Goal: Task Accomplishment & Management: Manage account settings

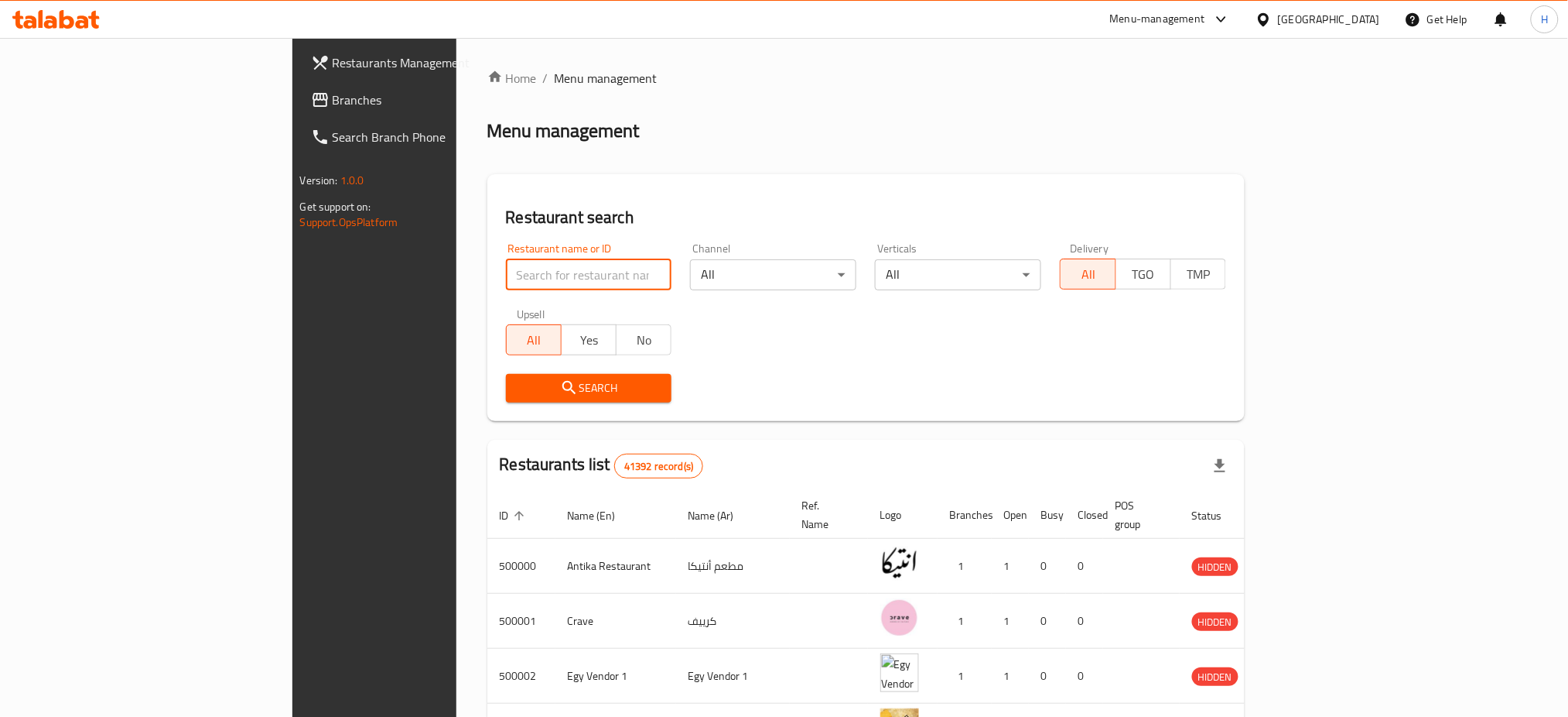
click at [516, 288] on input "search" at bounding box center [590, 275] width 167 height 31
type input "700575"
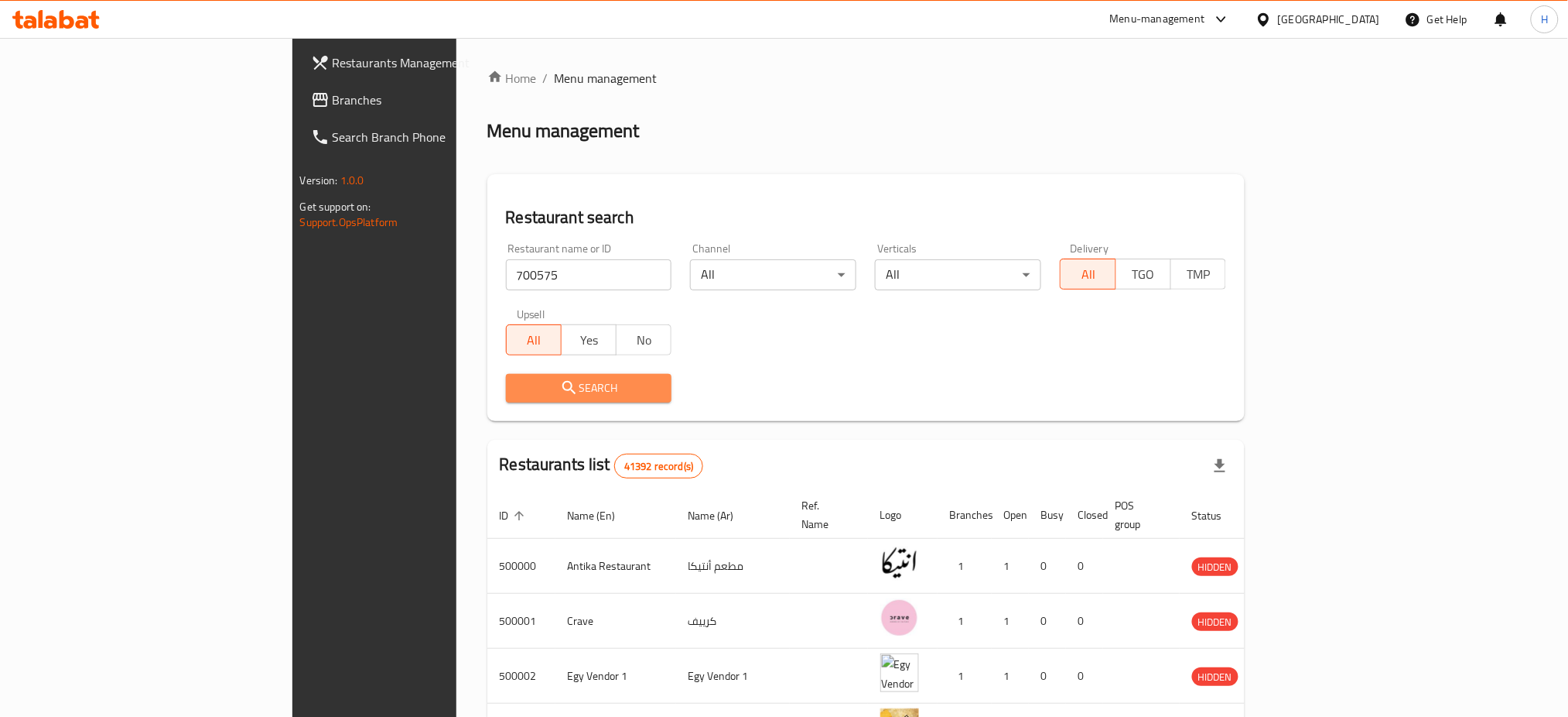
click at [506, 376] on button "Search" at bounding box center [590, 388] width 167 height 29
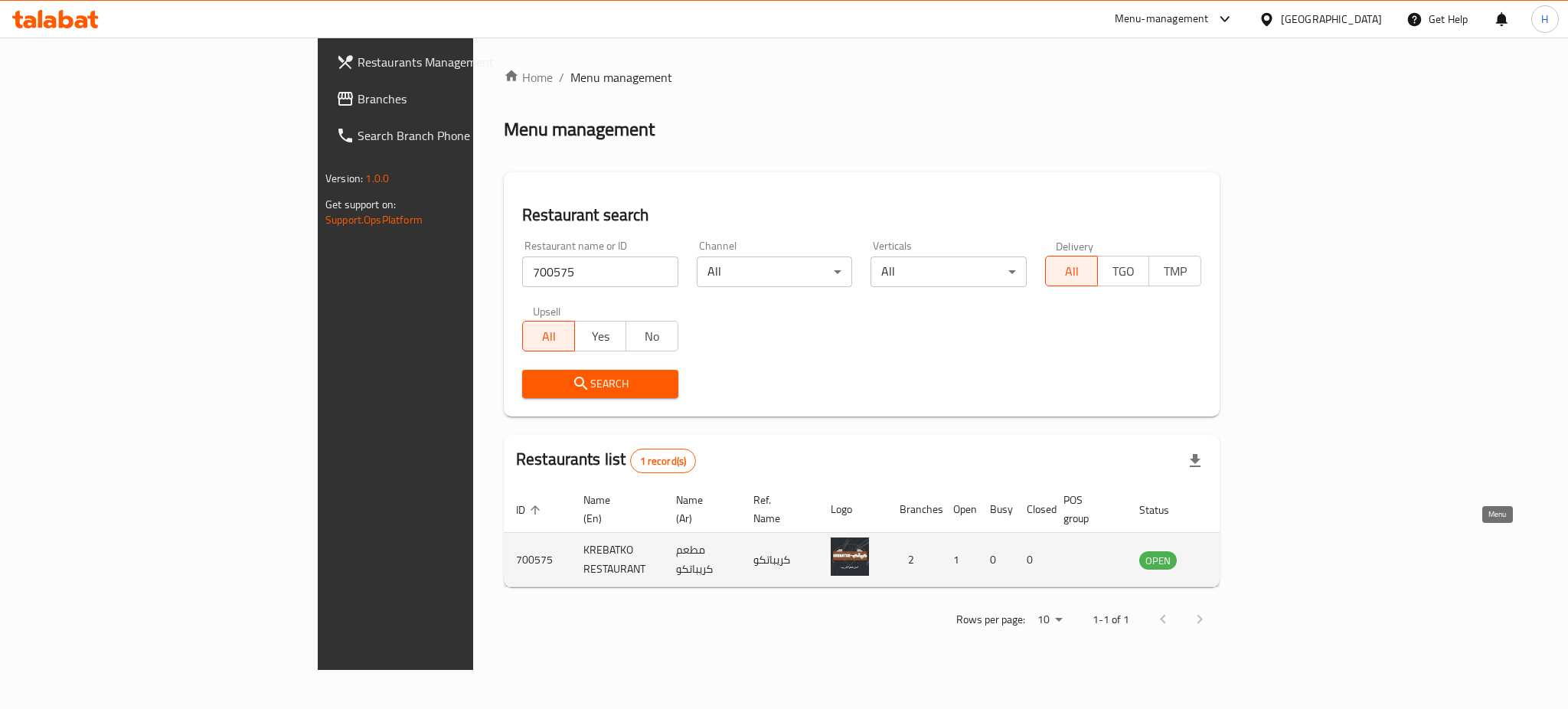
click at [1237, 555] on icon "enhanced table" at bounding box center [1229, 561] width 17 height 13
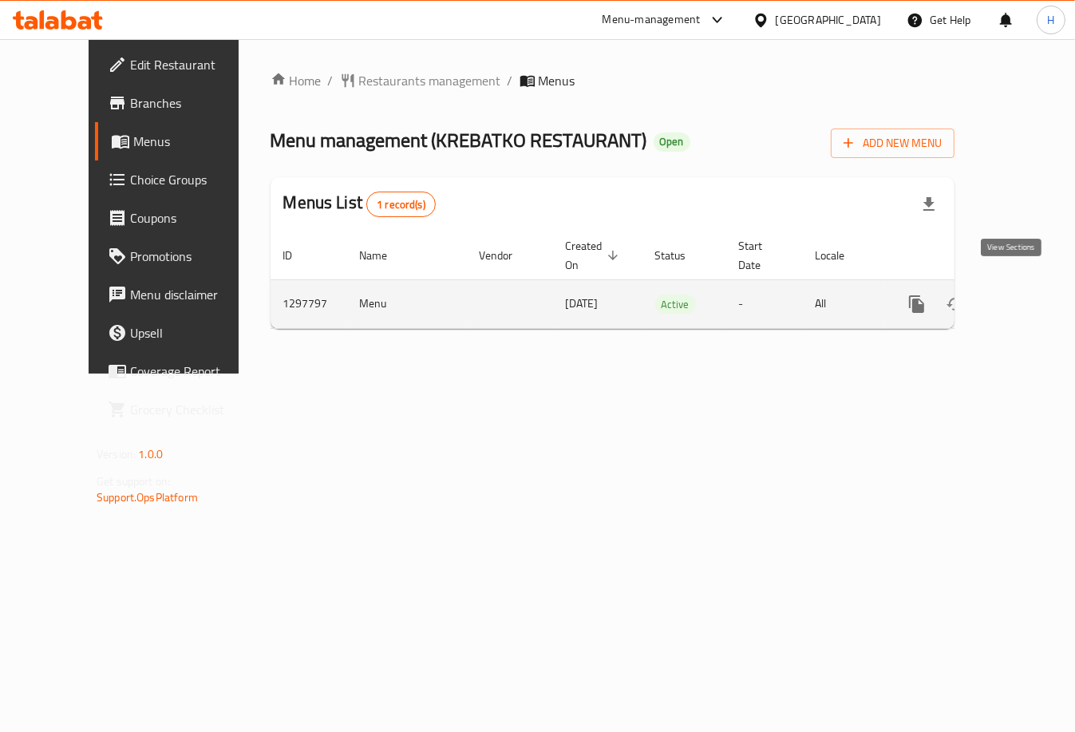
click at [1022, 294] on icon "enhanced table" at bounding box center [1031, 303] width 19 height 19
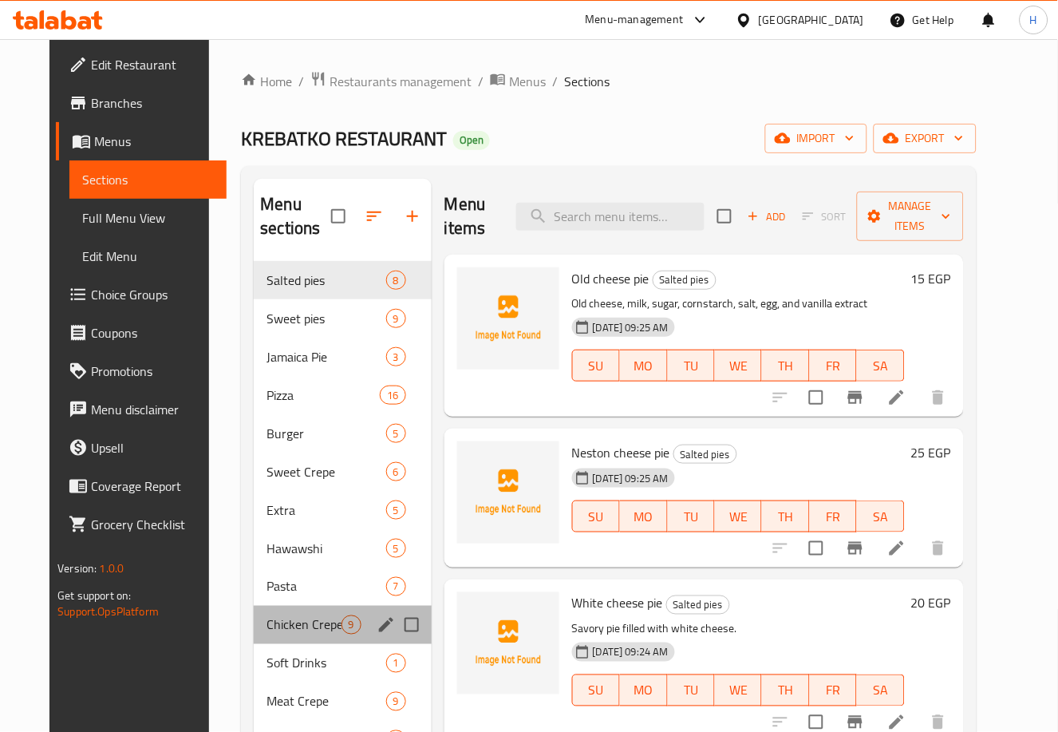
click at [296, 613] on div "Chicken Crepe 9" at bounding box center [342, 624] width 177 height 38
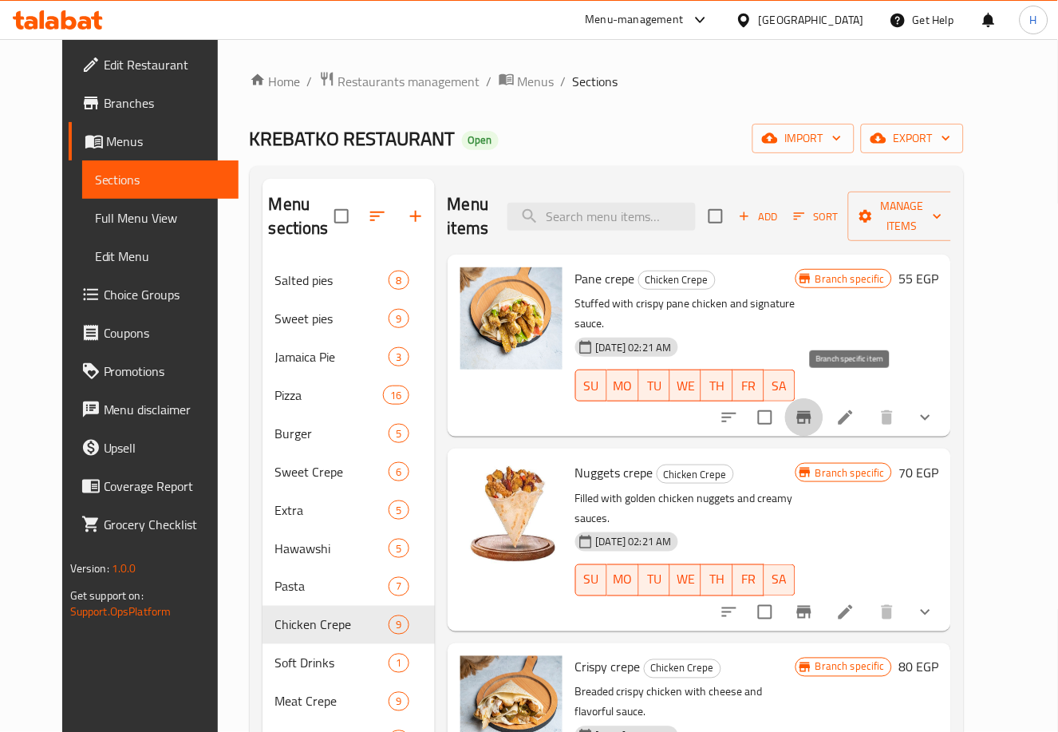
click at [811, 411] on icon "Branch-specific-item" at bounding box center [804, 417] width 14 height 13
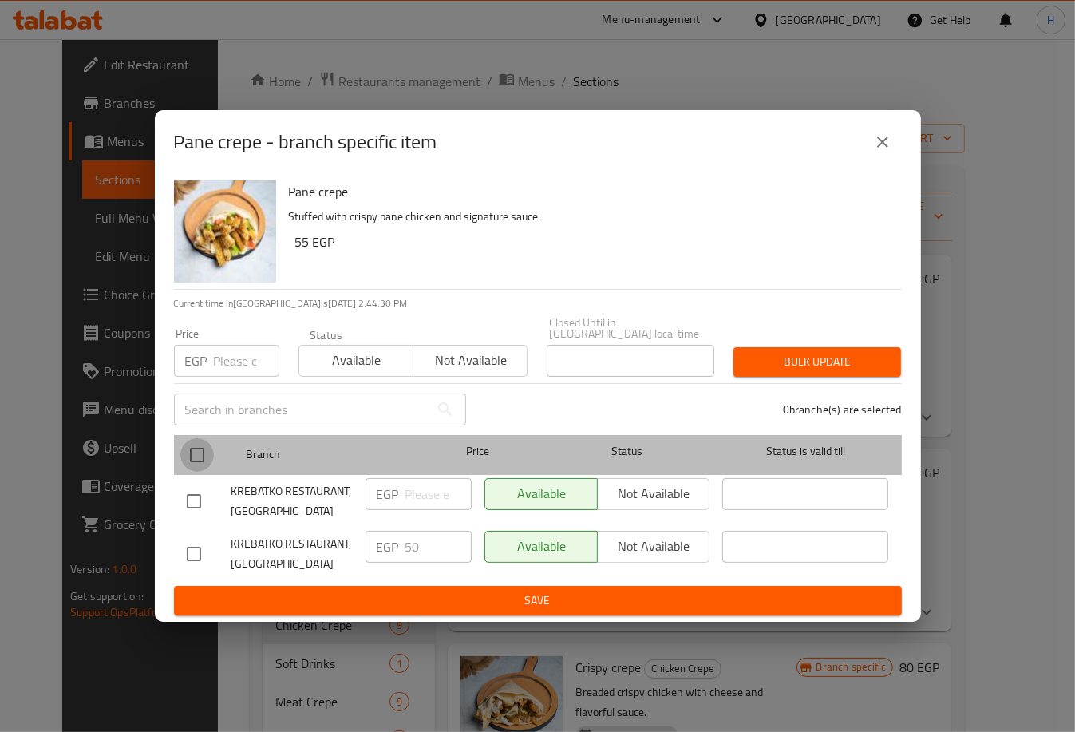
click at [197, 455] on input "checkbox" at bounding box center [197, 455] width 34 height 34
checkbox input "true"
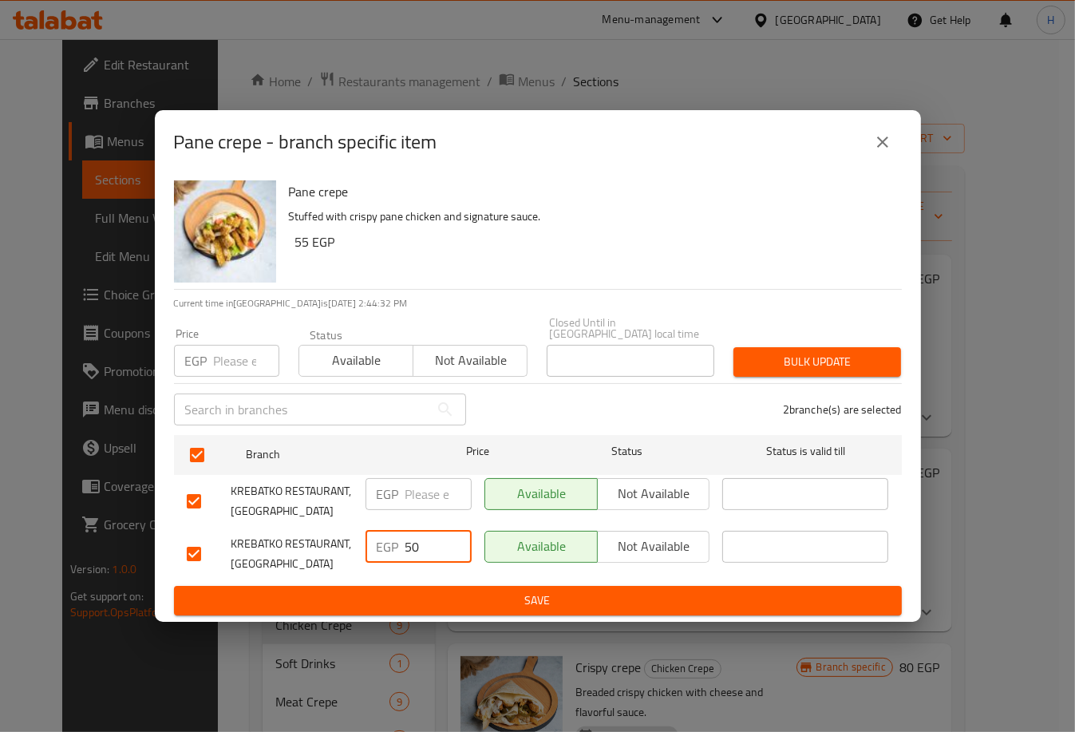
drag, startPoint x: 438, startPoint y: 542, endPoint x: 364, endPoint y: 570, distance: 79.6
click at [364, 570] on div "EGP 50 ​" at bounding box center [418, 553] width 119 height 59
type input "55"
click at [413, 492] on input "number" at bounding box center [438, 494] width 66 height 32
type input "55"
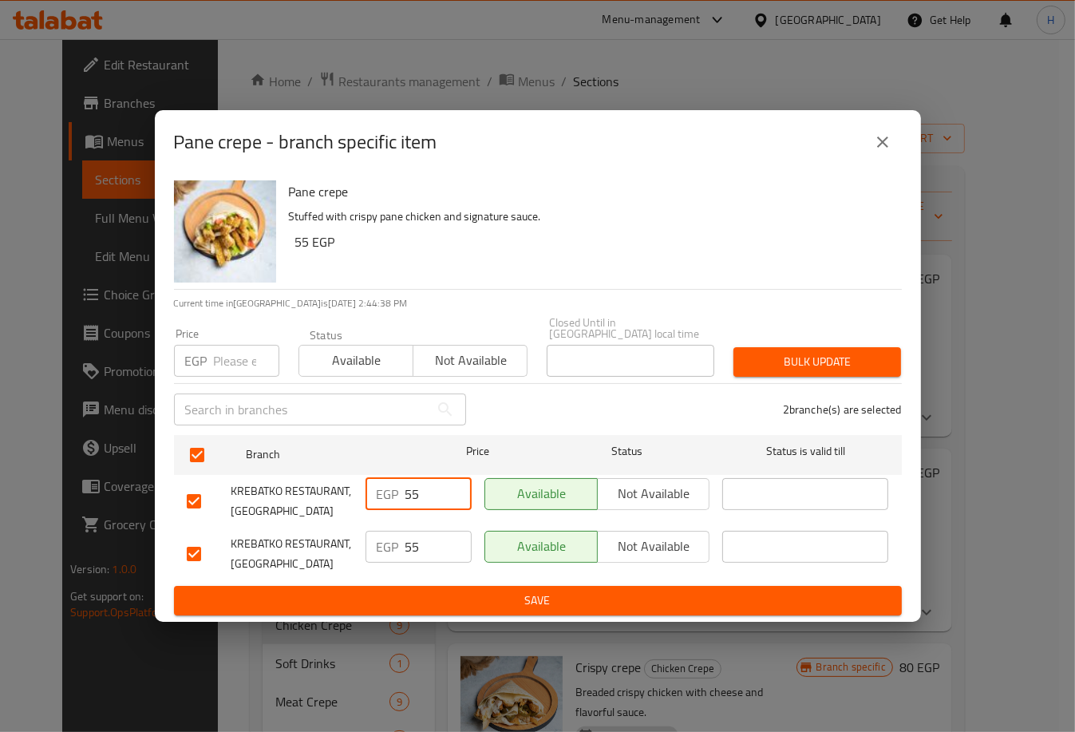
click at [541, 601] on span "Save" at bounding box center [538, 600] width 702 height 20
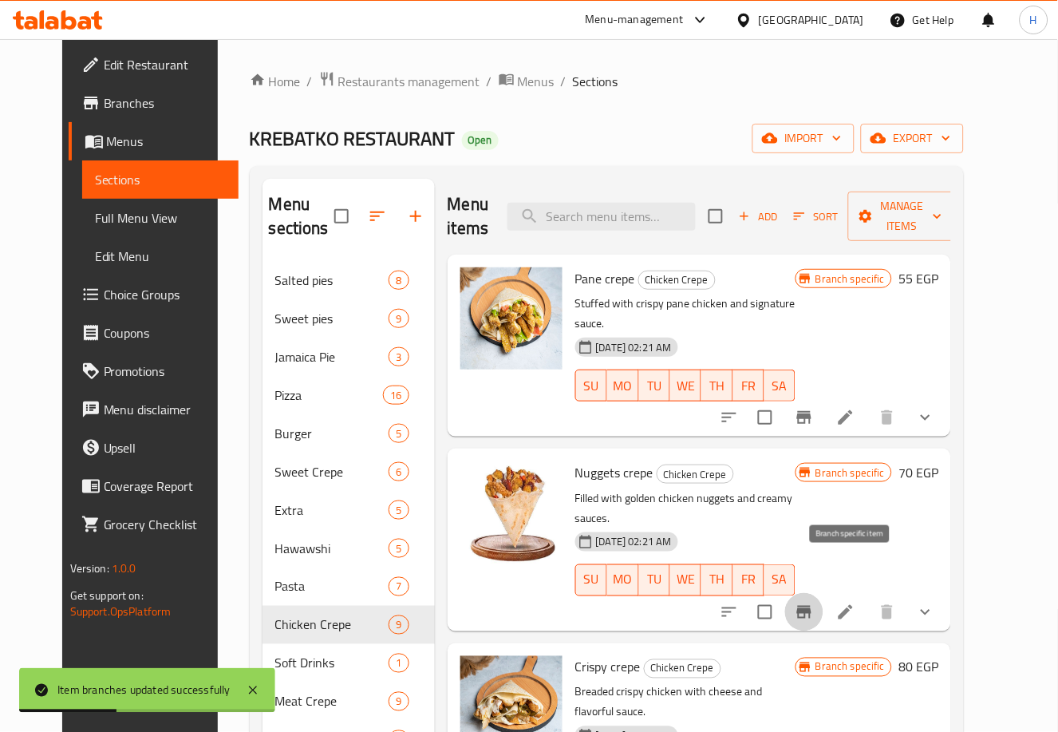
click at [814, 602] on icon "Branch-specific-item" at bounding box center [804, 611] width 19 height 19
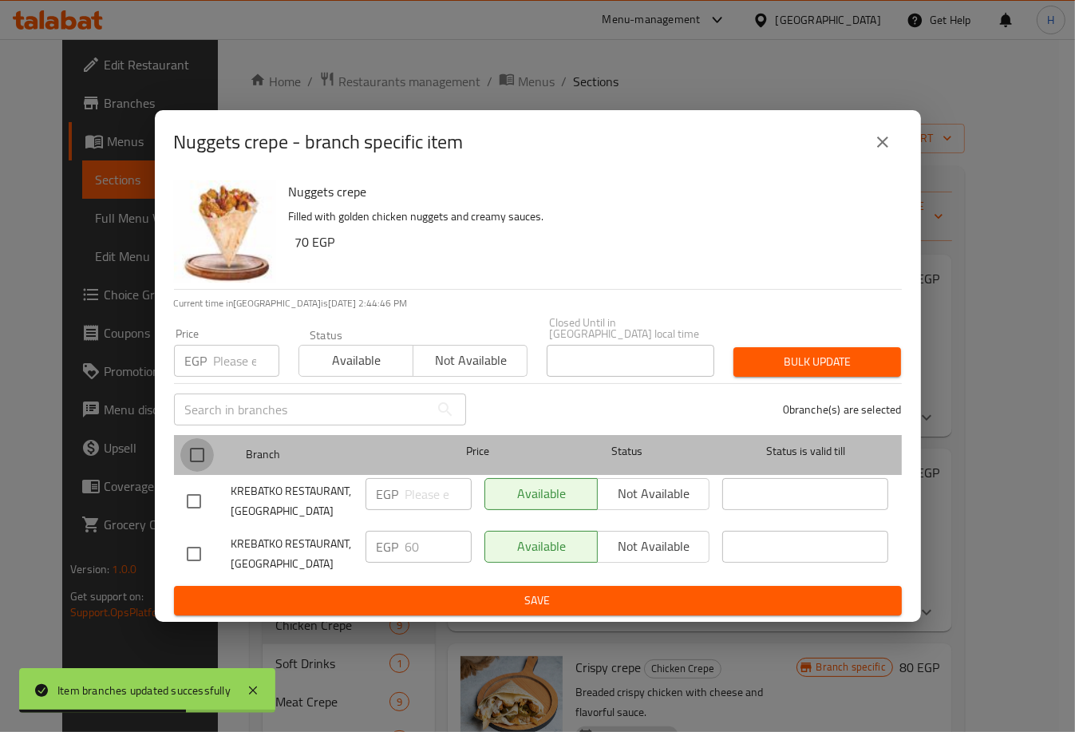
click at [194, 450] on input "checkbox" at bounding box center [197, 455] width 34 height 34
checkbox input "true"
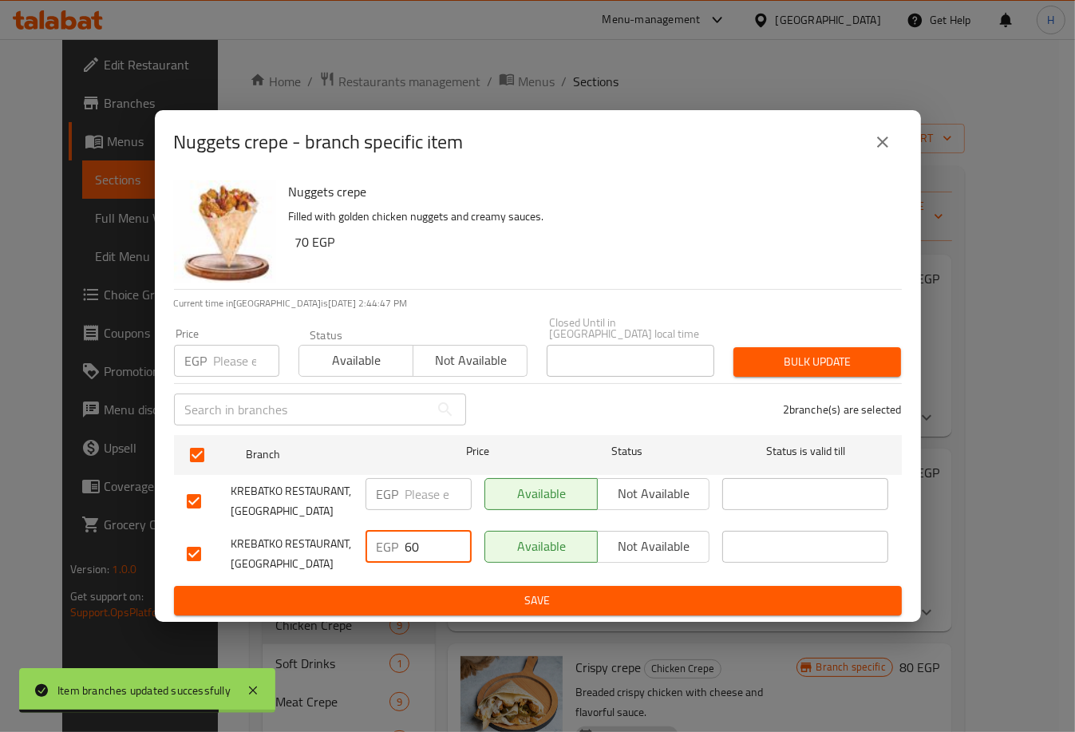
drag, startPoint x: 437, startPoint y: 540, endPoint x: 297, endPoint y: 537, distance: 140.4
click at [297, 537] on div "KREBATKO RESTAURANT, Al Fayrouz EGP 60 ​ Available Not available ​" at bounding box center [537, 553] width 715 height 59
type input "65"
click at [422, 478] on input "number" at bounding box center [438, 494] width 66 height 32
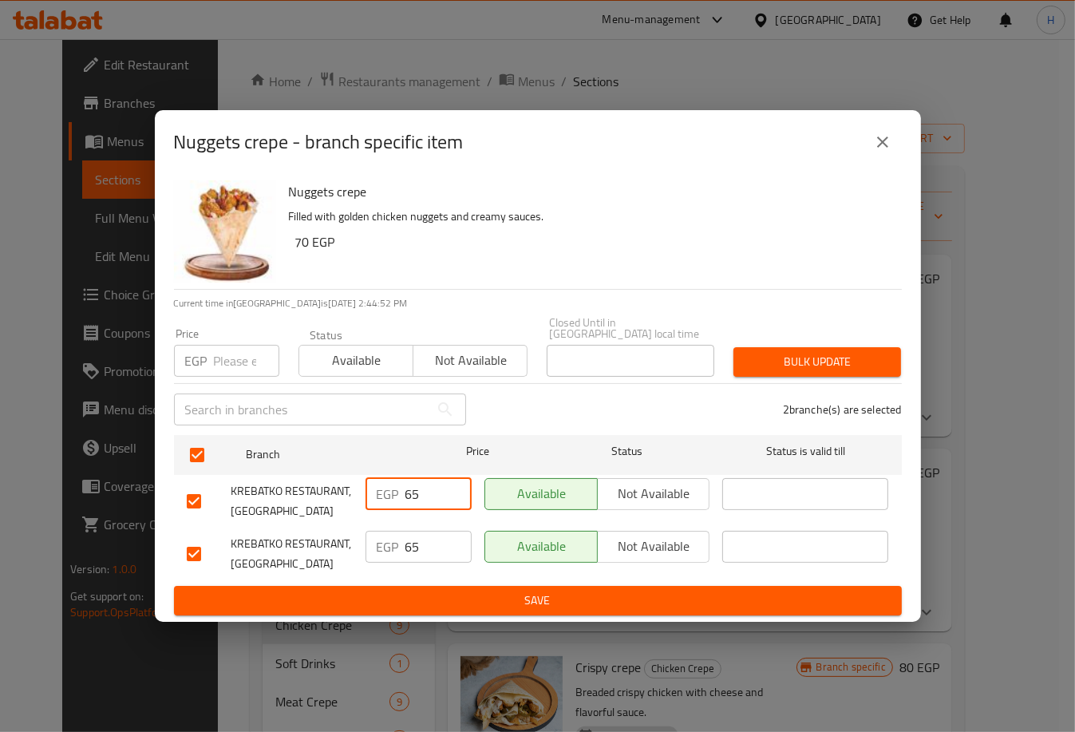
type input "65"
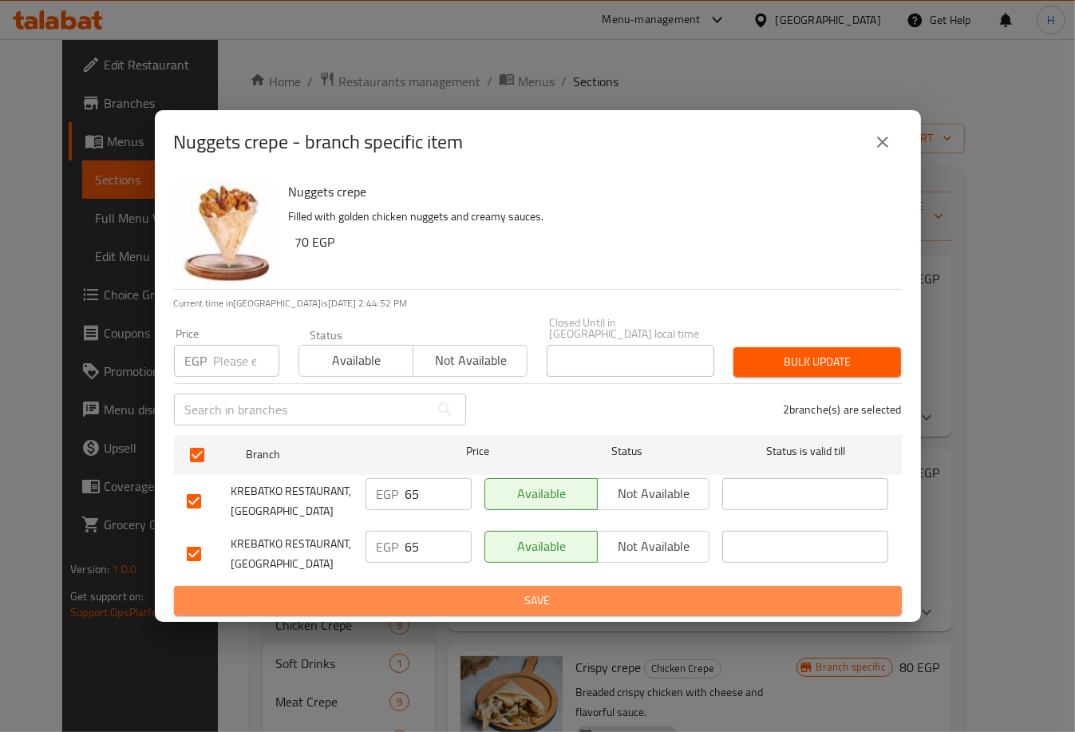
click at [593, 591] on span "Save" at bounding box center [538, 600] width 702 height 20
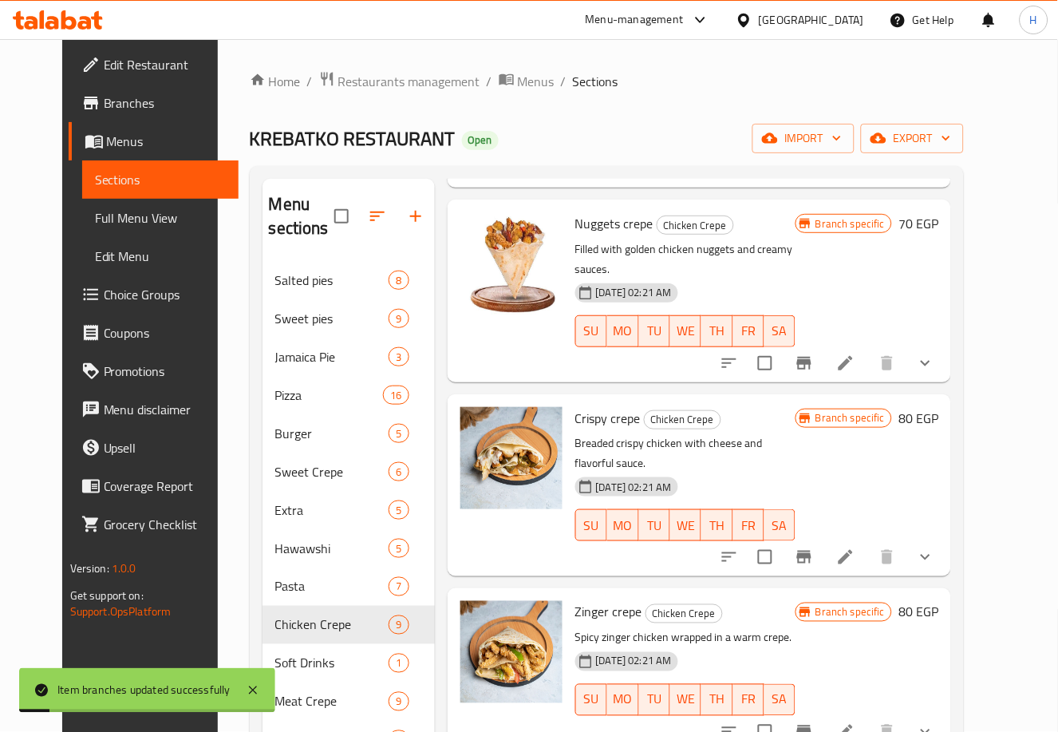
scroll to position [250, 0]
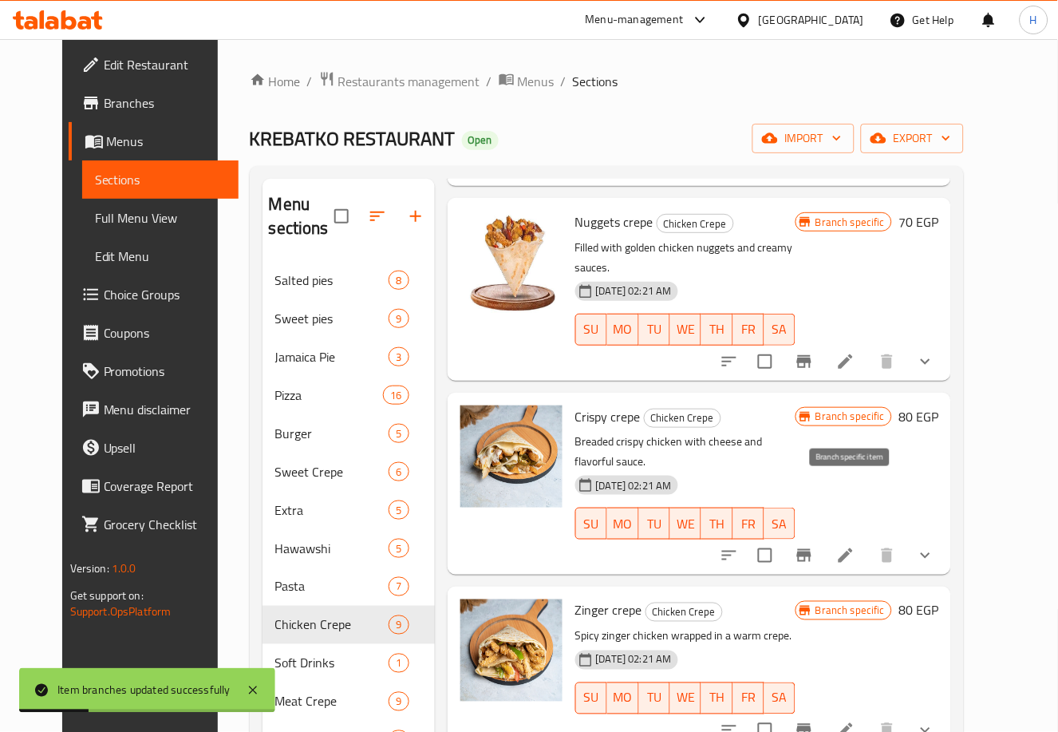
click at [814, 546] on icon "Branch-specific-item" at bounding box center [804, 555] width 19 height 19
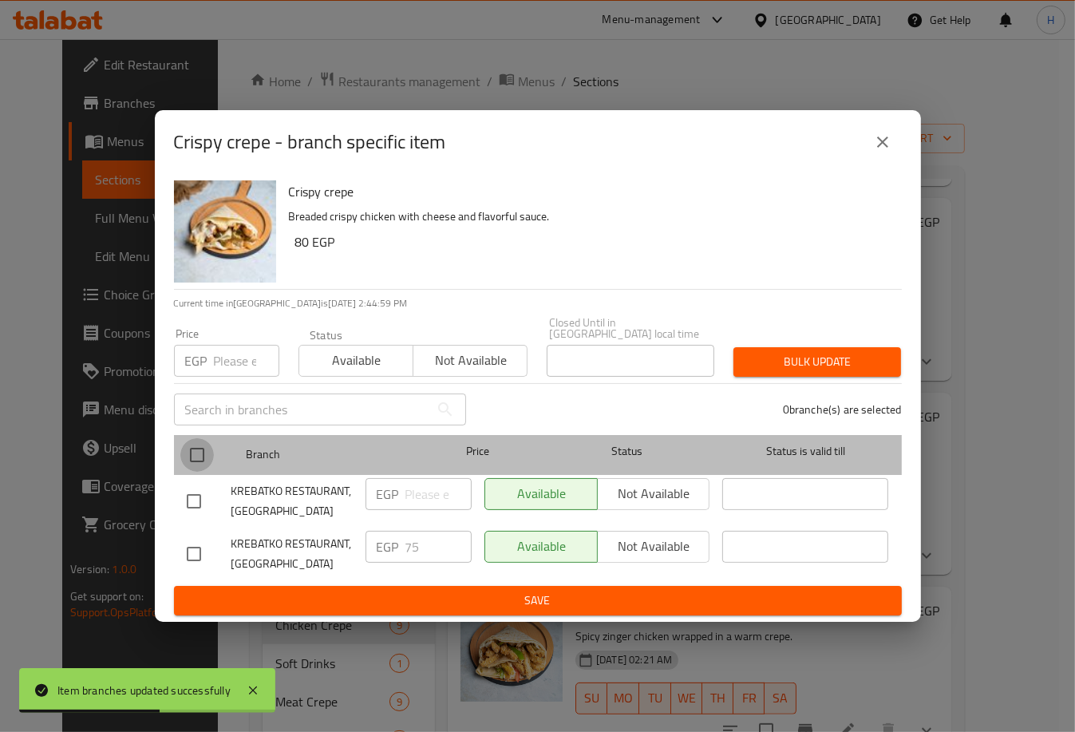
click at [199, 456] on input "checkbox" at bounding box center [197, 455] width 34 height 34
checkbox input "true"
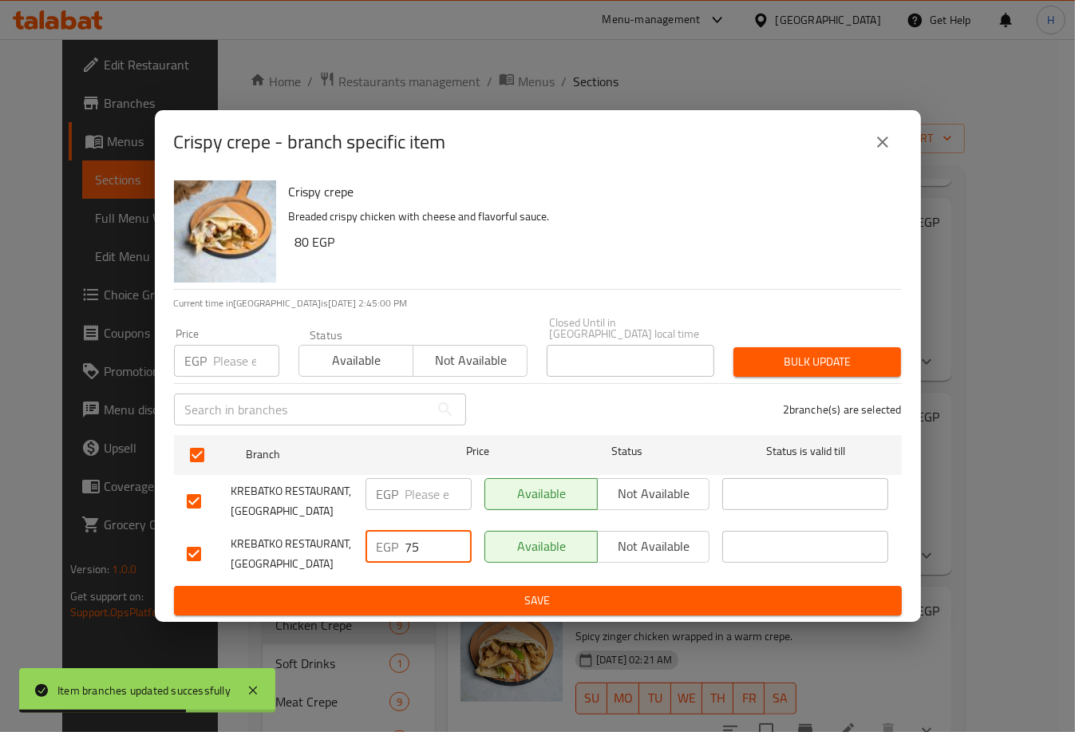
drag, startPoint x: 432, startPoint y: 536, endPoint x: 349, endPoint y: 525, distance: 83.7
click at [349, 525] on div "KREBATKO RESTAURANT, Al Fayrouz EGP 75 ​ Available Not available ​" at bounding box center [537, 553] width 715 height 59
type input "80"
click at [405, 499] on input "number" at bounding box center [438, 494] width 66 height 32
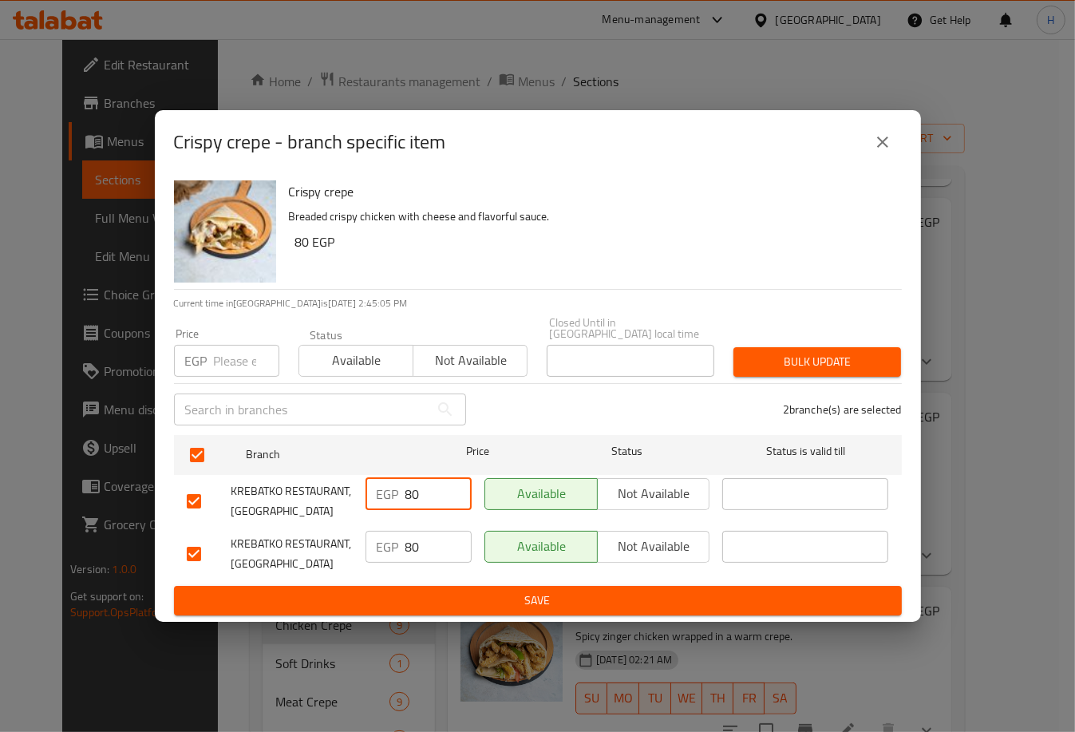
type input "80"
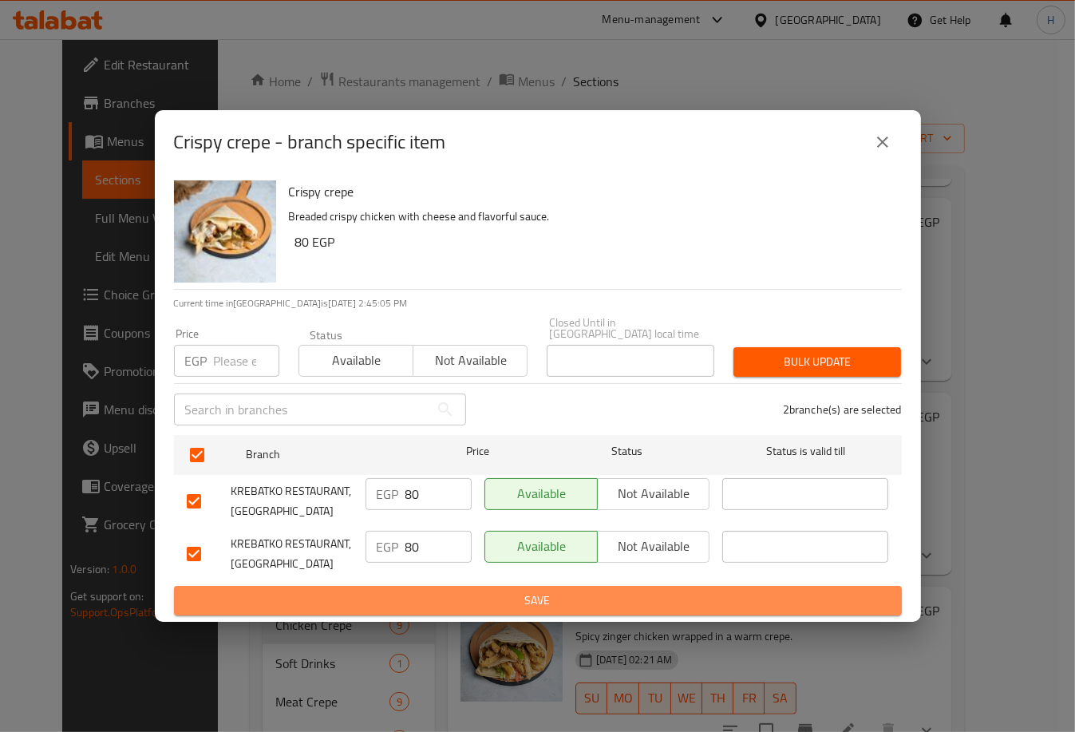
click at [584, 605] on button "Save" at bounding box center [538, 601] width 728 height 30
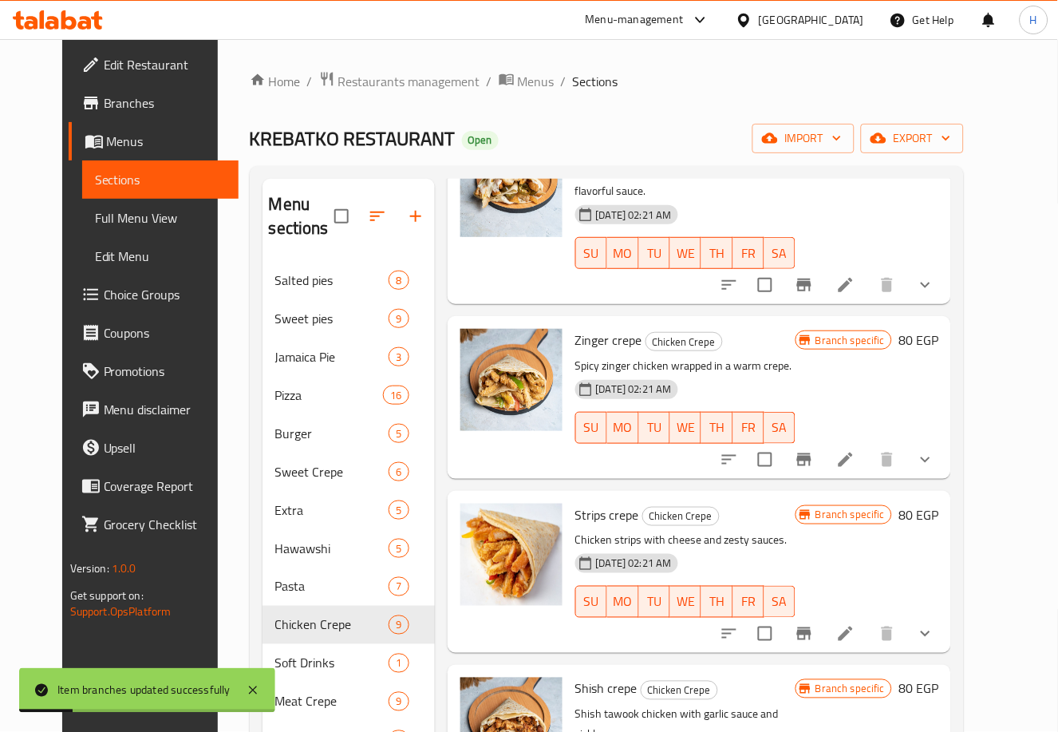
scroll to position [524, 0]
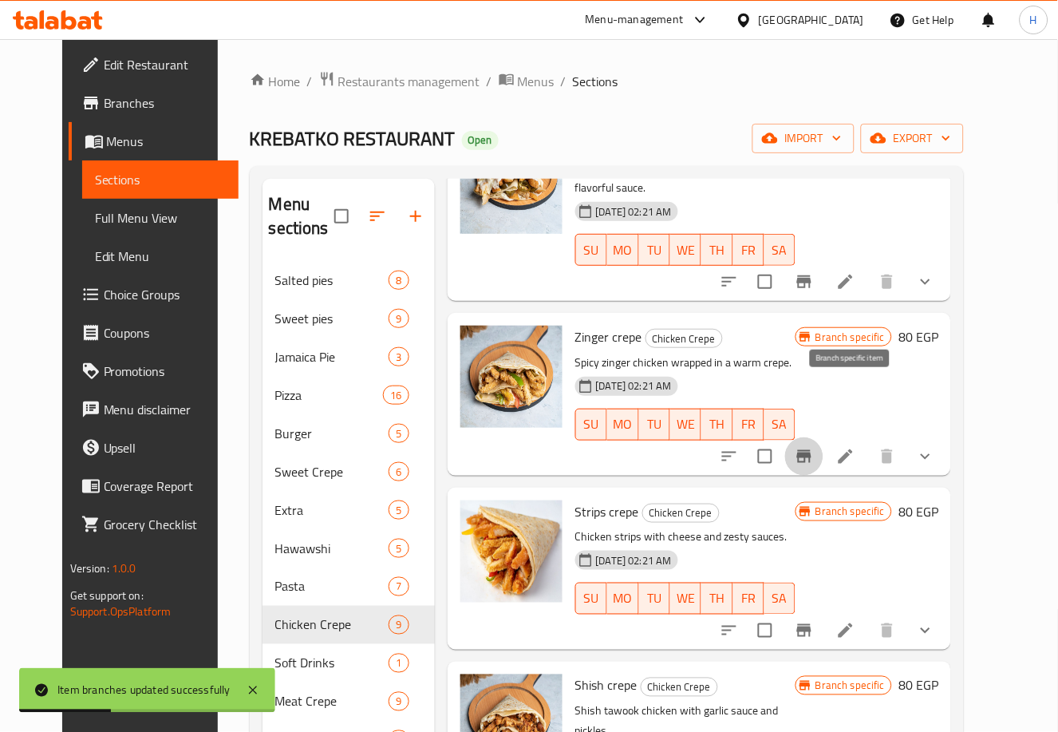
click at [811, 450] on icon "Branch-specific-item" at bounding box center [804, 456] width 14 height 13
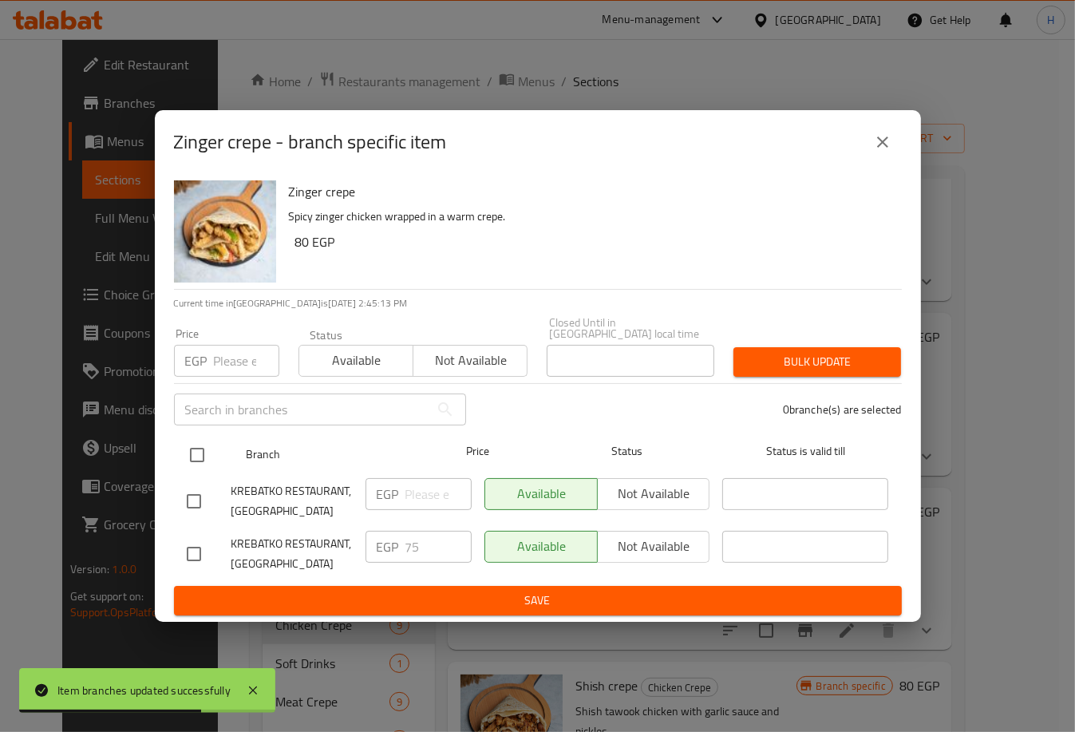
drag, startPoint x: 195, startPoint y: 455, endPoint x: 192, endPoint y: 440, distance: 14.7
click at [192, 440] on input "checkbox" at bounding box center [197, 455] width 34 height 34
checkbox input "true"
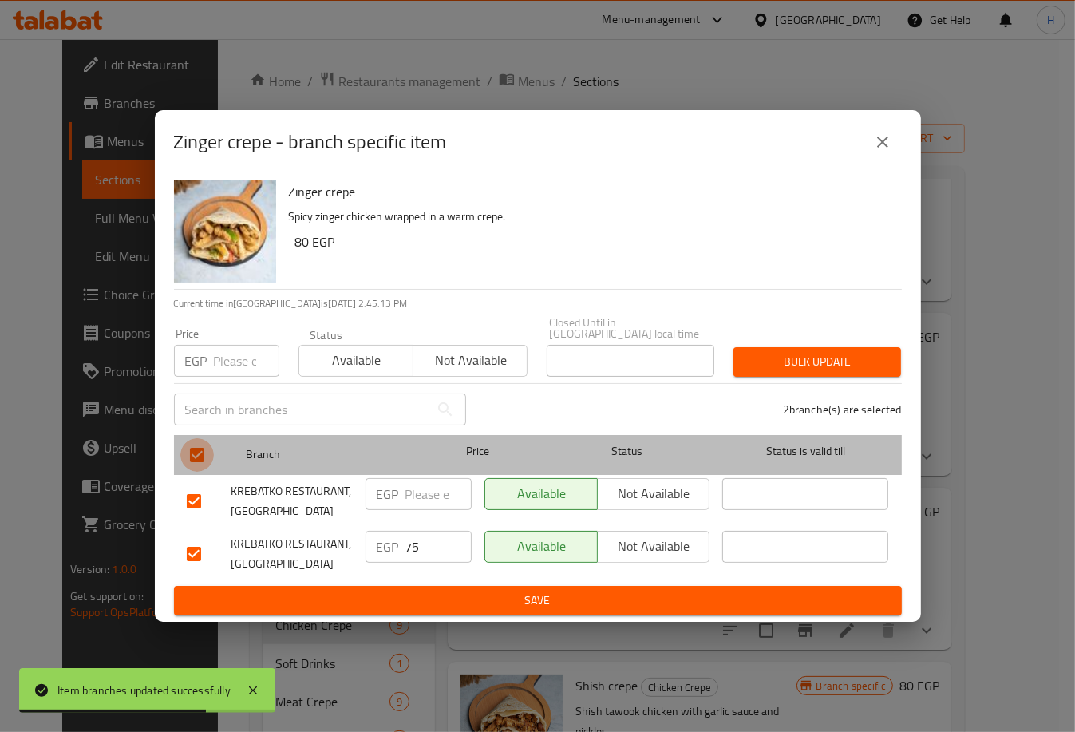
click at [192, 440] on input "checkbox" at bounding box center [197, 455] width 34 height 34
checkbox input "false"
click at [192, 440] on input "checkbox" at bounding box center [197, 455] width 34 height 34
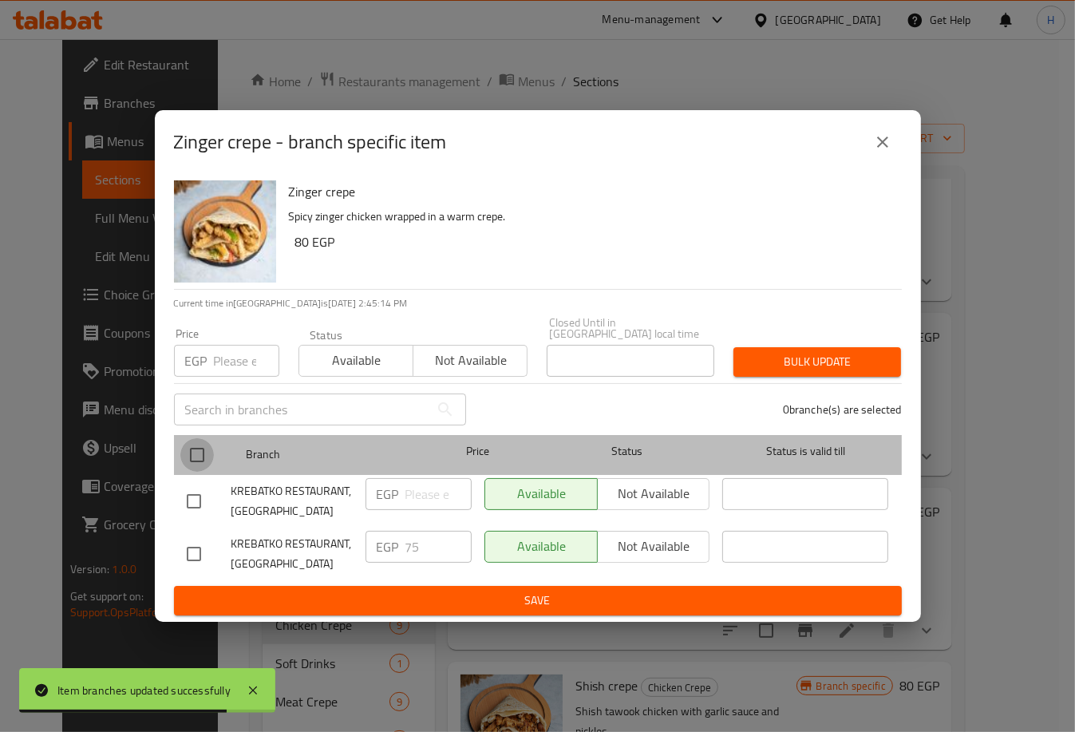
checkbox input "true"
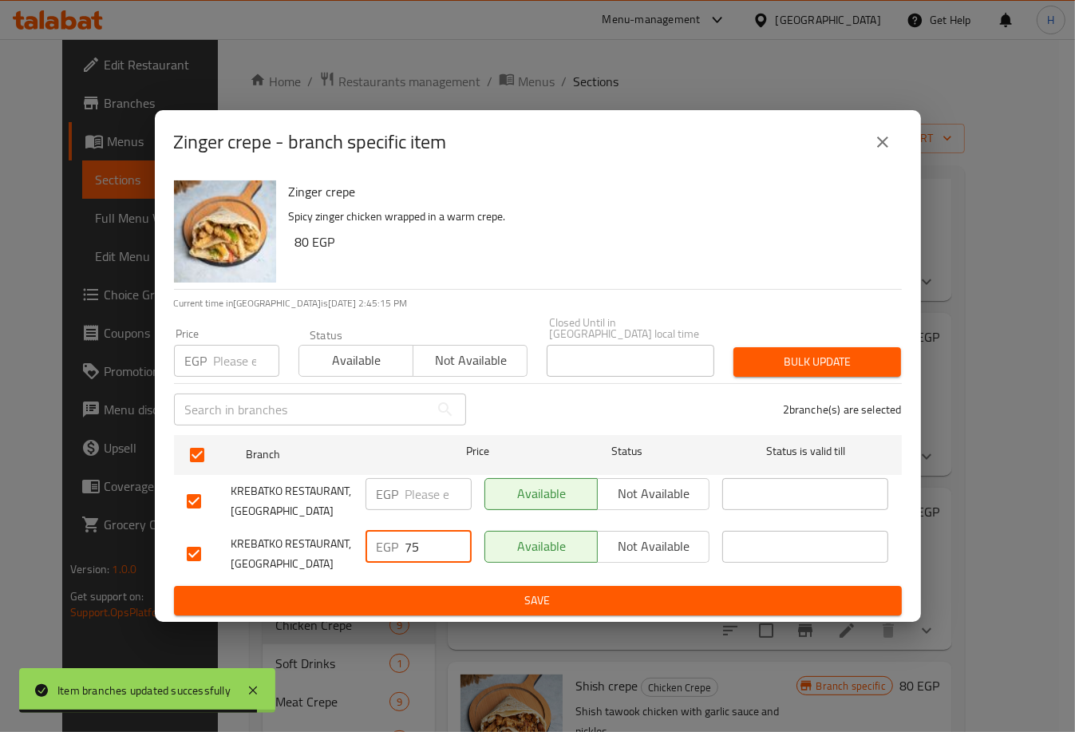
drag, startPoint x: 432, startPoint y: 536, endPoint x: 352, endPoint y: 528, distance: 81.0
click at [352, 528] on div "KREBATKO RESTAURANT, Al Fayrouz EGP 75 ​ Available Not available ​" at bounding box center [537, 553] width 715 height 59
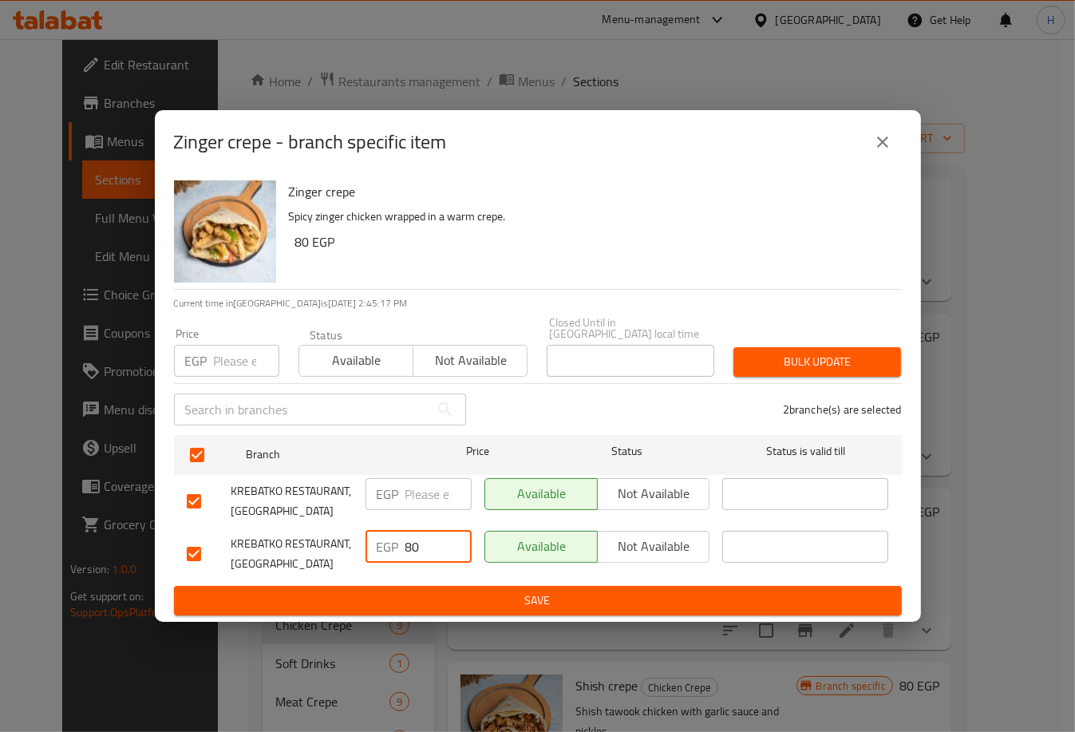
type input "80"
click at [416, 492] on input "number" at bounding box center [438, 494] width 66 height 32
type input "80"
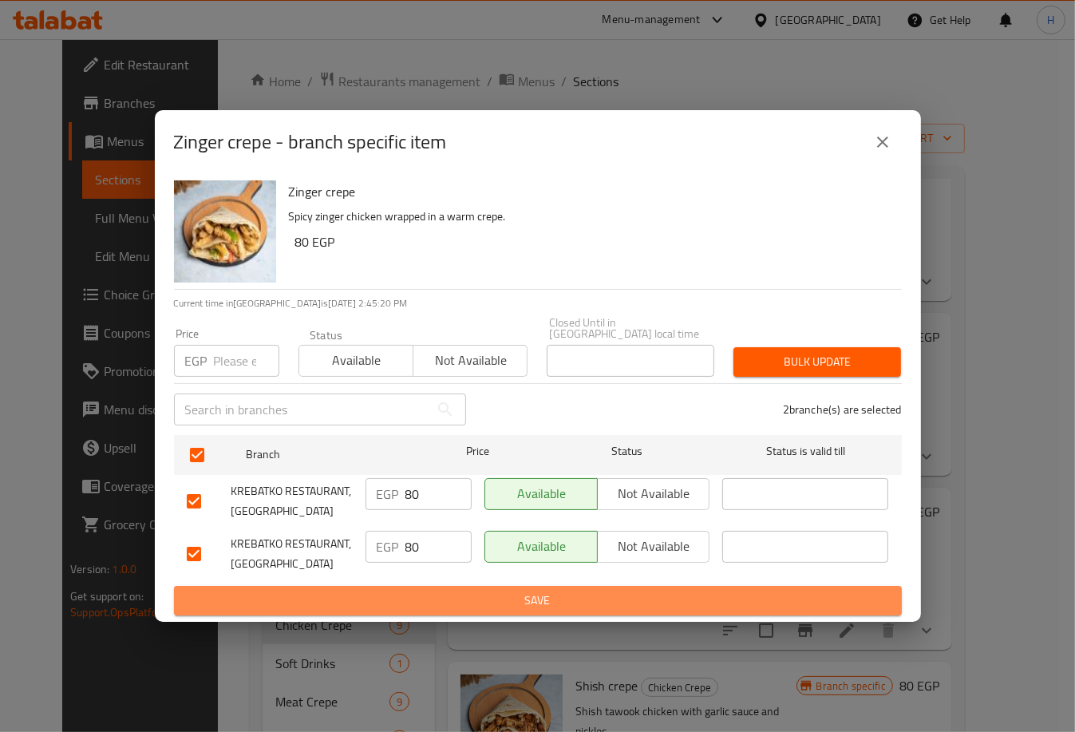
click at [568, 586] on button "Save" at bounding box center [538, 601] width 728 height 30
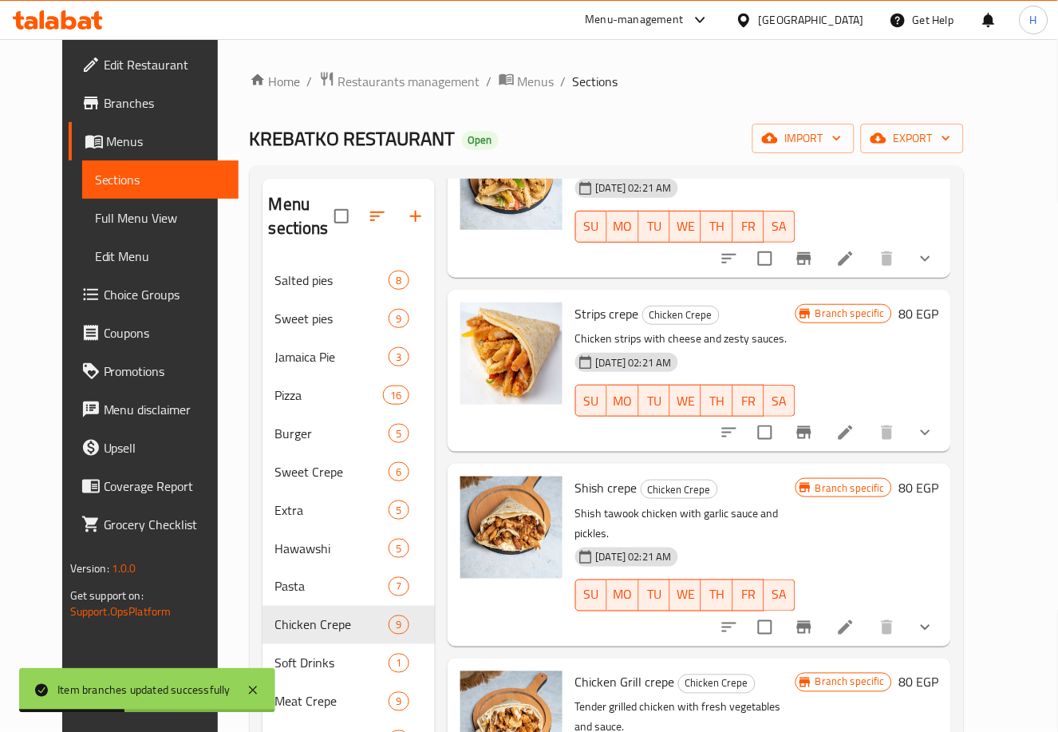
scroll to position [724, 0]
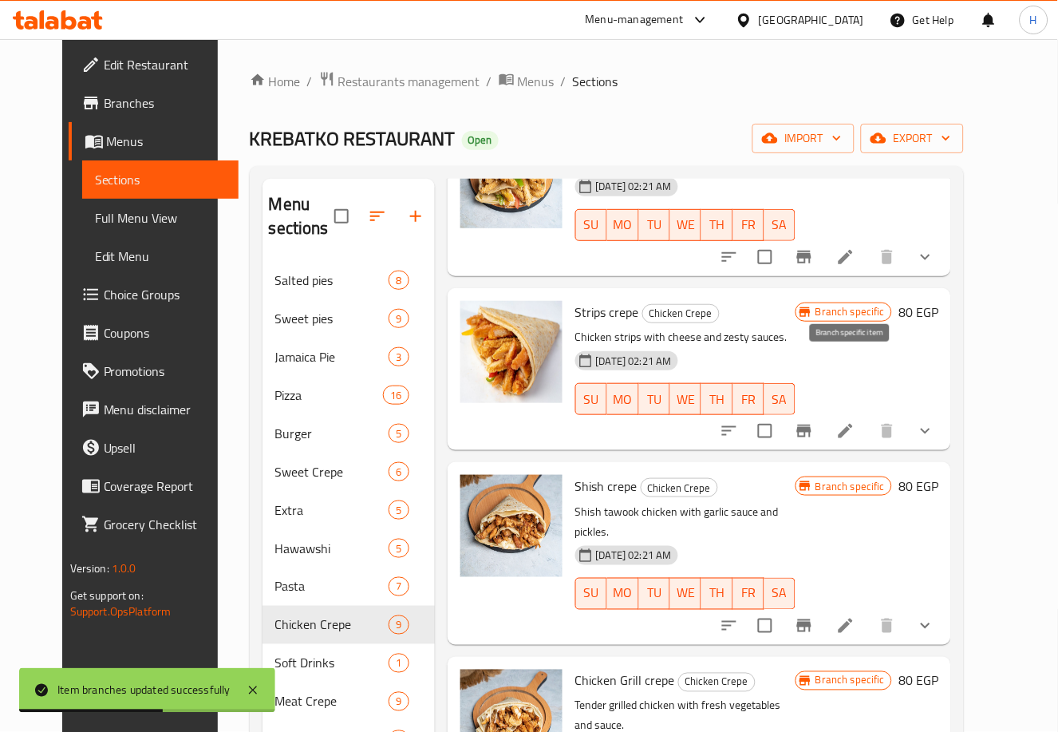
click at [811, 424] on icon "Branch-specific-item" at bounding box center [804, 430] width 14 height 13
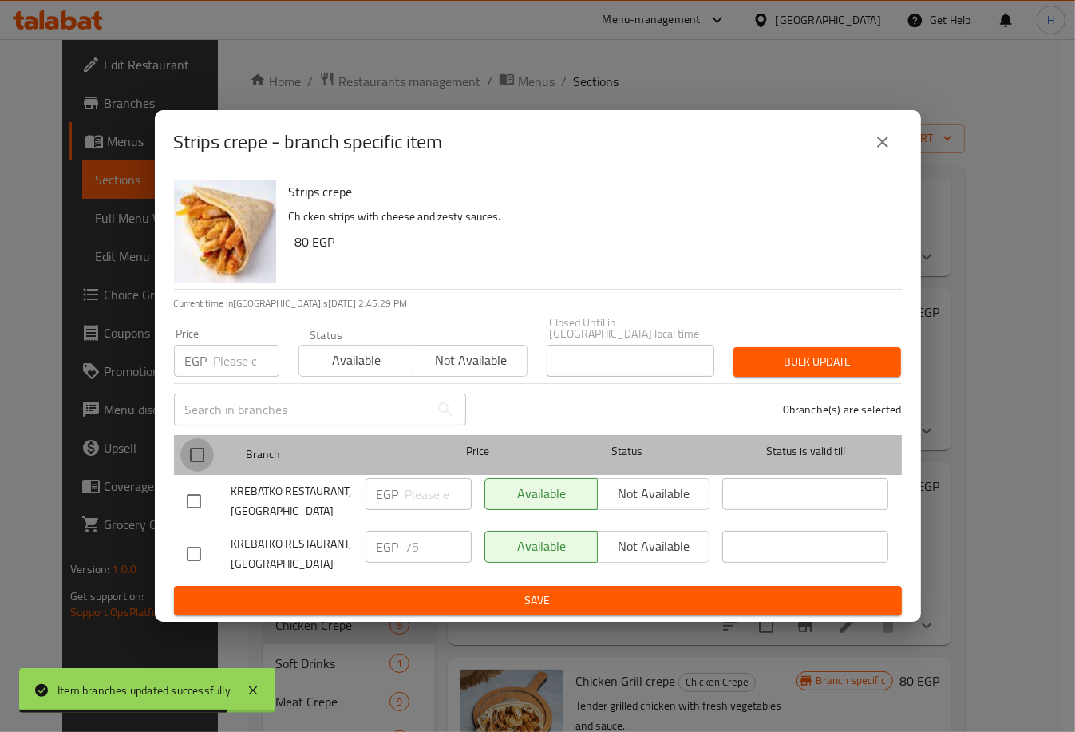
click at [187, 445] on input "checkbox" at bounding box center [197, 455] width 34 height 34
checkbox input "true"
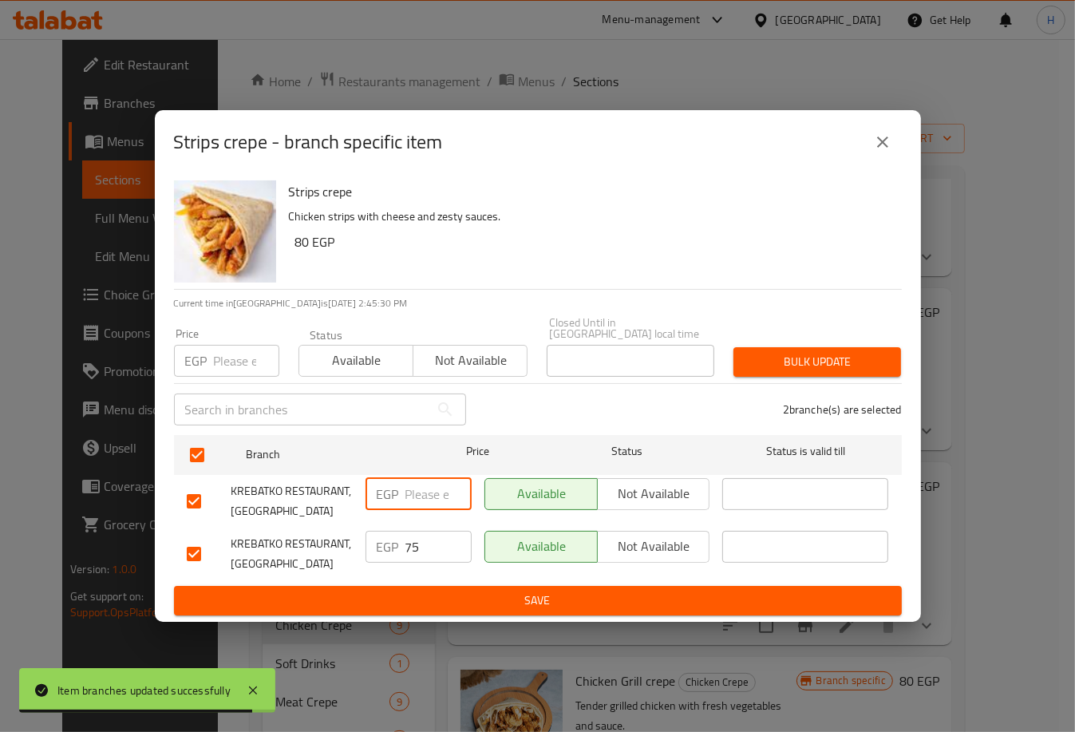
click at [414, 490] on input "number" at bounding box center [438, 494] width 66 height 32
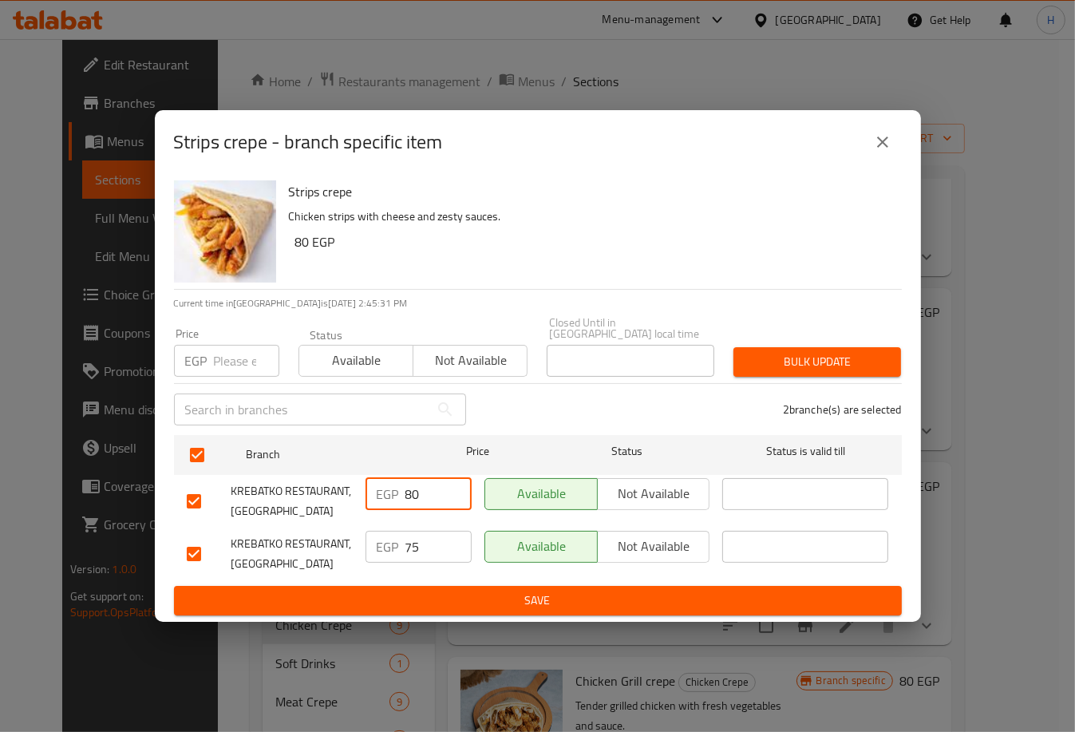
type input "80"
drag, startPoint x: 435, startPoint y: 531, endPoint x: 361, endPoint y: 534, distance: 73.5
click at [361, 534] on div "EGP 75 ​" at bounding box center [418, 553] width 119 height 59
type input "80"
click at [412, 595] on span "Save" at bounding box center [538, 600] width 702 height 20
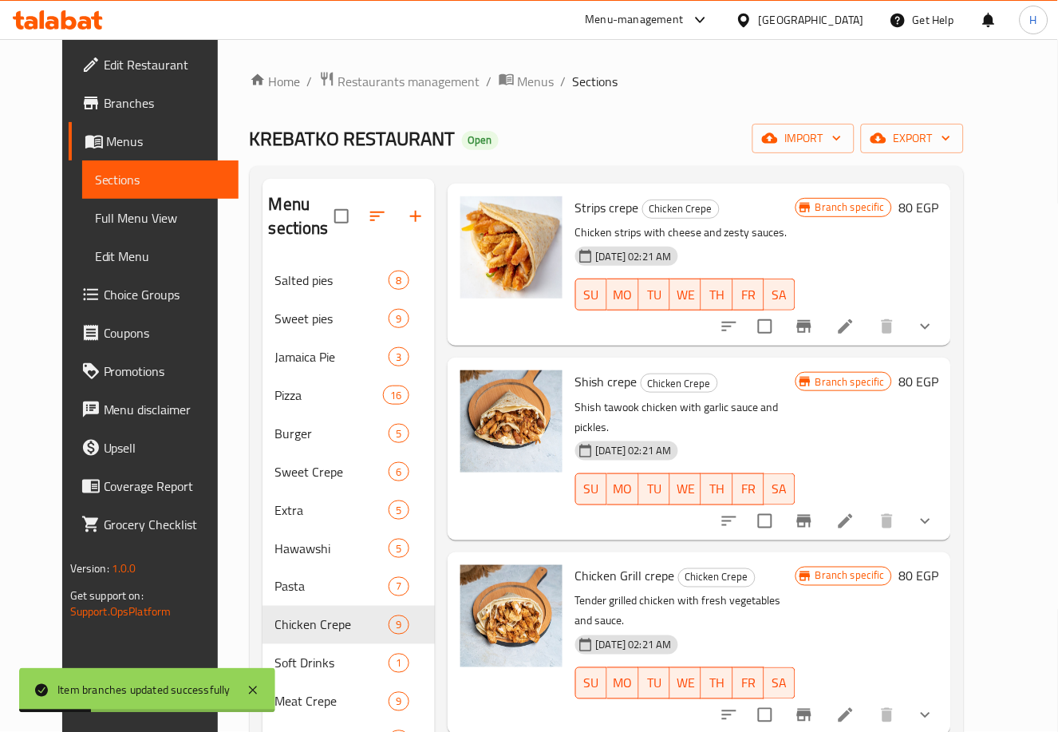
scroll to position [849, 0]
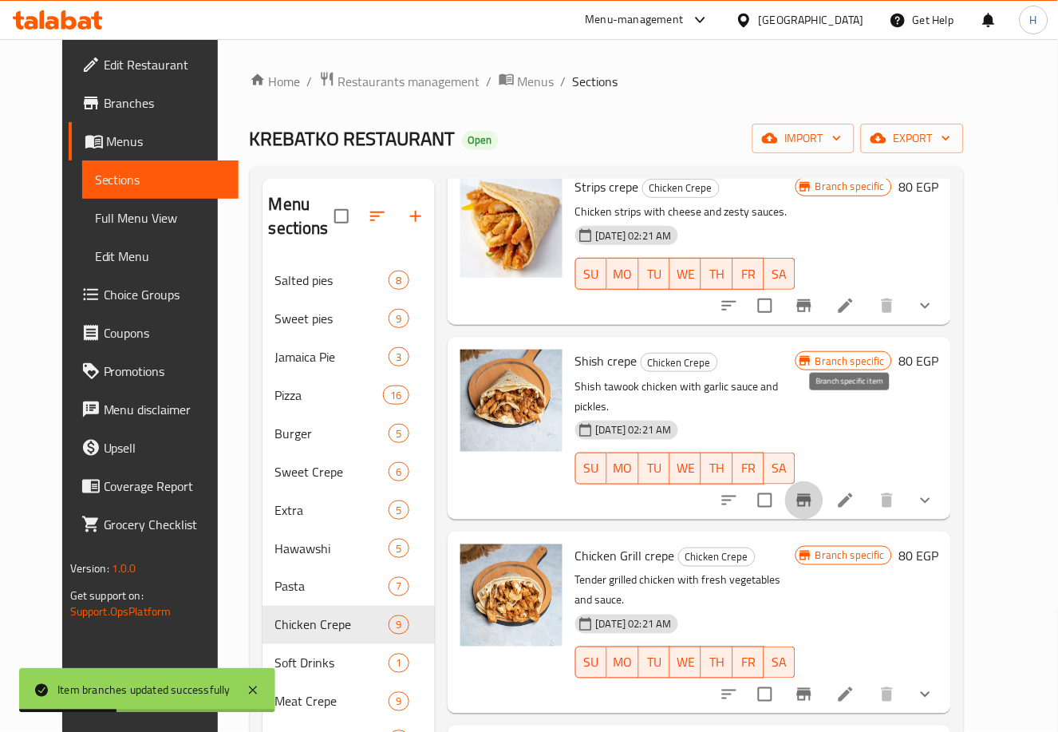
click at [811, 494] on icon "Branch-specific-item" at bounding box center [804, 500] width 14 height 13
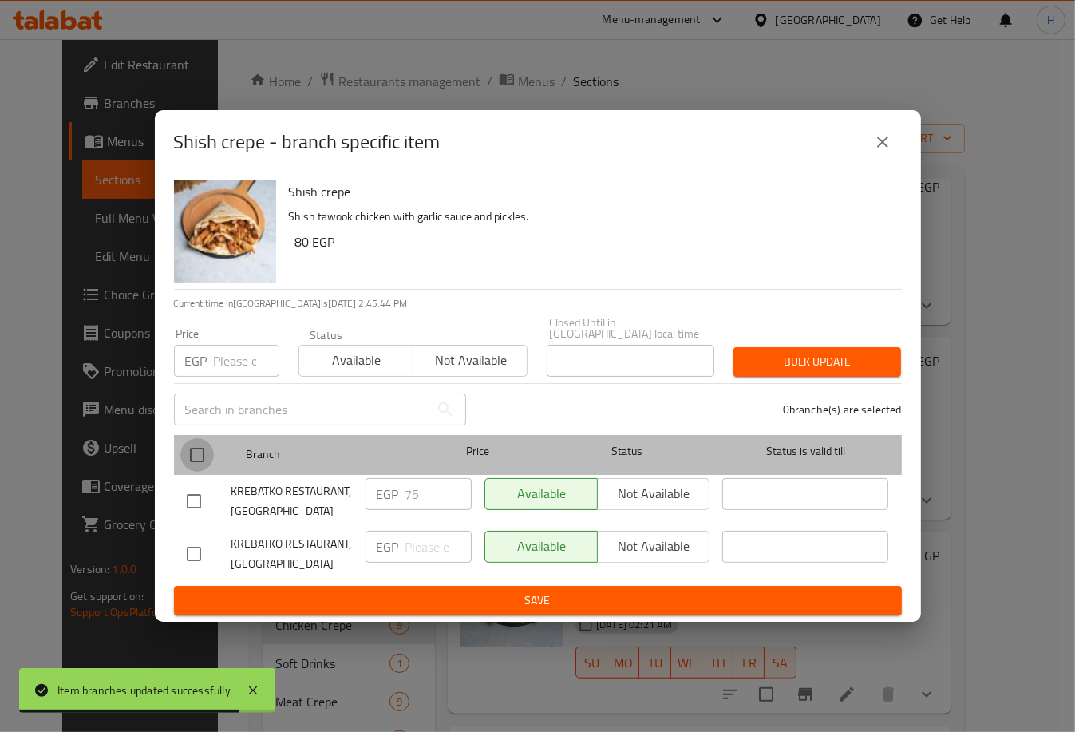
click at [199, 442] on input "checkbox" at bounding box center [197, 455] width 34 height 34
checkbox input "true"
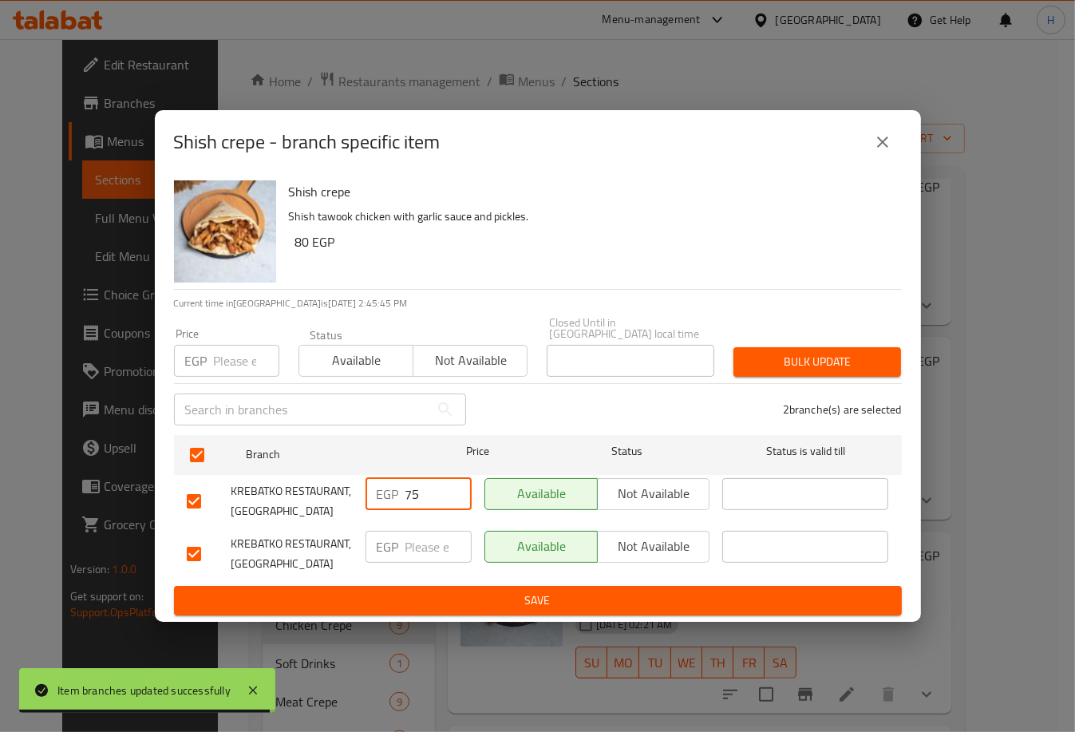
drag, startPoint x: 420, startPoint y: 483, endPoint x: 387, endPoint y: 489, distance: 33.3
click at [387, 489] on div "EGP 75 ​" at bounding box center [418, 494] width 106 height 32
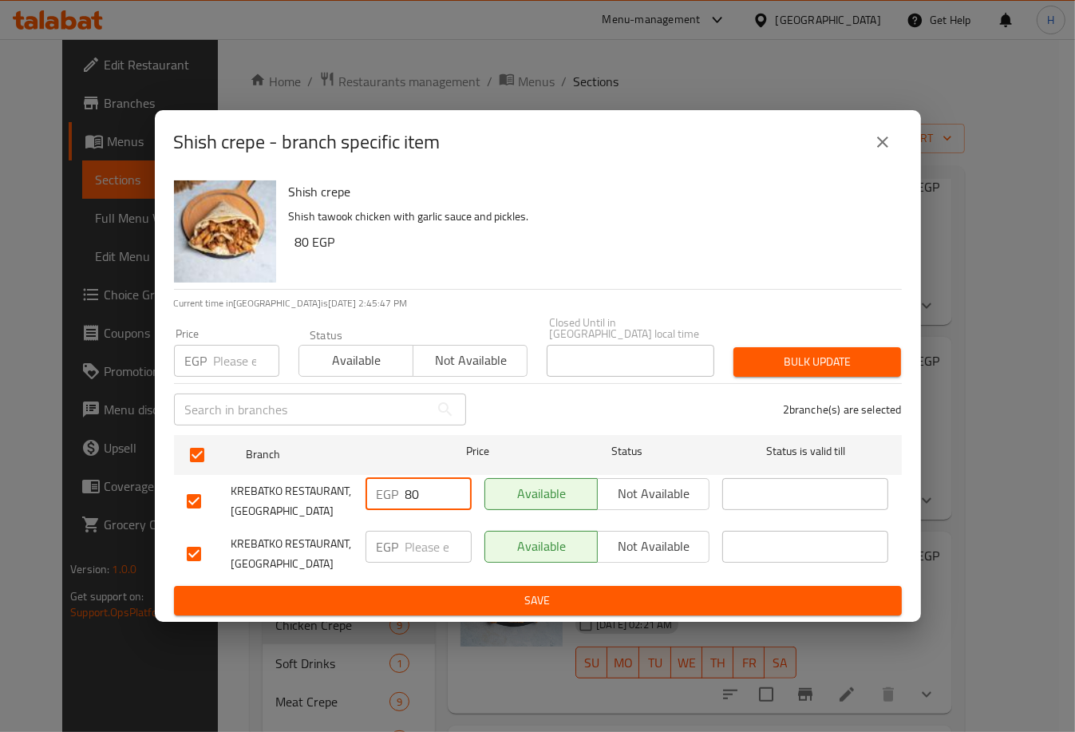
type input "80"
click at [424, 541] on input "number" at bounding box center [438, 546] width 66 height 32
type input "80"
click at [530, 593] on span "Save" at bounding box center [538, 600] width 702 height 20
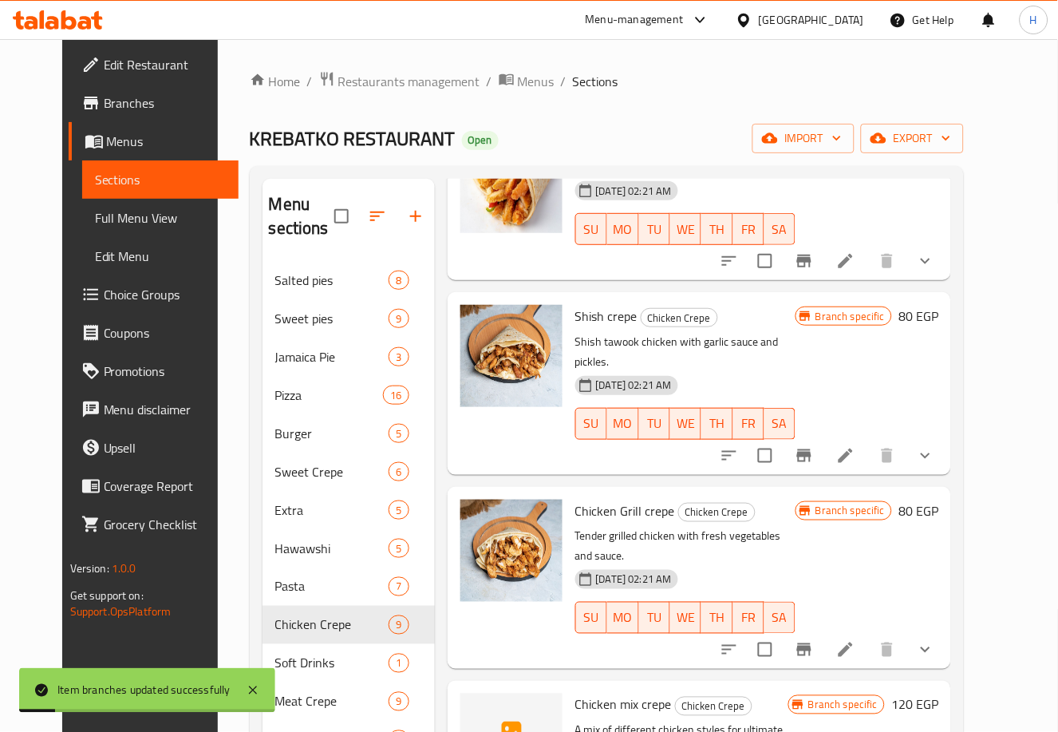
scroll to position [900, 0]
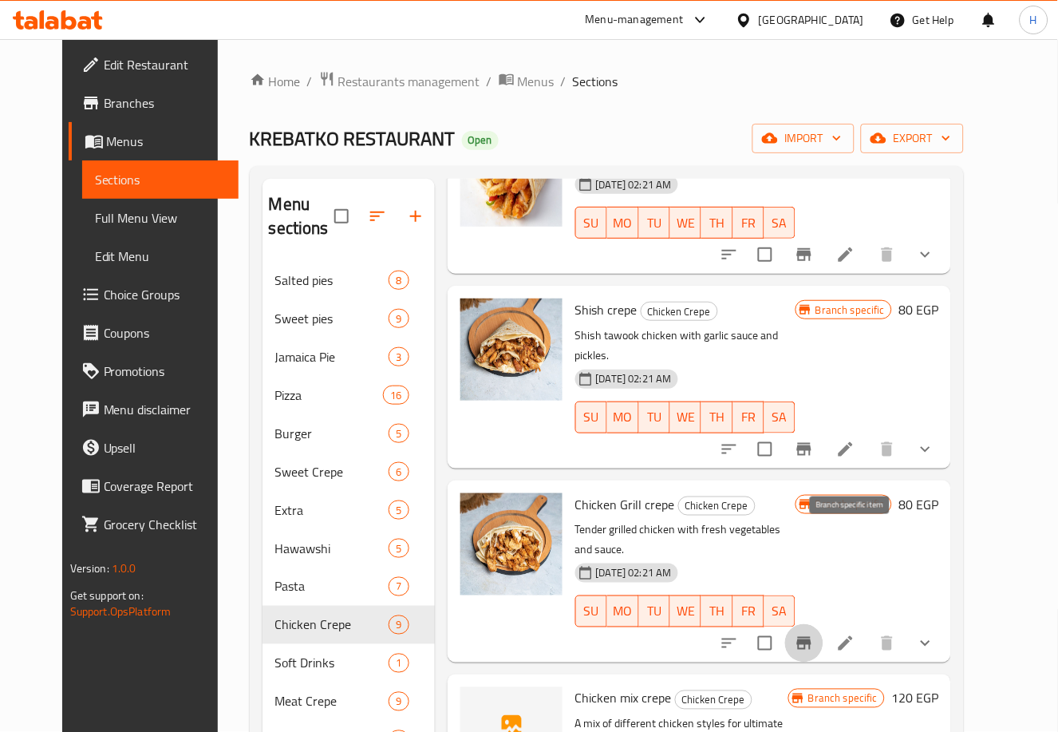
click at [814, 633] on icon "Branch-specific-item" at bounding box center [804, 642] width 19 height 19
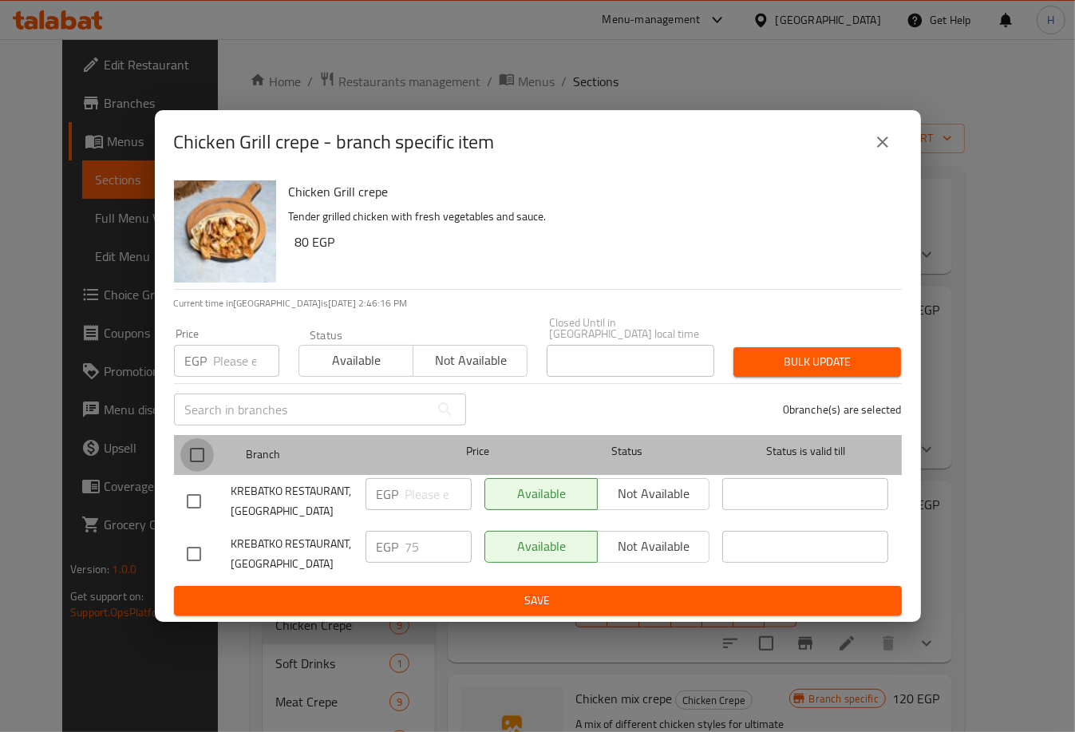
click at [195, 447] on input "checkbox" at bounding box center [197, 455] width 34 height 34
checkbox input "true"
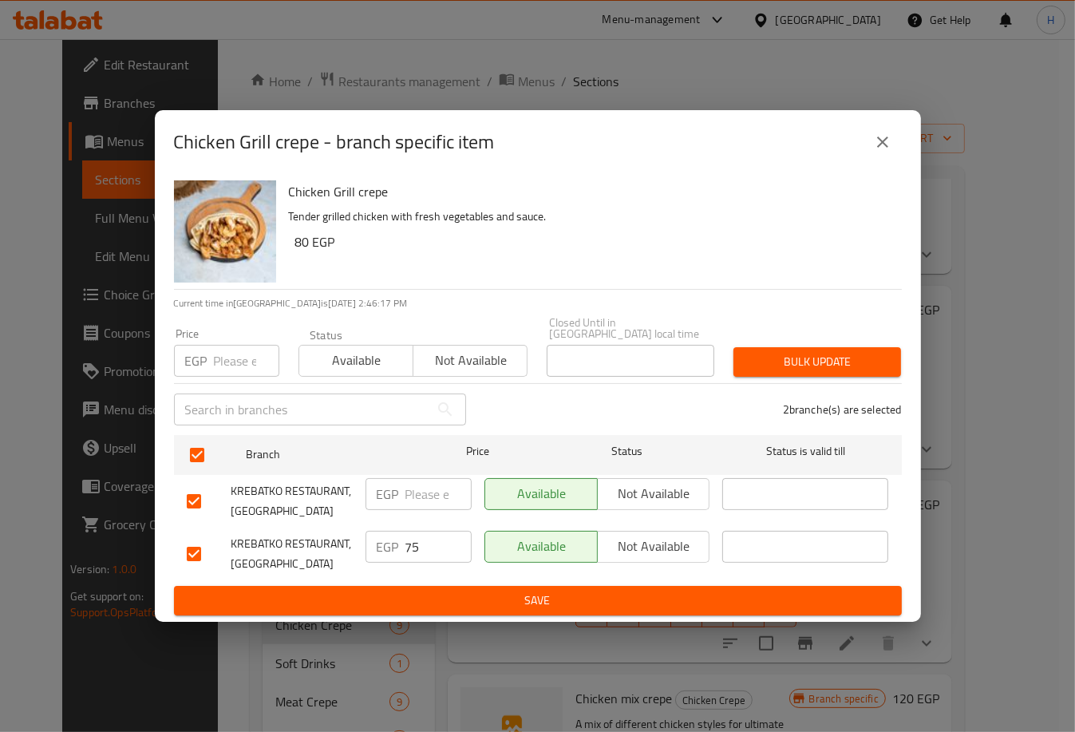
click at [424, 483] on input "number" at bounding box center [438, 494] width 66 height 32
type input "80"
drag, startPoint x: 424, startPoint y: 545, endPoint x: 365, endPoint y: 542, distance: 59.9
click at [365, 542] on div "EGP 75 ​" at bounding box center [418, 546] width 106 height 32
type input "80"
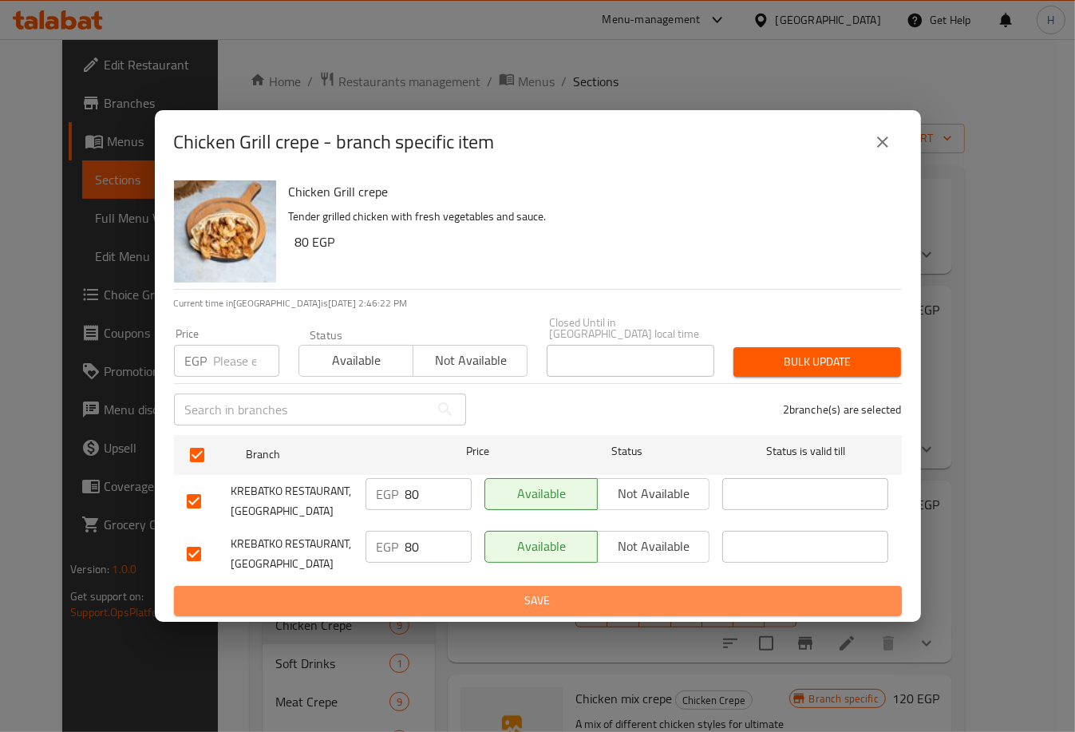
click at [526, 590] on span "Save" at bounding box center [538, 600] width 702 height 20
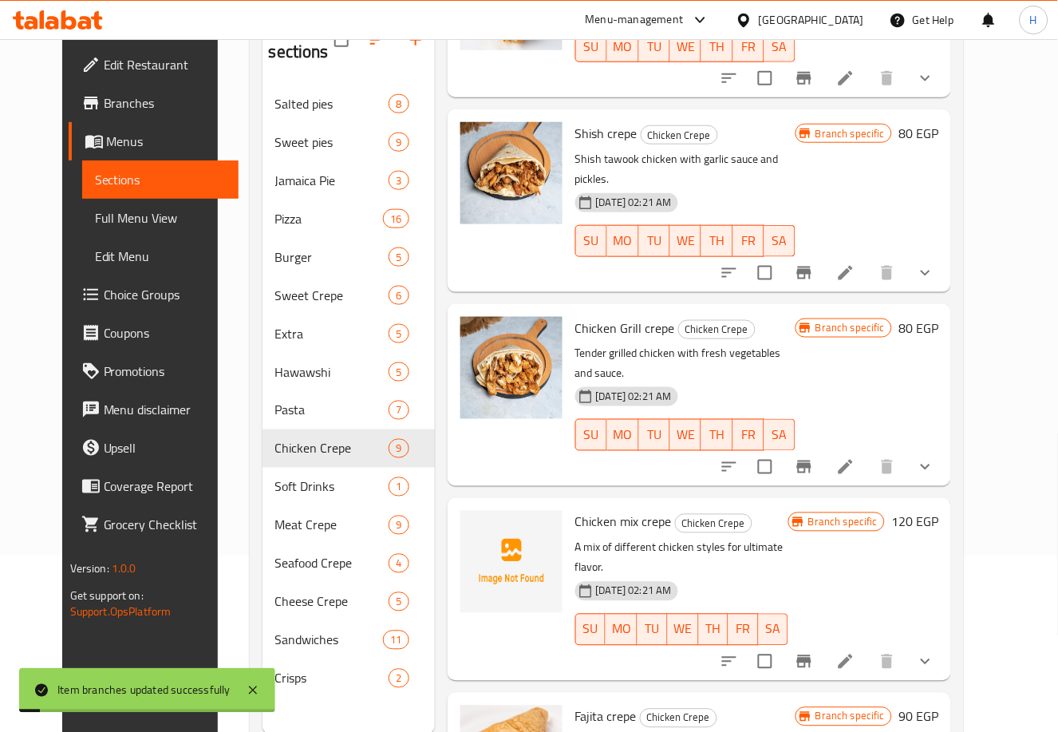
scroll to position [223, 0]
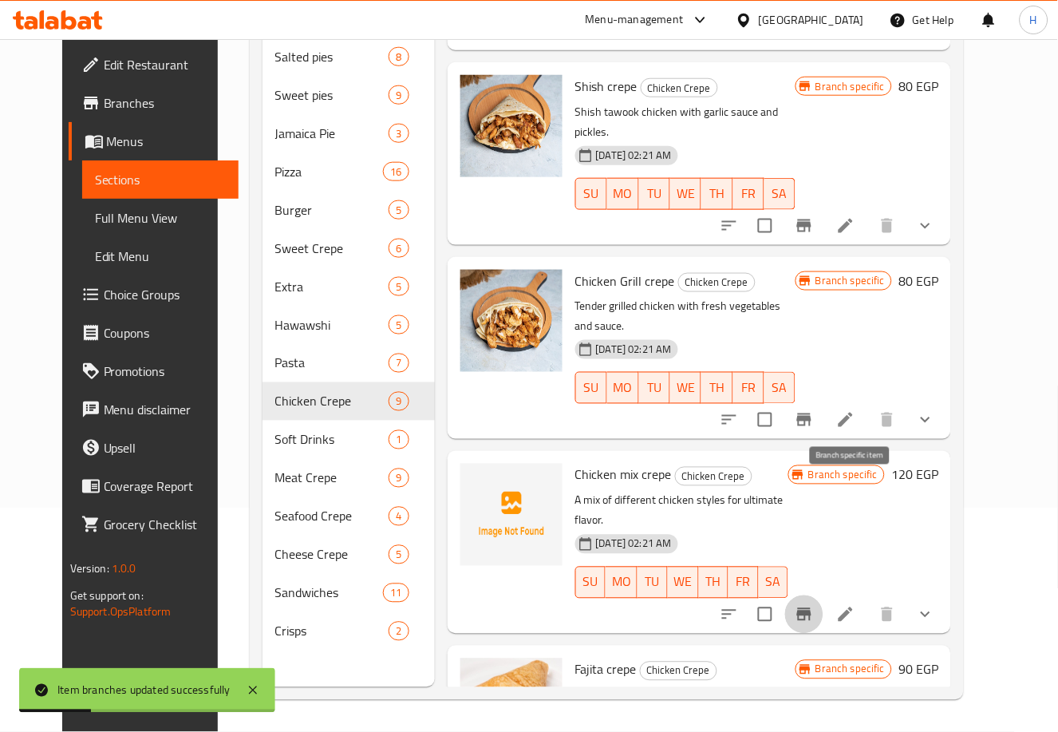
click at [811, 608] on icon "Branch-specific-item" at bounding box center [804, 614] width 14 height 13
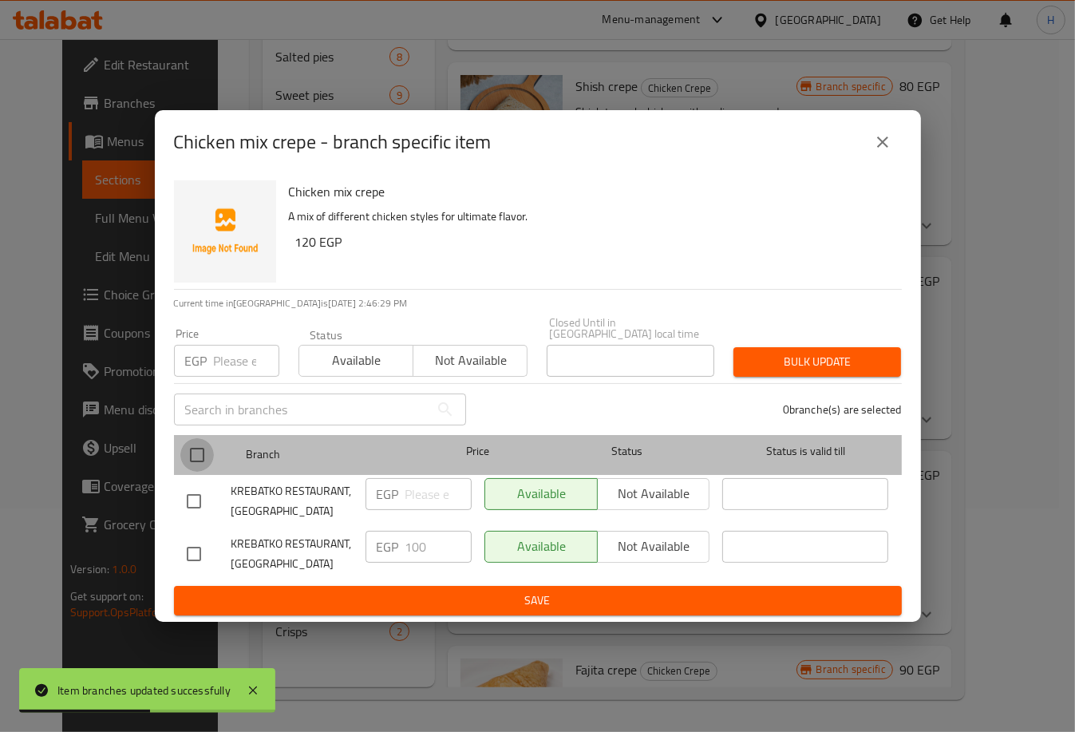
click at [197, 442] on input "checkbox" at bounding box center [197, 455] width 34 height 34
checkbox input "true"
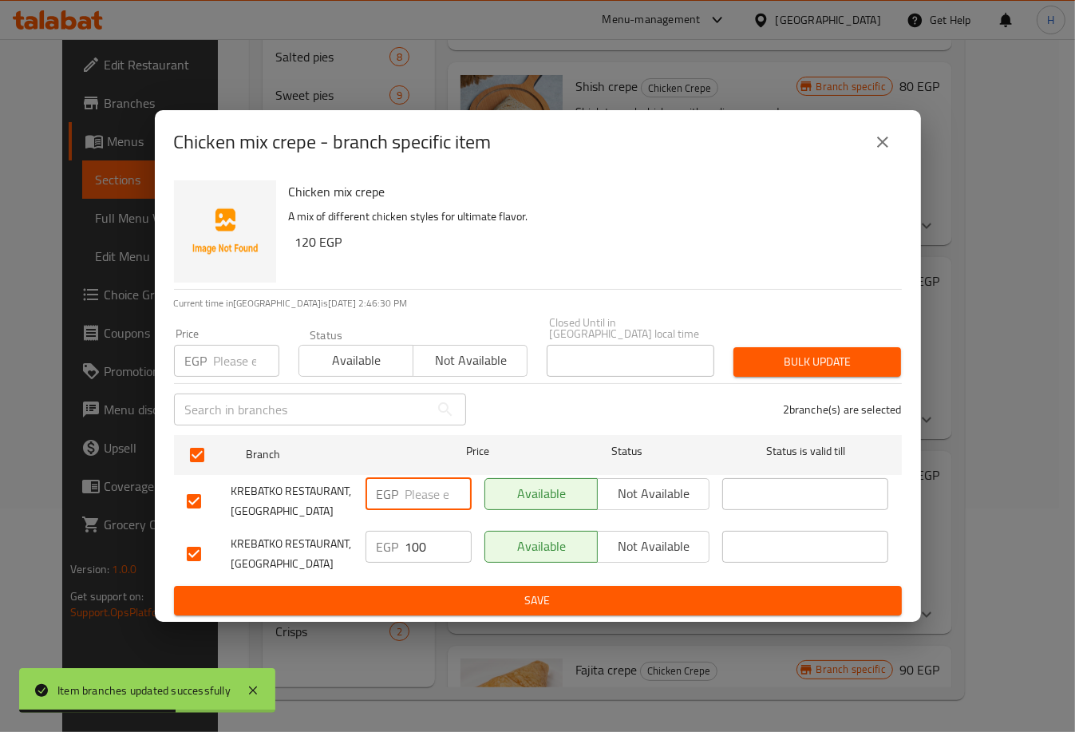
click at [414, 491] on input "number" at bounding box center [438, 494] width 66 height 32
type input "100"
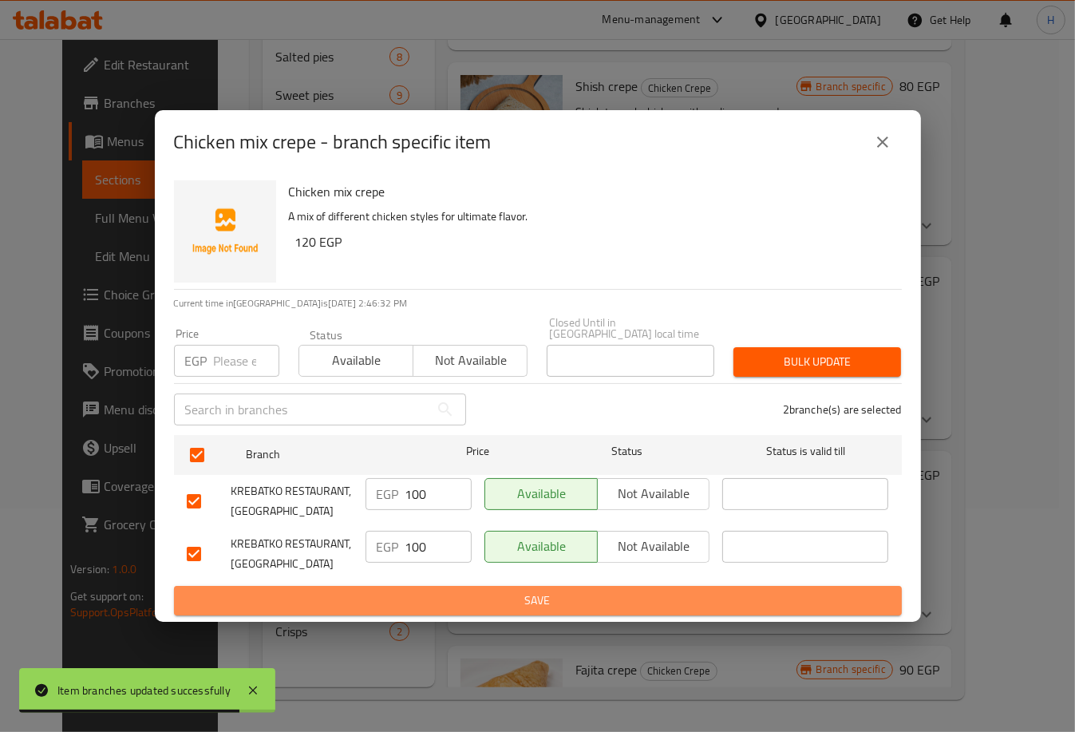
click at [573, 593] on span "Save" at bounding box center [538, 600] width 702 height 20
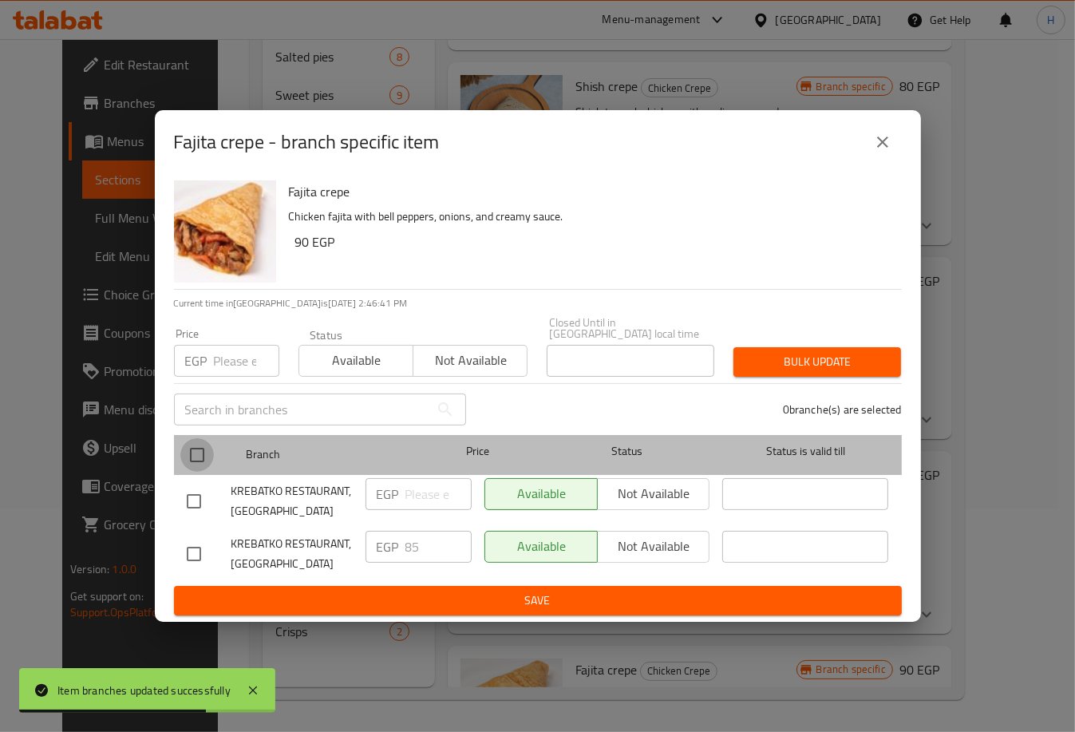
click at [199, 444] on input "checkbox" at bounding box center [197, 455] width 34 height 34
checkbox input "true"
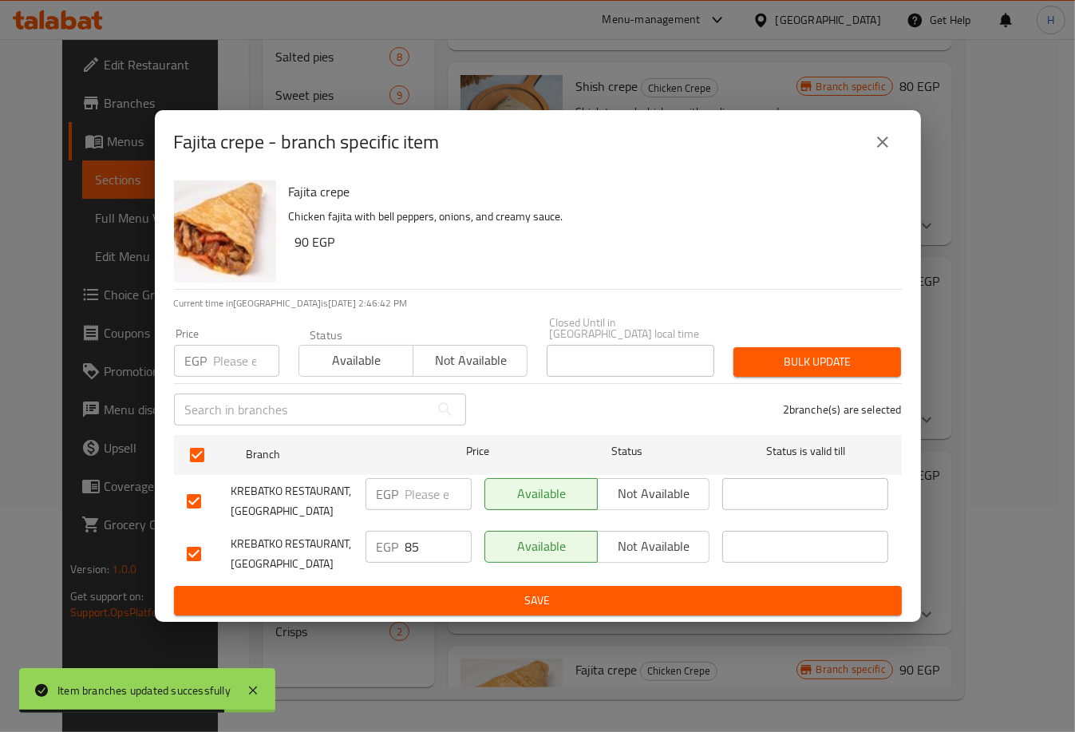
click at [424, 498] on input "number" at bounding box center [438, 494] width 66 height 32
type input "90"
drag, startPoint x: 421, startPoint y: 546, endPoint x: 386, endPoint y: 546, distance: 35.1
click at [388, 547] on div "EGP 85 ​" at bounding box center [418, 546] width 106 height 32
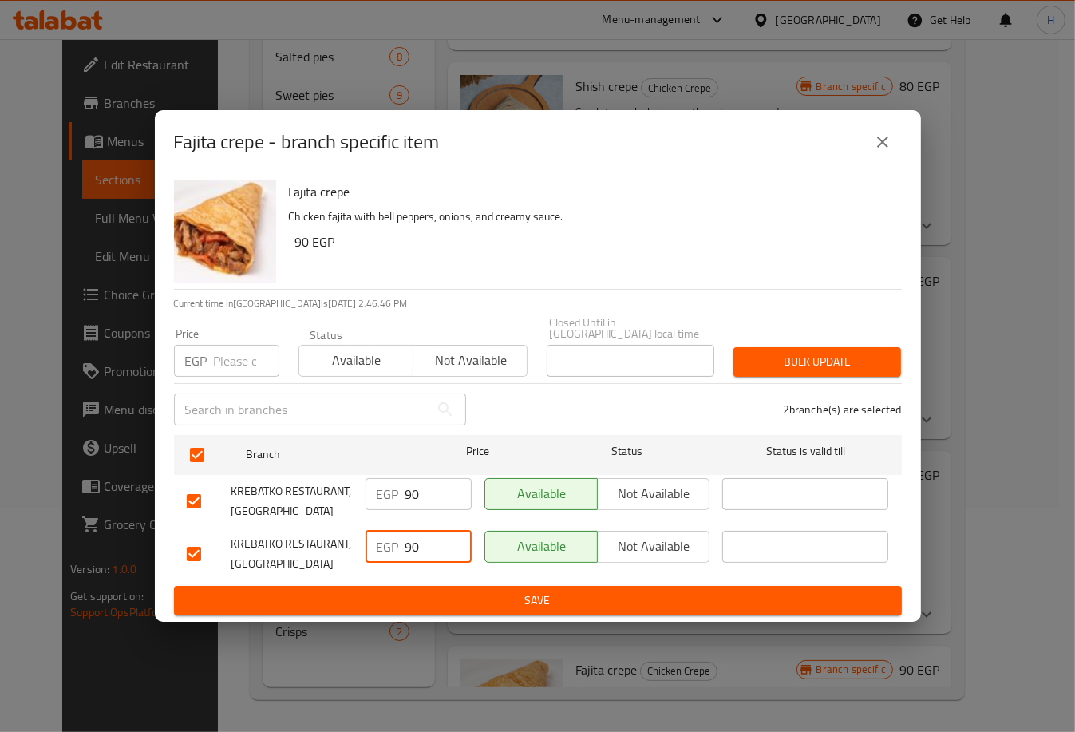
type input "90"
click at [495, 601] on span "Save" at bounding box center [538, 600] width 702 height 20
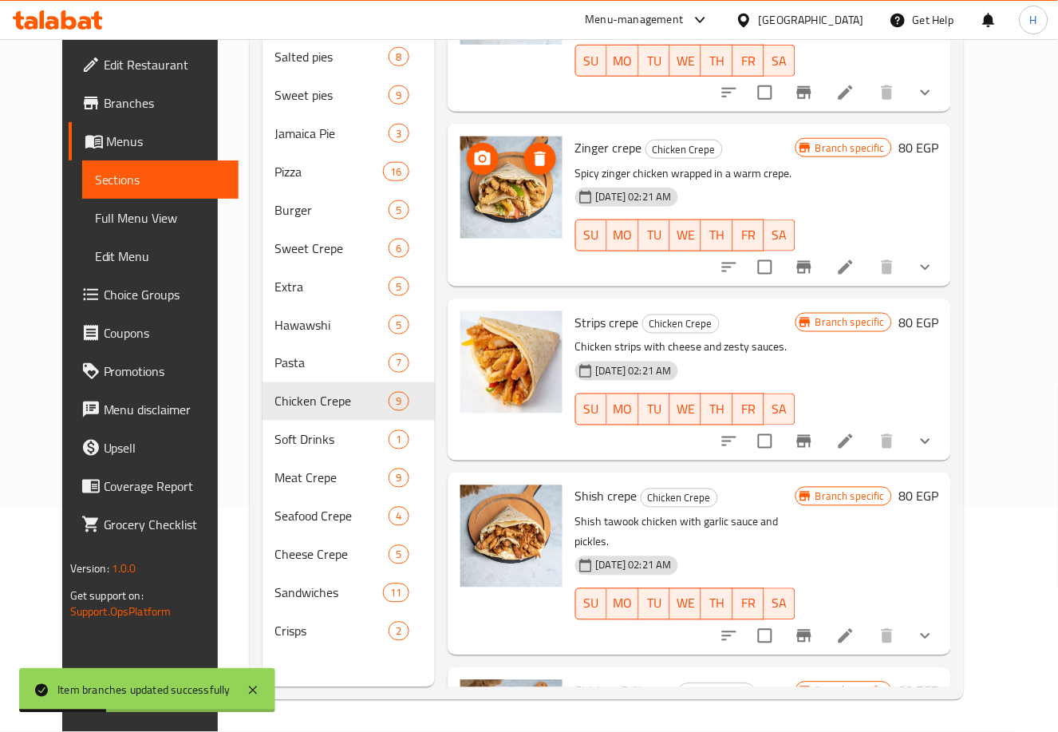
scroll to position [0, 0]
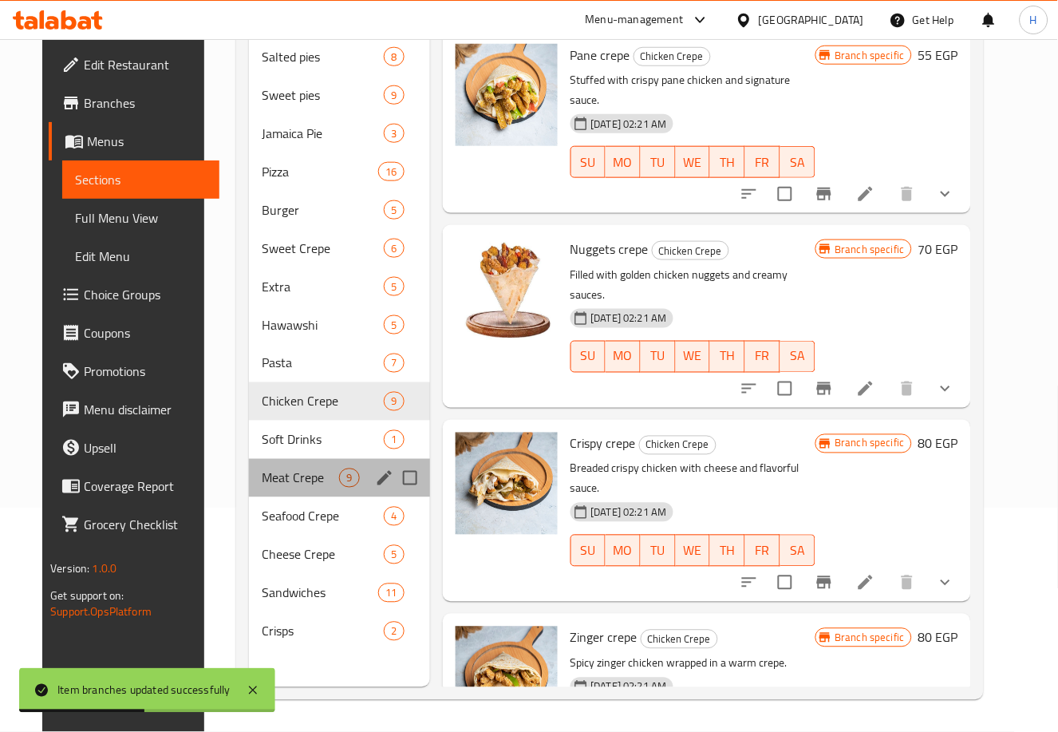
click at [275, 467] on div "Meat Crepe 9" at bounding box center [339, 478] width 180 height 38
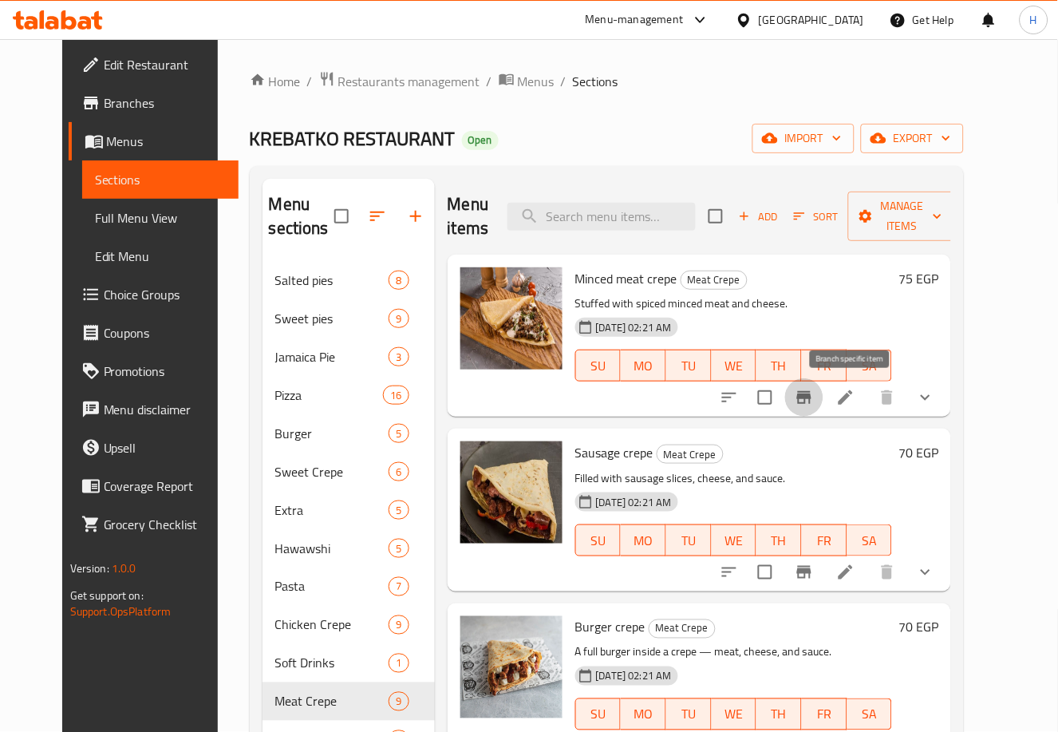
click at [811, 392] on icon "Branch-specific-item" at bounding box center [804, 397] width 14 height 13
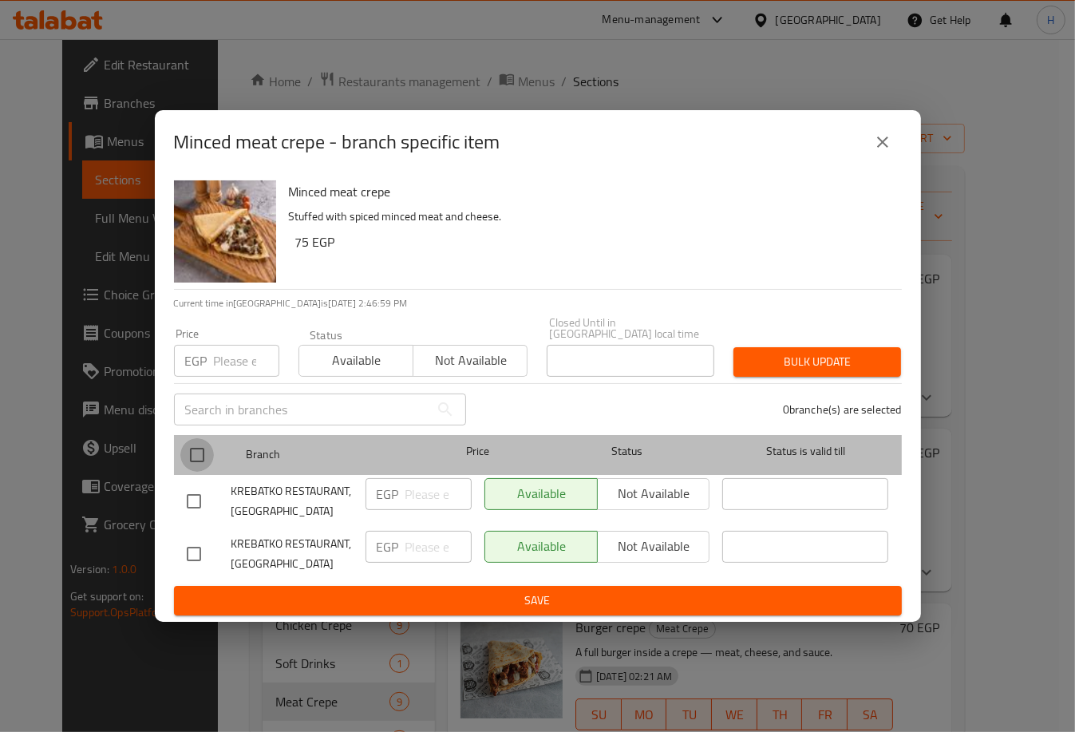
click at [197, 448] on input "checkbox" at bounding box center [197, 455] width 34 height 34
checkbox input "true"
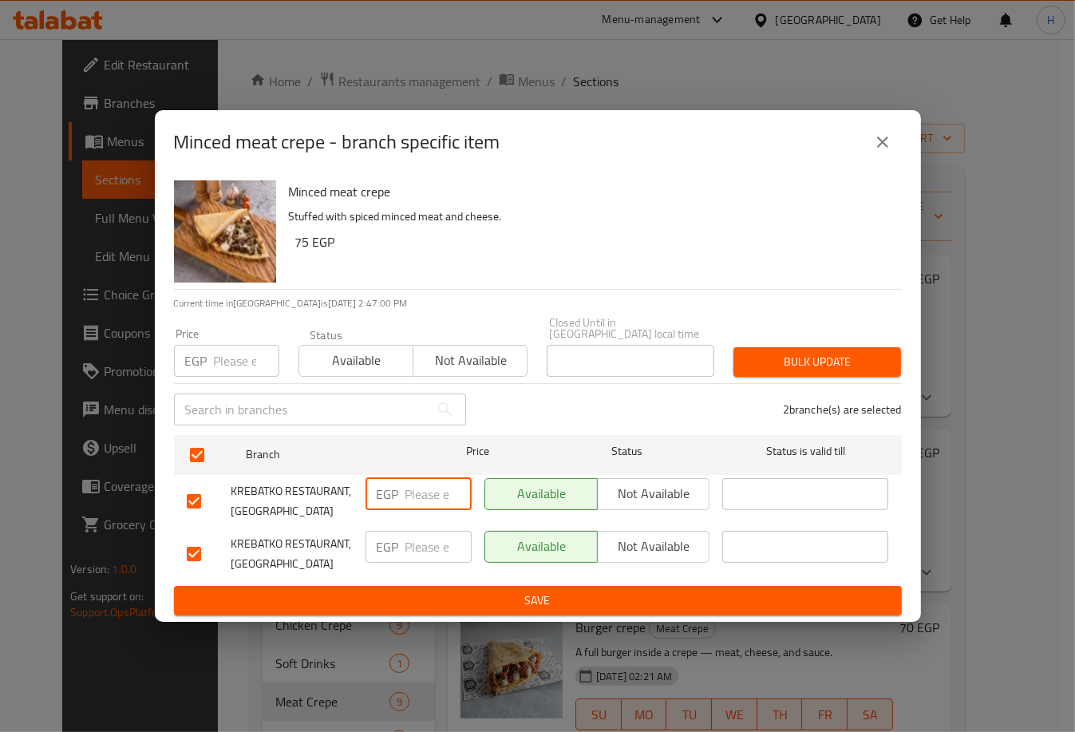
click at [429, 493] on input "number" at bounding box center [438, 494] width 66 height 32
type input "80"
click at [417, 545] on input "number" at bounding box center [438, 546] width 66 height 32
type input "80"
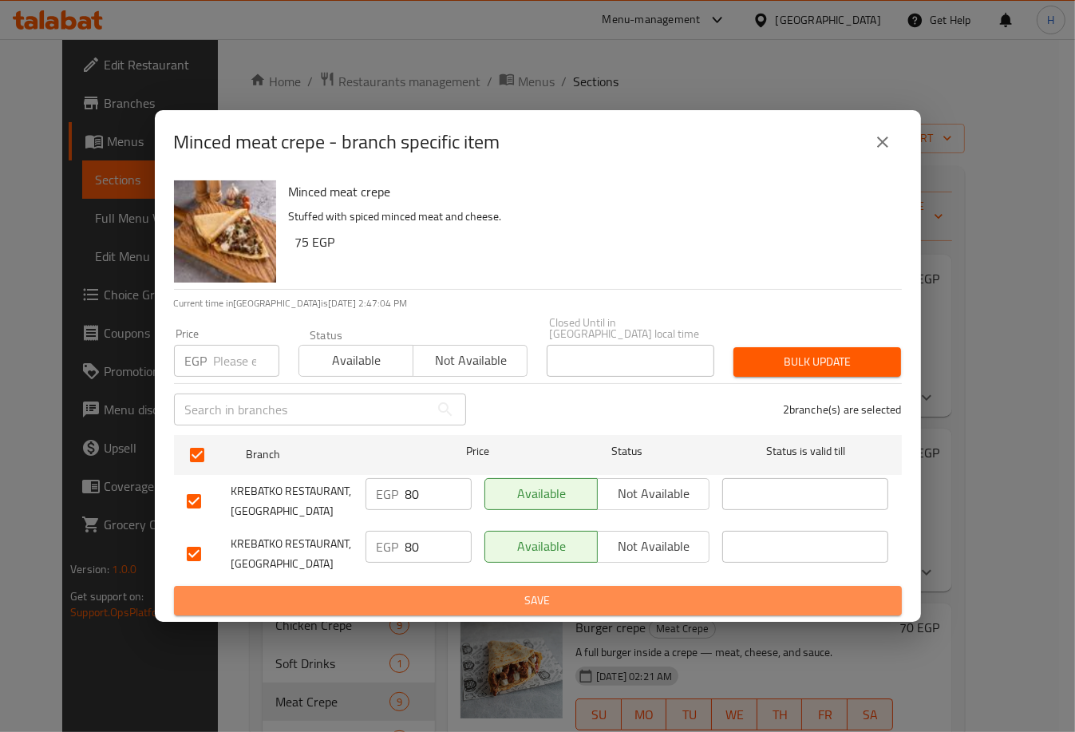
click at [512, 597] on span "Save" at bounding box center [538, 600] width 702 height 20
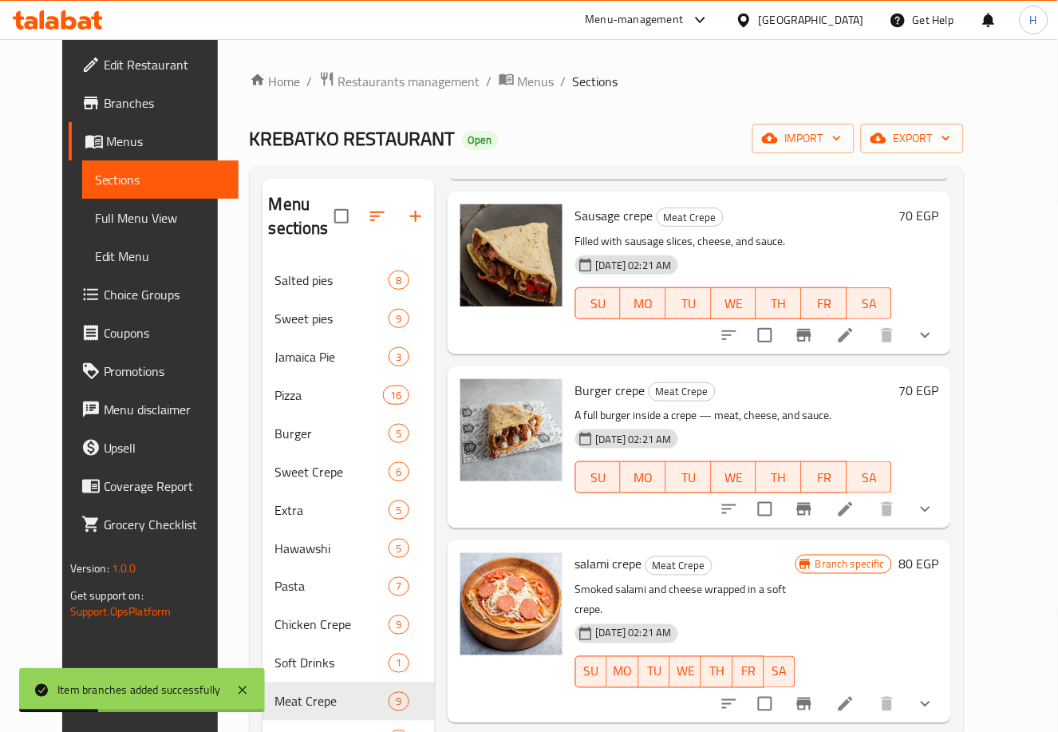
scroll to position [258, 0]
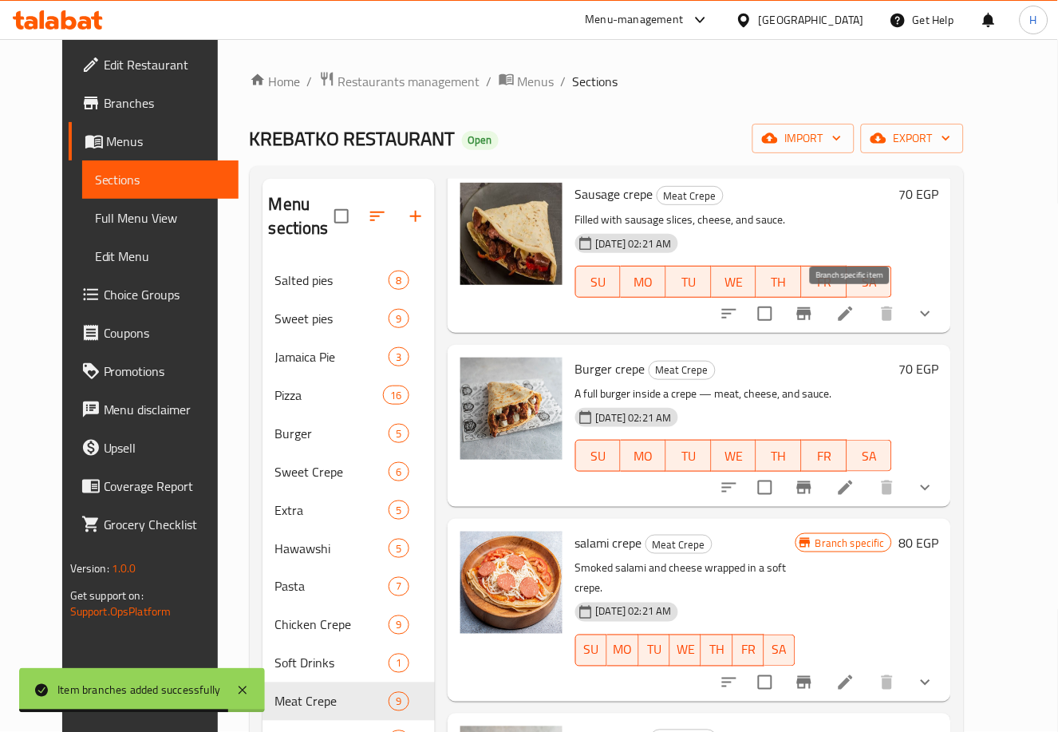
click at [811, 307] on icon "Branch-specific-item" at bounding box center [804, 313] width 14 height 13
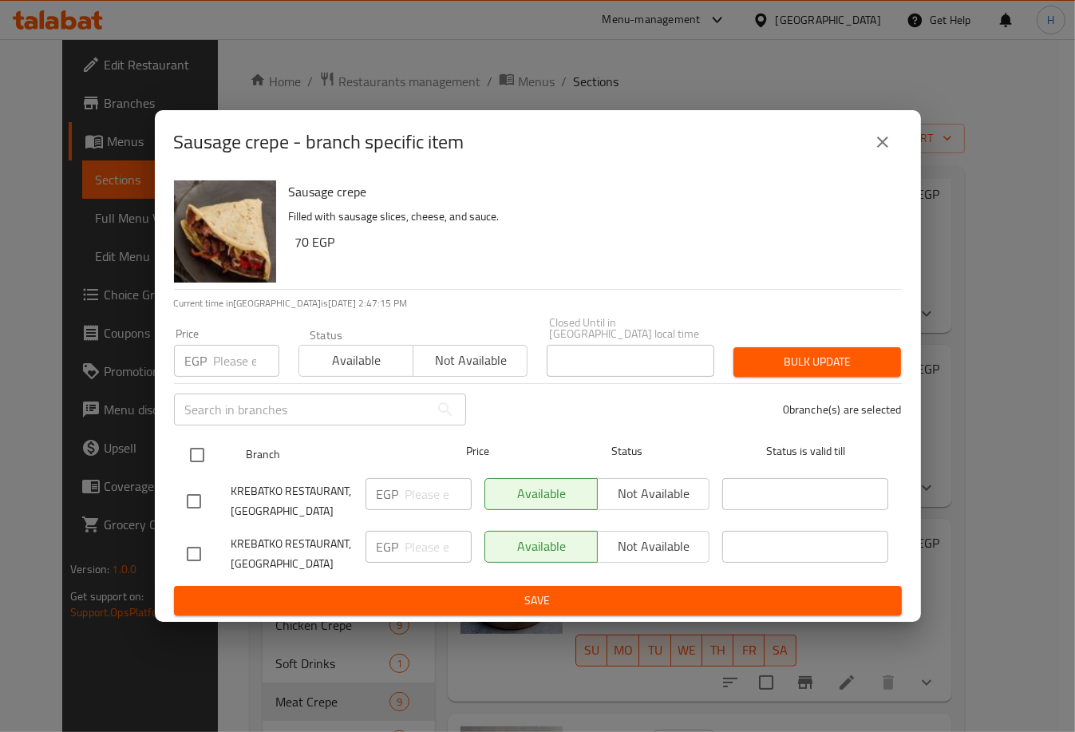
click at [198, 452] on input "checkbox" at bounding box center [197, 455] width 34 height 34
checkbox input "true"
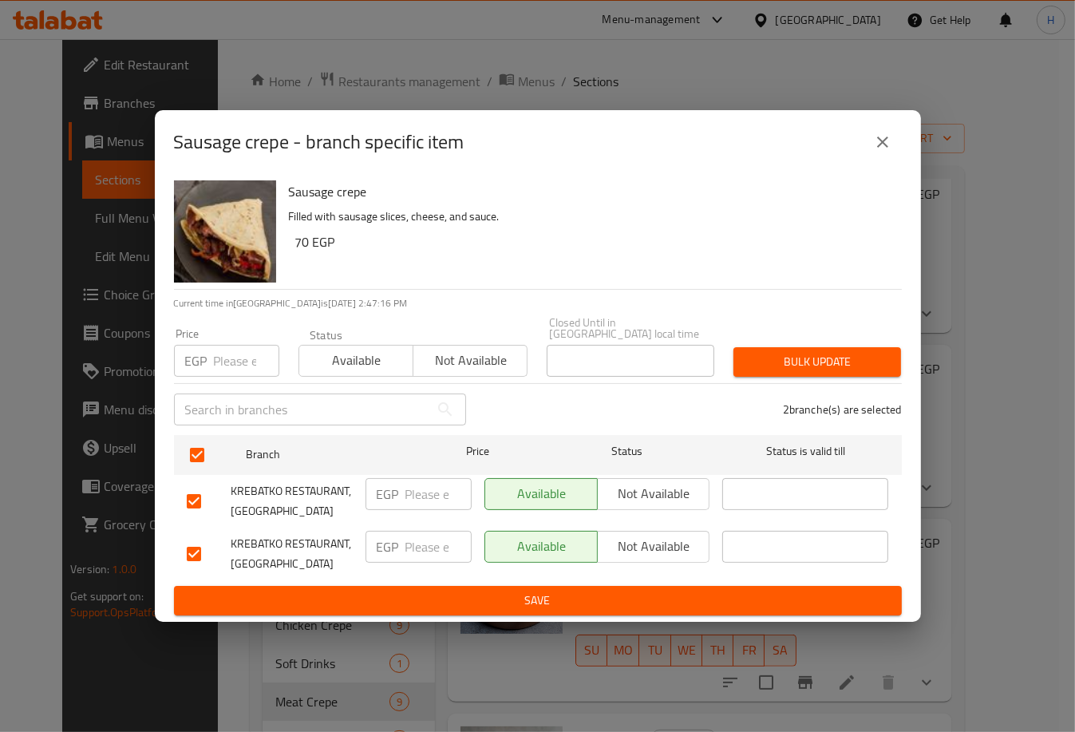
click at [423, 487] on input "number" at bounding box center [438, 494] width 66 height 32
type input "75"
click at [411, 536] on input "number" at bounding box center [438, 546] width 66 height 32
type input "75"
click at [486, 603] on span "Save" at bounding box center [538, 600] width 702 height 20
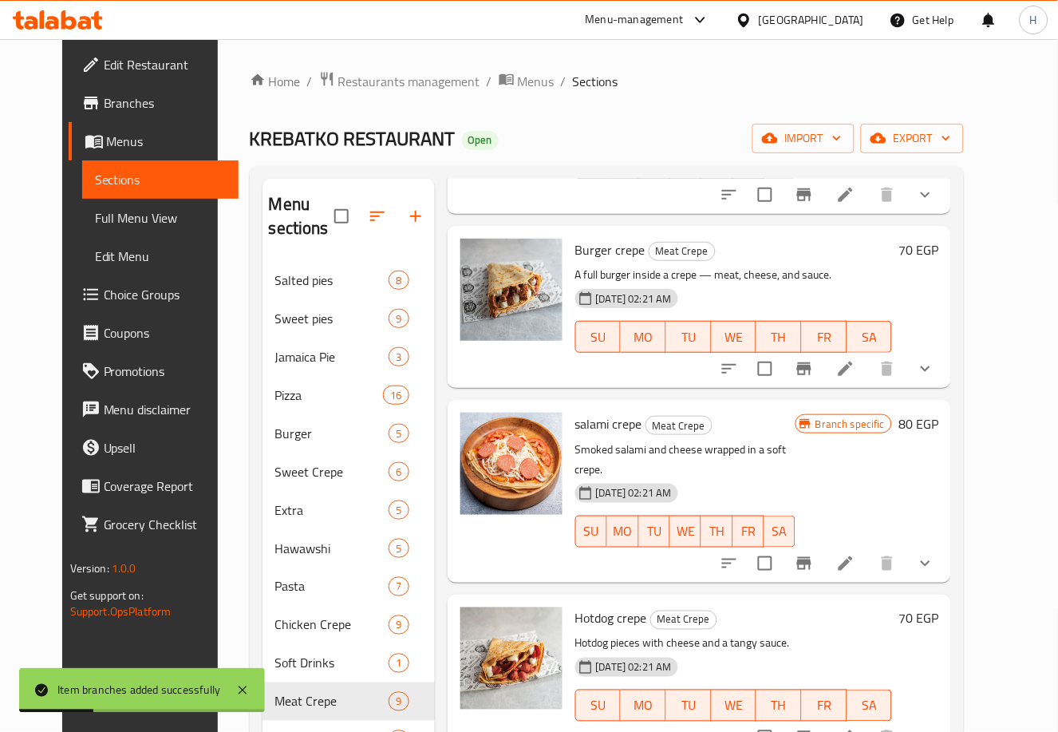
scroll to position [391, 0]
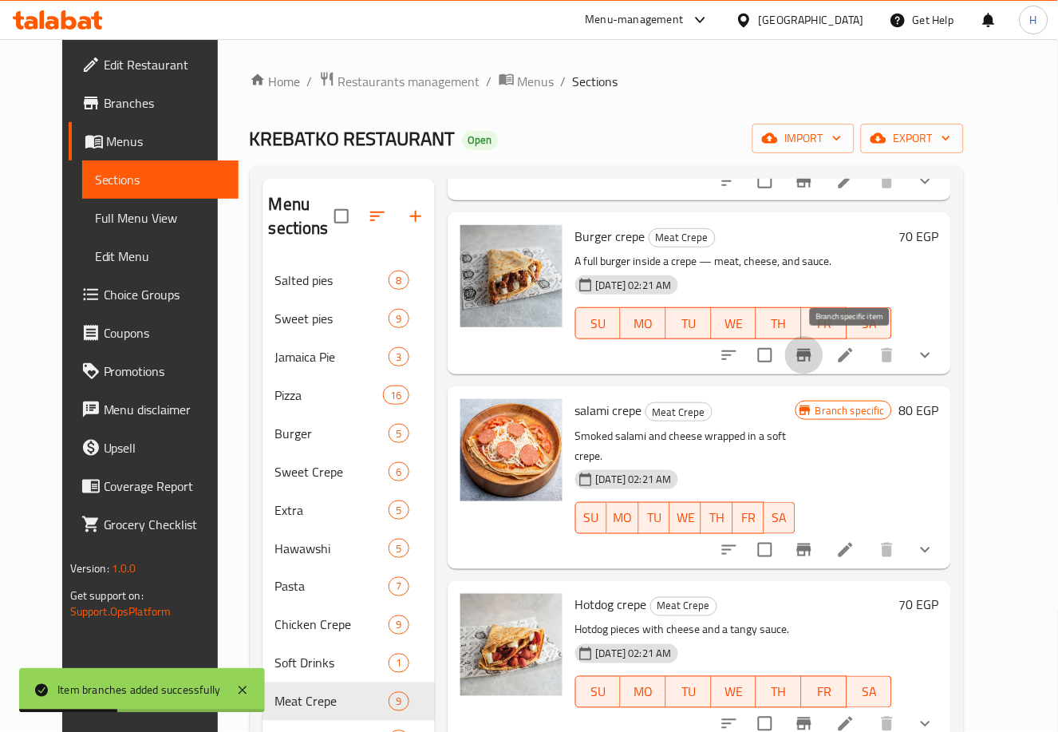
click at [811, 357] on icon "Branch-specific-item" at bounding box center [804, 355] width 14 height 13
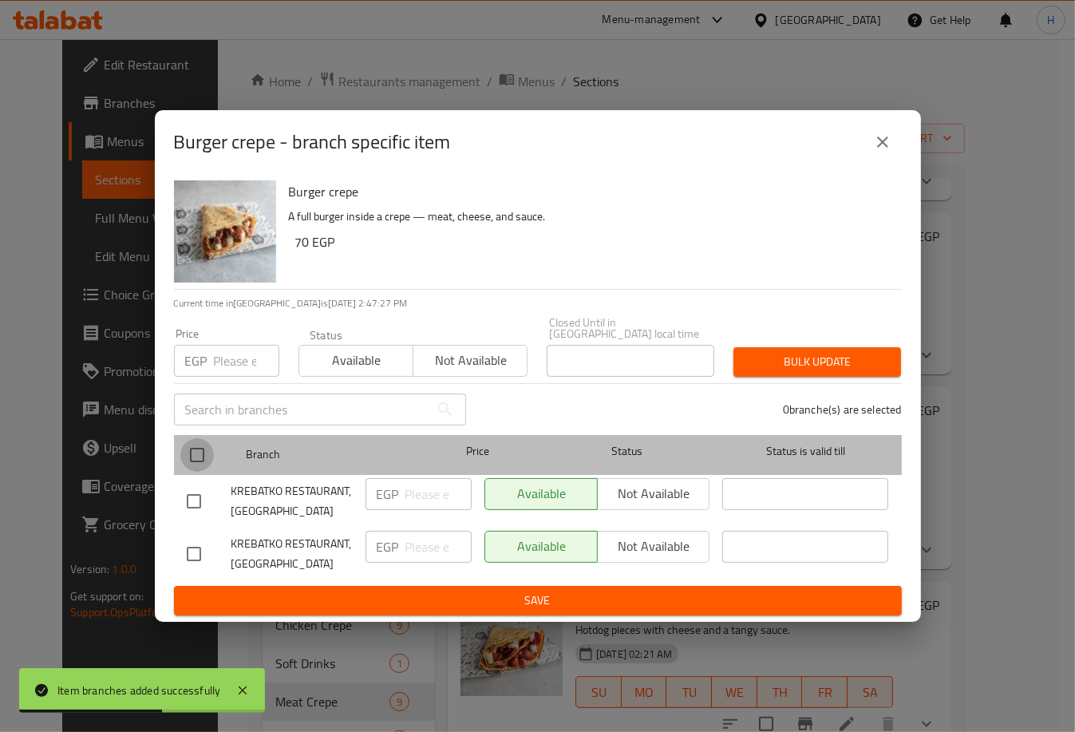
click at [199, 450] on input "checkbox" at bounding box center [197, 455] width 34 height 34
checkbox input "true"
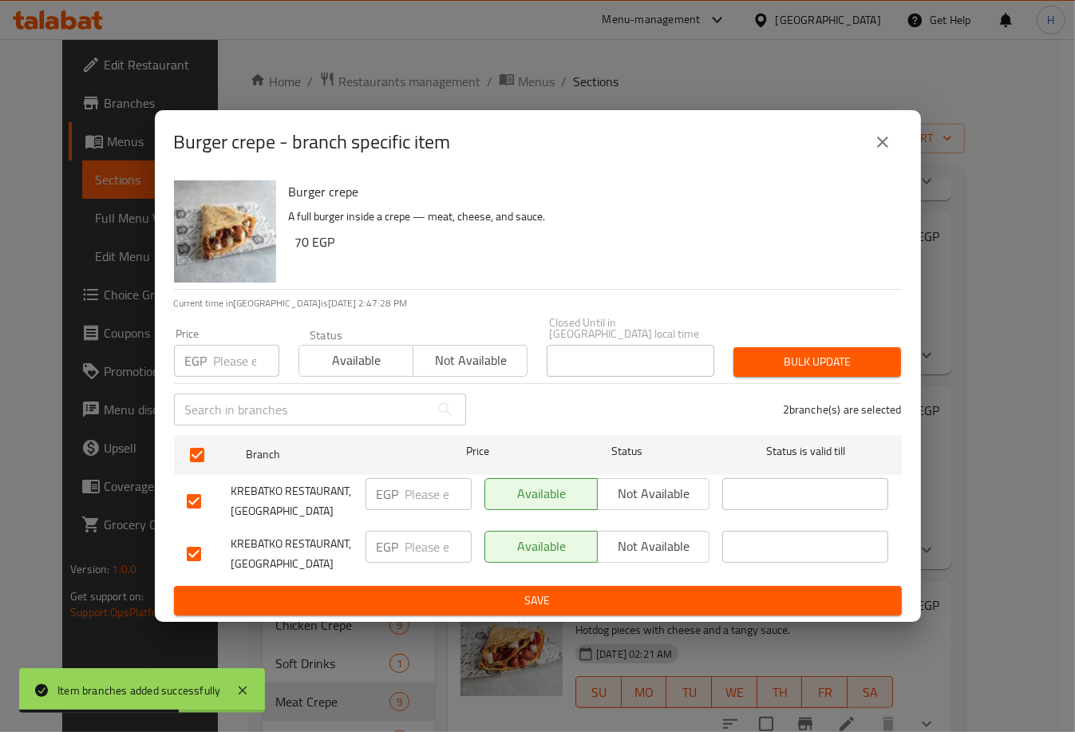
click at [418, 490] on input "number" at bounding box center [438, 494] width 66 height 32
type input "75"
click at [401, 545] on div "EGP ​" at bounding box center [418, 546] width 106 height 32
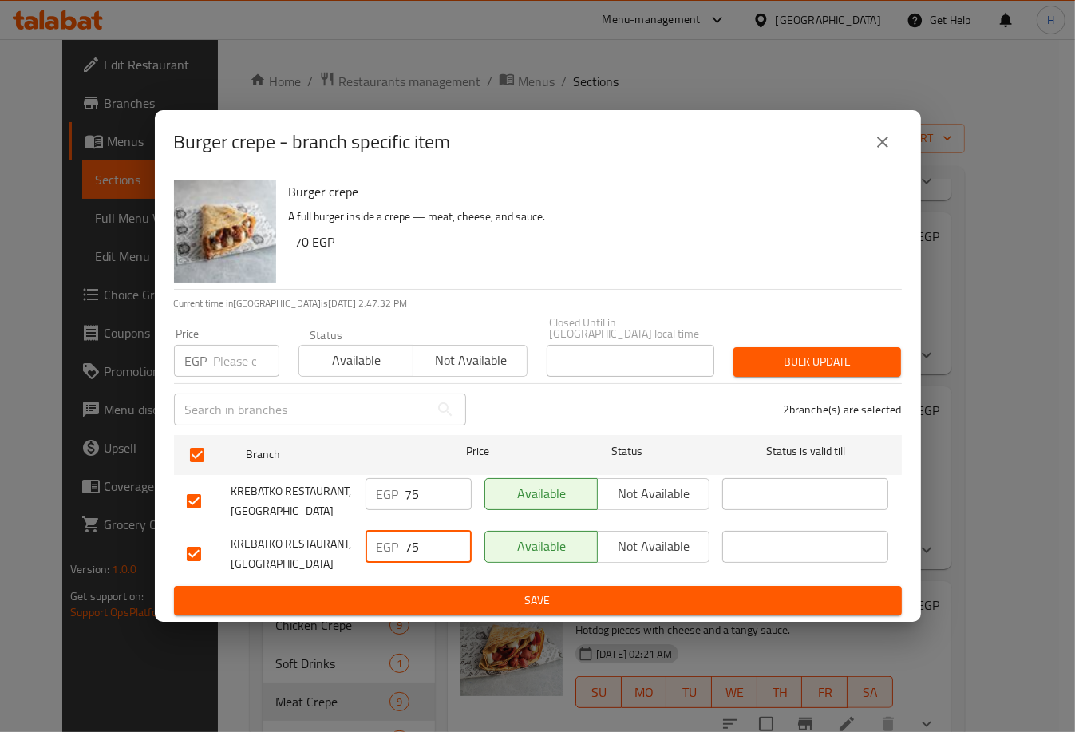
type input "75"
click at [504, 590] on span "Save" at bounding box center [538, 600] width 702 height 20
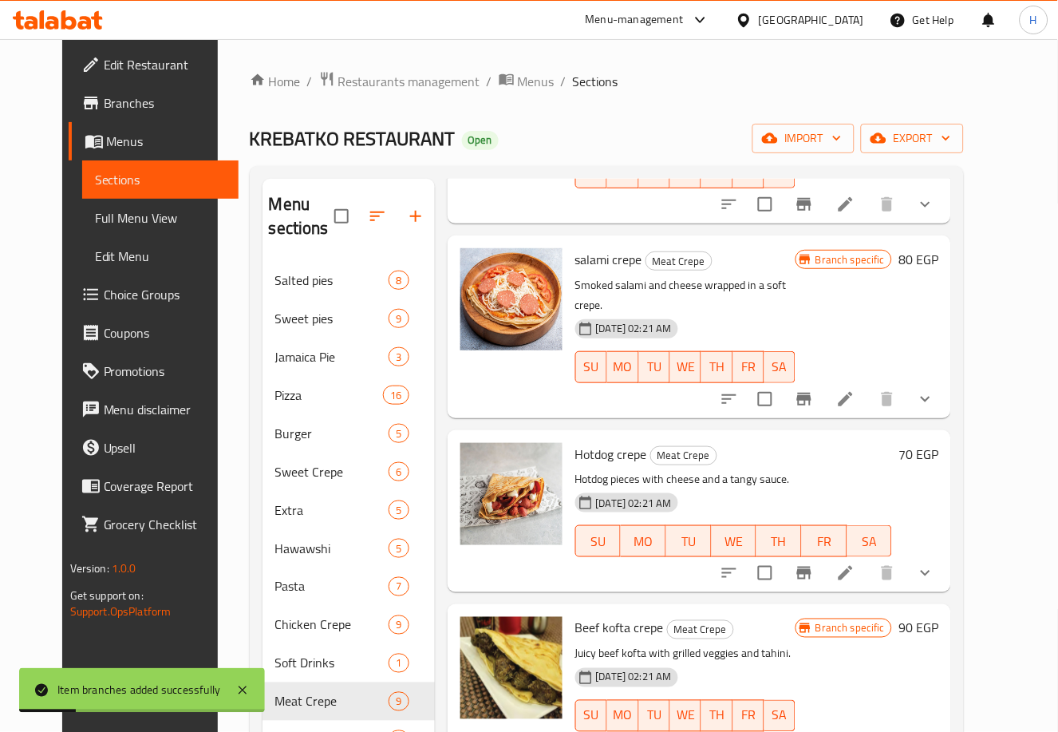
scroll to position [562, 0]
click at [811, 392] on icon "Branch-specific-item" at bounding box center [804, 398] width 14 height 13
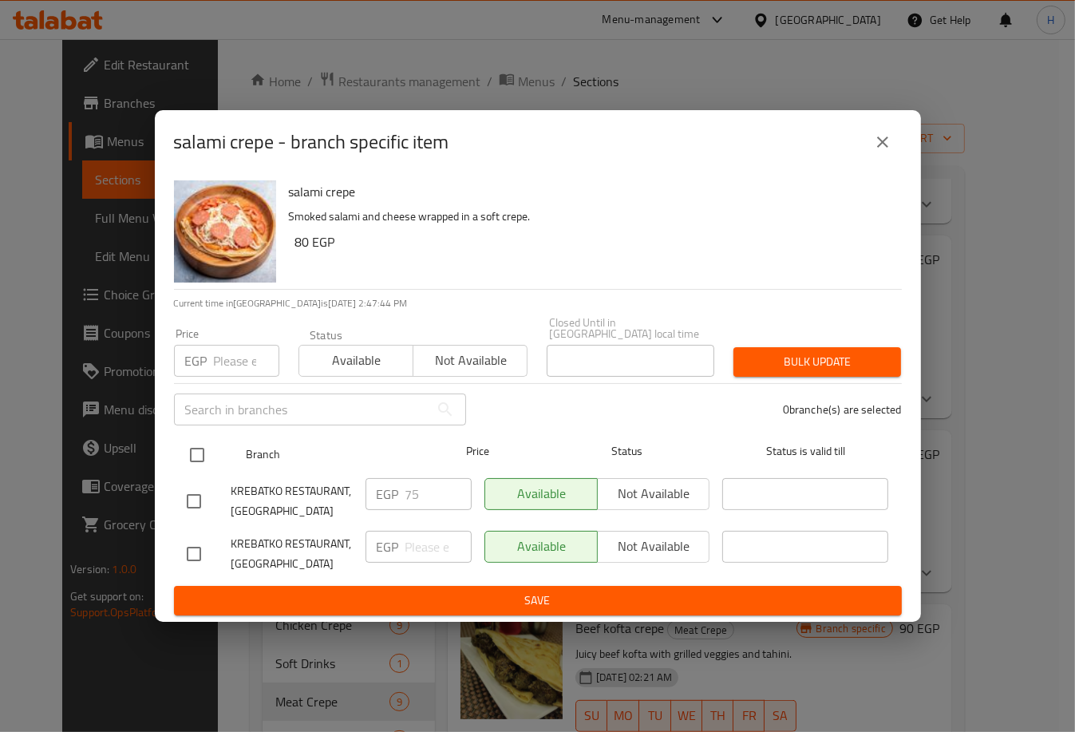
click at [197, 445] on input "checkbox" at bounding box center [197, 455] width 34 height 34
checkbox input "true"
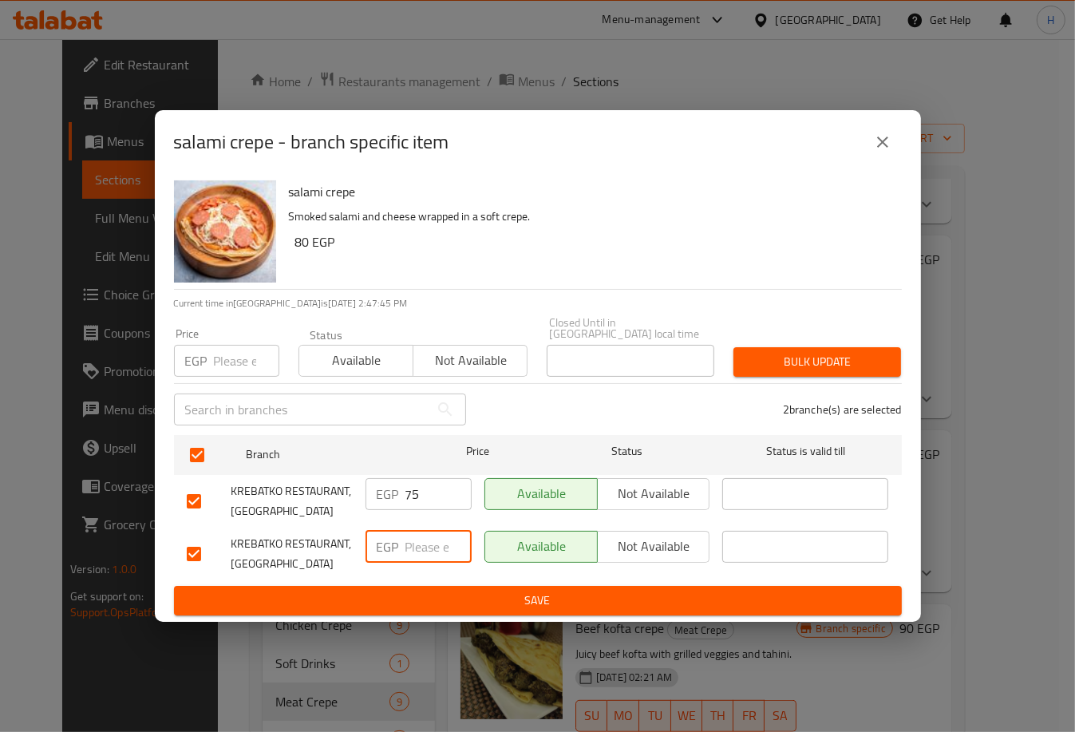
click at [414, 546] on input "number" at bounding box center [438, 546] width 66 height 32
type input "75"
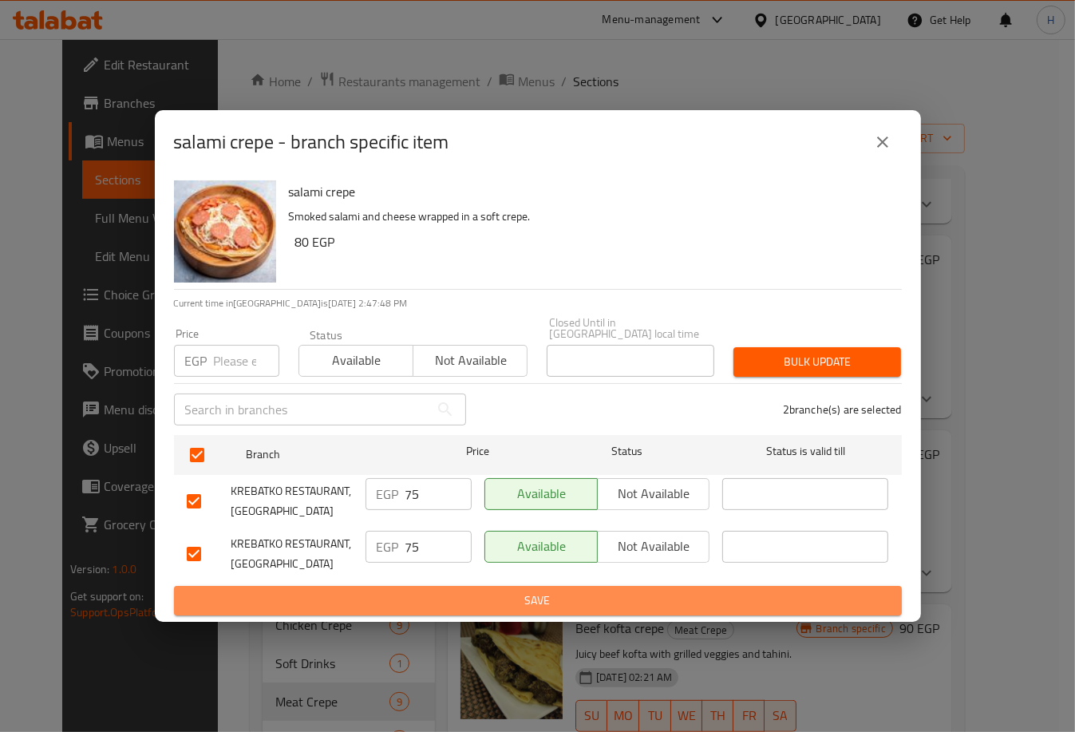
click at [562, 586] on button "Save" at bounding box center [538, 601] width 728 height 30
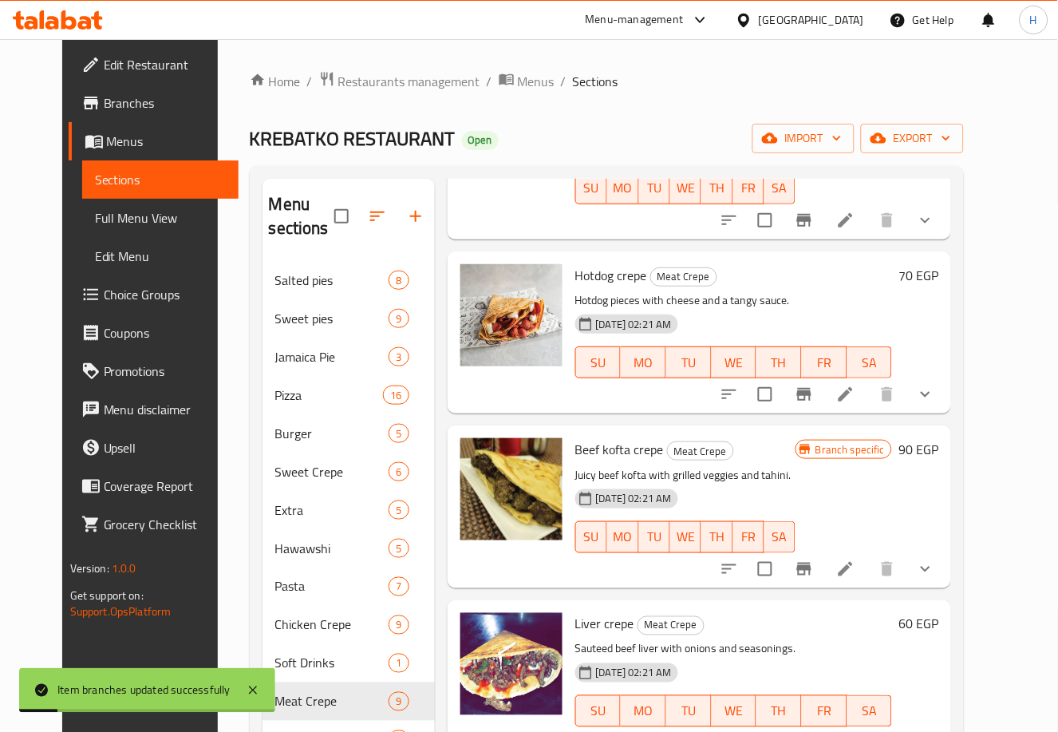
scroll to position [741, 0]
click at [814, 384] on icon "Branch-specific-item" at bounding box center [804, 393] width 19 height 19
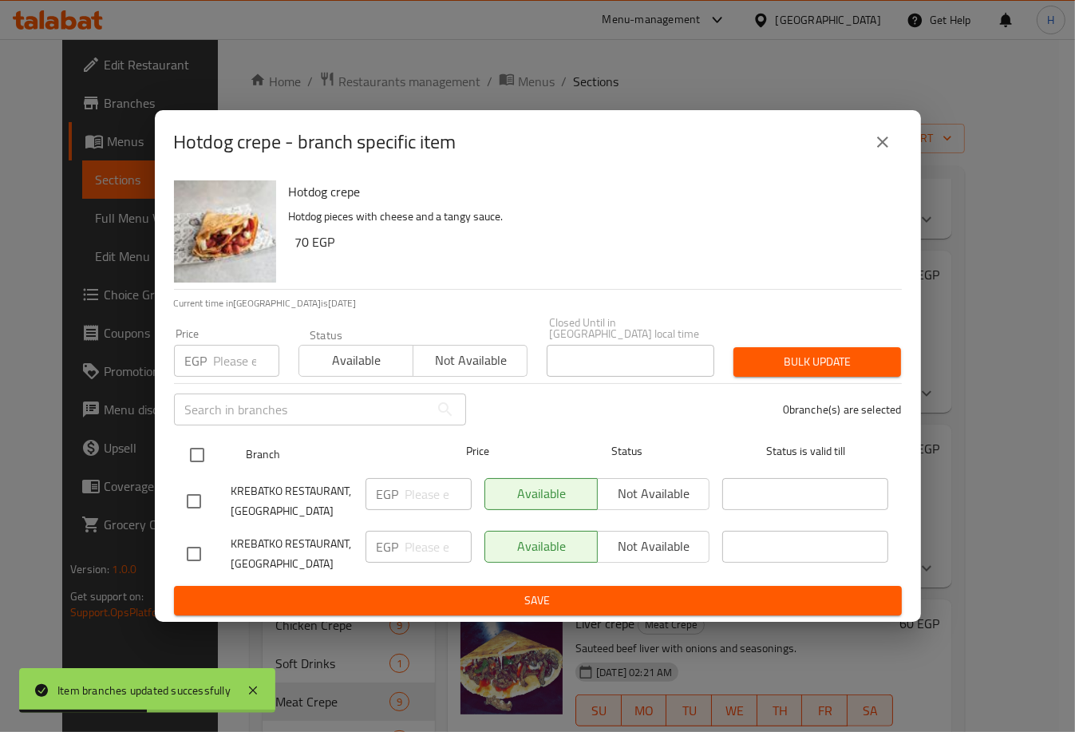
click at [200, 445] on input "checkbox" at bounding box center [197, 455] width 34 height 34
checkbox input "true"
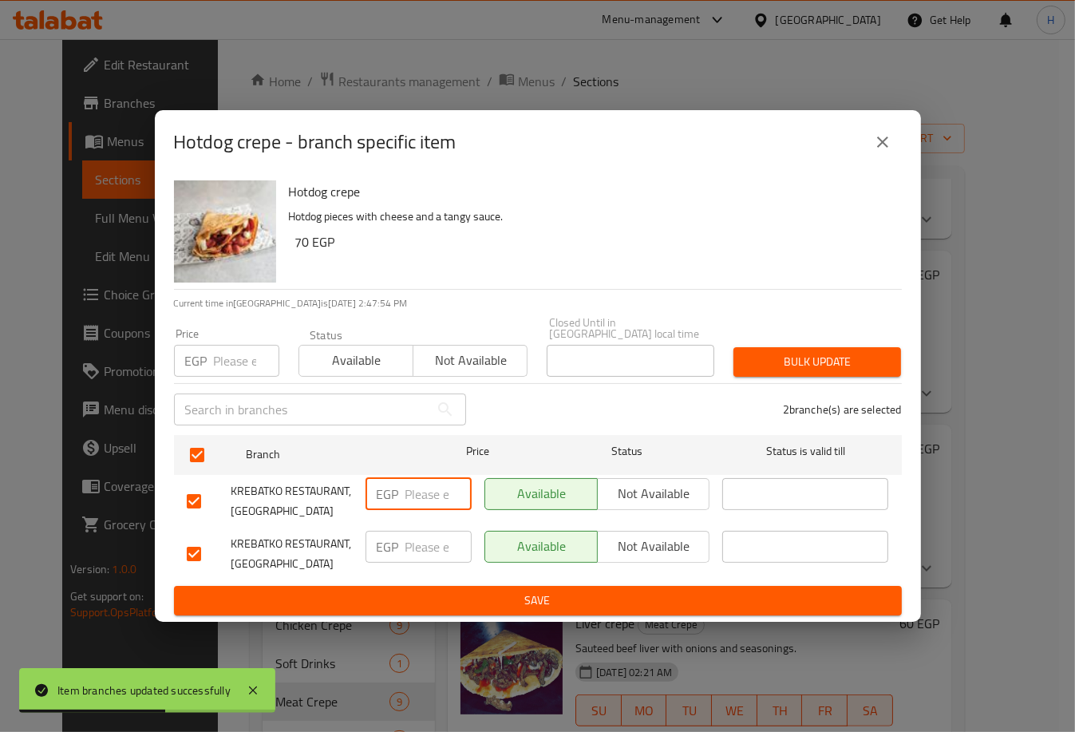
click at [419, 487] on input "number" at bounding box center [438, 494] width 66 height 32
type input "75"
click at [418, 545] on input "number" at bounding box center [438, 546] width 66 height 32
type input "75"
click at [530, 590] on span "Save" at bounding box center [538, 600] width 702 height 20
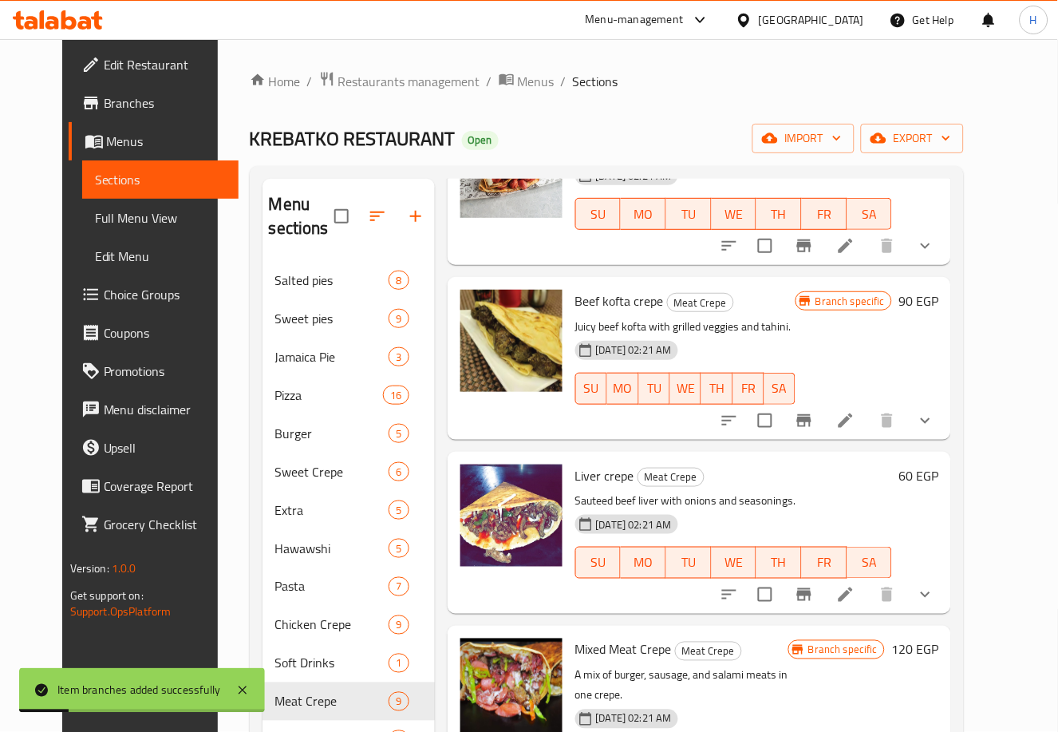
scroll to position [900, 0]
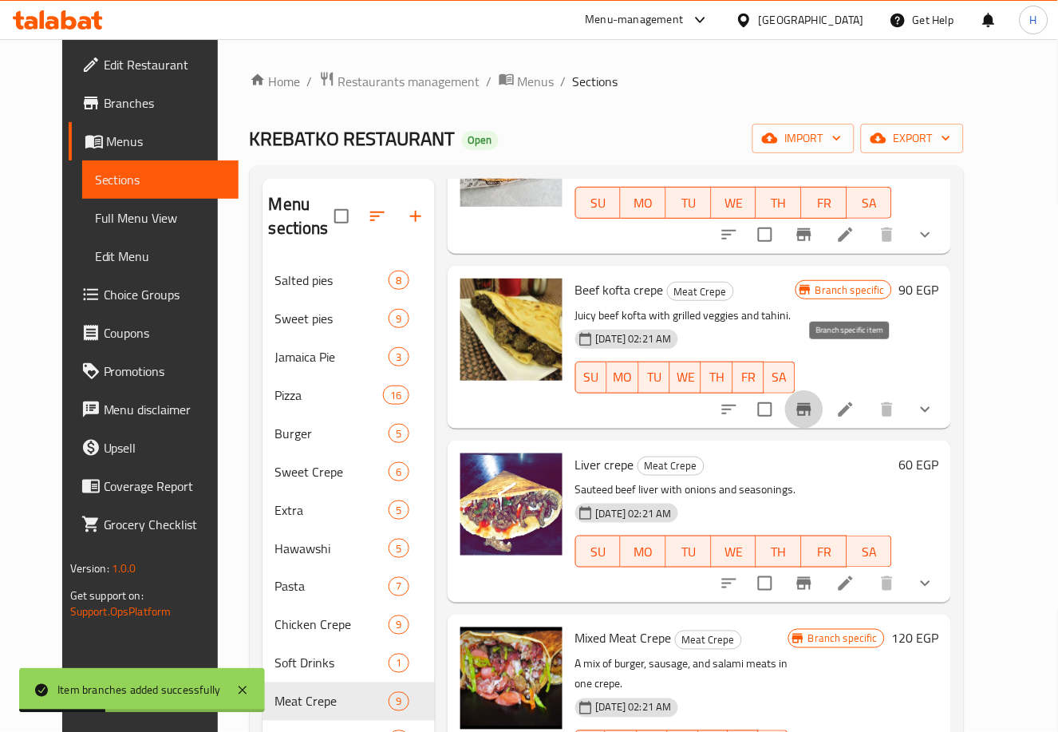
click at [811, 403] on icon "Branch-specific-item" at bounding box center [804, 409] width 14 height 13
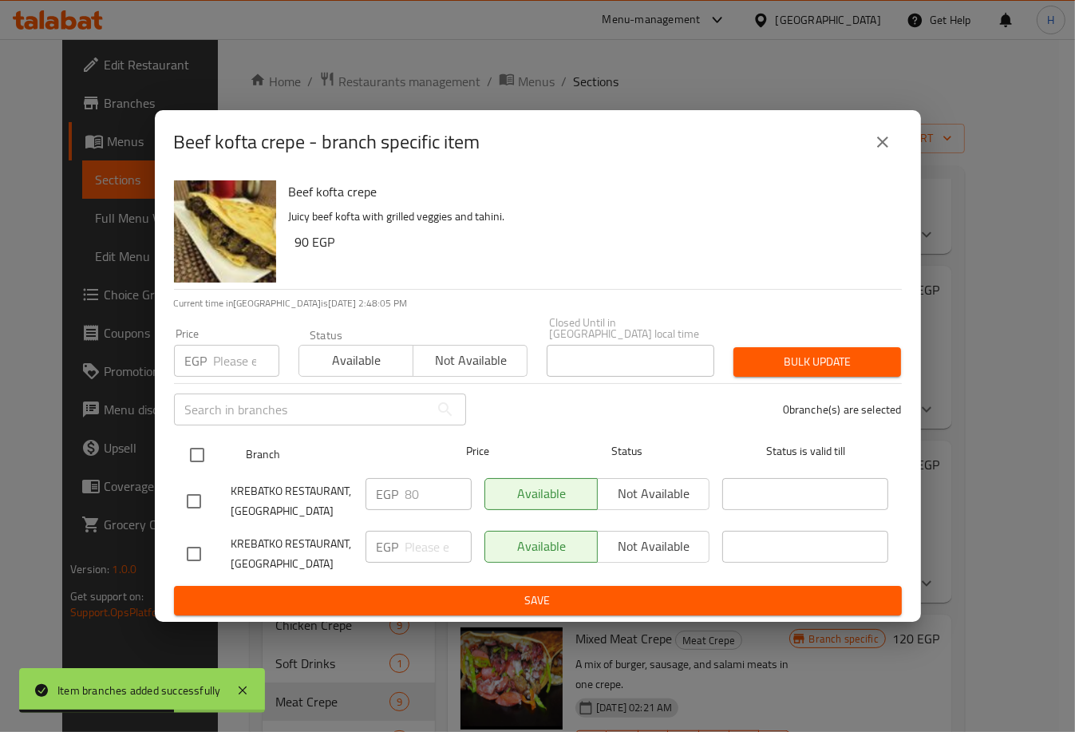
click at [190, 444] on input "checkbox" at bounding box center [197, 455] width 34 height 34
checkbox input "true"
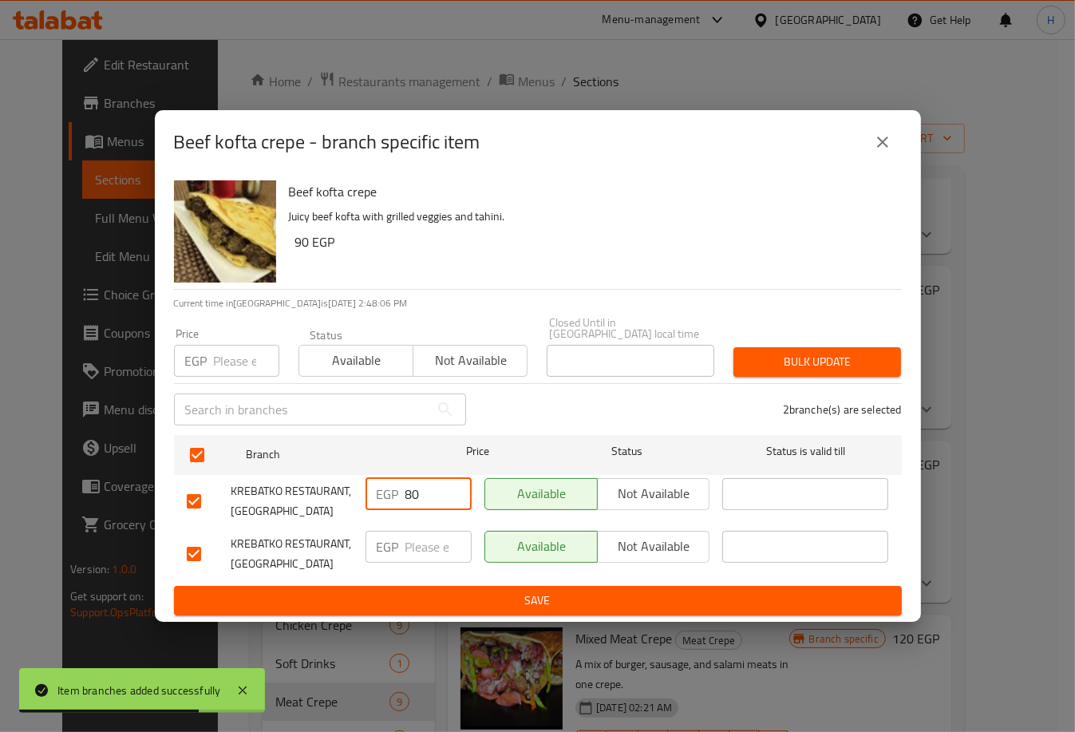
drag, startPoint x: 425, startPoint y: 490, endPoint x: 374, endPoint y: 490, distance: 51.1
click at [374, 490] on div "EGP 80 ​" at bounding box center [418, 494] width 106 height 32
type input "90"
click at [426, 541] on input "number" at bounding box center [438, 546] width 66 height 32
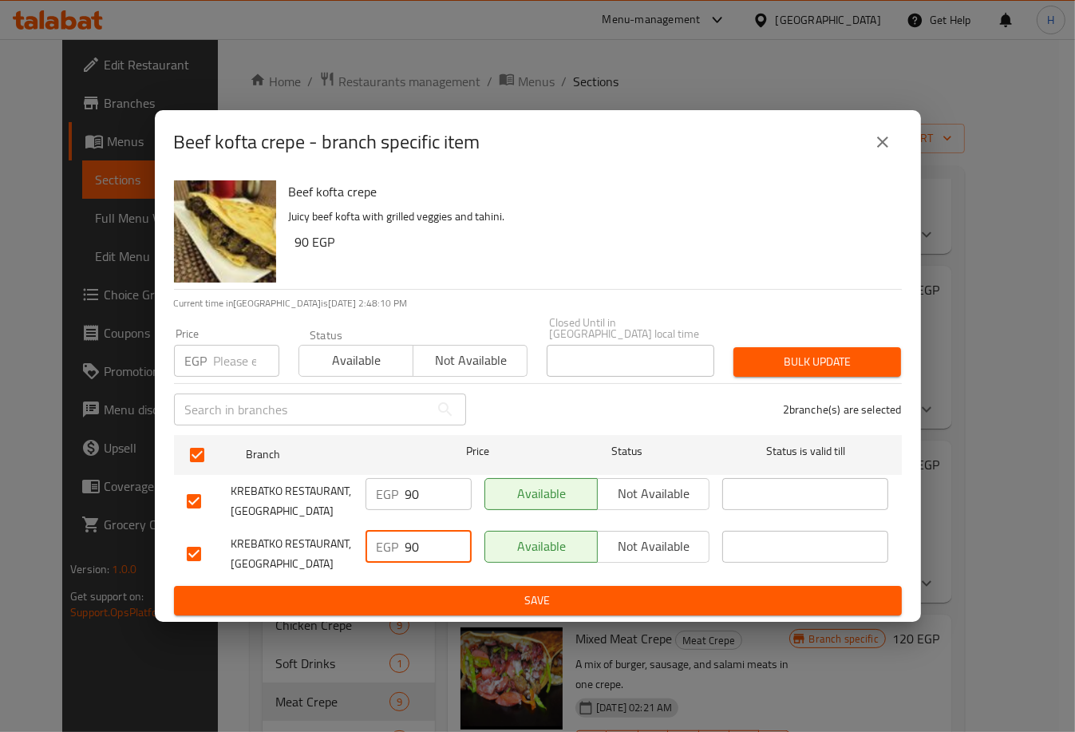
type input "90"
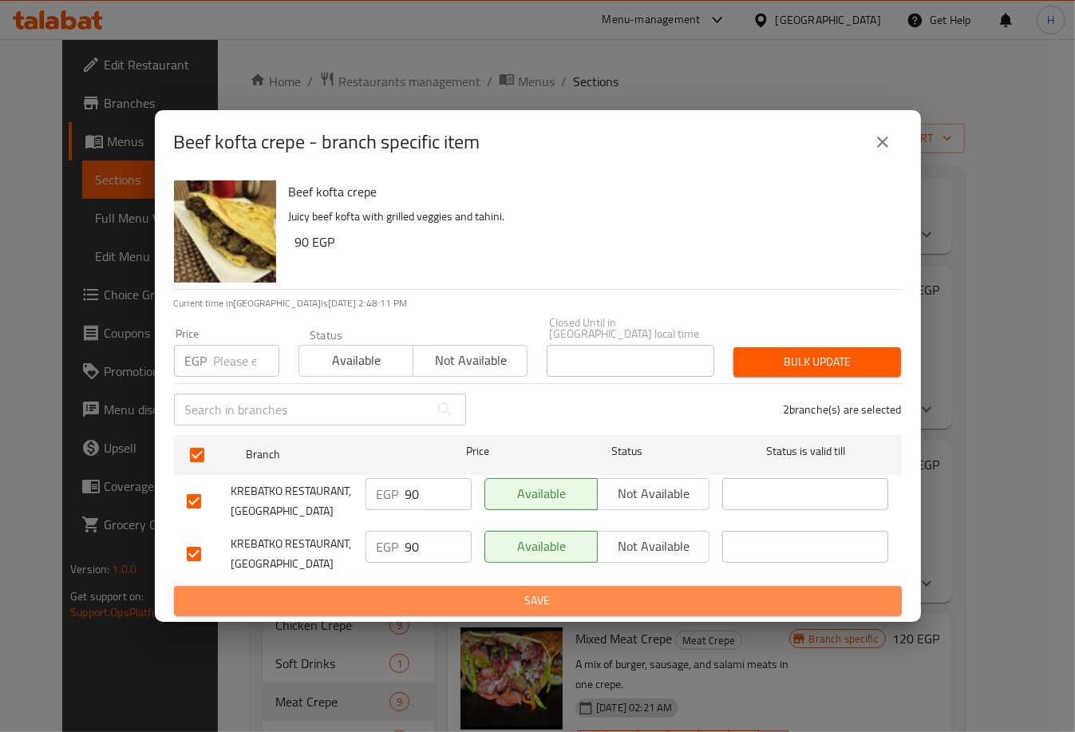
click at [528, 599] on span "Save" at bounding box center [538, 600] width 702 height 20
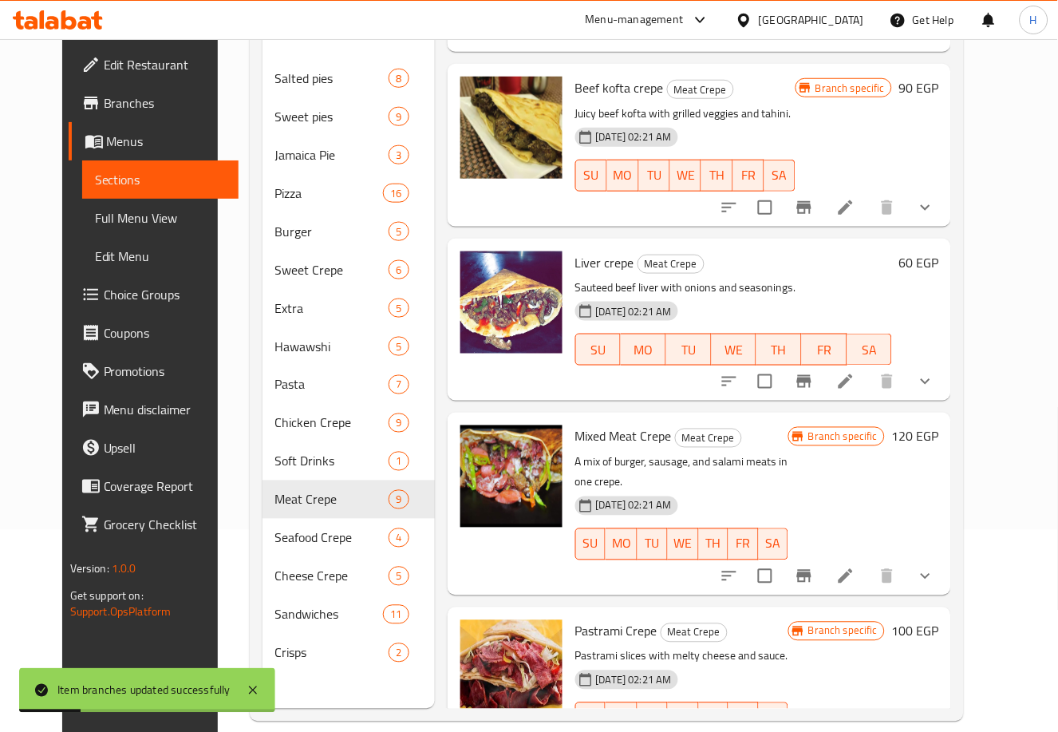
scroll to position [223, 0]
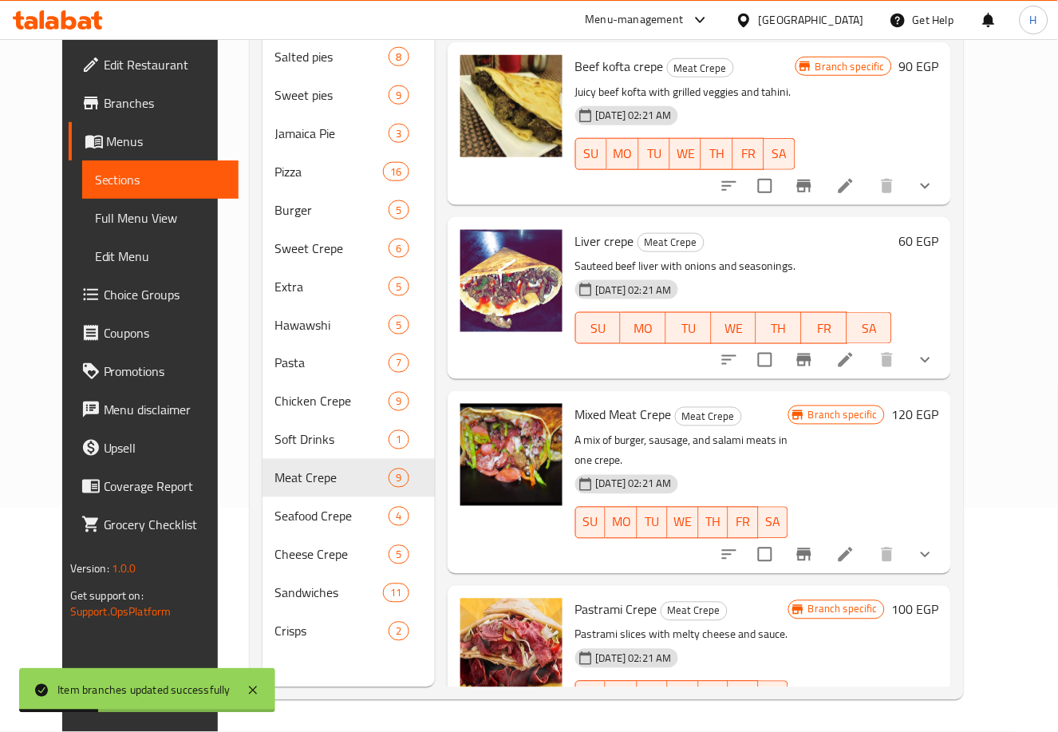
click at [811, 353] on icon "Branch-specific-item" at bounding box center [804, 359] width 14 height 13
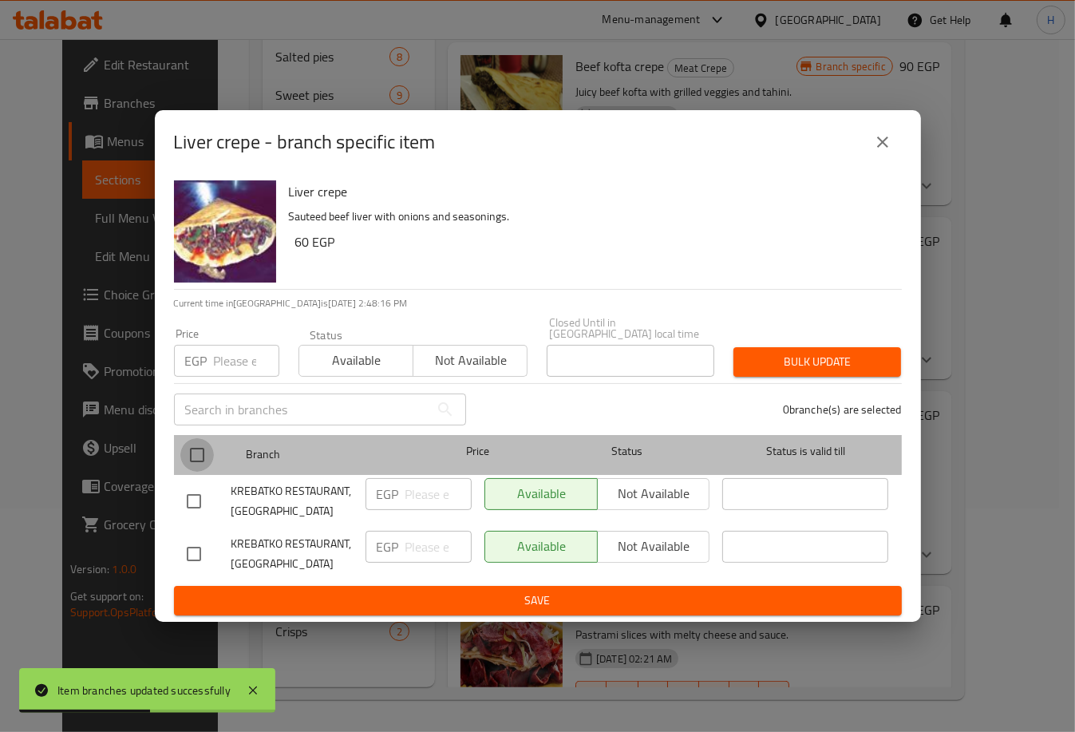
click at [186, 438] on input "checkbox" at bounding box center [197, 455] width 34 height 34
checkbox input "true"
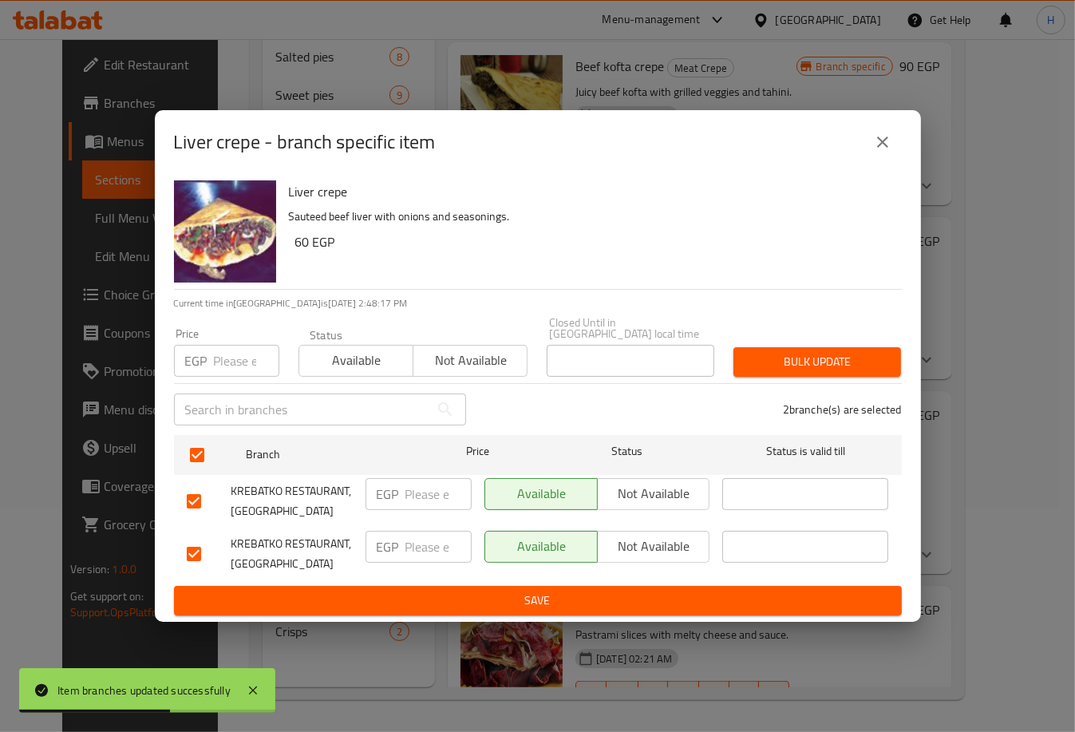
click at [415, 487] on input "number" at bounding box center [438, 494] width 66 height 32
type input "70"
click at [416, 534] on input "number" at bounding box center [438, 546] width 66 height 32
type input "70"
click at [503, 605] on span "Save" at bounding box center [538, 600] width 702 height 20
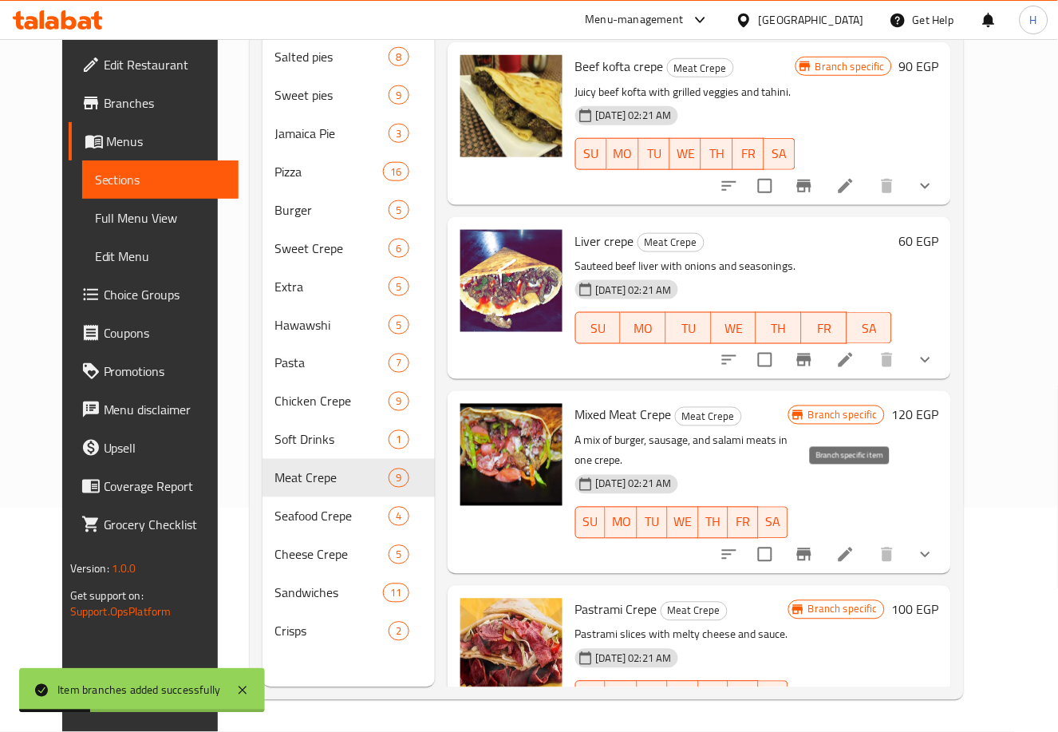
click at [814, 545] on icon "Branch-specific-item" at bounding box center [804, 554] width 19 height 19
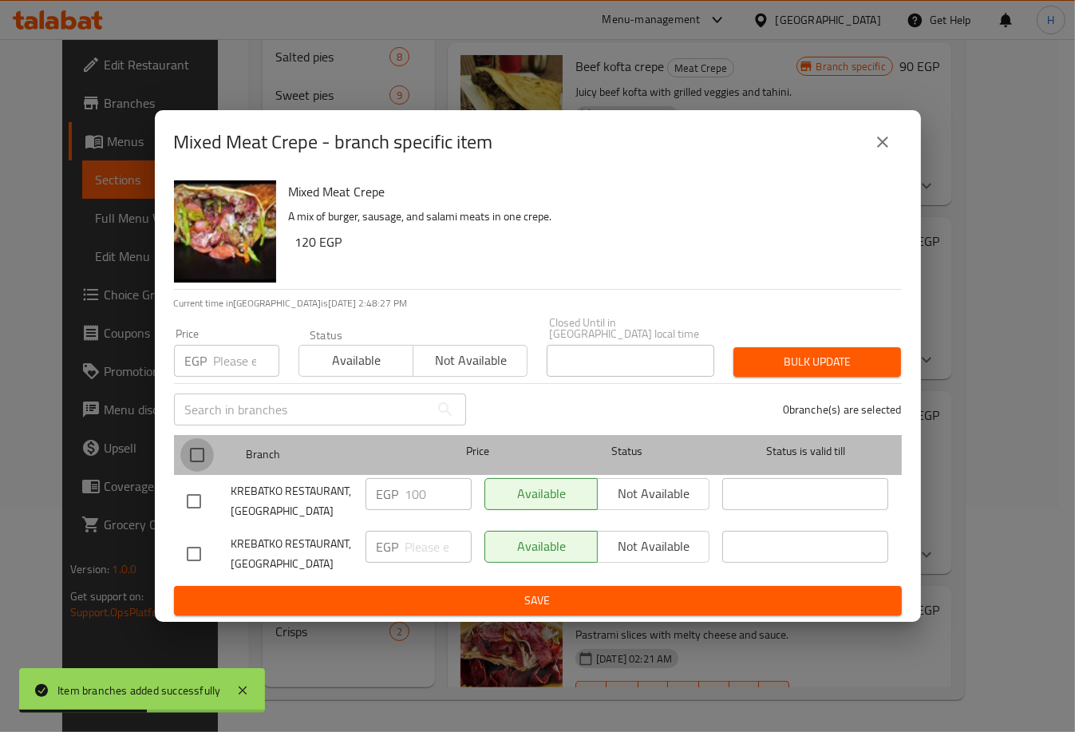
click at [187, 444] on input "checkbox" at bounding box center [197, 455] width 34 height 34
checkbox input "true"
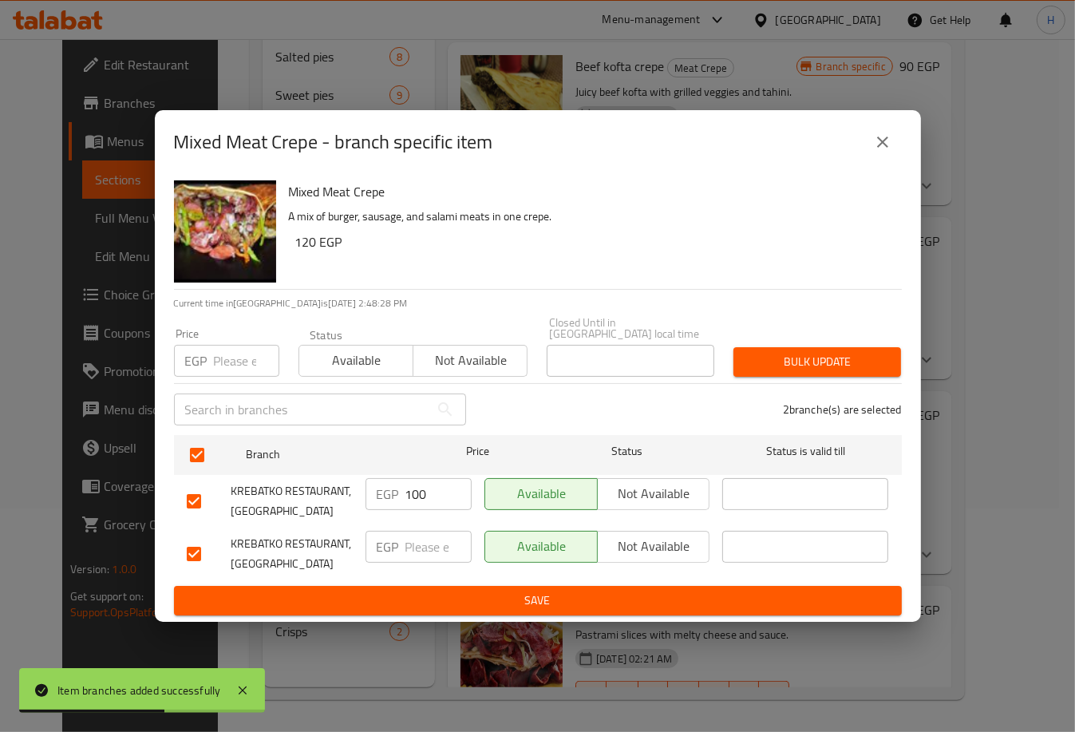
click at [415, 540] on input "number" at bounding box center [438, 546] width 66 height 32
type input "100"
click at [509, 586] on button "Save" at bounding box center [538, 601] width 728 height 30
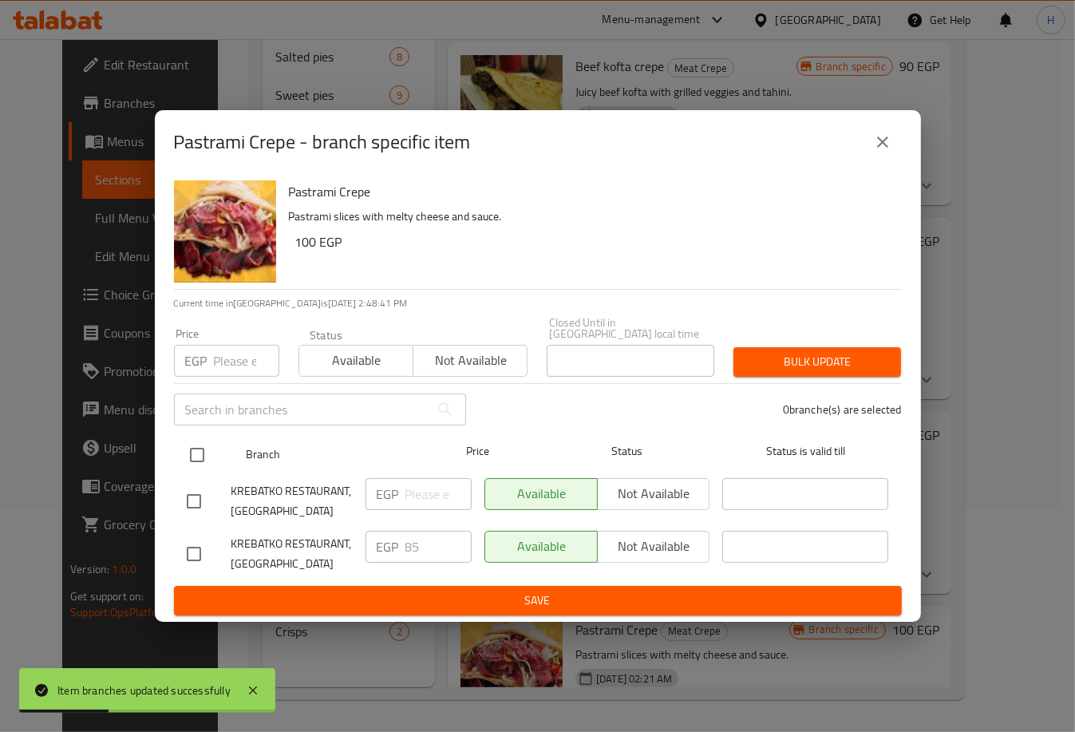
click at [201, 442] on input "checkbox" at bounding box center [197, 455] width 34 height 34
checkbox input "true"
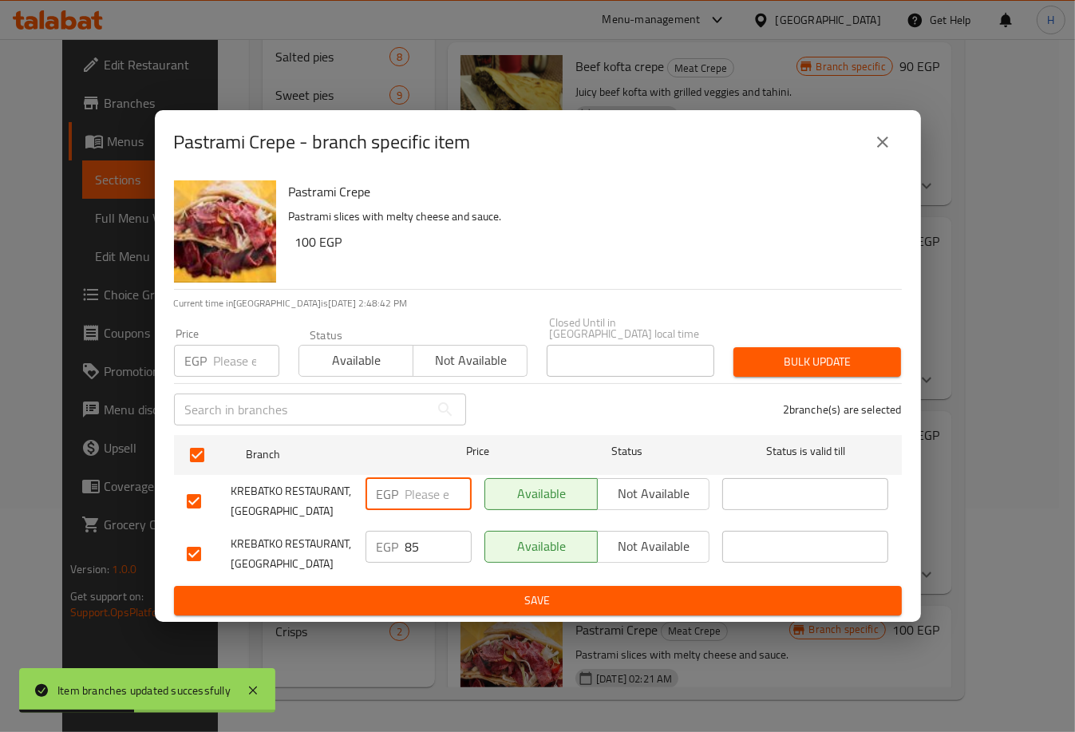
click at [412, 487] on input "number" at bounding box center [438, 494] width 66 height 32
type input "90"
drag, startPoint x: 427, startPoint y: 536, endPoint x: 326, endPoint y: 536, distance: 100.5
click at [326, 536] on div "KREBATKO RESTAURANT, Al Fayrouz EGP 85 ​ Available Not available ​" at bounding box center [537, 553] width 715 height 59
type input "90"
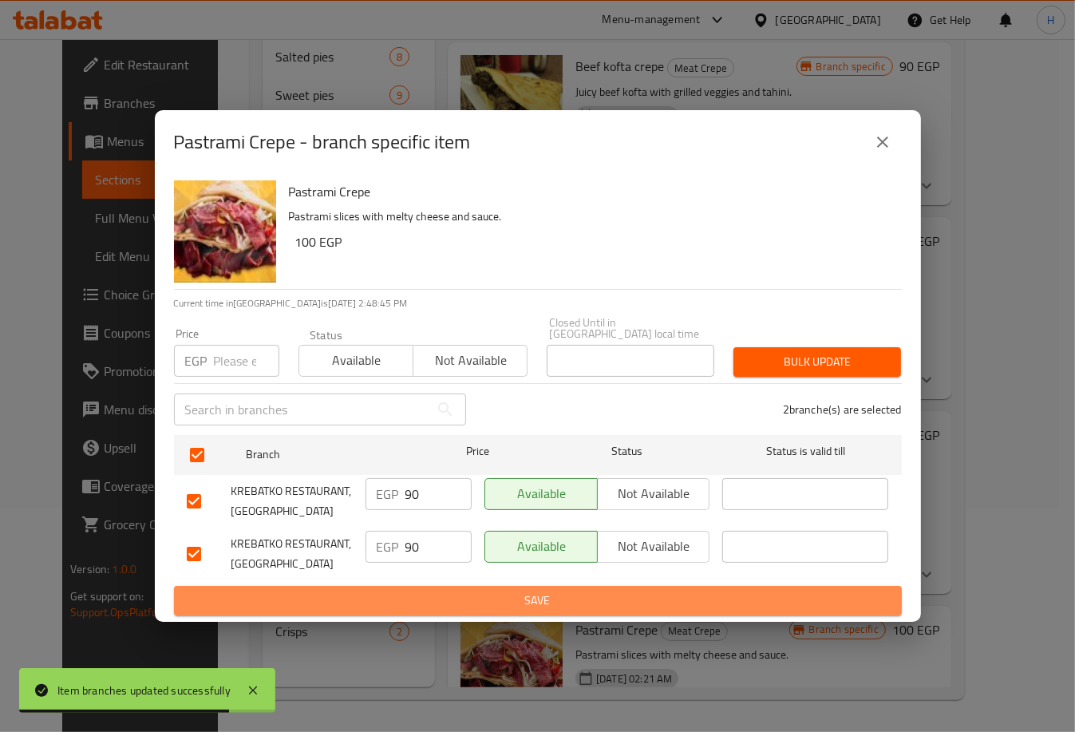
click at [466, 601] on span "Save" at bounding box center [538, 600] width 702 height 20
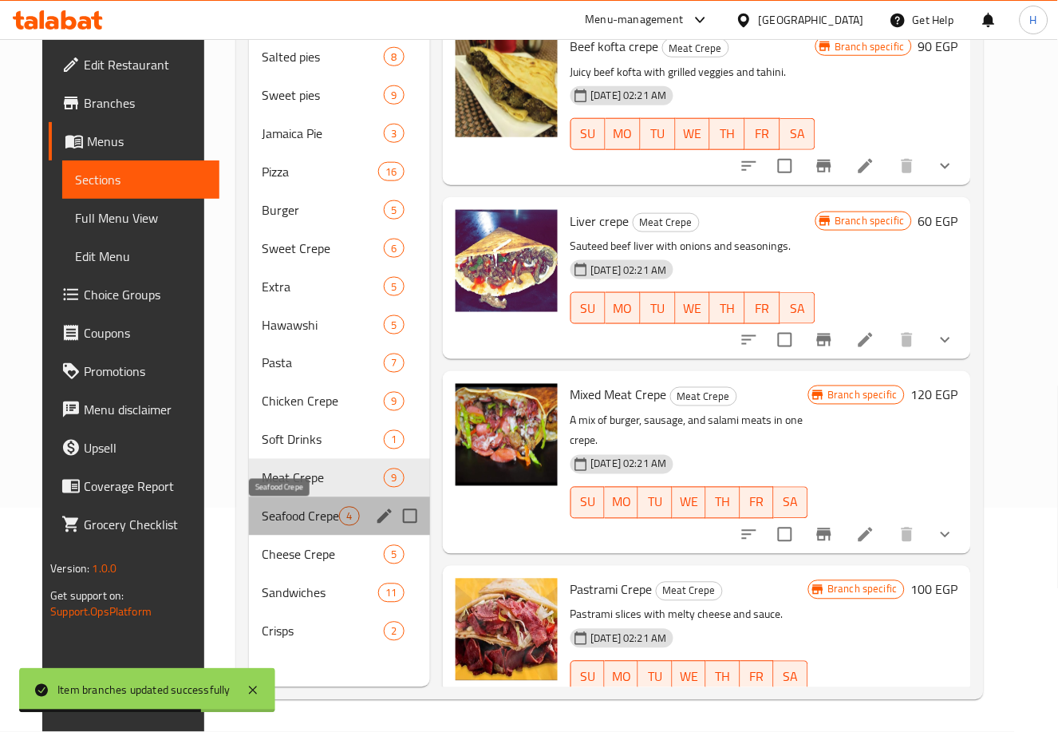
click at [262, 516] on span "Seafood Crepe" at bounding box center [300, 516] width 77 height 19
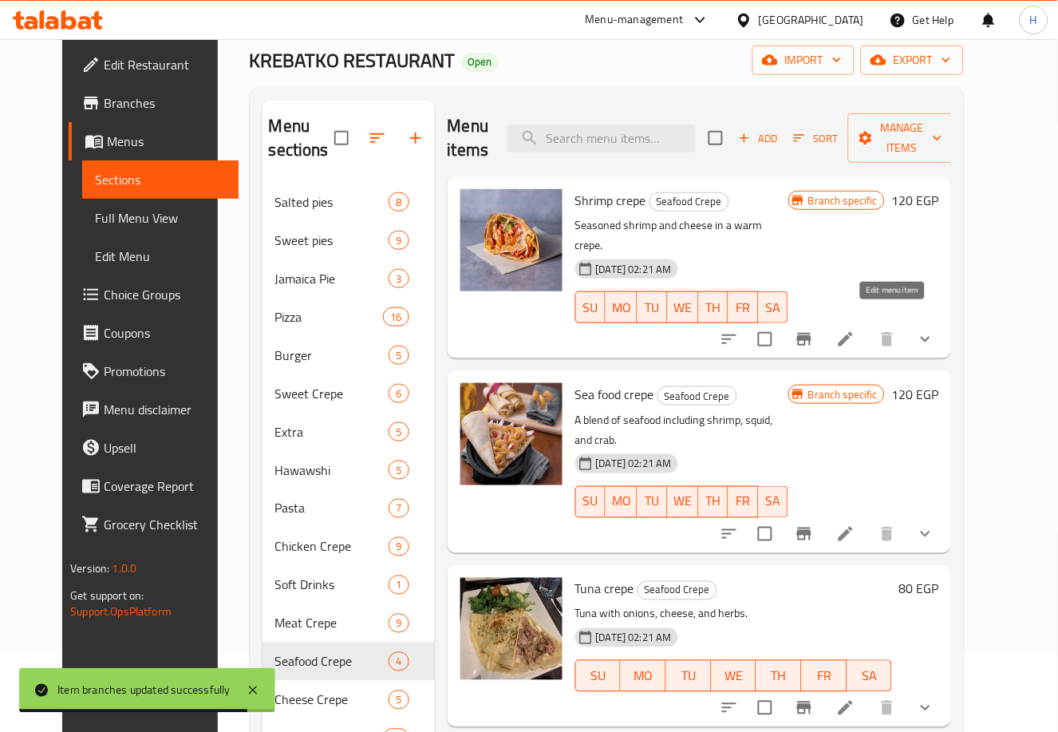
scroll to position [74, 0]
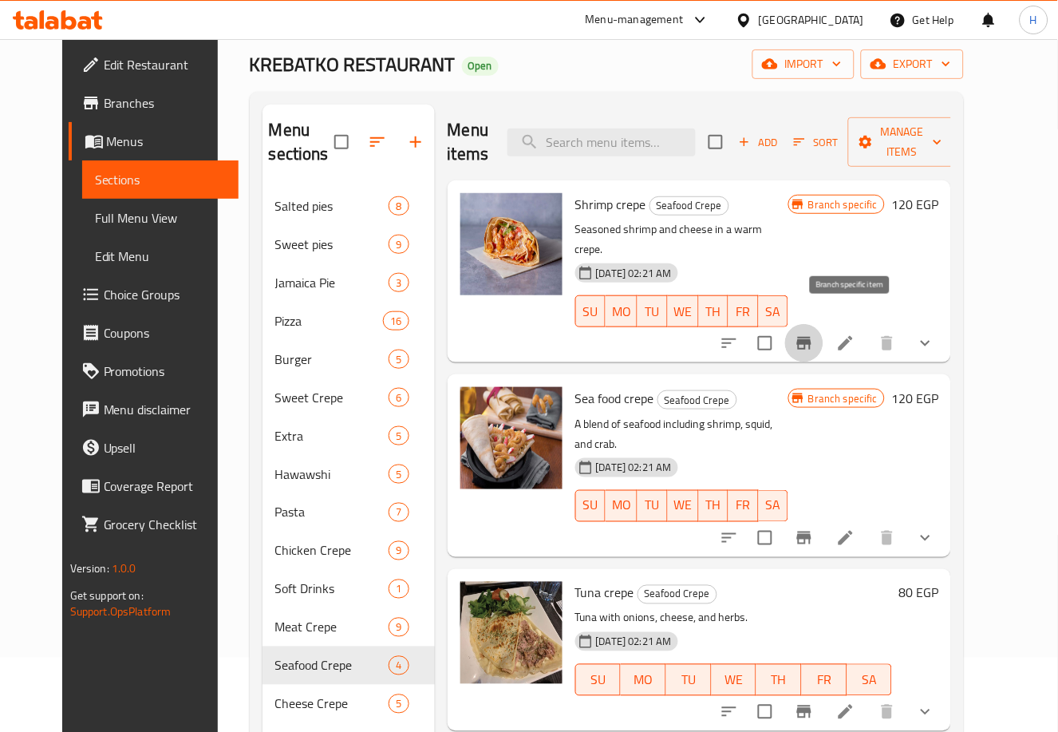
click at [811, 337] on icon "Branch-specific-item" at bounding box center [804, 343] width 14 height 13
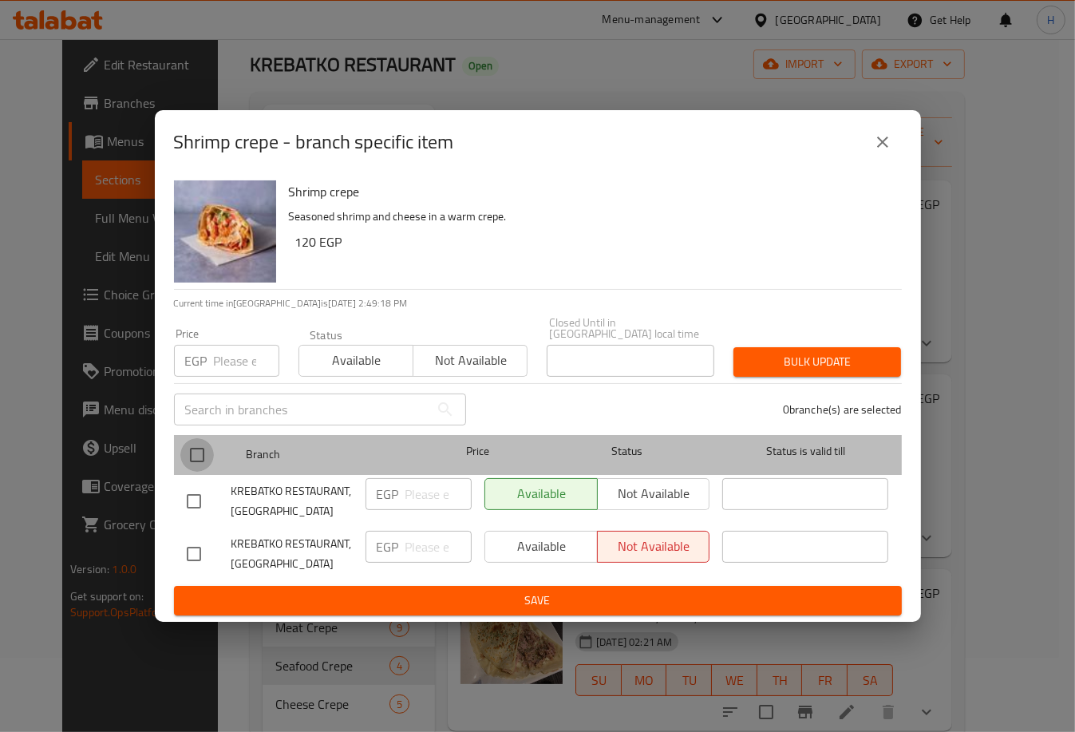
click at [203, 458] on input "checkbox" at bounding box center [197, 455] width 34 height 34
checkbox input "true"
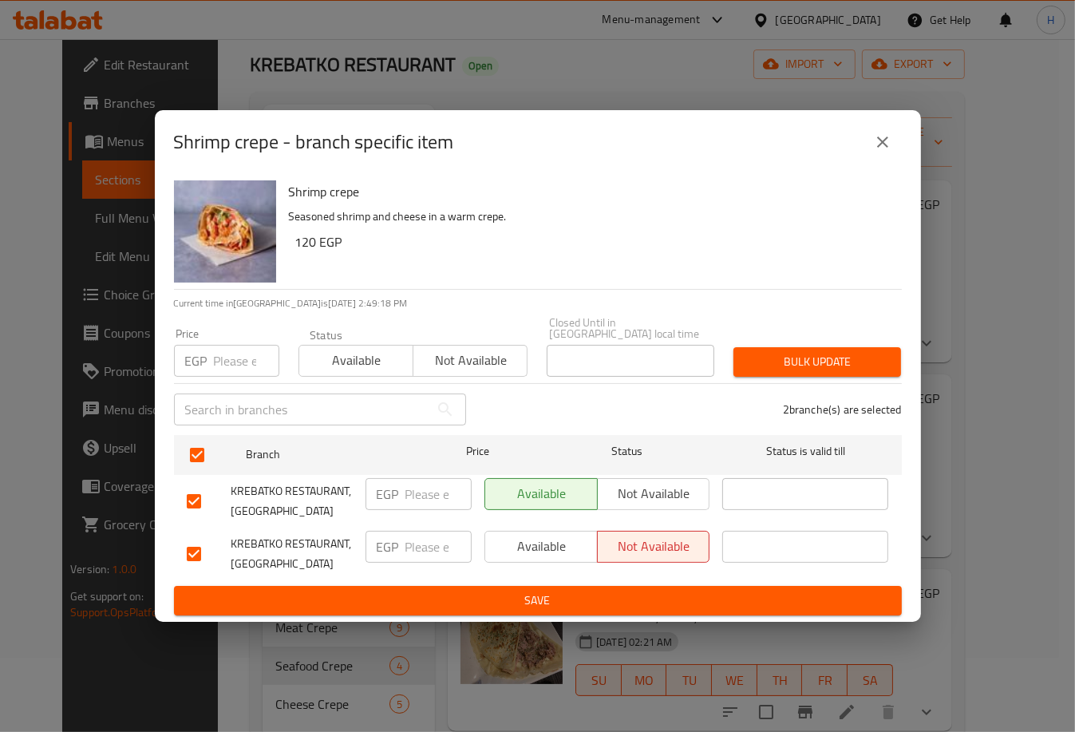
click at [419, 491] on input "number" at bounding box center [438, 494] width 66 height 32
type input "120"
click at [440, 544] on input "number" at bounding box center [438, 546] width 66 height 32
type input "120"
click at [532, 590] on span "Save" at bounding box center [538, 600] width 702 height 20
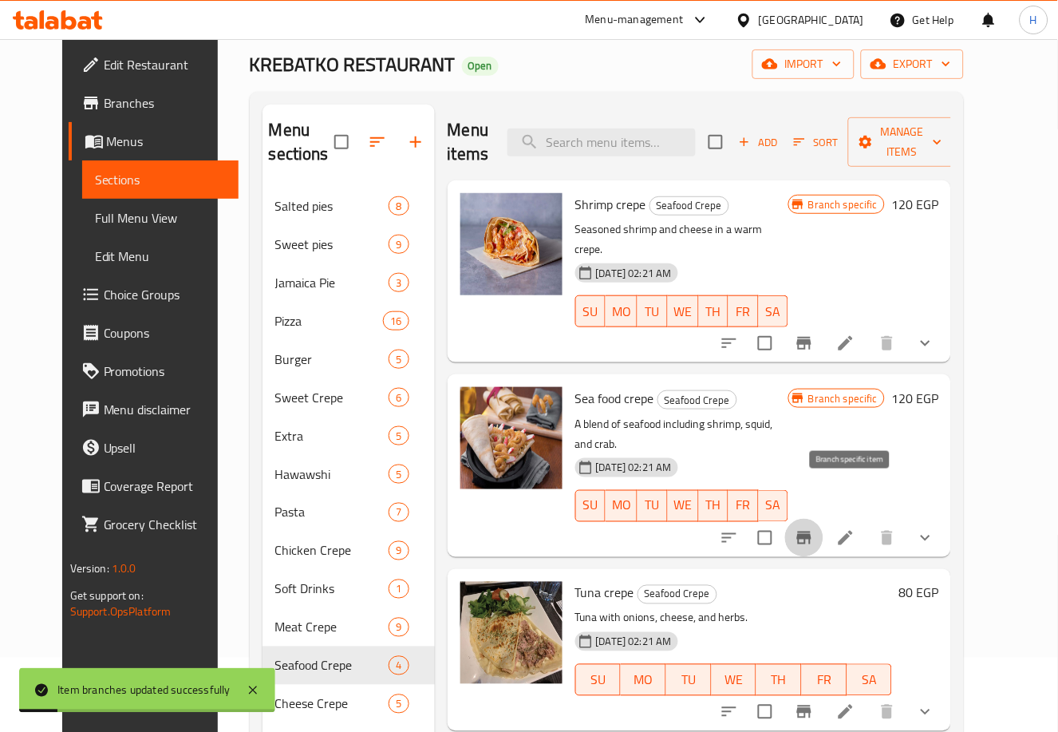
click at [814, 528] on icon "Branch-specific-item" at bounding box center [804, 537] width 19 height 19
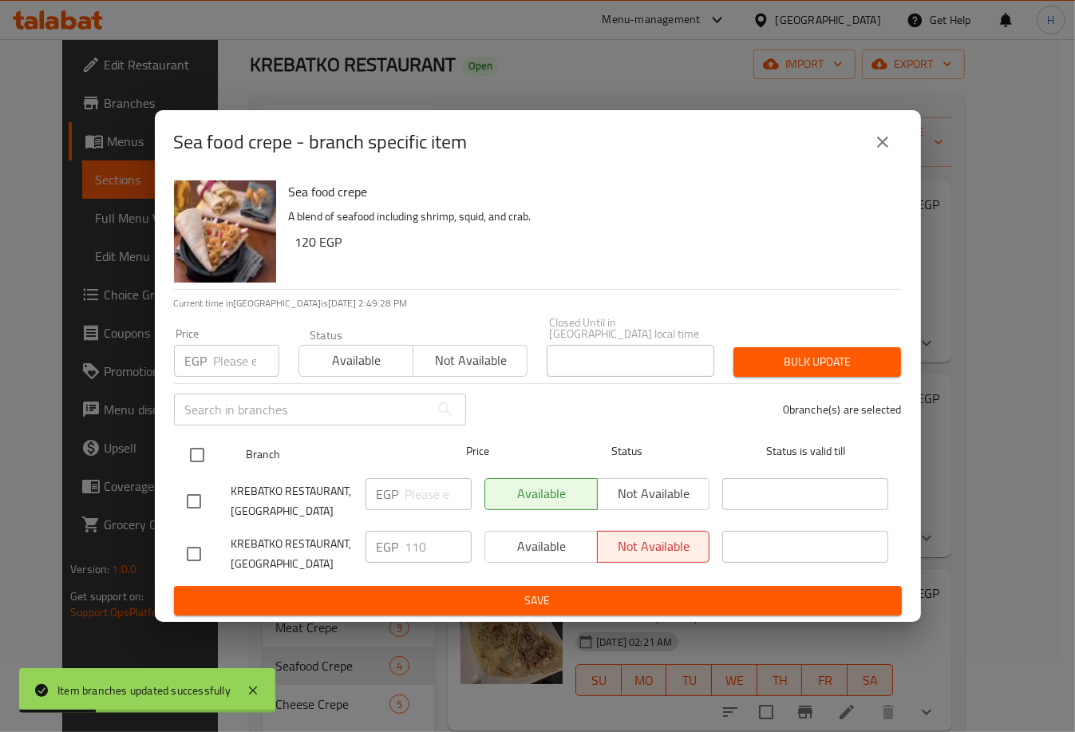
click at [188, 444] on input "checkbox" at bounding box center [197, 455] width 34 height 34
checkbox input "true"
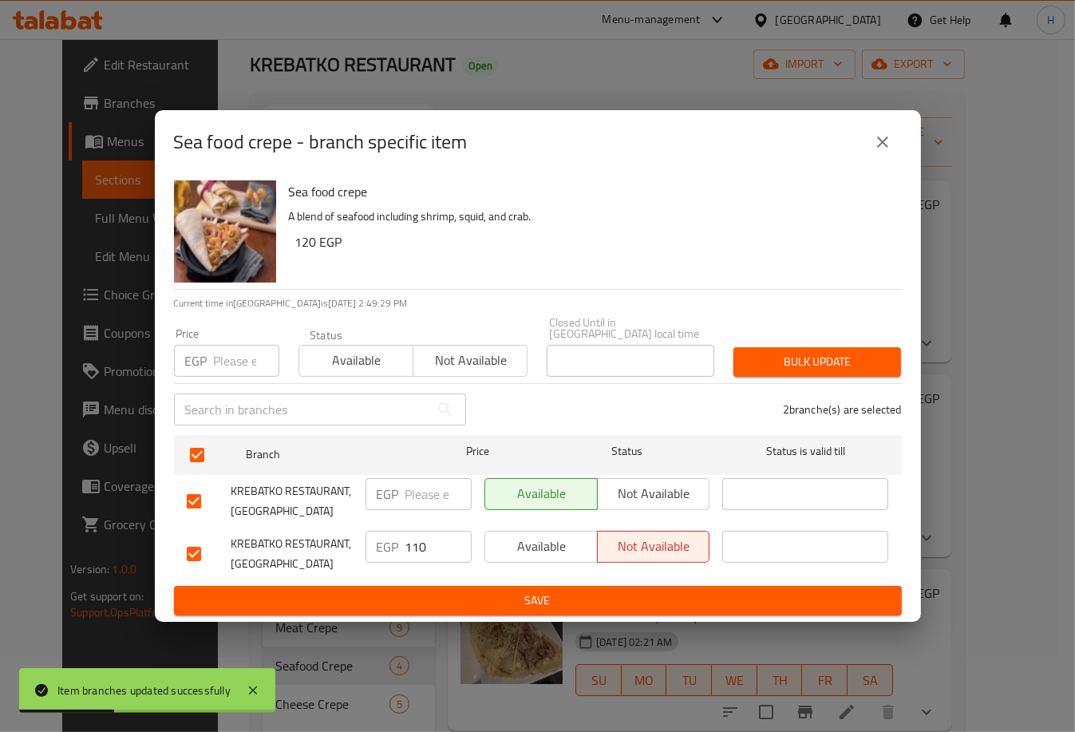
click at [415, 484] on input "number" at bounding box center [438, 494] width 66 height 32
type input "110"
click at [481, 609] on button "Save" at bounding box center [538, 601] width 728 height 30
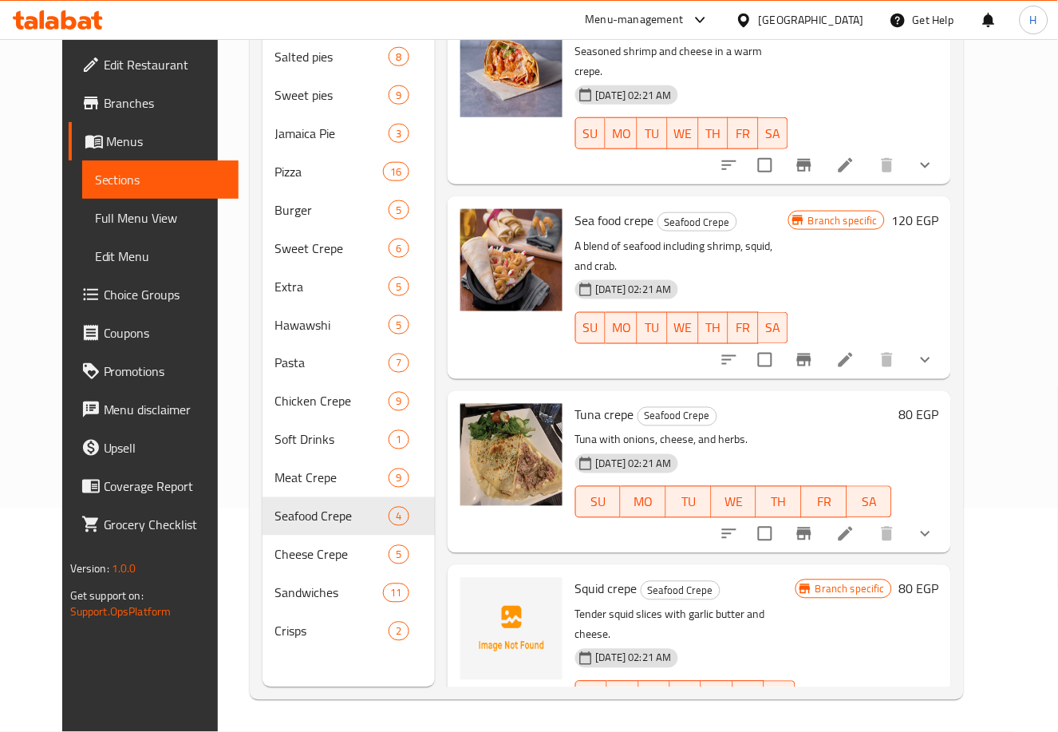
scroll to position [223, 0]
click at [814, 525] on icon "Branch-specific-item" at bounding box center [804, 534] width 19 height 19
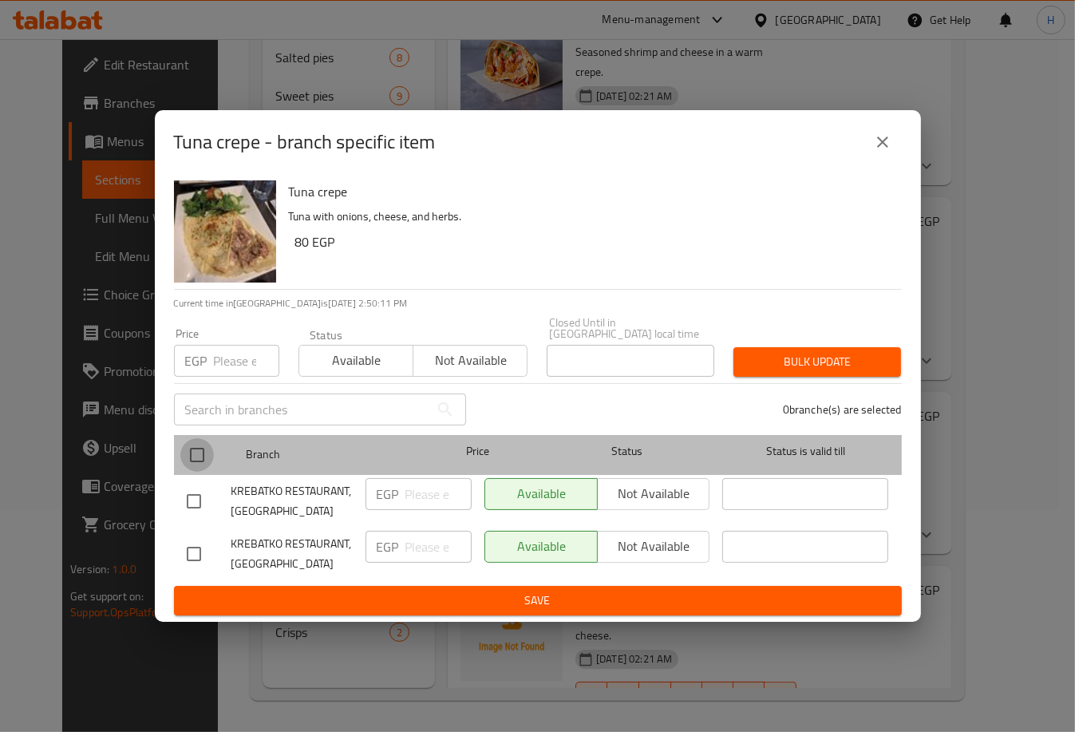
click at [207, 454] on input "checkbox" at bounding box center [197, 455] width 34 height 34
checkbox input "true"
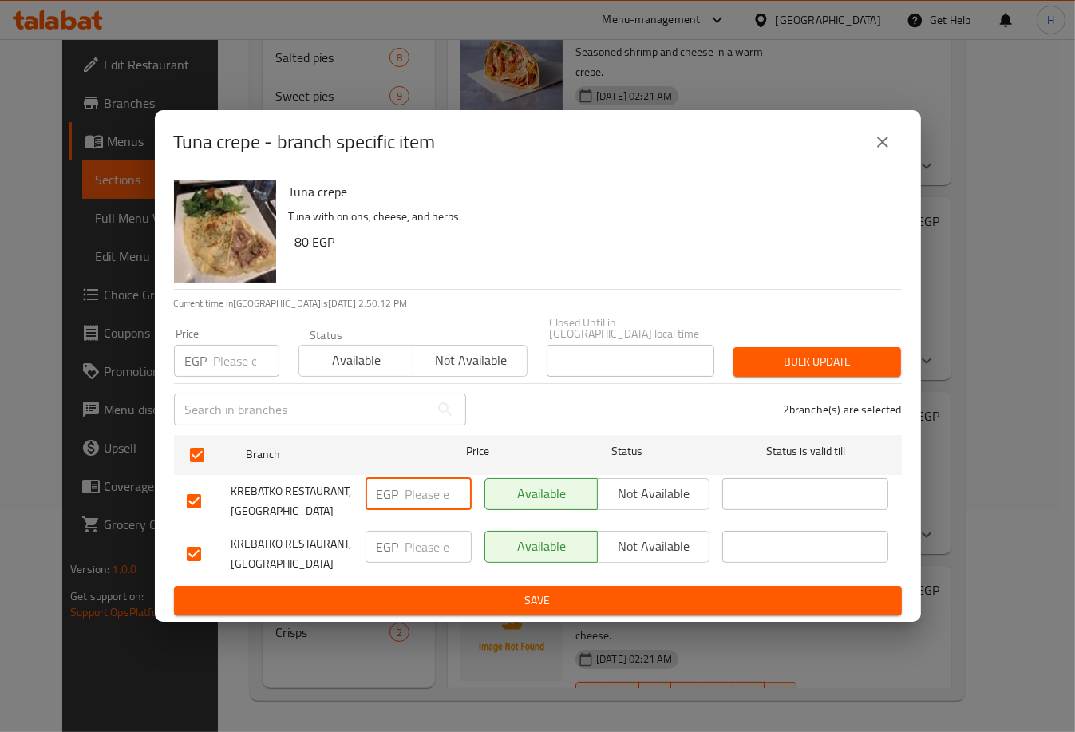
click at [416, 494] on input "number" at bounding box center [438, 494] width 66 height 32
type input "80"
click at [420, 547] on input "number" at bounding box center [438, 546] width 66 height 32
type input "80"
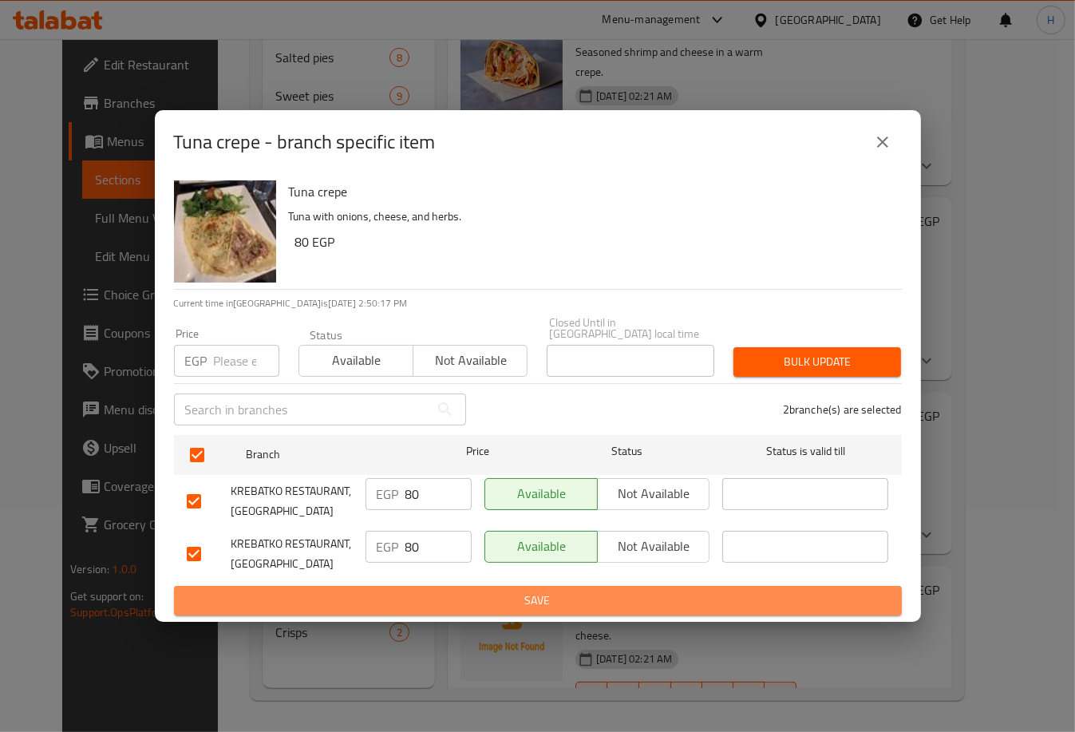
click at [491, 597] on span "Save" at bounding box center [538, 600] width 702 height 20
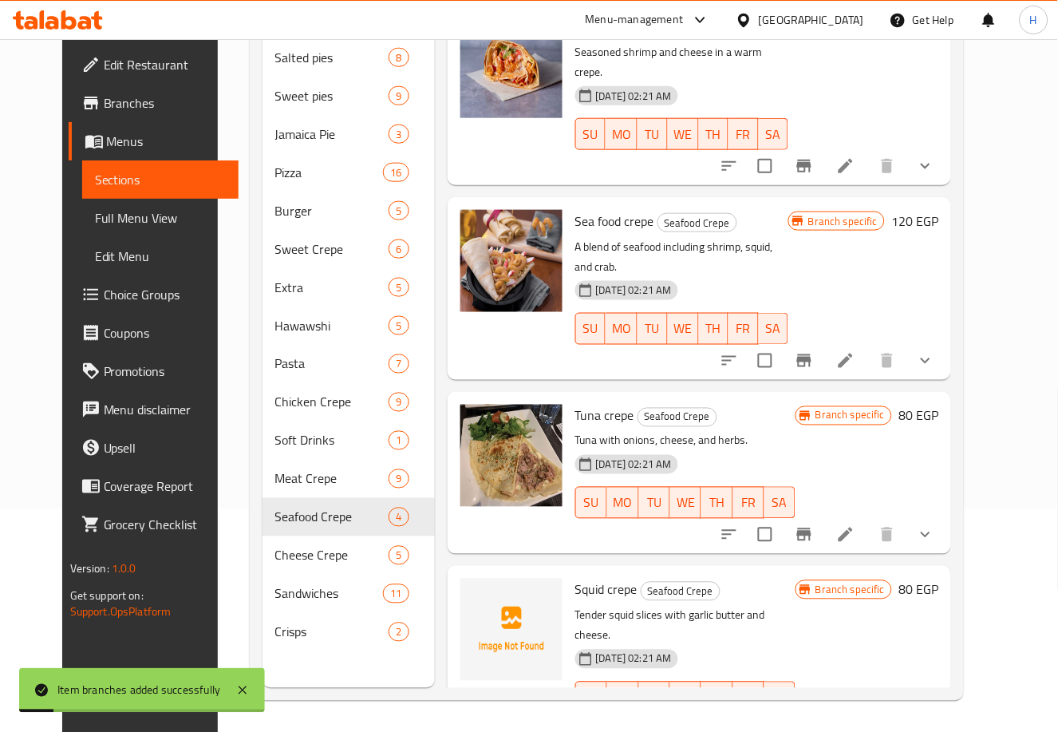
scroll to position [223, 0]
click at [814, 719] on icon "Branch-specific-item" at bounding box center [804, 728] width 19 height 19
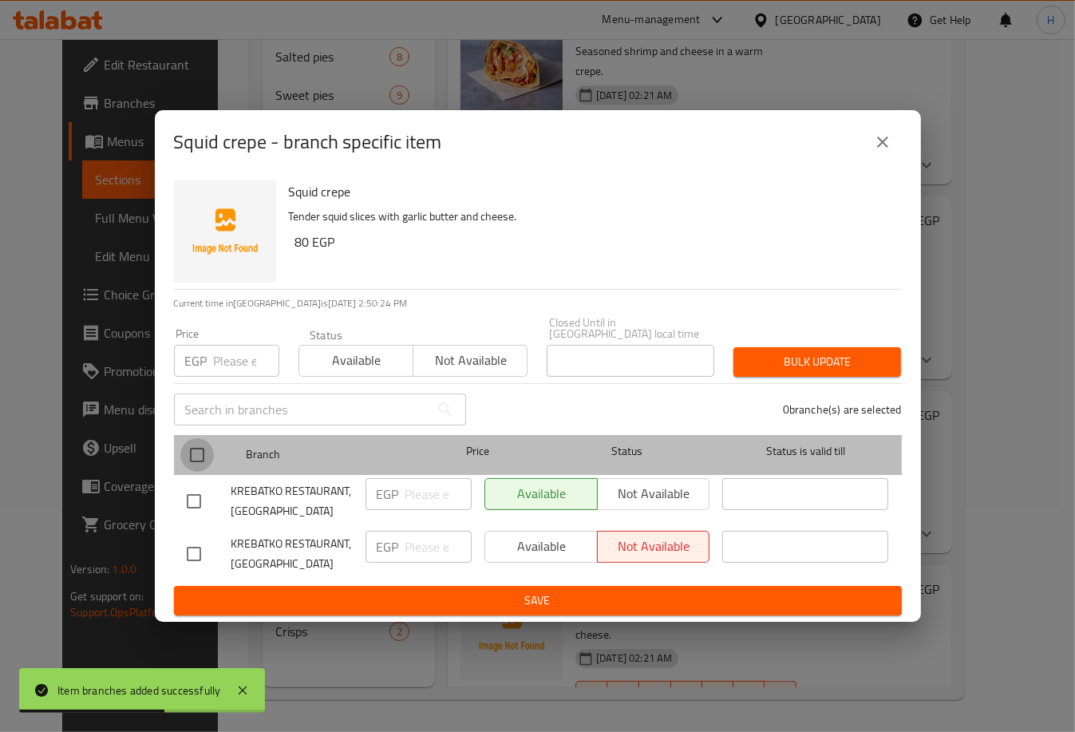
click at [199, 451] on input "checkbox" at bounding box center [197, 455] width 34 height 34
checkbox input "true"
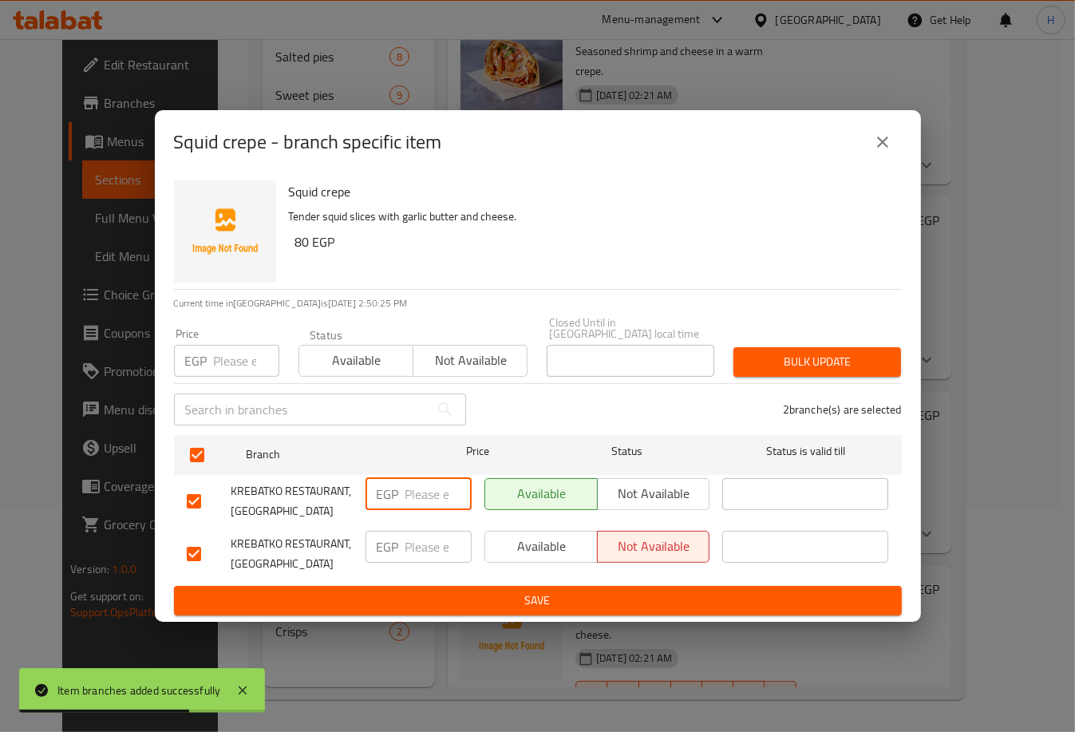
click at [421, 479] on input "number" at bounding box center [438, 494] width 66 height 32
type input "80"
click at [414, 540] on input "number" at bounding box center [438, 546] width 66 height 32
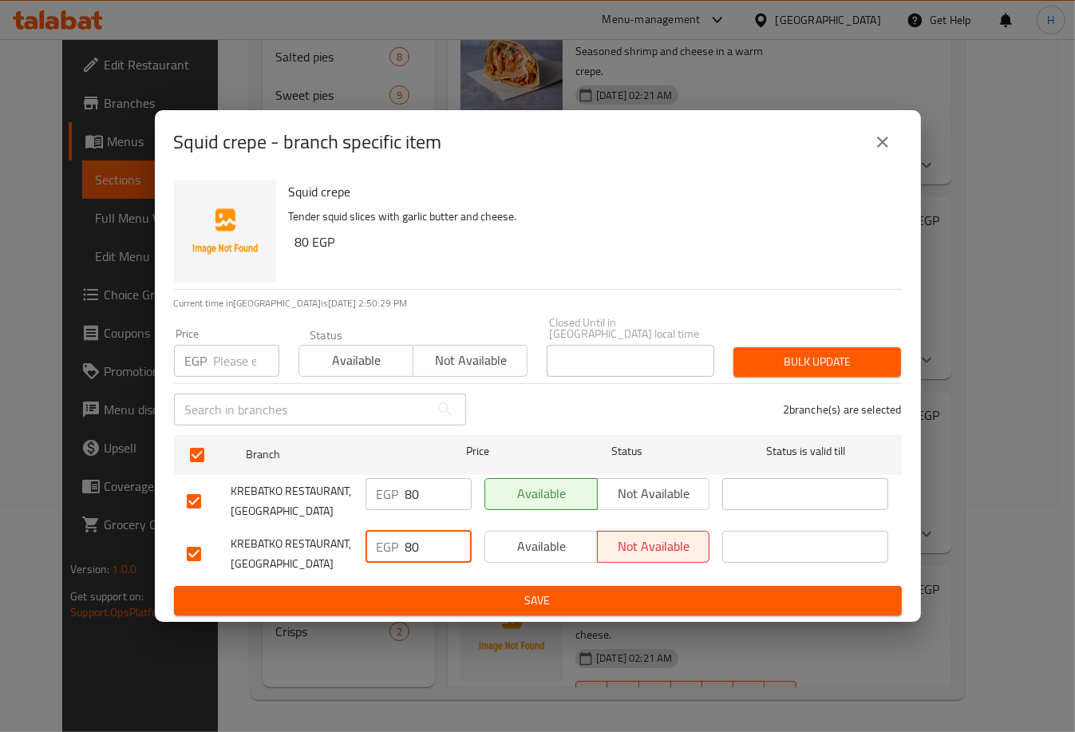
type input "80"
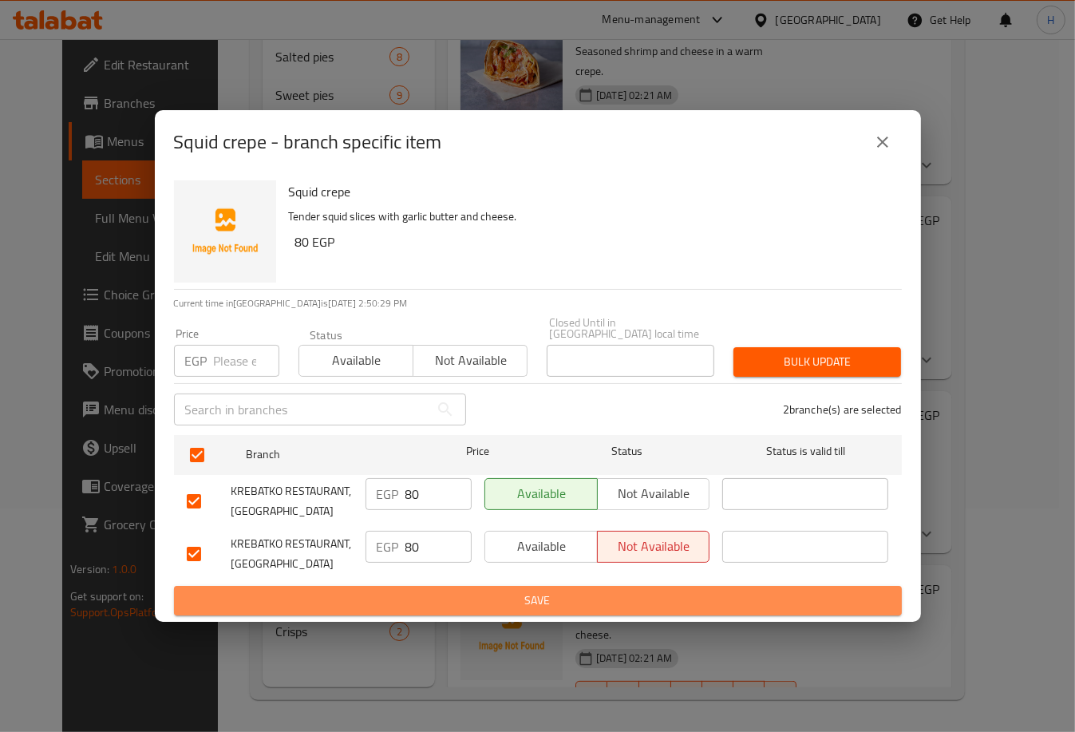
click at [529, 590] on span "Save" at bounding box center [538, 600] width 702 height 20
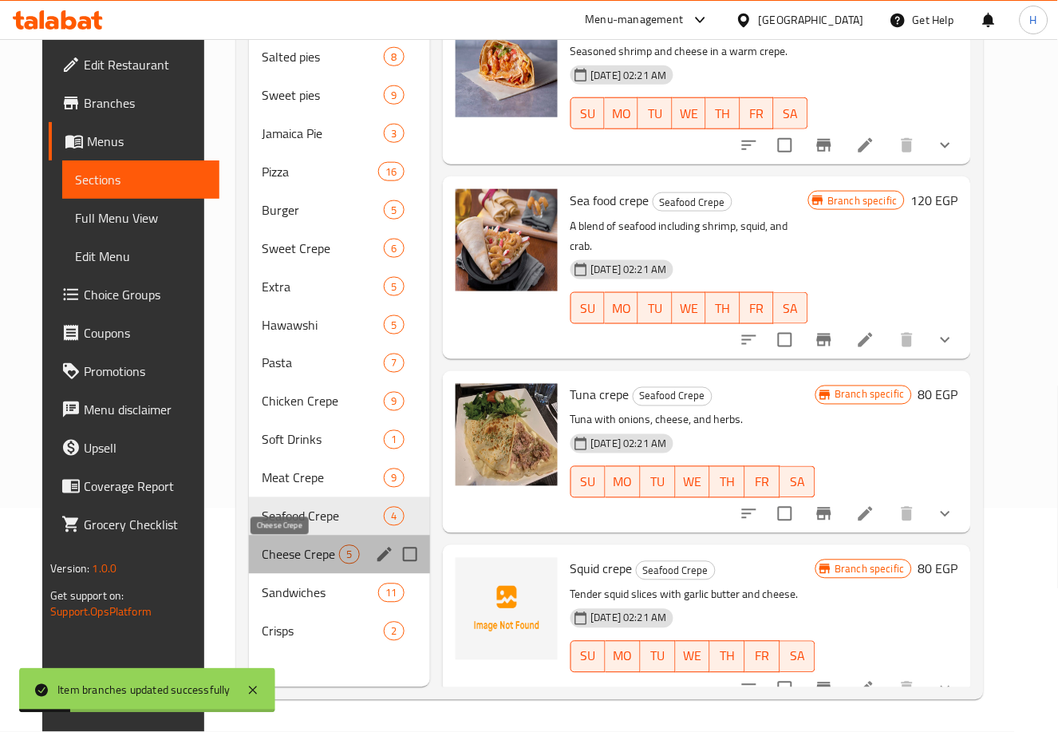
click at [283, 548] on span "Cheese Crepe" at bounding box center [300, 554] width 77 height 19
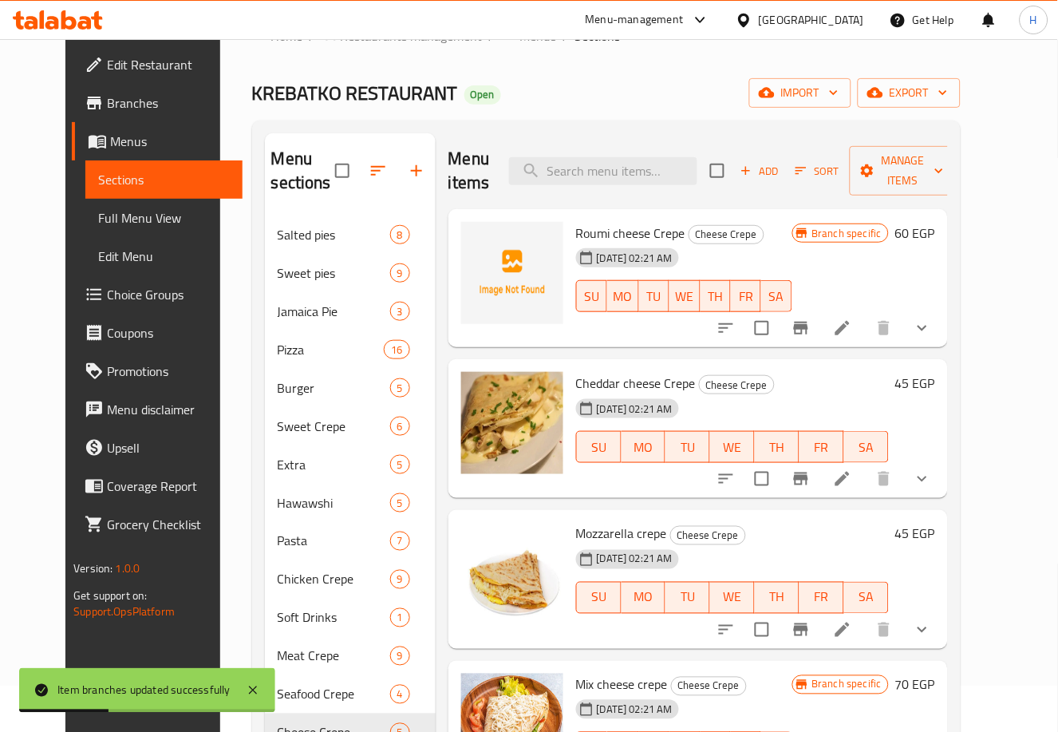
scroll to position [35, 0]
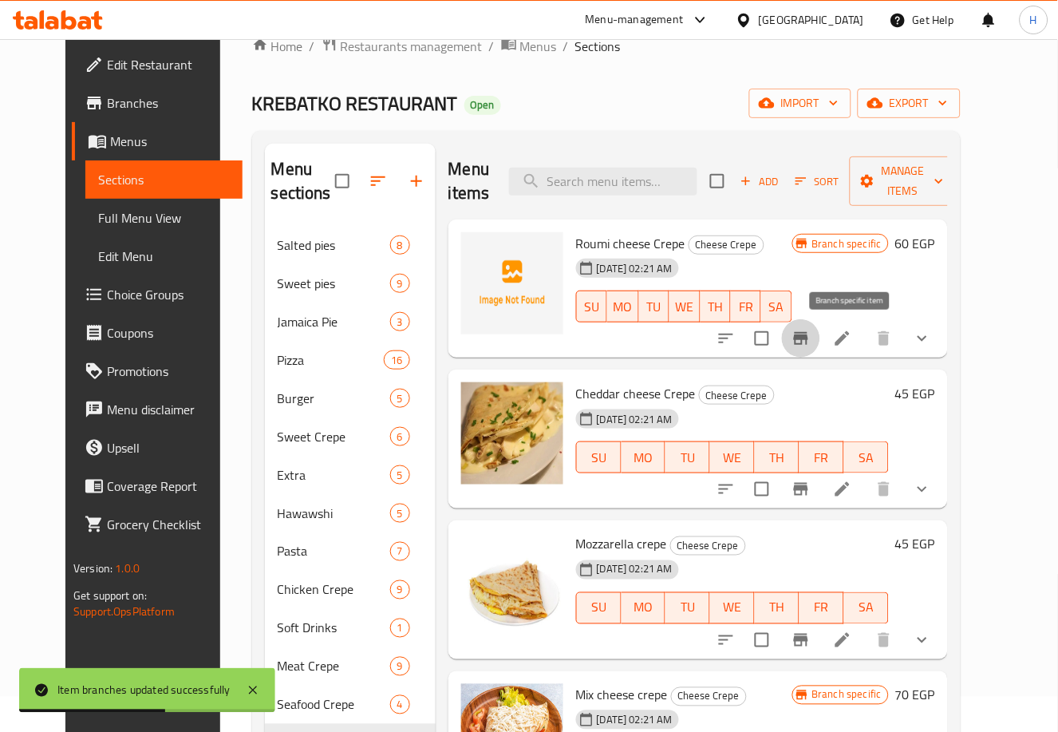
click at [808, 335] on icon "Branch-specific-item" at bounding box center [801, 338] width 14 height 13
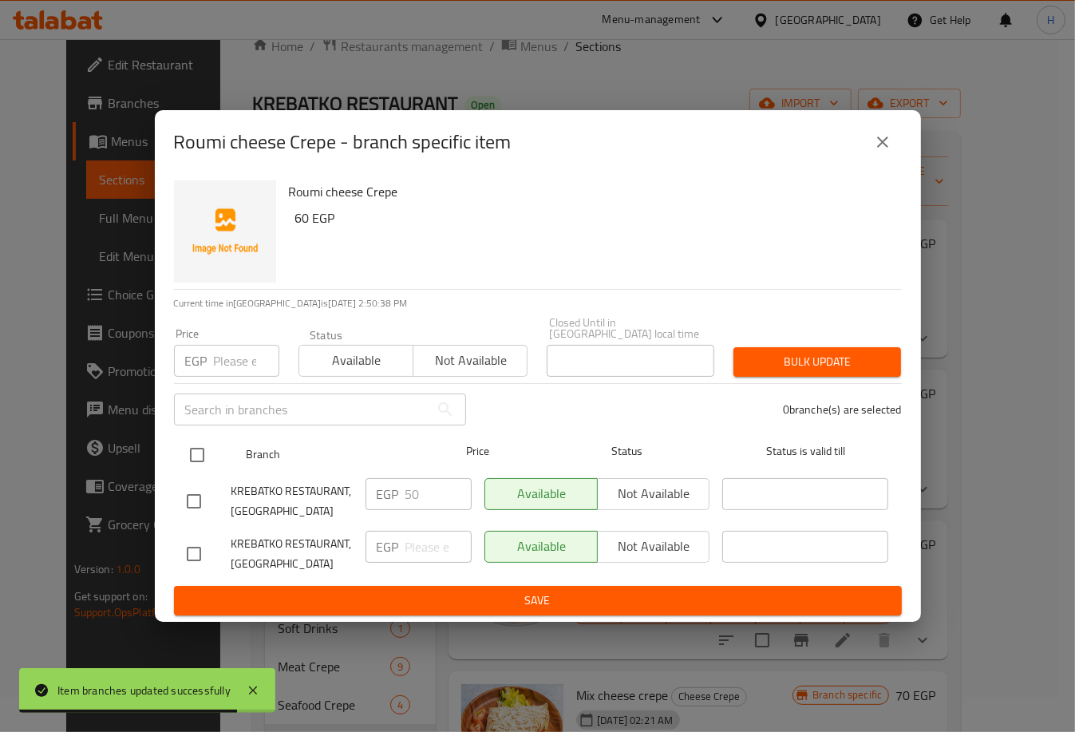
drag, startPoint x: 196, startPoint y: 440, endPoint x: 197, endPoint y: 455, distance: 15.2
click at [197, 455] on input "checkbox" at bounding box center [197, 455] width 34 height 34
checkbox input "true"
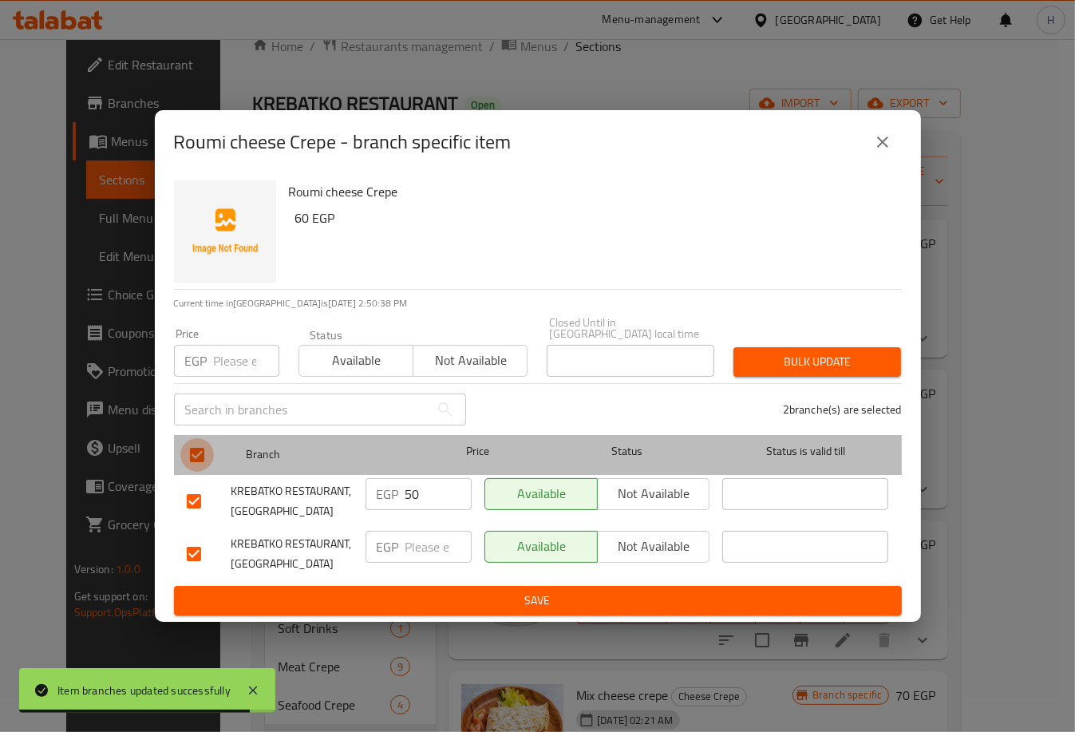
click at [197, 455] on input "checkbox" at bounding box center [197, 455] width 34 height 34
checkbox input "false"
click at [197, 455] on input "checkbox" at bounding box center [197, 455] width 34 height 34
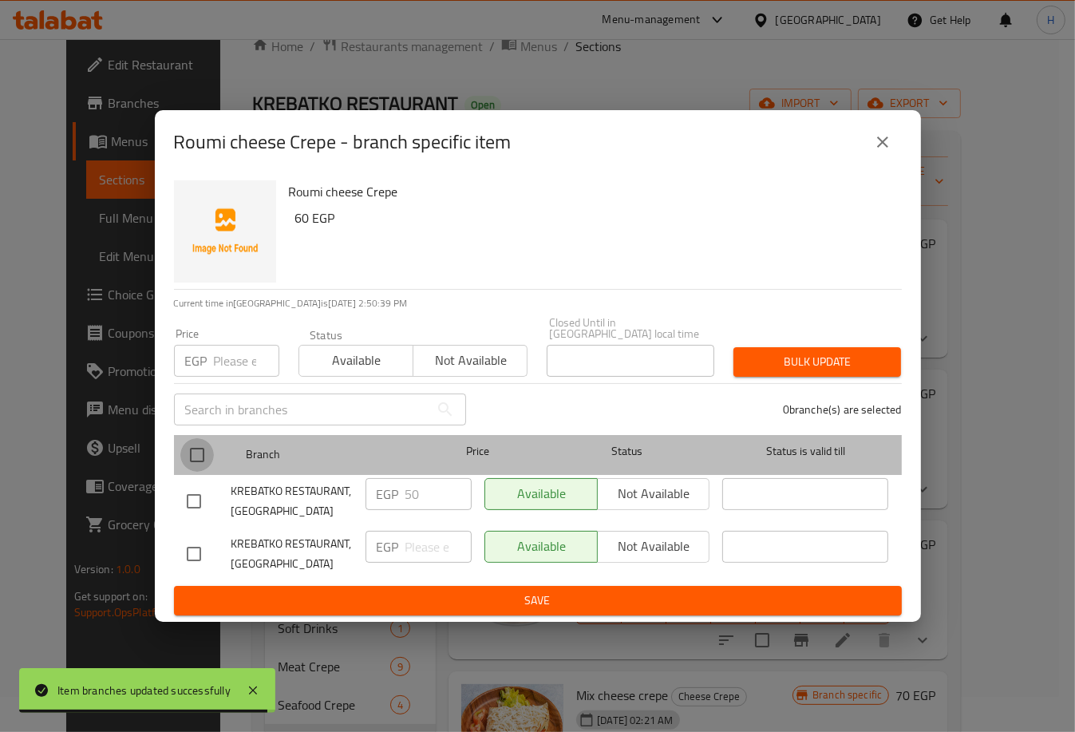
checkbox input "true"
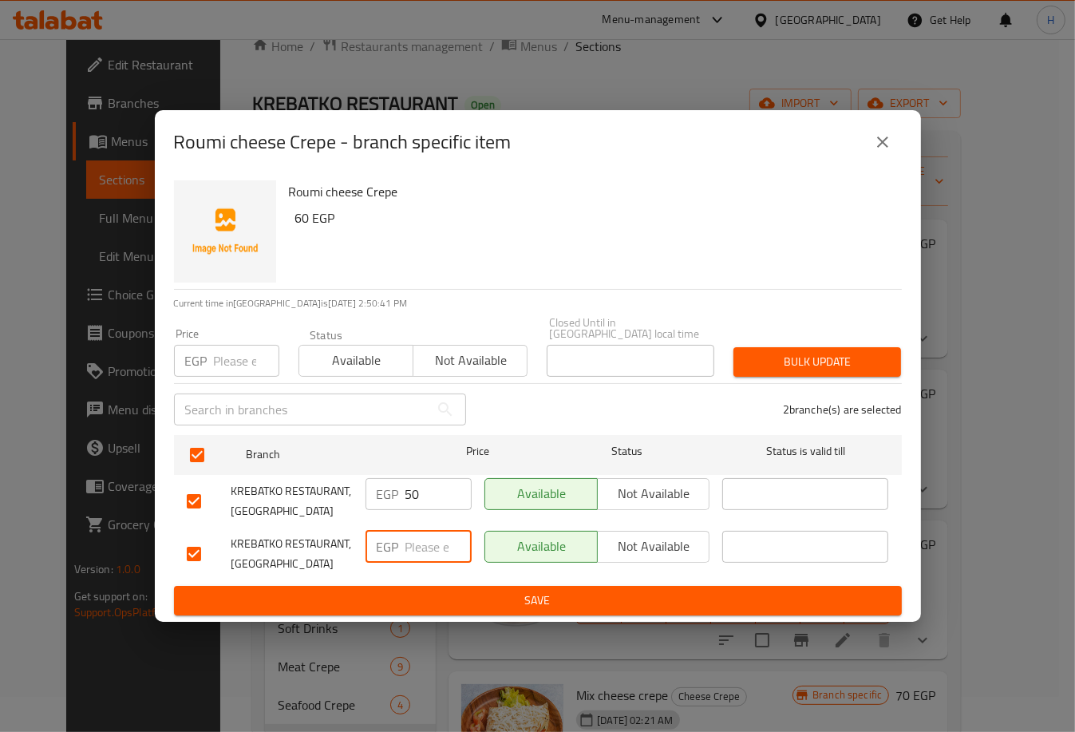
click at [426, 543] on input "number" at bounding box center [438, 546] width 66 height 32
type input "50"
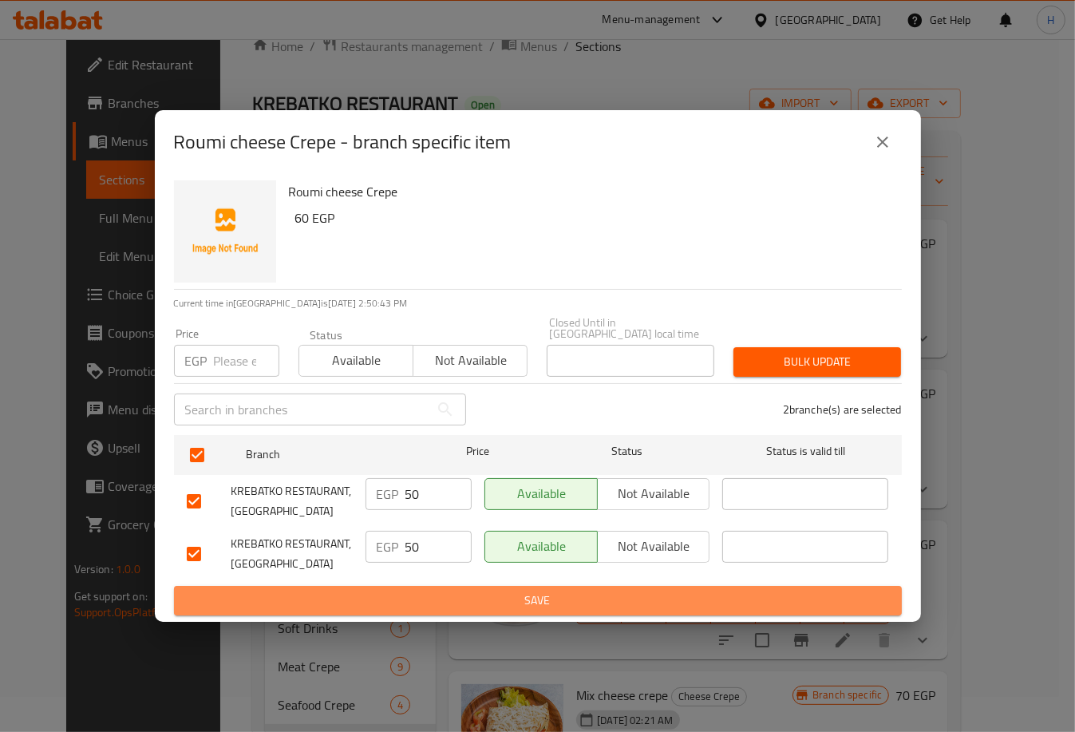
click at [539, 592] on span "Save" at bounding box center [538, 600] width 702 height 20
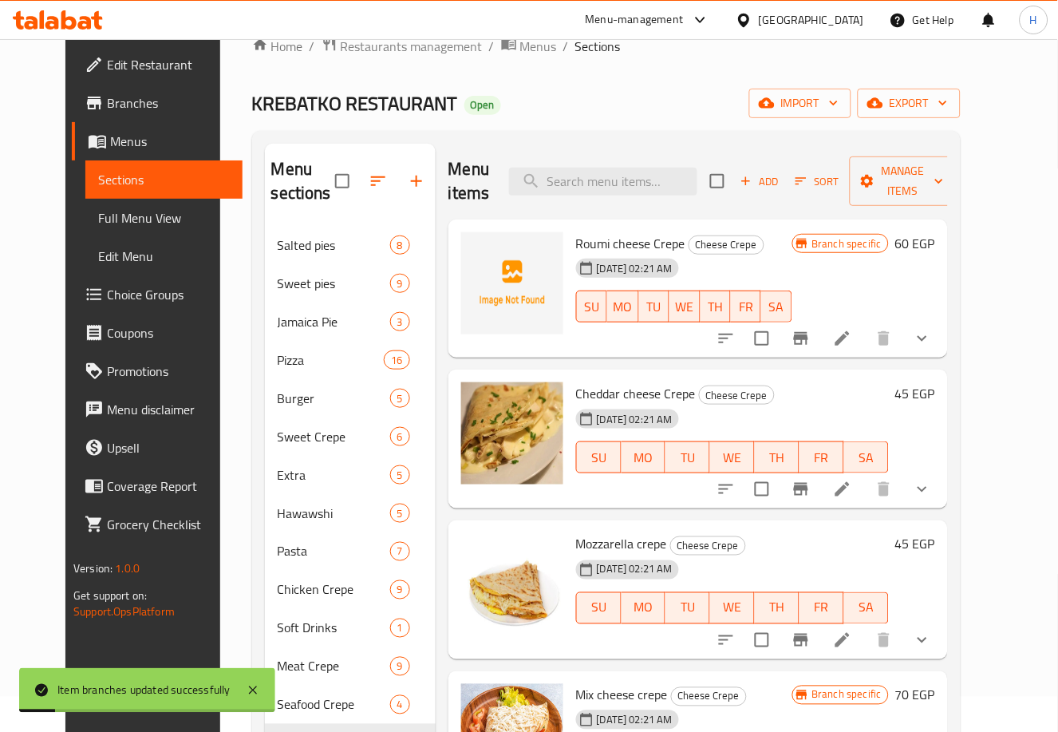
scroll to position [84, 0]
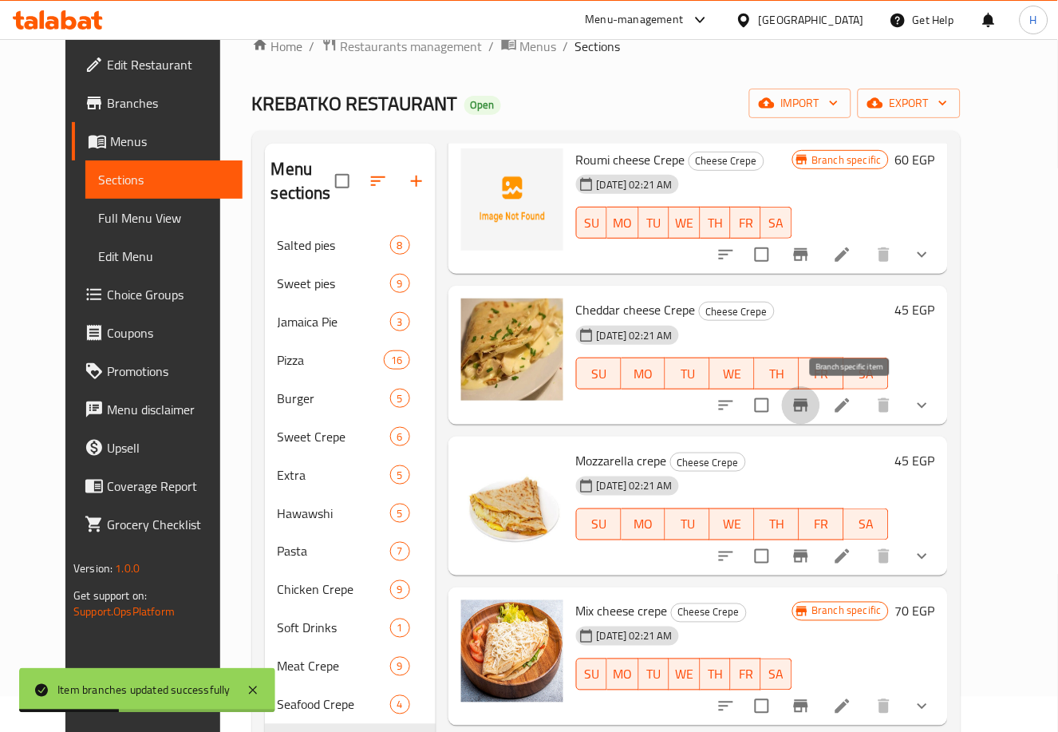
click at [808, 406] on icon "Branch-specific-item" at bounding box center [801, 405] width 14 height 13
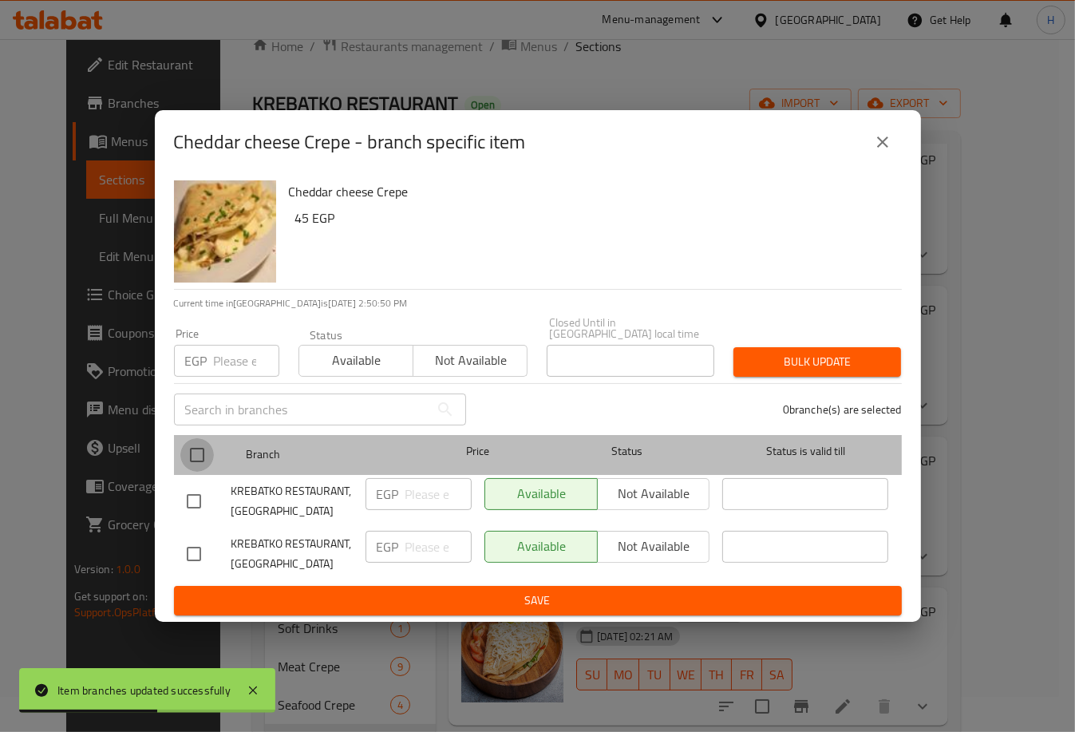
click at [203, 447] on input "checkbox" at bounding box center [197, 455] width 34 height 34
checkbox input "true"
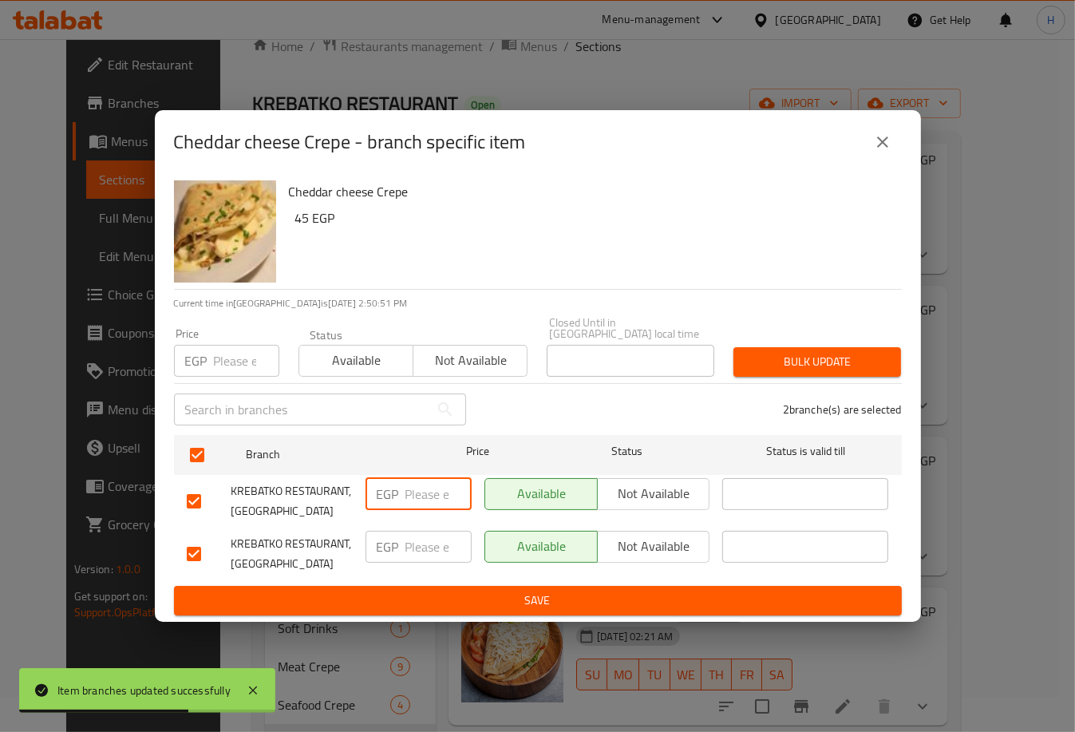
click at [425, 487] on input "number" at bounding box center [438, 494] width 66 height 32
type input "45"
click at [422, 535] on input "number" at bounding box center [438, 546] width 66 height 32
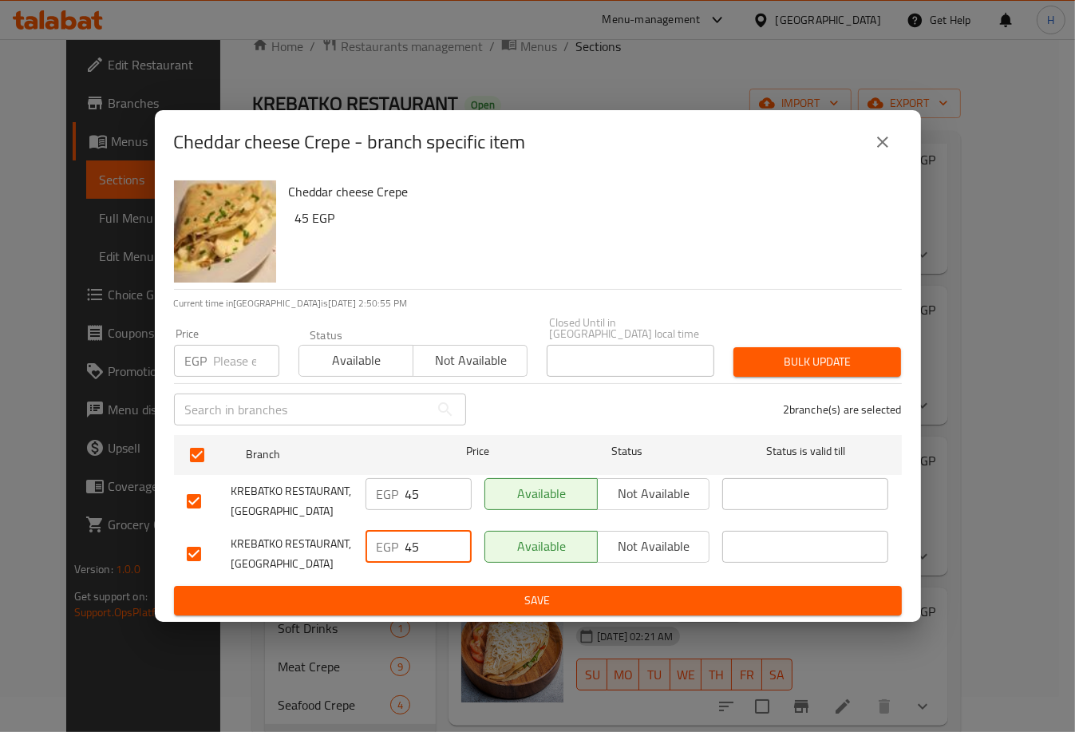
type input "45"
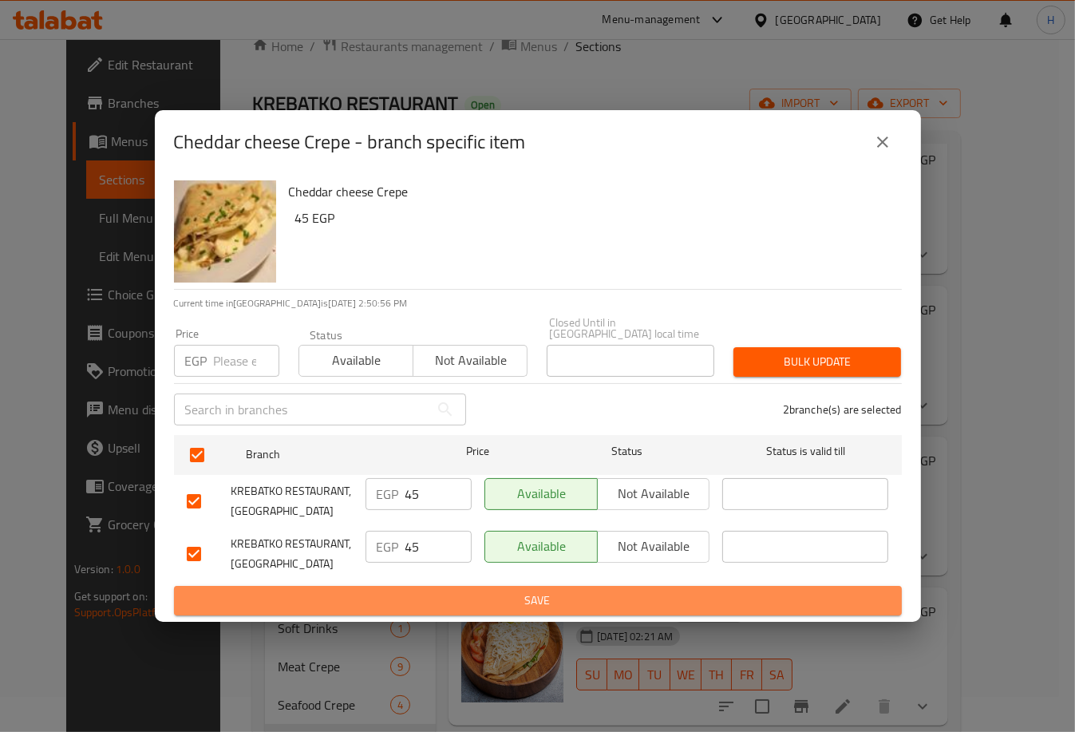
click at [511, 586] on button "Save" at bounding box center [538, 601] width 728 height 30
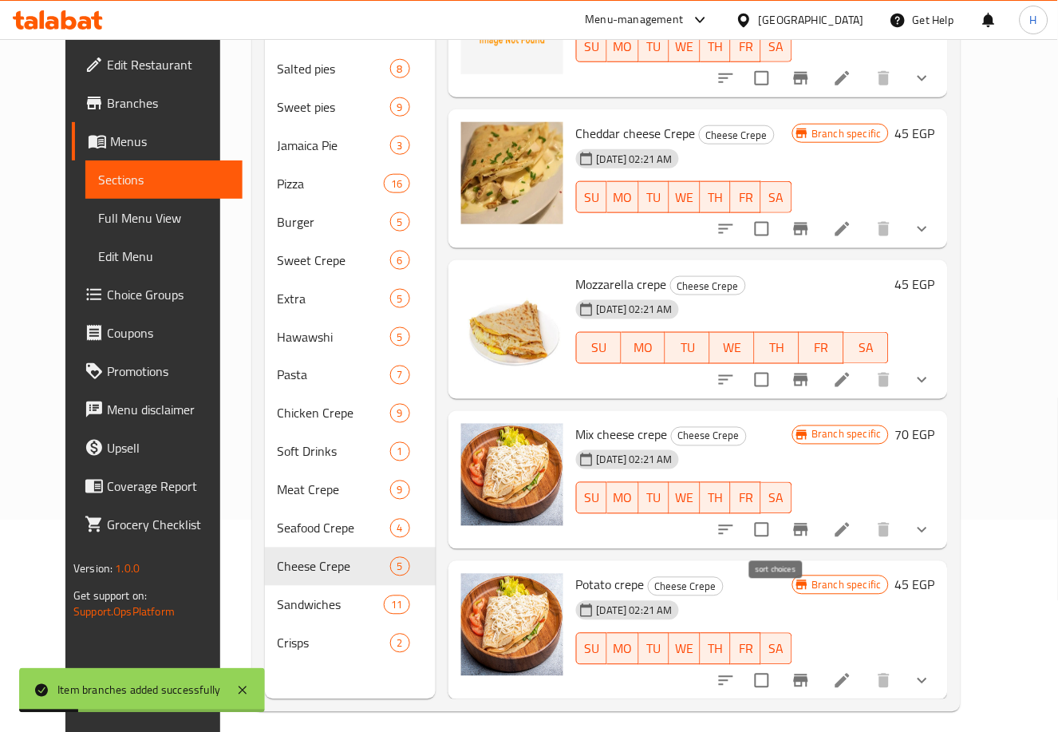
scroll to position [223, 0]
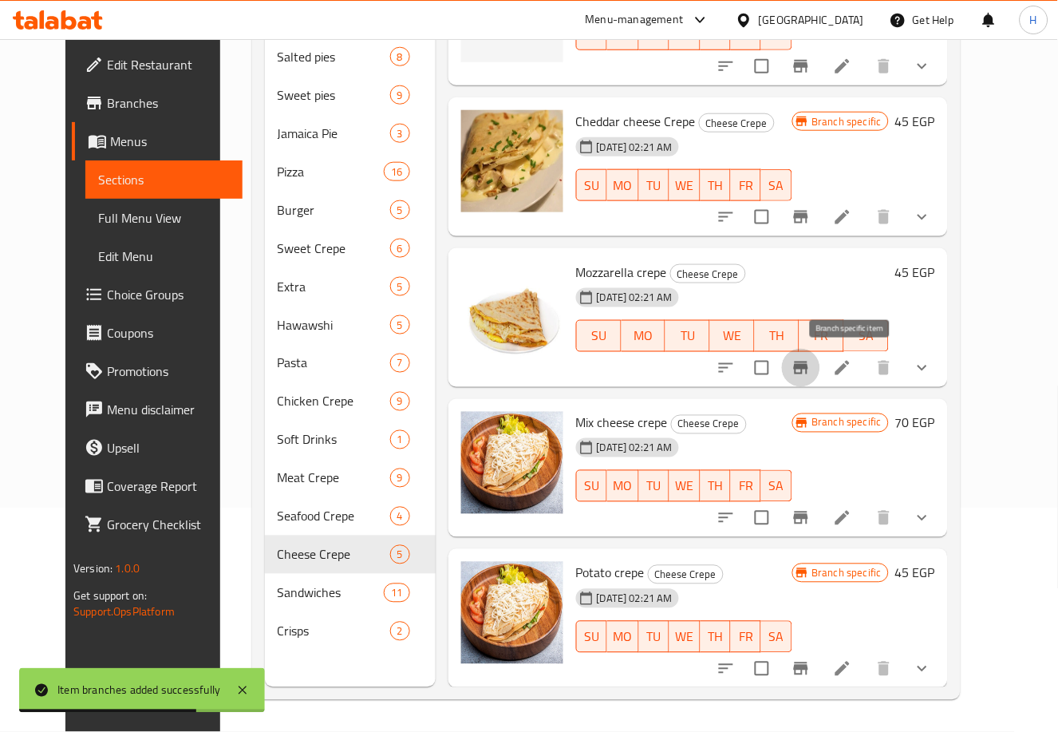
click at [810, 371] on icon "Branch-specific-item" at bounding box center [800, 367] width 19 height 19
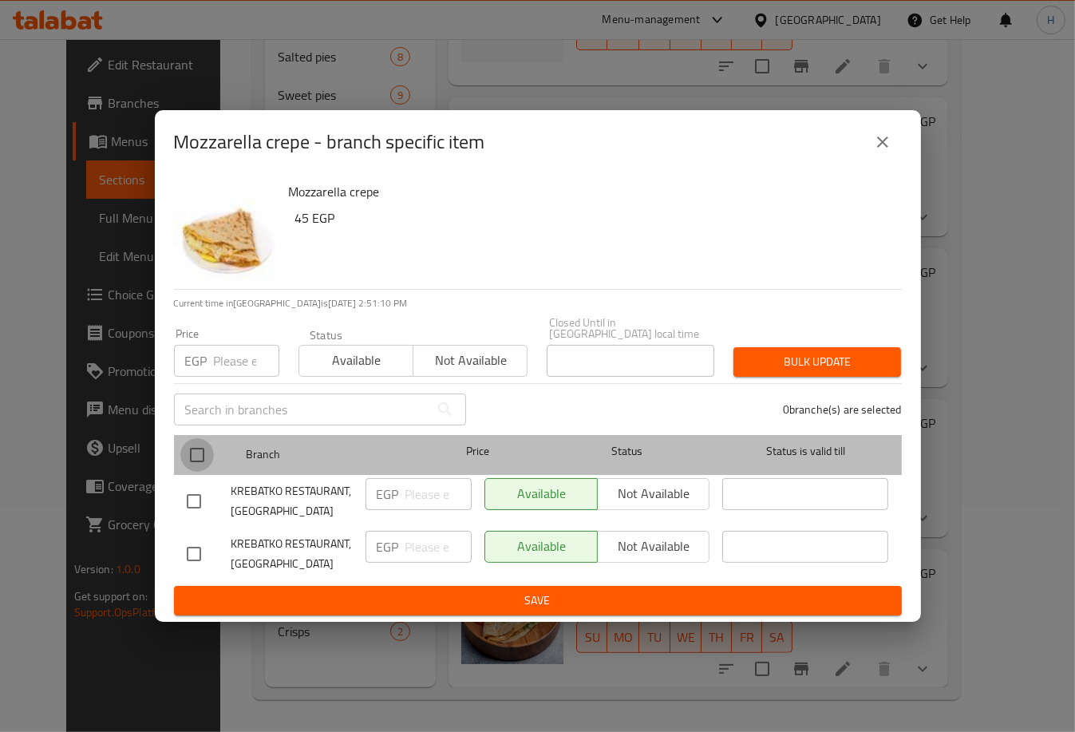
click at [203, 446] on input "checkbox" at bounding box center [197, 455] width 34 height 34
checkbox input "true"
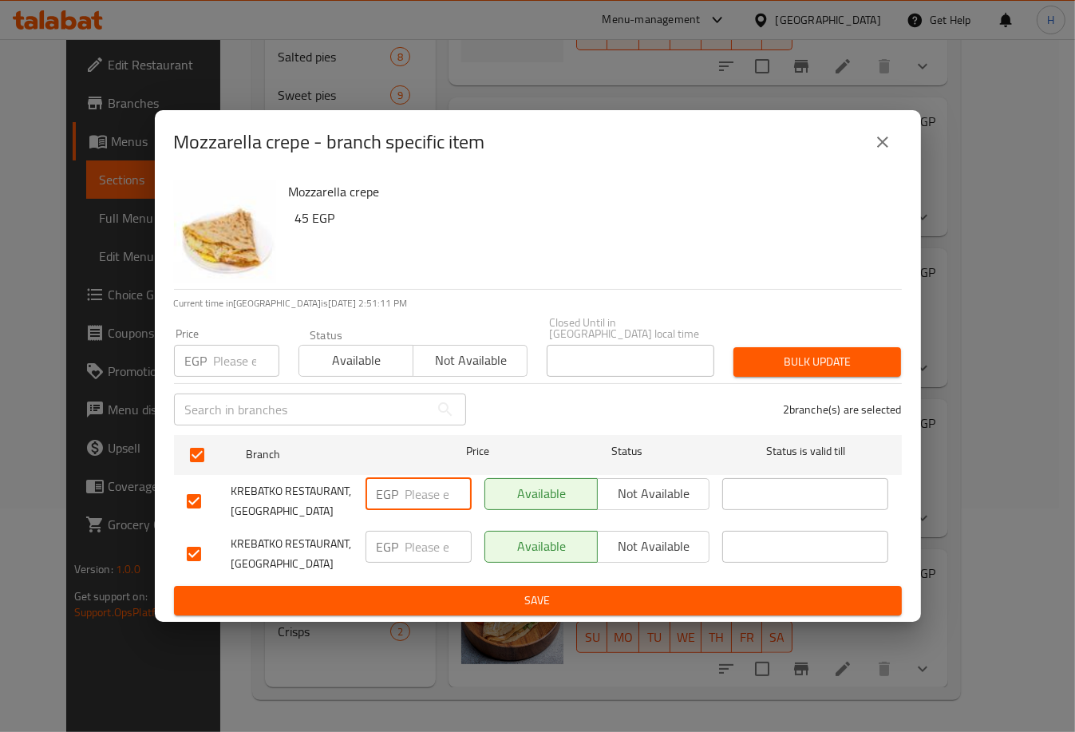
click at [416, 484] on input "number" at bounding box center [438, 494] width 66 height 32
type input "45"
click at [420, 530] on input "number" at bounding box center [438, 546] width 66 height 32
type input "45"
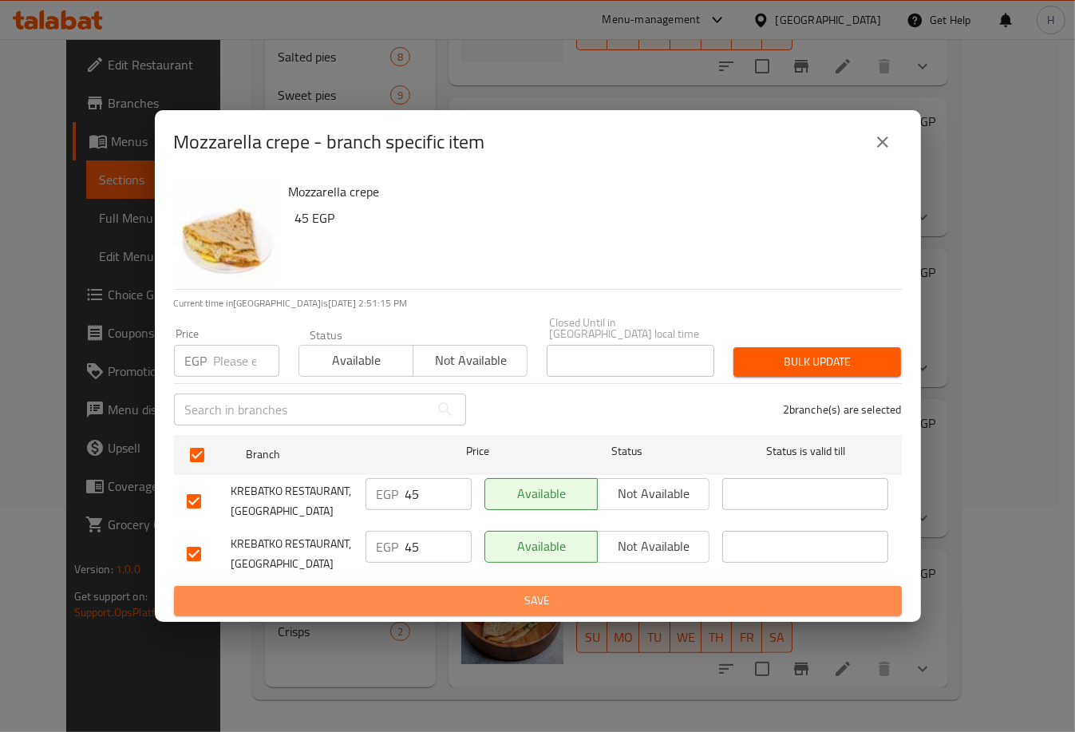
click at [526, 590] on span "Save" at bounding box center [538, 600] width 702 height 20
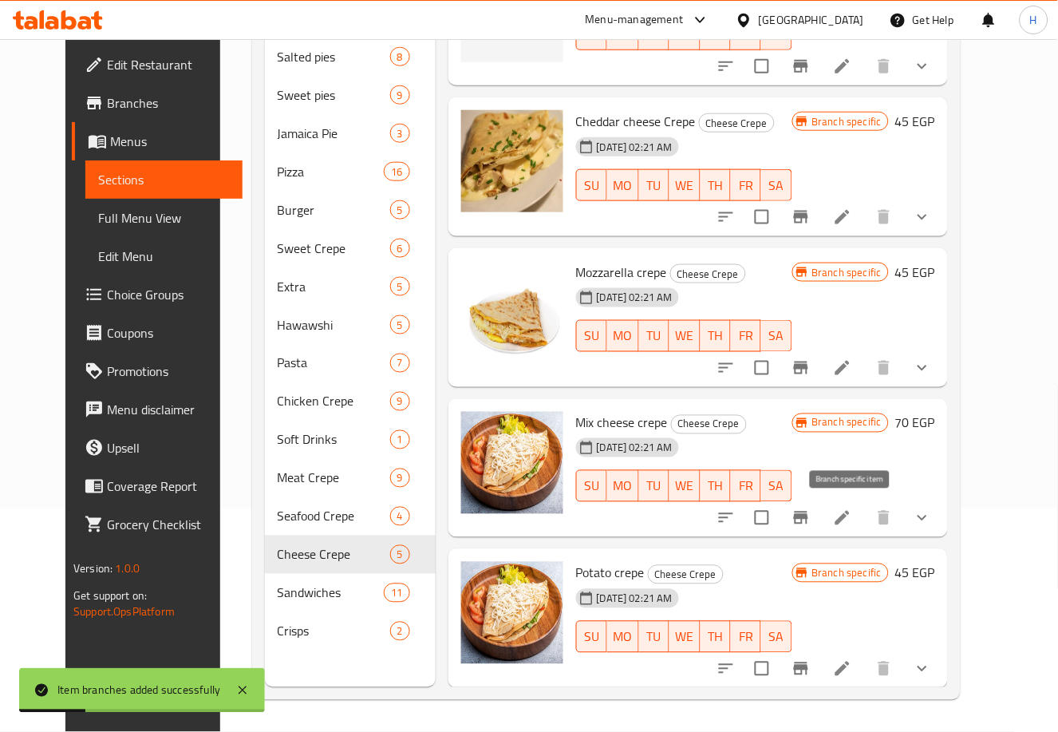
click at [808, 515] on icon "Branch-specific-item" at bounding box center [801, 517] width 14 height 13
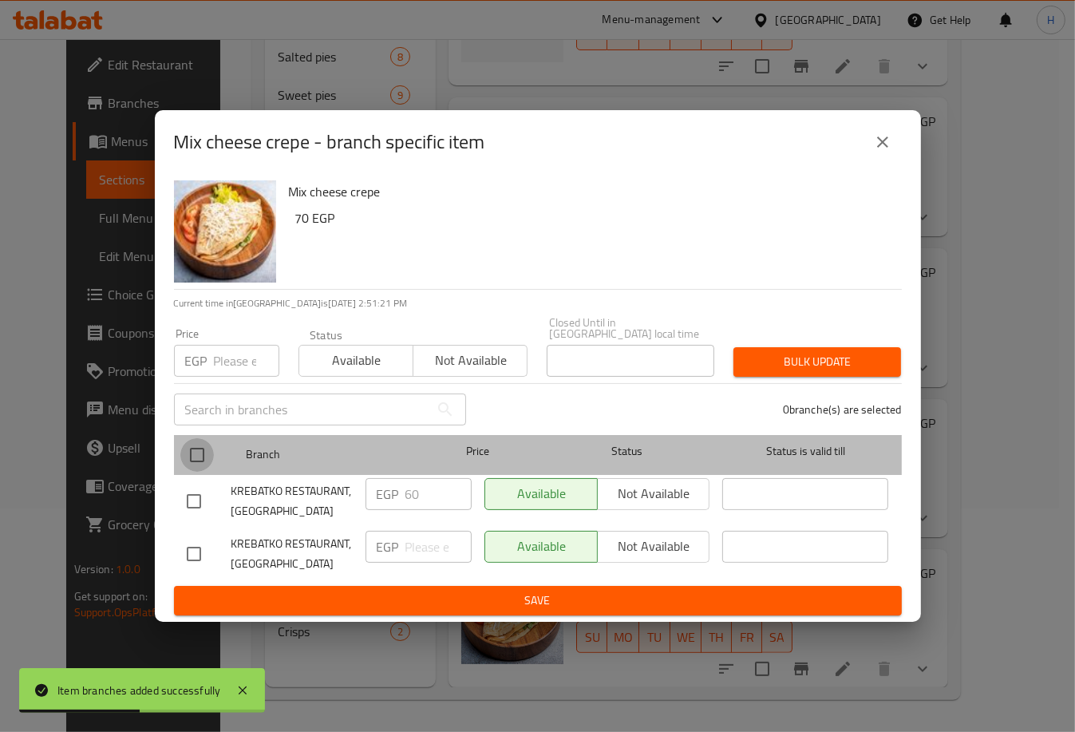
click at [197, 452] on input "checkbox" at bounding box center [197, 455] width 34 height 34
checkbox input "true"
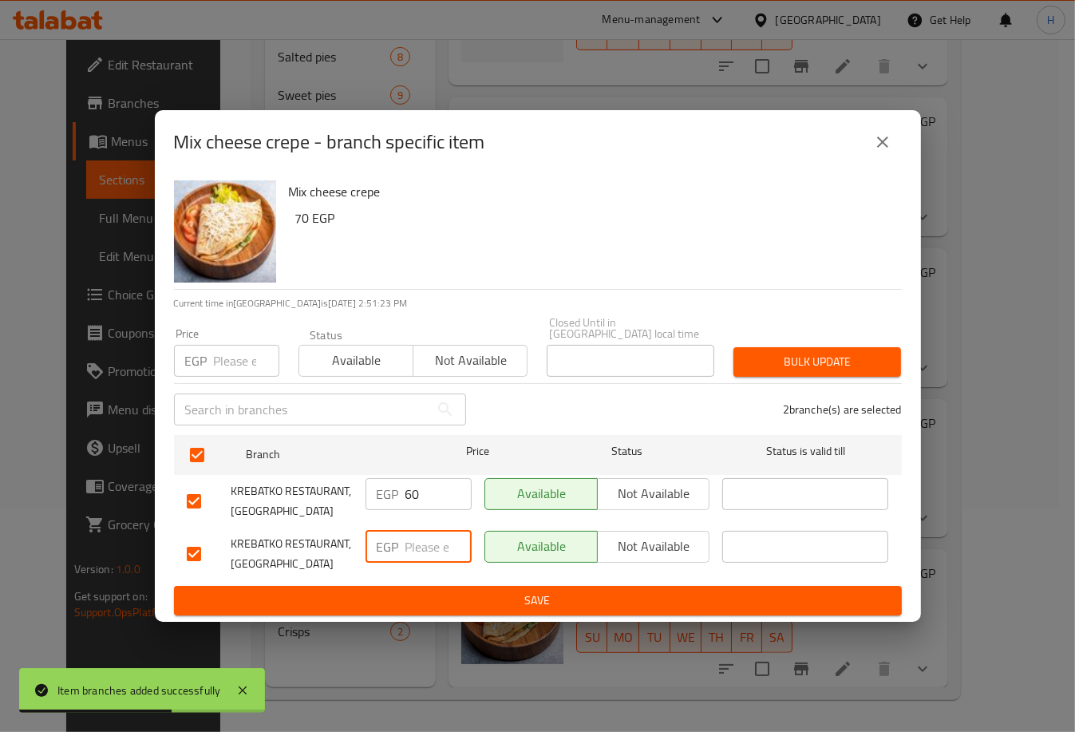
click at [425, 531] on input "number" at bounding box center [438, 546] width 66 height 32
type input "60"
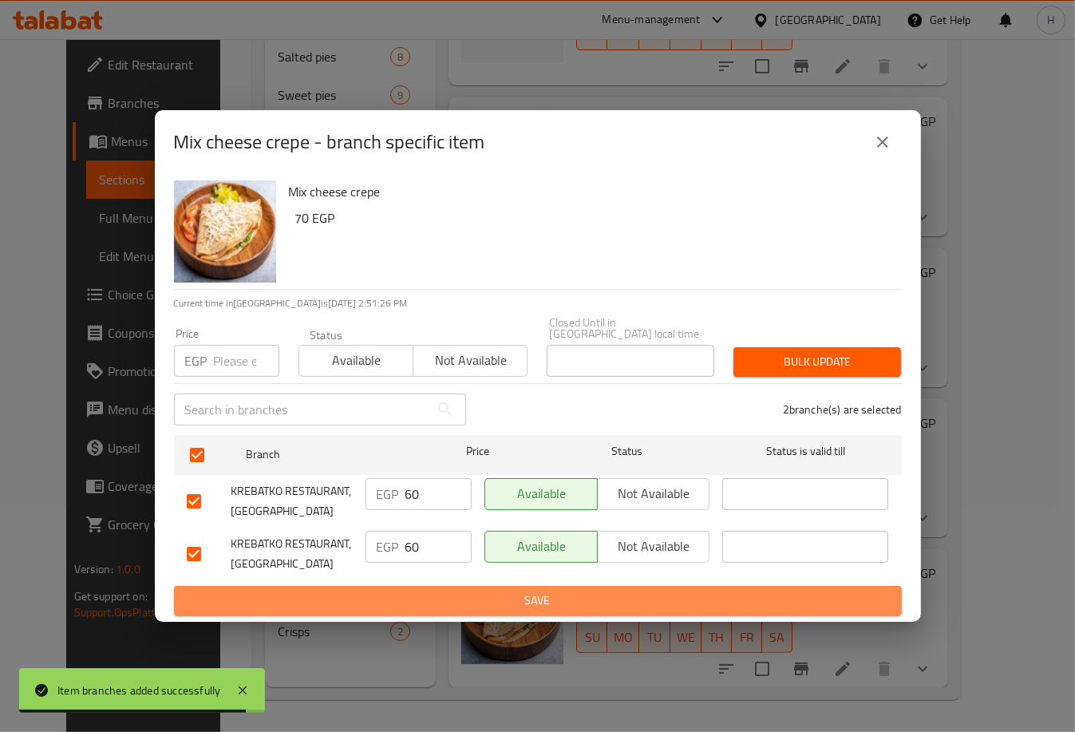
click at [507, 593] on span "Save" at bounding box center [538, 600] width 702 height 20
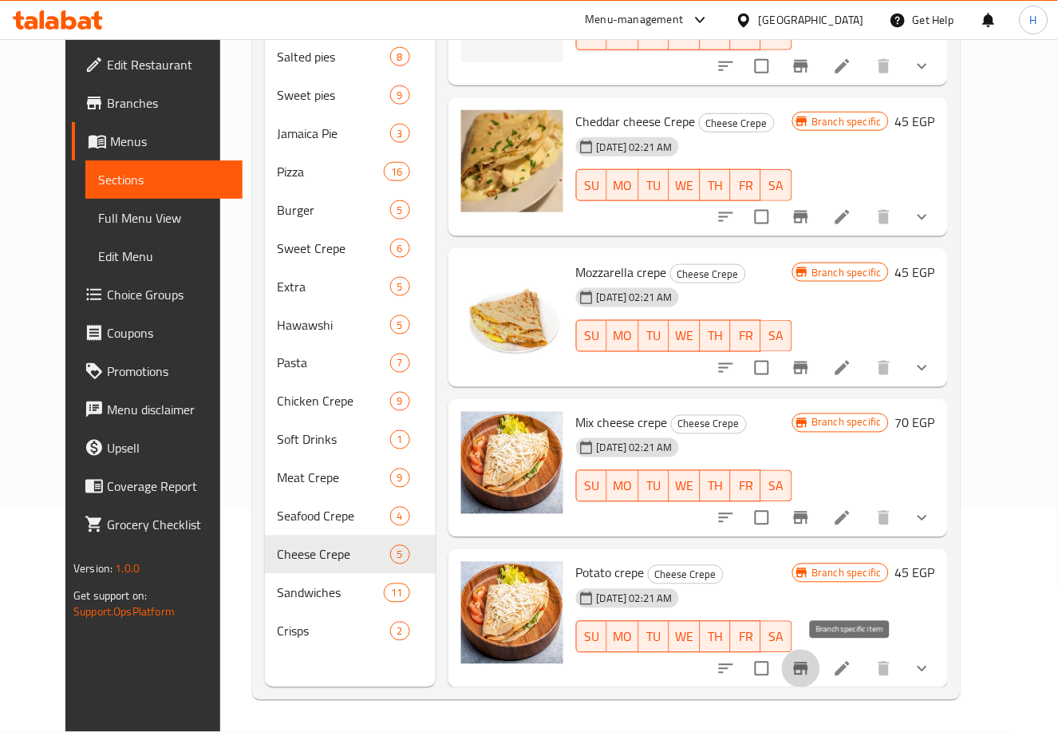
click at [810, 661] on icon "Branch-specific-item" at bounding box center [800, 668] width 19 height 19
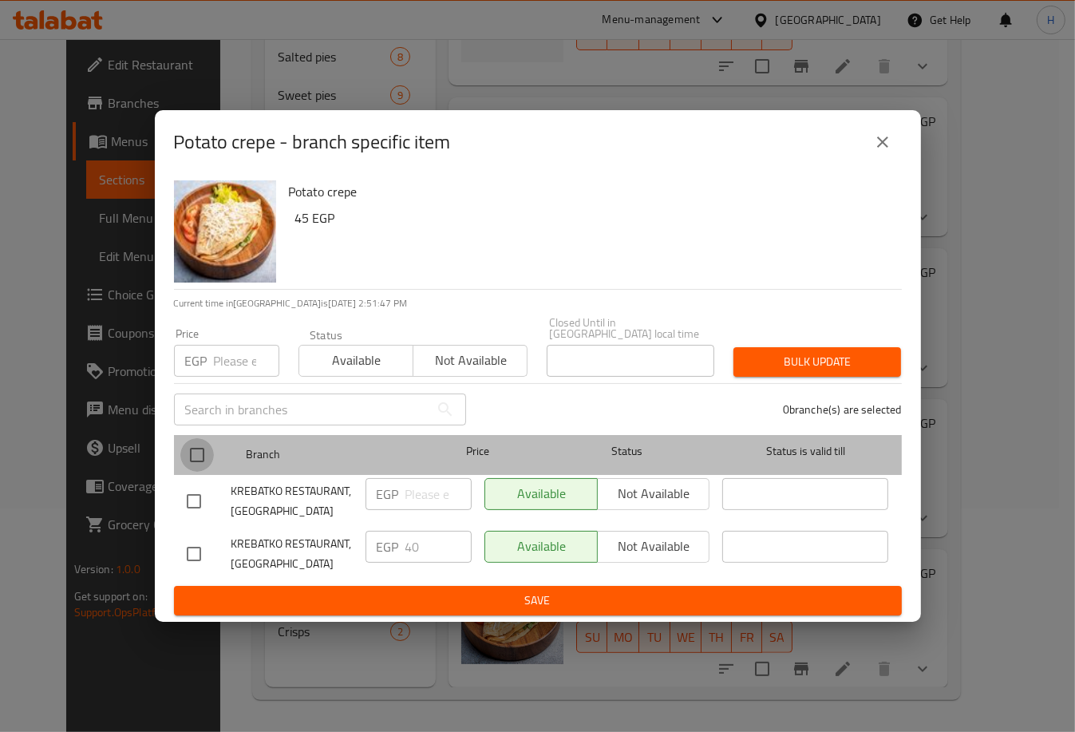
click at [187, 453] on input "checkbox" at bounding box center [197, 455] width 34 height 34
checkbox input "true"
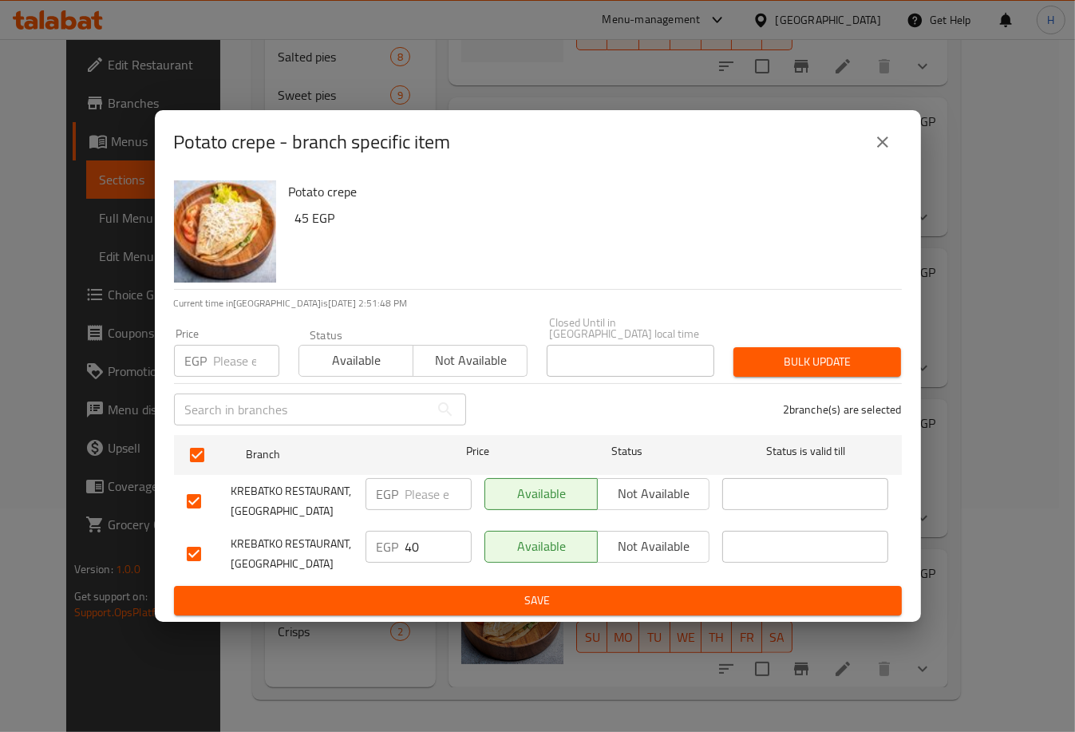
click at [419, 487] on input "number" at bounding box center [438, 494] width 66 height 32
type input "45"
click at [427, 536] on input "40" at bounding box center [438, 546] width 66 height 32
type input "45"
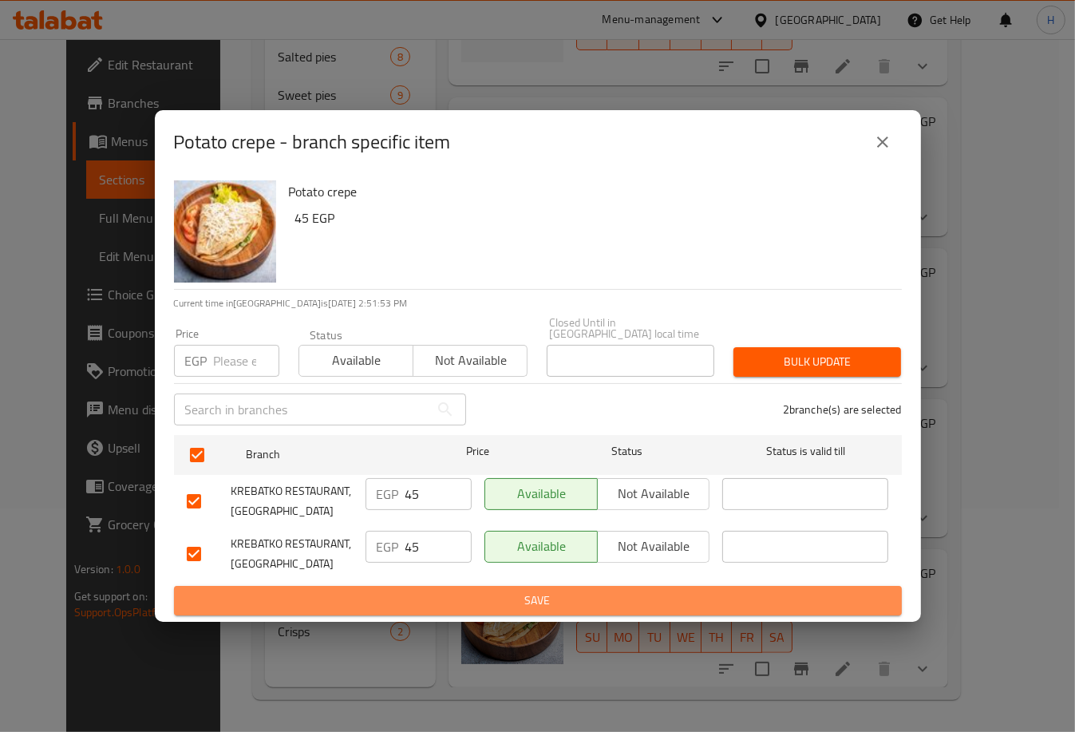
click at [521, 590] on span "Save" at bounding box center [538, 600] width 702 height 20
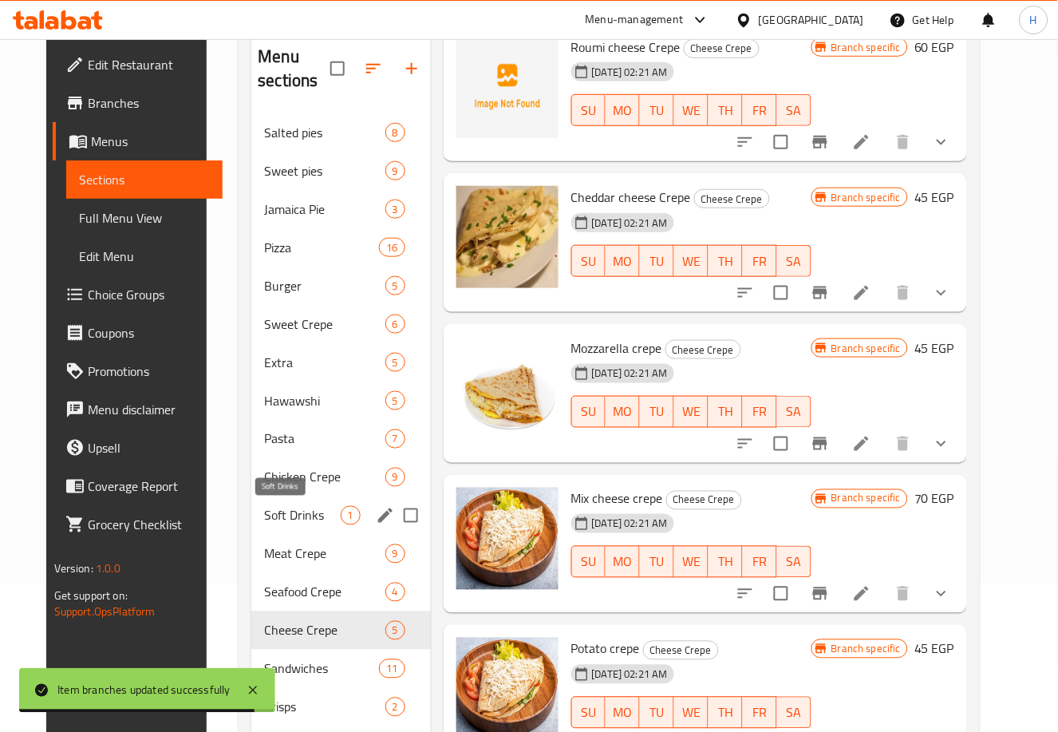
scroll to position [143, 0]
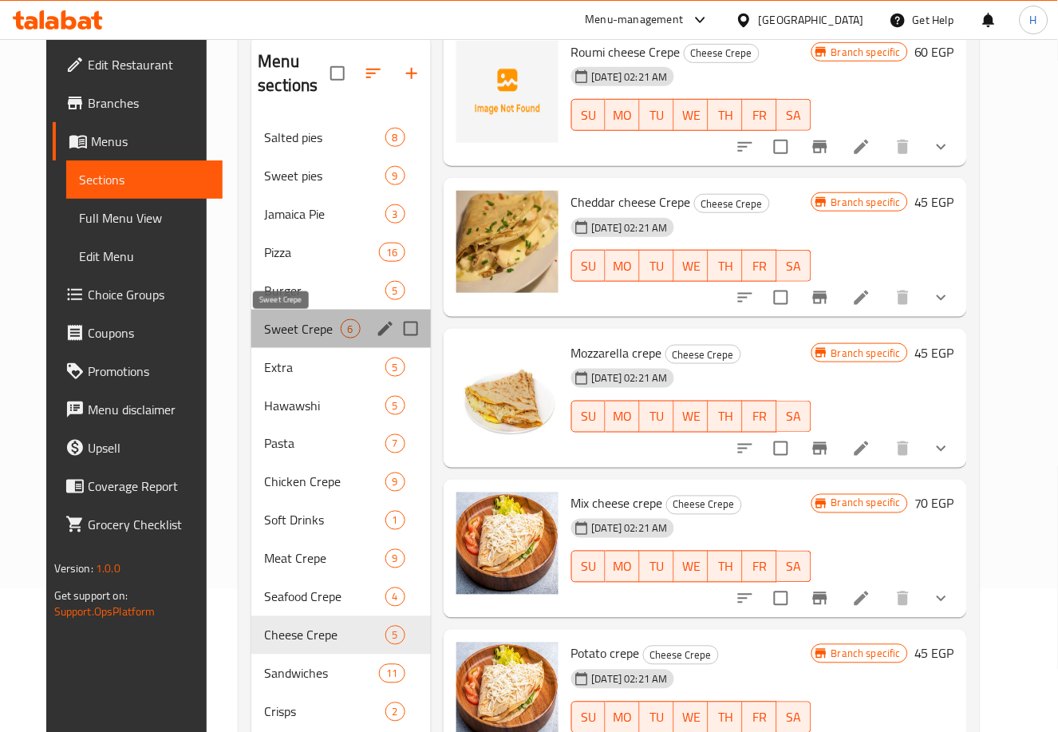
click at [287, 329] on span "Sweet Crepe" at bounding box center [302, 328] width 76 height 19
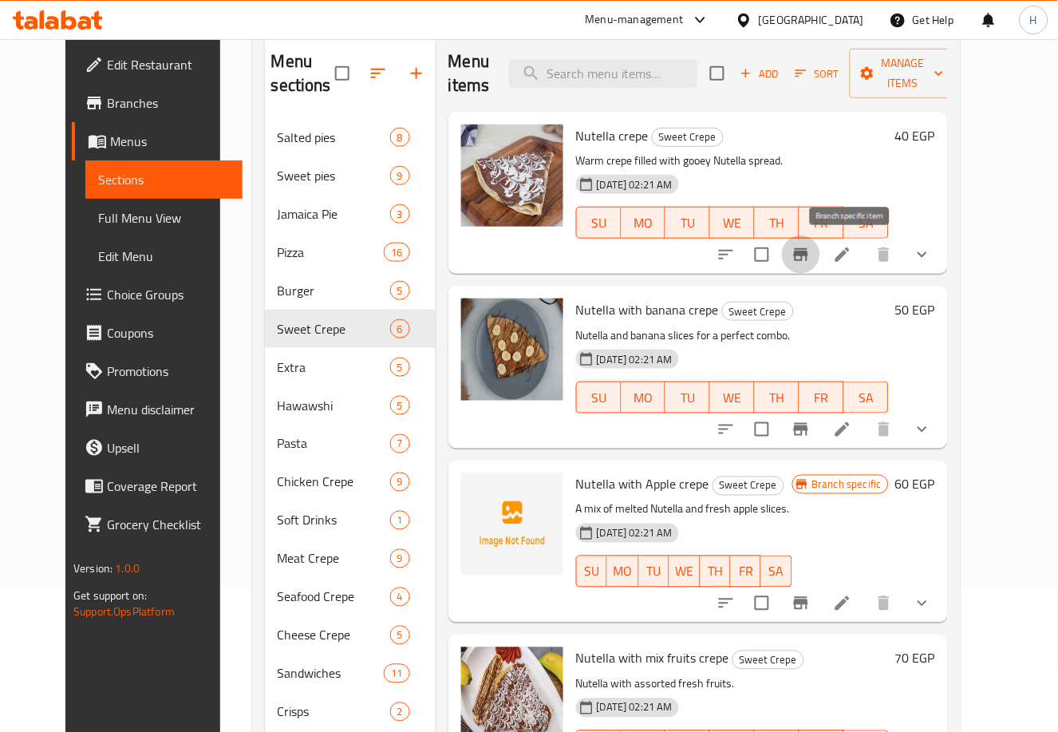
click at [808, 260] on icon "Branch-specific-item" at bounding box center [801, 254] width 14 height 13
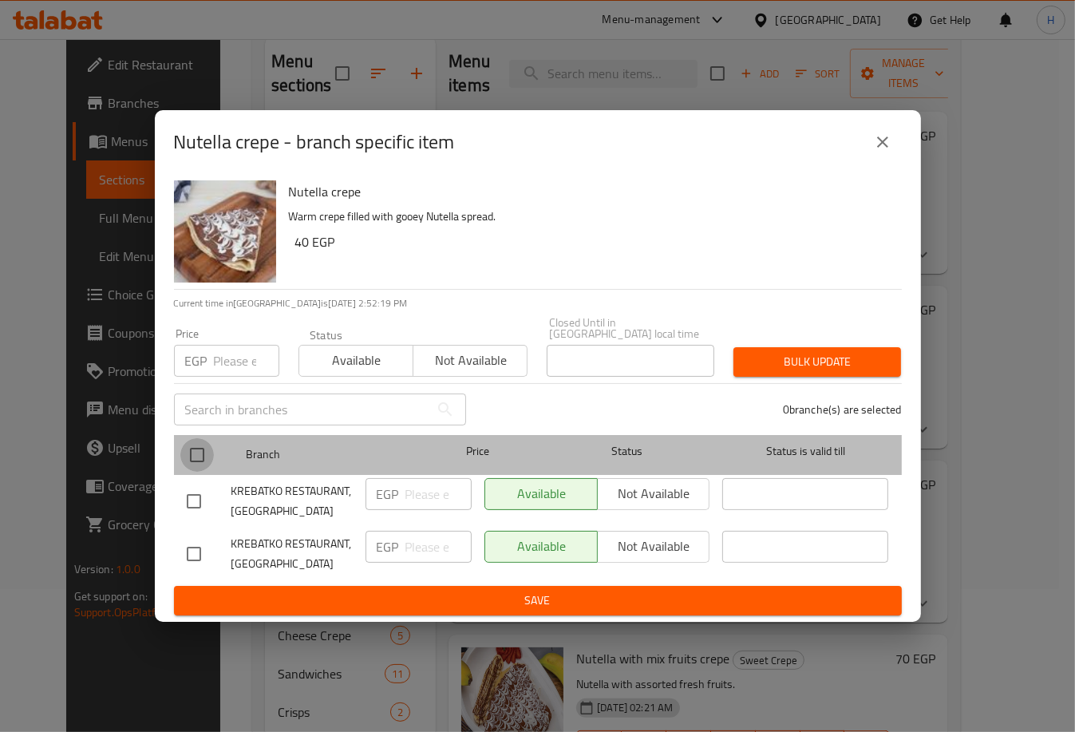
click at [185, 447] on input "checkbox" at bounding box center [197, 455] width 34 height 34
checkbox input "true"
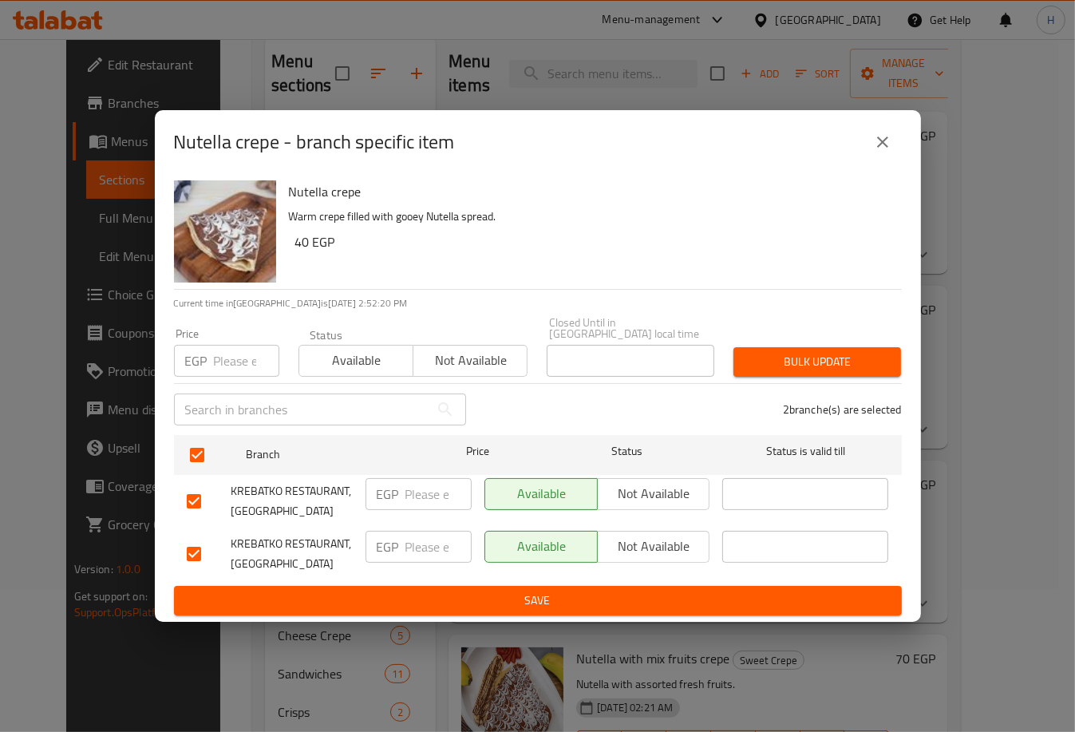
click at [408, 483] on input "number" at bounding box center [438, 494] width 66 height 32
type input "45"
click at [417, 537] on input "number" at bounding box center [438, 546] width 66 height 32
type input "45"
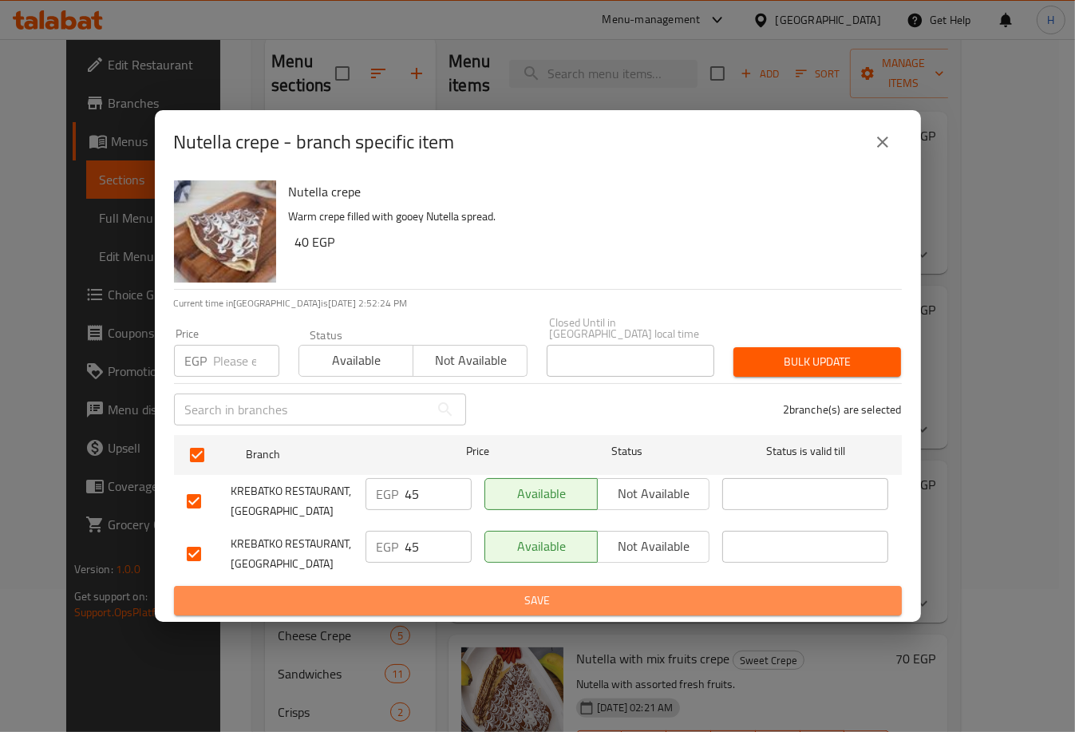
click at [523, 593] on span "Save" at bounding box center [538, 600] width 702 height 20
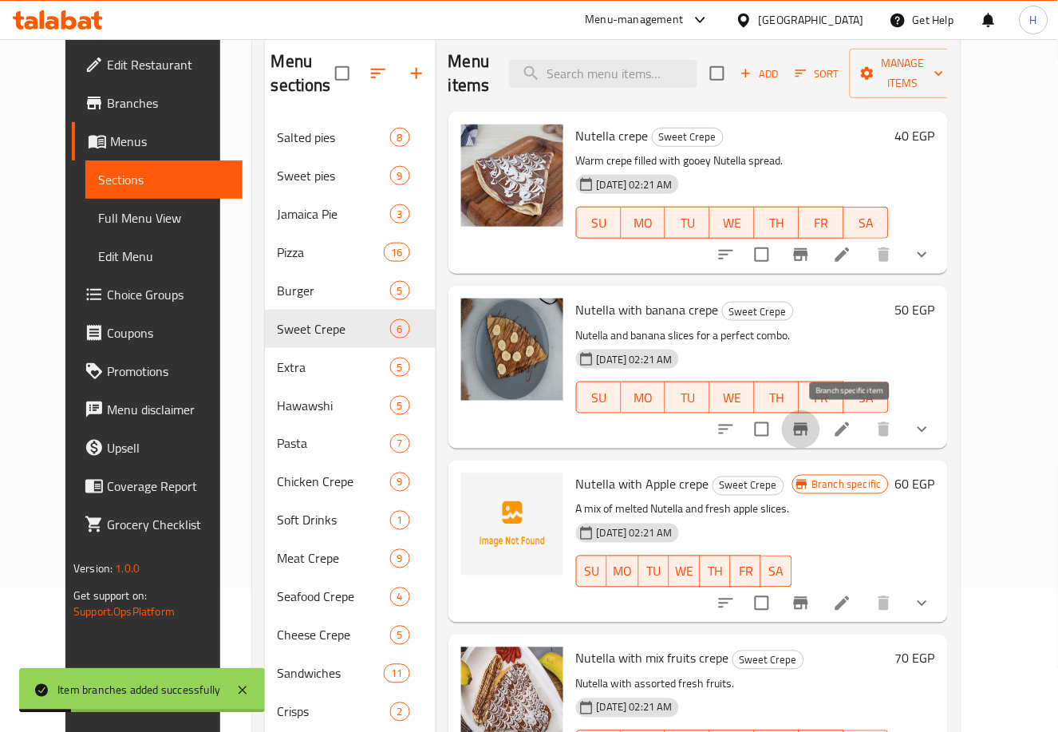
click at [820, 432] on button "Branch-specific-item" at bounding box center [801, 429] width 38 height 38
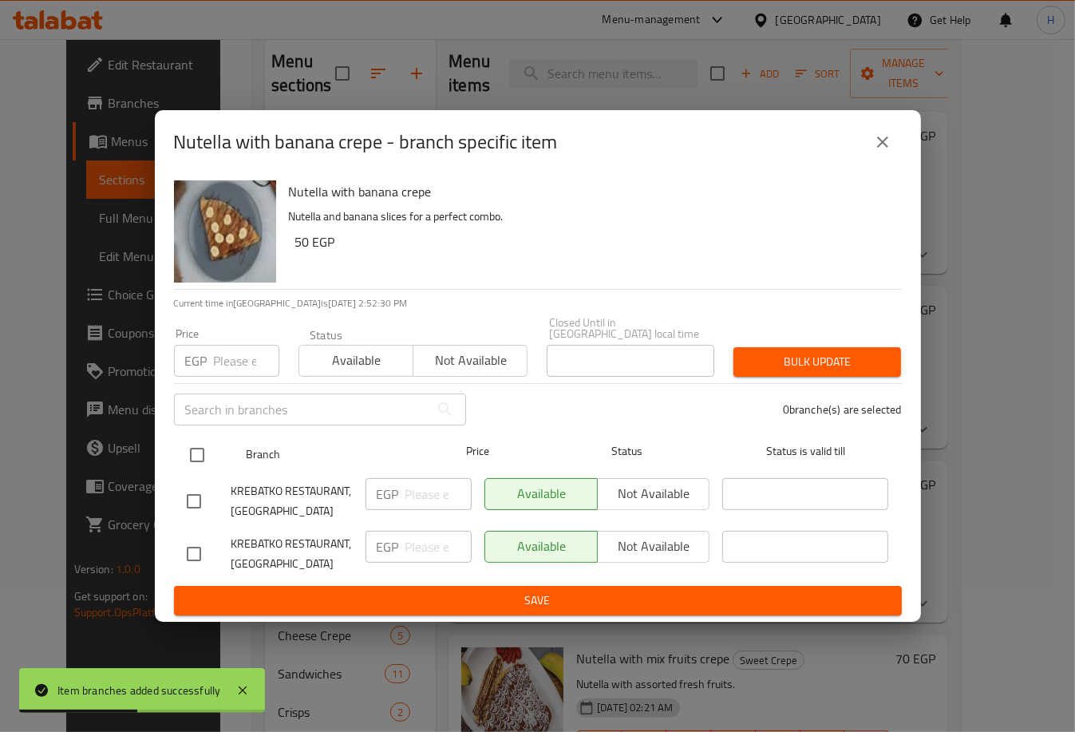
drag, startPoint x: 190, startPoint y: 451, endPoint x: 196, endPoint y: 444, distance: 9.0
click at [196, 444] on input "checkbox" at bounding box center [197, 455] width 34 height 34
checkbox input "true"
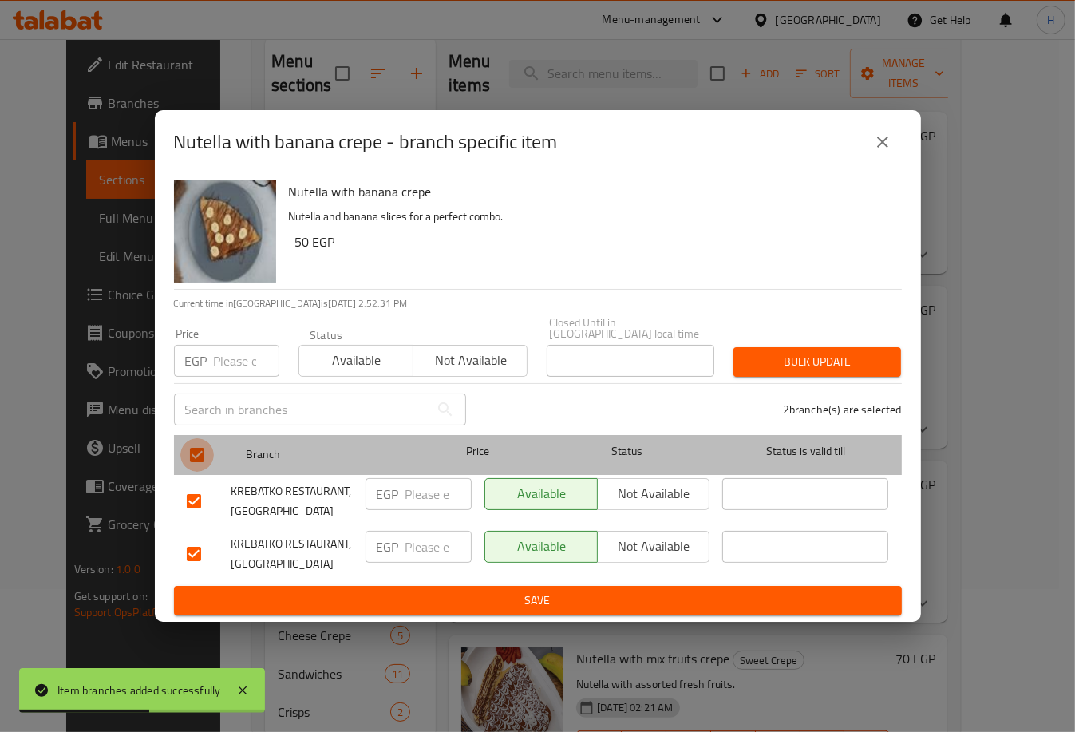
click at [196, 444] on input "checkbox" at bounding box center [197, 455] width 34 height 34
checkbox input "false"
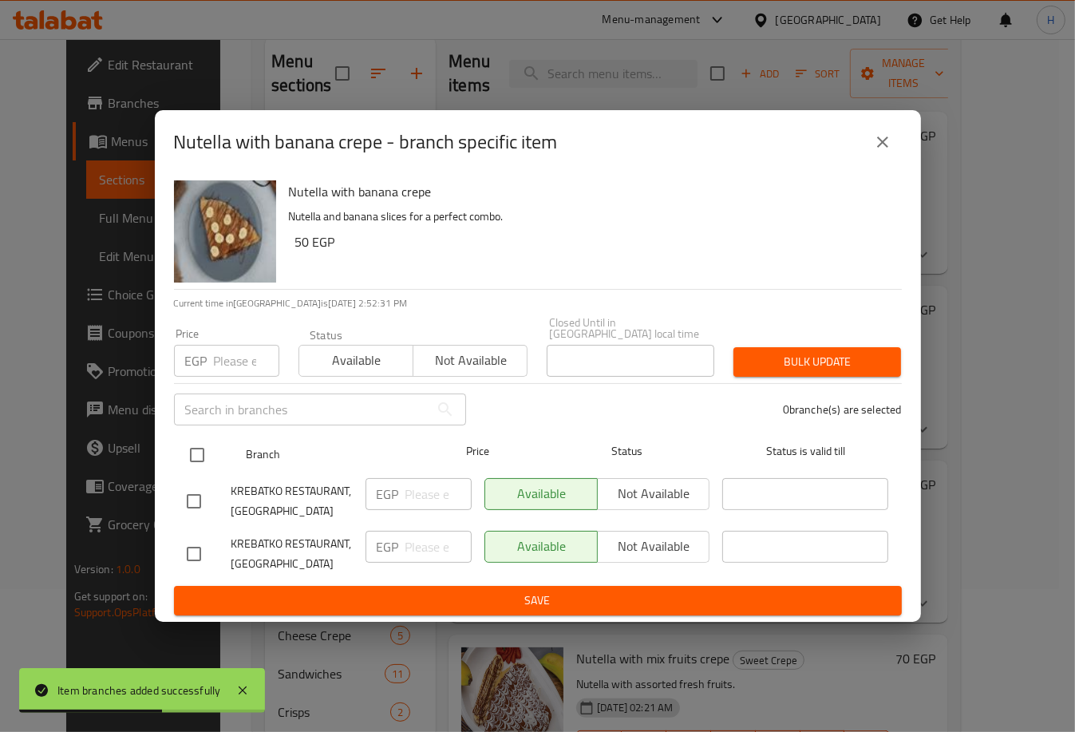
click at [196, 444] on input "checkbox" at bounding box center [197, 455] width 34 height 34
checkbox input "true"
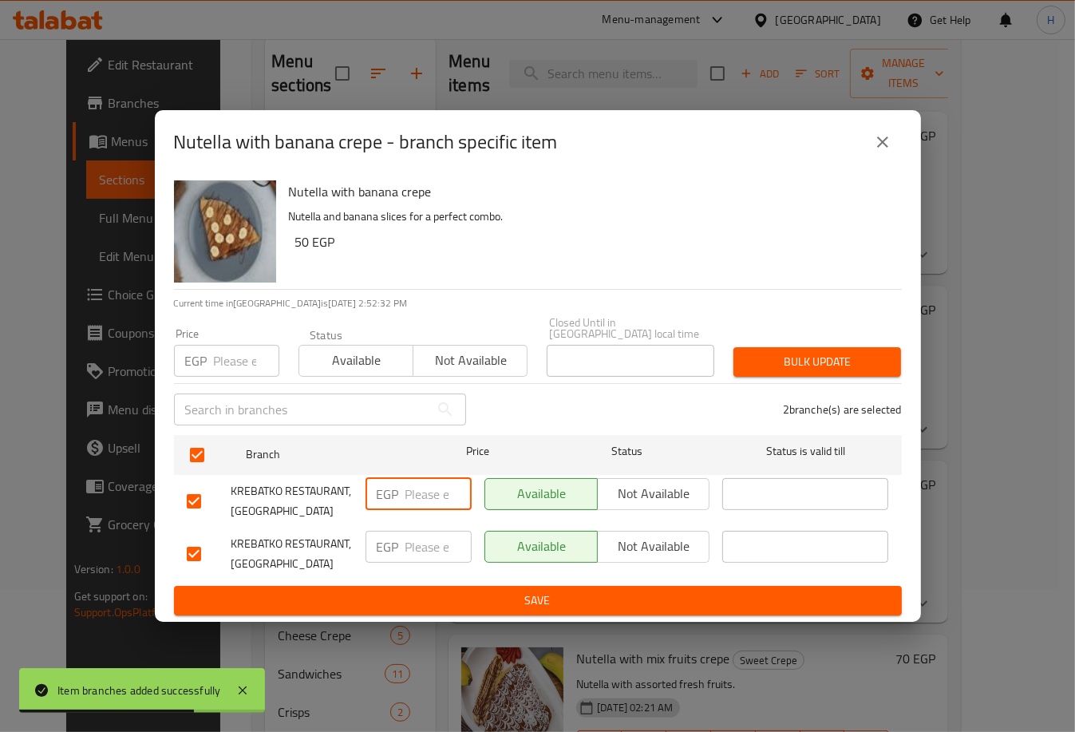
click at [416, 485] on input "number" at bounding box center [438, 494] width 66 height 32
type input "55"
click at [413, 543] on input "5" at bounding box center [438, 546] width 66 height 32
type input "55"
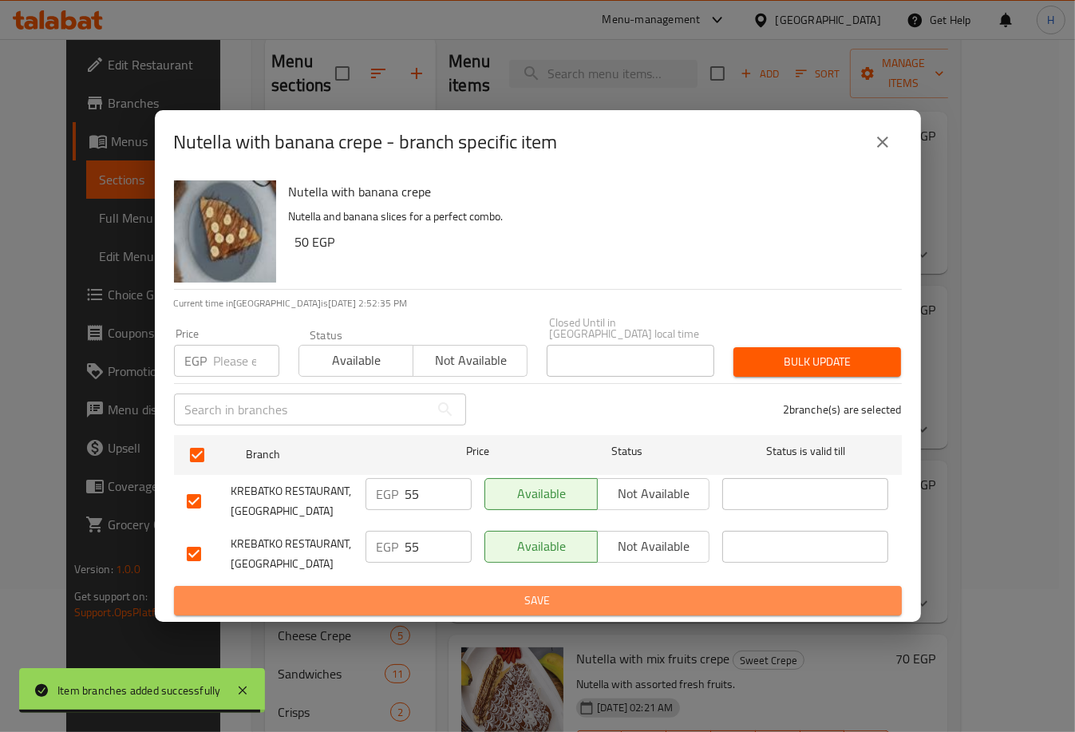
click at [487, 596] on span "Save" at bounding box center [538, 600] width 702 height 20
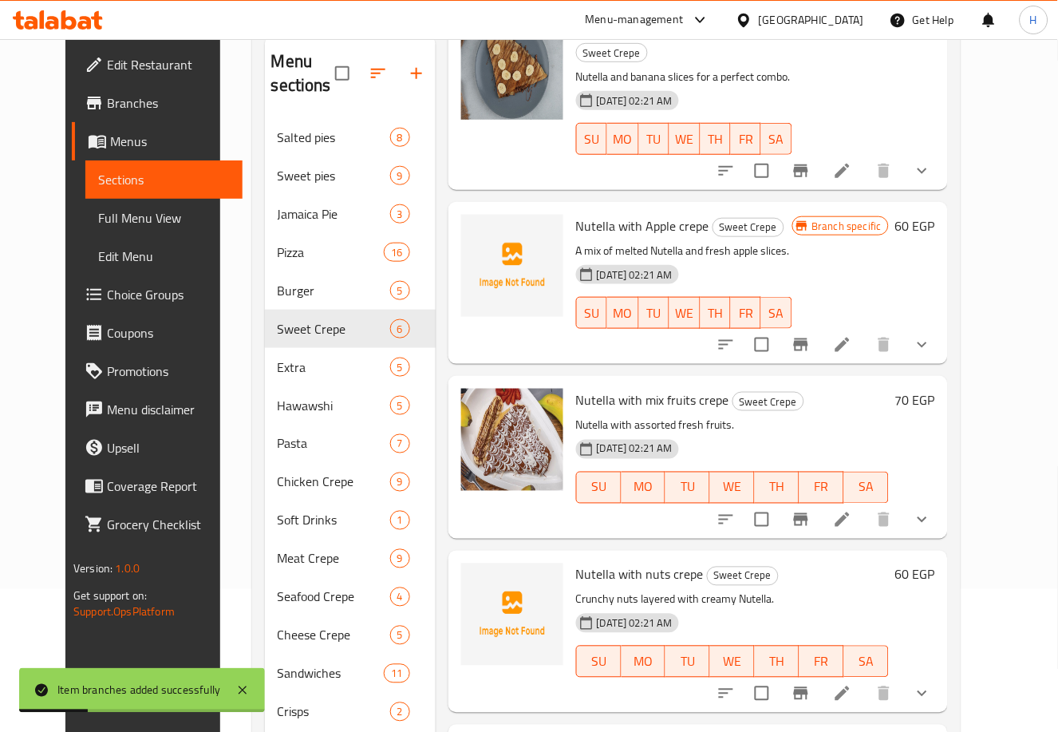
scroll to position [282, 0]
click at [808, 337] on icon "Branch-specific-item" at bounding box center [801, 343] width 14 height 13
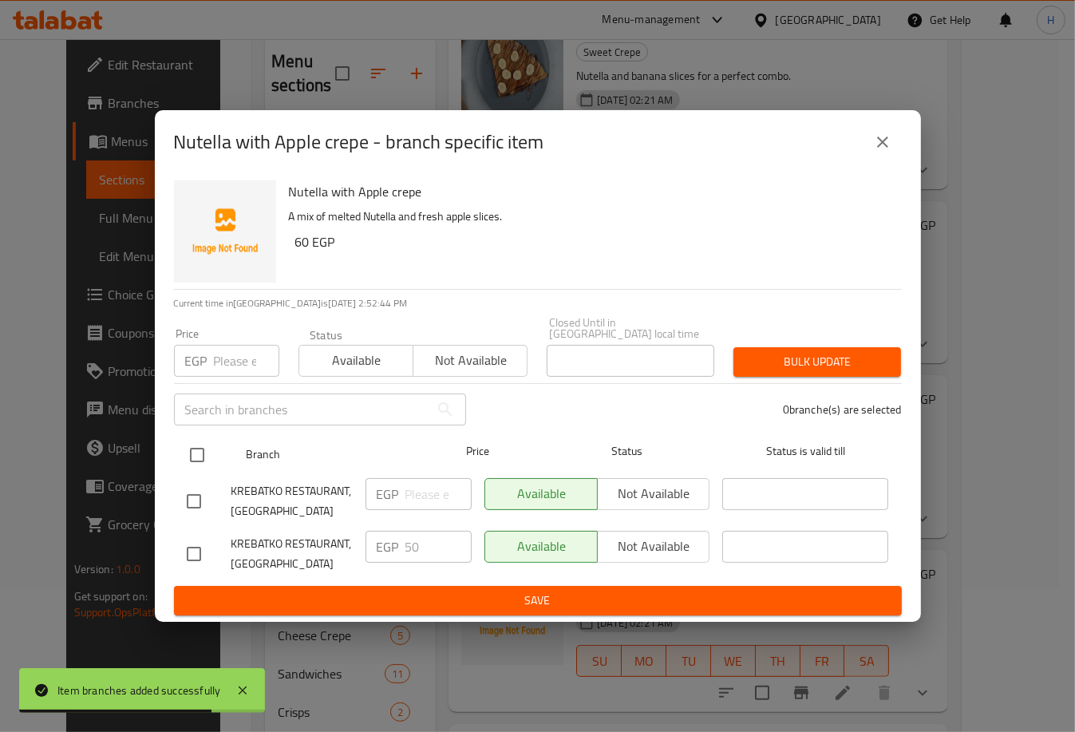
click at [199, 445] on input "checkbox" at bounding box center [197, 455] width 34 height 34
checkbox input "true"
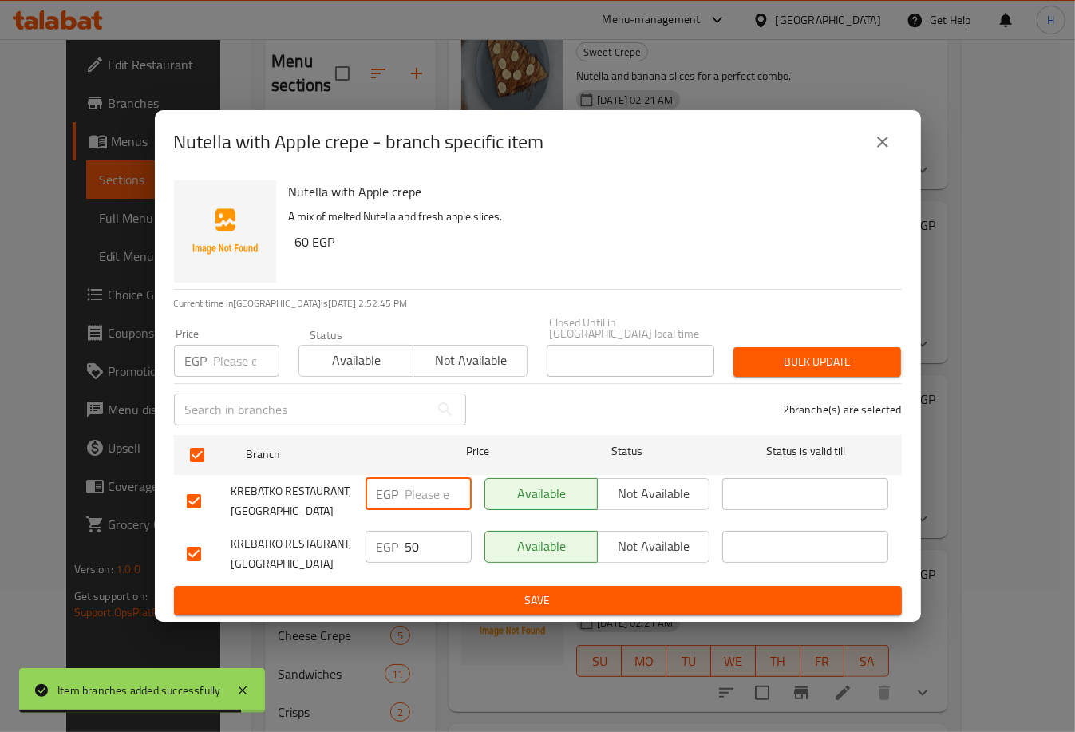
click at [439, 496] on input "number" at bounding box center [438, 494] width 66 height 32
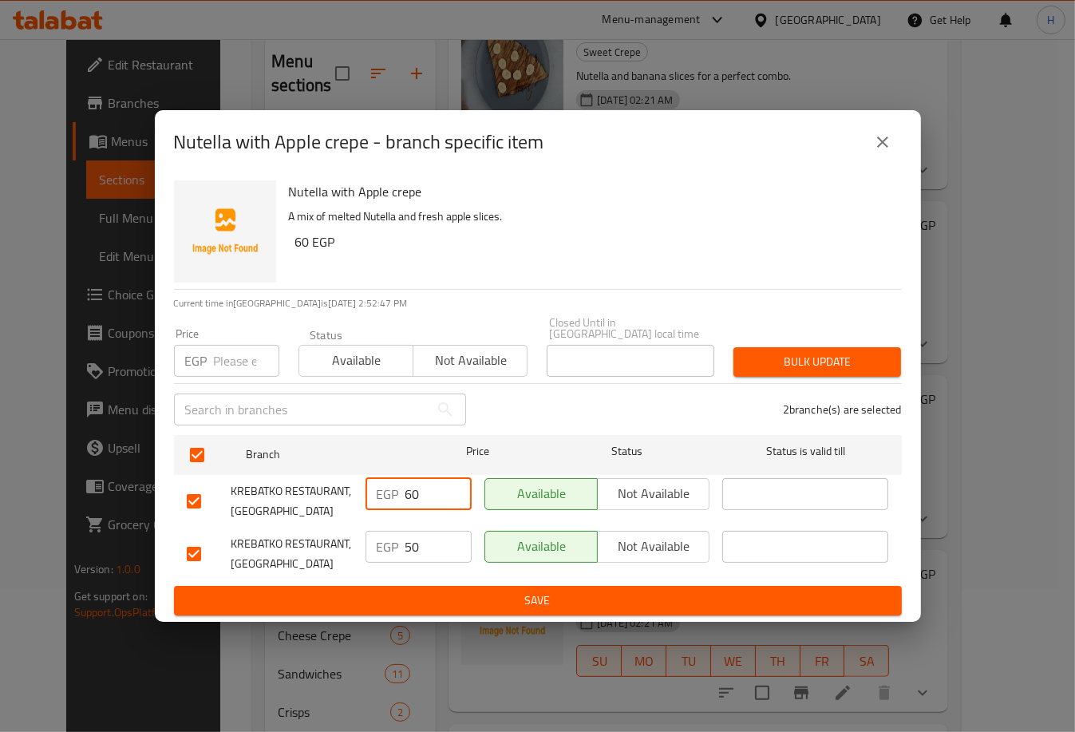
type input "60"
drag, startPoint x: 429, startPoint y: 536, endPoint x: 392, endPoint y: 547, distance: 38.4
click at [392, 547] on div "EGP 50 ​" at bounding box center [418, 546] width 106 height 32
type input "60"
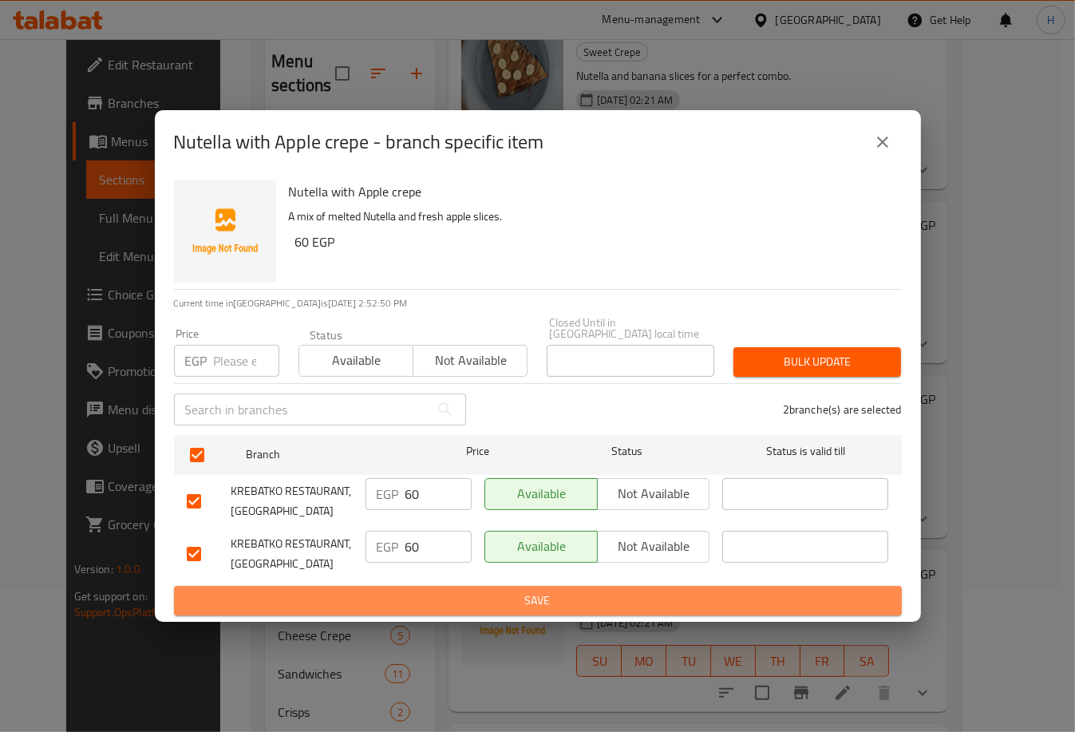
click at [476, 590] on span "Save" at bounding box center [538, 600] width 702 height 20
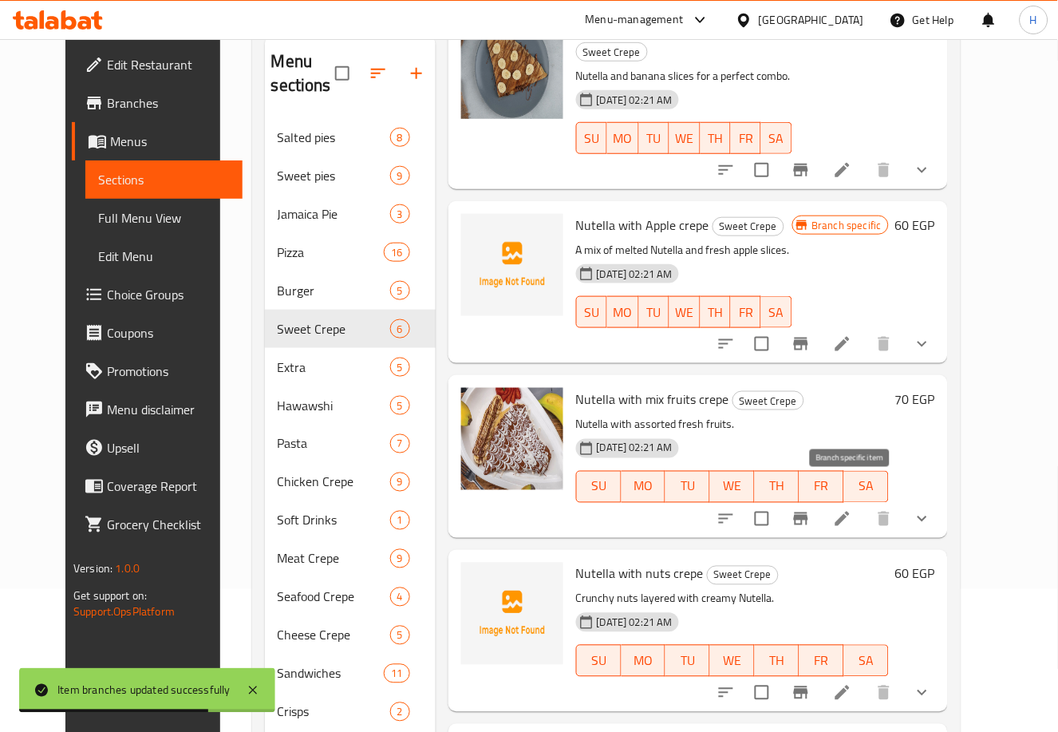
click at [808, 512] on icon "Branch-specific-item" at bounding box center [801, 518] width 14 height 13
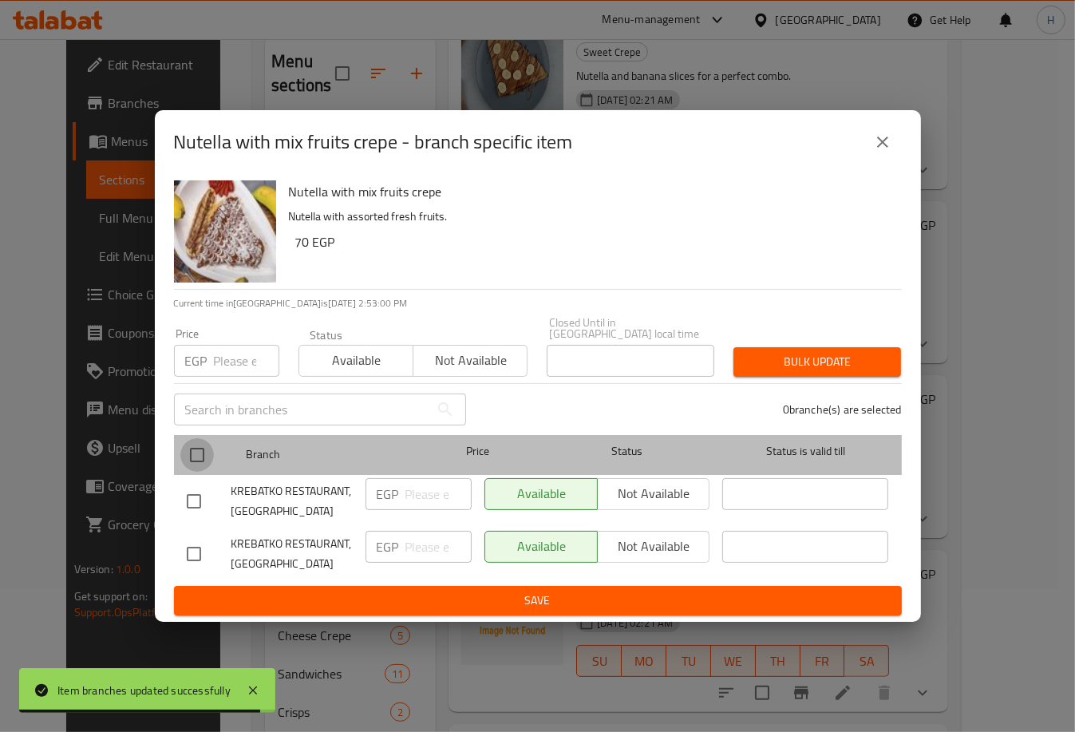
click at [207, 454] on input "checkbox" at bounding box center [197, 455] width 34 height 34
checkbox input "true"
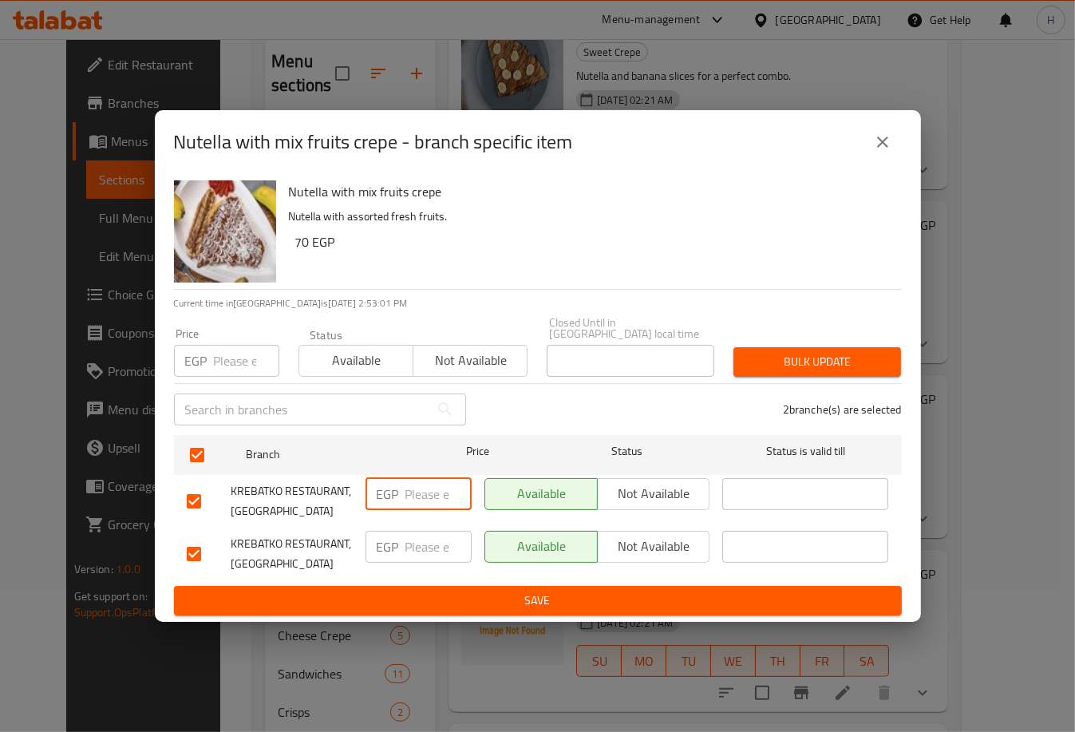
click at [424, 484] on input "number" at bounding box center [438, 494] width 66 height 32
type input "70"
click at [410, 534] on input "number" at bounding box center [438, 546] width 66 height 32
type input "70"
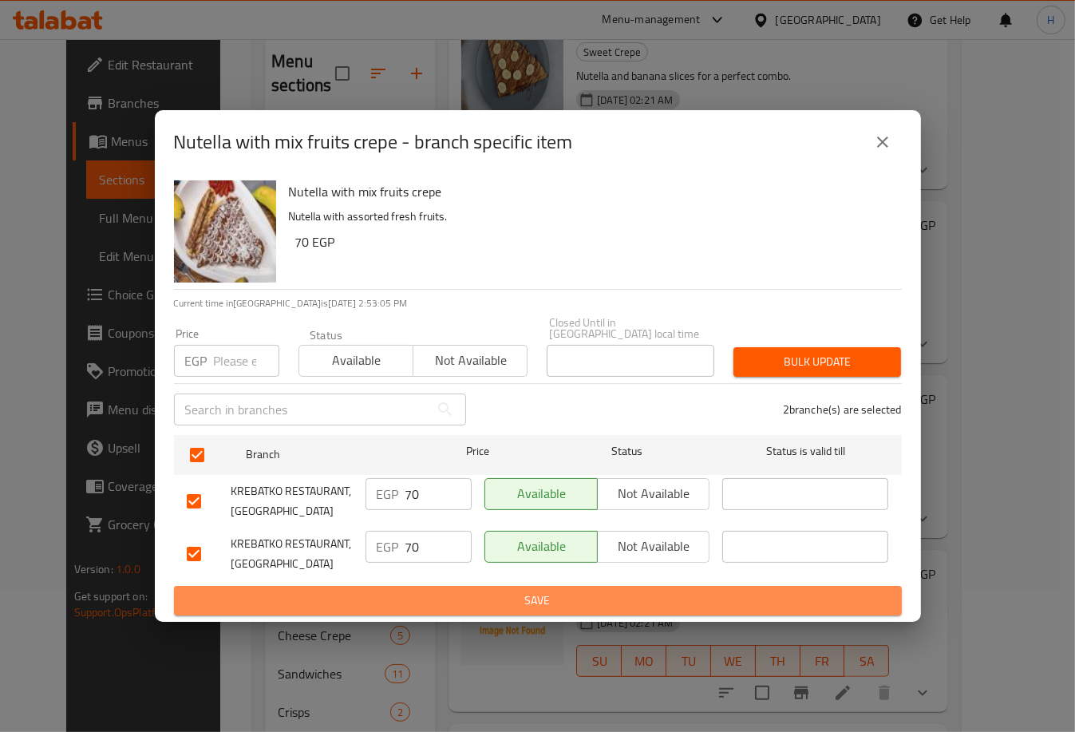
click at [452, 590] on span "Save" at bounding box center [538, 600] width 702 height 20
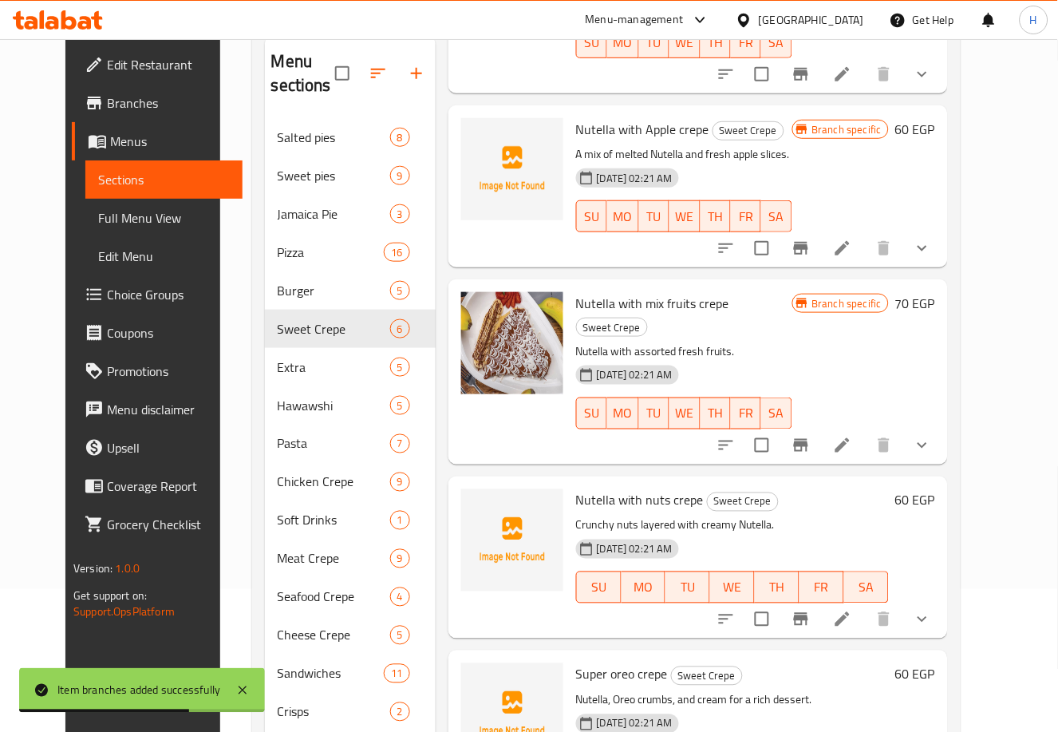
scroll to position [223, 0]
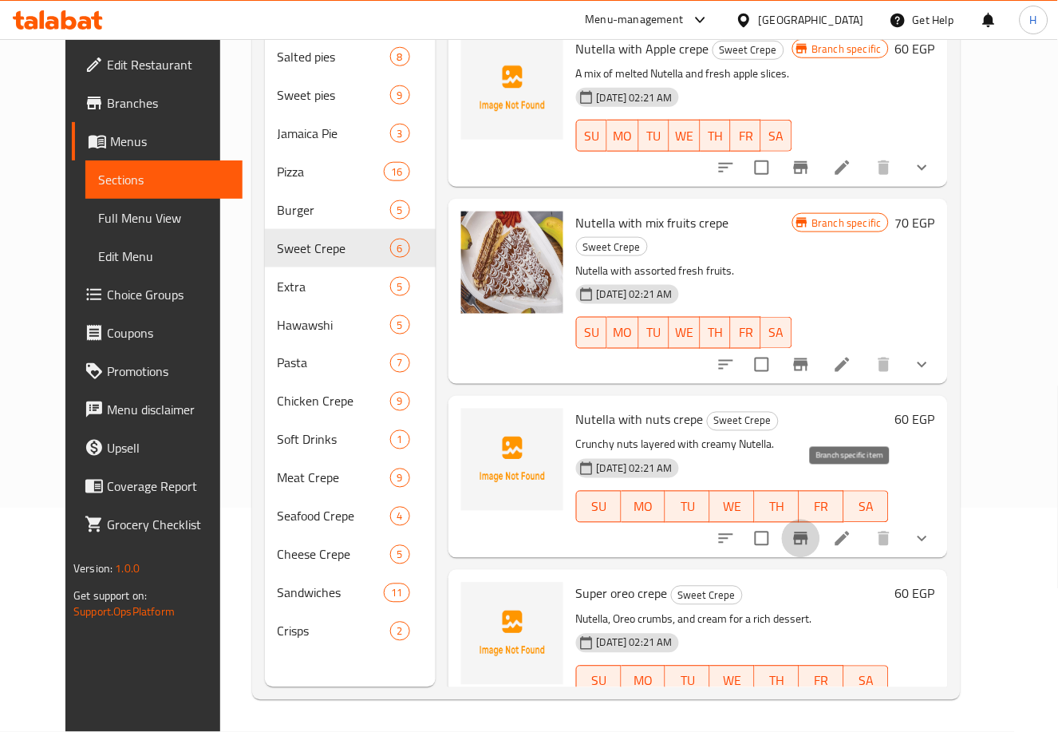
click at [808, 532] on icon "Branch-specific-item" at bounding box center [801, 538] width 14 height 13
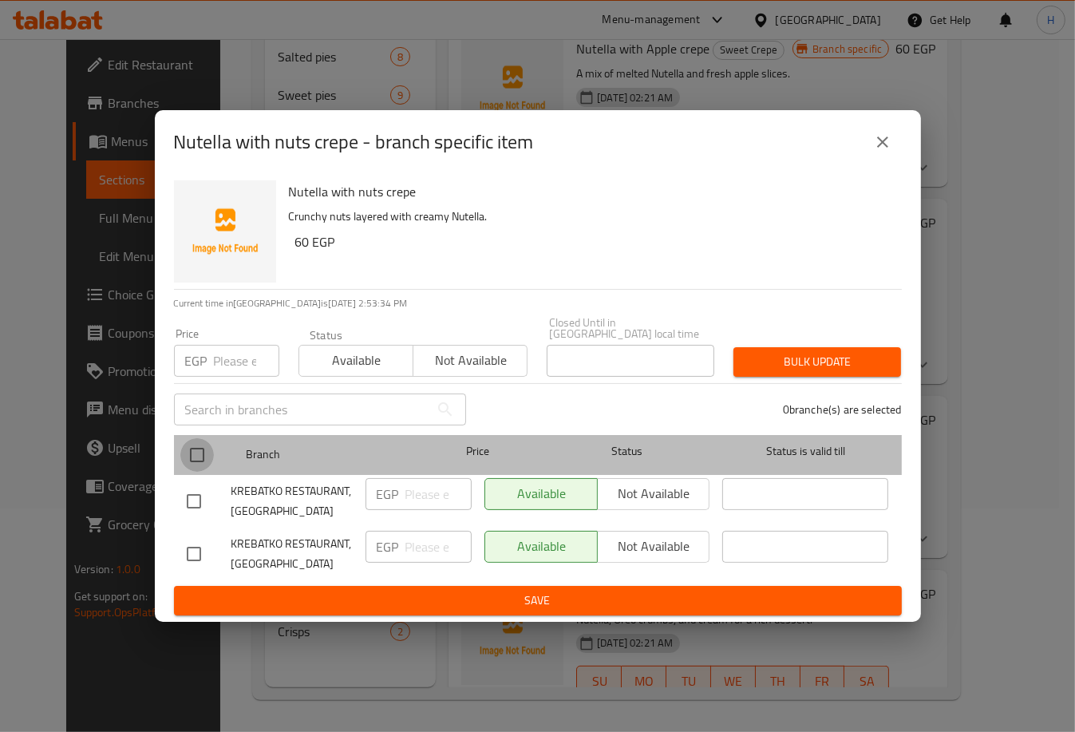
click at [200, 444] on input "checkbox" at bounding box center [197, 455] width 34 height 34
checkbox input "true"
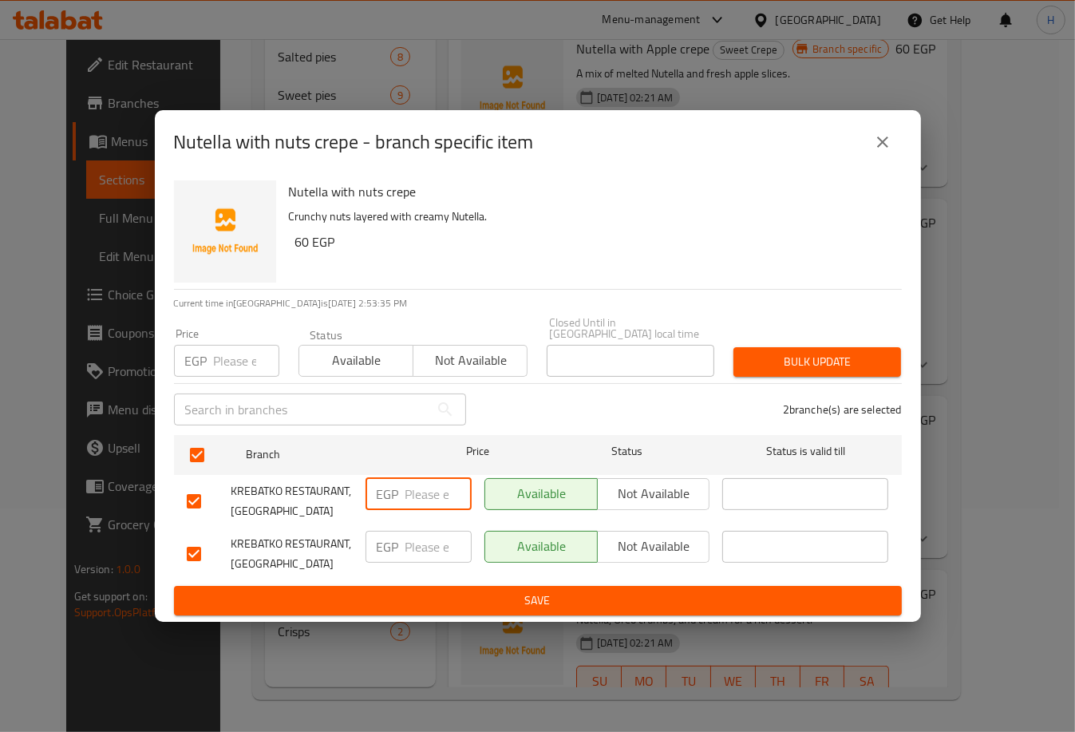
click at [428, 488] on input "number" at bounding box center [438, 494] width 66 height 32
type input "60"
click at [432, 534] on input "number" at bounding box center [438, 546] width 66 height 32
type input "60"
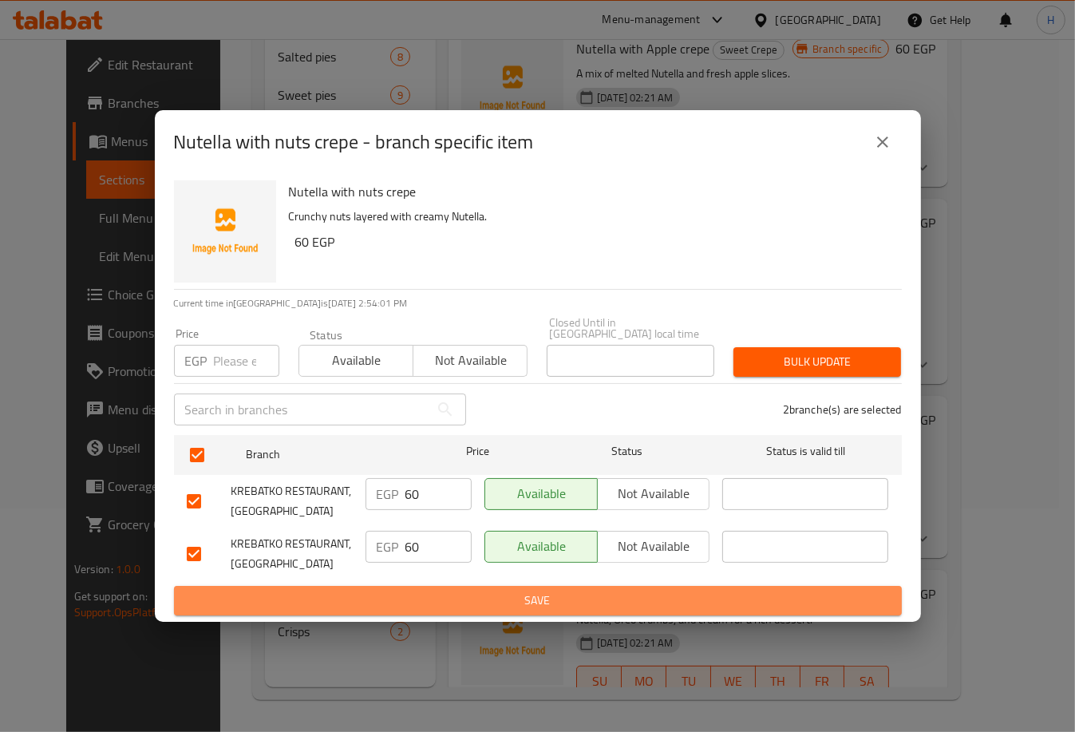
click at [458, 599] on span "Save" at bounding box center [538, 600] width 702 height 20
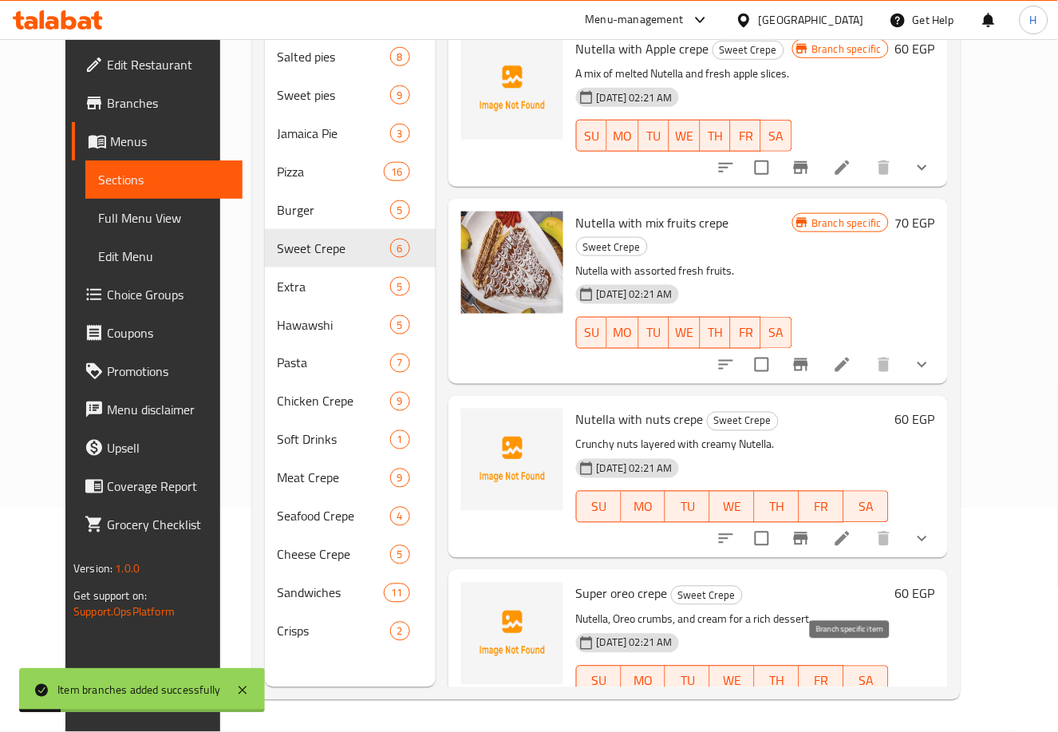
click at [808, 707] on icon "Branch-specific-item" at bounding box center [801, 713] width 14 height 13
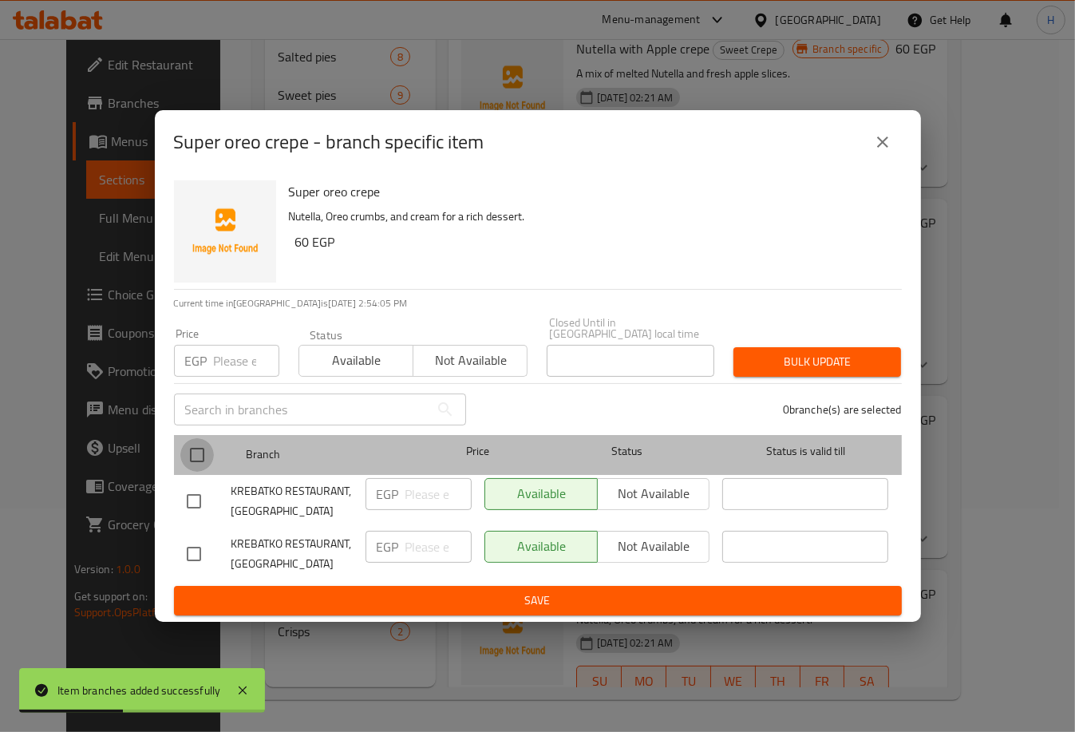
click at [197, 447] on input "checkbox" at bounding box center [197, 455] width 34 height 34
checkbox input "true"
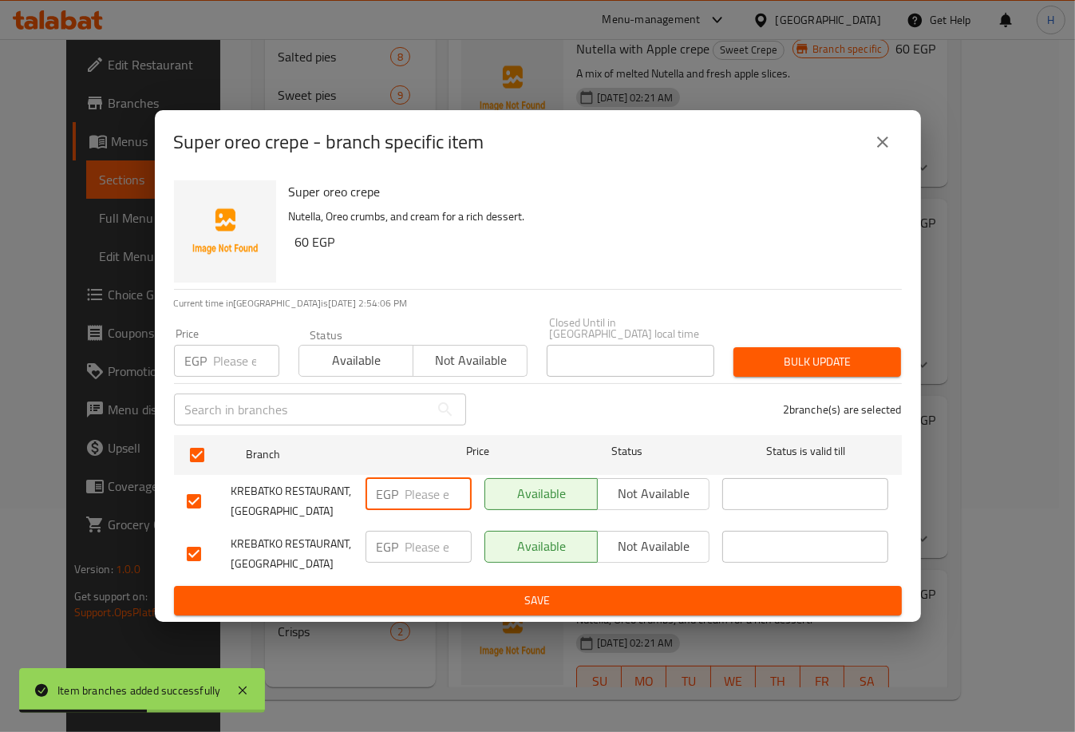
click at [418, 491] on input "number" at bounding box center [438, 494] width 66 height 32
type input "70"
click at [421, 544] on input "number" at bounding box center [438, 546] width 66 height 32
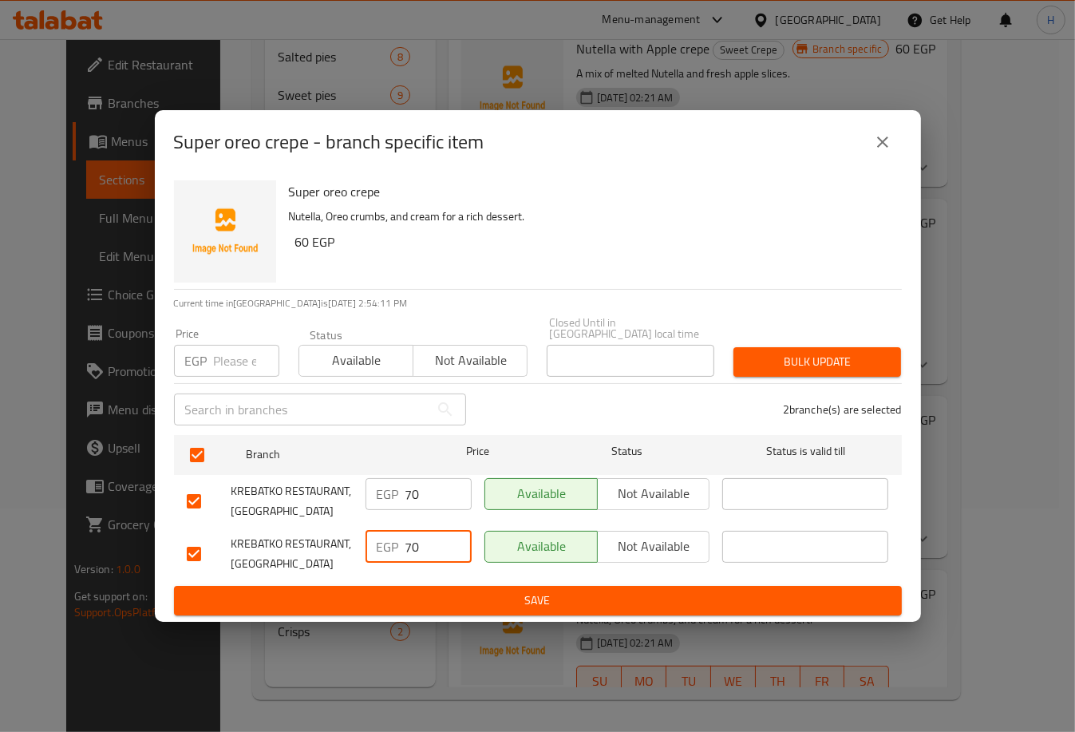
type input "70"
click at [465, 586] on button "Save" at bounding box center [538, 601] width 728 height 30
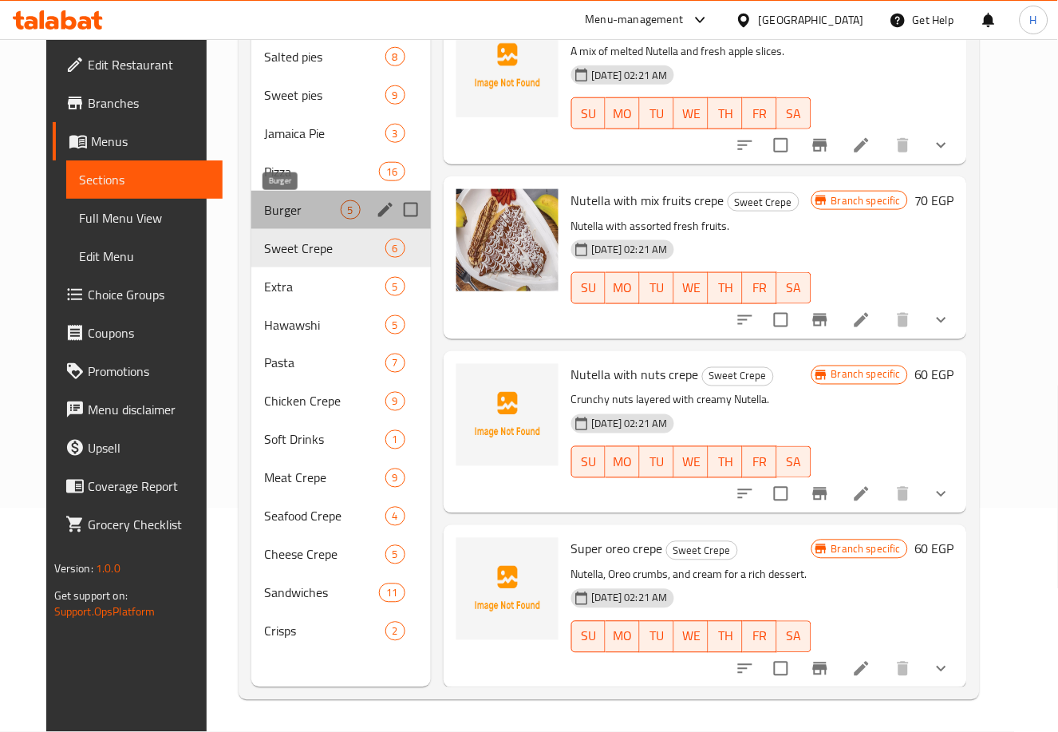
click at [292, 203] on span "Burger" at bounding box center [302, 209] width 76 height 19
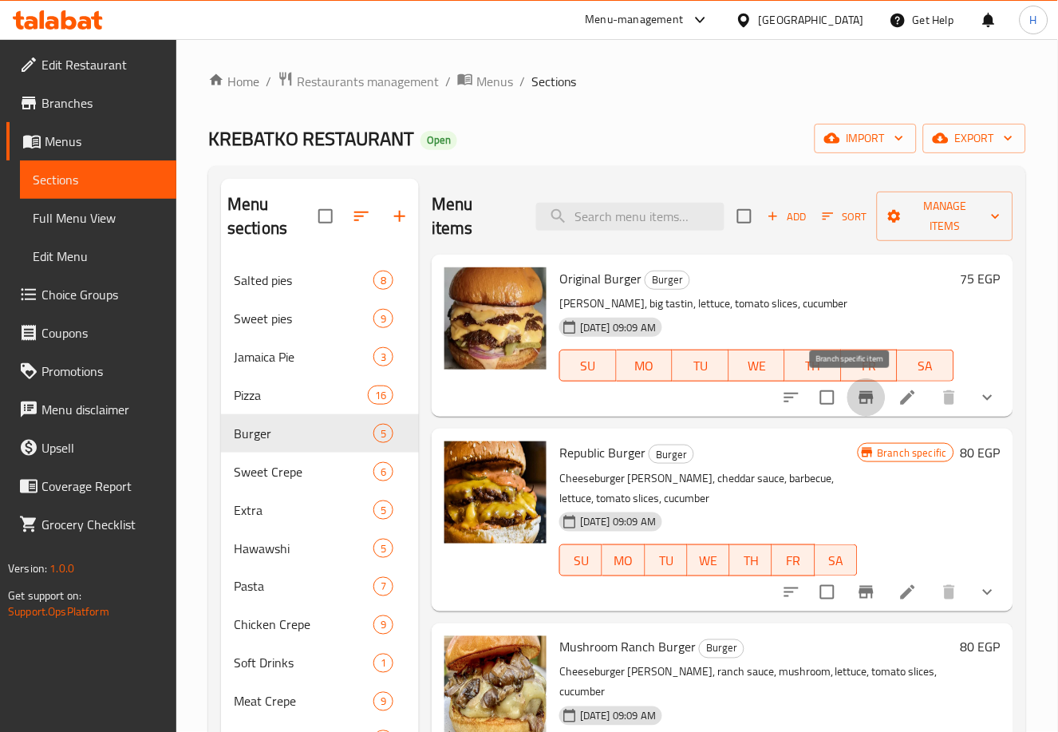
click at [859, 395] on icon "Branch-specific-item" at bounding box center [866, 397] width 14 height 13
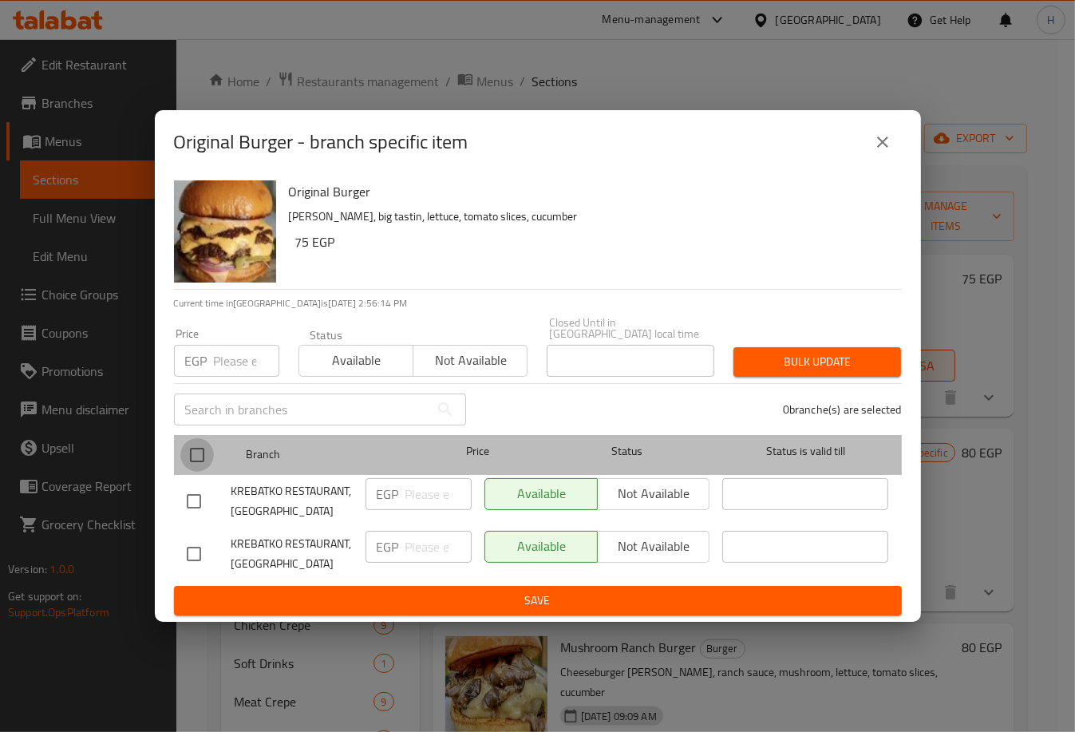
click at [201, 444] on input "checkbox" at bounding box center [197, 455] width 34 height 34
checkbox input "true"
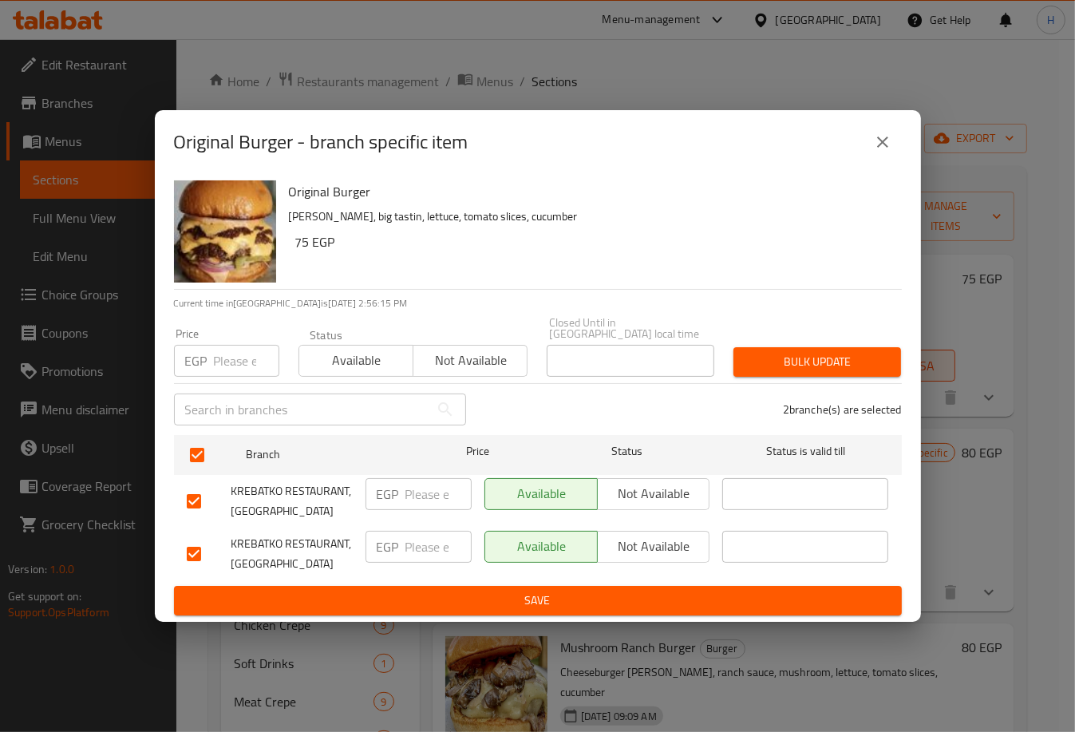
click at [419, 483] on input "number" at bounding box center [438, 494] width 66 height 32
type input "75"
click at [416, 540] on input "number" at bounding box center [438, 546] width 66 height 32
type input "75"
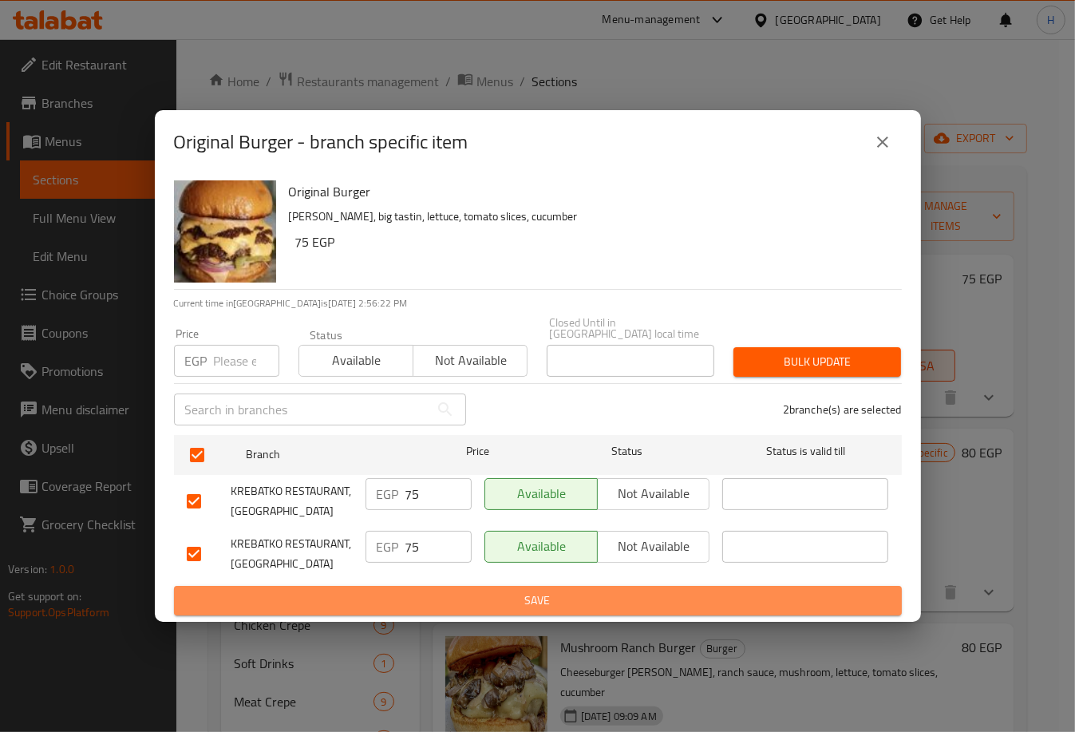
click at [502, 594] on span "Save" at bounding box center [538, 600] width 702 height 20
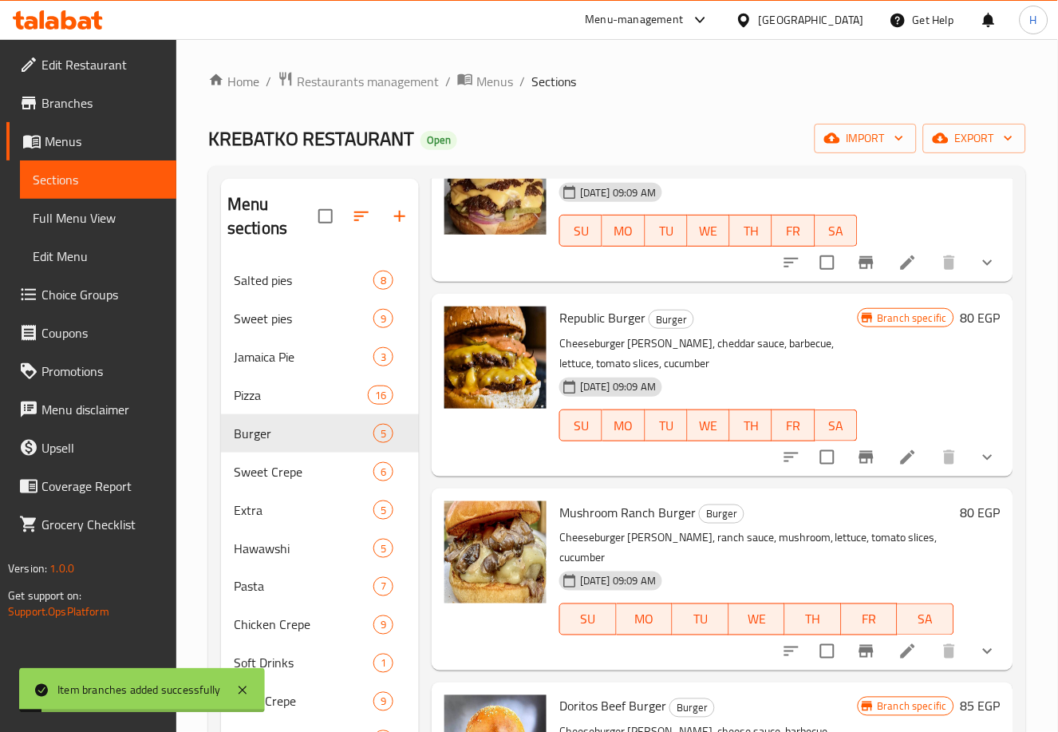
scroll to position [136, 0]
click at [857, 448] on icon "Branch-specific-item" at bounding box center [866, 456] width 19 height 19
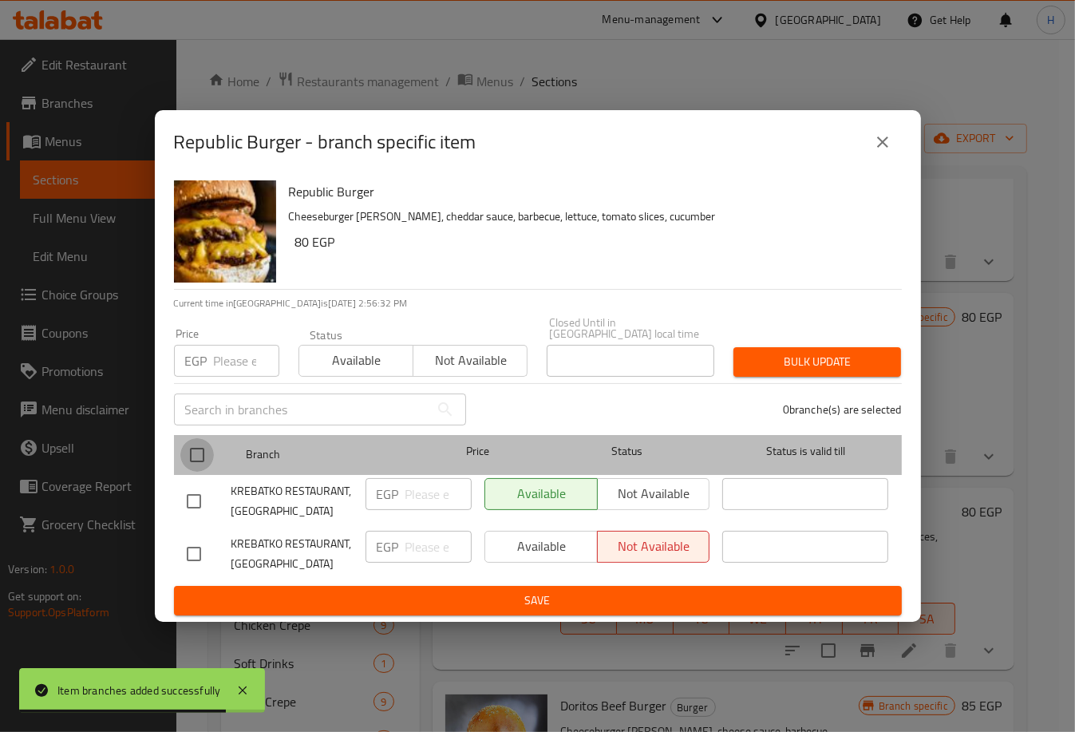
click at [205, 446] on input "checkbox" at bounding box center [197, 455] width 34 height 34
checkbox input "true"
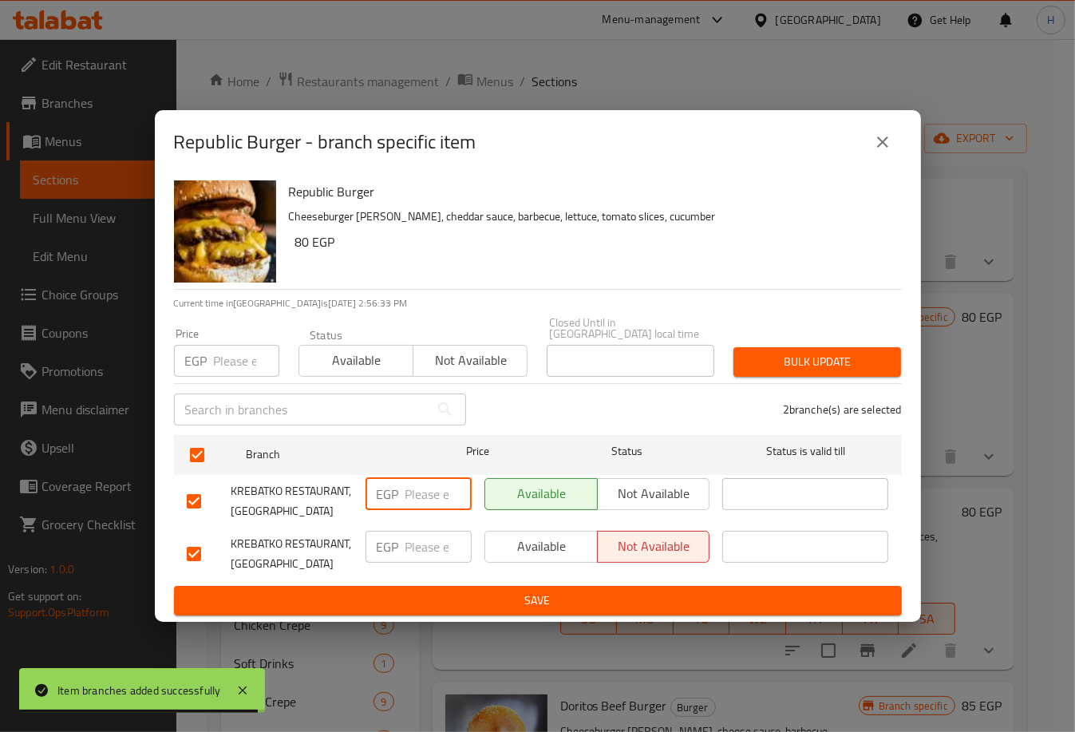
click at [412, 489] on input "number" at bounding box center [438, 494] width 66 height 32
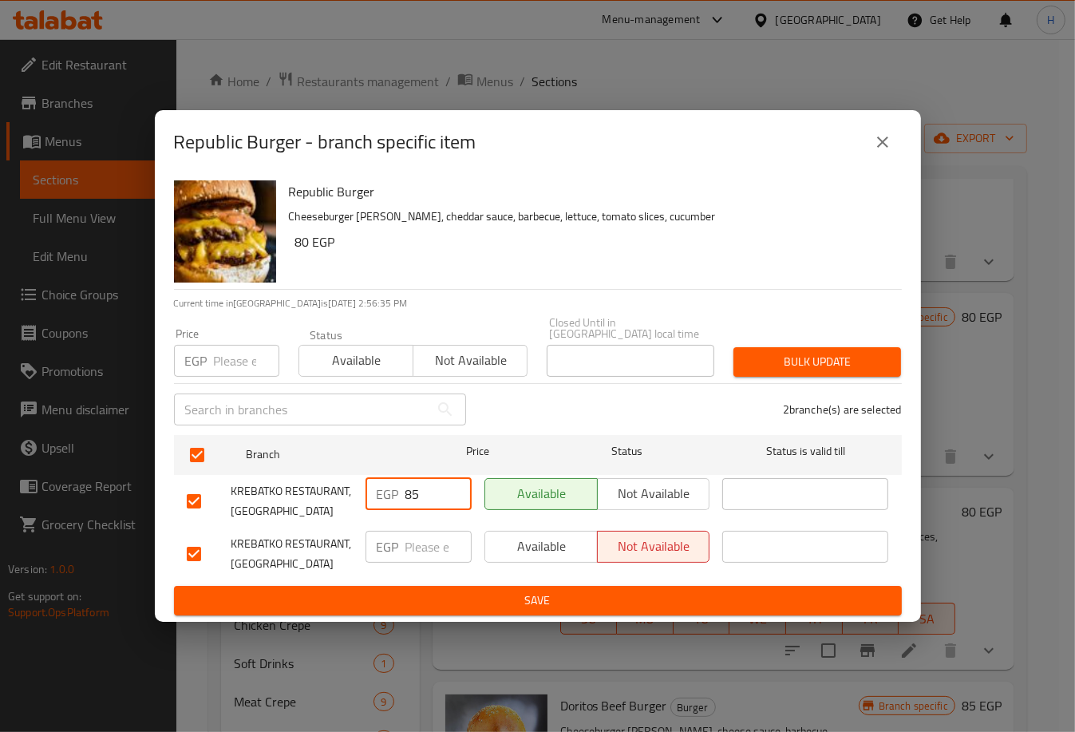
type input "85"
click at [424, 540] on input "number" at bounding box center [438, 546] width 66 height 32
type input "85"
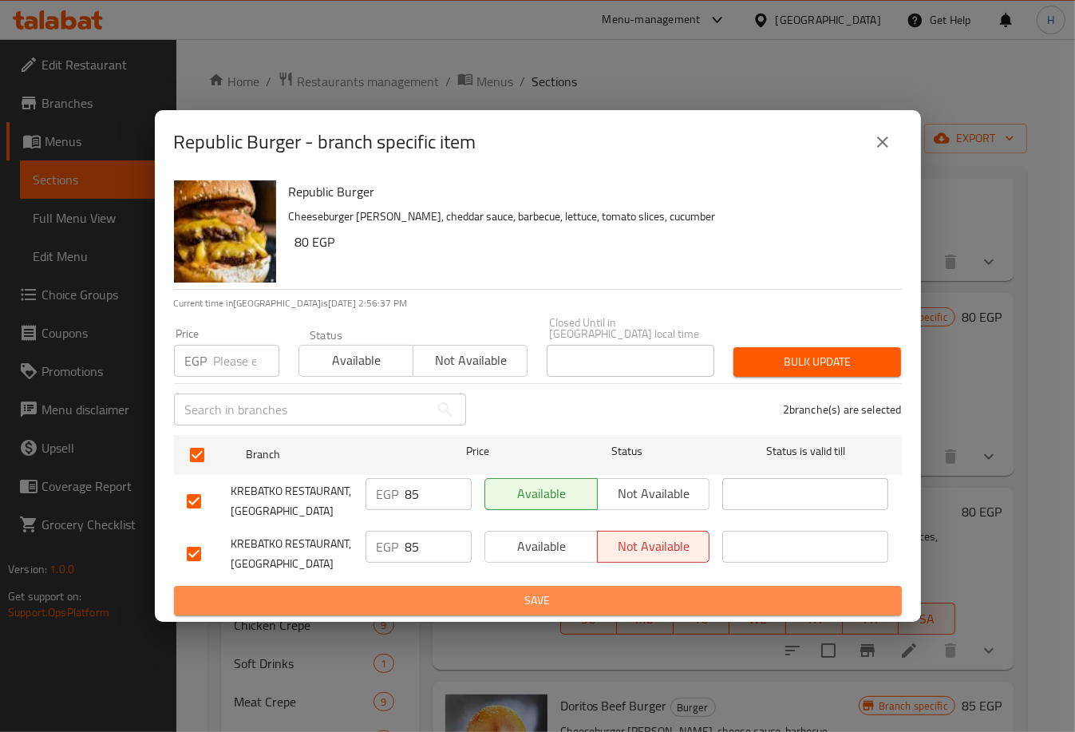
click at [502, 590] on span "Save" at bounding box center [538, 600] width 702 height 20
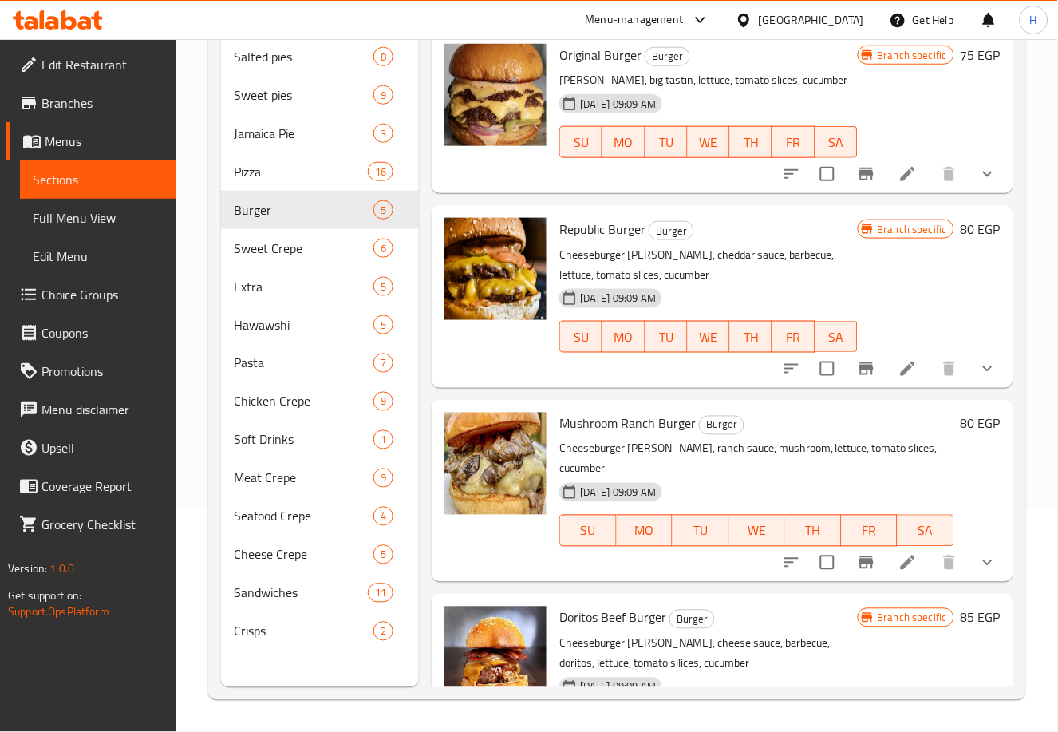
scroll to position [0, 0]
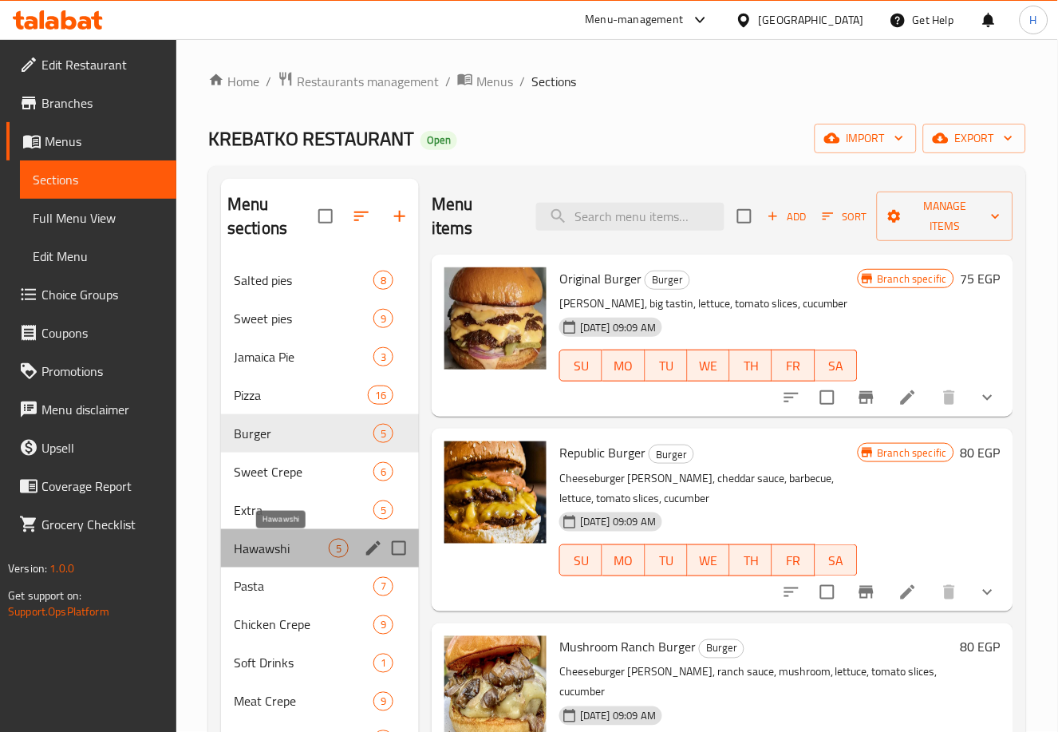
click at [291, 550] on span "Hawawshi" at bounding box center [281, 547] width 95 height 19
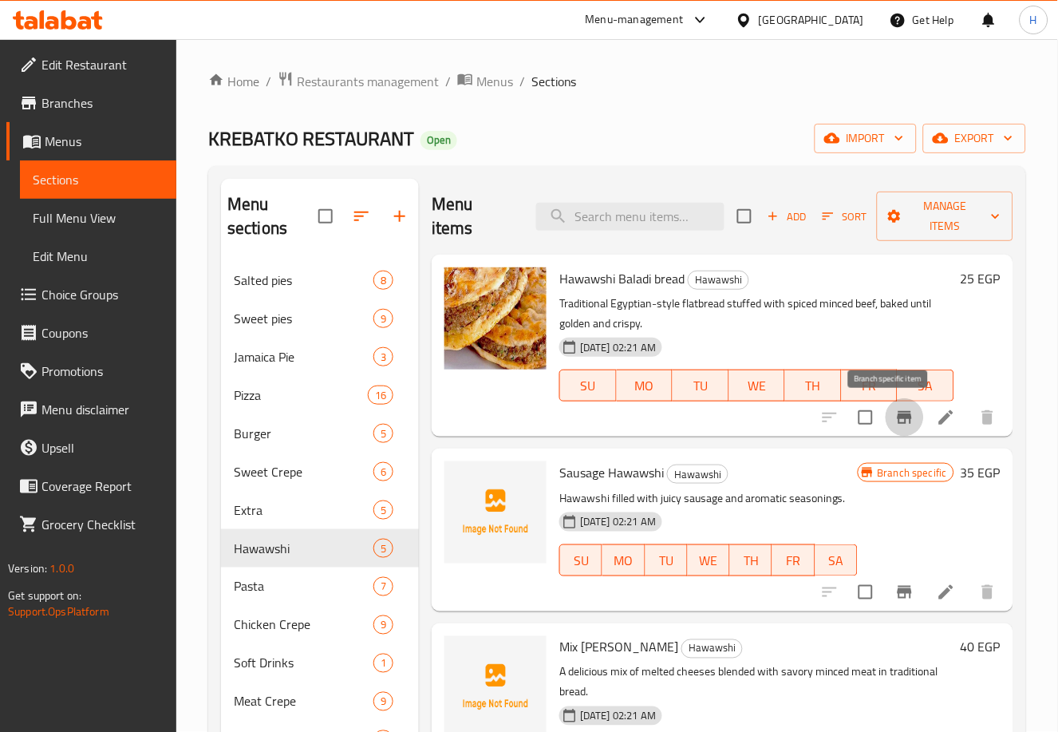
click at [897, 417] on icon "Branch-specific-item" at bounding box center [904, 417] width 14 height 13
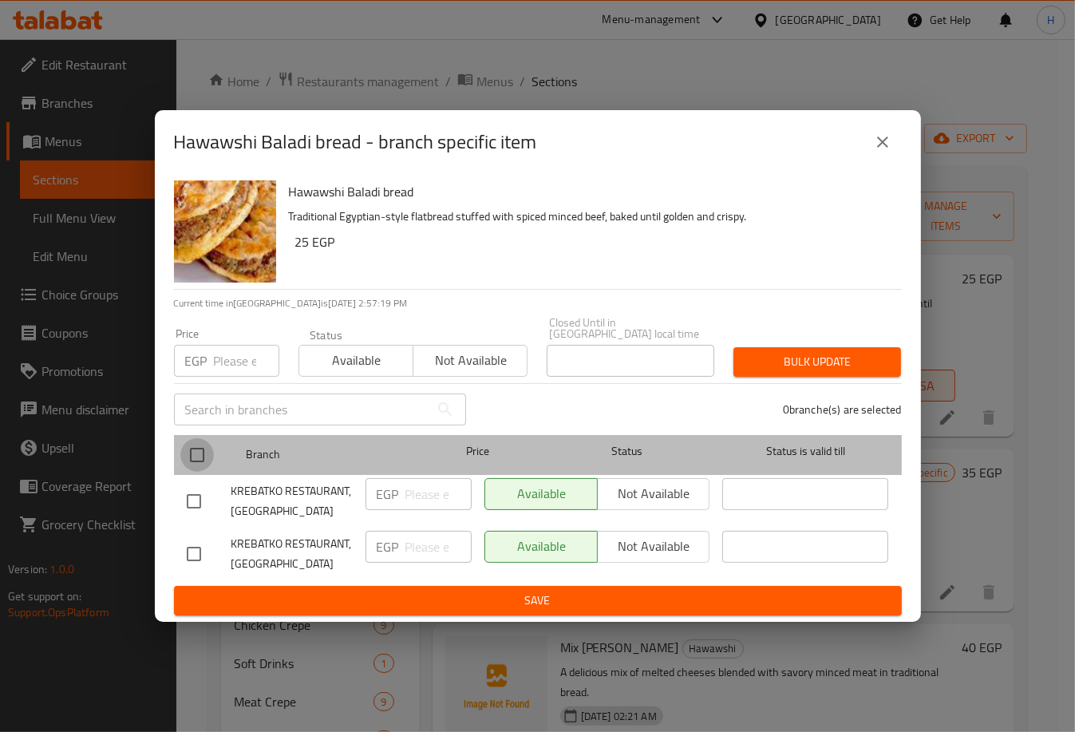
click at [196, 443] on input "checkbox" at bounding box center [197, 455] width 34 height 34
checkbox input "true"
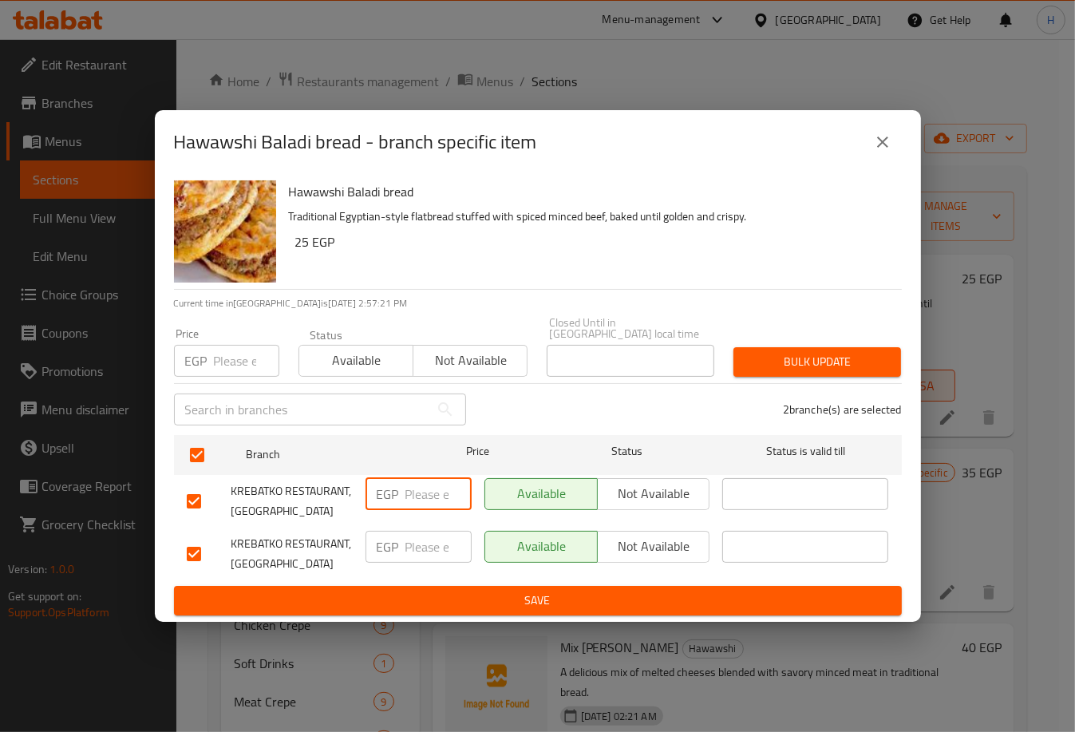
click at [414, 481] on input "number" at bounding box center [438, 494] width 66 height 32
type input "30"
click at [420, 539] on input "number" at bounding box center [438, 546] width 66 height 32
type input "30"
click at [500, 590] on span "Save" at bounding box center [538, 600] width 702 height 20
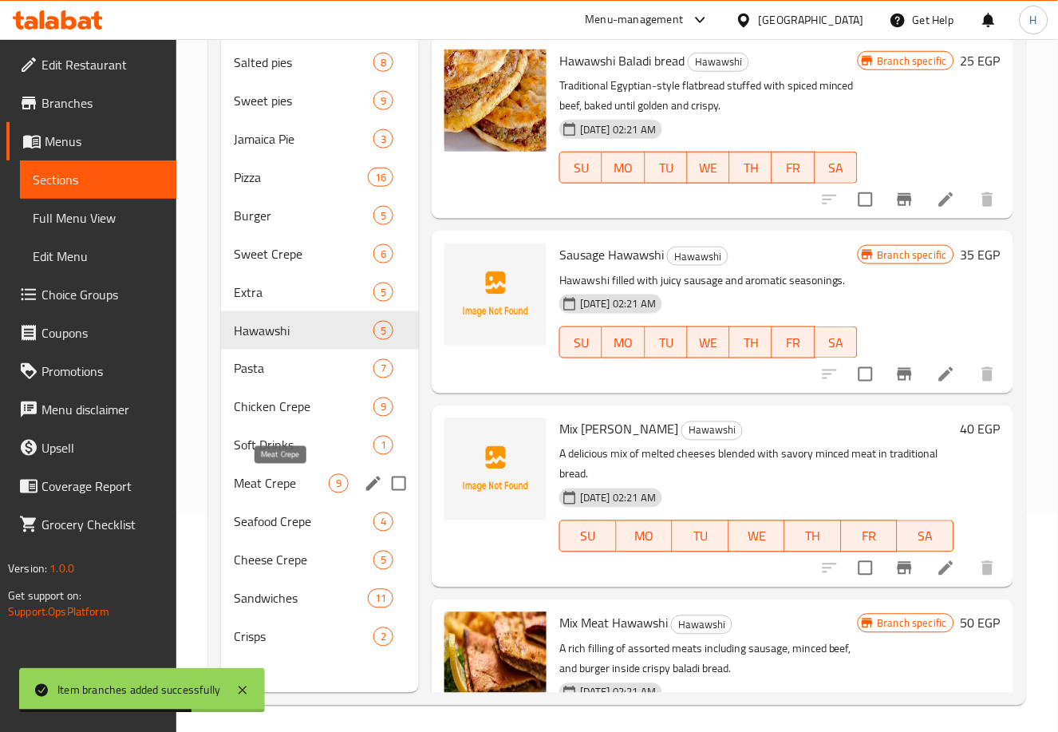
scroll to position [223, 0]
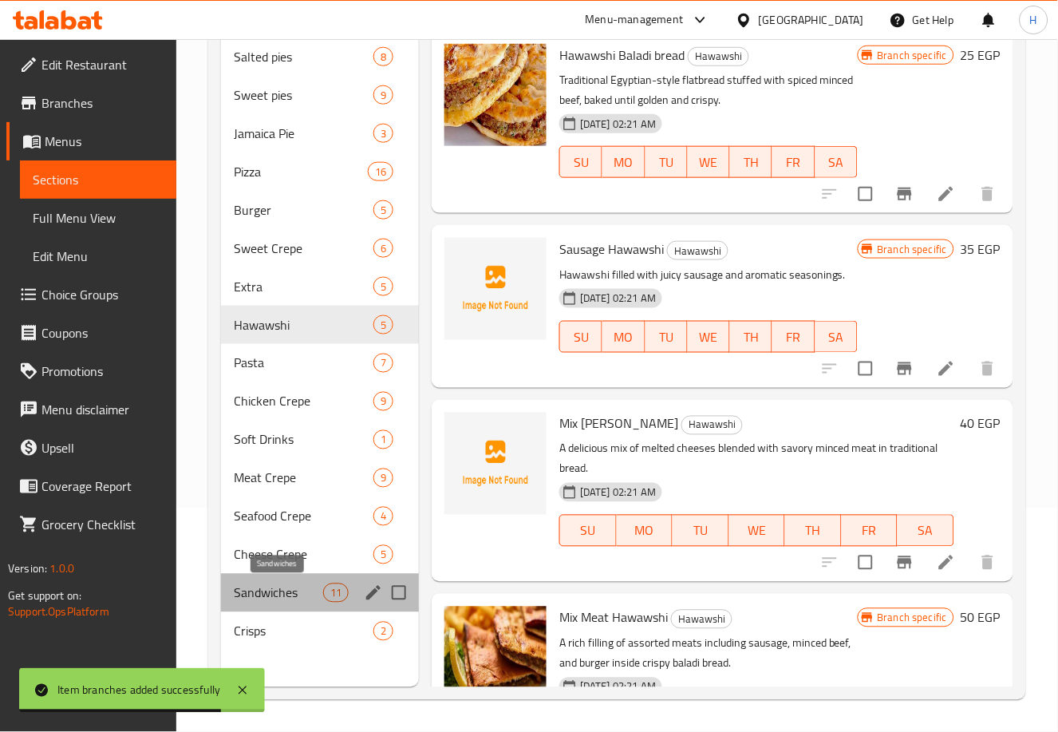
click at [294, 585] on span "Sandwiches" at bounding box center [278, 592] width 89 height 19
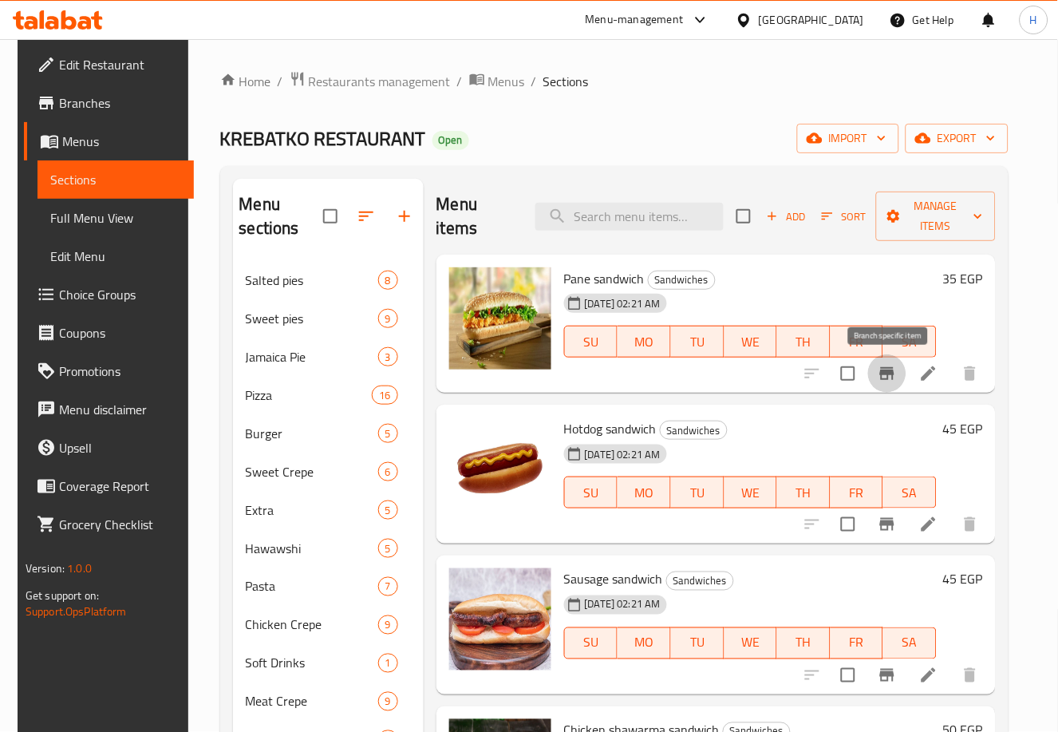
click at [887, 371] on icon "Branch-specific-item" at bounding box center [887, 373] width 14 height 13
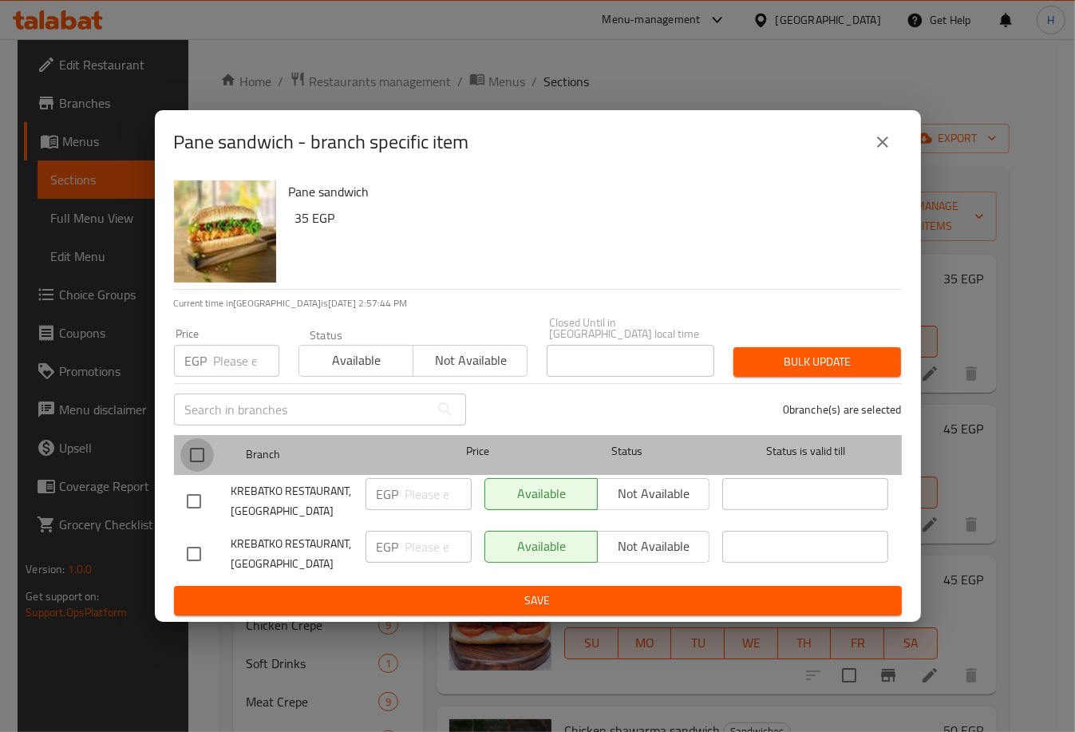
click at [200, 438] on input "checkbox" at bounding box center [197, 455] width 34 height 34
checkbox input "true"
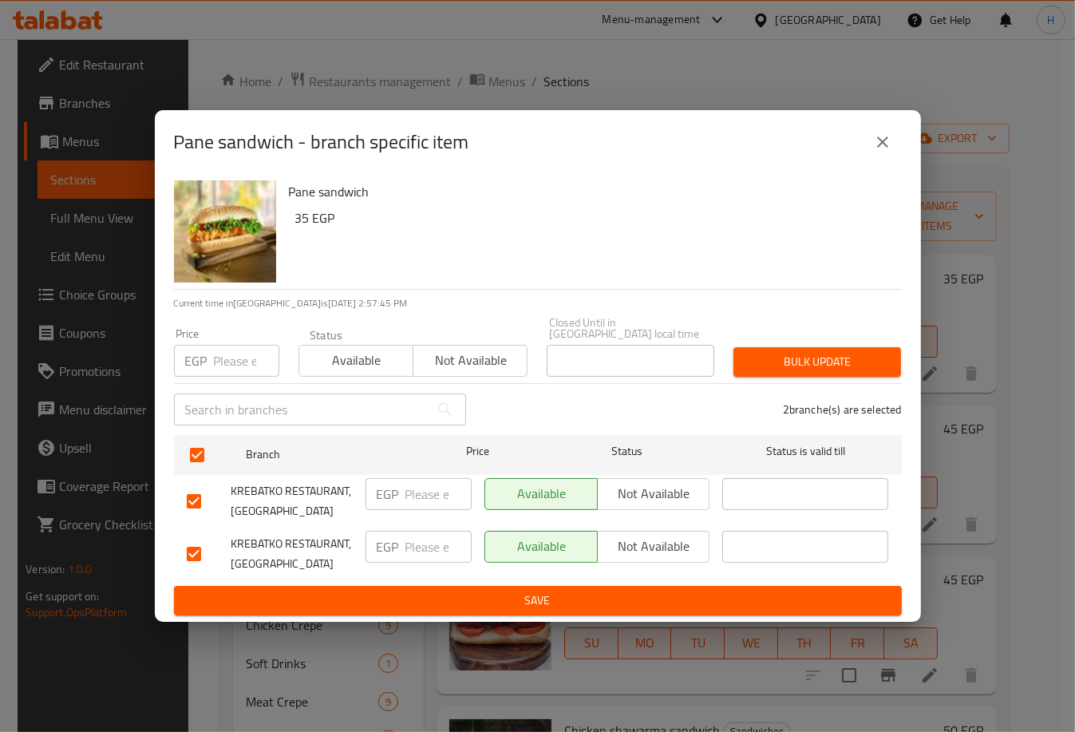
click at [422, 488] on input "number" at bounding box center [438, 494] width 66 height 32
type input "40"
click at [418, 539] on input "number" at bounding box center [438, 546] width 66 height 32
type input "40"
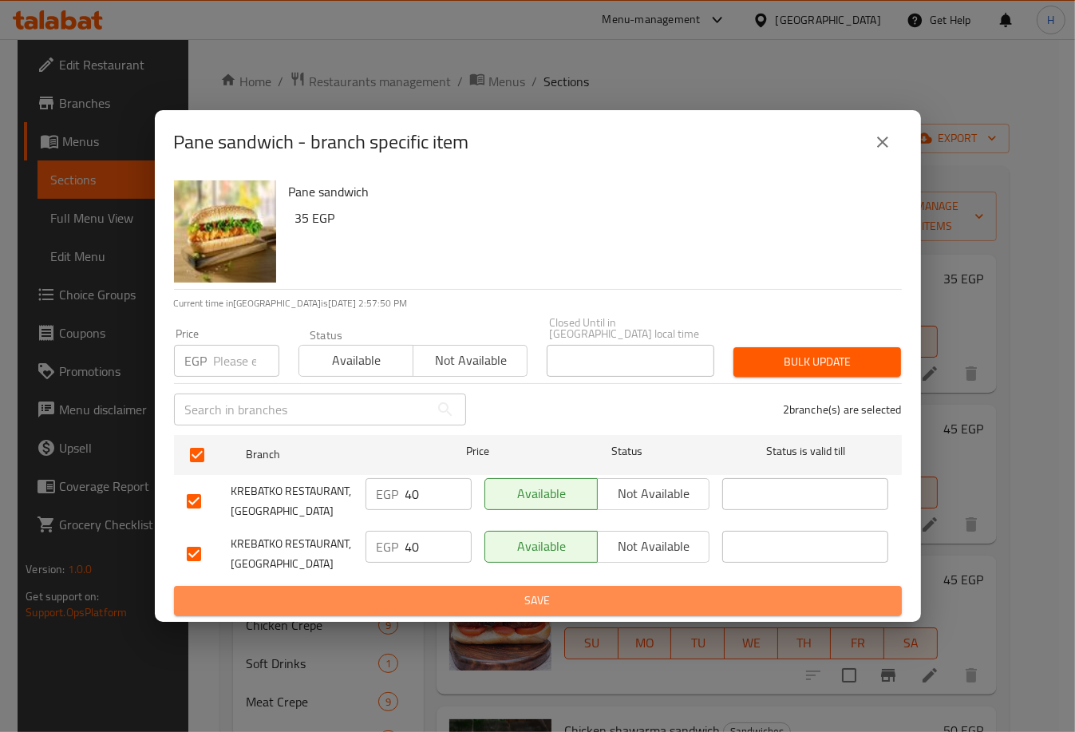
click at [491, 590] on span "Save" at bounding box center [538, 600] width 702 height 20
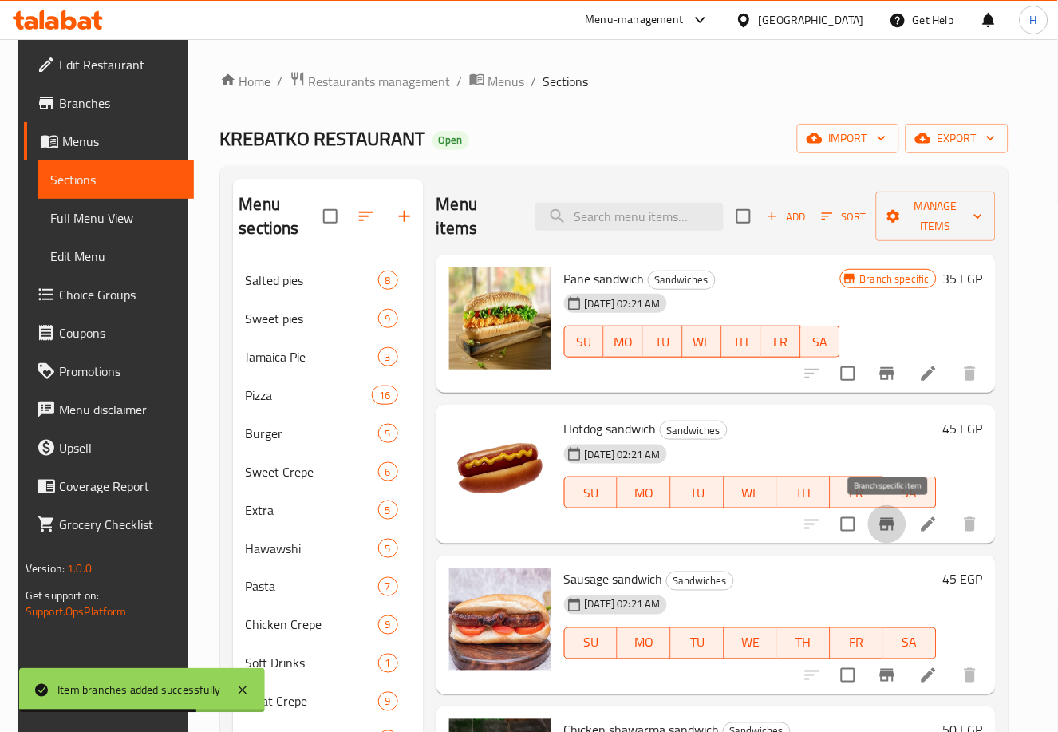
click at [893, 529] on icon "Branch-specific-item" at bounding box center [886, 524] width 19 height 19
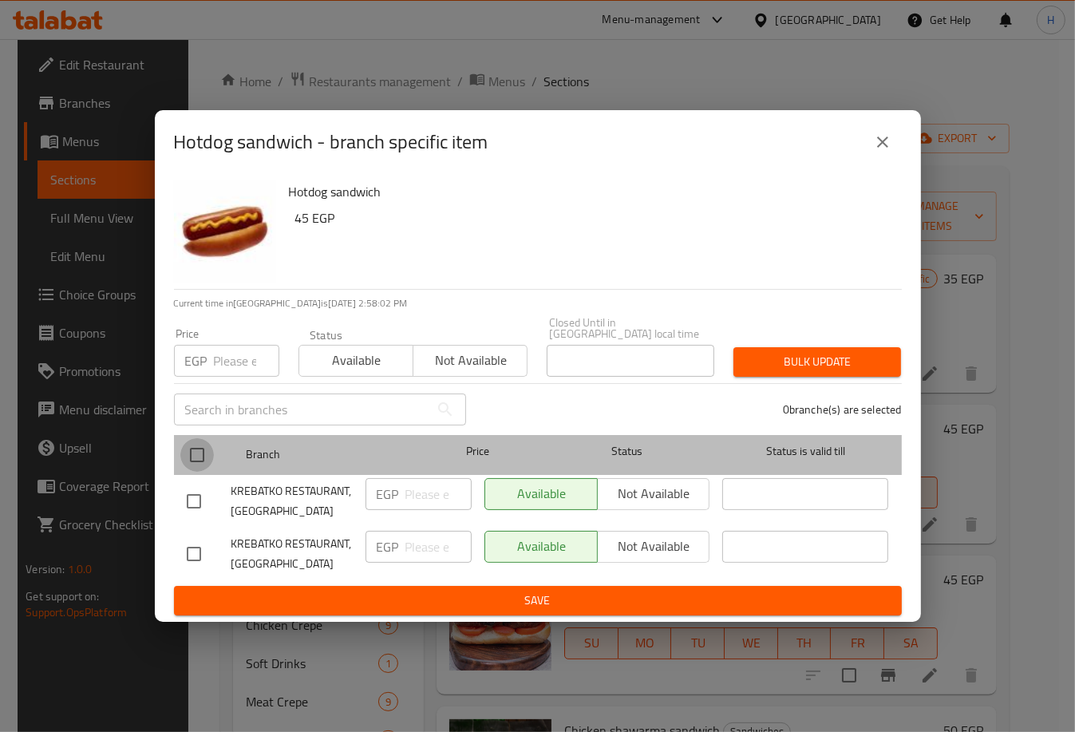
click at [207, 447] on input "checkbox" at bounding box center [197, 455] width 34 height 34
checkbox input "true"
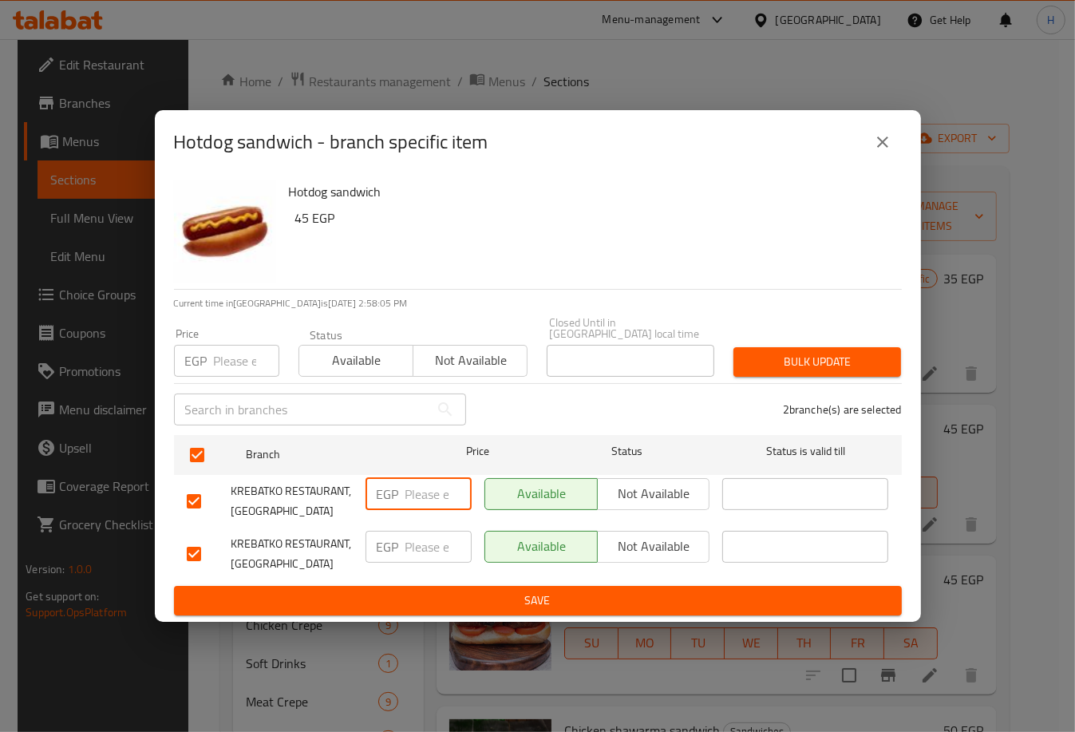
click at [417, 483] on input "number" at bounding box center [438, 494] width 66 height 32
click at [424, 537] on input "4" at bounding box center [438, 546] width 66 height 32
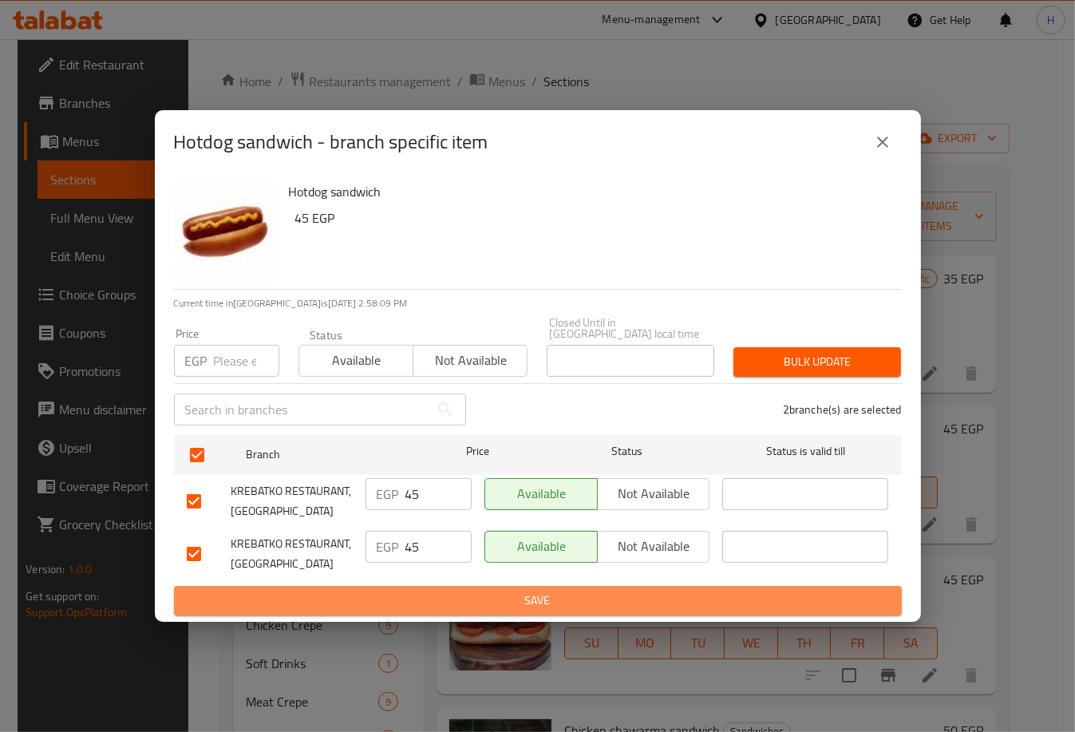
click at [481, 597] on span "Save" at bounding box center [538, 600] width 702 height 20
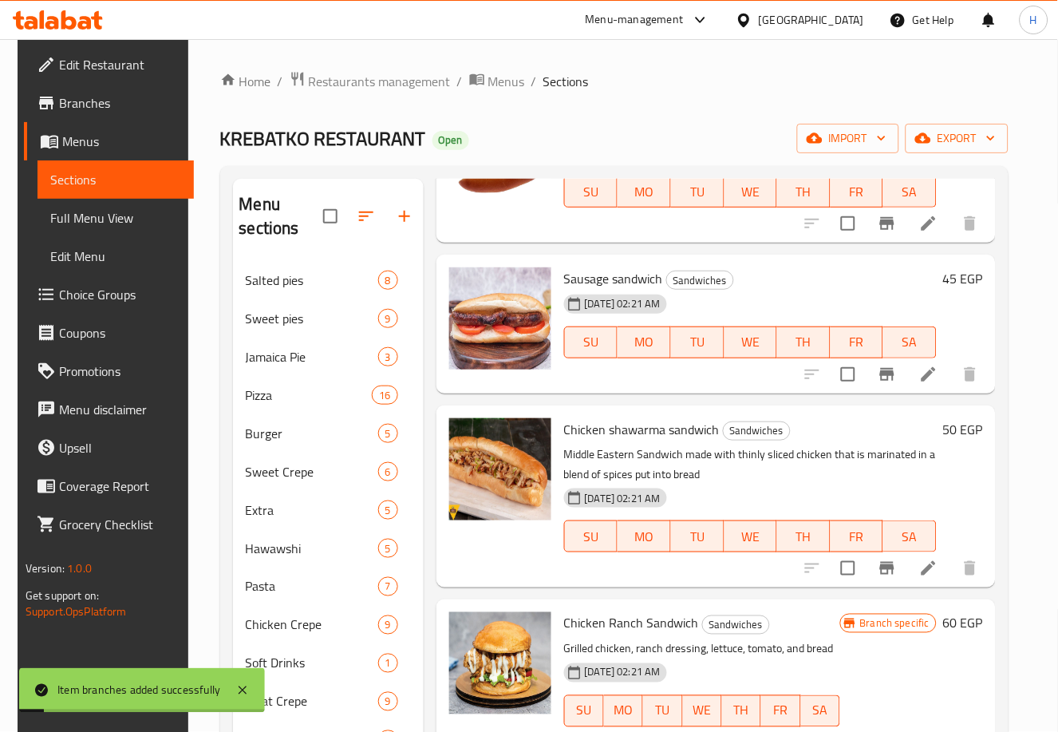
scroll to position [302, 0]
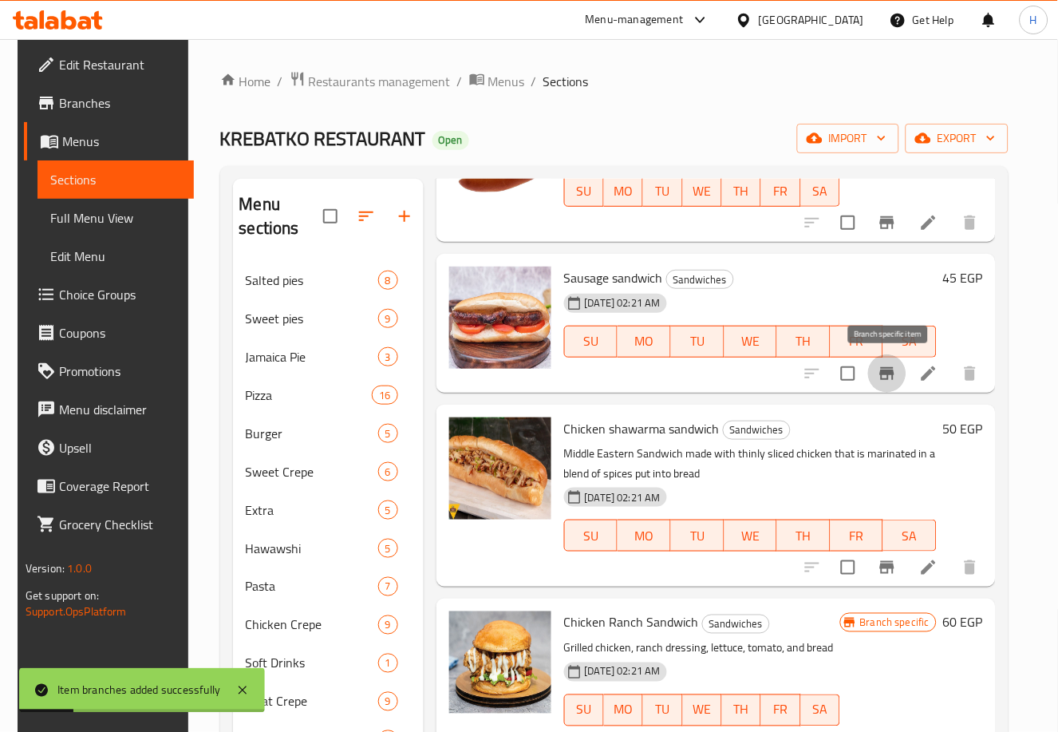
click at [887, 376] on icon "Branch-specific-item" at bounding box center [886, 373] width 19 height 19
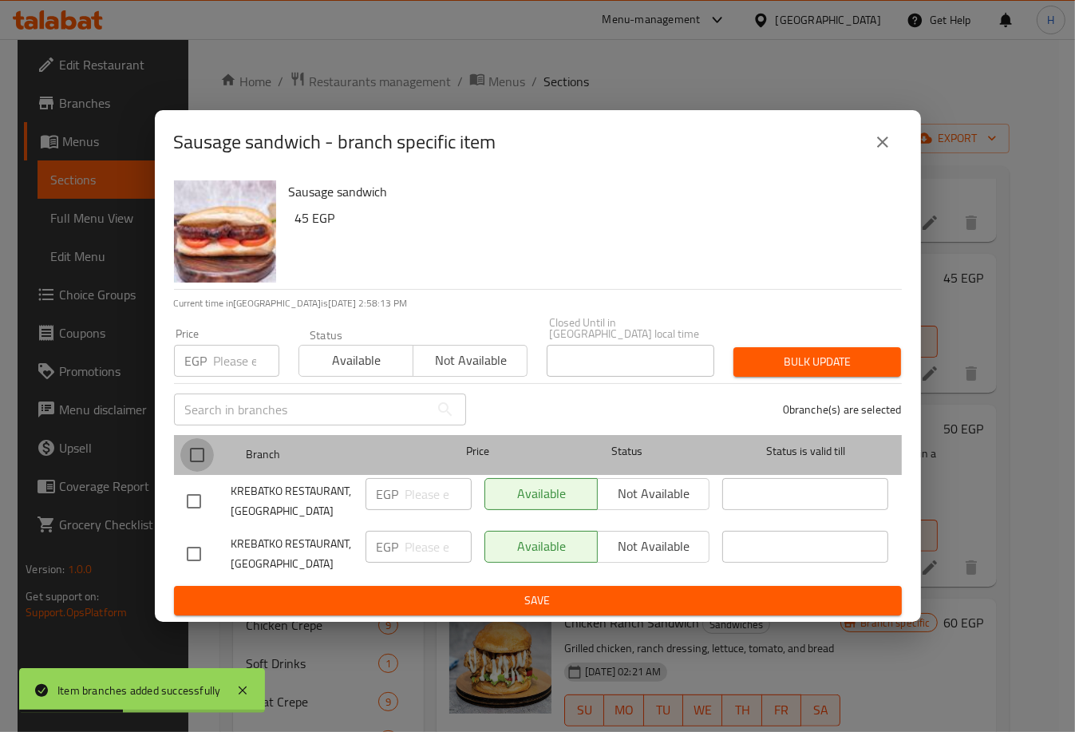
click at [199, 452] on input "checkbox" at bounding box center [197, 455] width 34 height 34
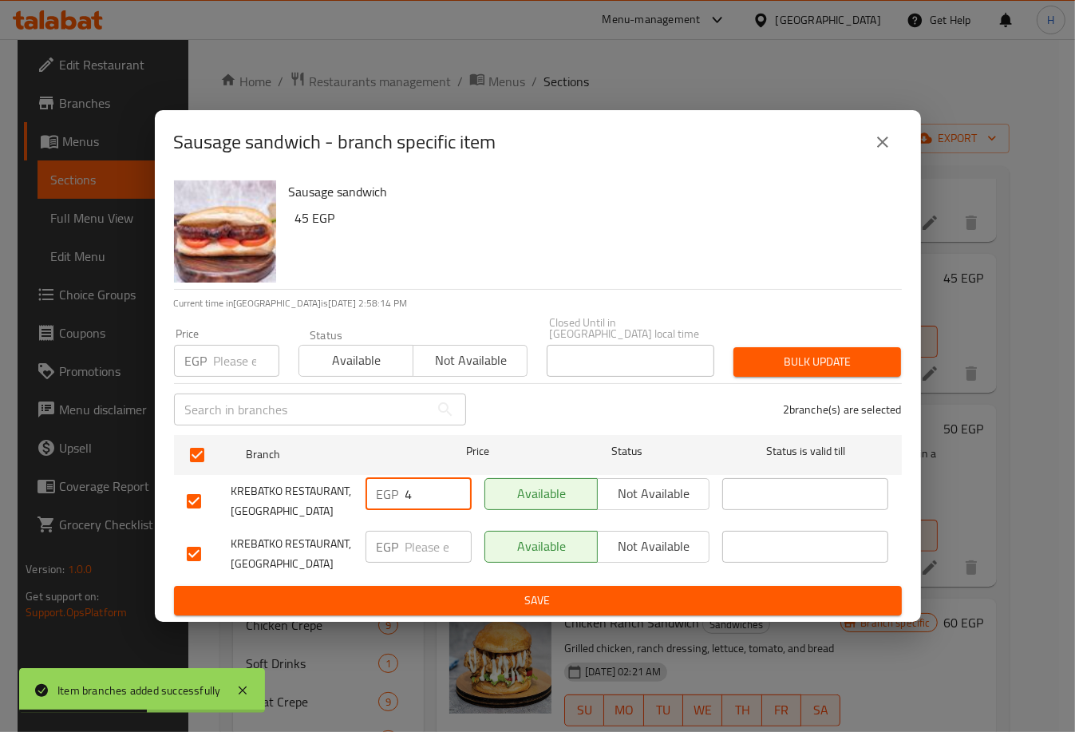
click at [429, 494] on input "4" at bounding box center [438, 494] width 66 height 32
click at [425, 541] on input "4" at bounding box center [438, 546] width 66 height 32
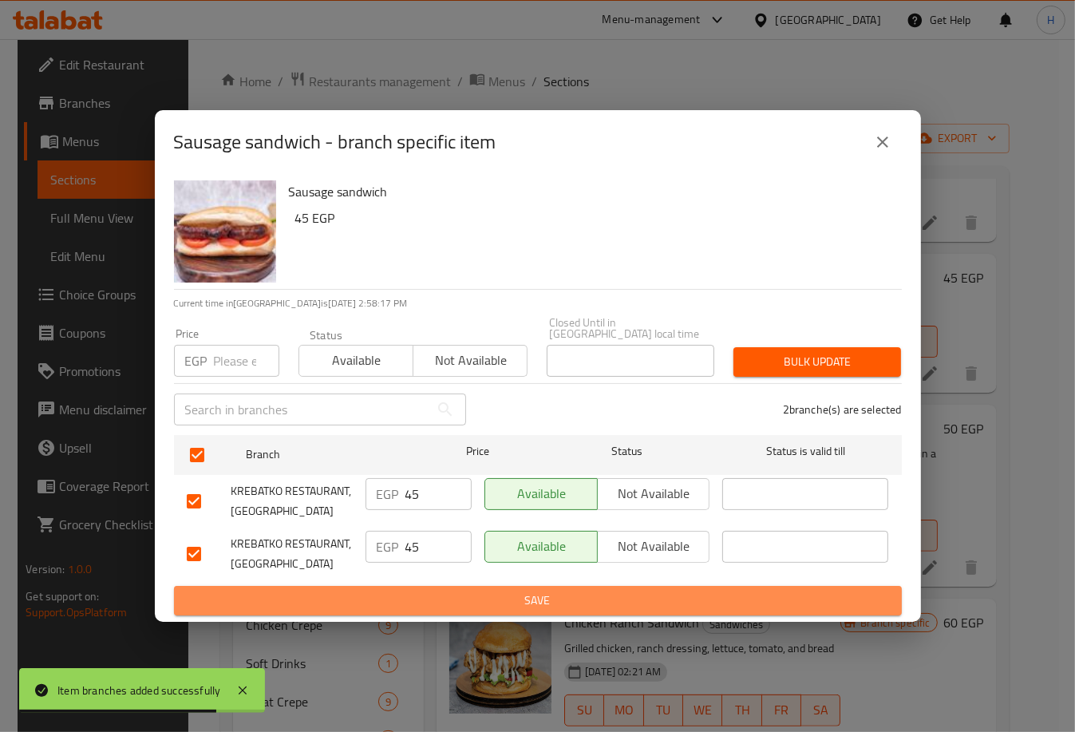
click at [482, 591] on span "Save" at bounding box center [538, 600] width 702 height 20
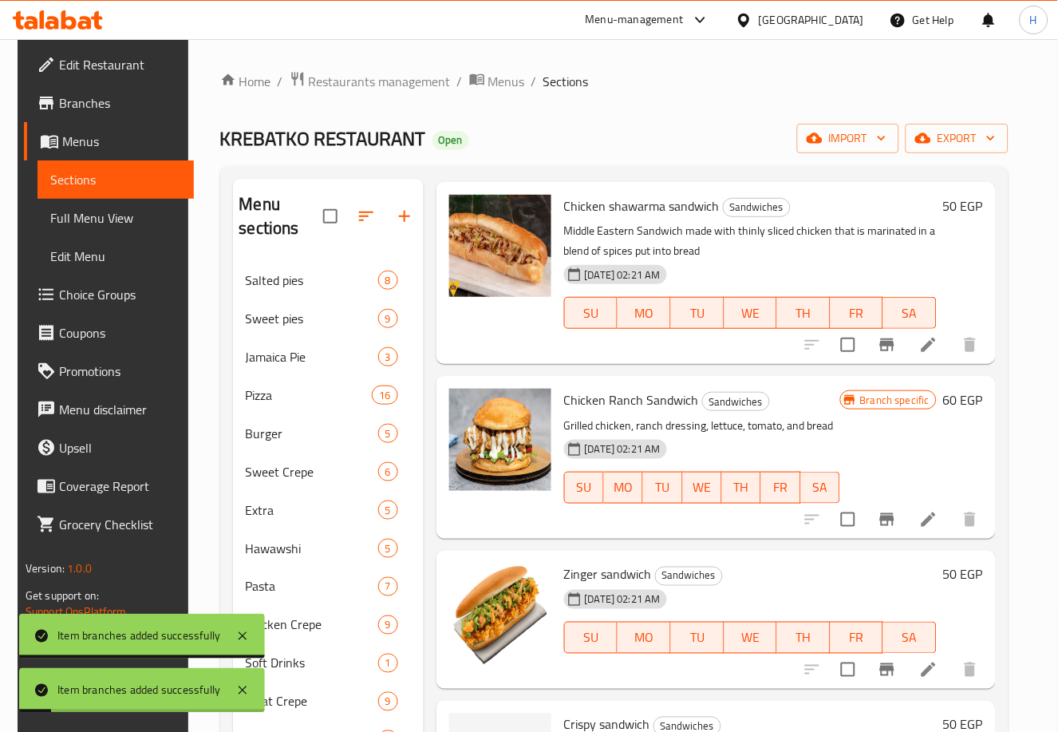
scroll to position [527, 0]
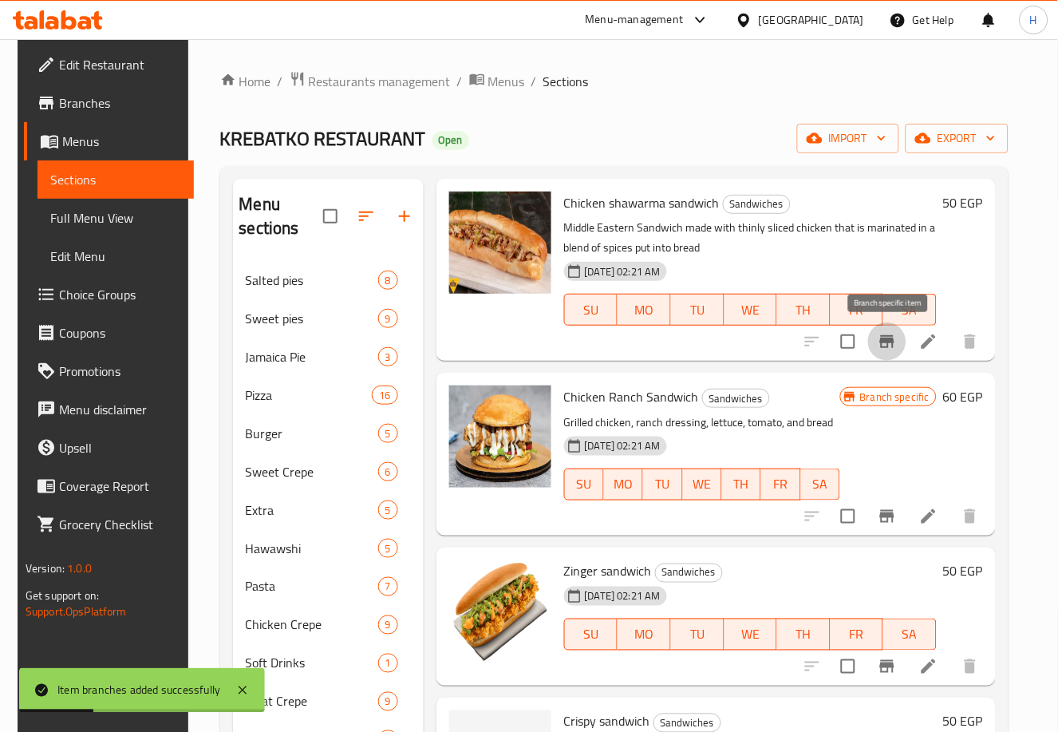
click at [886, 340] on icon "Branch-specific-item" at bounding box center [887, 341] width 14 height 13
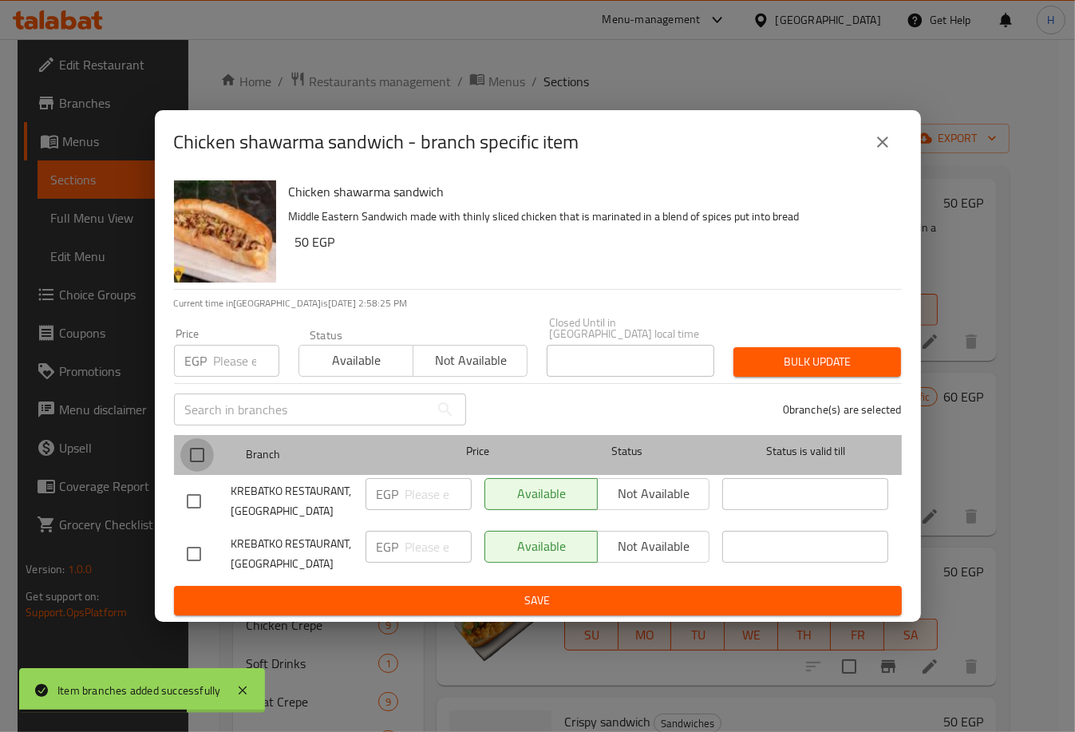
click at [203, 451] on input "checkbox" at bounding box center [197, 455] width 34 height 34
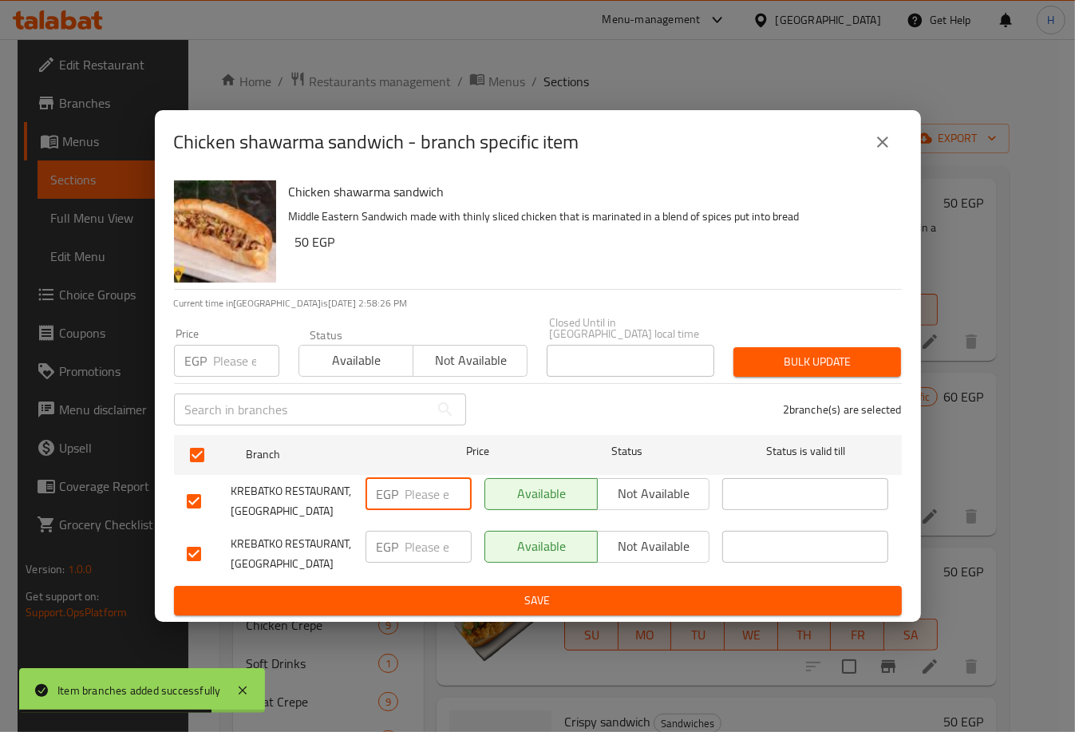
click at [419, 484] on input "number" at bounding box center [438, 494] width 66 height 32
click at [414, 548] on input "number" at bounding box center [438, 546] width 66 height 32
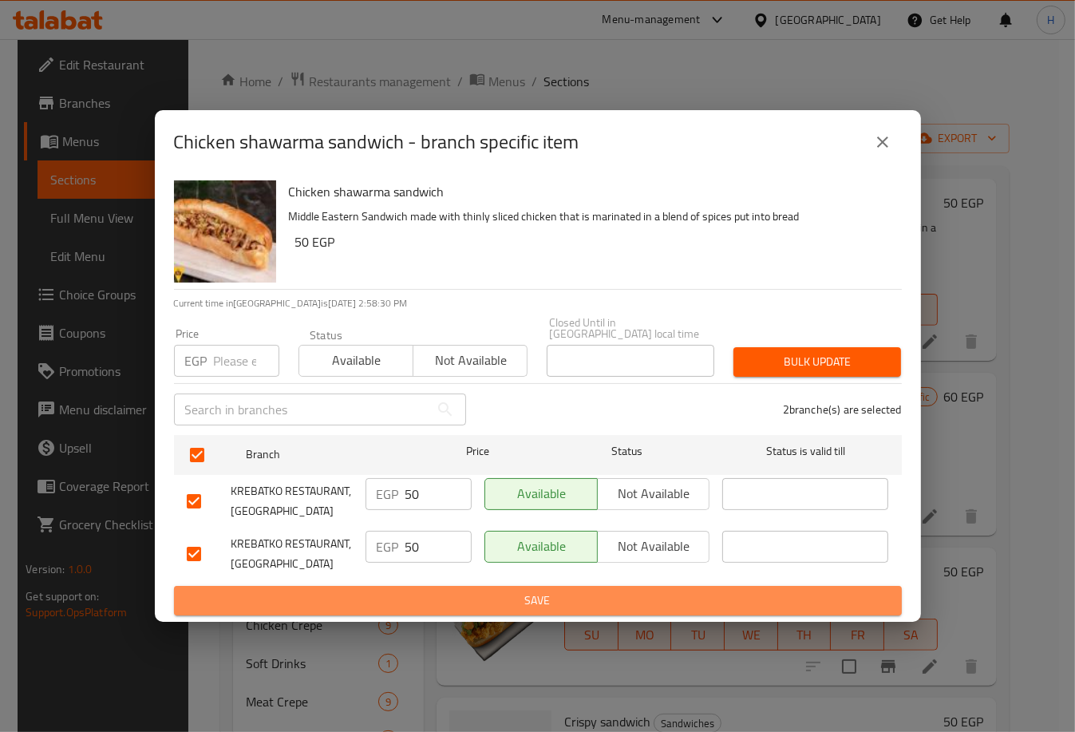
click at [506, 590] on span "Save" at bounding box center [538, 600] width 702 height 20
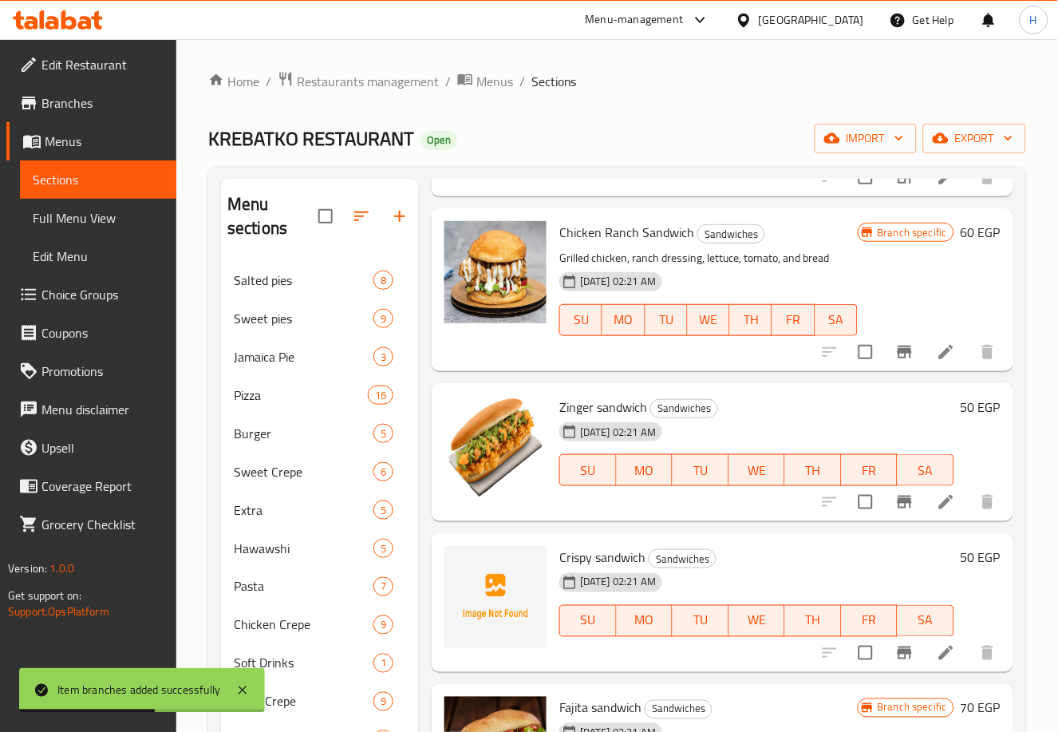
scroll to position [690, 0]
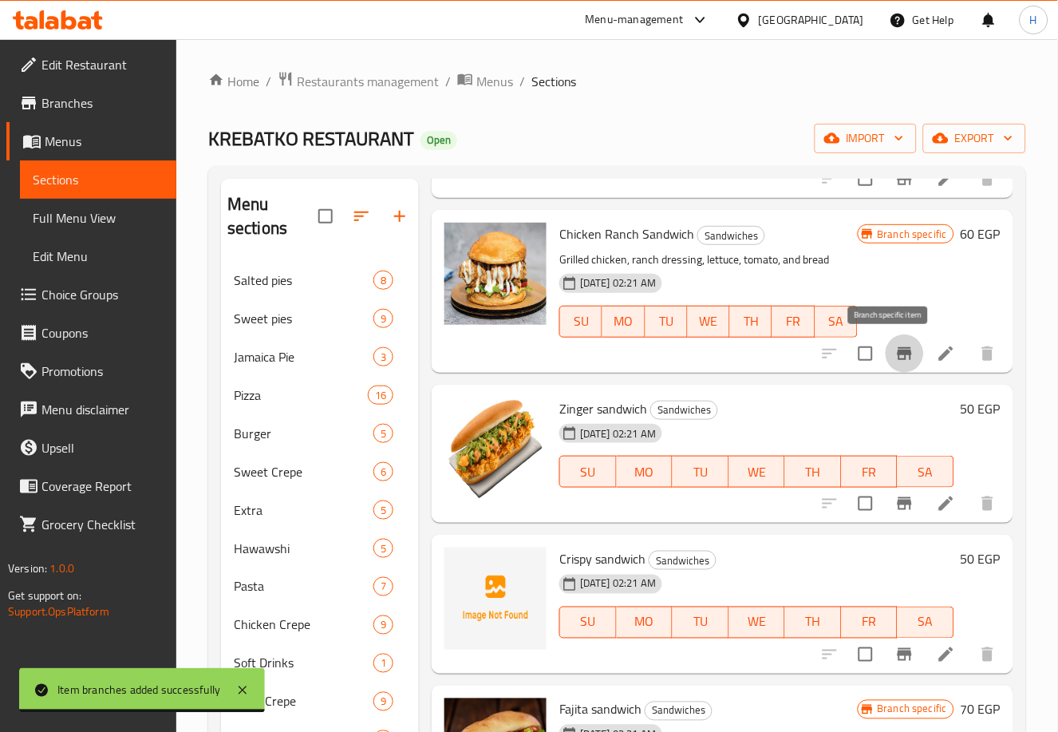
click at [897, 356] on icon "Branch-specific-item" at bounding box center [904, 353] width 14 height 13
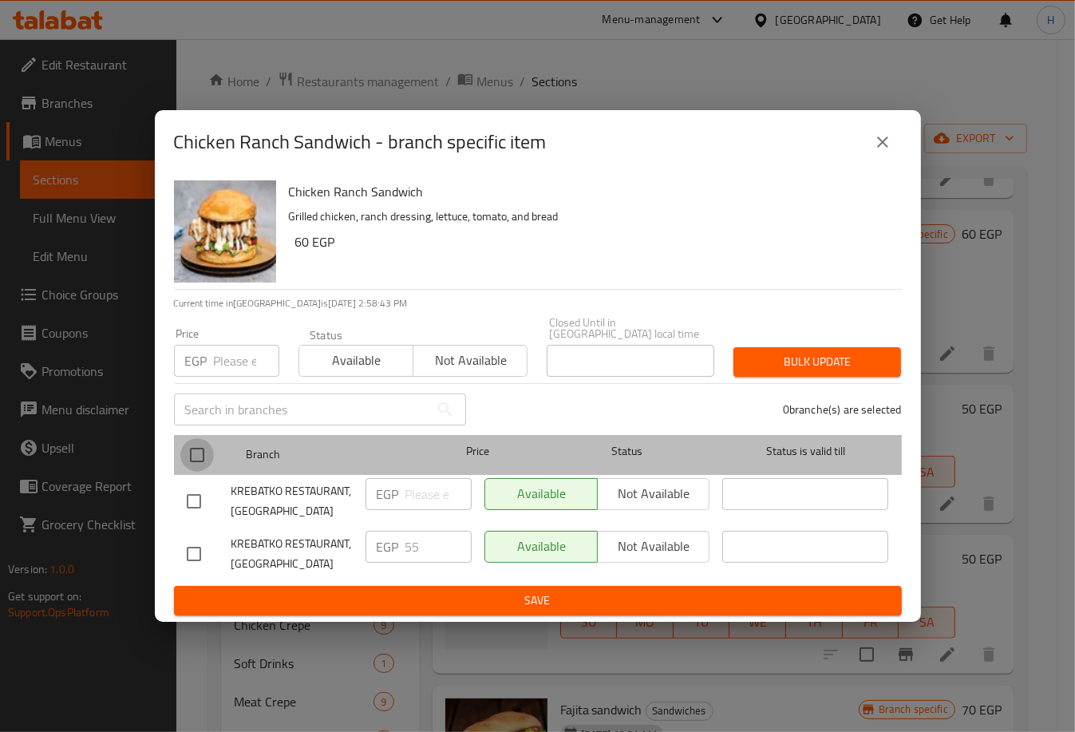
click at [199, 451] on input "checkbox" at bounding box center [197, 455] width 34 height 34
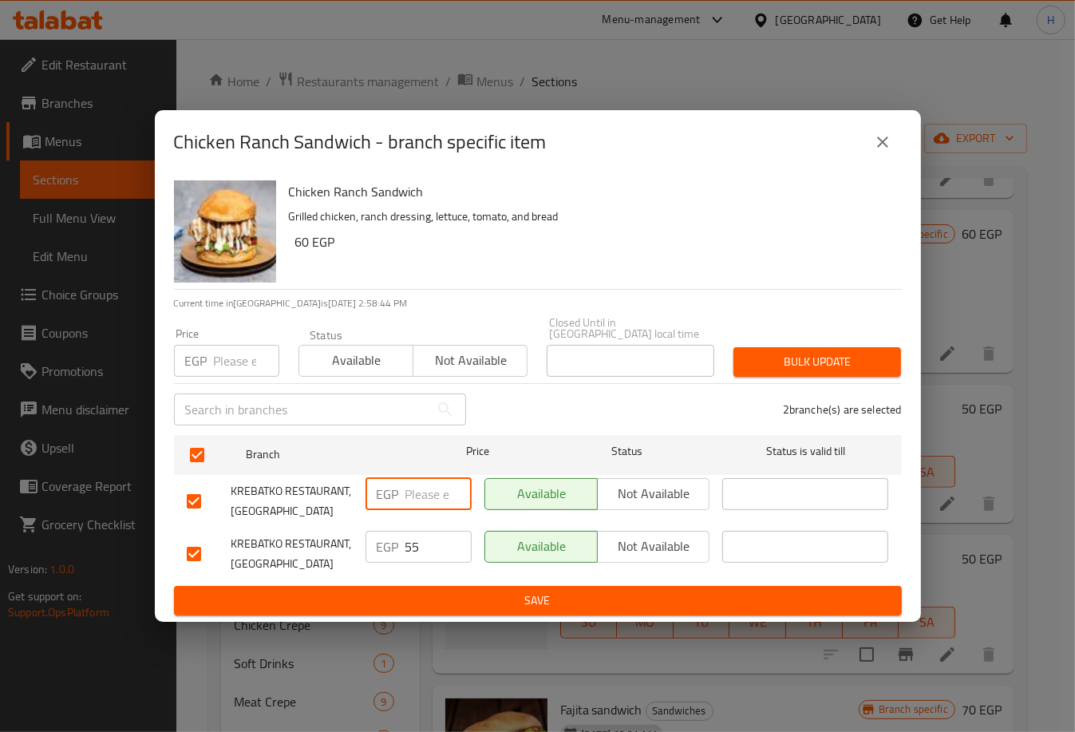
click at [414, 487] on input "number" at bounding box center [438, 494] width 66 height 32
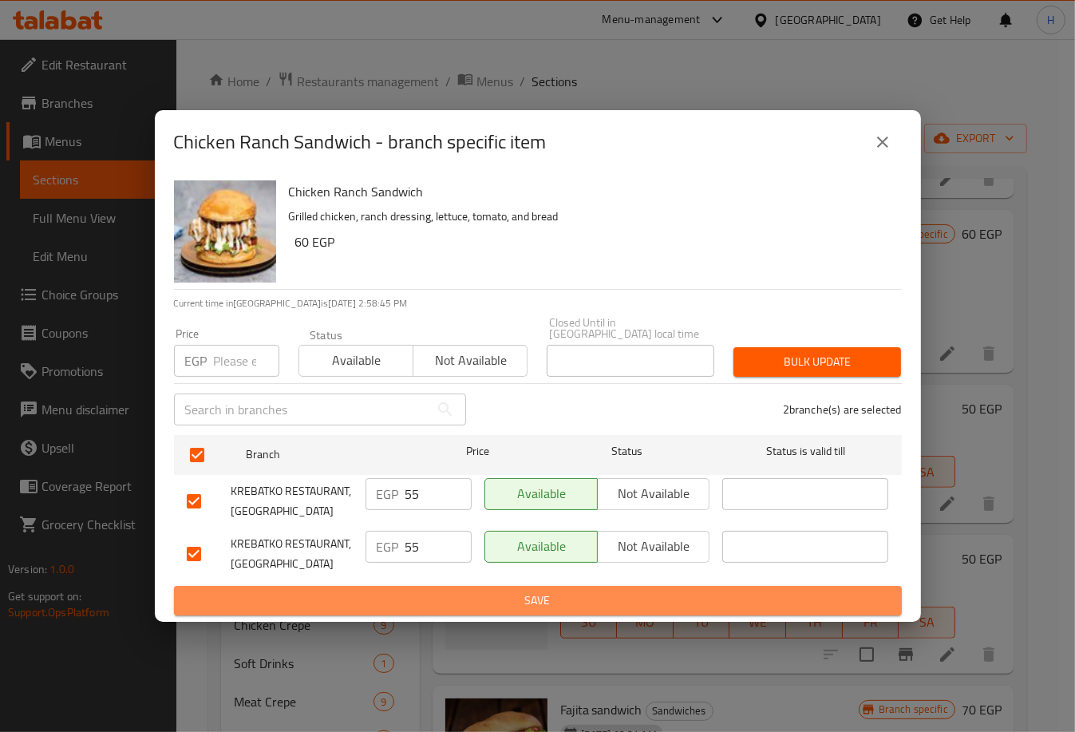
click at [503, 590] on span "Save" at bounding box center [538, 600] width 702 height 20
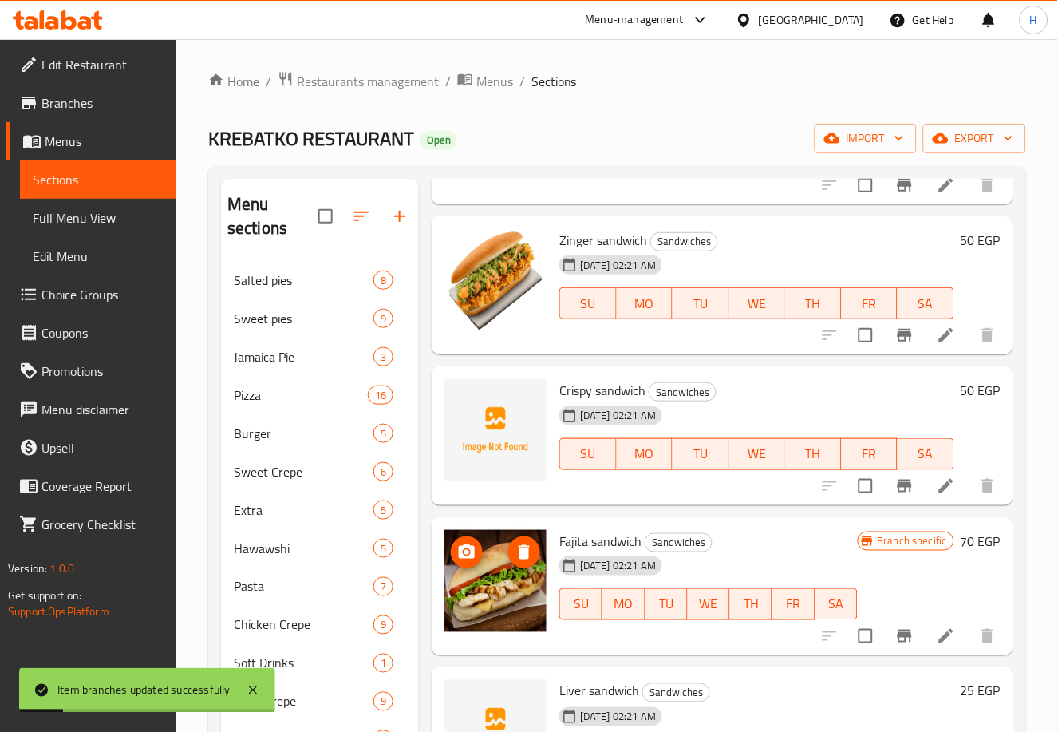
scroll to position [860, 0]
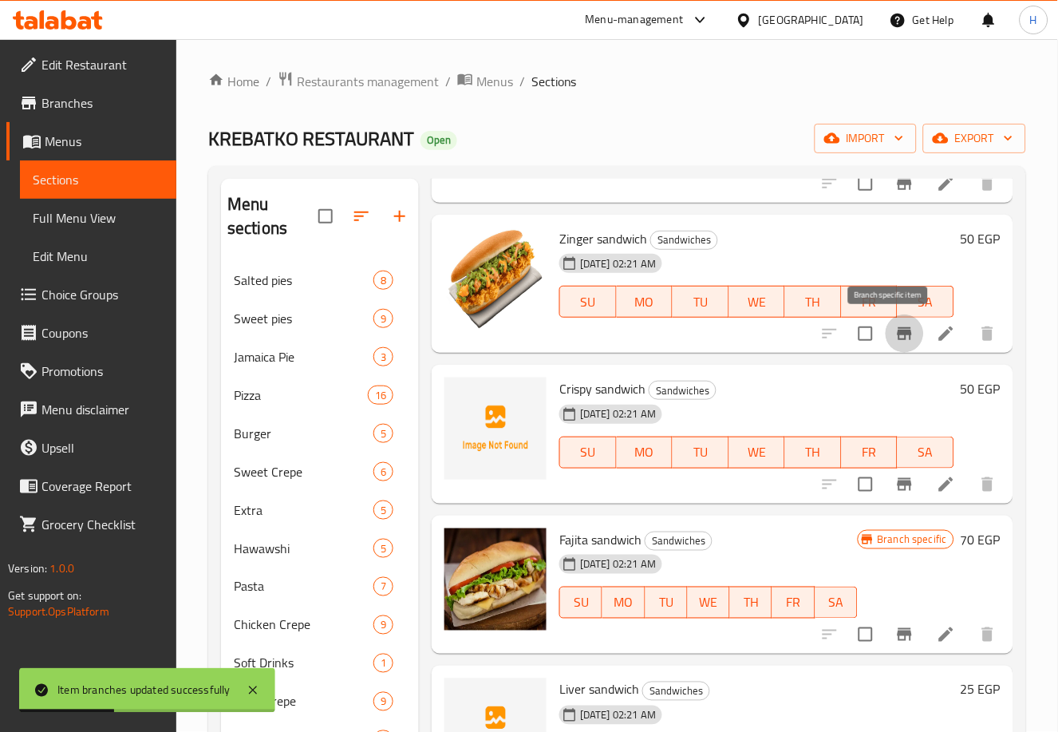
click at [897, 335] on icon "Branch-specific-item" at bounding box center [904, 333] width 14 height 13
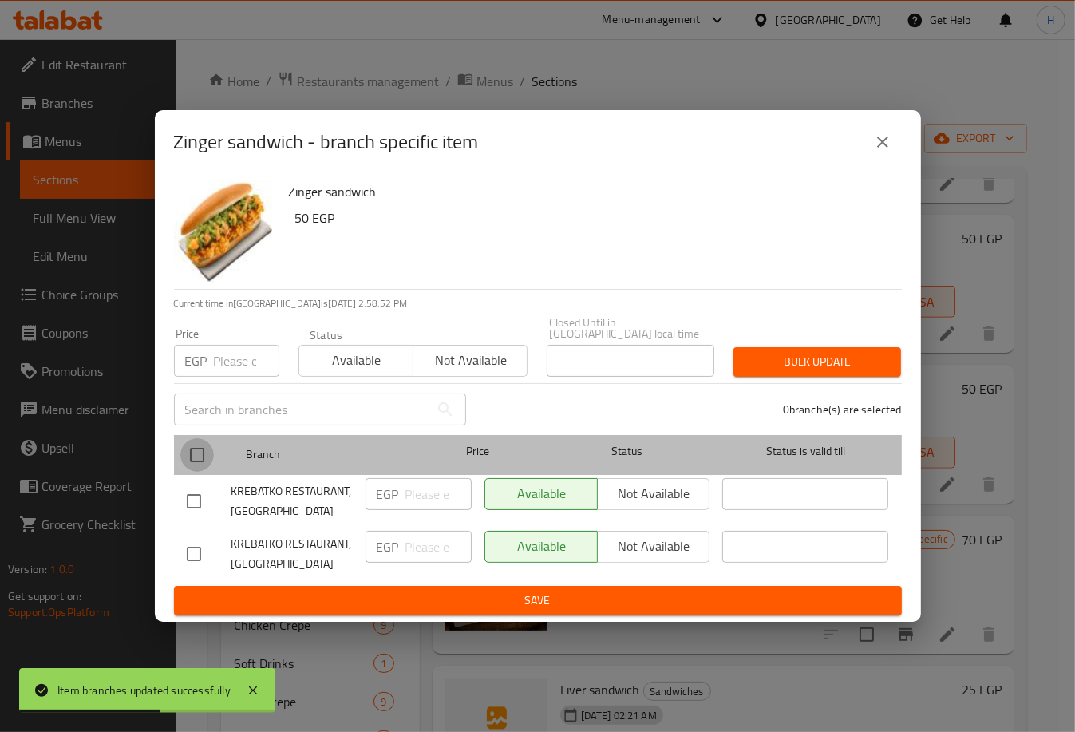
click at [198, 444] on input "checkbox" at bounding box center [197, 455] width 34 height 34
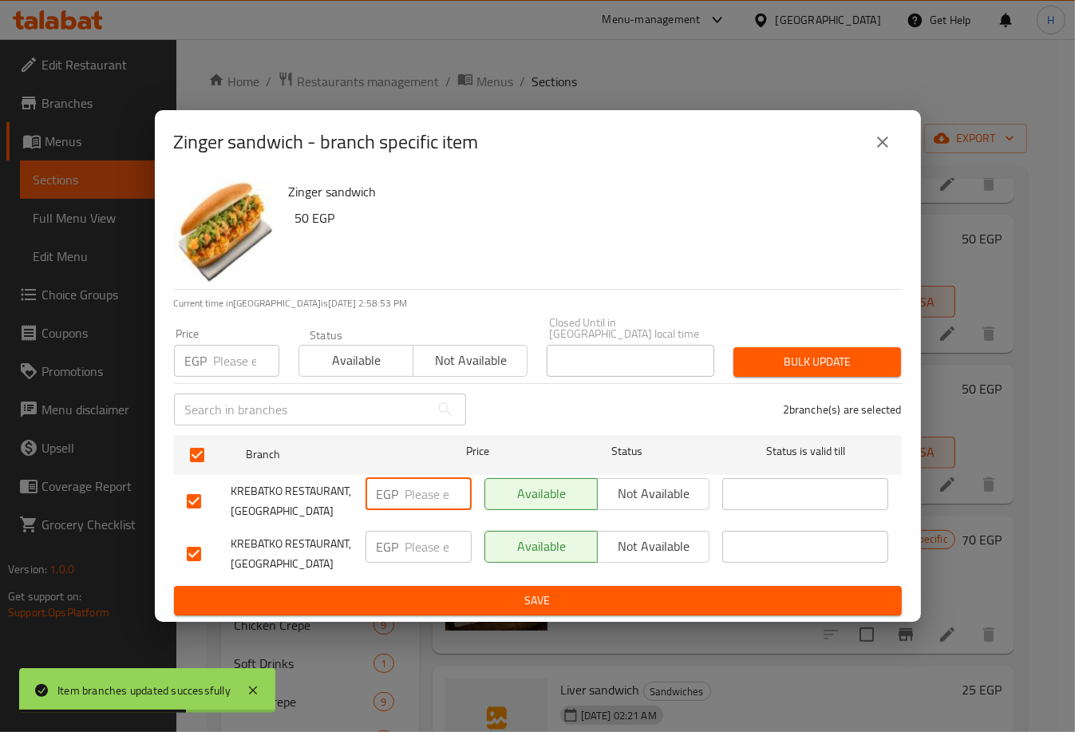
click at [440, 491] on input "number" at bounding box center [438, 494] width 66 height 32
click at [423, 537] on input "number" at bounding box center [438, 546] width 66 height 32
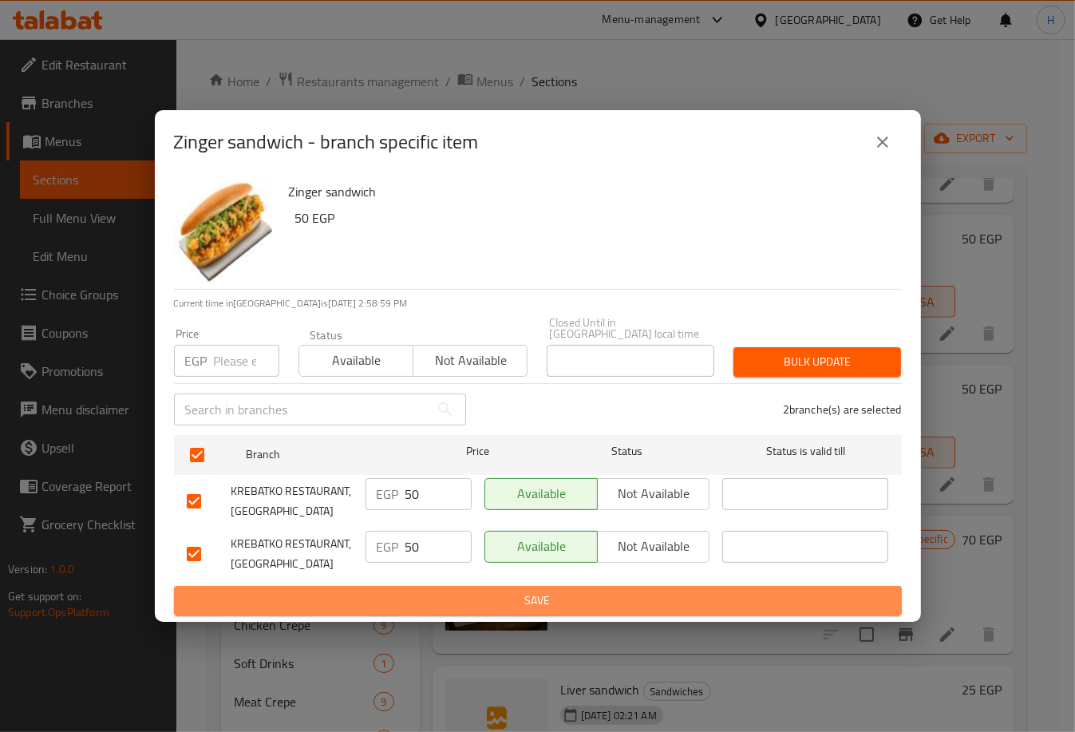
click at [483, 586] on button "Save" at bounding box center [538, 601] width 728 height 30
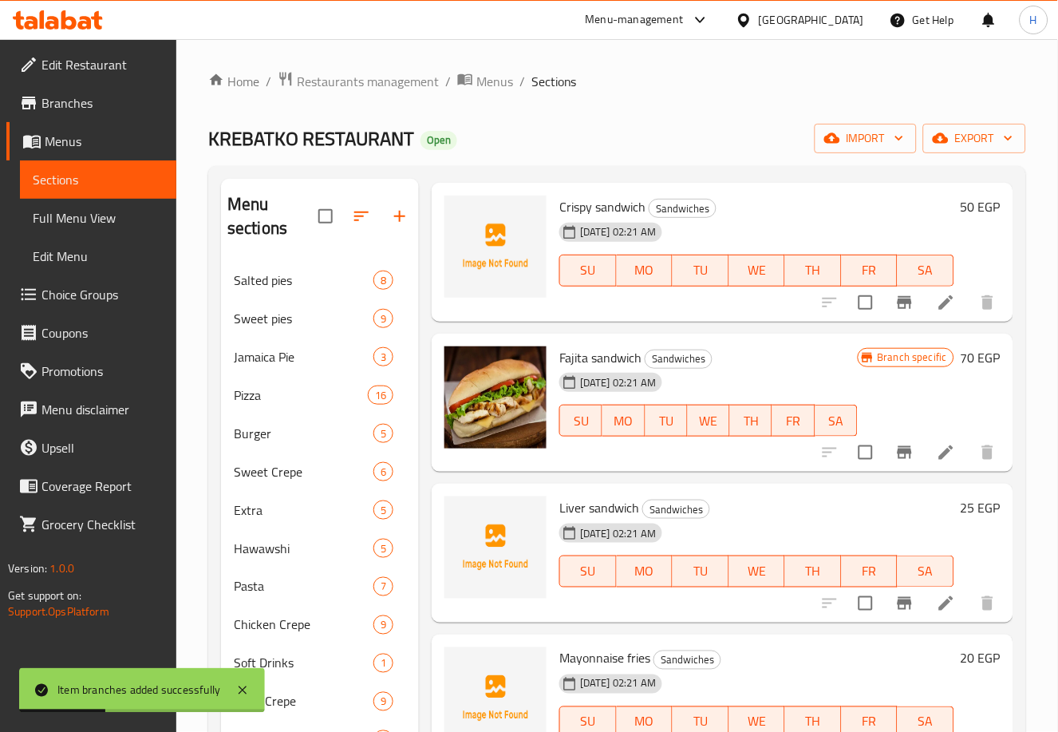
scroll to position [1043, 0]
click at [897, 298] on icon "Branch-specific-item" at bounding box center [904, 301] width 14 height 13
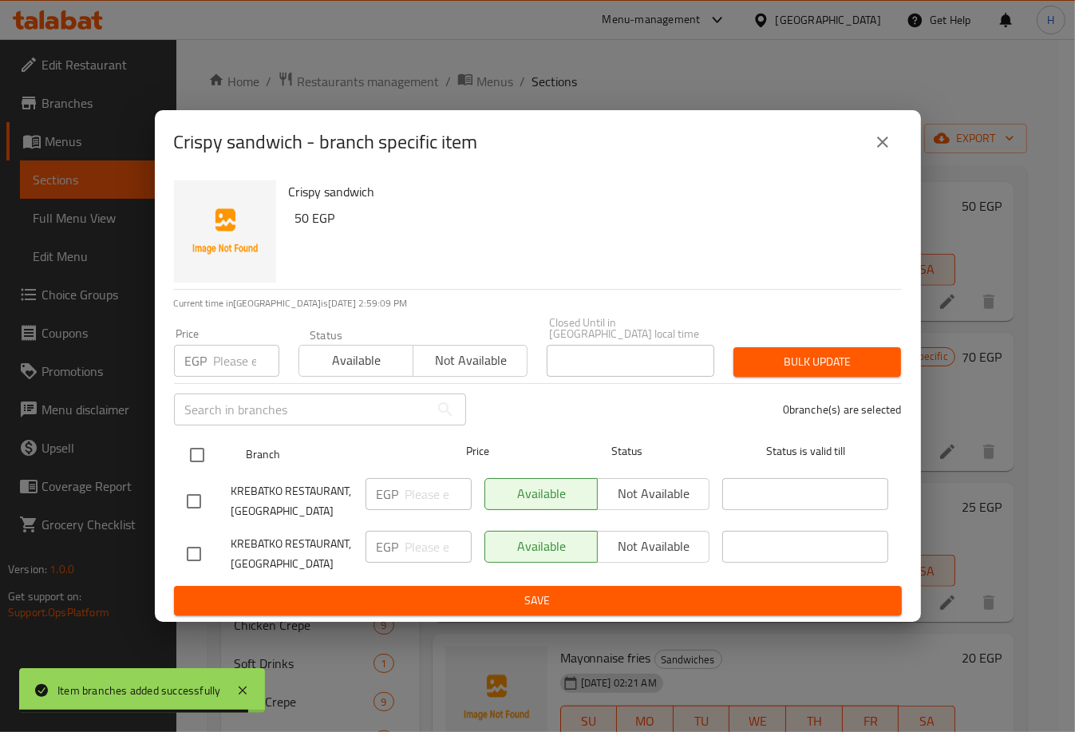
click at [204, 452] on input "checkbox" at bounding box center [197, 455] width 34 height 34
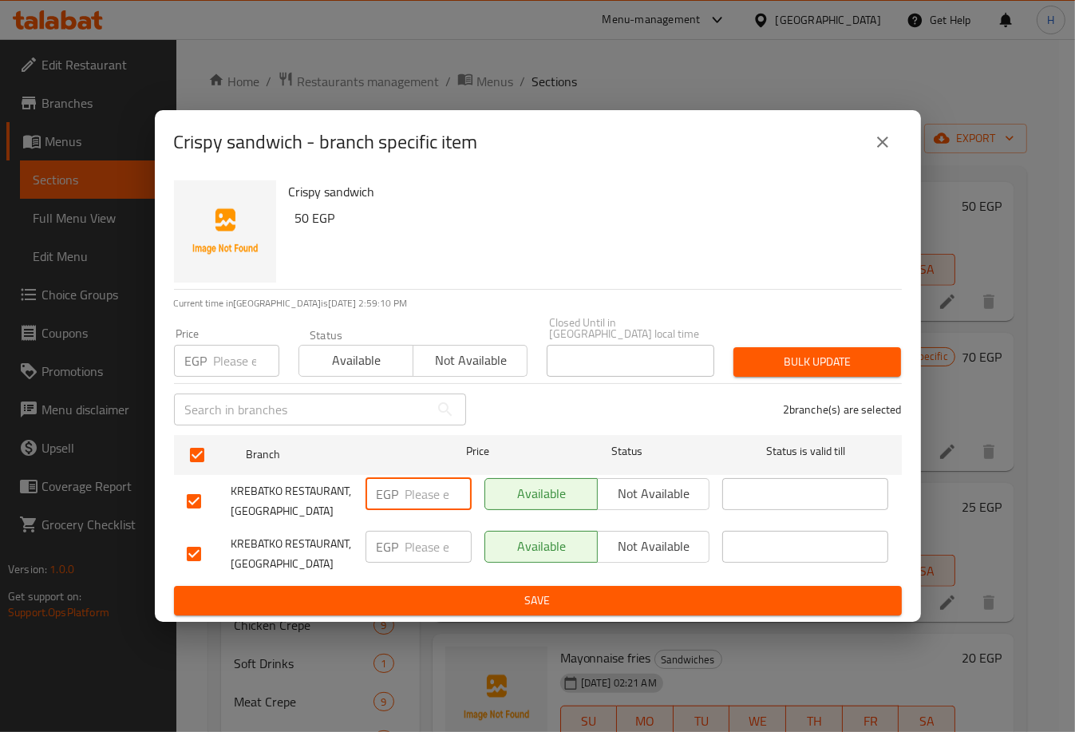
click at [409, 495] on input "number" at bounding box center [438, 494] width 66 height 32
click at [422, 536] on input "number" at bounding box center [438, 546] width 66 height 32
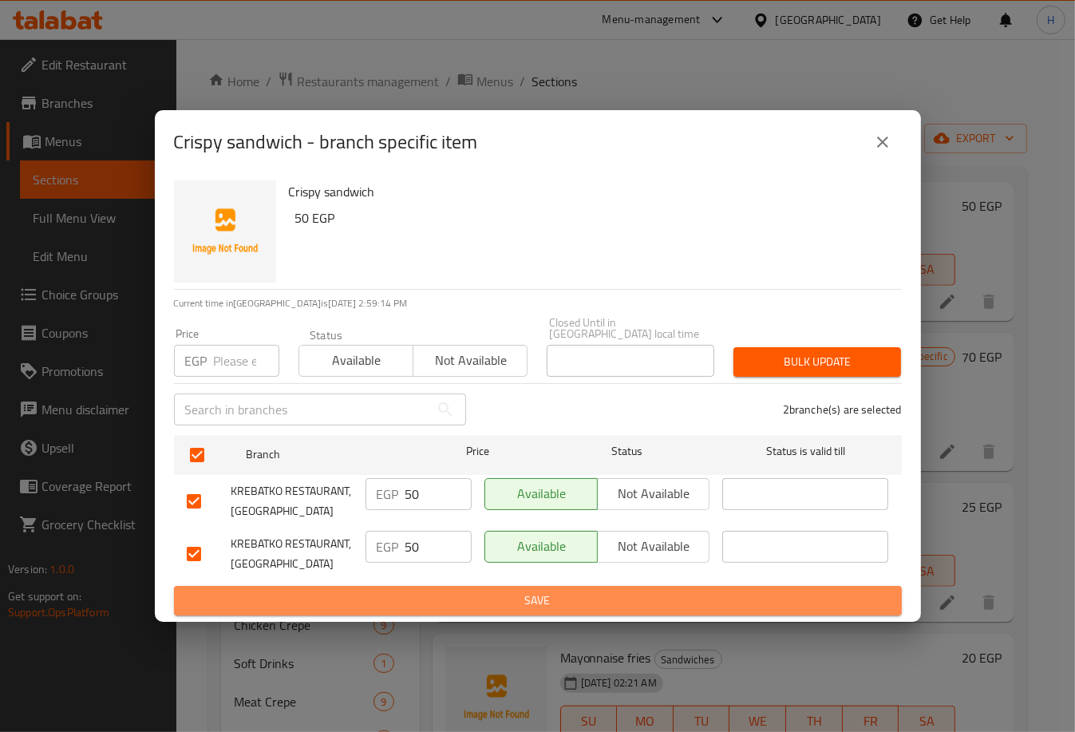
click at [479, 593] on span "Save" at bounding box center [538, 600] width 702 height 20
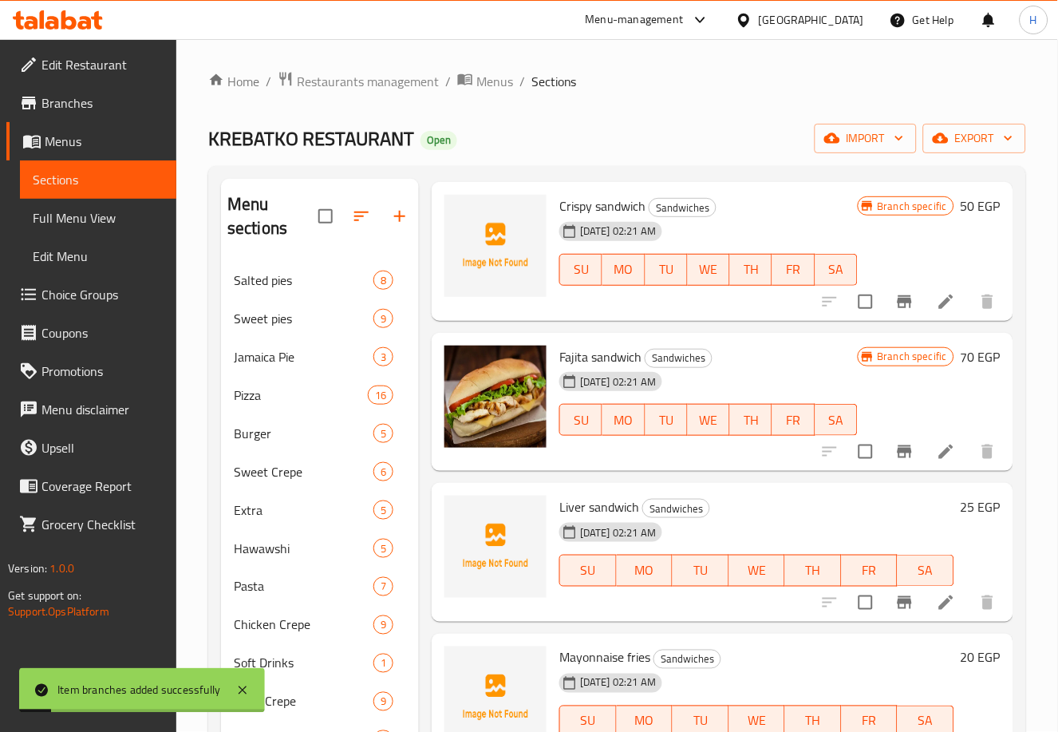
scroll to position [1054, 0]
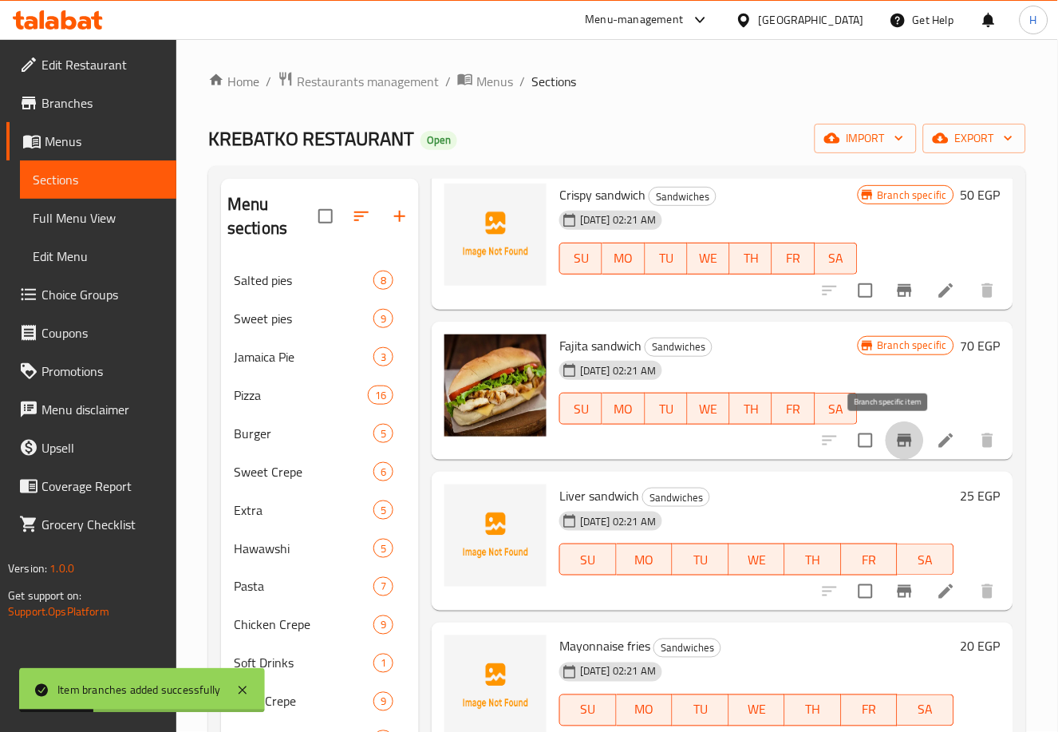
click at [897, 435] on icon "Branch-specific-item" at bounding box center [904, 440] width 14 height 13
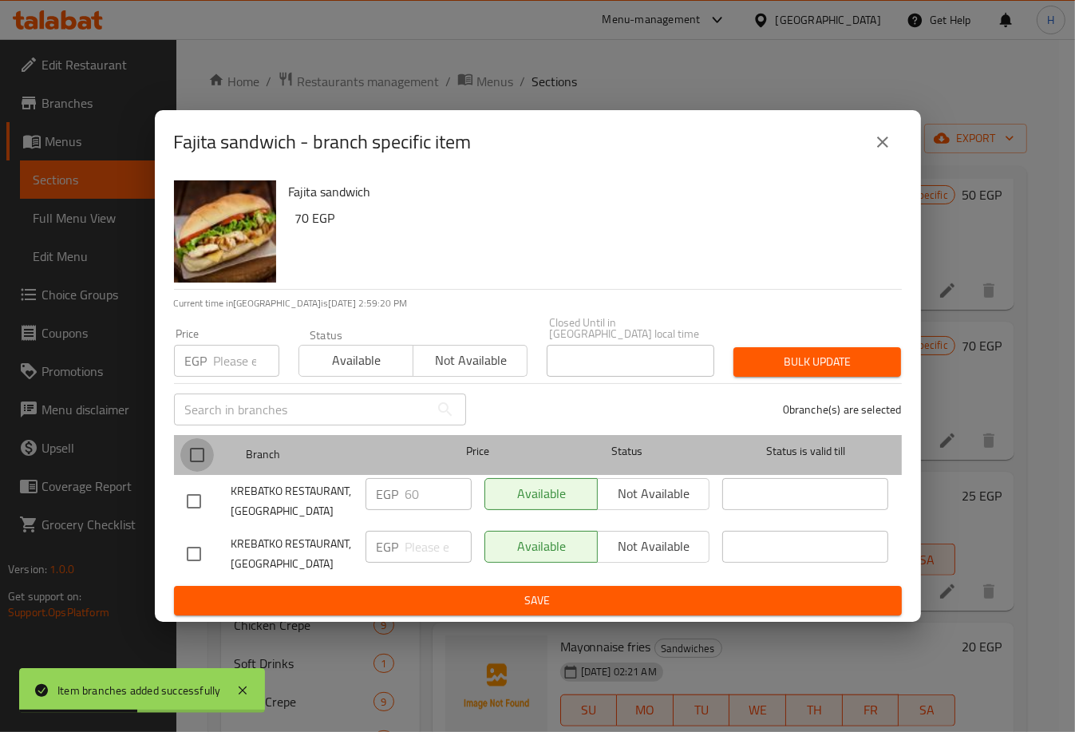
click at [193, 441] on input "checkbox" at bounding box center [197, 455] width 34 height 34
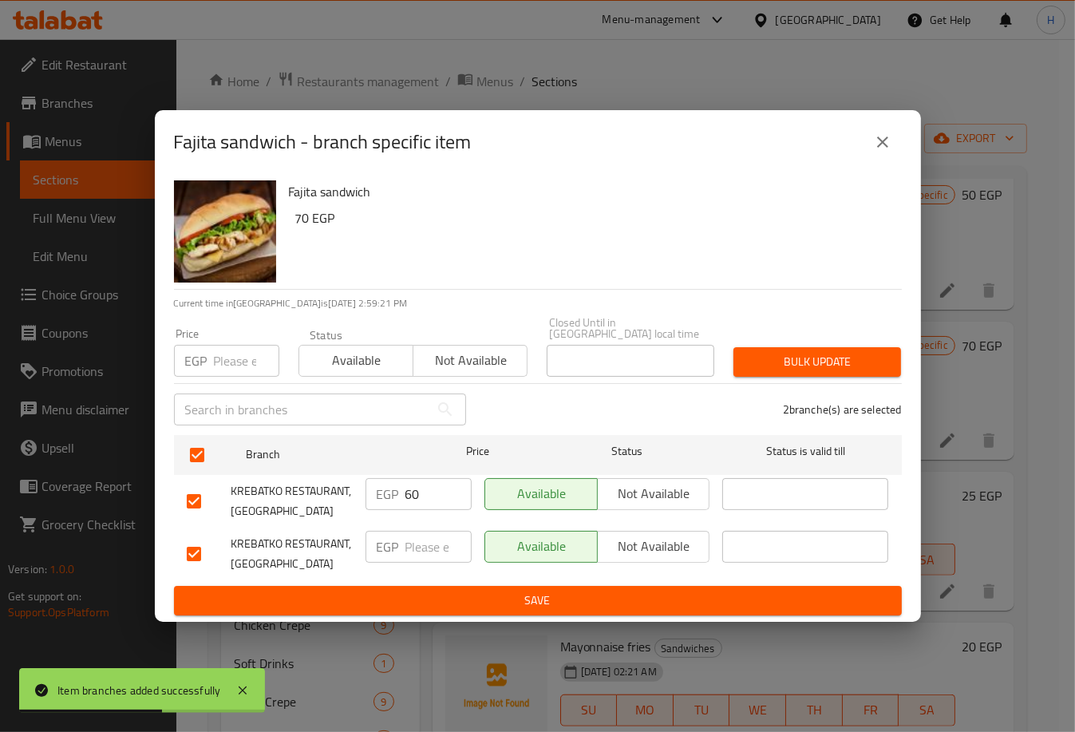
click at [421, 542] on input "number" at bounding box center [438, 546] width 66 height 32
click at [491, 579] on ul "Branch Price Status Status is valid till KREBATKO RESTAURANT, Al Fayrouz EGP 60…" at bounding box center [538, 507] width 728 height 158
click at [511, 590] on span "Save" at bounding box center [538, 600] width 702 height 20
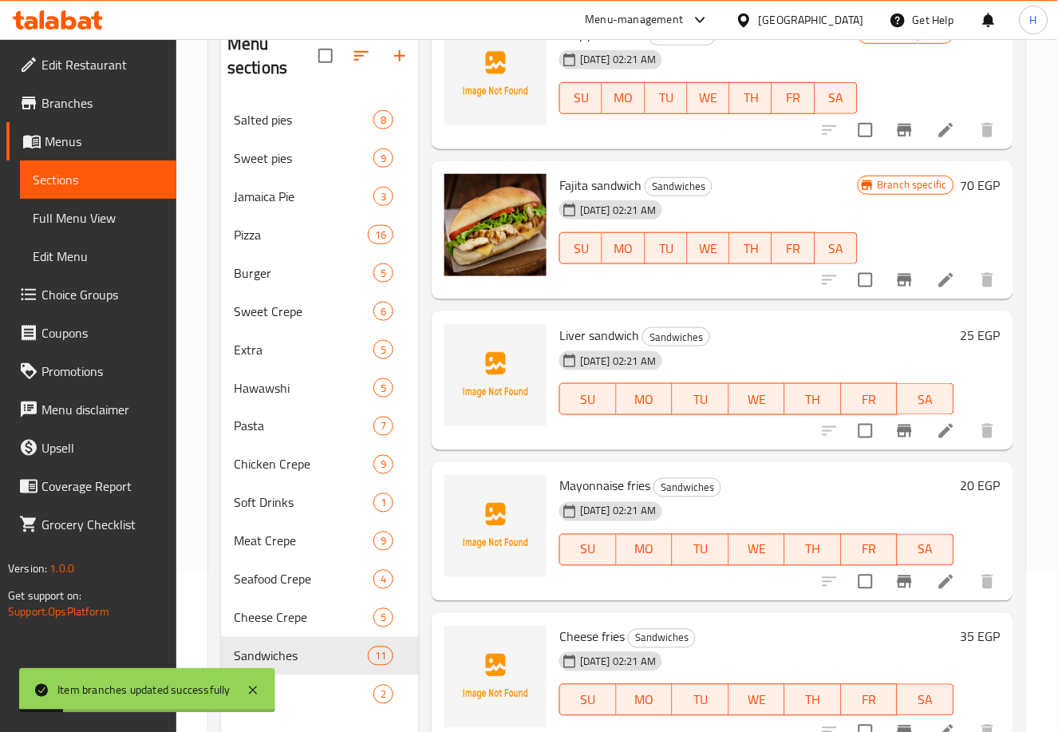
scroll to position [223, 0]
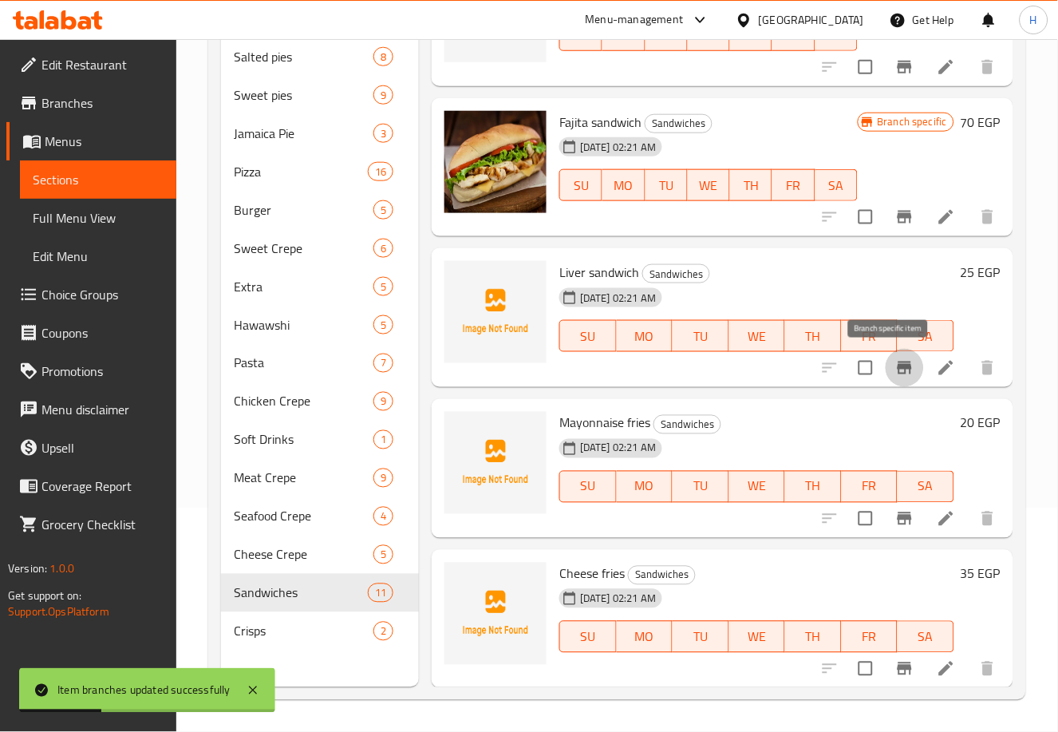
click at [897, 366] on icon "Branch-specific-item" at bounding box center [904, 367] width 14 height 13
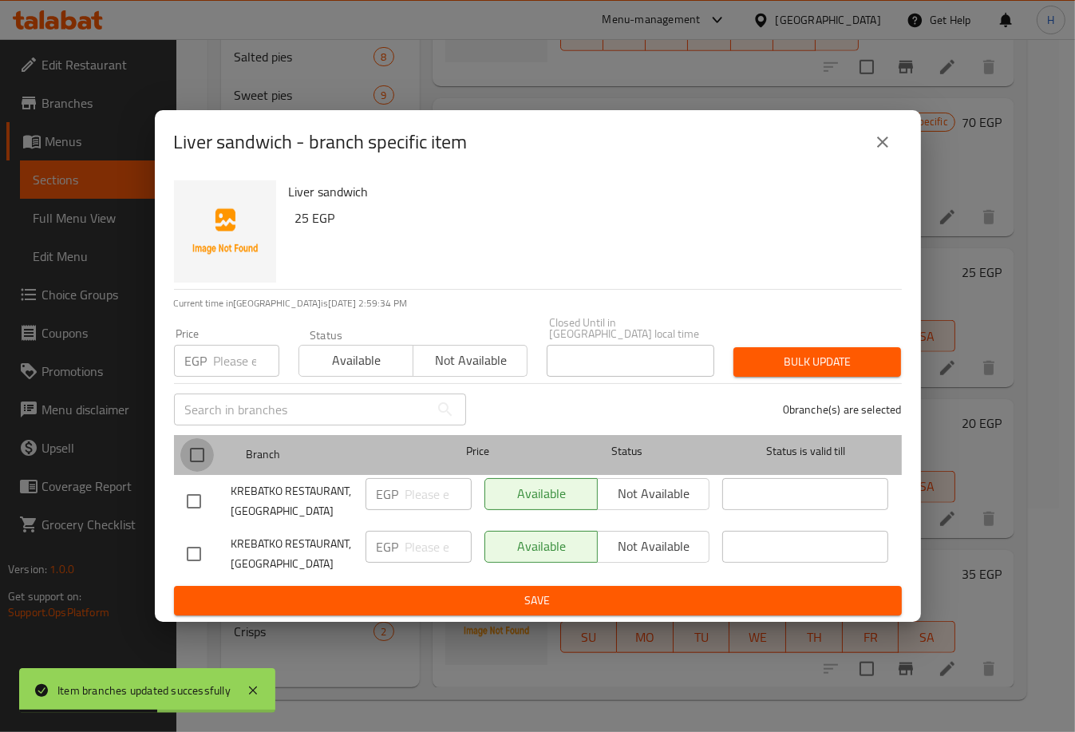
click at [195, 440] on input "checkbox" at bounding box center [197, 455] width 34 height 34
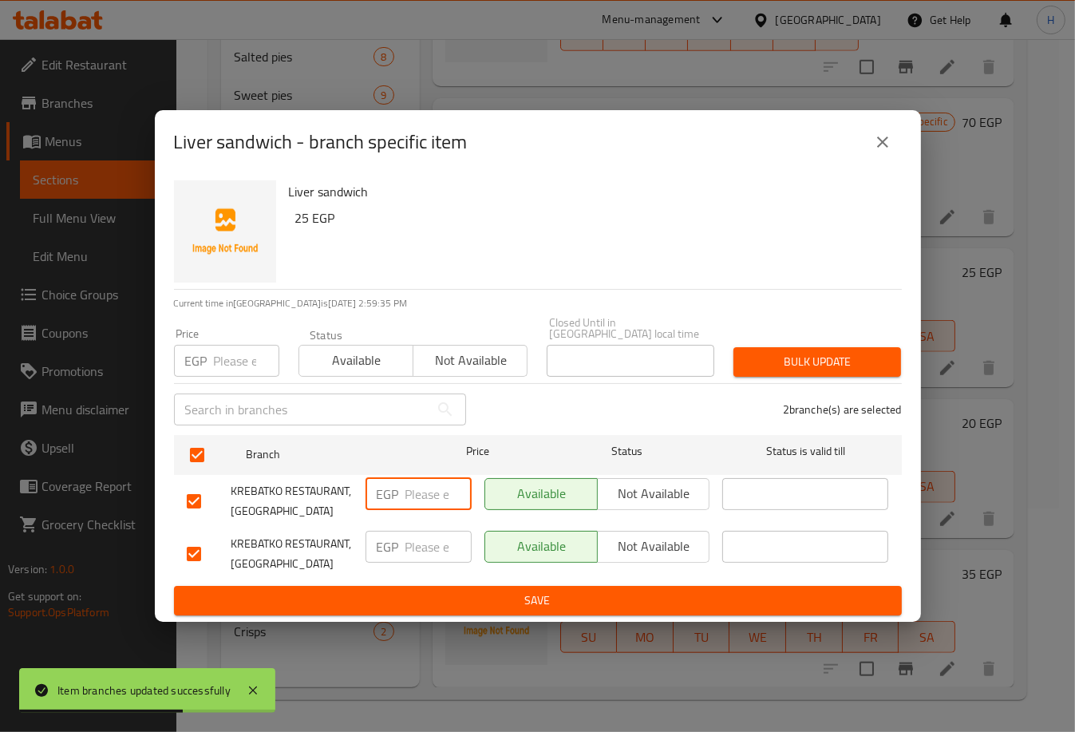
click at [421, 487] on input "number" at bounding box center [438, 494] width 66 height 32
click at [423, 537] on input "2" at bounding box center [438, 546] width 66 height 32
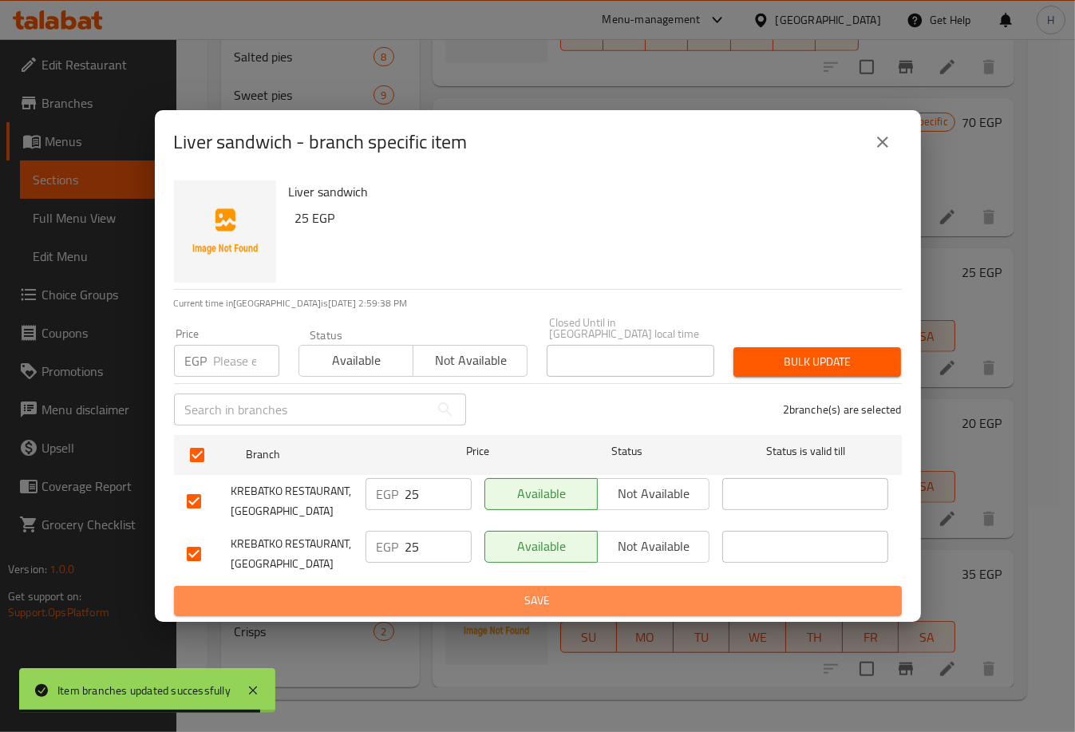
click at [467, 593] on span "Save" at bounding box center [538, 600] width 702 height 20
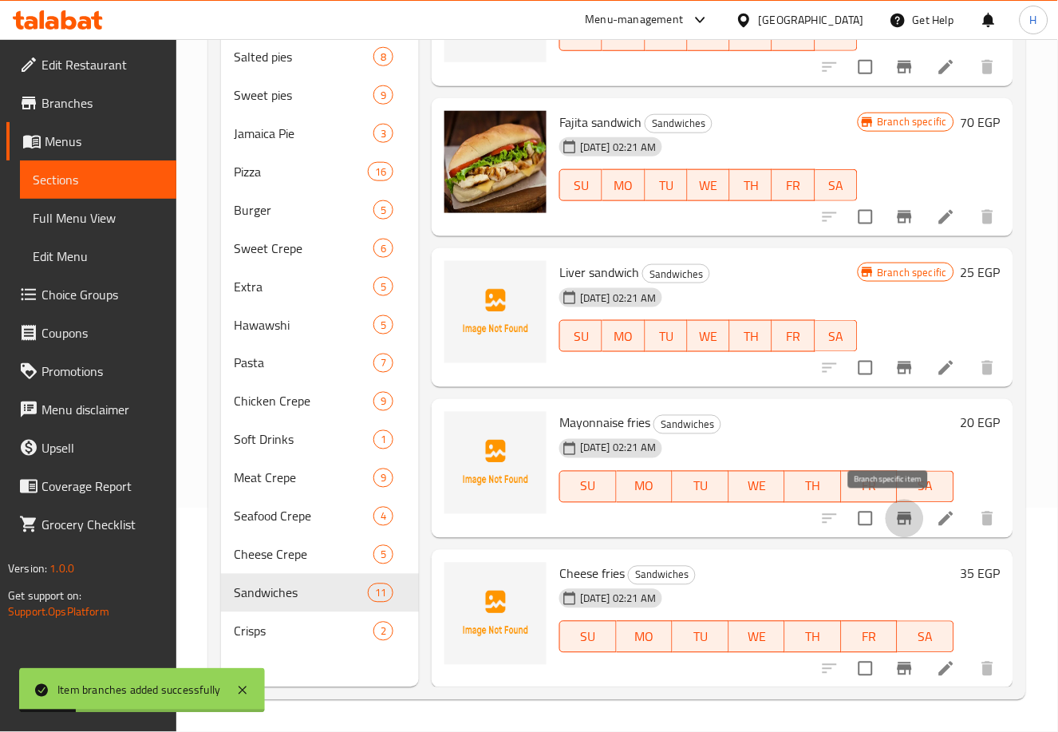
click at [897, 523] on icon "Branch-specific-item" at bounding box center [904, 518] width 14 height 13
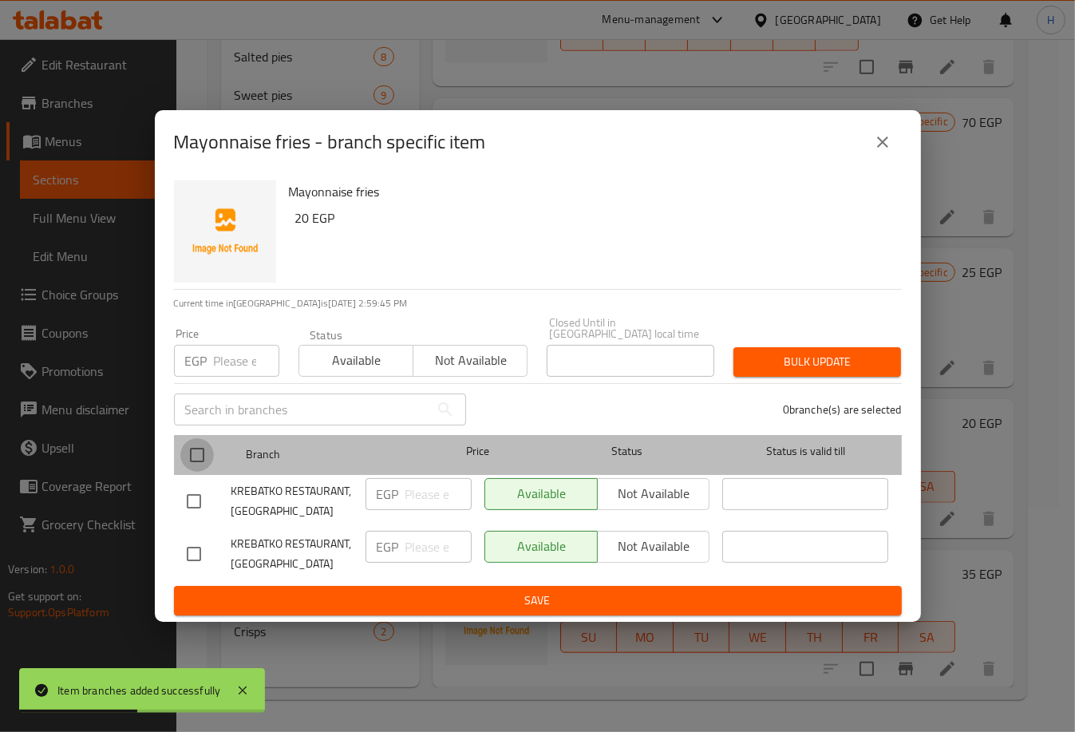
click at [189, 456] on input "checkbox" at bounding box center [197, 455] width 34 height 34
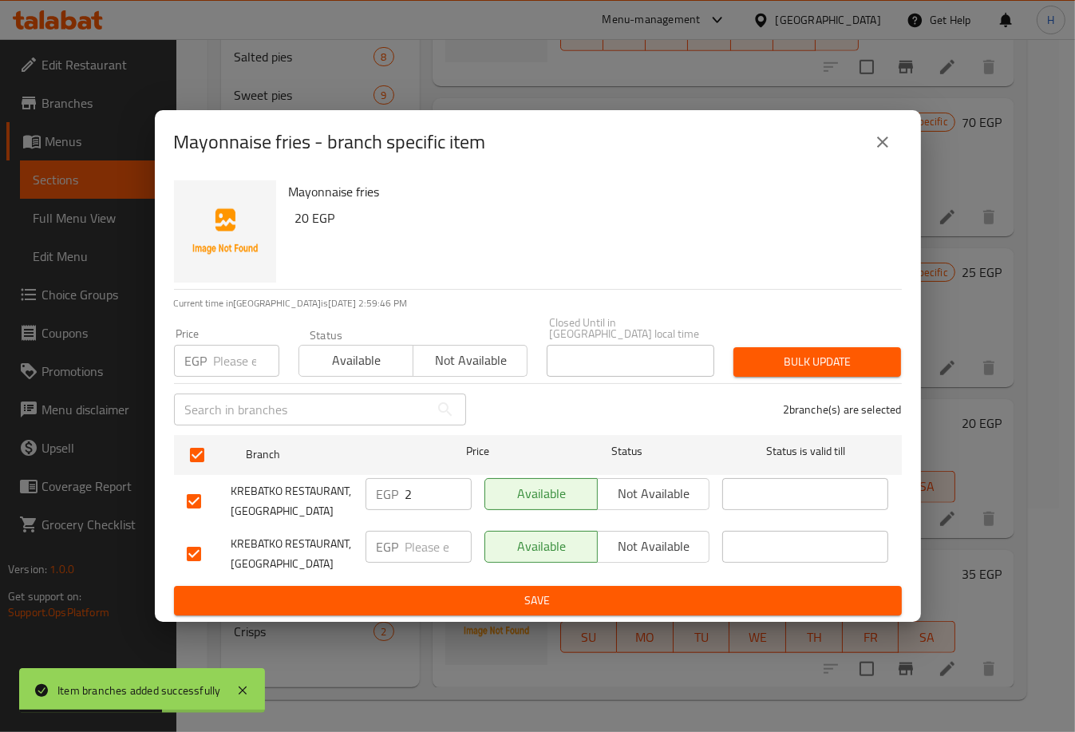
click at [405, 485] on input "2" at bounding box center [438, 494] width 66 height 32
click at [424, 534] on input "number" at bounding box center [438, 546] width 66 height 32
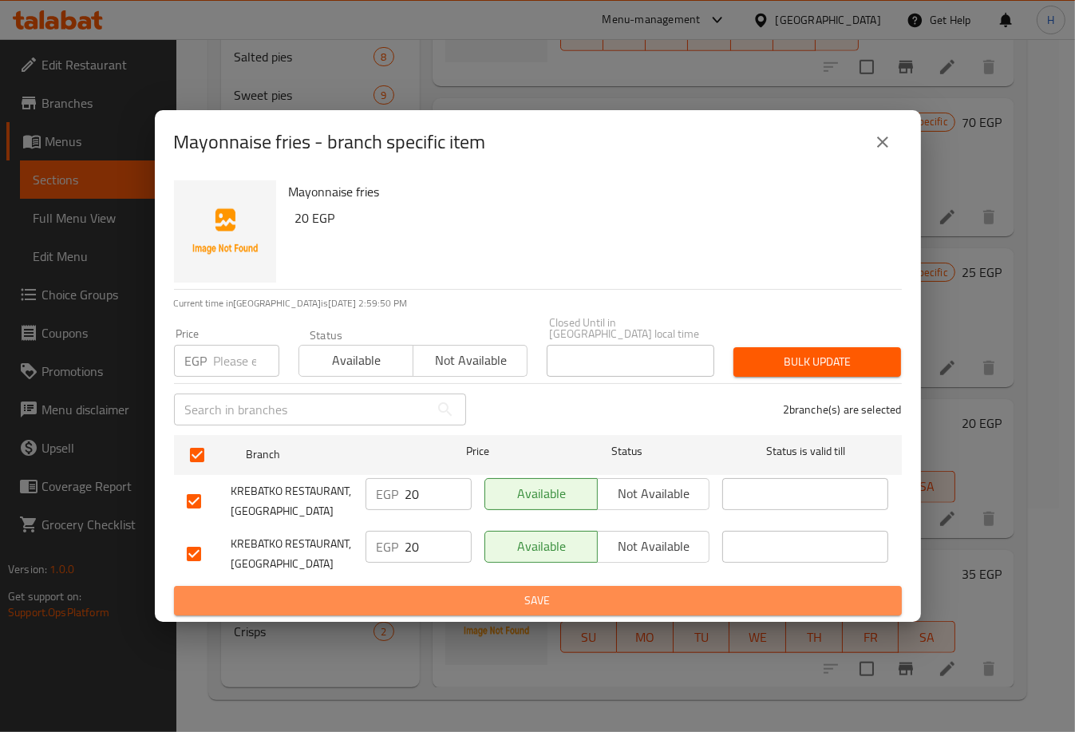
click at [475, 590] on span "Save" at bounding box center [538, 600] width 702 height 20
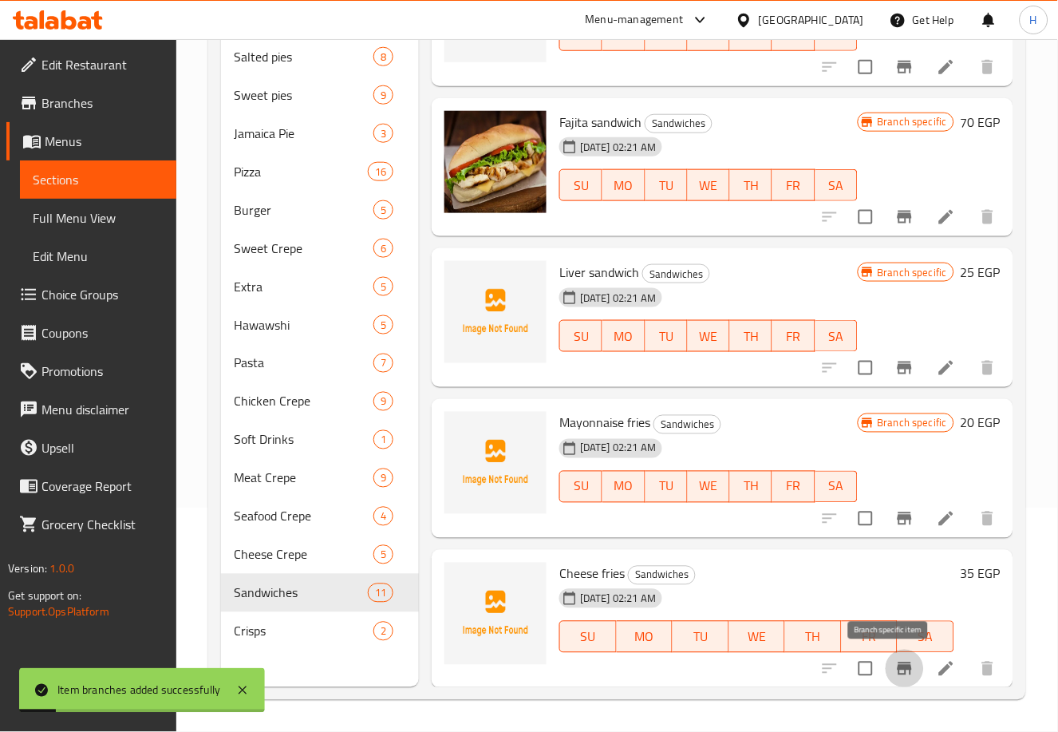
click at [895, 661] on icon "Branch-specific-item" at bounding box center [904, 668] width 19 height 19
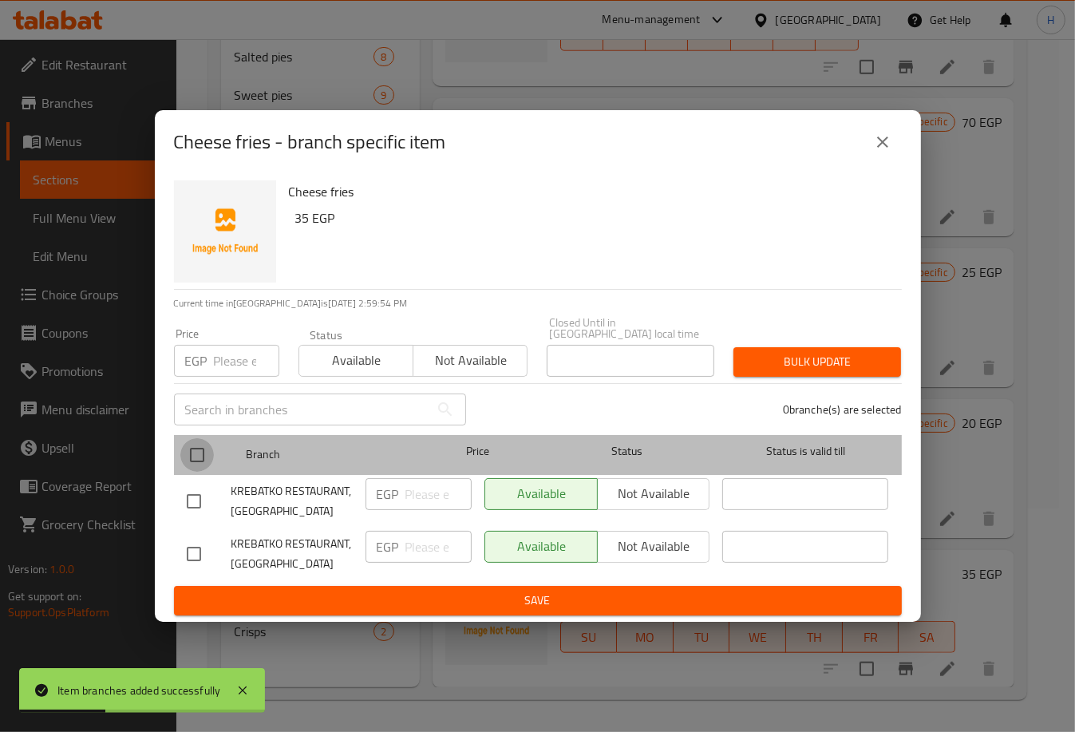
click at [199, 448] on input "checkbox" at bounding box center [197, 455] width 34 height 34
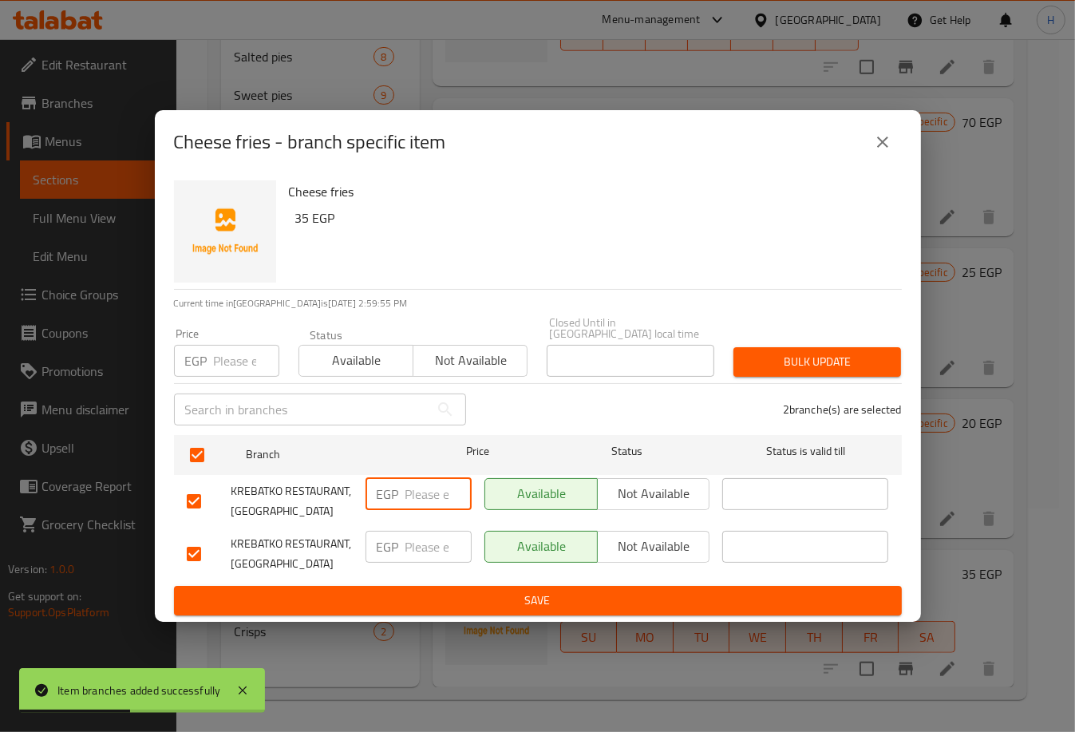
click at [431, 484] on input "number" at bounding box center [438, 494] width 66 height 32
click at [416, 537] on input "number" at bounding box center [438, 546] width 66 height 32
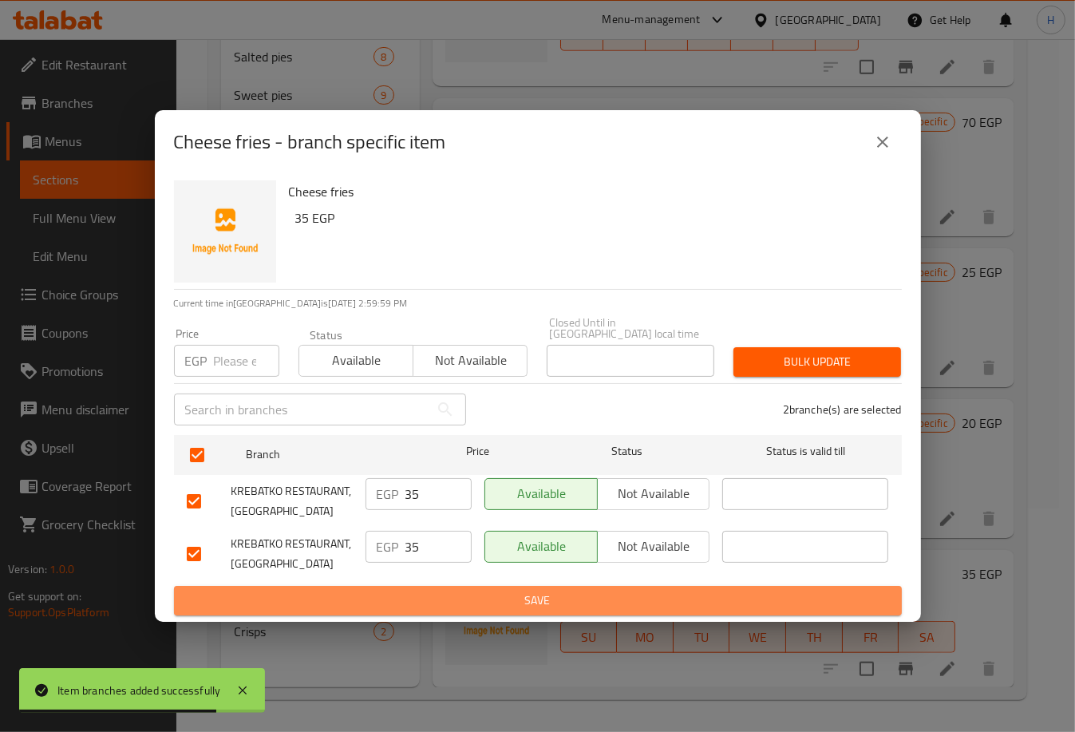
click at [503, 596] on span "Save" at bounding box center [538, 600] width 702 height 20
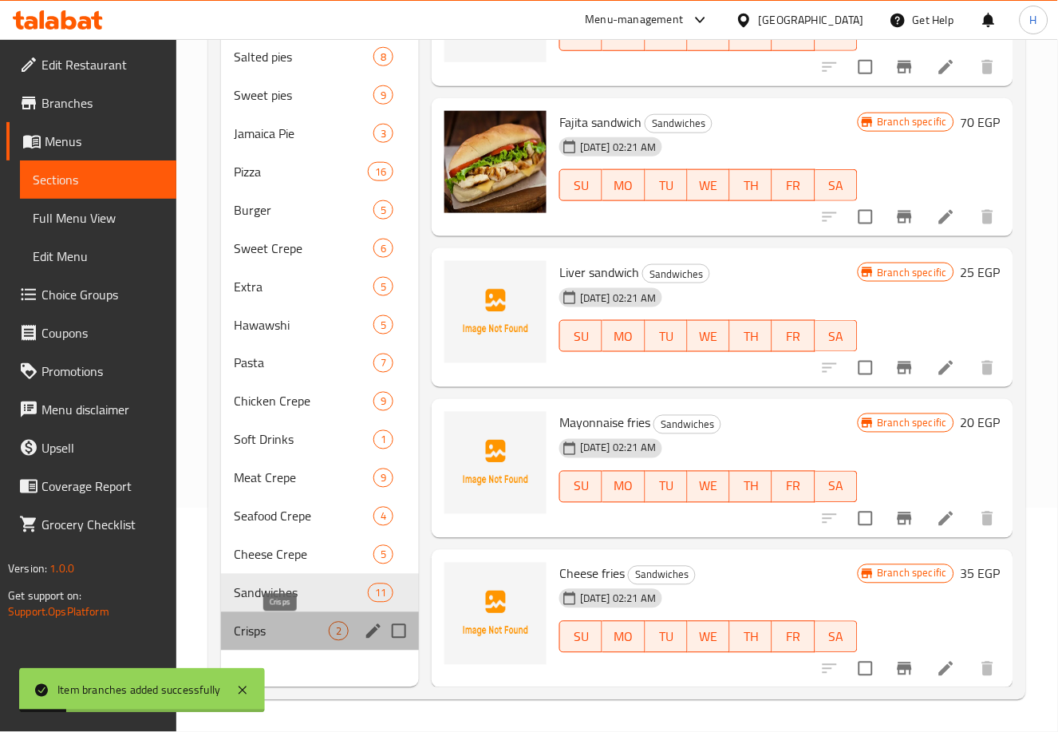
click at [294, 634] on span "Crisps" at bounding box center [281, 630] width 95 height 19
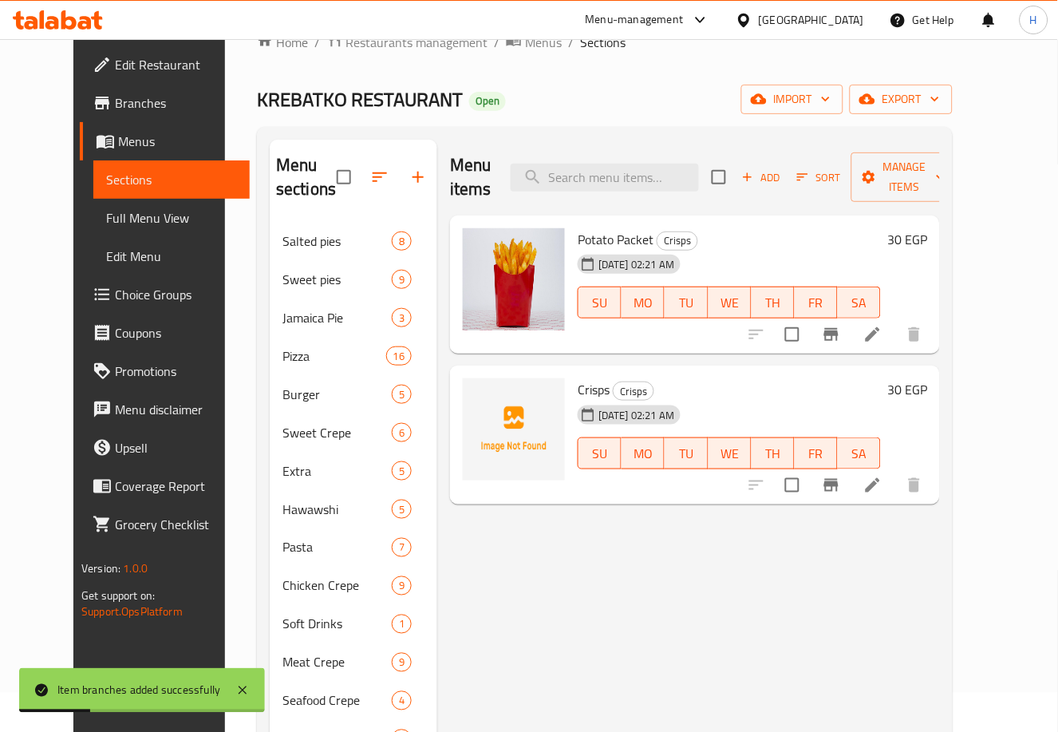
scroll to position [37, 0]
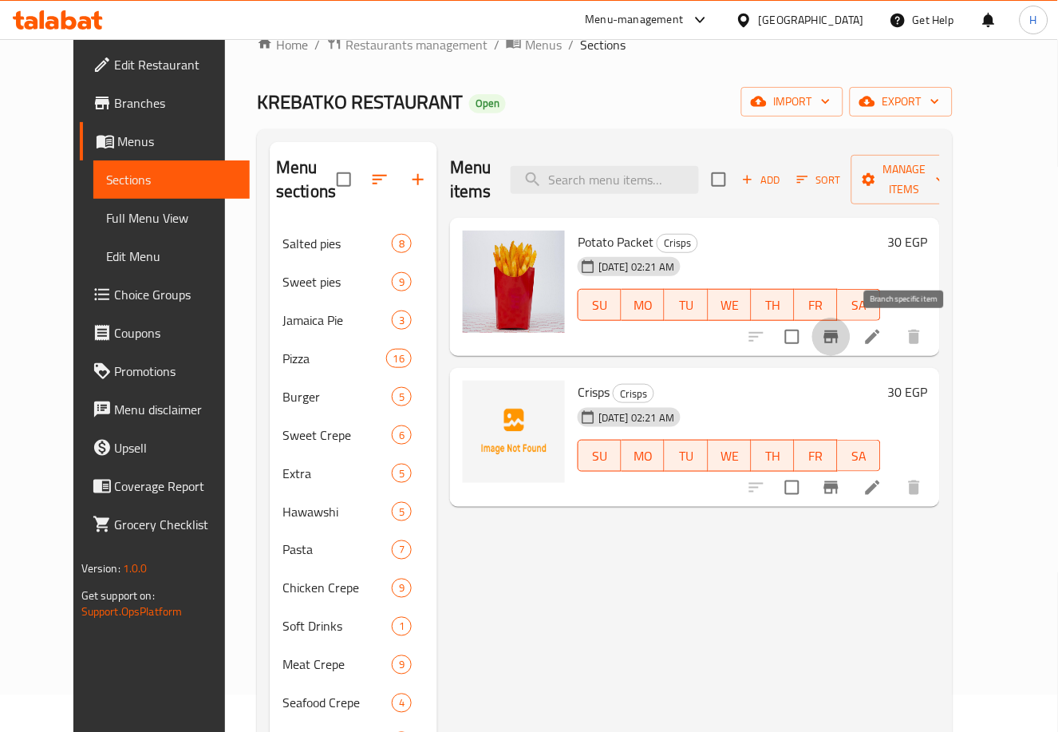
click at [838, 333] on icon "Branch-specific-item" at bounding box center [831, 336] width 14 height 13
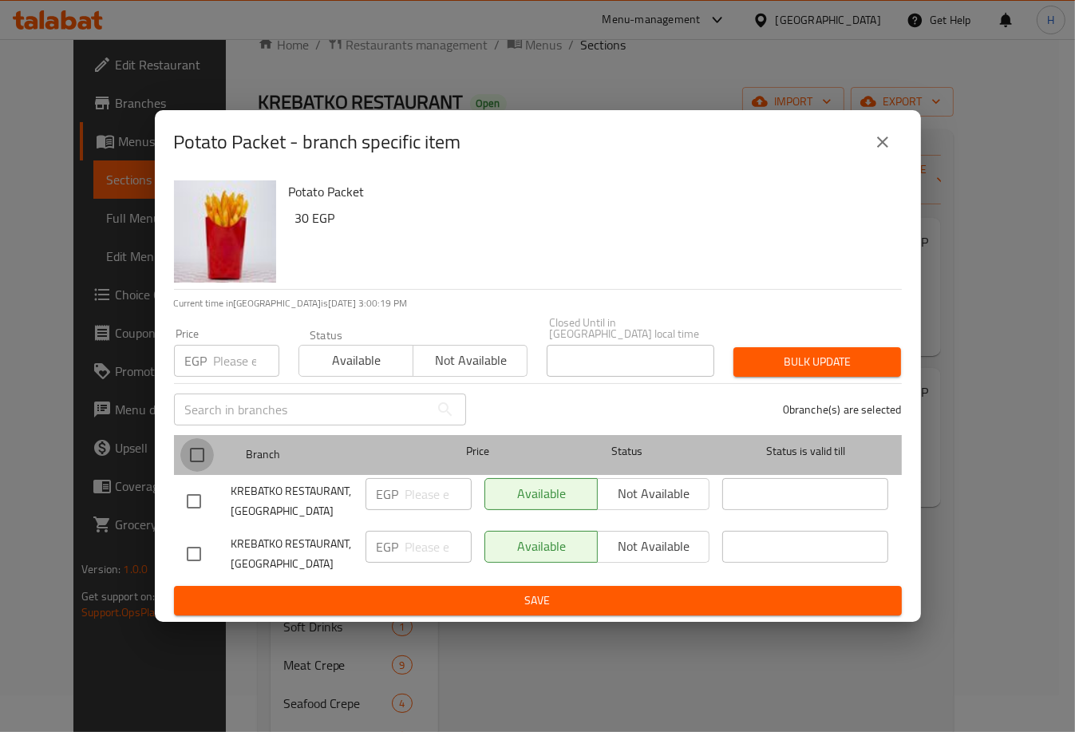
click at [191, 457] on input "checkbox" at bounding box center [197, 455] width 34 height 34
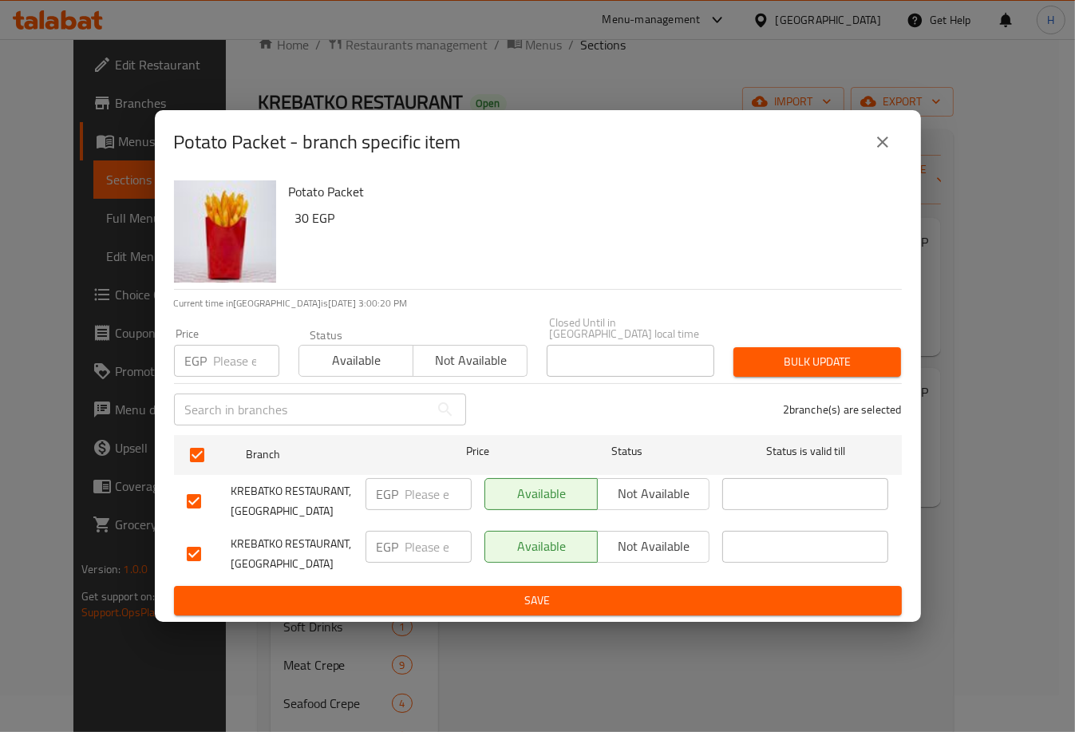
click at [423, 491] on input "number" at bounding box center [438, 494] width 66 height 32
click at [421, 543] on input "number" at bounding box center [438, 546] width 66 height 32
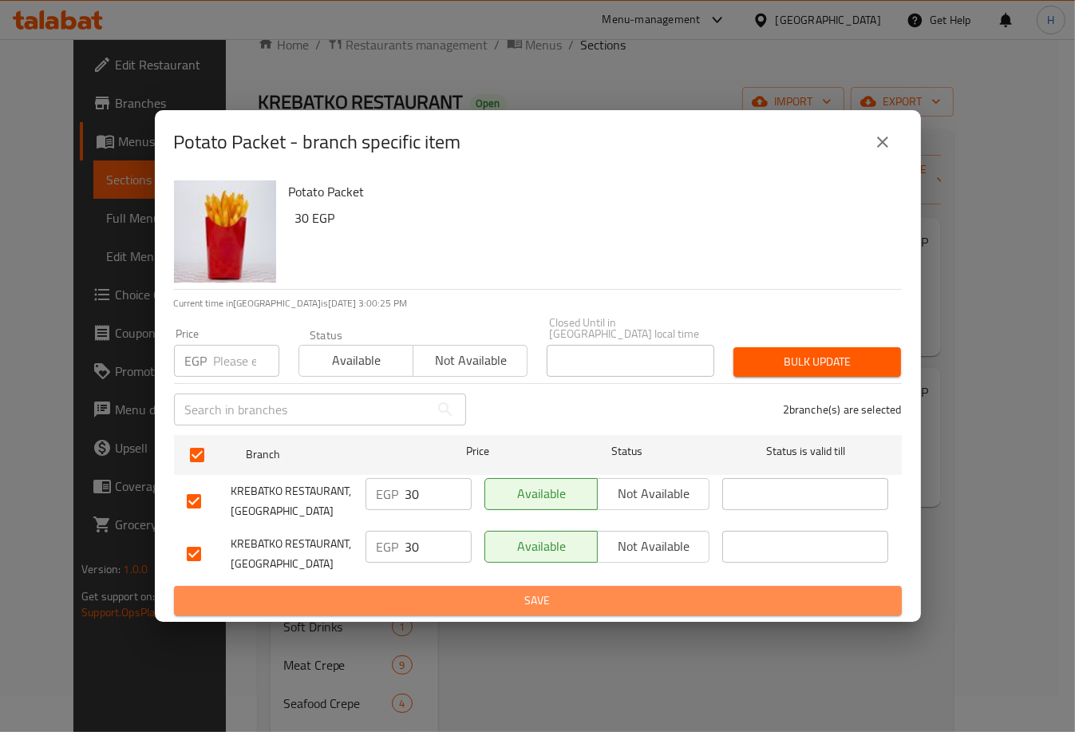
click at [503, 590] on span "Save" at bounding box center [538, 600] width 702 height 20
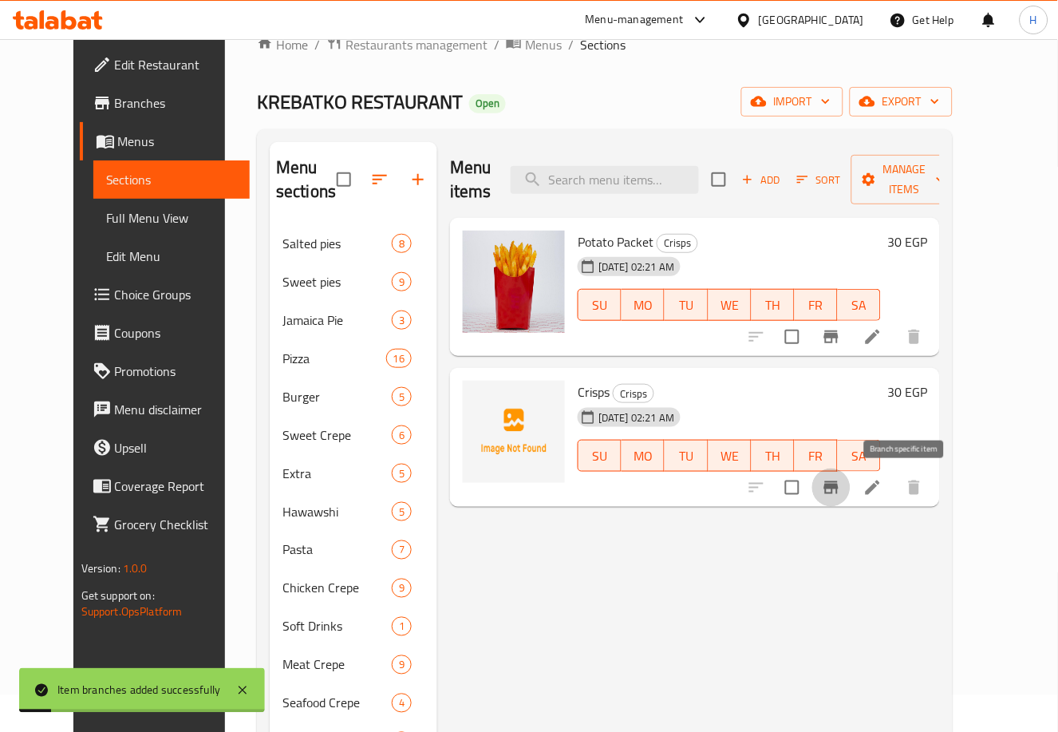
click at [841, 481] on icon "Branch-specific-item" at bounding box center [831, 487] width 19 height 19
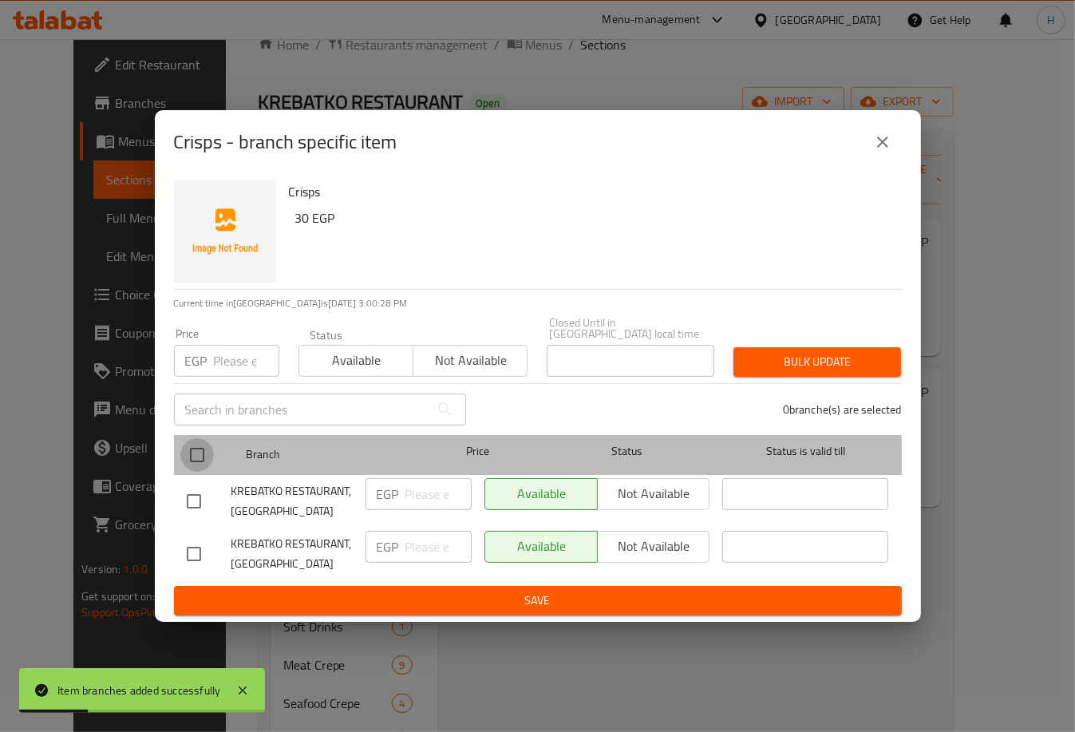
click at [194, 455] on input "checkbox" at bounding box center [197, 455] width 34 height 34
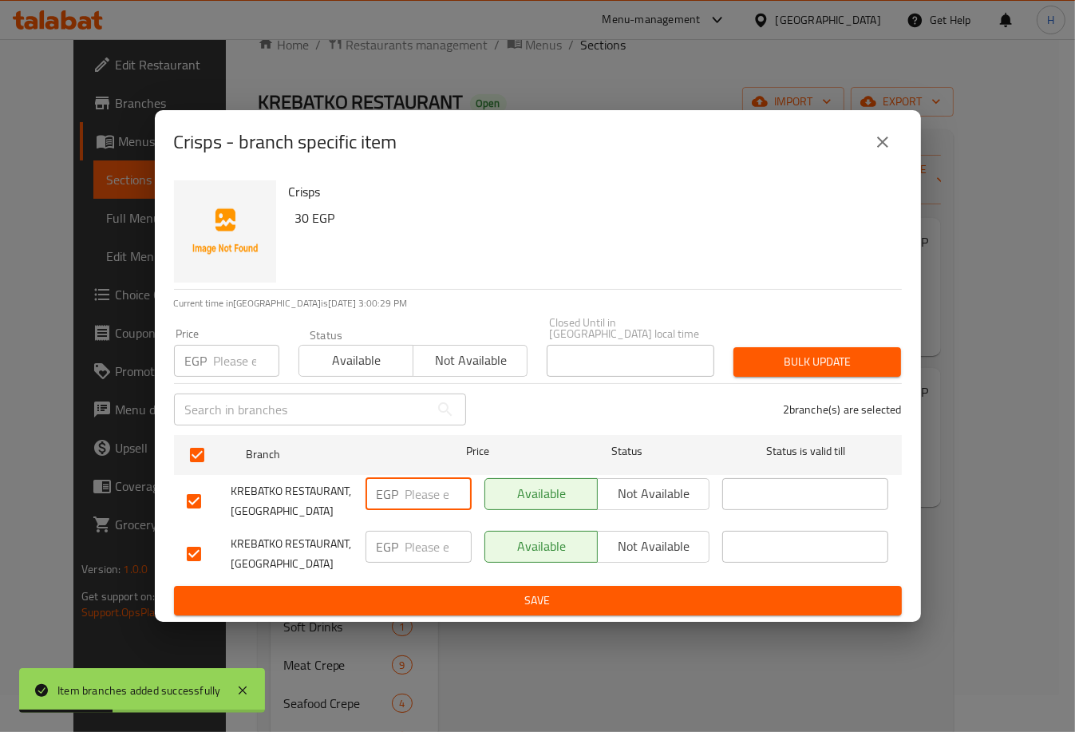
click at [428, 483] on input "number" at bounding box center [438, 494] width 66 height 32
click at [416, 540] on input "number" at bounding box center [438, 546] width 66 height 32
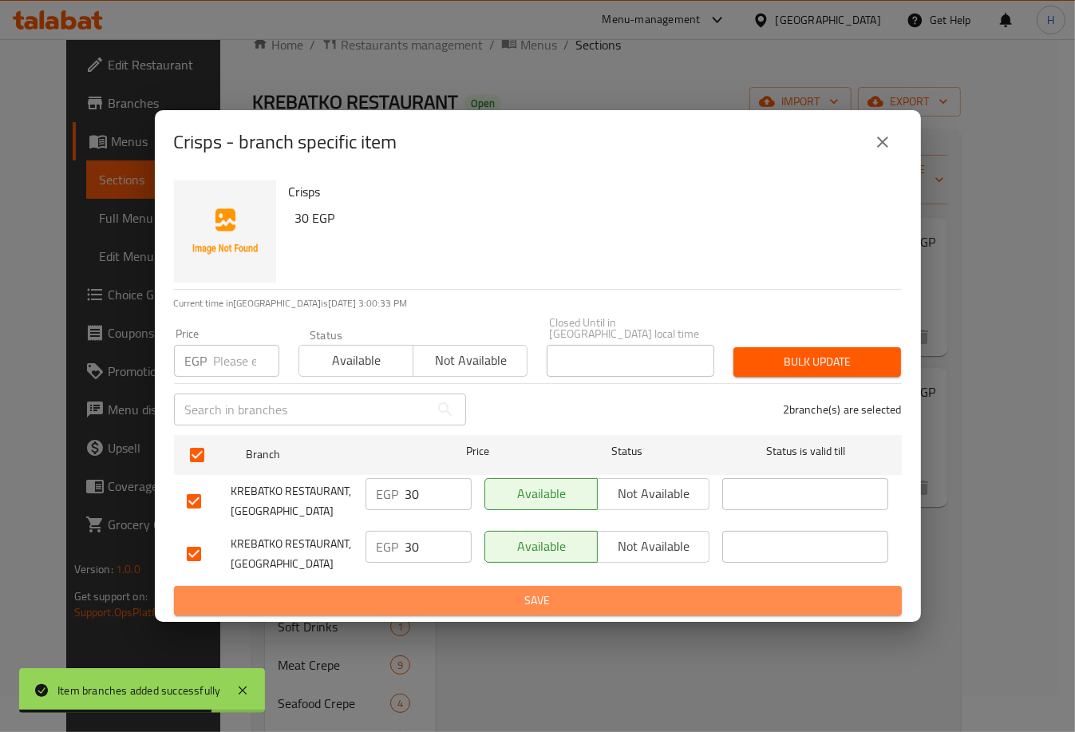
click at [475, 597] on span "Save" at bounding box center [538, 600] width 702 height 20
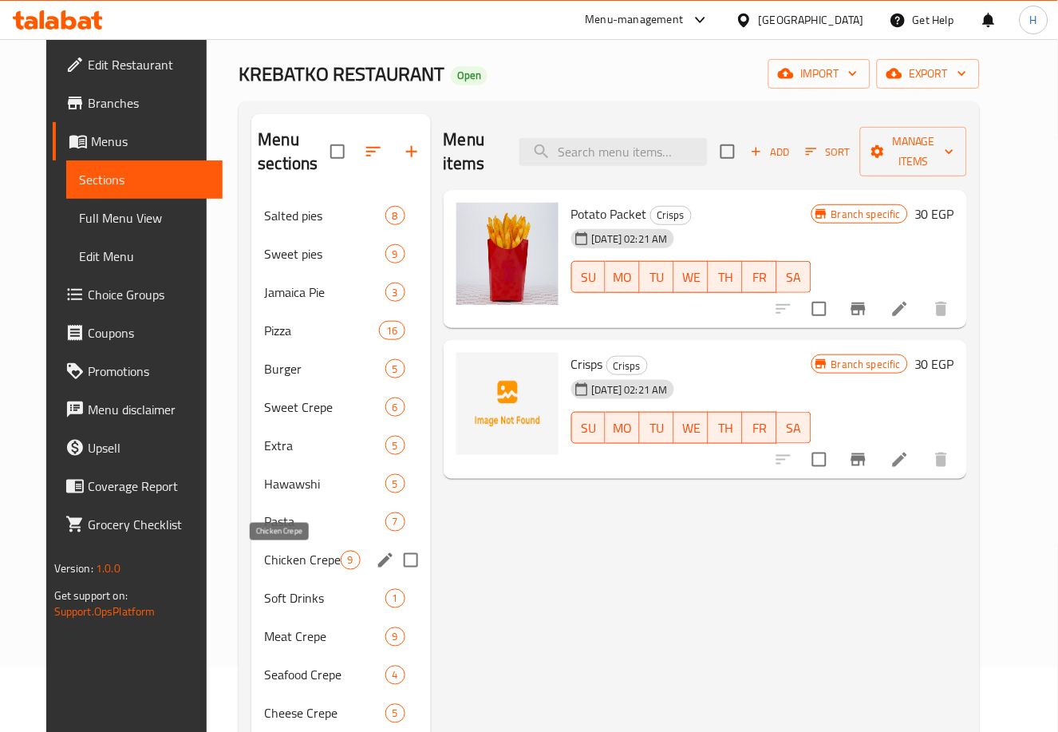
scroll to position [49, 0]
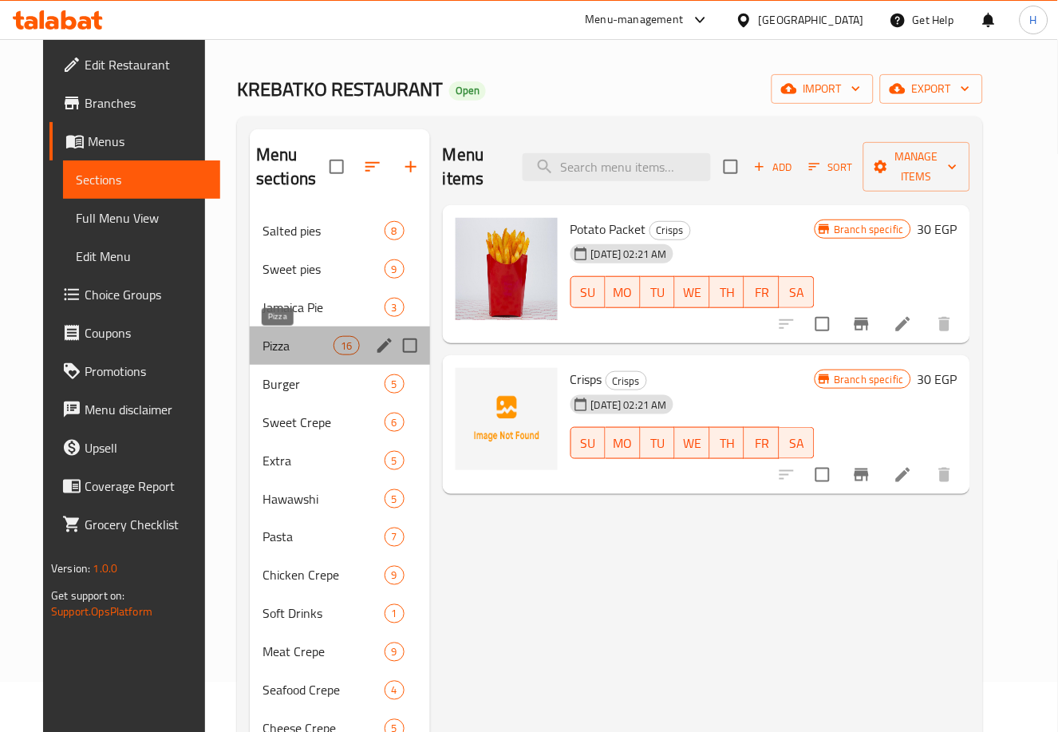
click at [262, 341] on span "Pizza" at bounding box center [297, 345] width 71 height 19
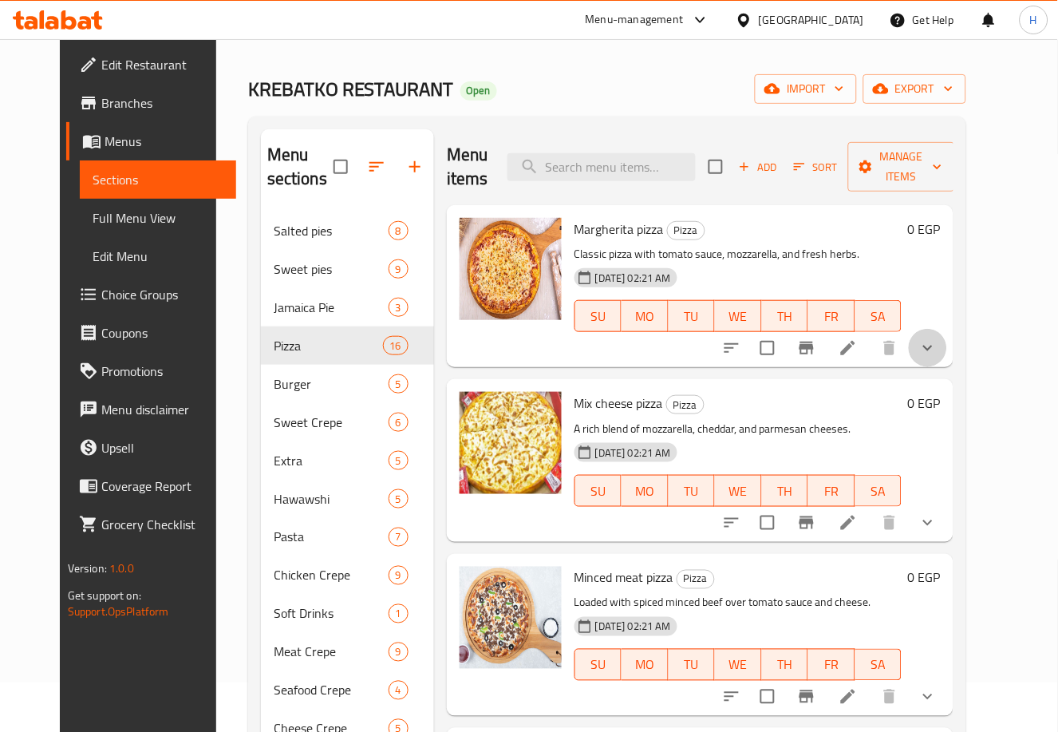
click at [947, 346] on button "show more" at bounding box center [928, 348] width 38 height 38
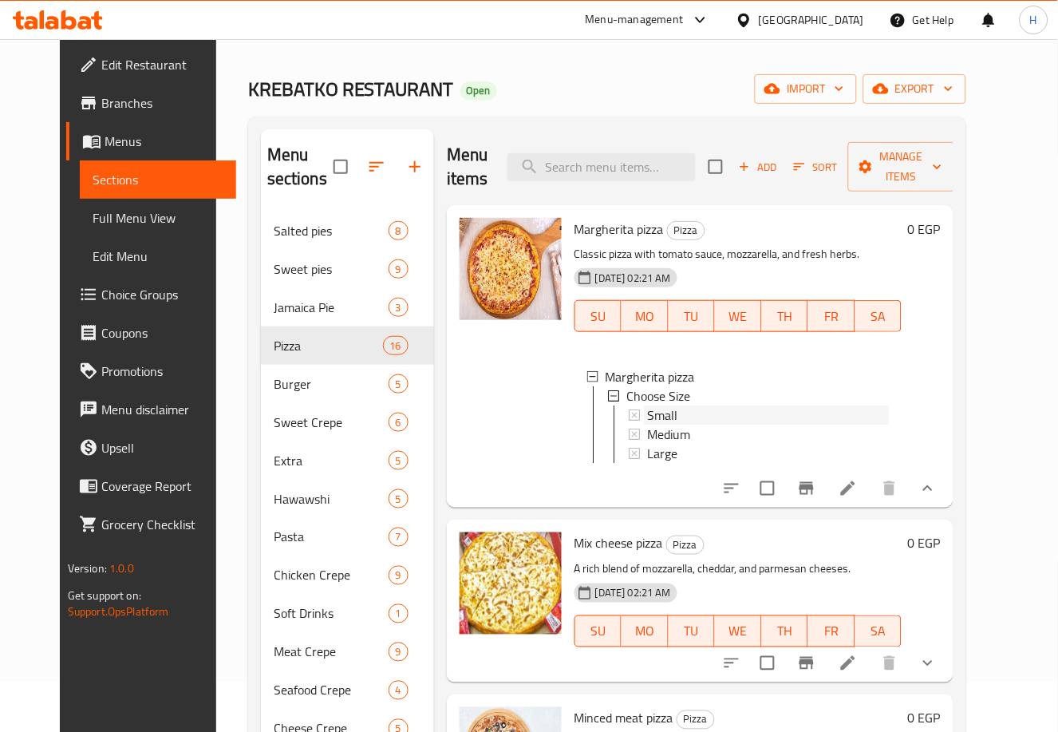
click at [741, 412] on div "Small" at bounding box center [768, 414] width 242 height 19
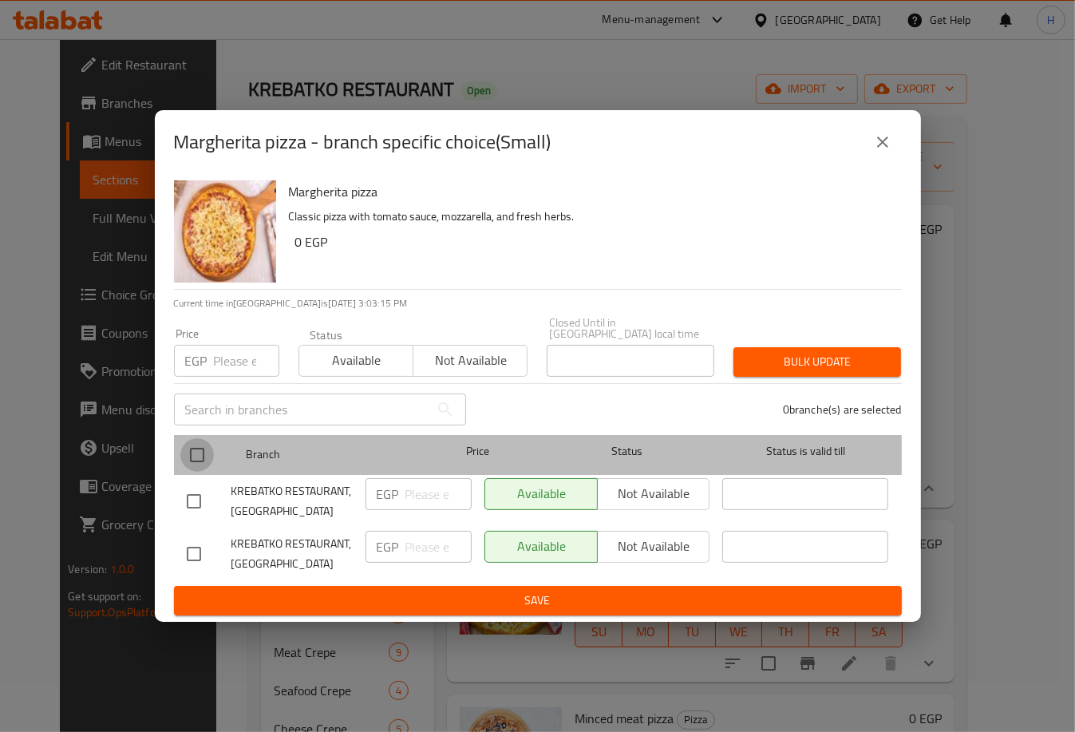
click at [201, 455] on input "checkbox" at bounding box center [197, 455] width 34 height 34
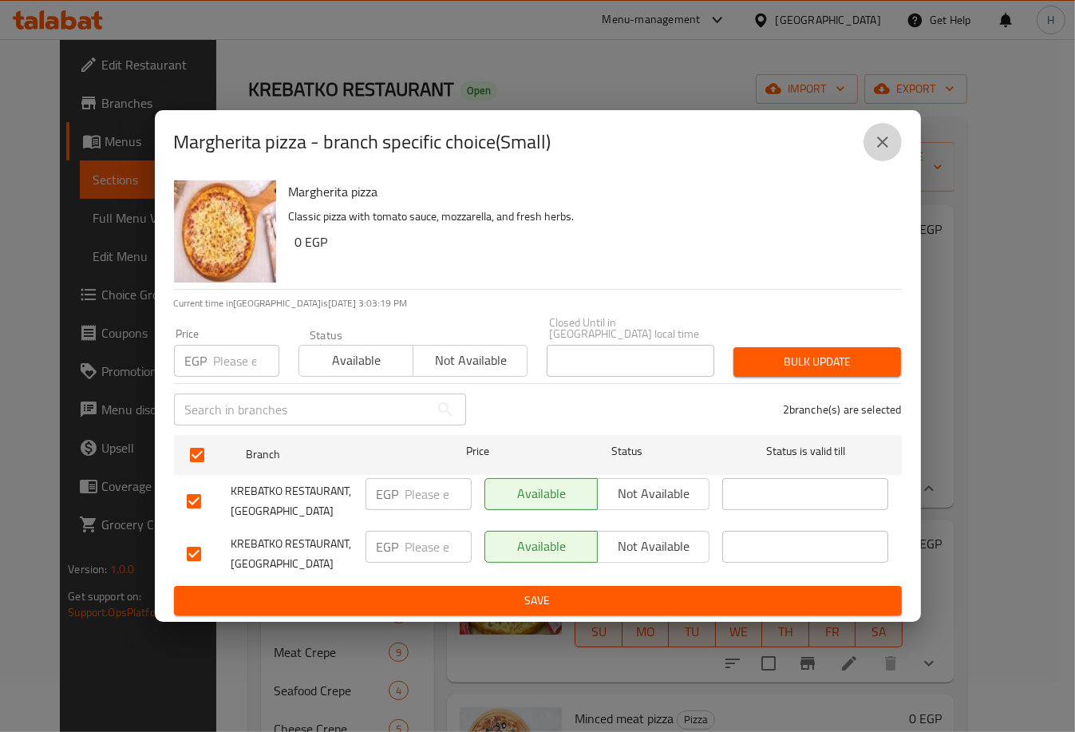
click at [879, 135] on button "close" at bounding box center [882, 142] width 38 height 38
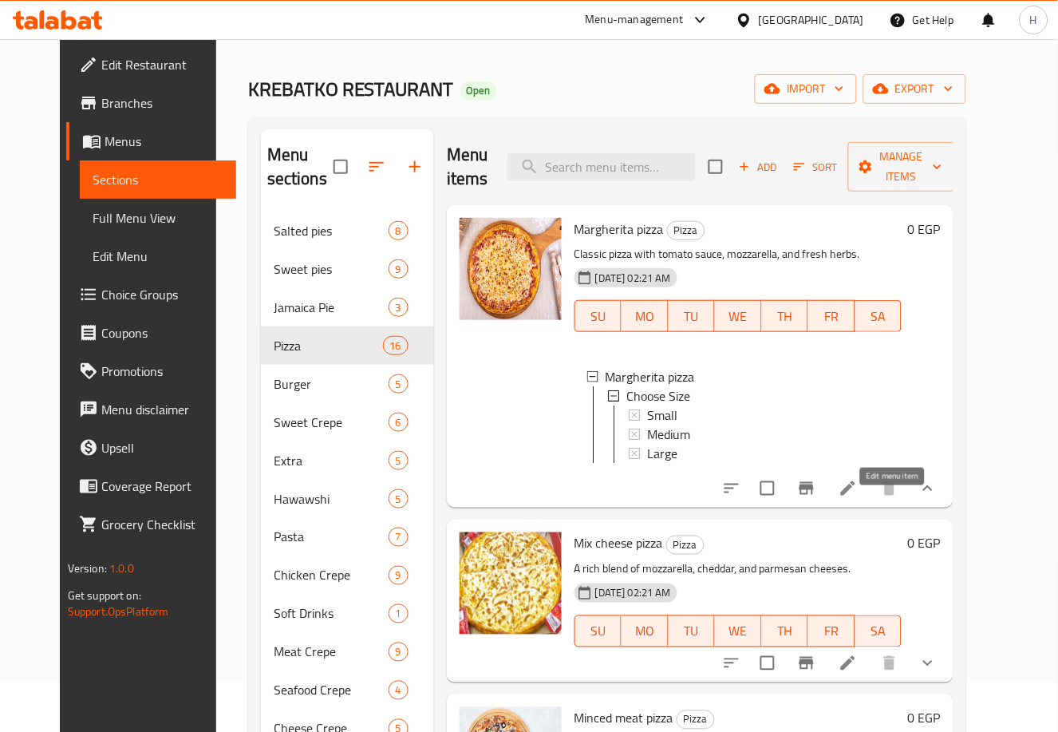
click at [858, 498] on icon at bounding box center [847, 488] width 19 height 19
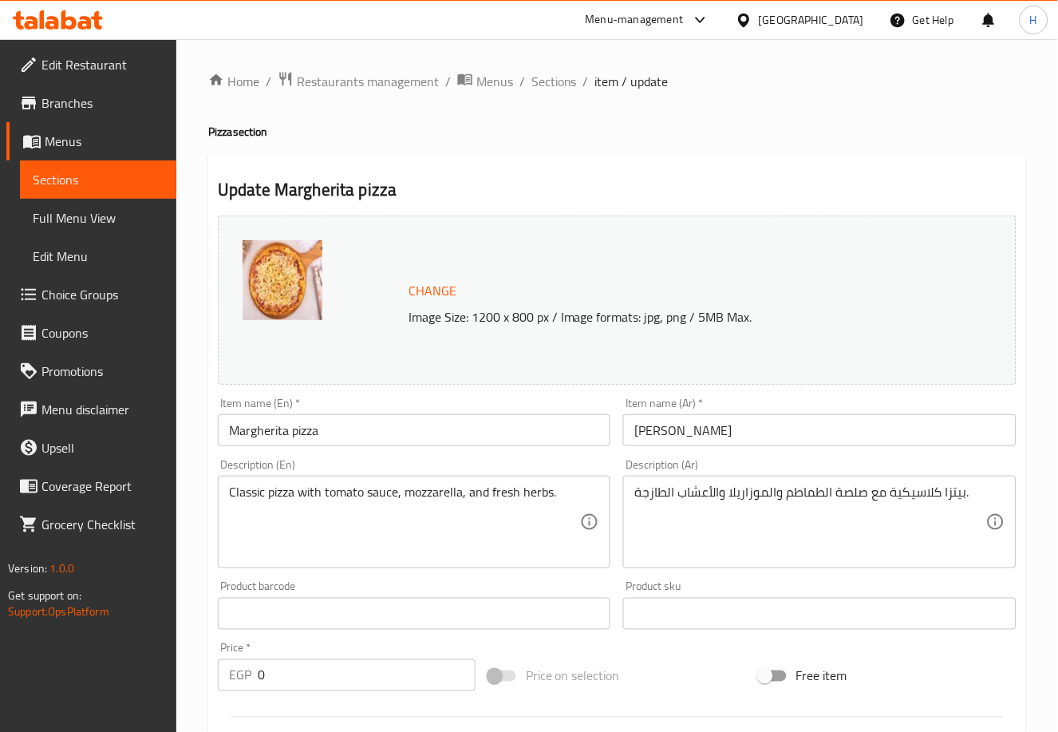
scroll to position [501, 0]
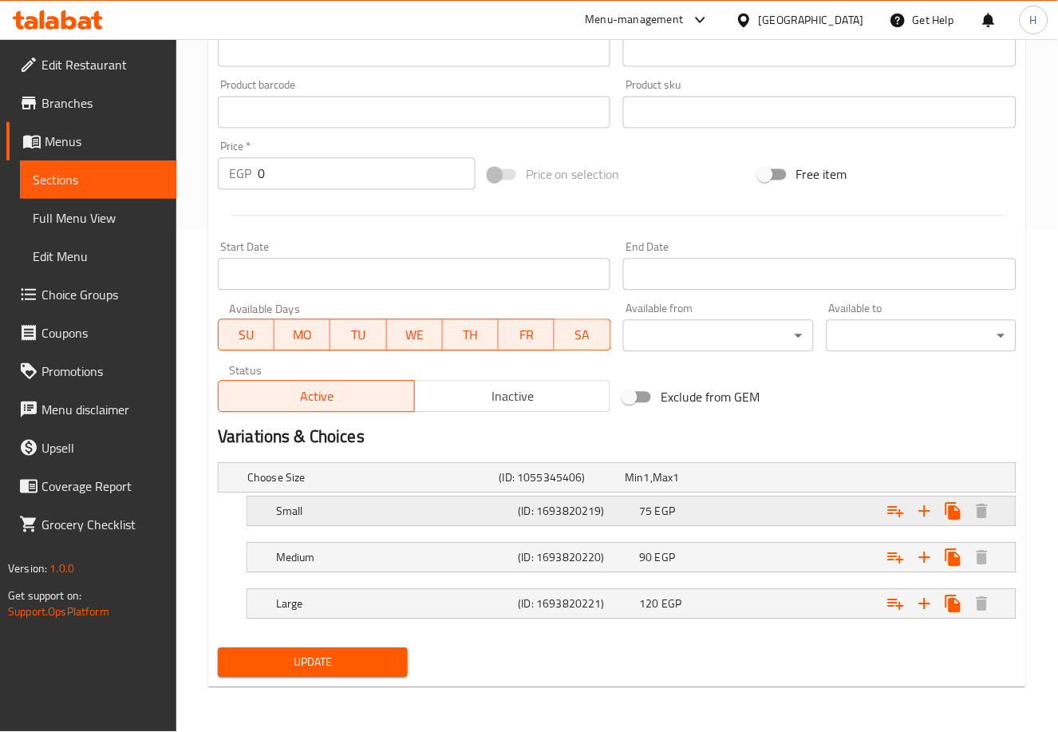
click at [691, 509] on div "75 EGP" at bounding box center [696, 511] width 115 height 16
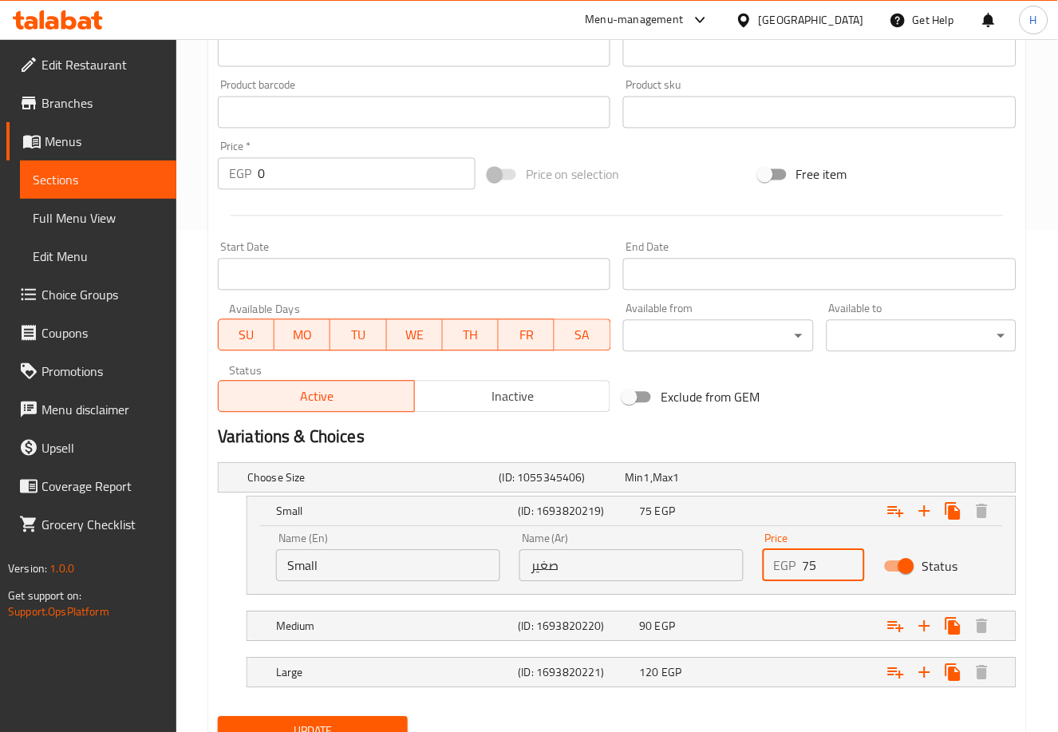
drag, startPoint x: 827, startPoint y: 570, endPoint x: 786, endPoint y: 579, distance: 42.4
click at [786, 579] on div "EGP 75 Price" at bounding box center [814, 566] width 102 height 32
click at [771, 626] on div "Expand" at bounding box center [878, 626] width 243 height 35
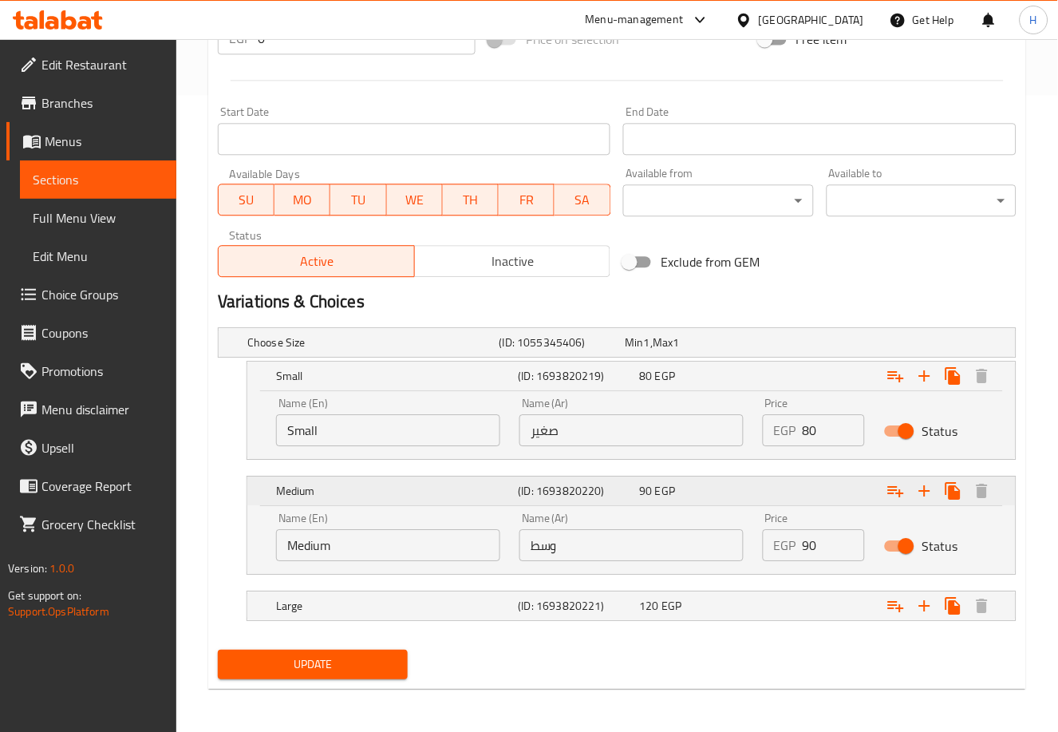
scroll to position [639, 0]
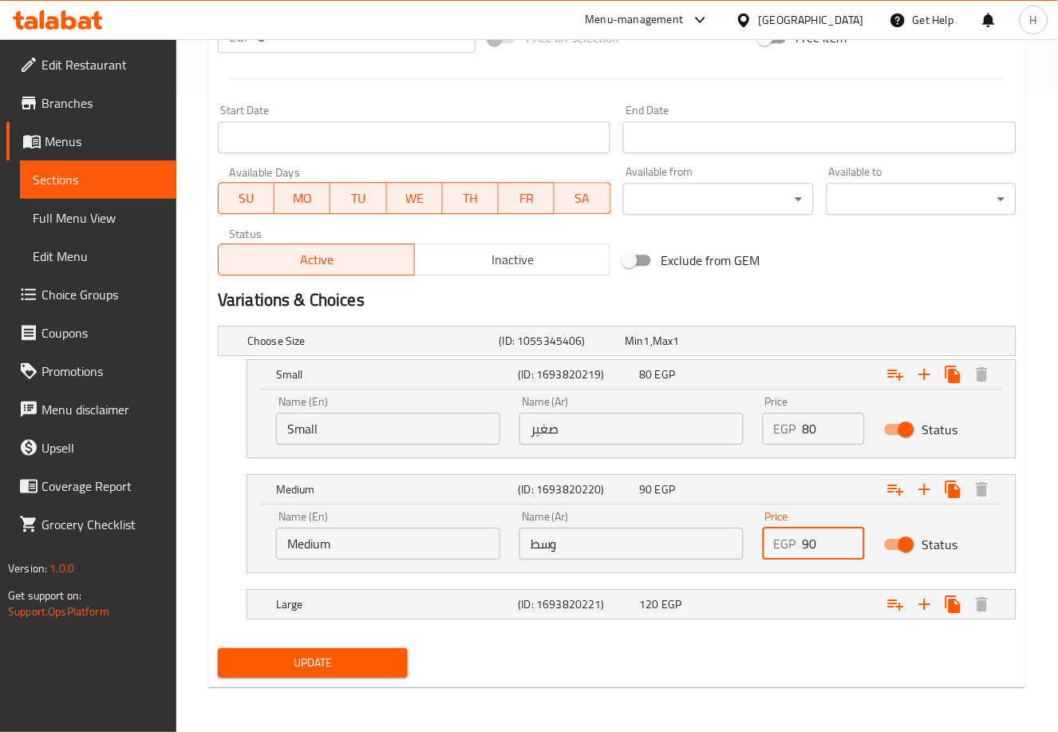
drag, startPoint x: 831, startPoint y: 546, endPoint x: 813, endPoint y: 546, distance: 18.3
click at [813, 546] on input "90" at bounding box center [833, 543] width 62 height 32
click at [799, 591] on div "Expand" at bounding box center [878, 603] width 243 height 35
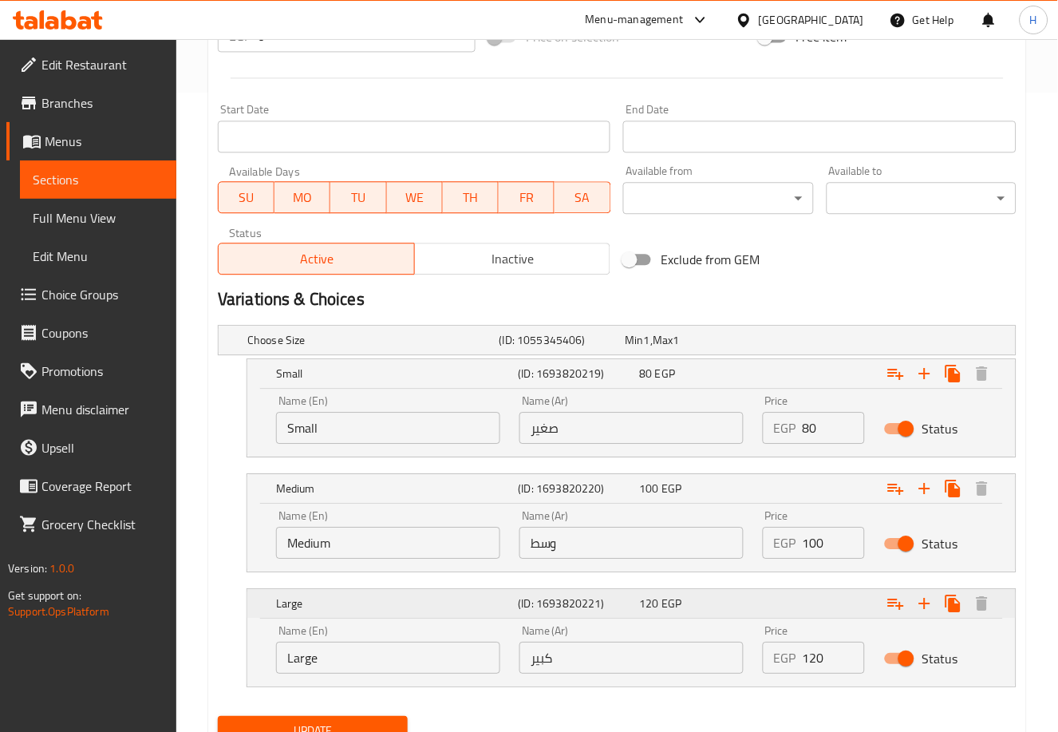
scroll to position [707, 0]
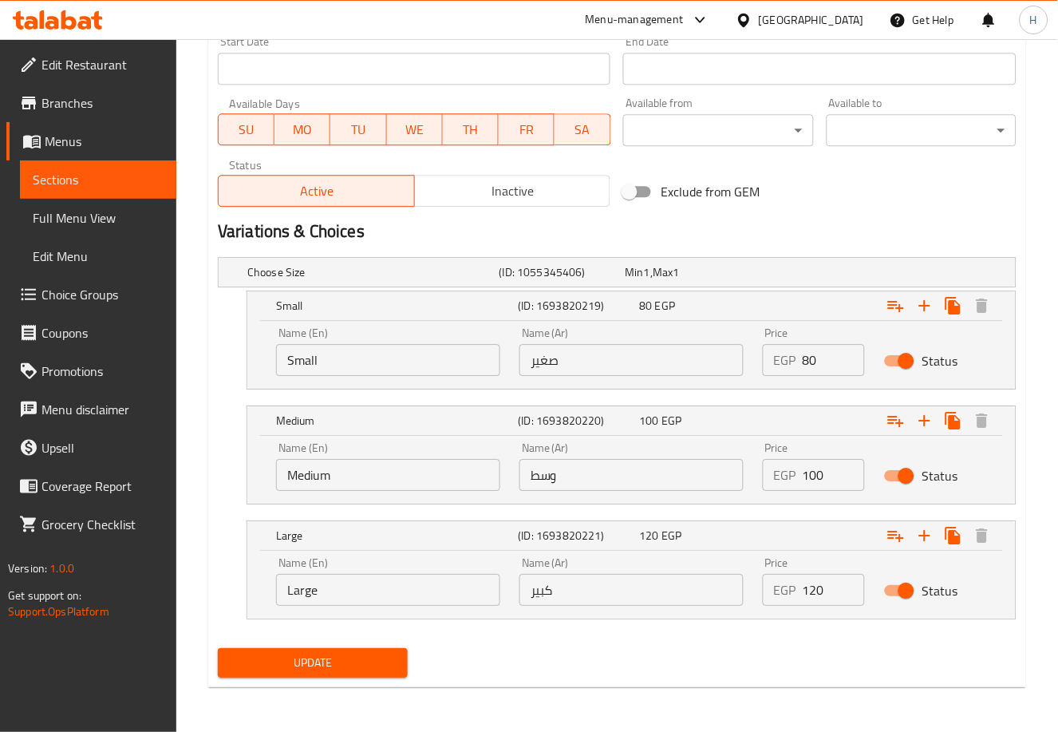
click at [347, 664] on span "Update" at bounding box center [313, 663] width 164 height 20
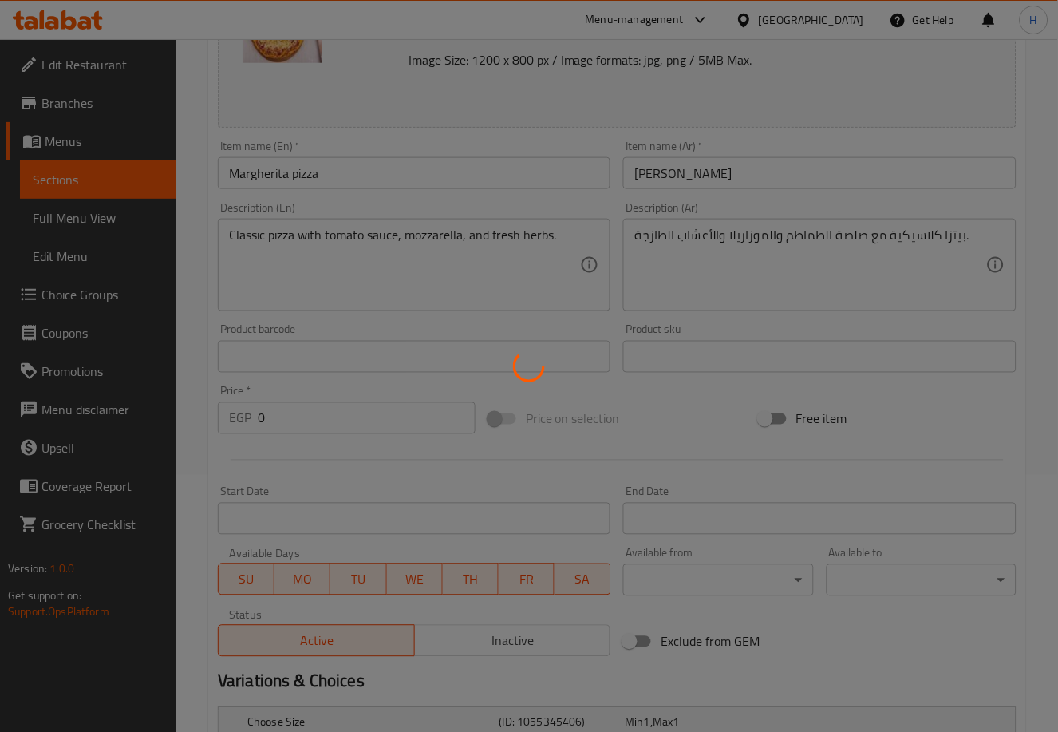
scroll to position [0, 0]
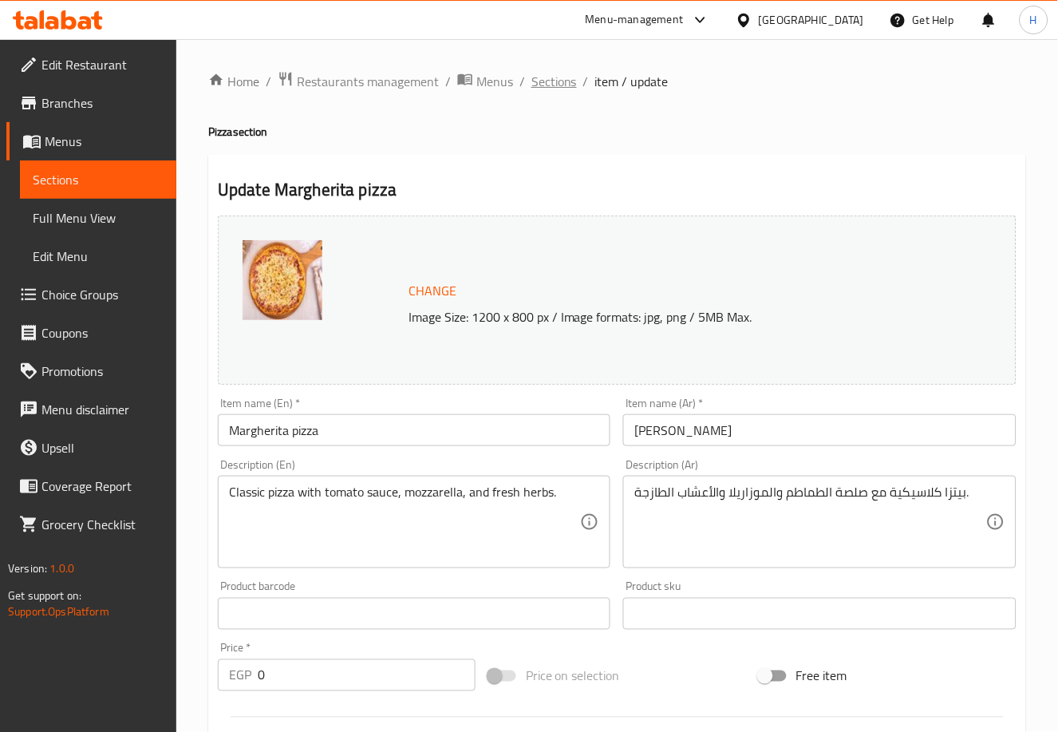
click at [547, 85] on span "Sections" at bounding box center [553, 81] width 45 height 19
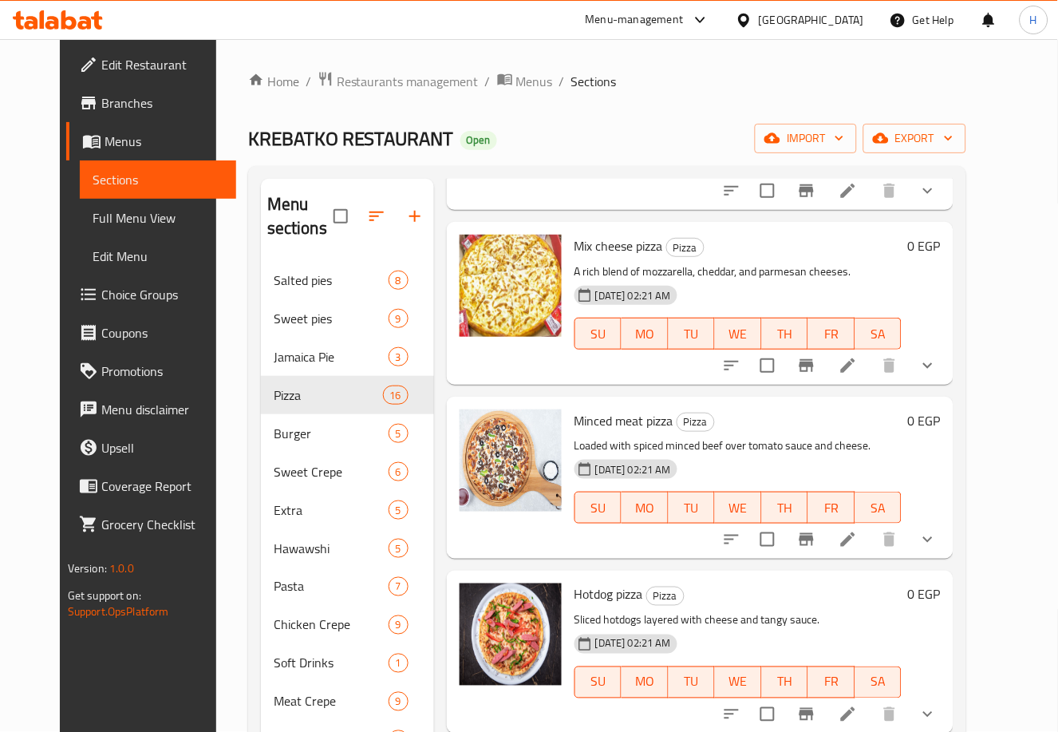
scroll to position [219, 0]
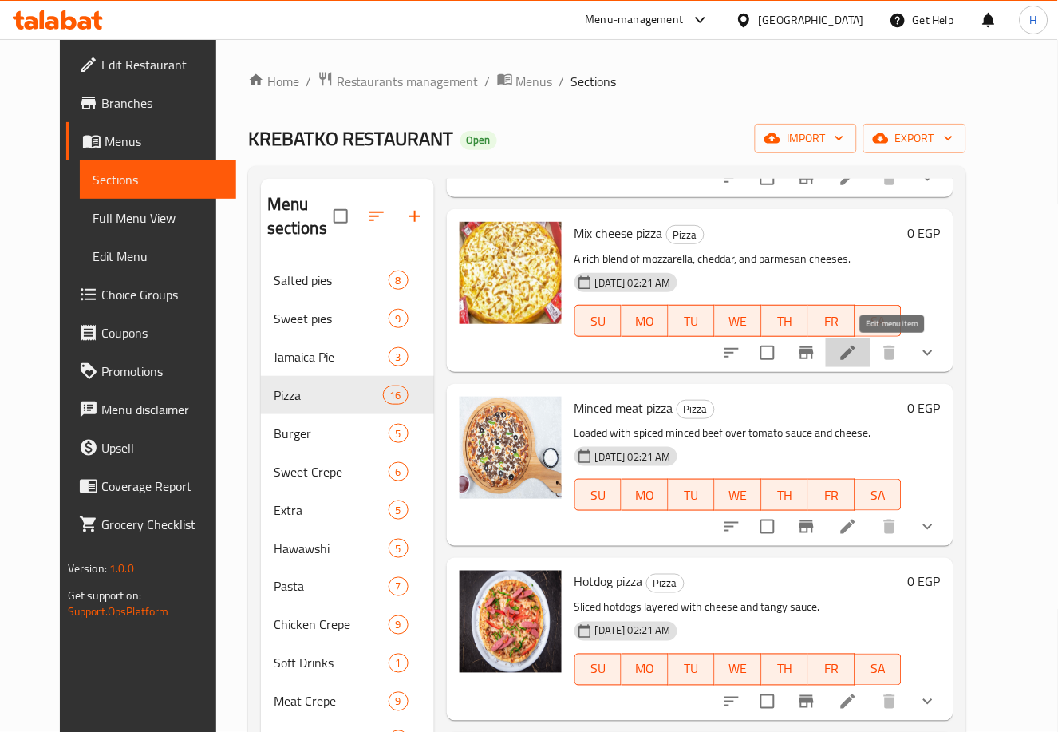
click at [855, 354] on icon at bounding box center [848, 352] width 14 height 14
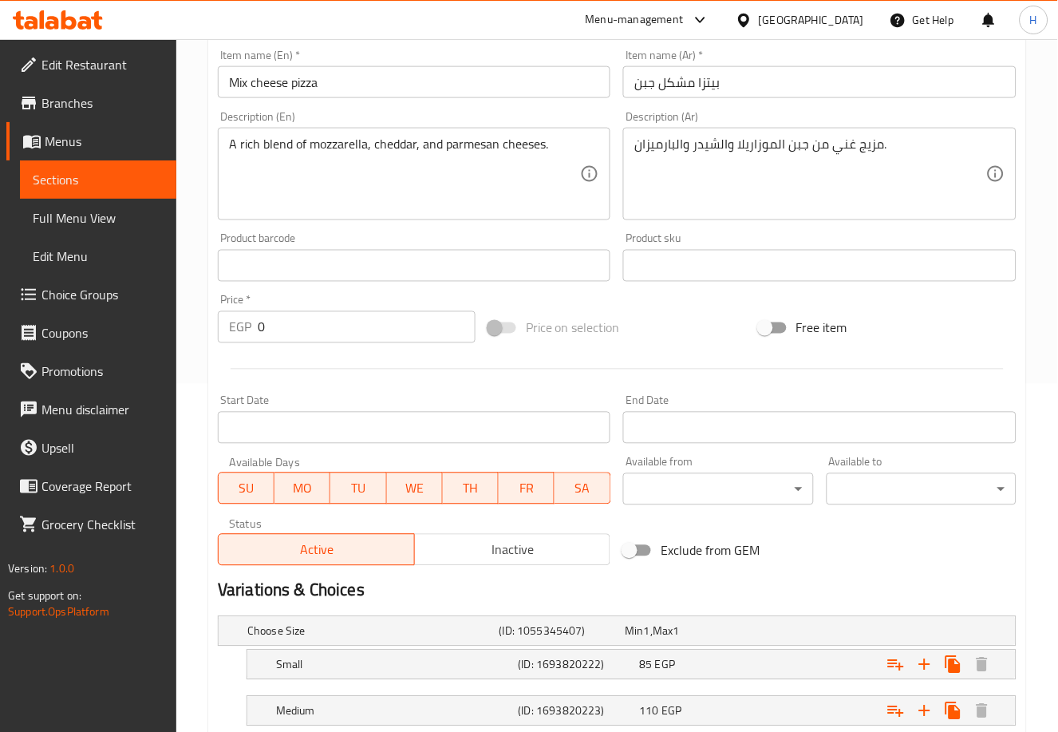
scroll to position [501, 0]
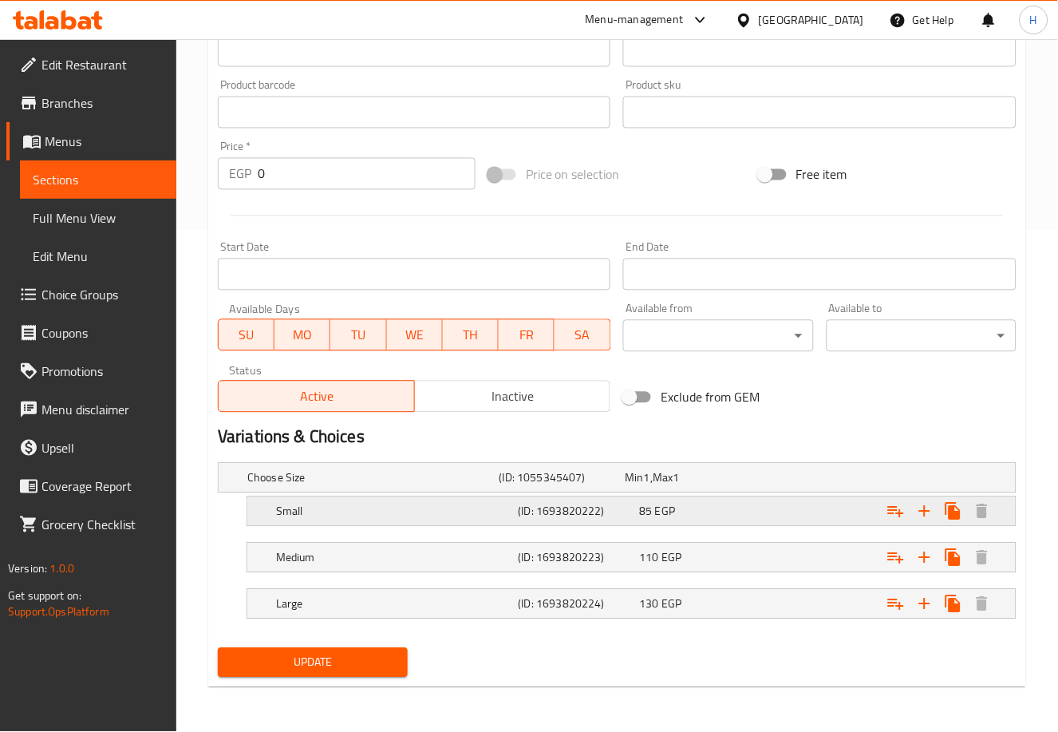
click at [739, 510] on div "85 EGP" at bounding box center [696, 511] width 115 height 16
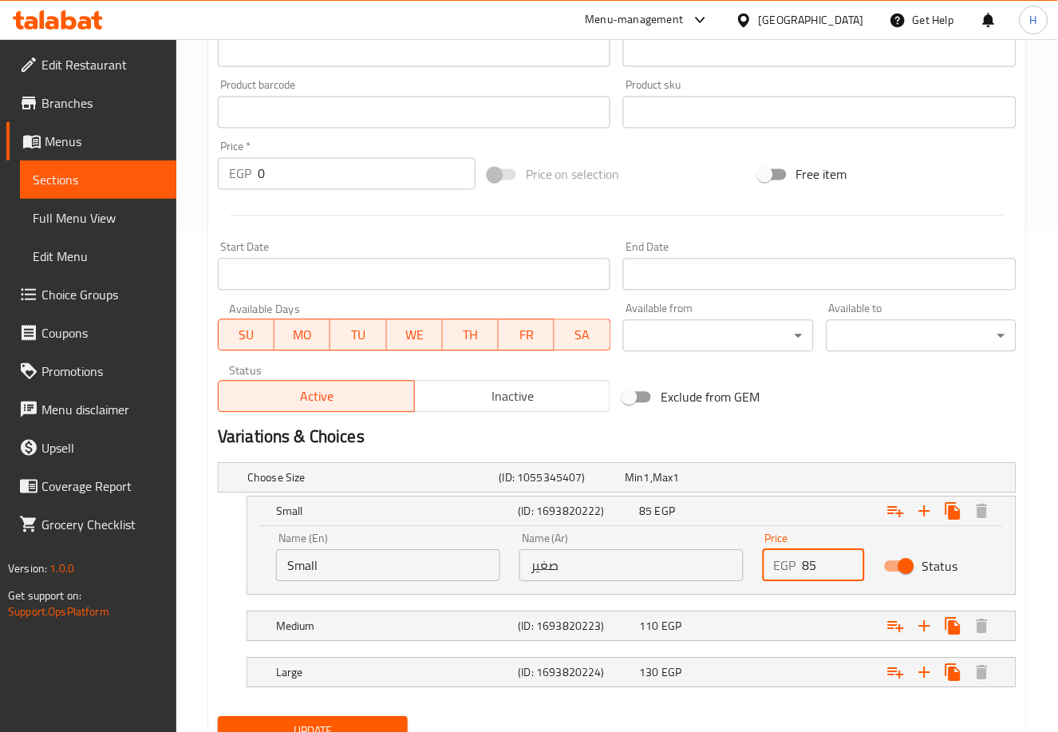
drag, startPoint x: 826, startPoint y: 571, endPoint x: 759, endPoint y: 588, distance: 69.1
click at [759, 588] on div "Price EGP 85 Price" at bounding box center [813, 557] width 121 height 68
click at [785, 622] on div "Expand" at bounding box center [878, 626] width 243 height 35
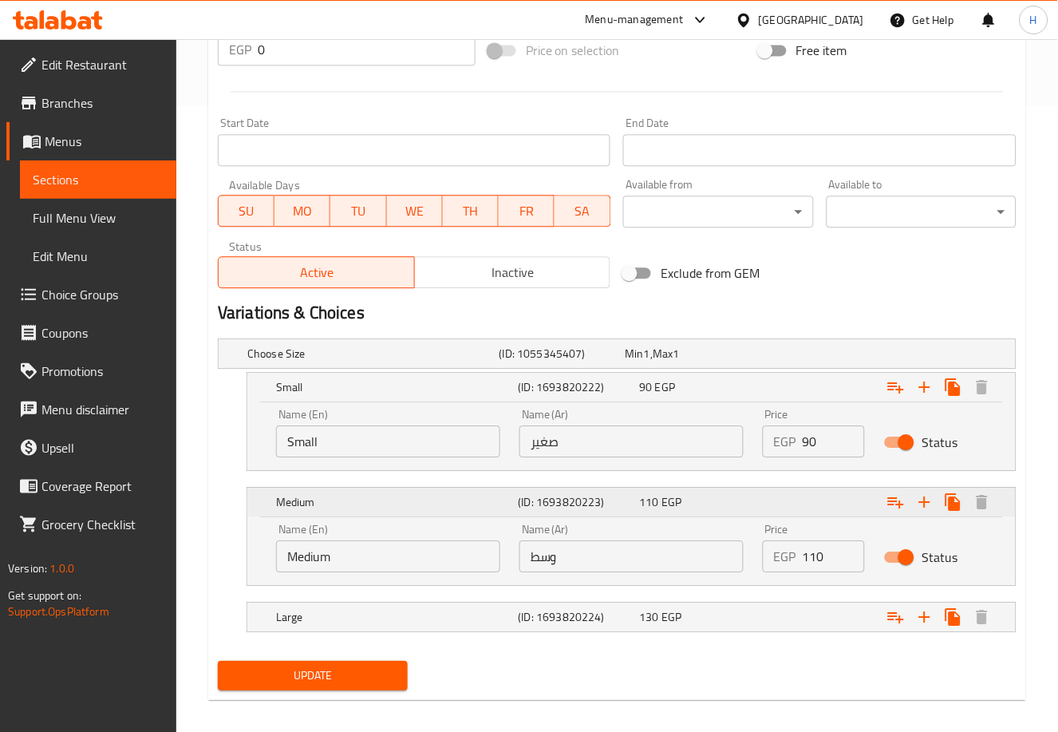
scroll to position [633, 0]
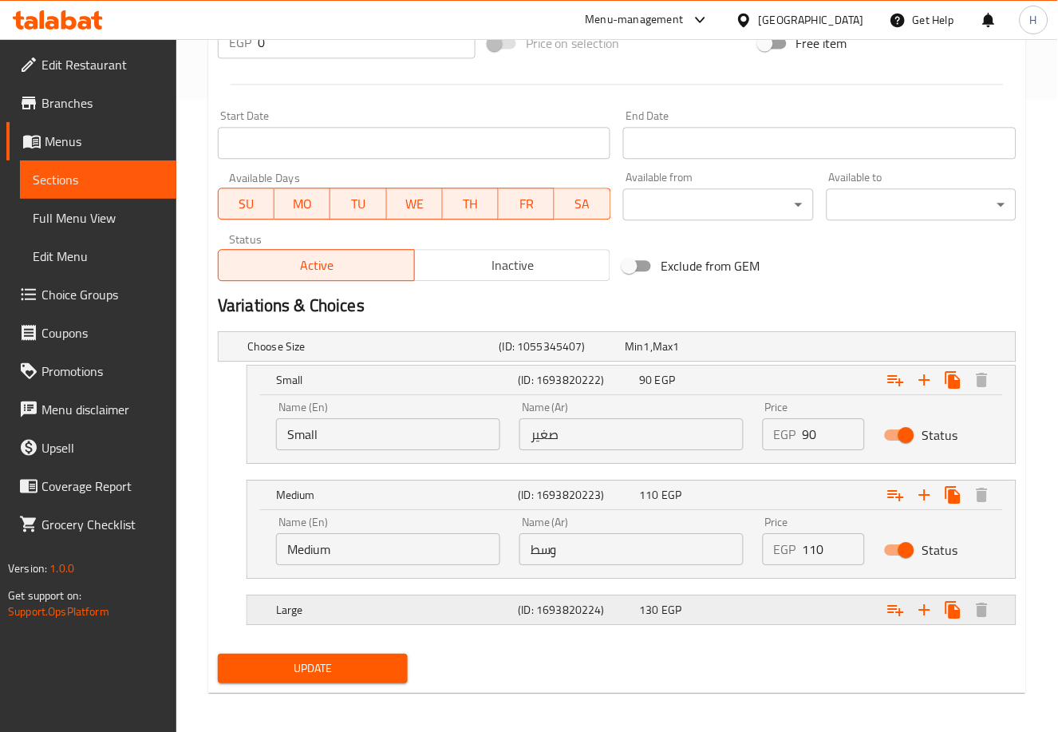
click at [781, 619] on div "Expand" at bounding box center [878, 609] width 243 height 35
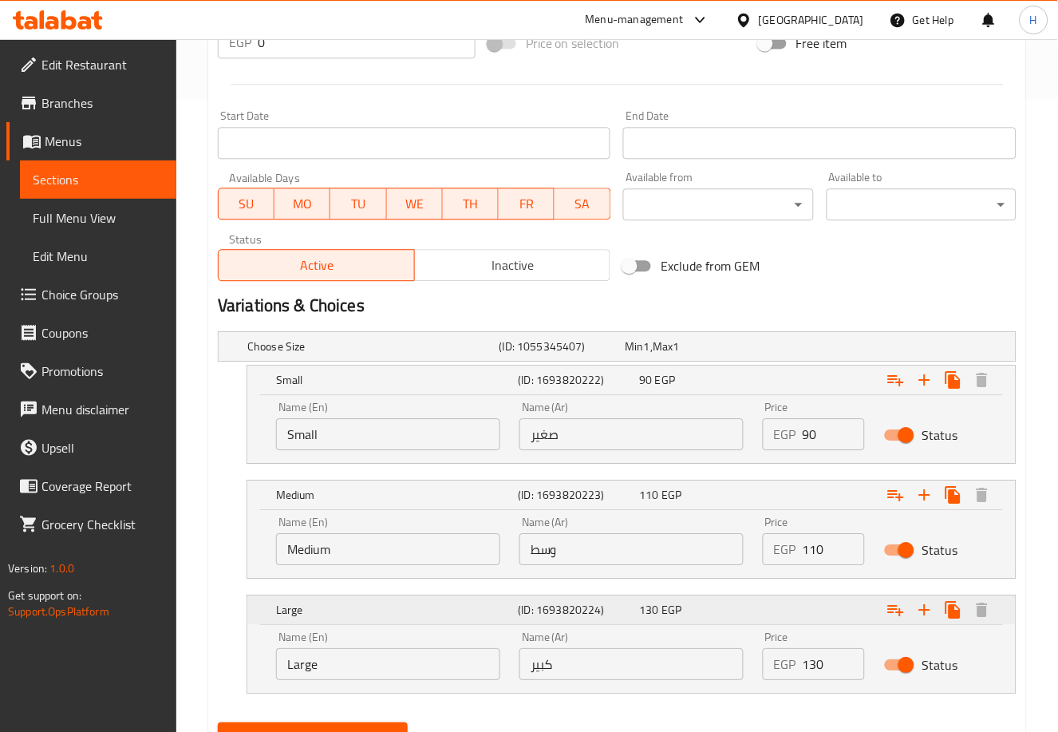
scroll to position [707, 0]
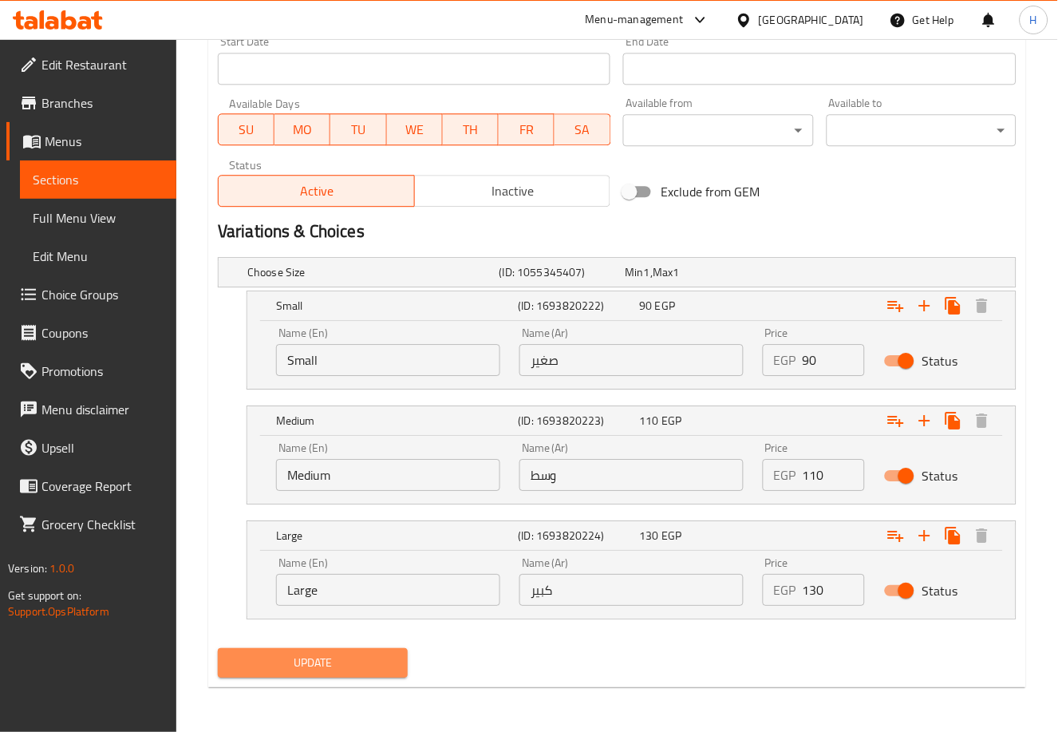
click at [287, 665] on span "Update" at bounding box center [313, 663] width 164 height 20
click at [282, 657] on span "Update" at bounding box center [313, 663] width 164 height 20
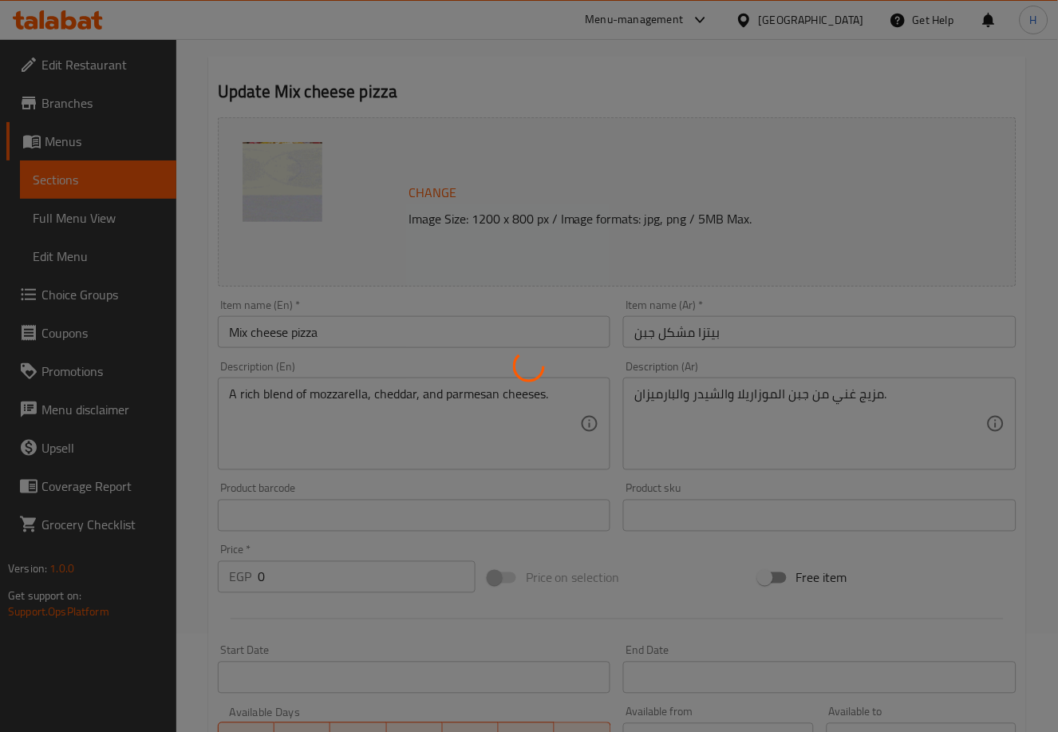
scroll to position [0, 0]
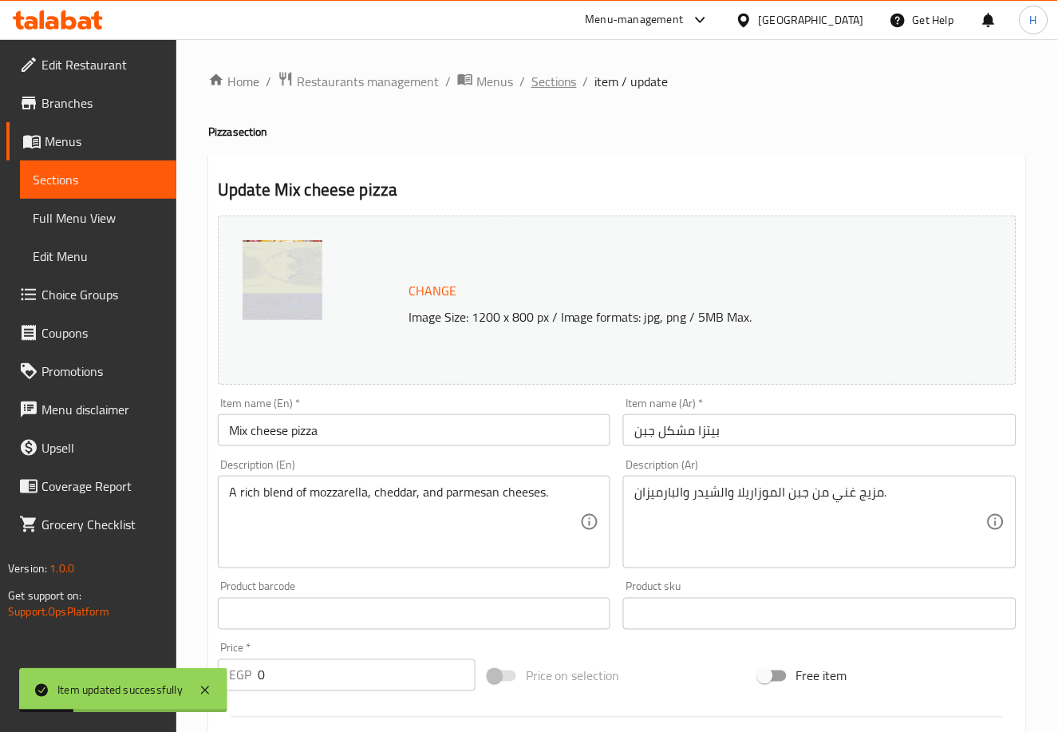
click at [554, 78] on span "Sections" at bounding box center [553, 81] width 45 height 19
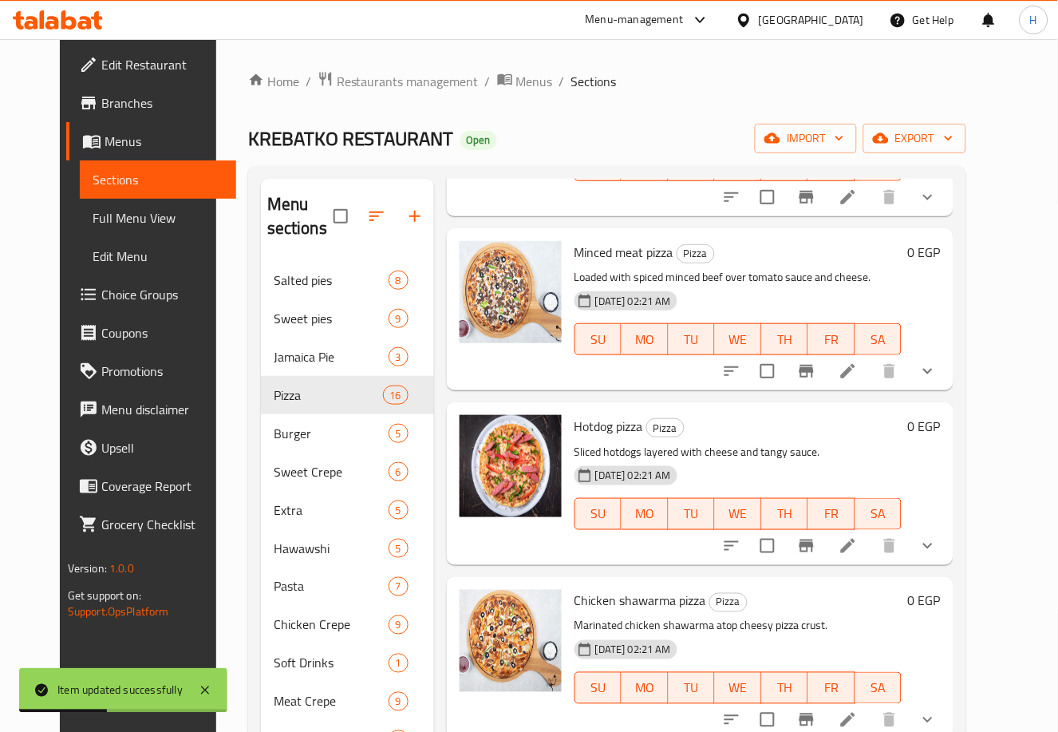
scroll to position [377, 0]
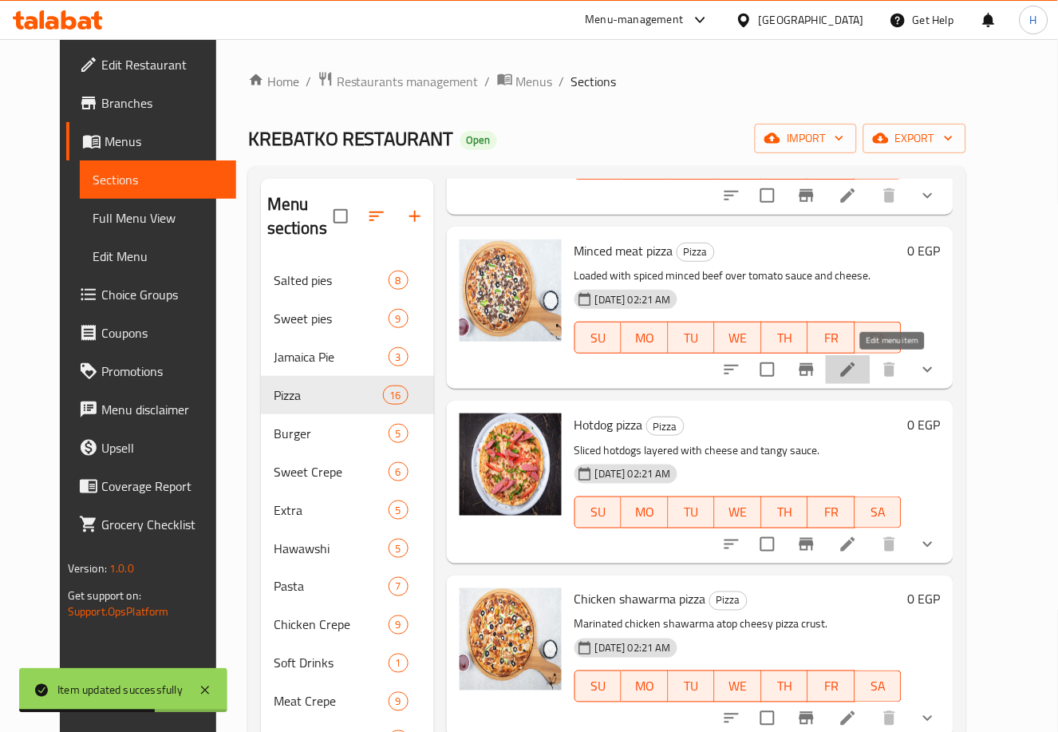
click at [858, 361] on icon at bounding box center [847, 369] width 19 height 19
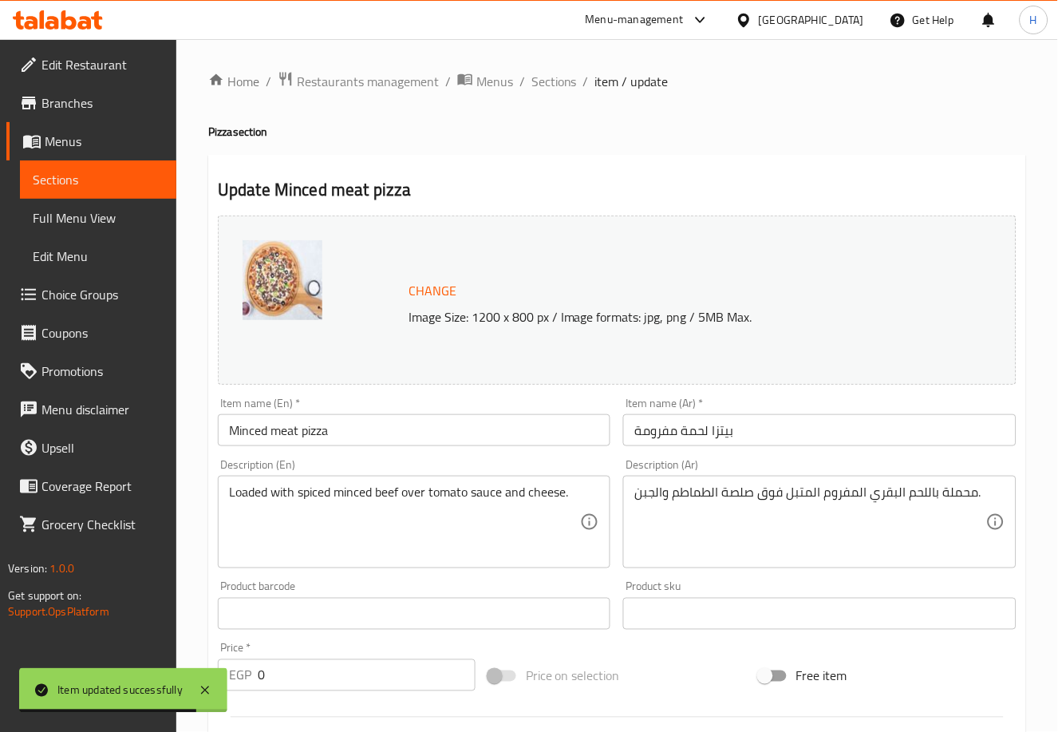
scroll to position [501, 0]
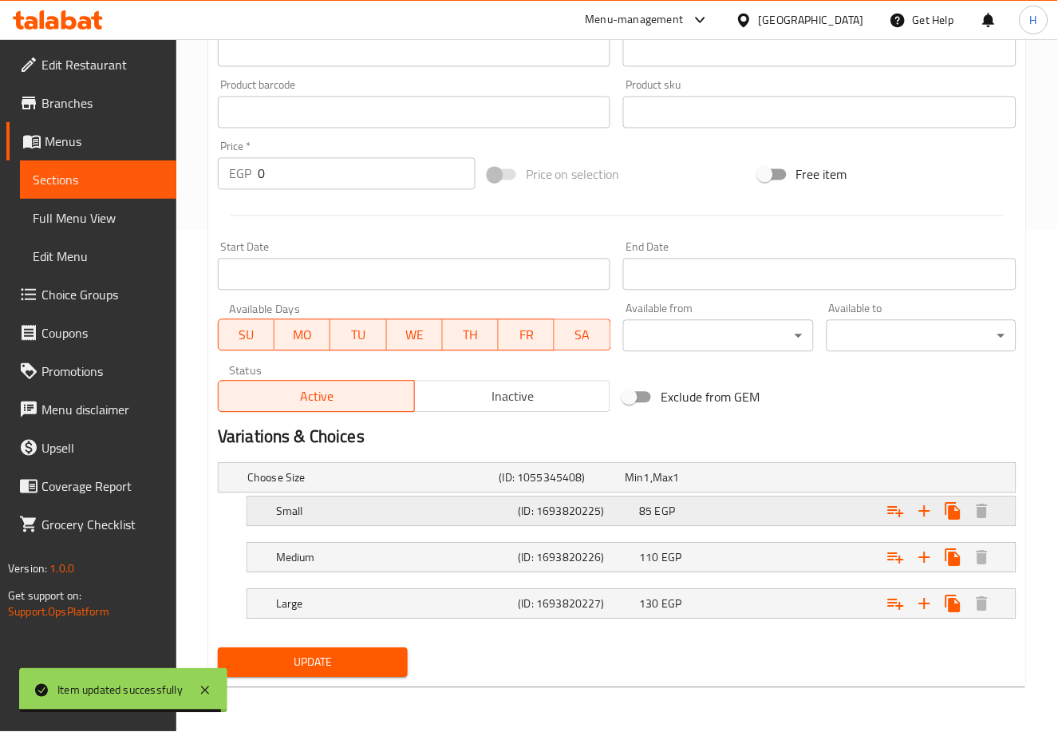
click at [784, 510] on div "Expand" at bounding box center [878, 511] width 243 height 35
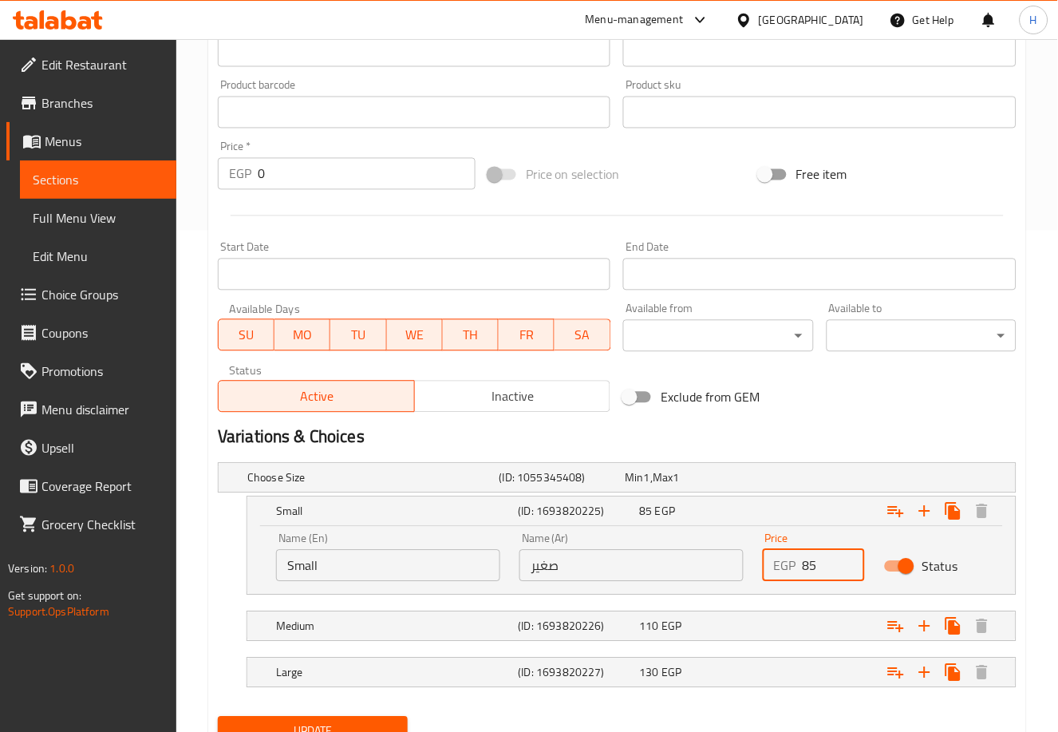
drag, startPoint x: 824, startPoint y: 570, endPoint x: 796, endPoint y: 568, distance: 28.0
click at [796, 568] on div "EGP 85 Price" at bounding box center [814, 566] width 102 height 32
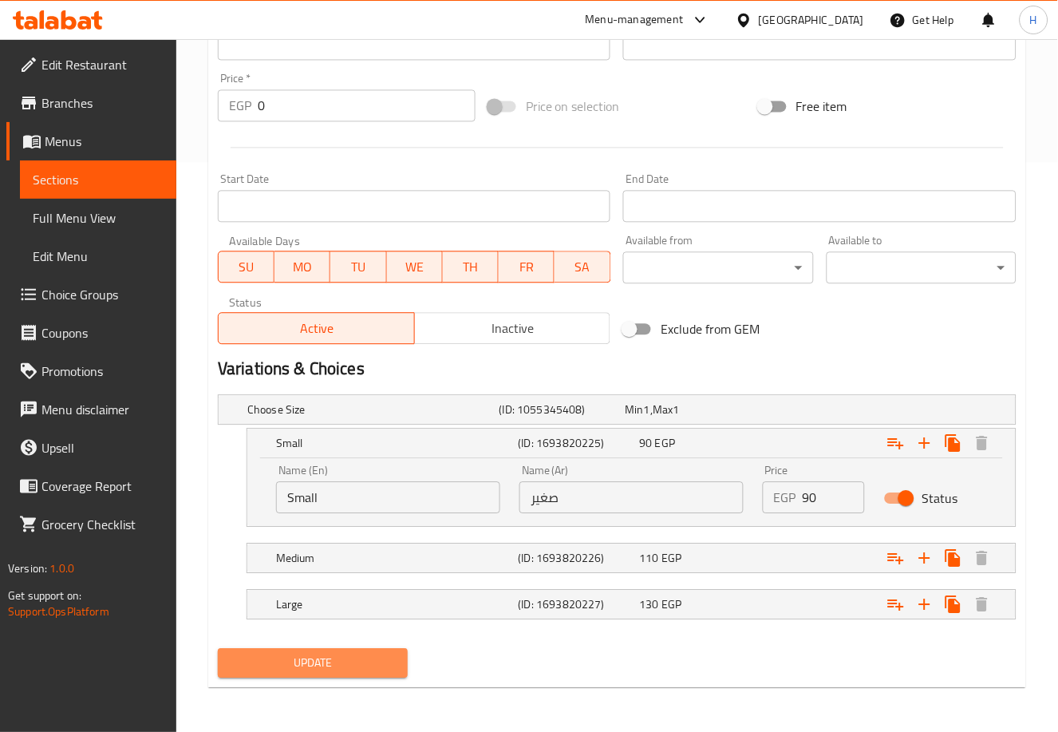
click at [359, 651] on button "Update" at bounding box center [313, 663] width 190 height 30
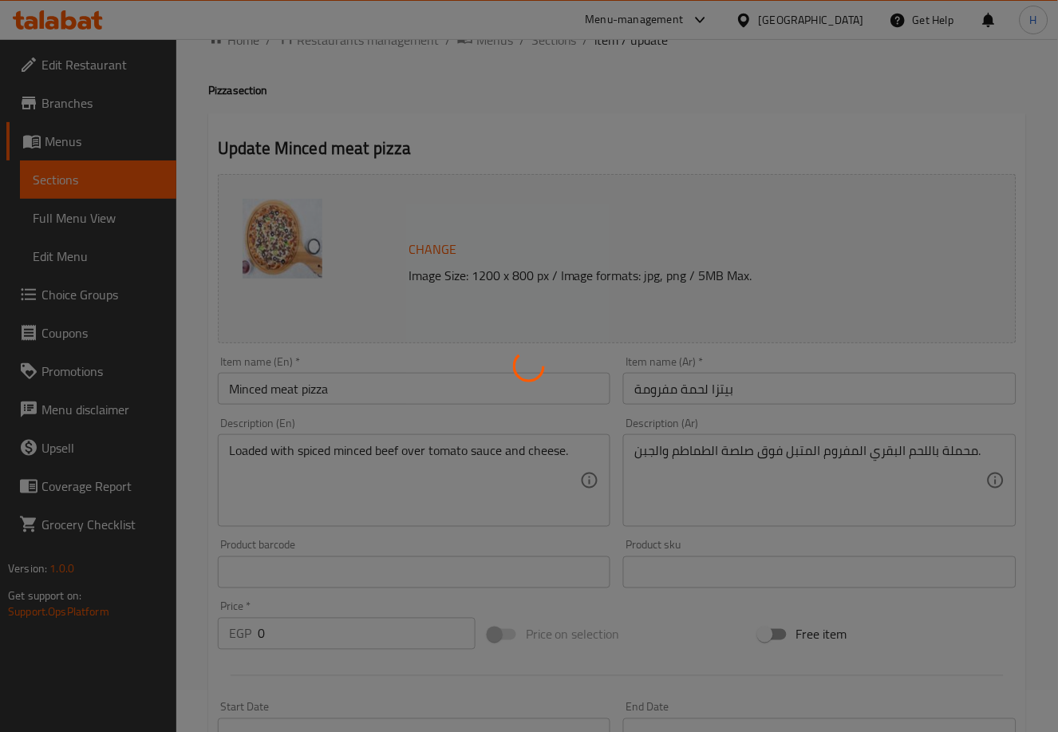
scroll to position [0, 0]
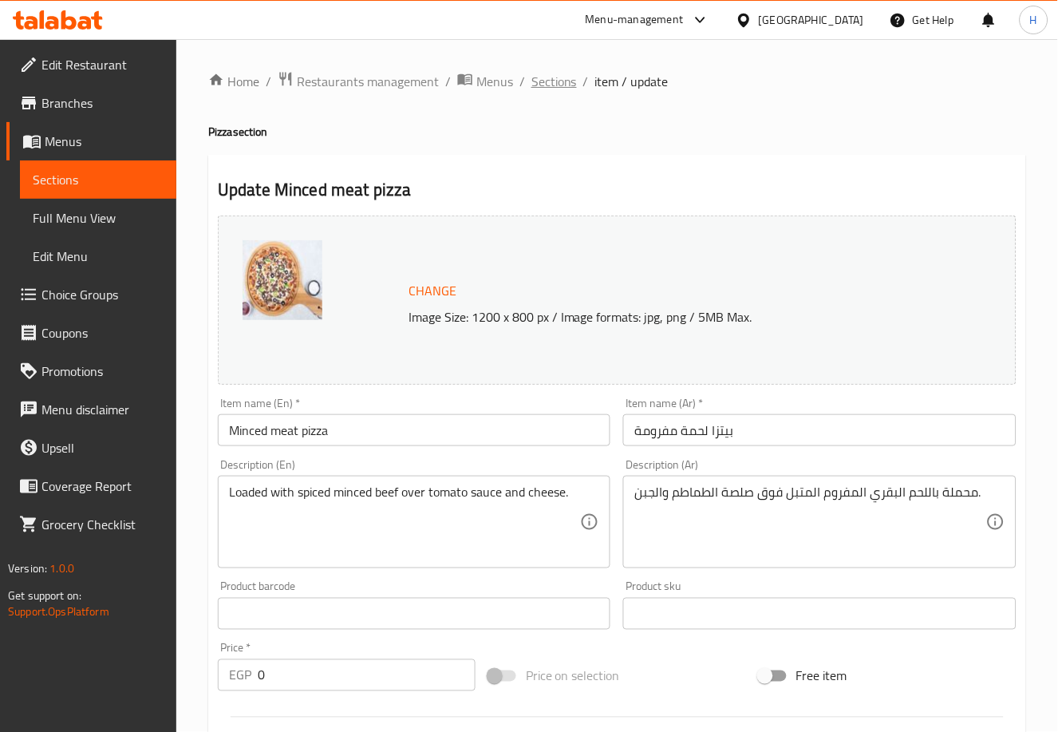
click at [550, 80] on span "Sections" at bounding box center [553, 81] width 45 height 19
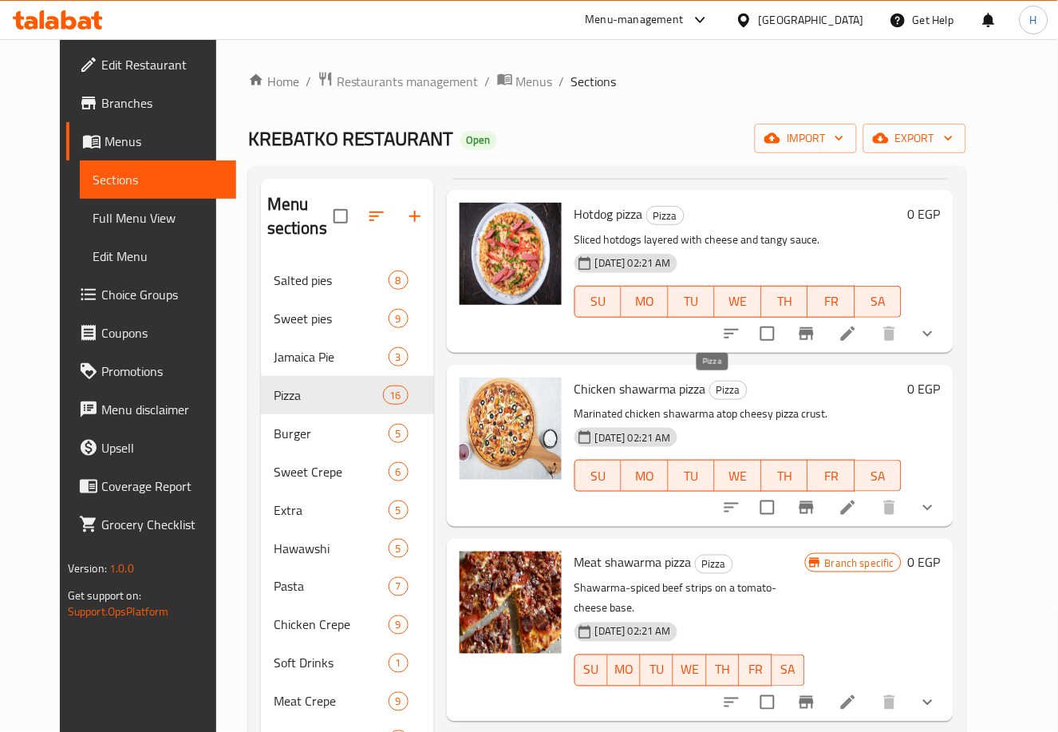
scroll to position [593, 0]
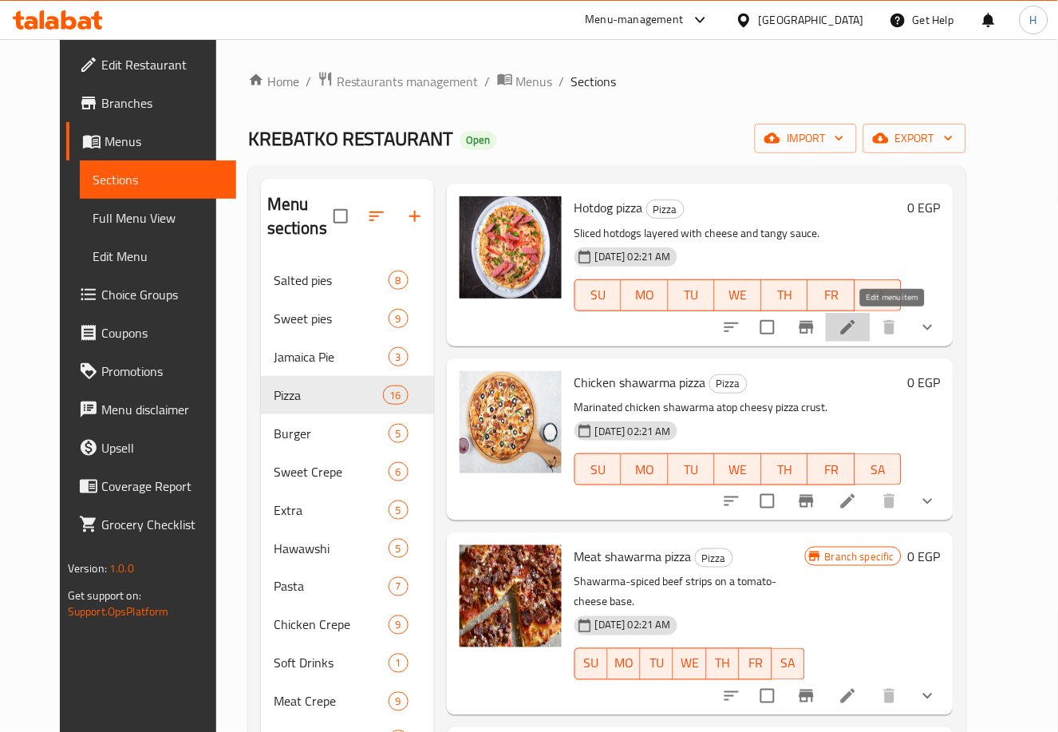
click at [858, 321] on icon at bounding box center [847, 326] width 19 height 19
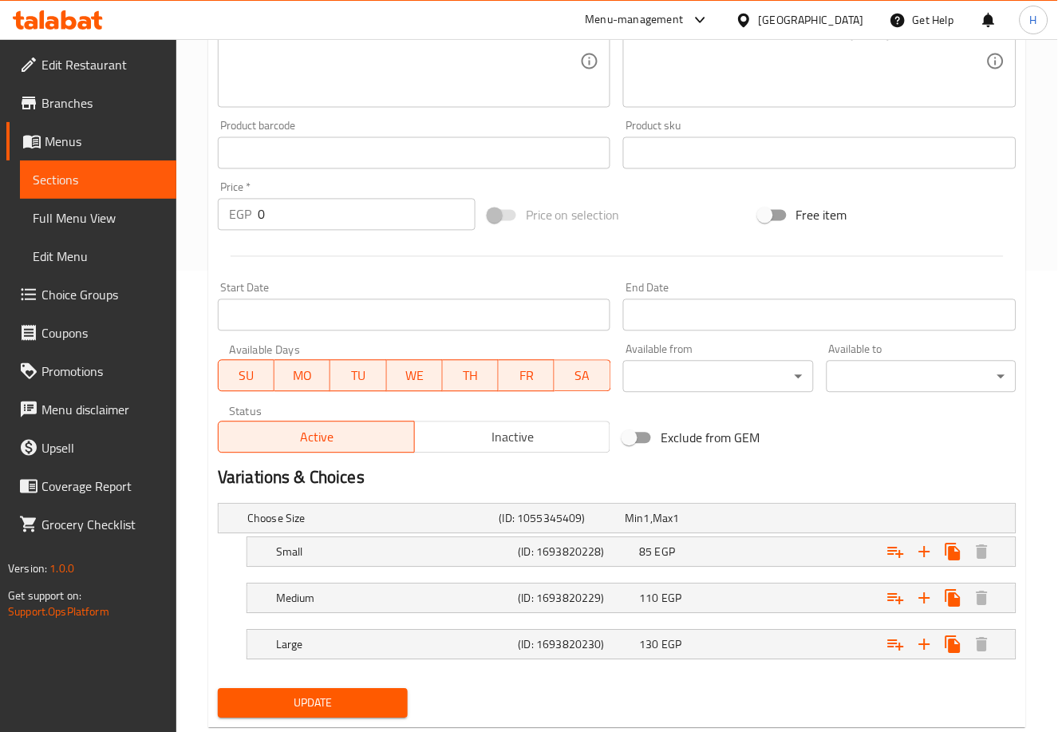
scroll to position [501, 0]
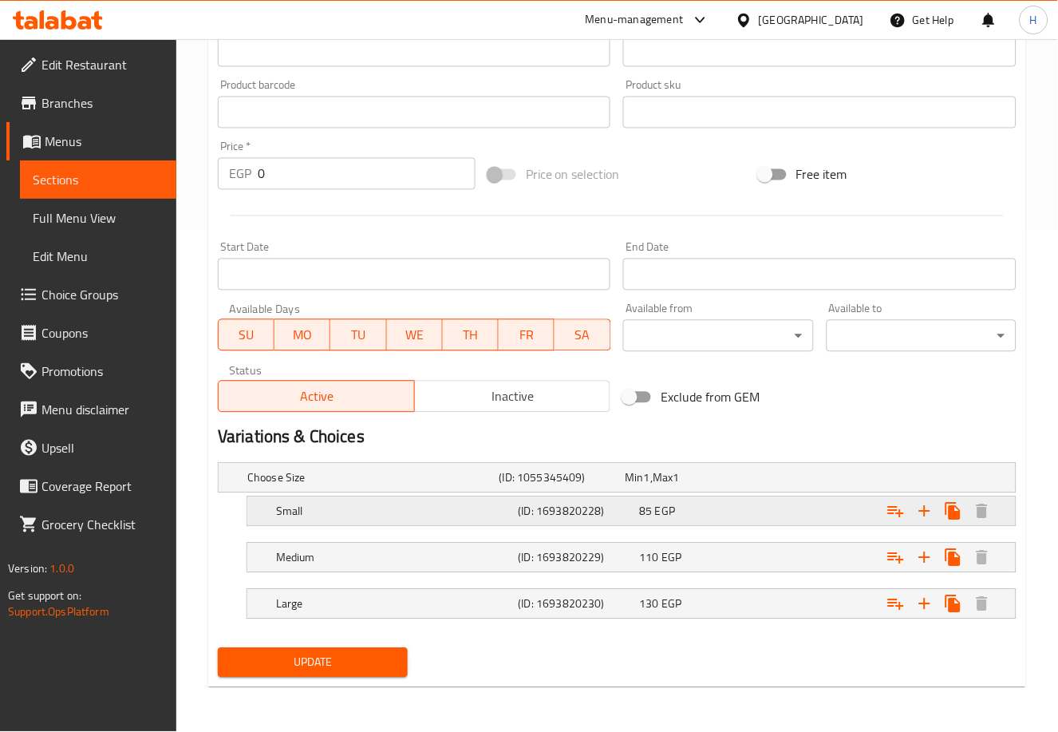
click at [784, 527] on div "Expand" at bounding box center [878, 511] width 243 height 35
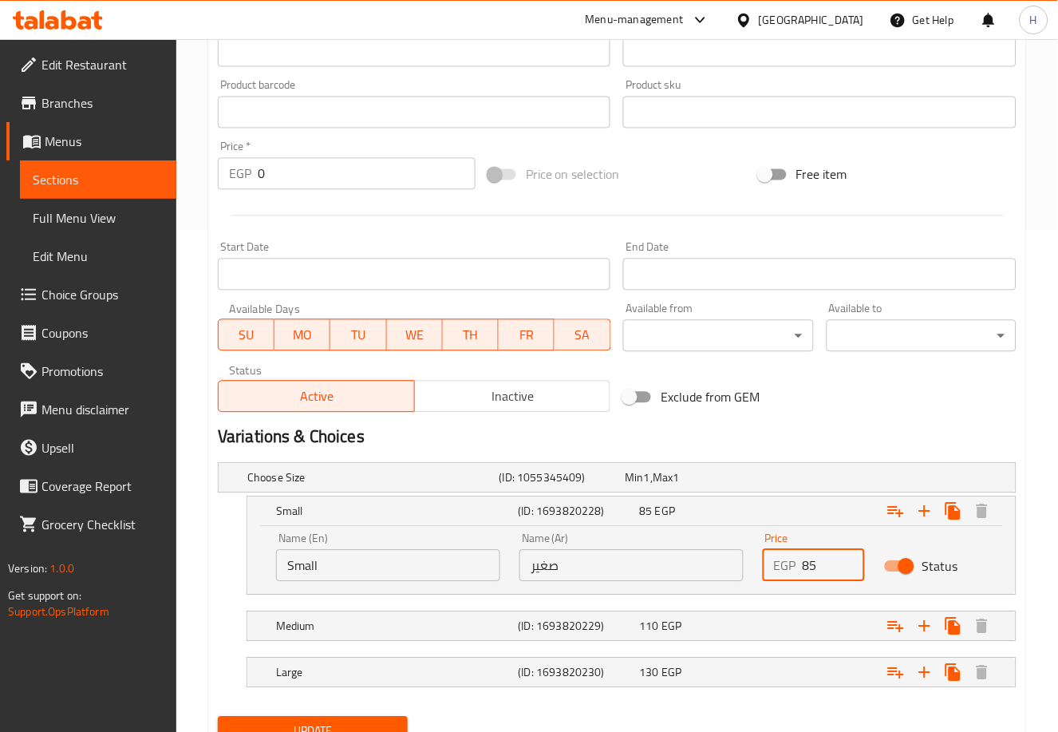
drag, startPoint x: 824, startPoint y: 562, endPoint x: 793, endPoint y: 569, distance: 31.8
click at [793, 569] on div "EGP 85 Price" at bounding box center [814, 566] width 102 height 32
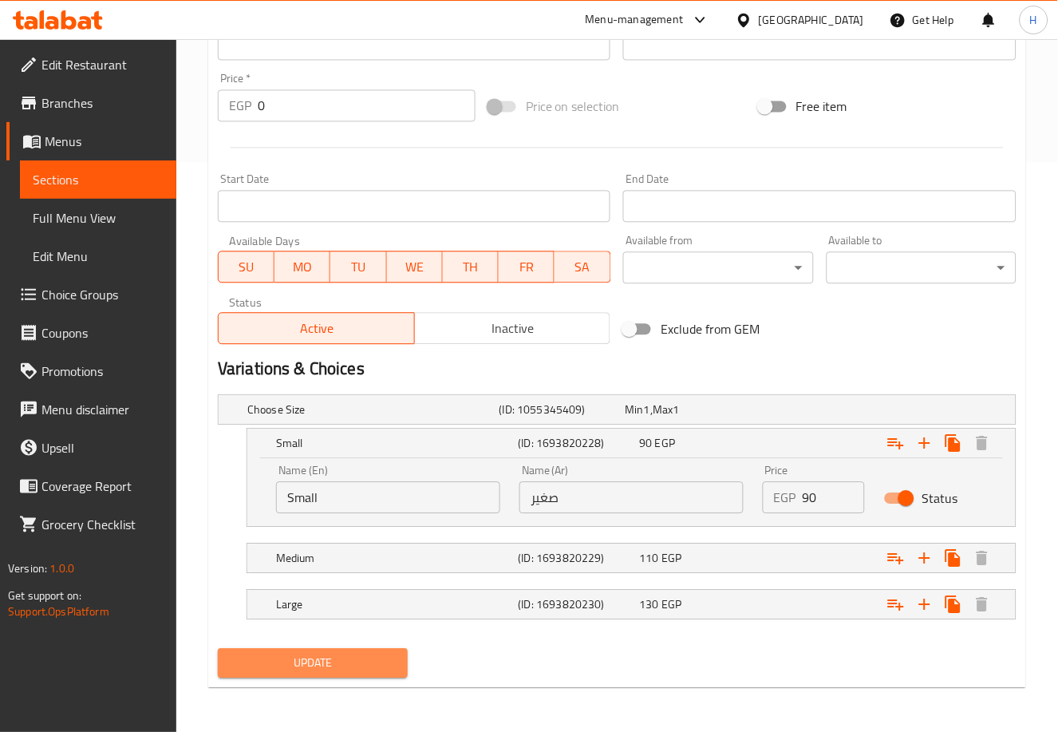
click at [328, 661] on span "Update" at bounding box center [313, 663] width 164 height 20
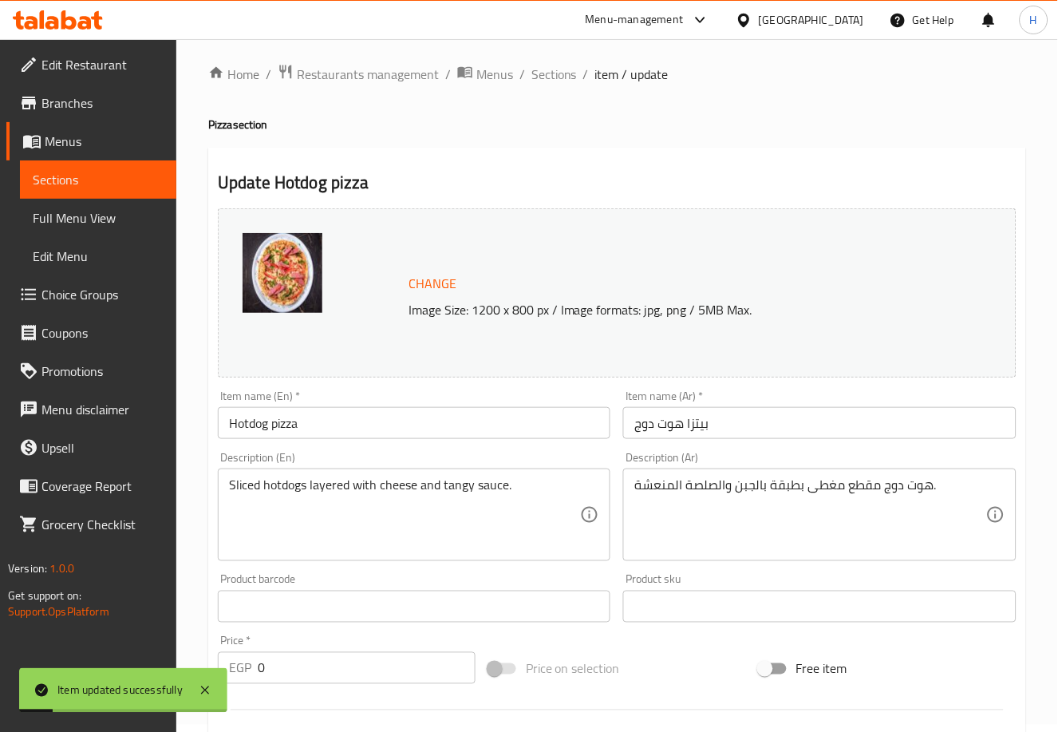
scroll to position [0, 0]
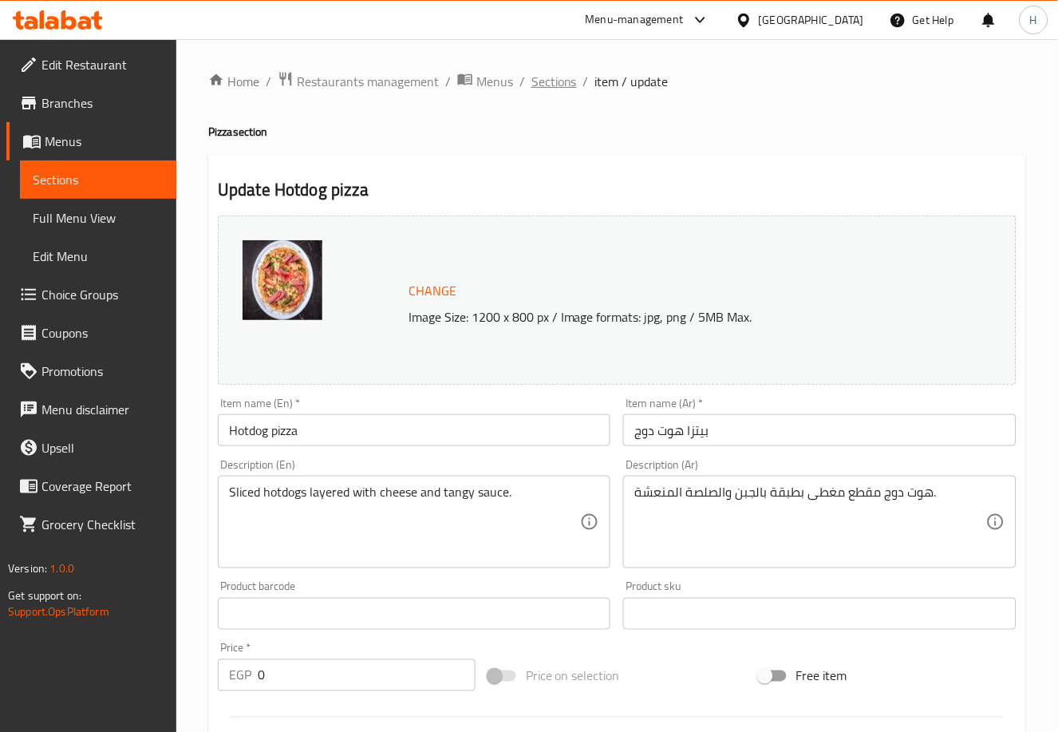
click at [555, 81] on span "Sections" at bounding box center [553, 81] width 45 height 19
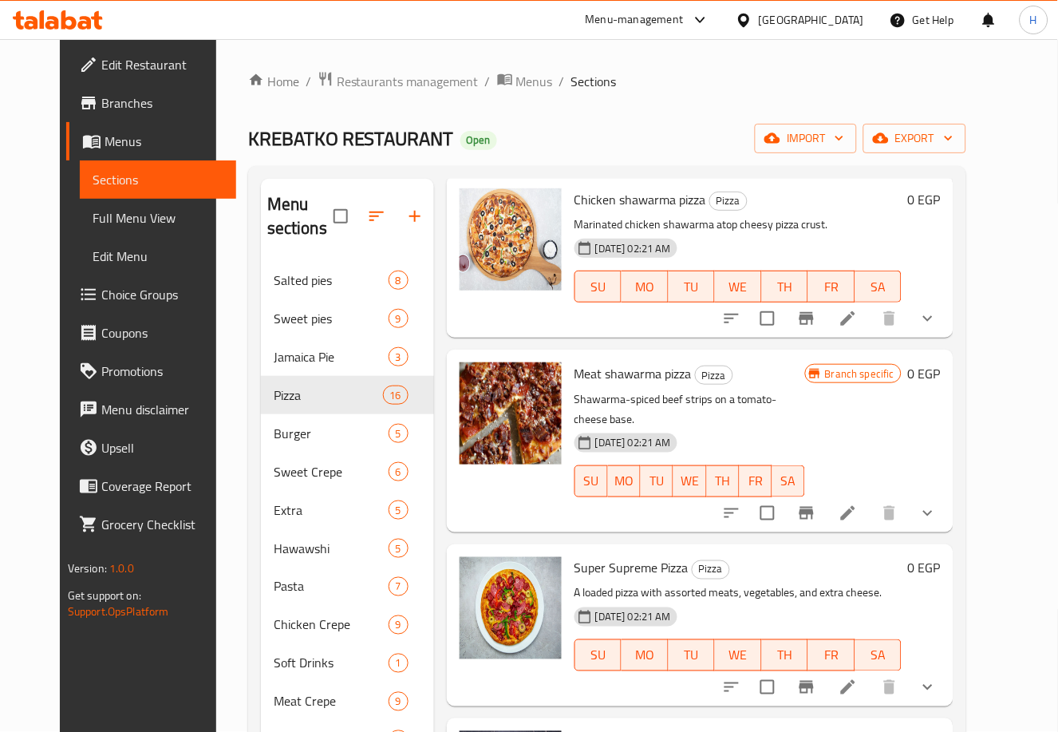
scroll to position [783, 0]
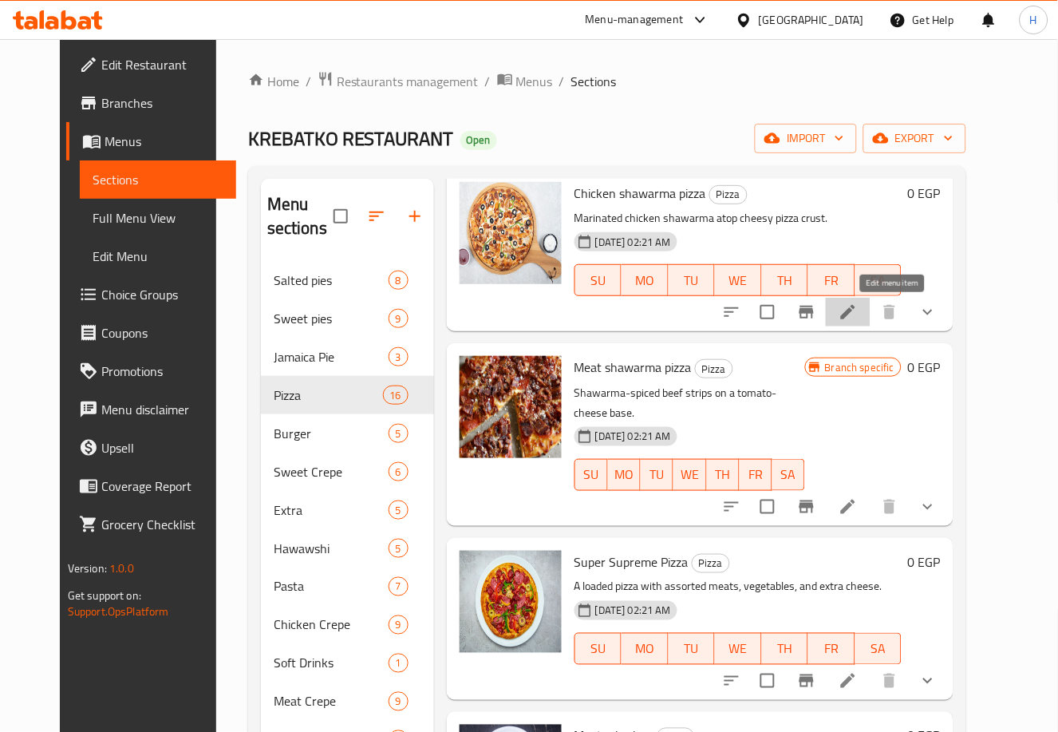
click at [858, 306] on icon at bounding box center [847, 311] width 19 height 19
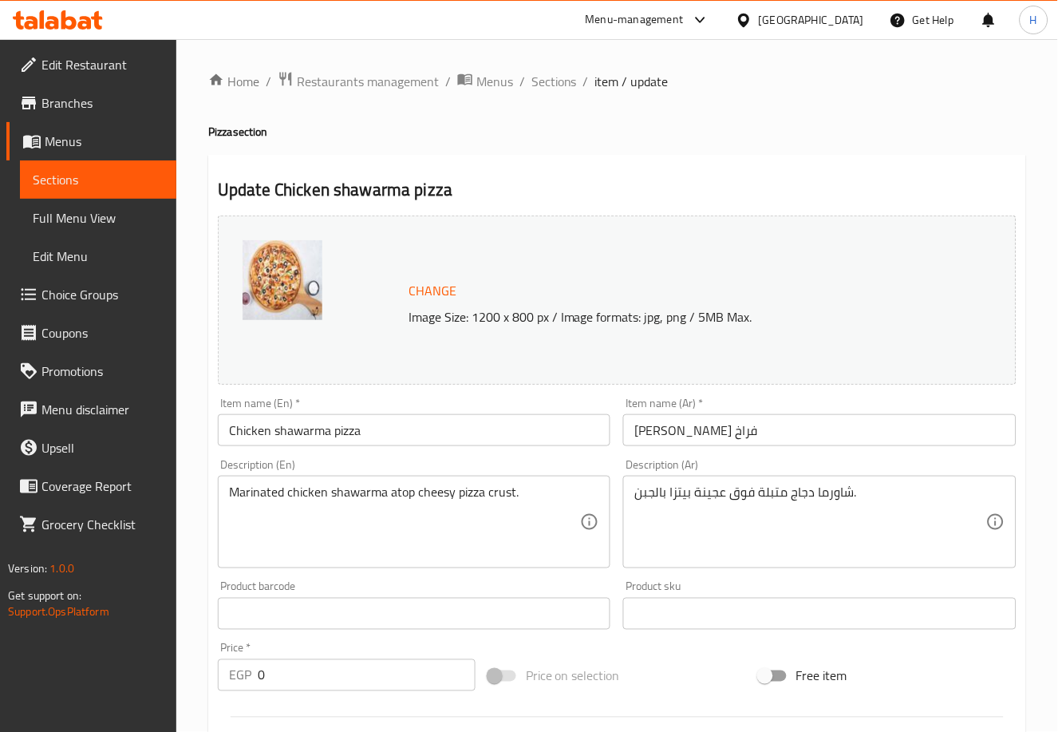
scroll to position [501, 0]
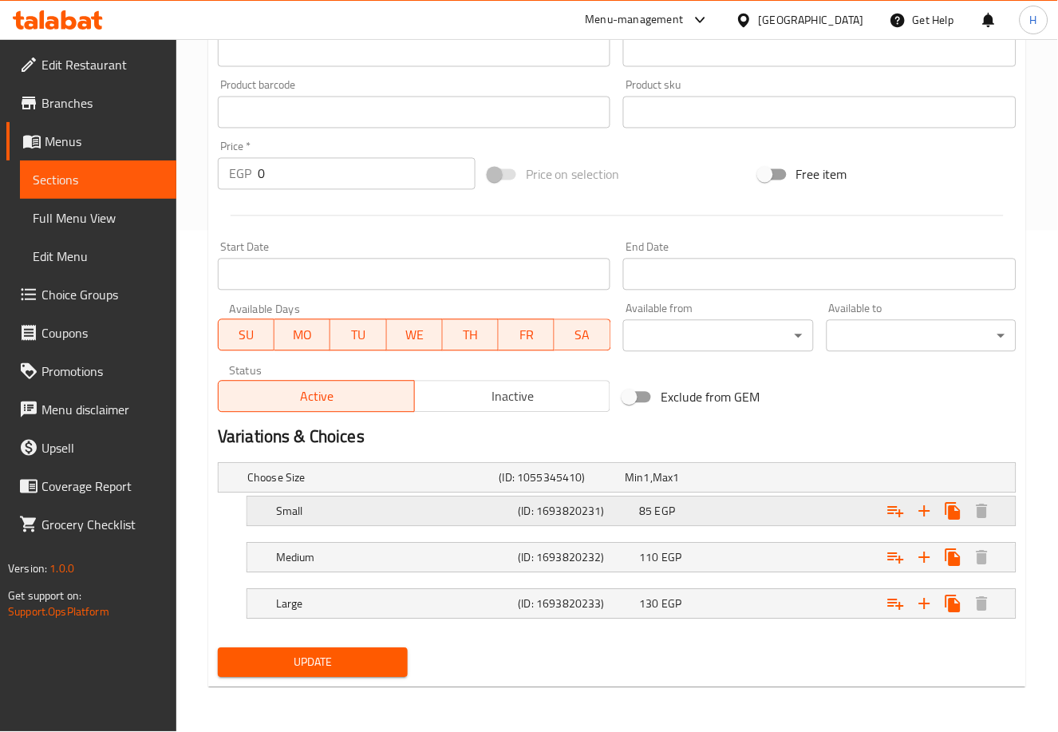
click at [817, 509] on div "Expand" at bounding box center [878, 511] width 243 height 35
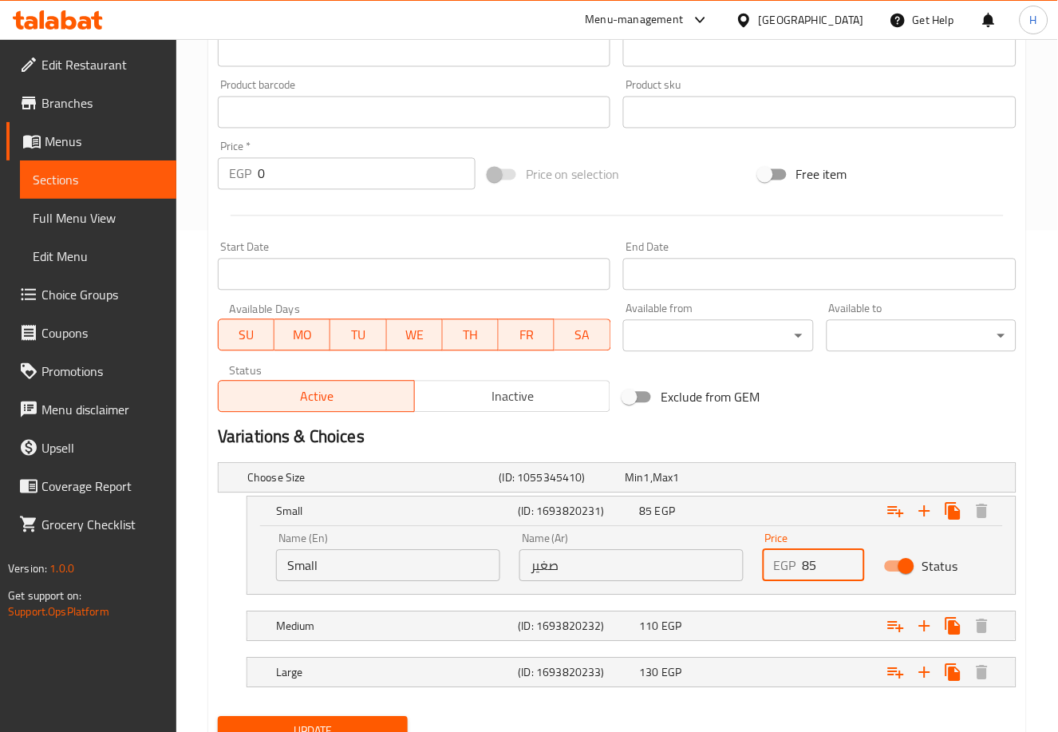
drag, startPoint x: 828, startPoint y: 572, endPoint x: 747, endPoint y: 582, distance: 81.2
click at [747, 582] on div "Name (En) Small Name (En) Name (Ar) صغير Name (Ar) Price EGP 85 Price Status" at bounding box center [631, 557] width 730 height 68
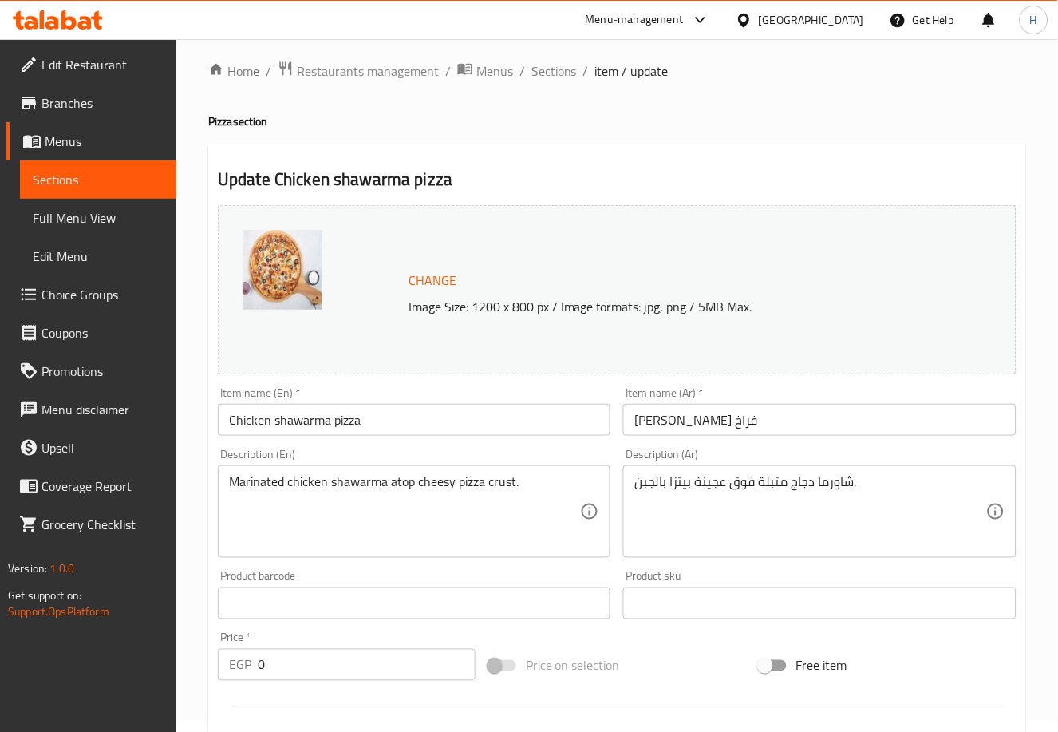
scroll to position [570, 0]
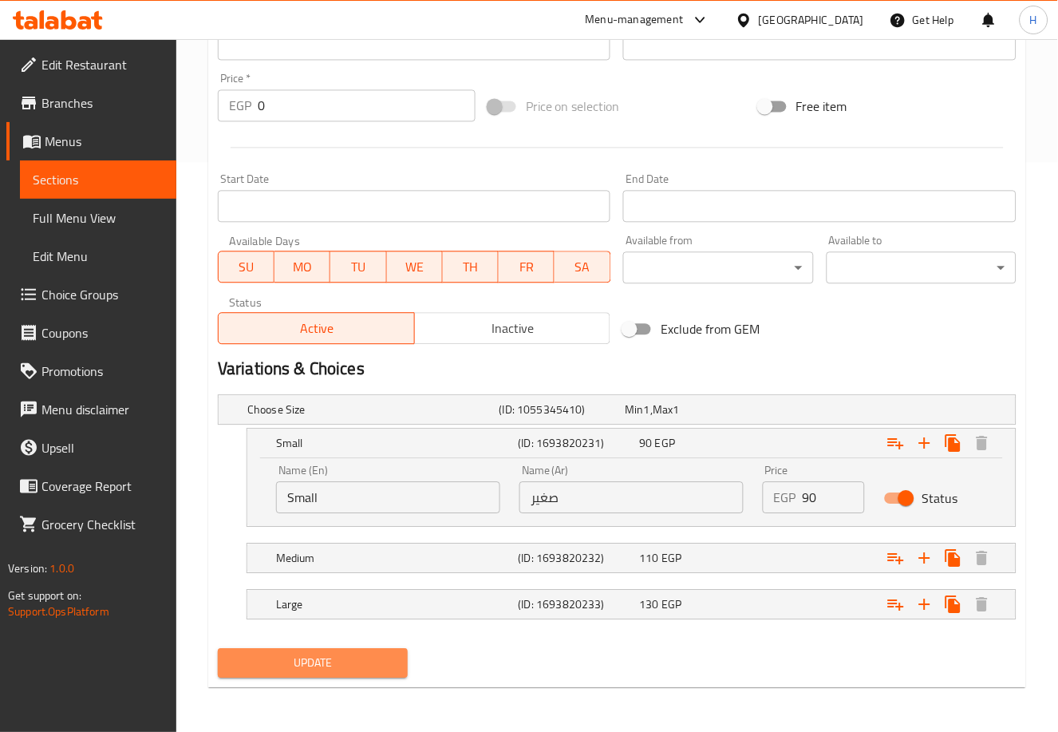
click at [329, 667] on span "Update" at bounding box center [313, 663] width 164 height 20
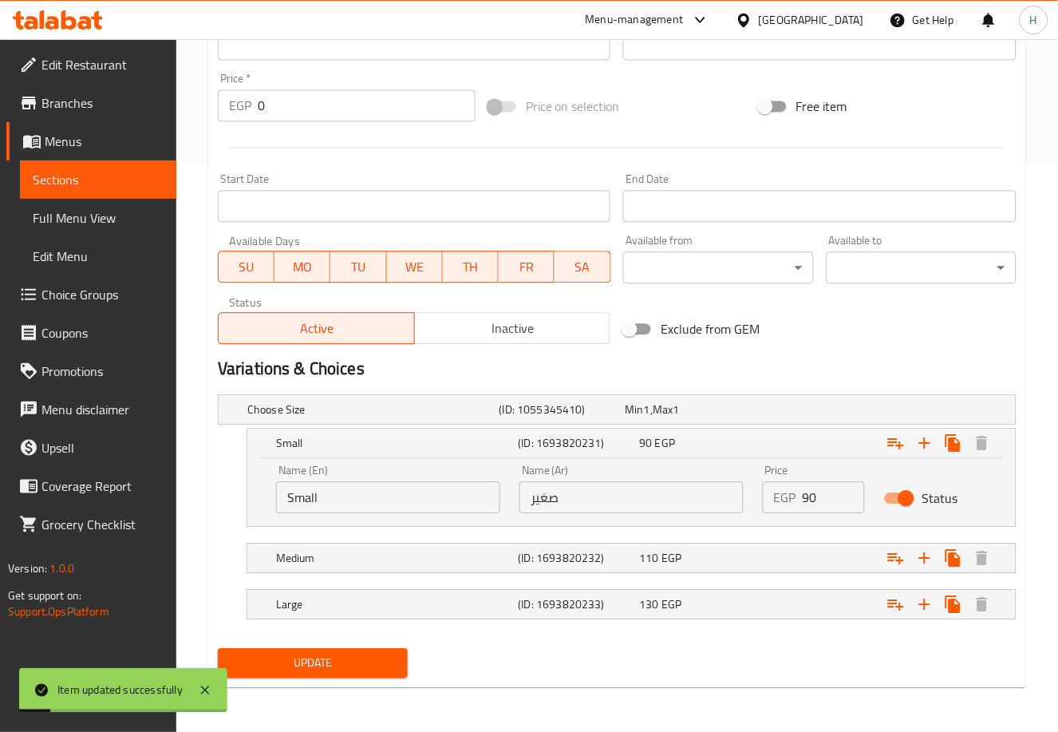
scroll to position [0, 0]
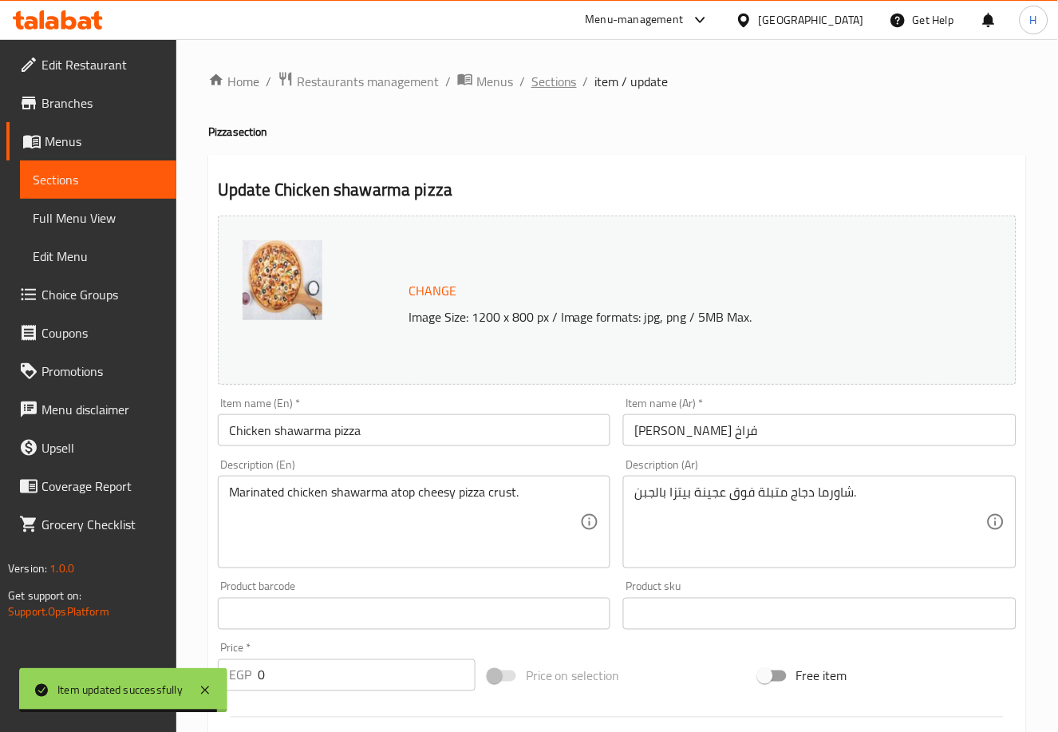
click at [554, 73] on span "Sections" at bounding box center [553, 81] width 45 height 19
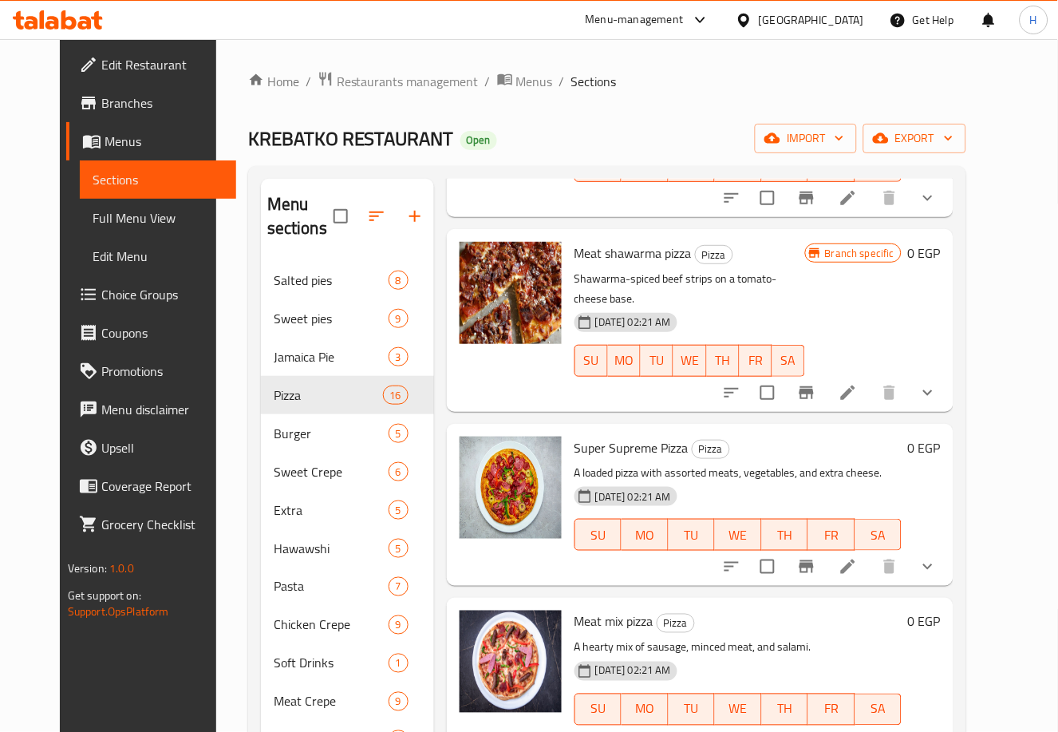
scroll to position [904, 0]
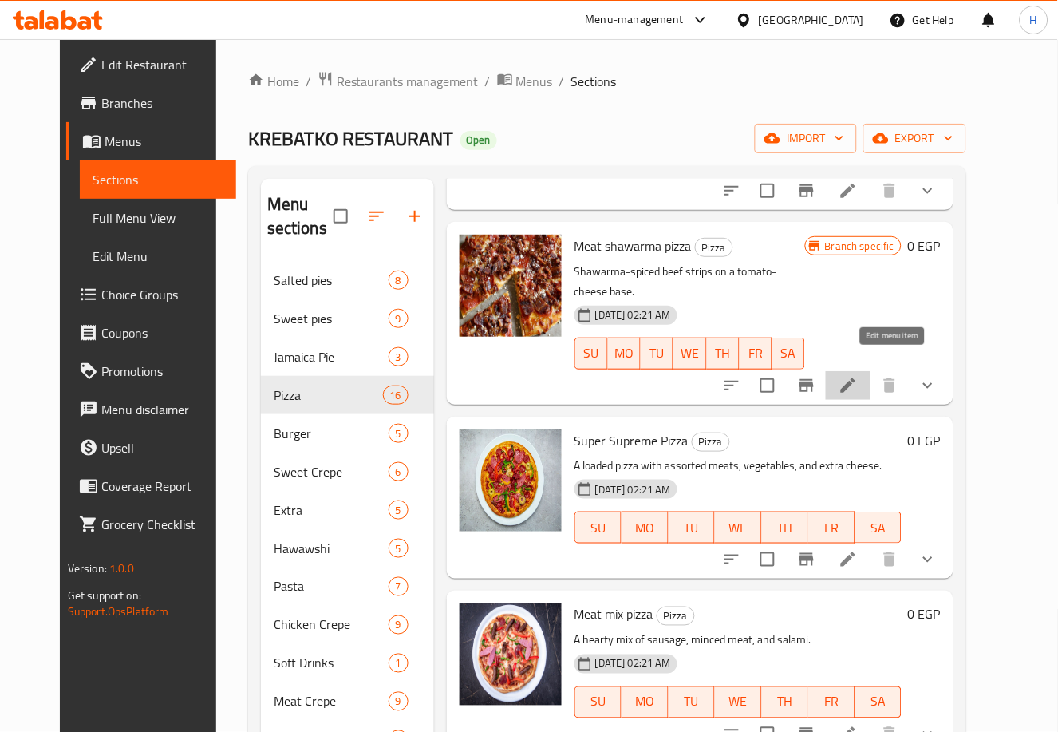
click at [858, 376] on icon at bounding box center [847, 385] width 19 height 19
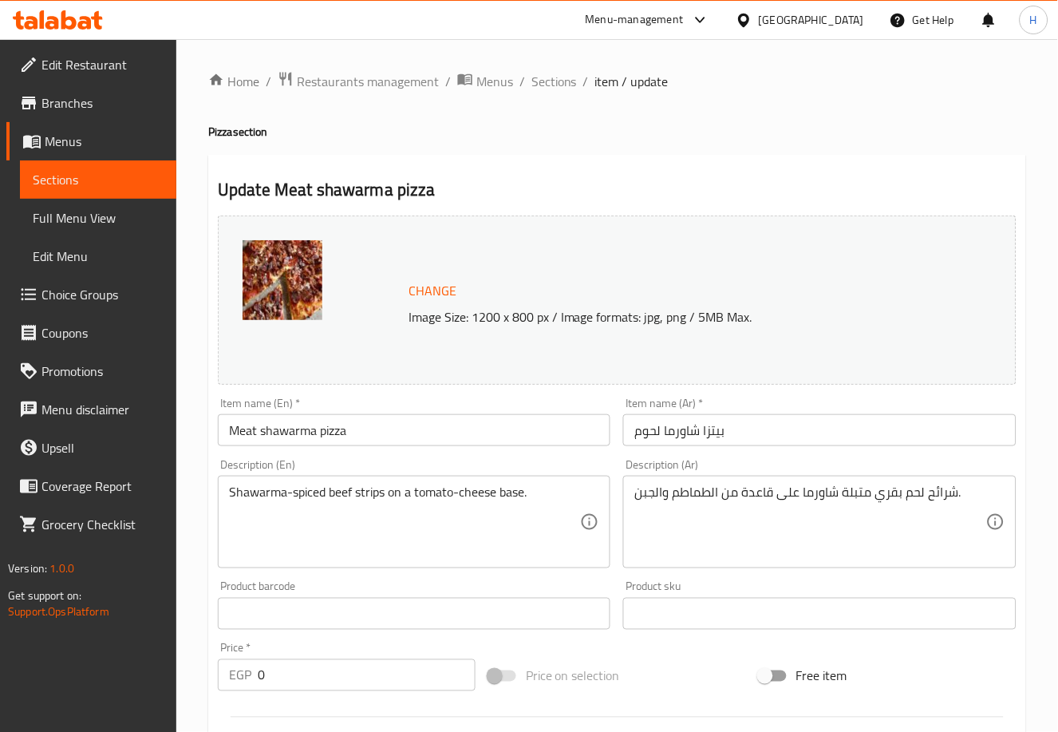
scroll to position [501, 0]
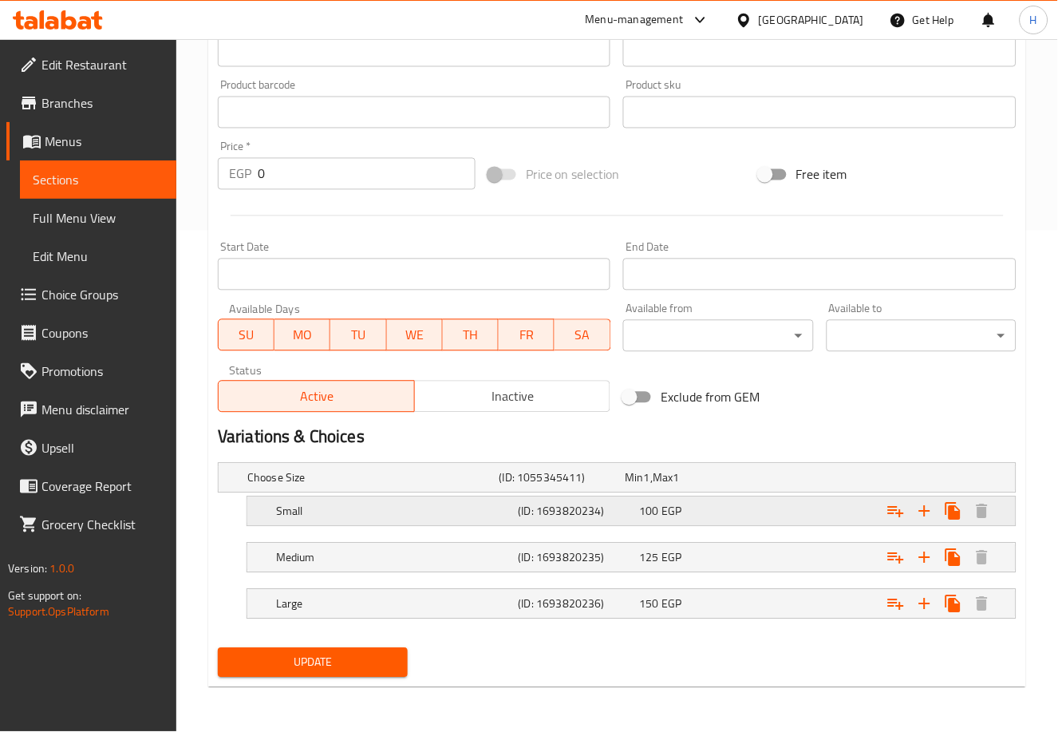
click at [763, 515] on div "Expand" at bounding box center [878, 511] width 243 height 35
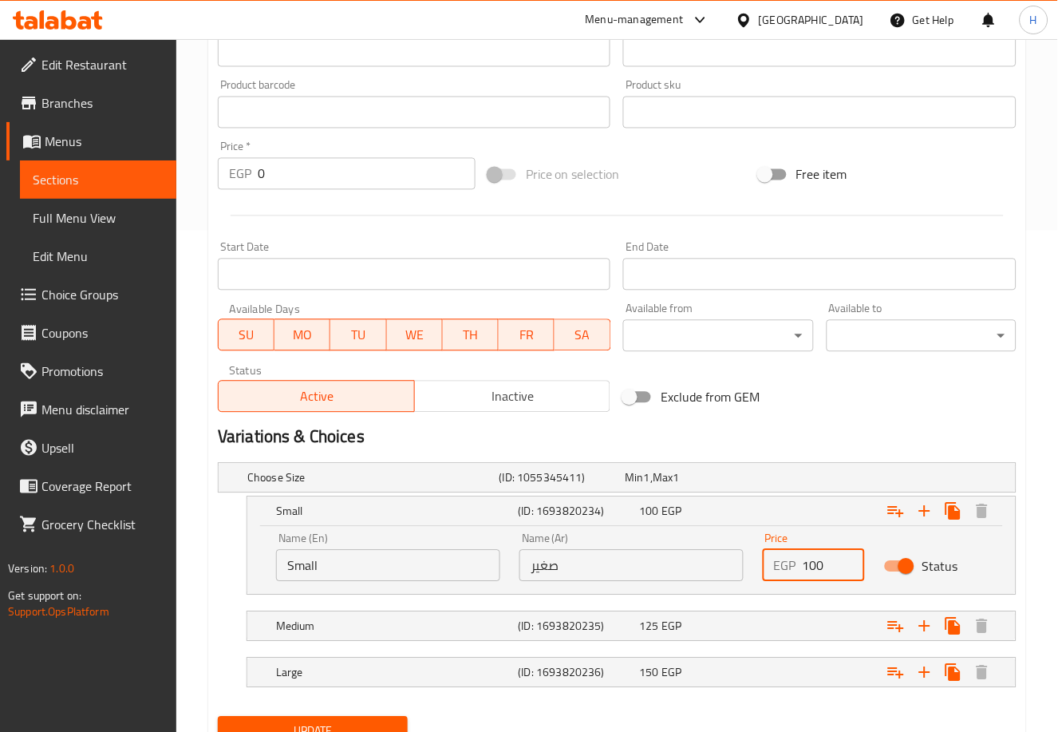
drag, startPoint x: 808, startPoint y: 565, endPoint x: 850, endPoint y: 570, distance: 41.8
click at [850, 570] on input "100" at bounding box center [833, 566] width 62 height 32
click at [794, 621] on div "Expand" at bounding box center [878, 626] width 243 height 35
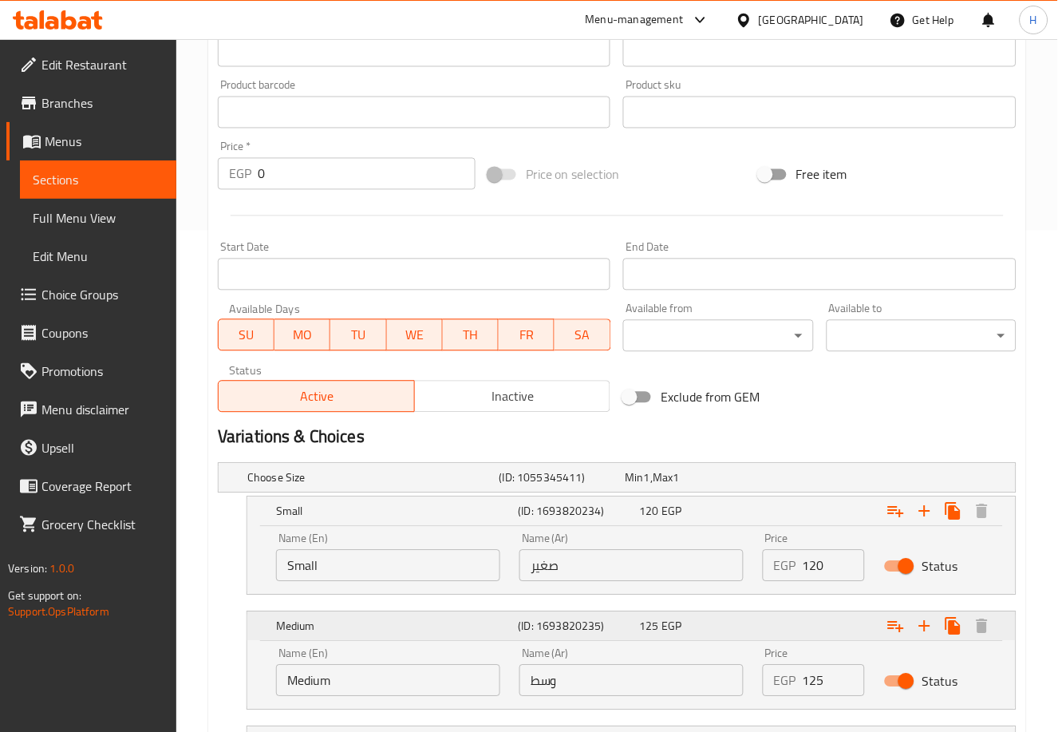
scroll to position [639, 0]
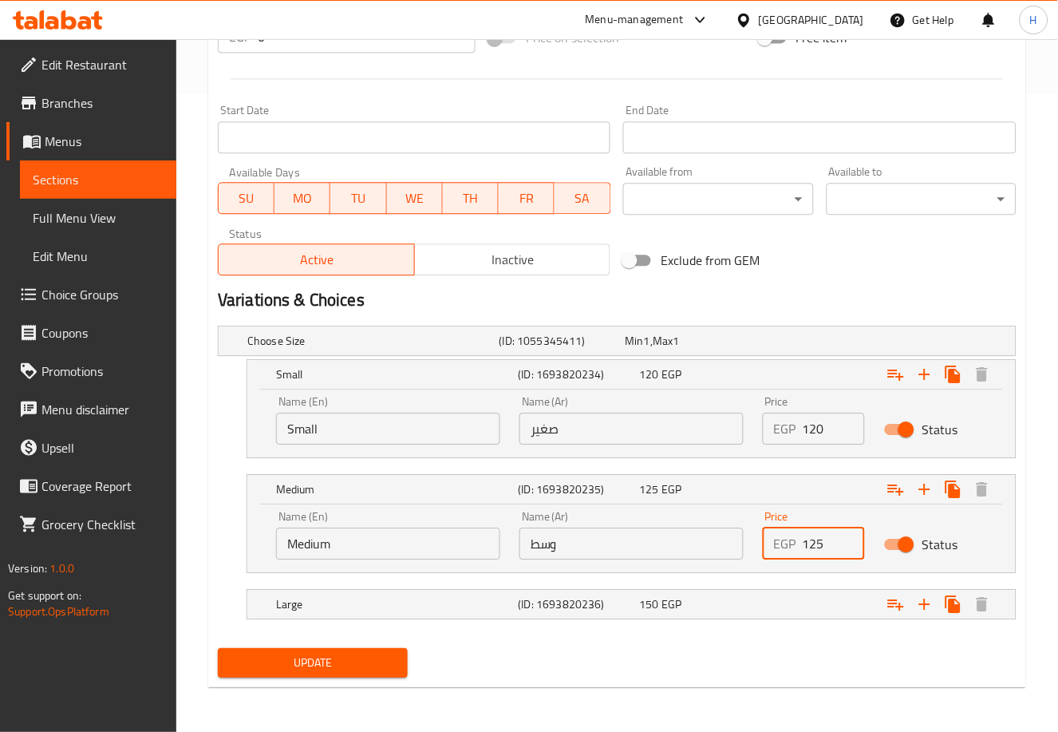
drag, startPoint x: 810, startPoint y: 543, endPoint x: 850, endPoint y: 545, distance: 39.1
click at [850, 545] on input "125" at bounding box center [833, 543] width 62 height 32
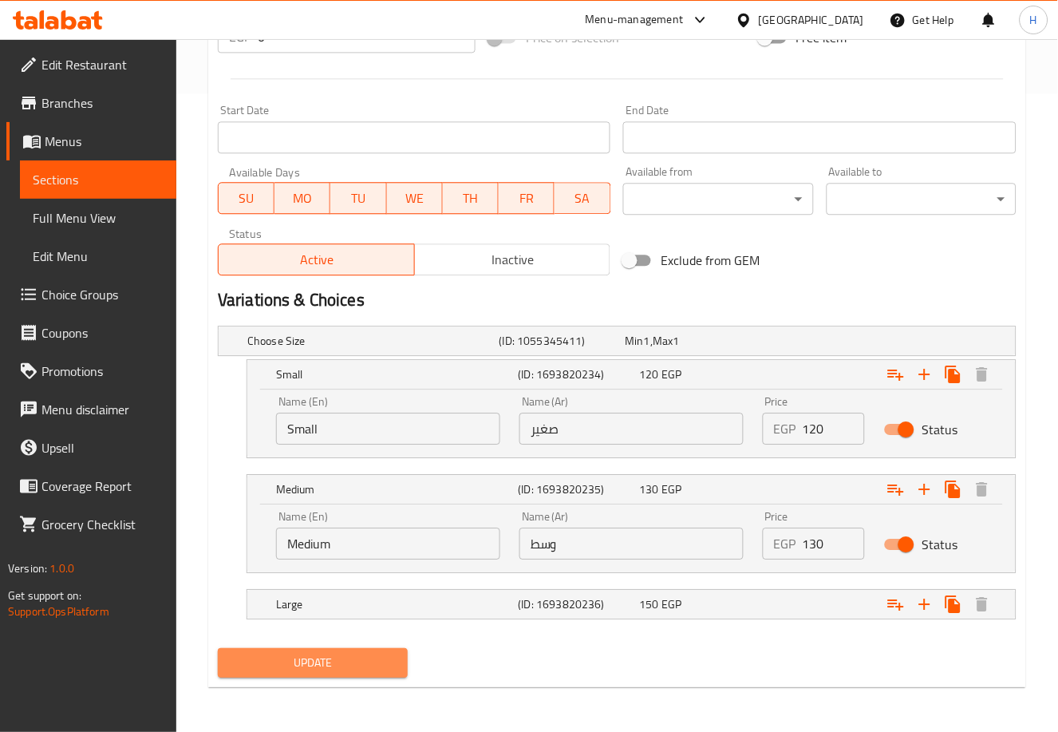
click at [368, 659] on span "Update" at bounding box center [313, 663] width 164 height 20
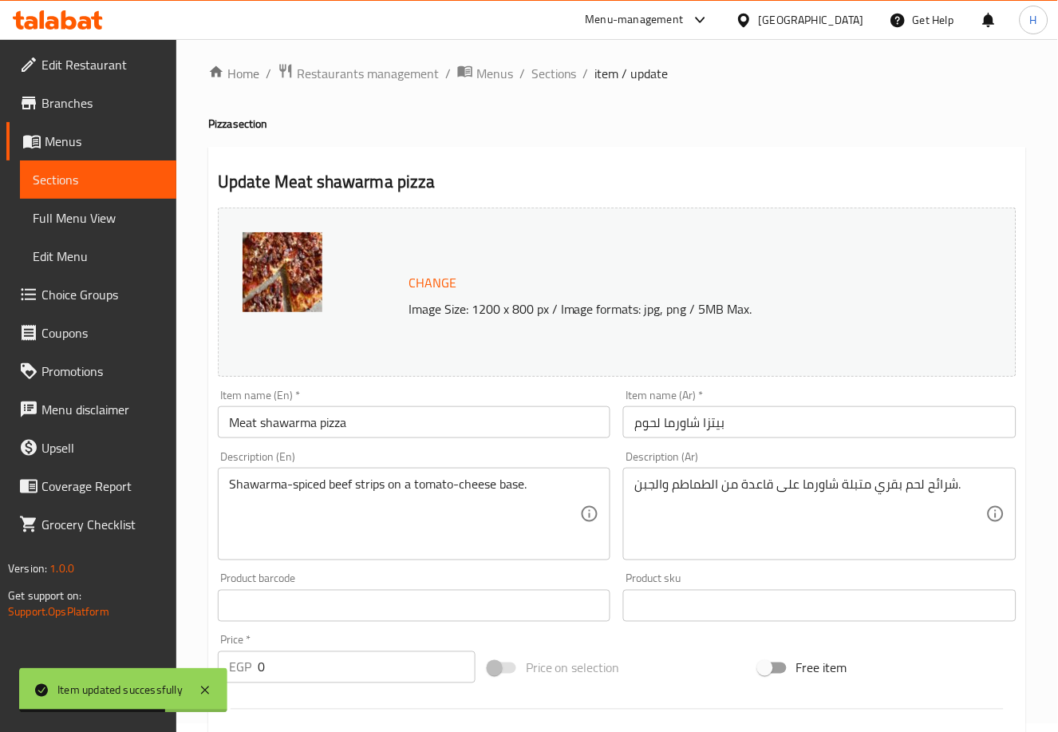
scroll to position [0, 0]
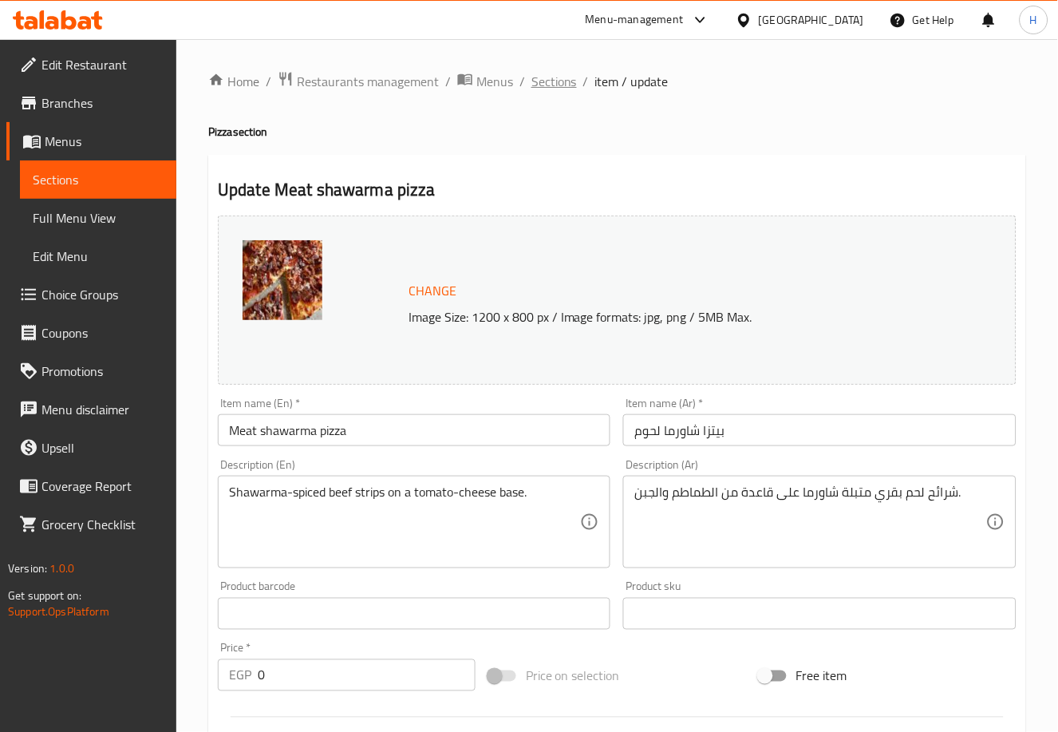
click at [542, 81] on span "Sections" at bounding box center [553, 81] width 45 height 19
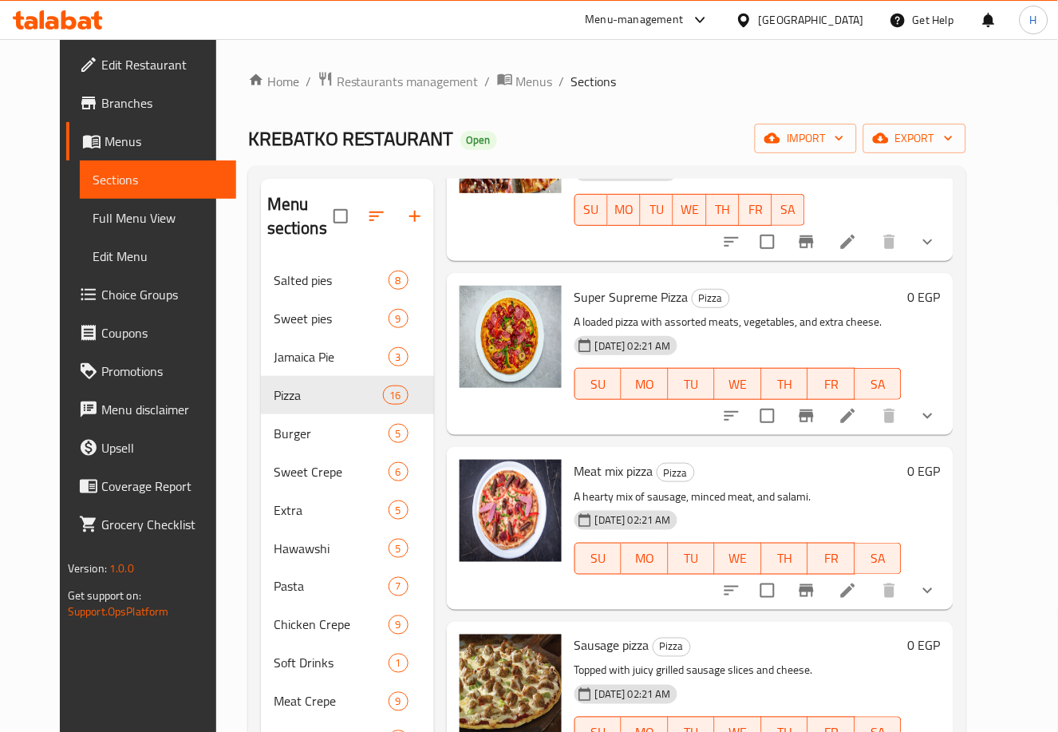
scroll to position [1049, 0]
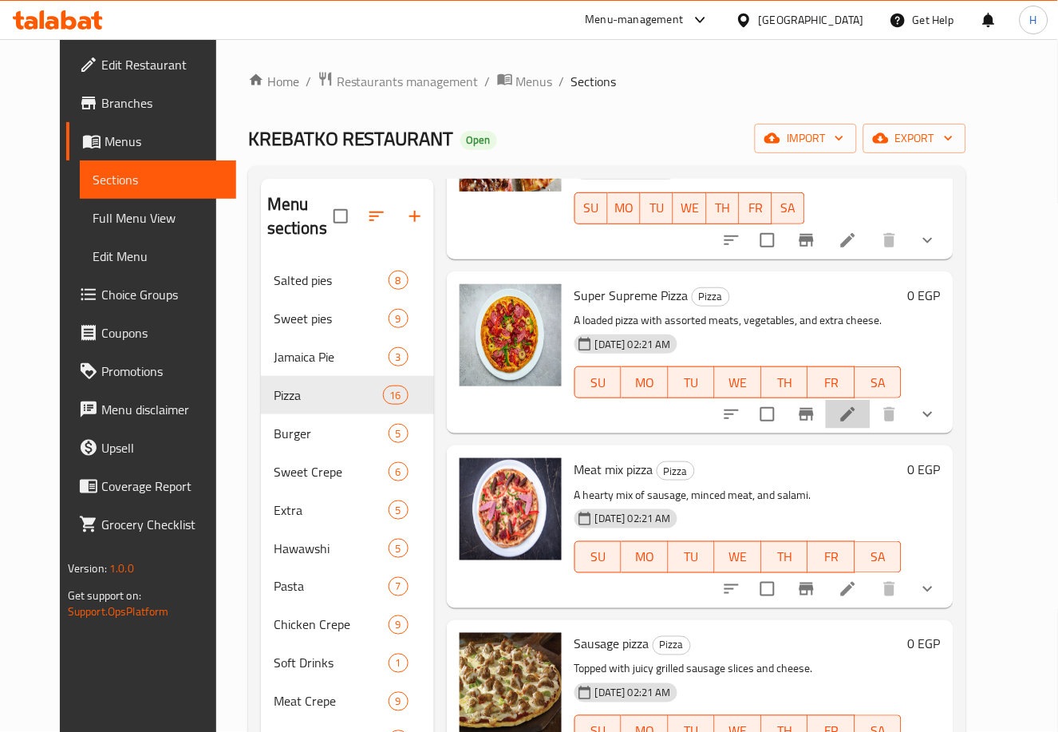
click at [870, 407] on li at bounding box center [848, 414] width 45 height 29
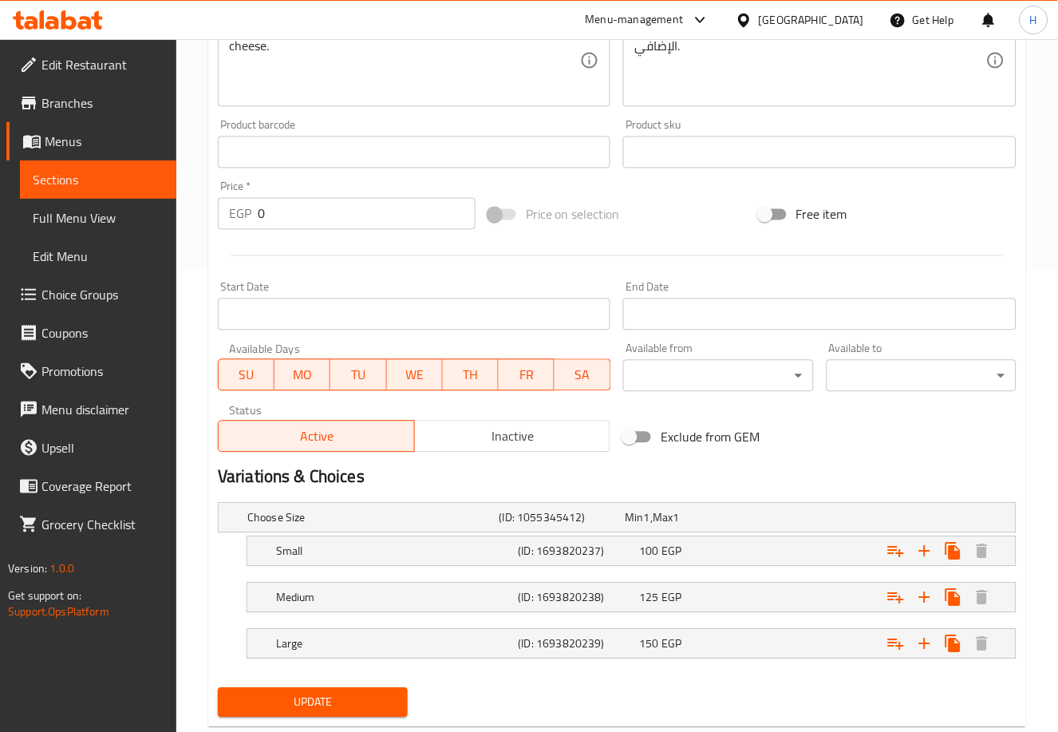
scroll to position [501, 0]
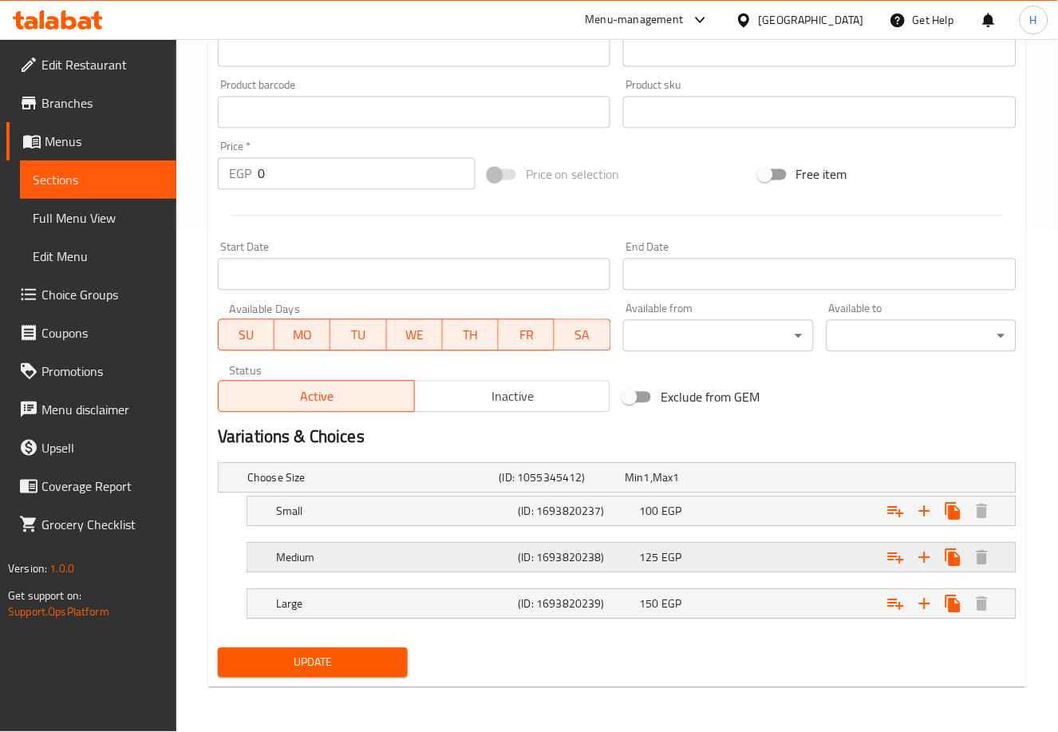
click at [801, 558] on div "Expand" at bounding box center [878, 557] width 243 height 35
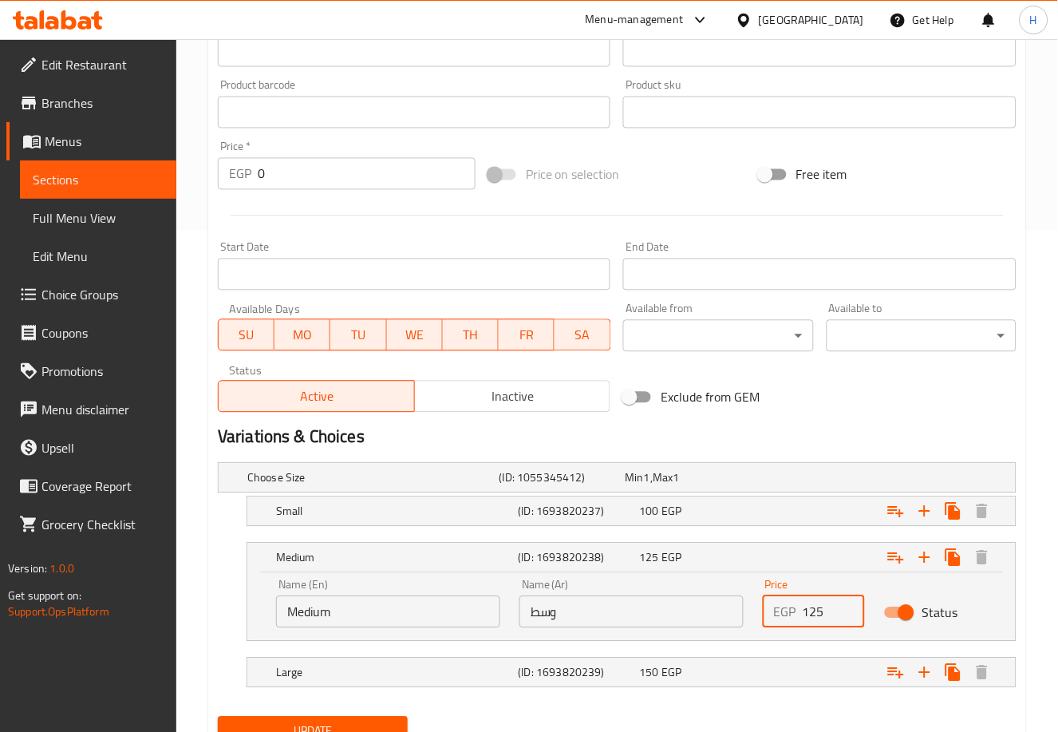
click at [814, 604] on input "125" at bounding box center [833, 612] width 62 height 32
drag, startPoint x: 818, startPoint y: 609, endPoint x: 866, endPoint y: 607, distance: 47.9
click at [866, 607] on div "Price EGP 125 Price" at bounding box center [813, 604] width 121 height 68
click at [751, 670] on div "150 EGP" at bounding box center [696, 672] width 115 height 16
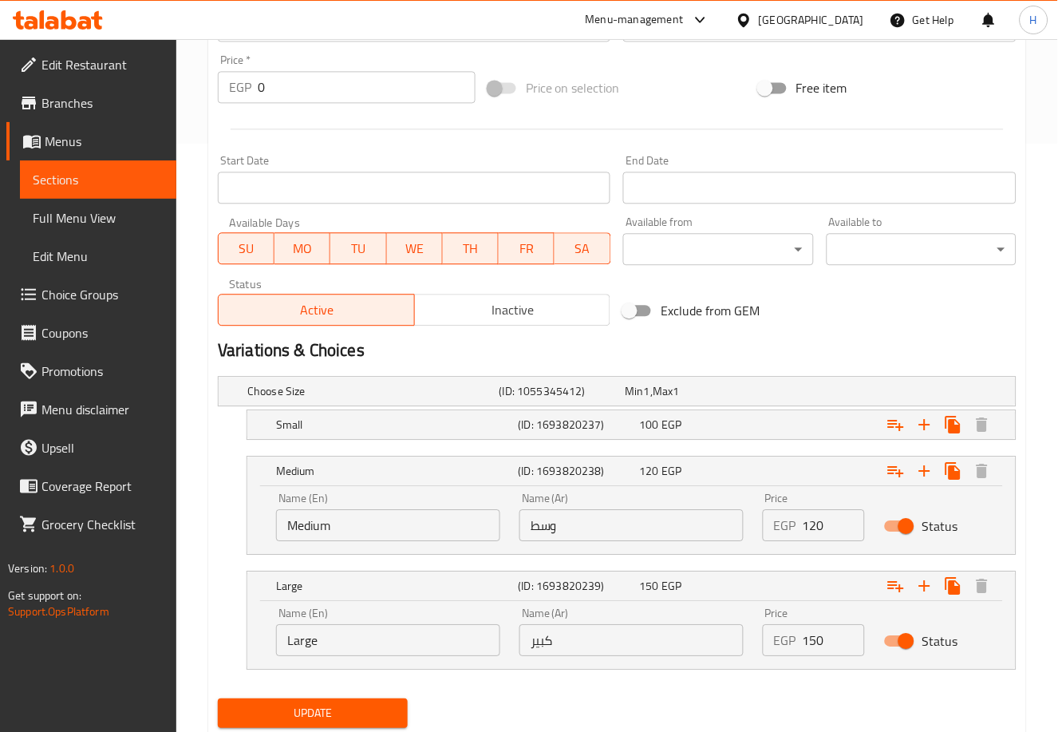
scroll to position [639, 0]
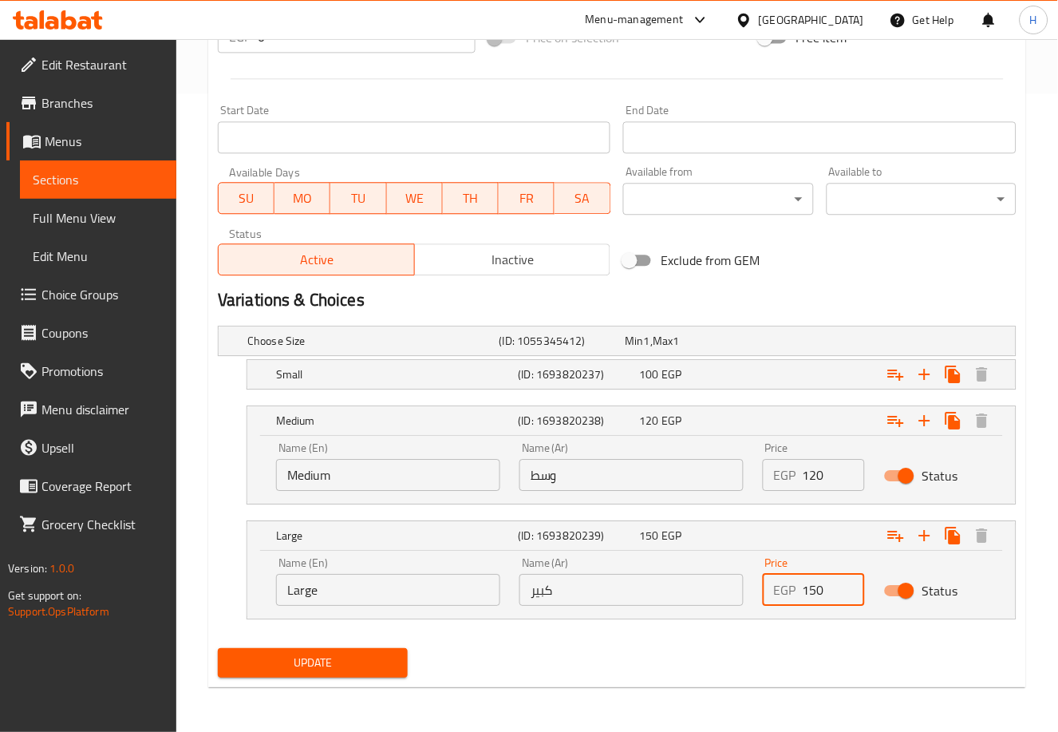
drag, startPoint x: 810, startPoint y: 584, endPoint x: 850, endPoint y: 580, distance: 40.1
click at [850, 580] on input "150" at bounding box center [833, 590] width 62 height 32
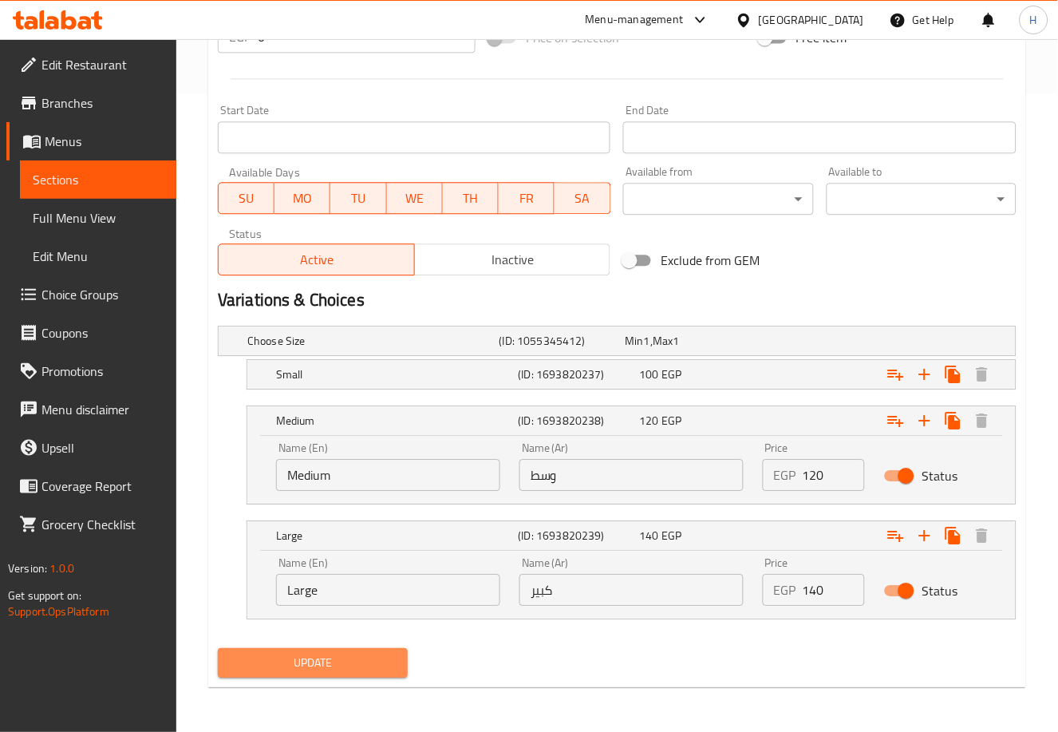
click at [325, 661] on span "Update" at bounding box center [313, 663] width 164 height 20
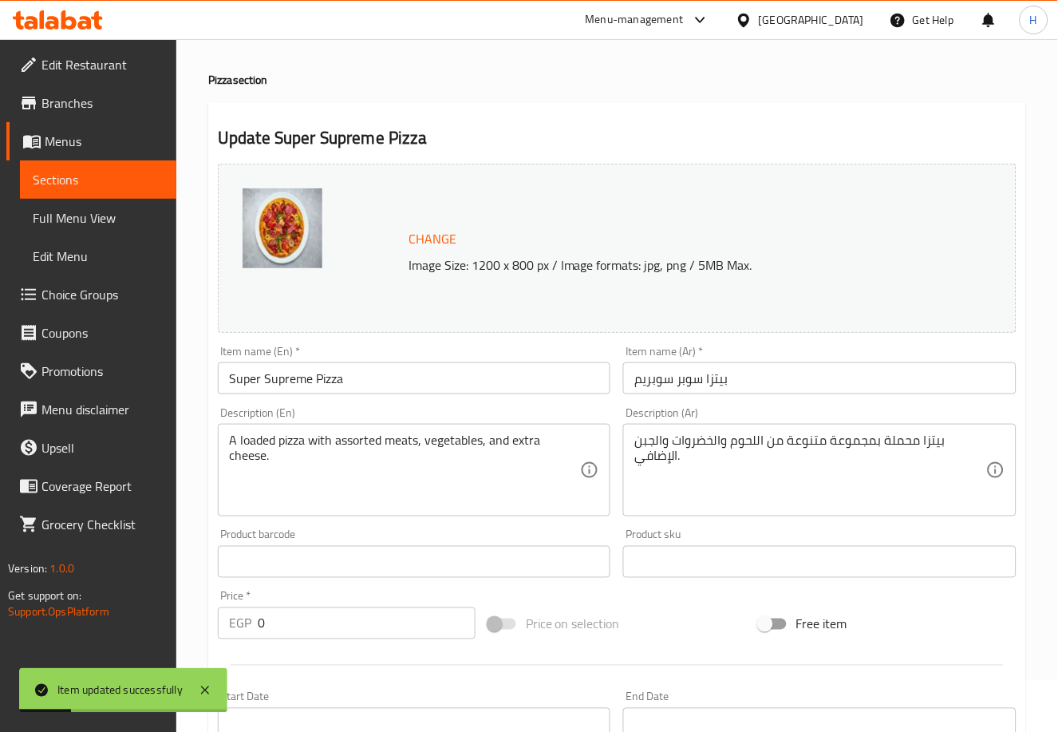
scroll to position [0, 0]
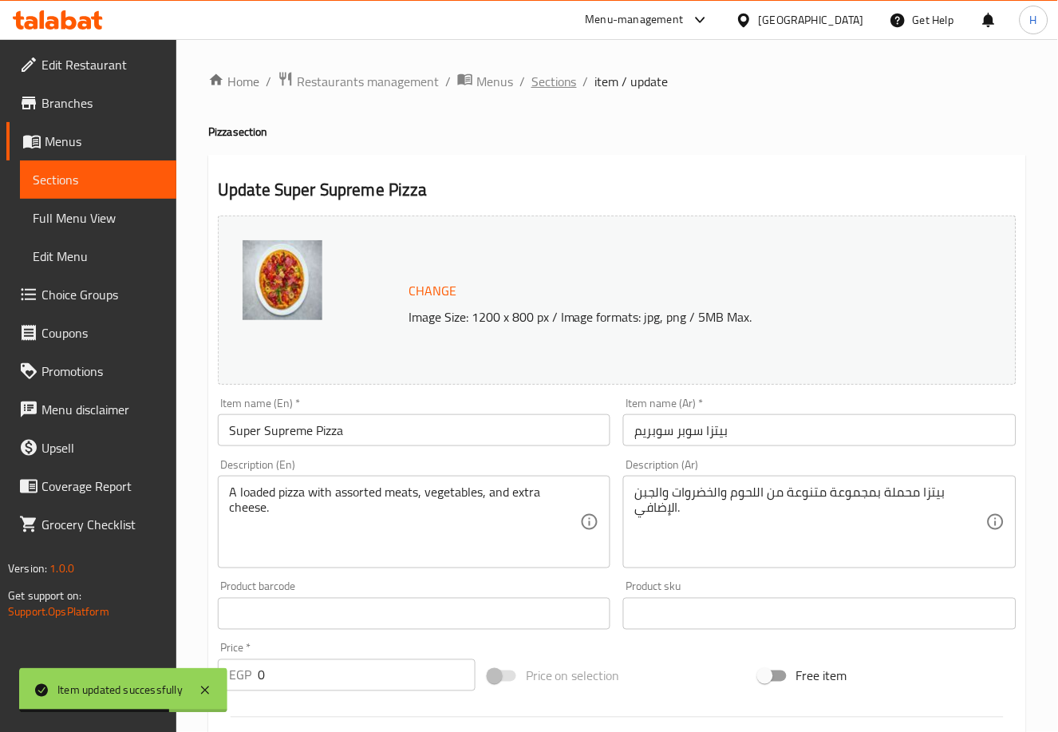
click at [556, 74] on span "Sections" at bounding box center [553, 81] width 45 height 19
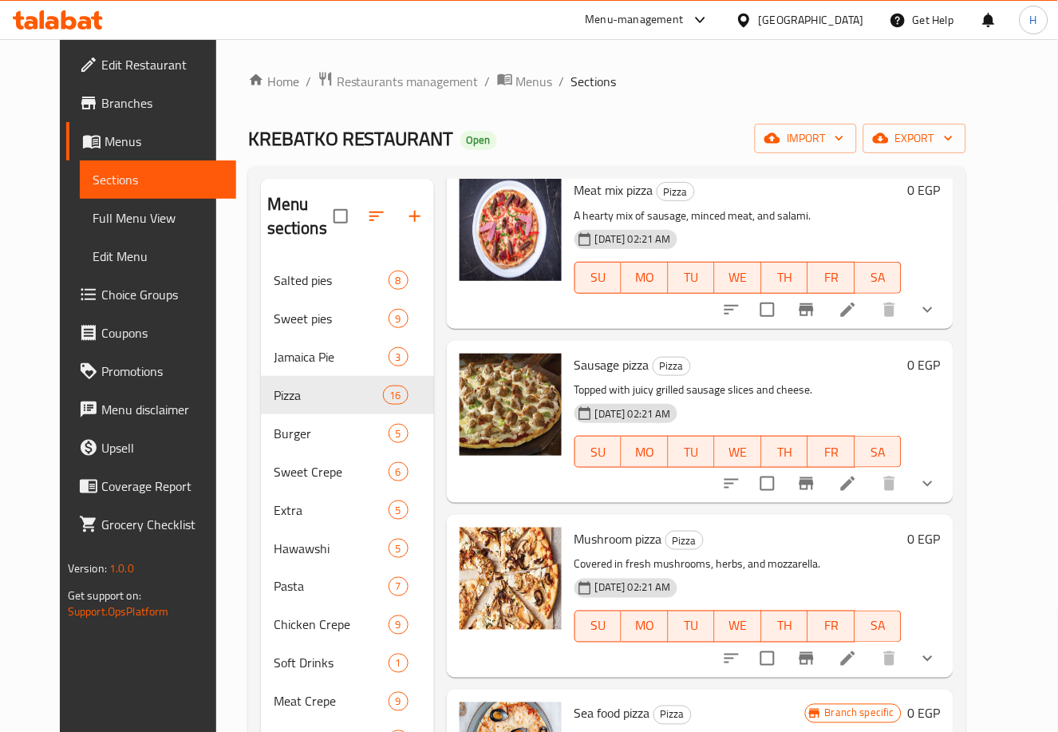
scroll to position [1330, 0]
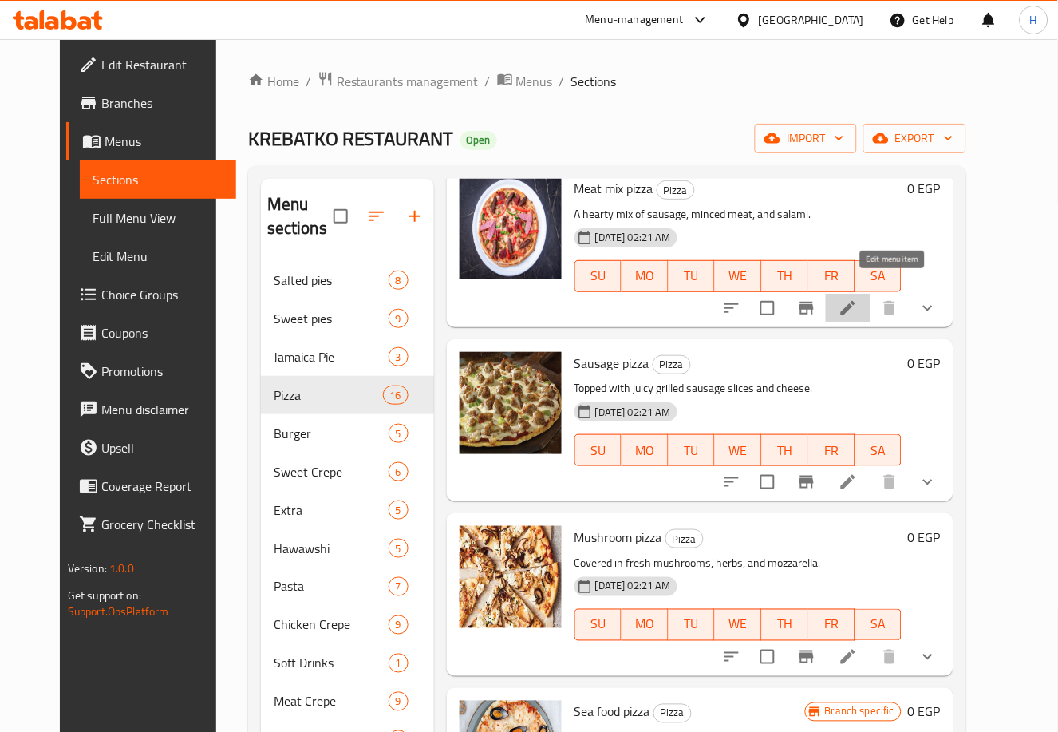
click at [858, 298] on icon at bounding box center [847, 307] width 19 height 19
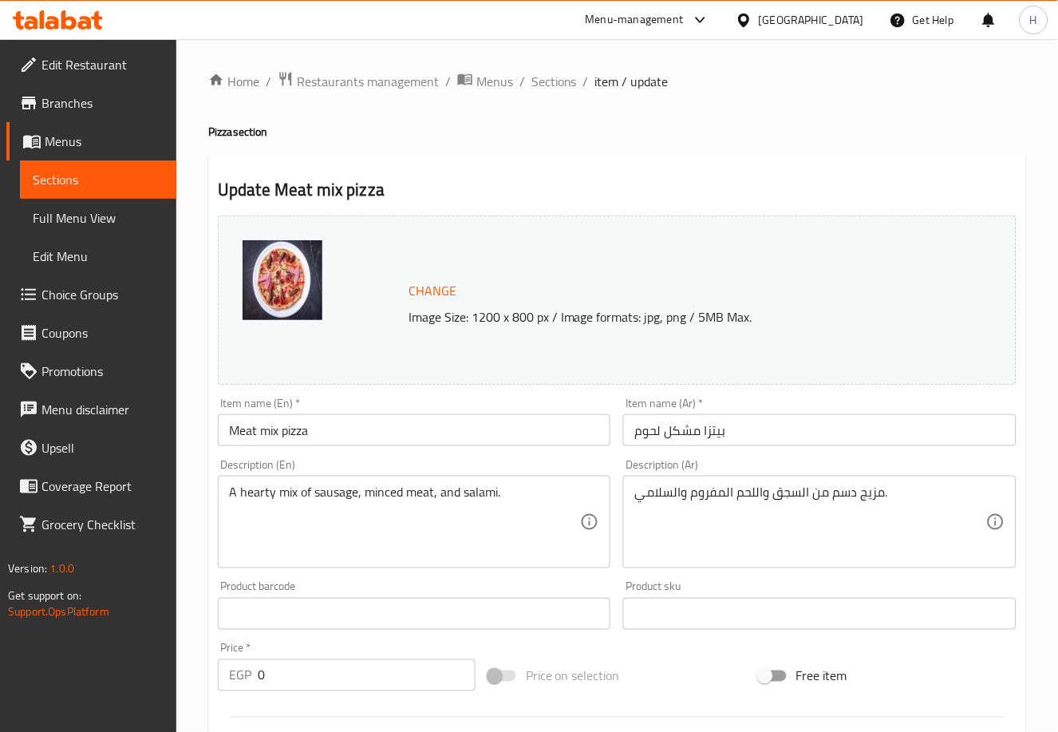
scroll to position [501, 0]
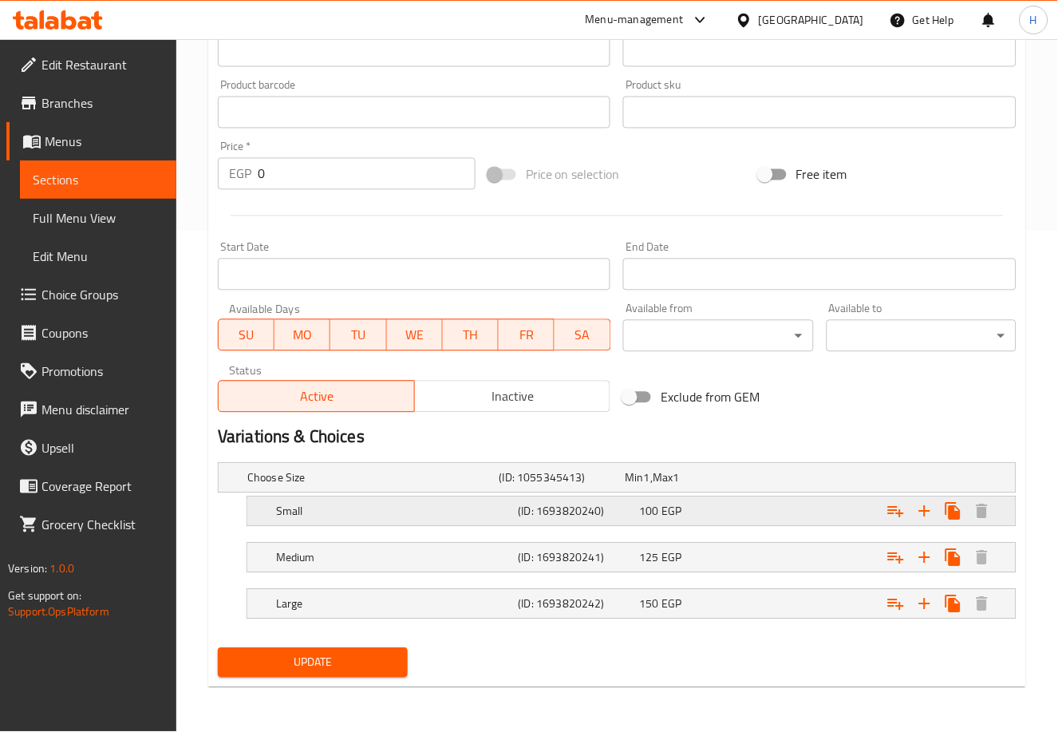
click at [704, 502] on div "100 EGP" at bounding box center [696, 511] width 121 height 22
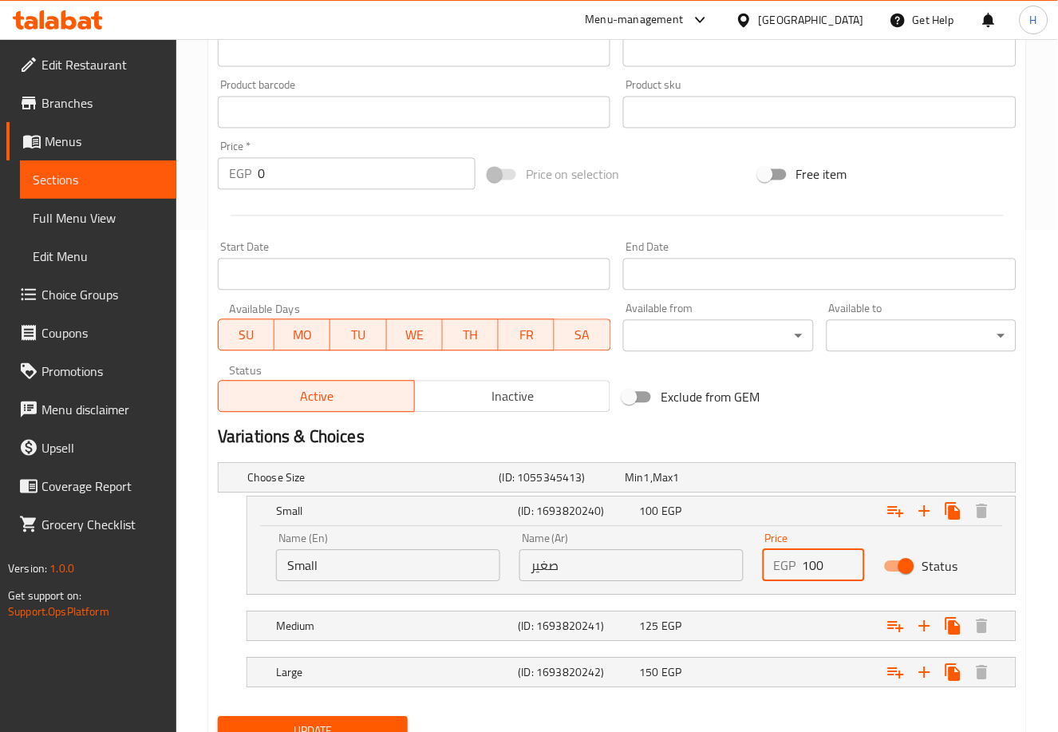
drag, startPoint x: 813, startPoint y: 569, endPoint x: 826, endPoint y: 570, distance: 13.6
click at [826, 570] on input "100" at bounding box center [833, 566] width 62 height 32
click at [787, 629] on div "Expand" at bounding box center [878, 626] width 243 height 35
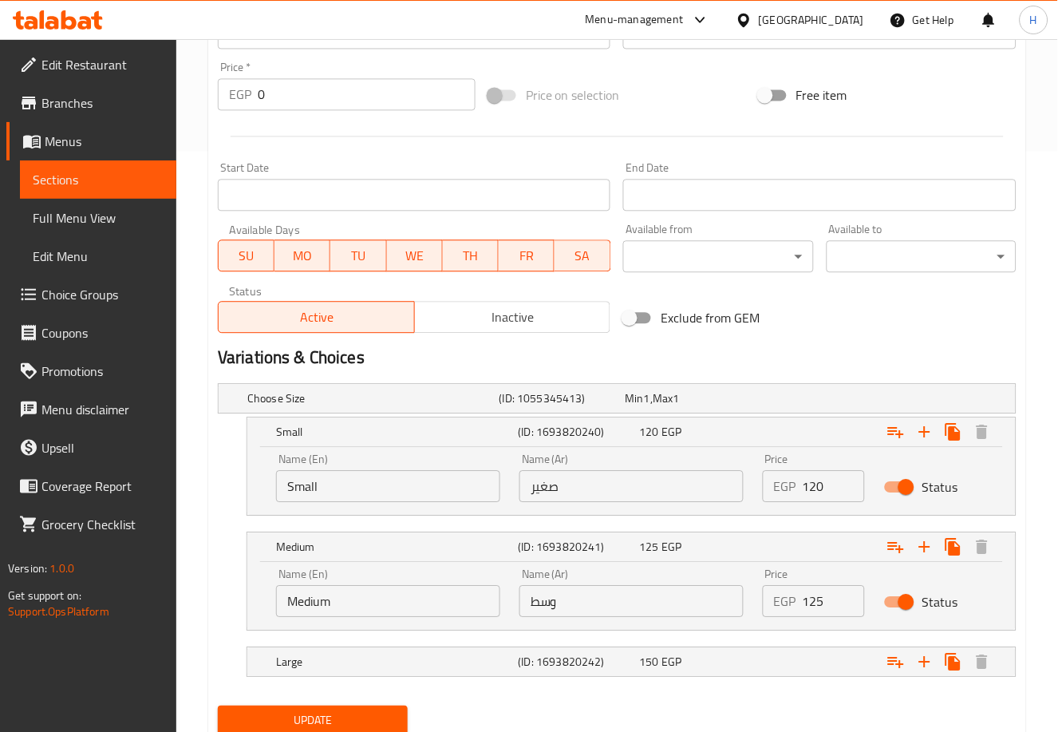
scroll to position [579, 0]
drag, startPoint x: 811, startPoint y: 599, endPoint x: 850, endPoint y: 599, distance: 38.3
click at [850, 599] on input "125" at bounding box center [833, 602] width 62 height 32
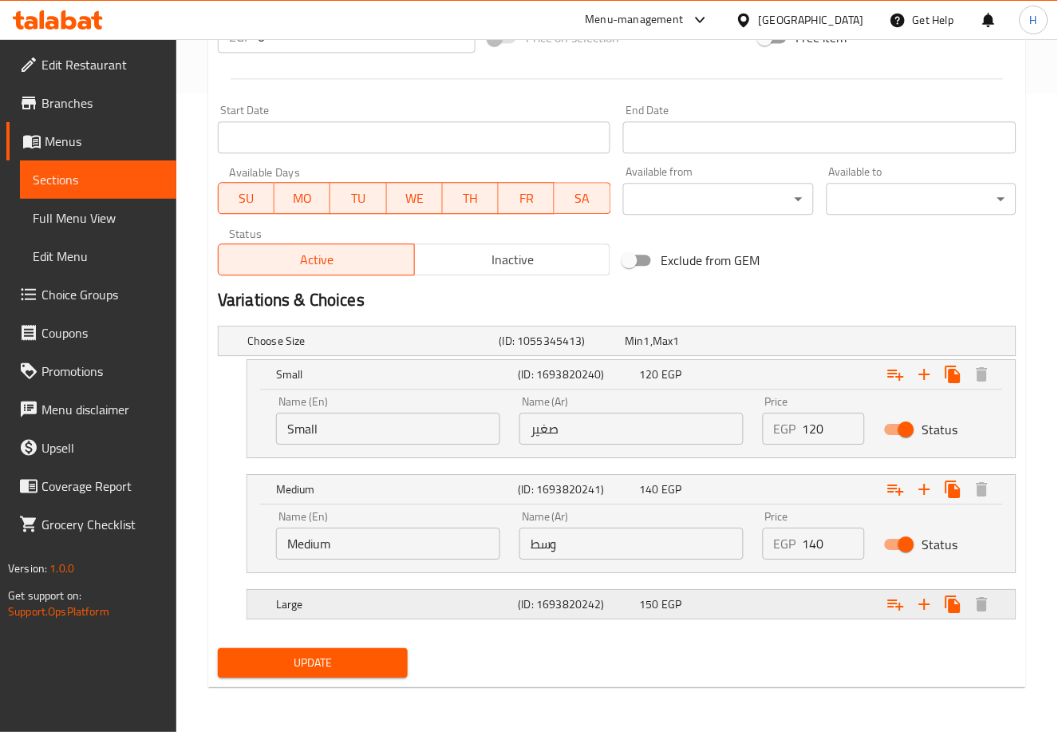
click at [755, 595] on div "150 EGP" at bounding box center [696, 604] width 121 height 22
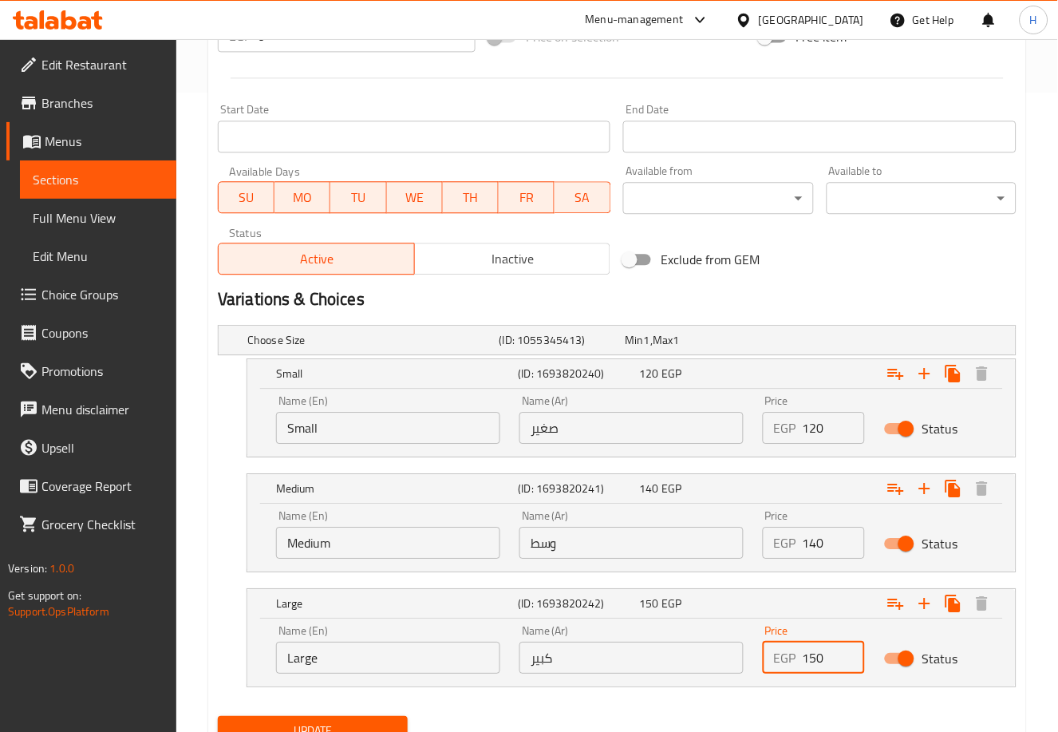
drag, startPoint x: 812, startPoint y: 657, endPoint x: 847, endPoint y: 657, distance: 35.1
click at [847, 657] on input "150" at bounding box center [833, 657] width 62 height 32
click at [345, 718] on button "Update" at bounding box center [313, 731] width 190 height 30
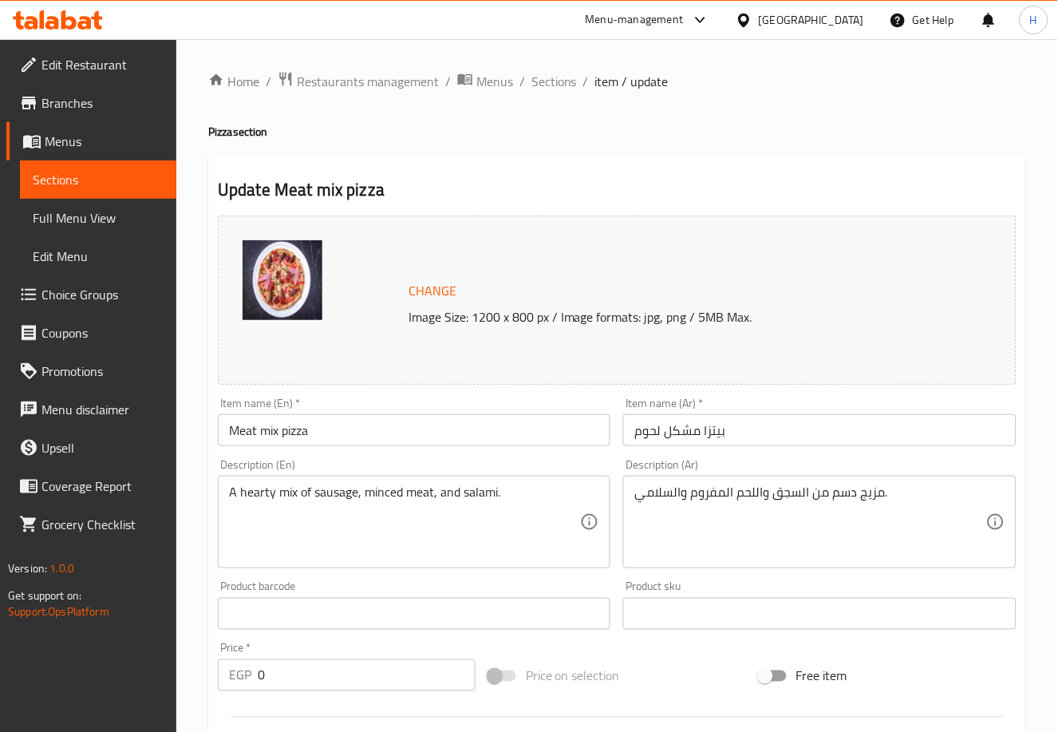
scroll to position [707, 0]
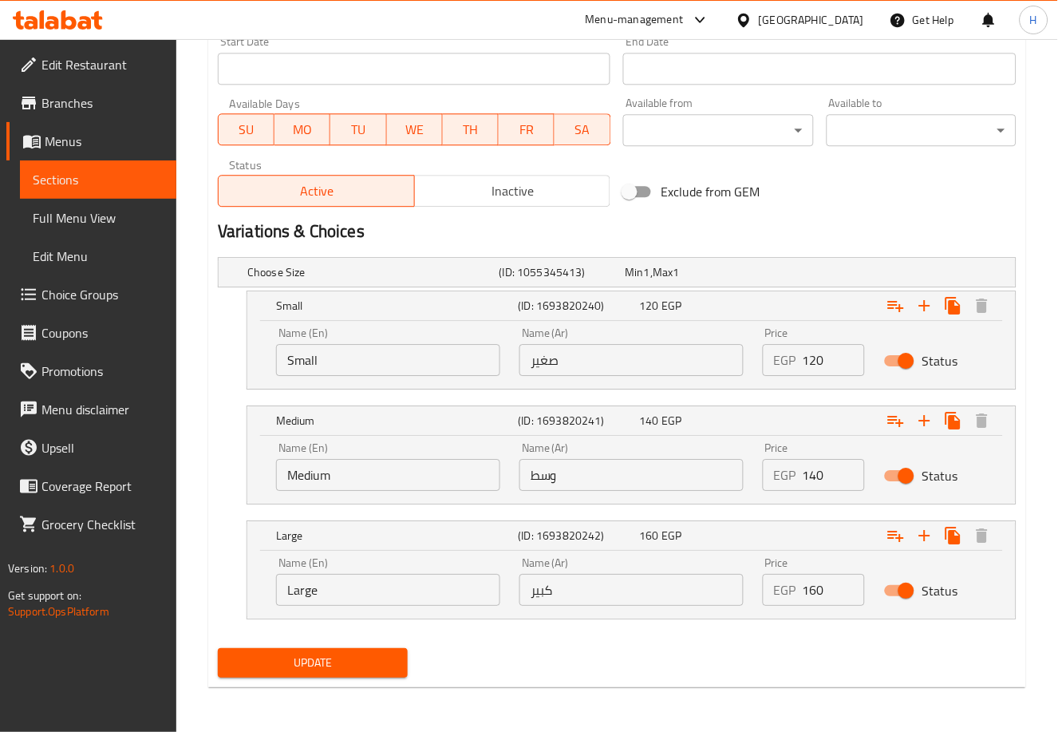
click at [353, 645] on div "Update" at bounding box center [312, 662] width 203 height 42
click at [363, 656] on span "Update" at bounding box center [313, 663] width 164 height 20
click at [327, 661] on span "Update" at bounding box center [313, 663] width 164 height 20
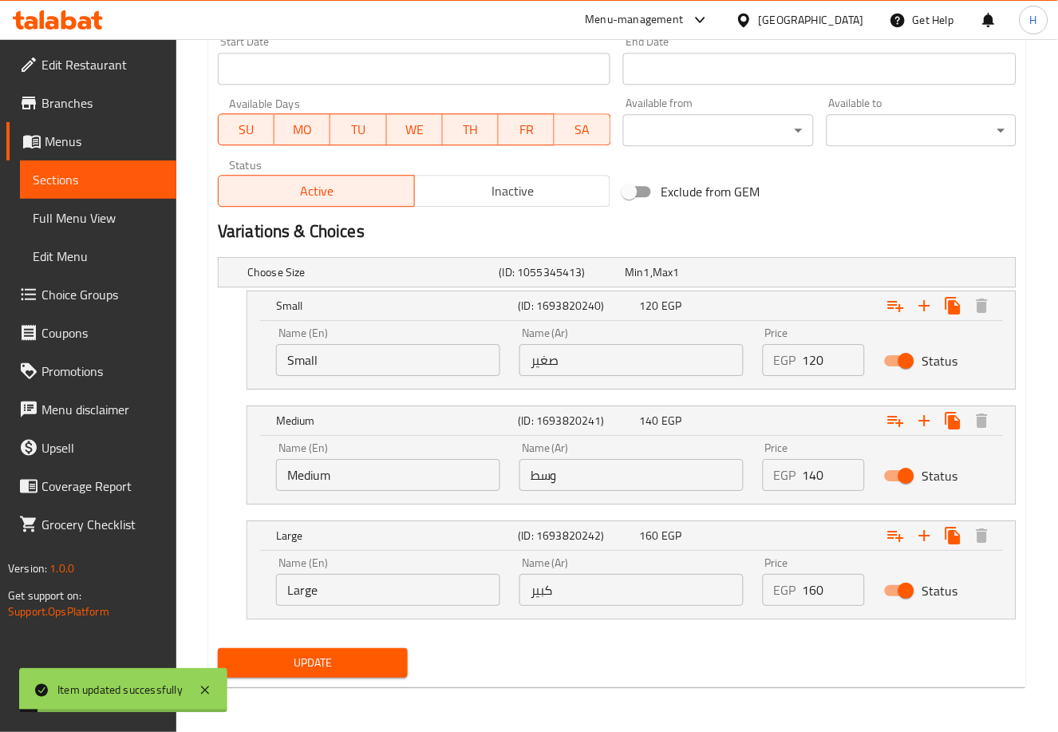
scroll to position [0, 0]
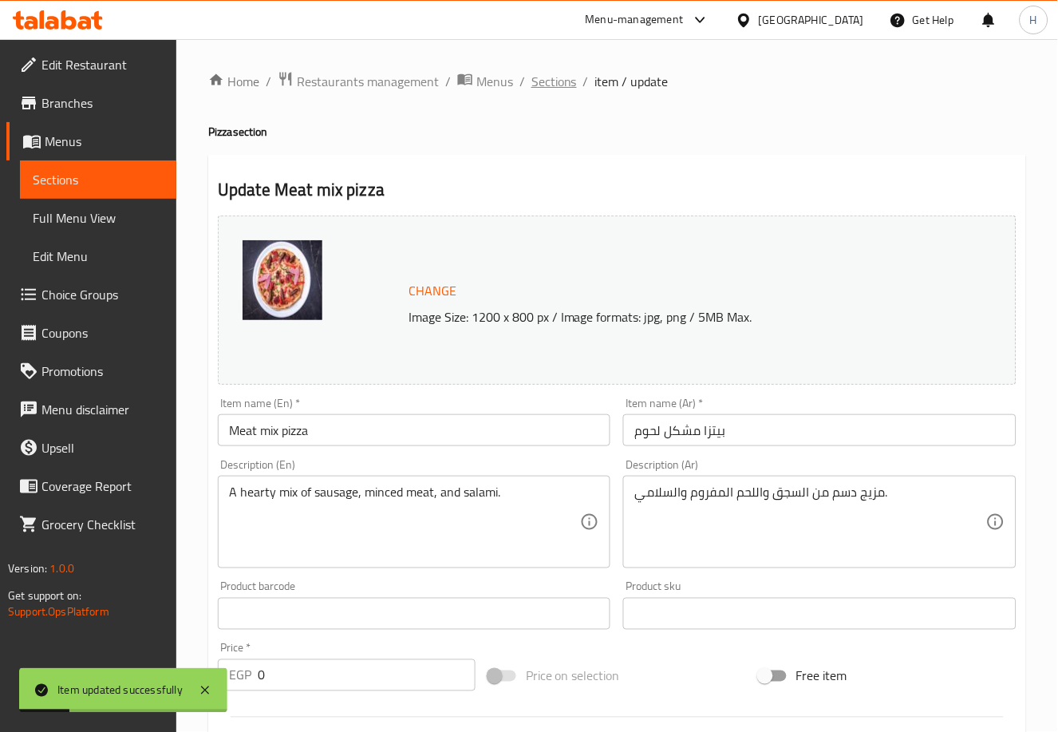
click at [562, 76] on span "Sections" at bounding box center [553, 81] width 45 height 19
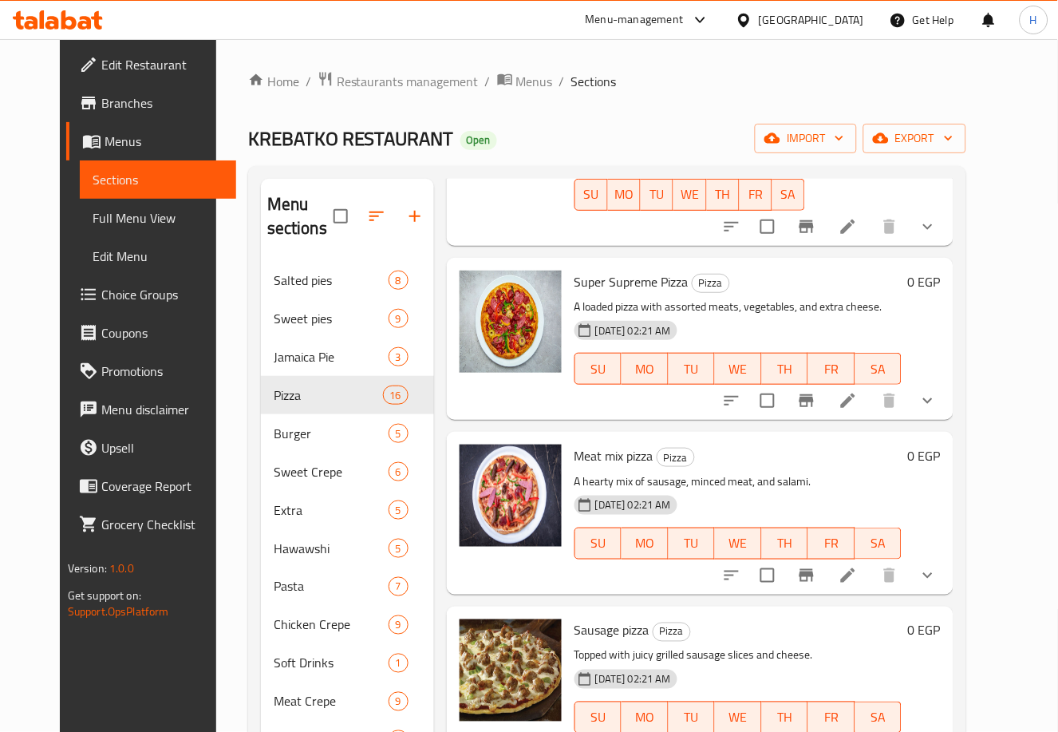
scroll to position [1070, 0]
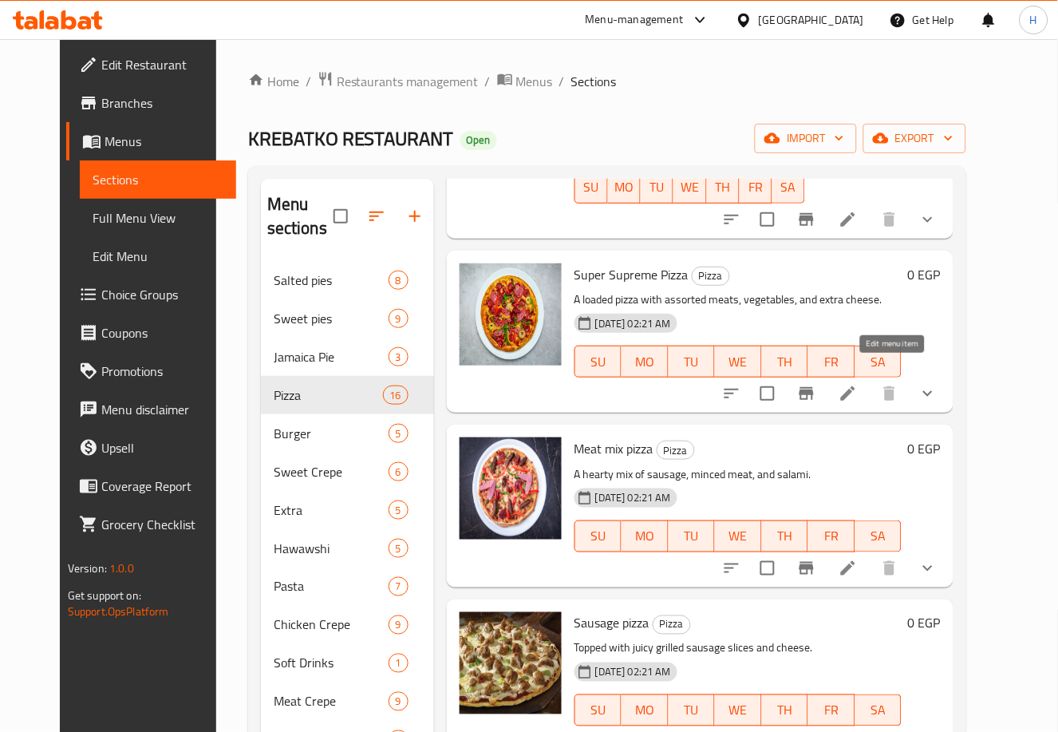
click at [858, 384] on icon at bounding box center [847, 393] width 19 height 19
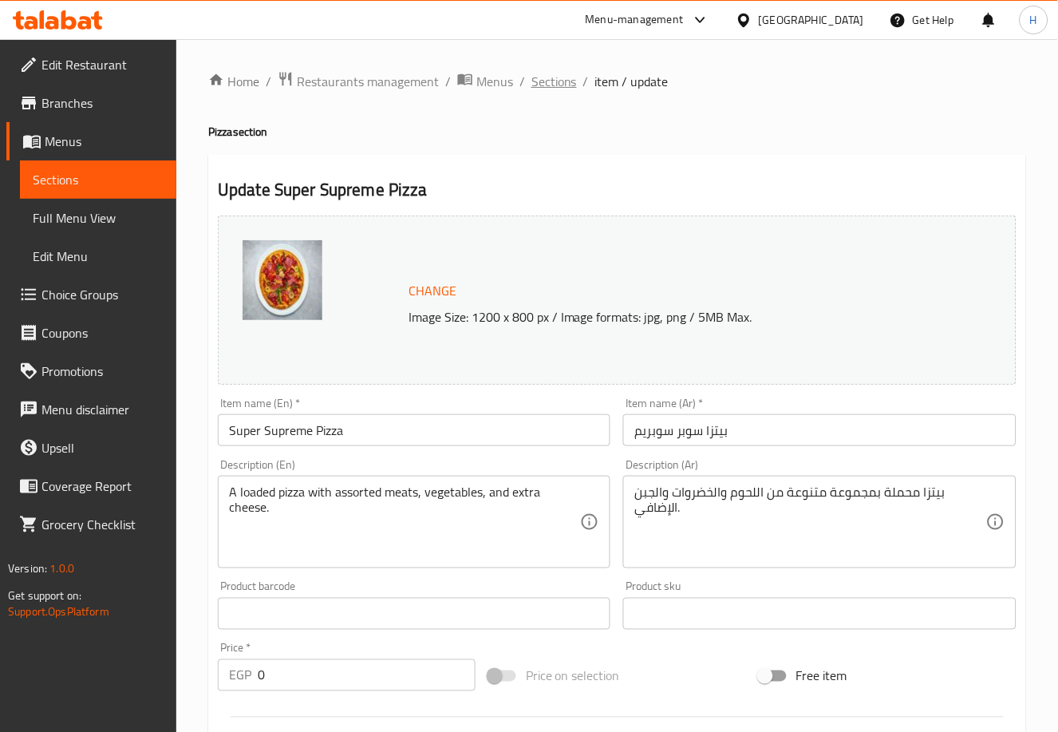
click at [557, 78] on span "Sections" at bounding box center [553, 81] width 45 height 19
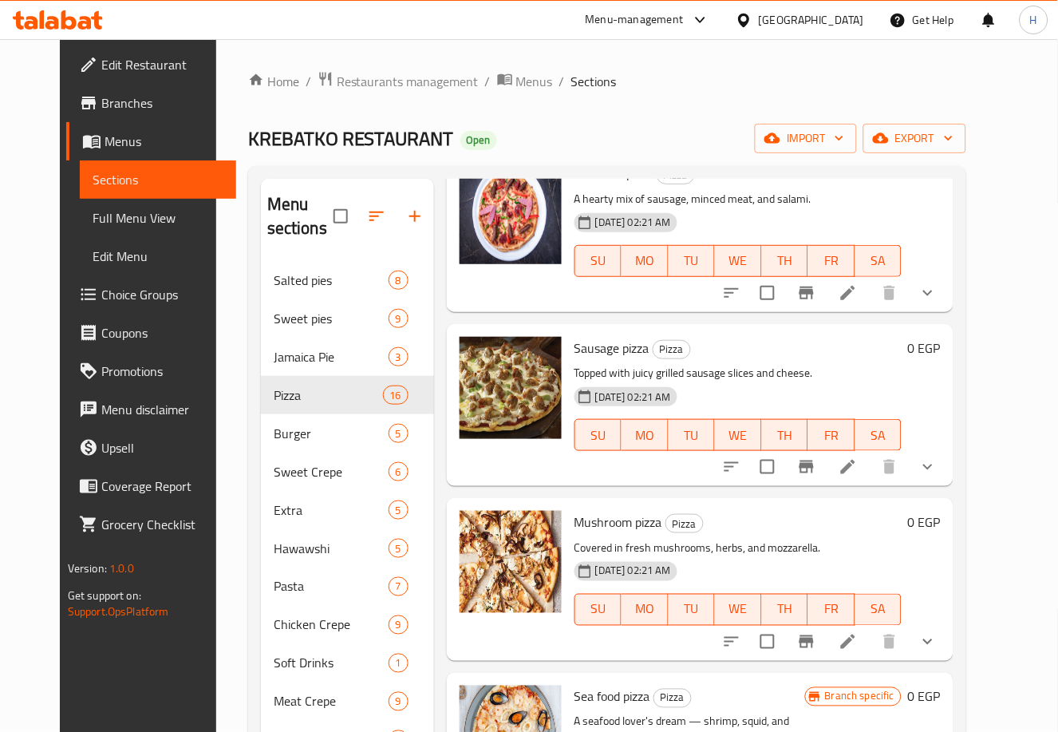
scroll to position [1344, 0]
click at [858, 458] on icon at bounding box center [847, 467] width 19 height 19
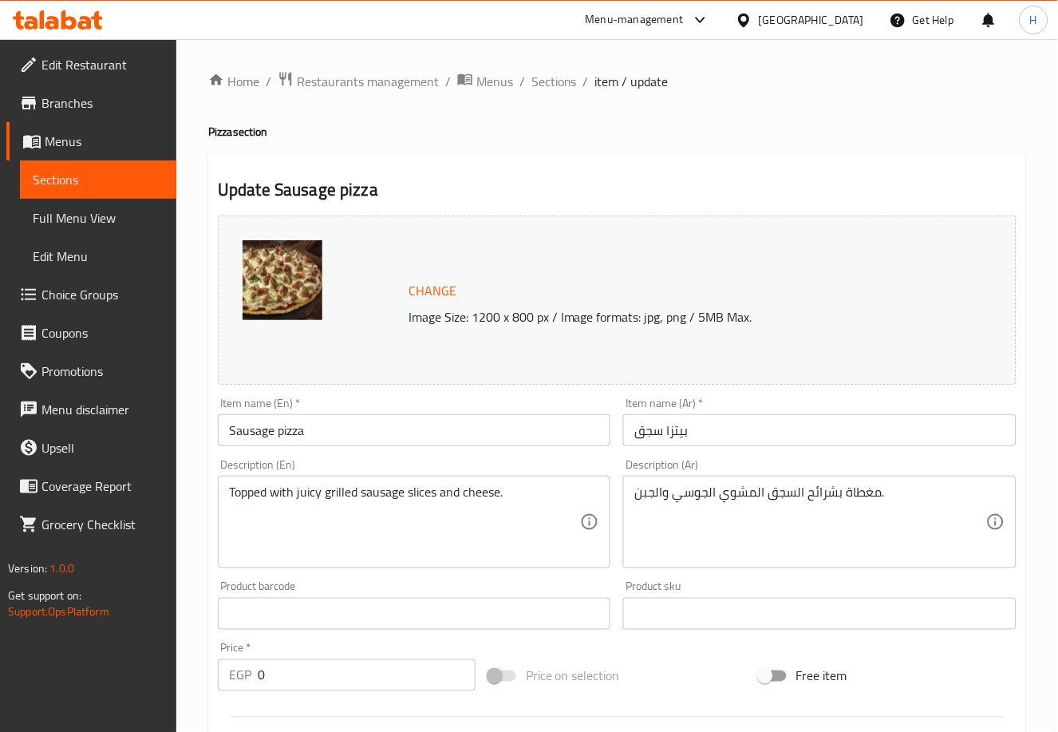
scroll to position [501, 0]
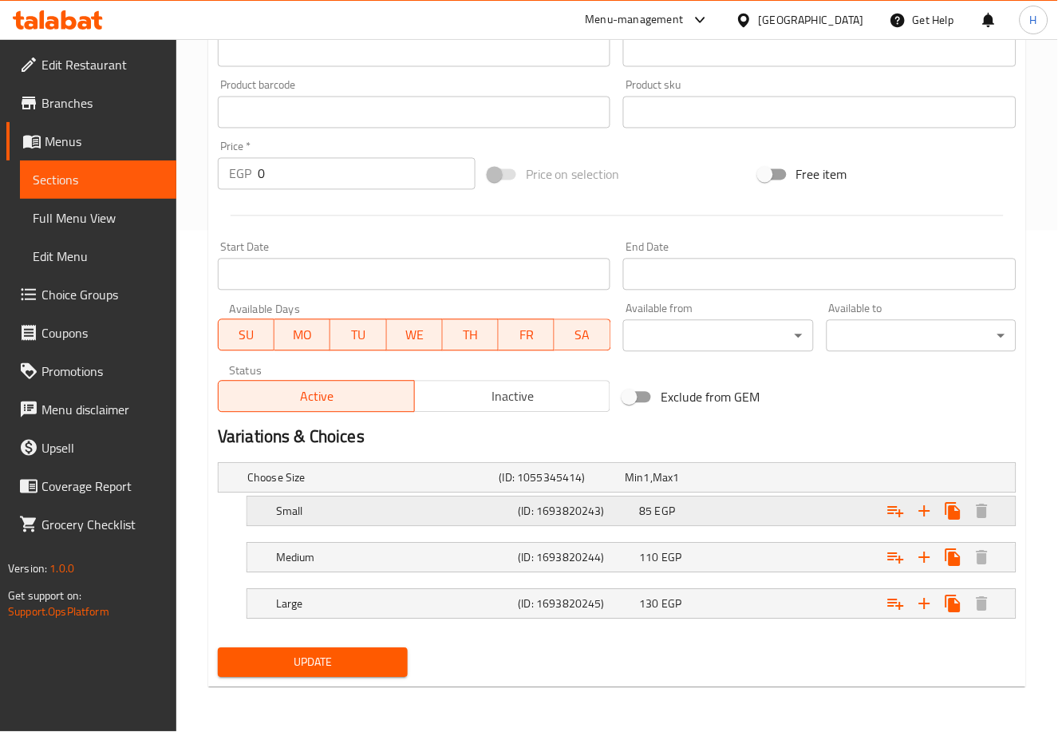
click at [783, 505] on div "Expand" at bounding box center [878, 511] width 243 height 35
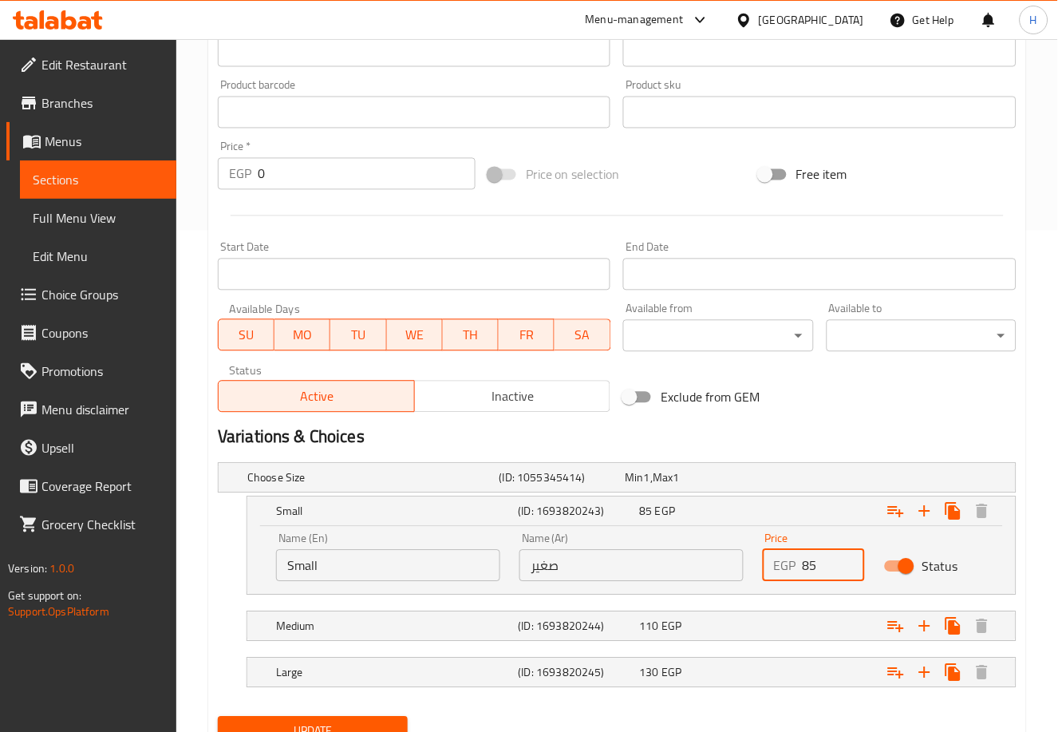
drag, startPoint x: 828, startPoint y: 571, endPoint x: 794, endPoint y: 570, distance: 34.3
click at [794, 570] on div "EGP 85 Price" at bounding box center [814, 566] width 102 height 32
click at [799, 623] on div "Expand" at bounding box center [878, 626] width 243 height 35
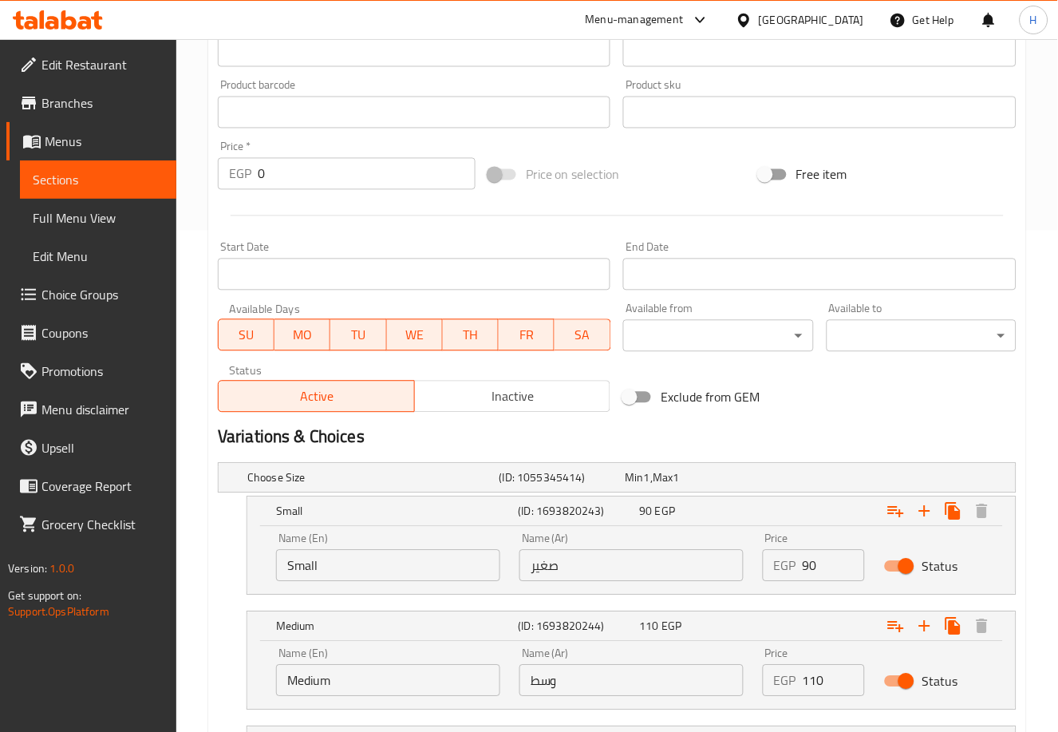
scroll to position [639, 0]
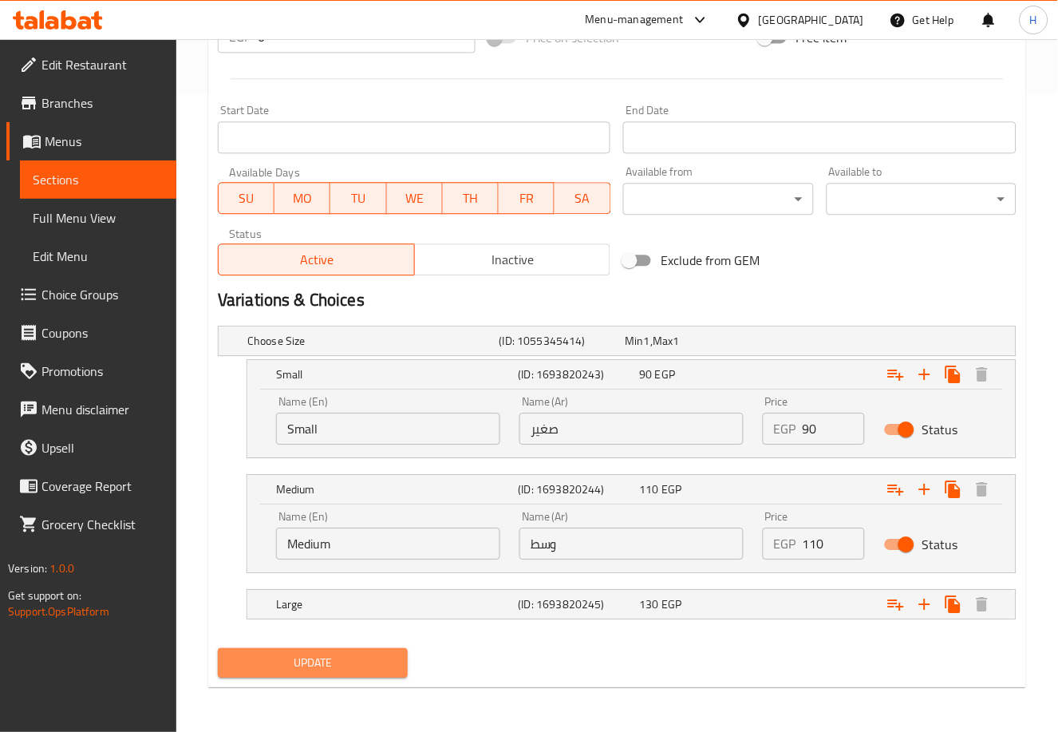
click at [371, 653] on span "Update" at bounding box center [313, 663] width 164 height 20
click at [325, 672] on button "Update" at bounding box center [313, 663] width 190 height 30
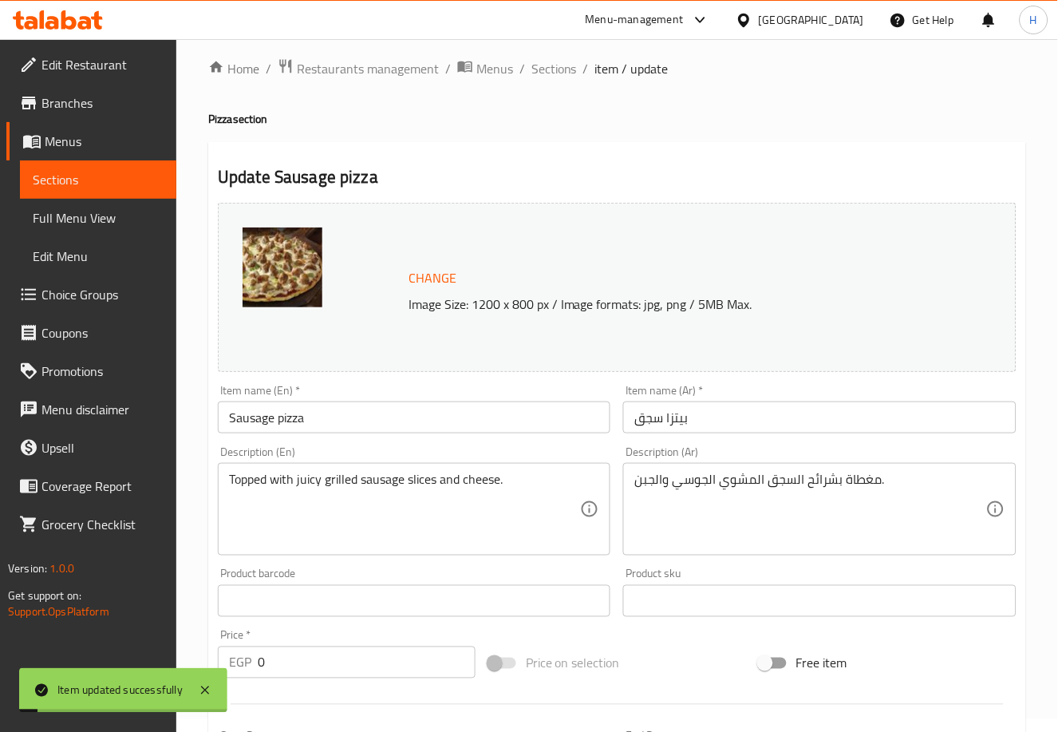
scroll to position [0, 0]
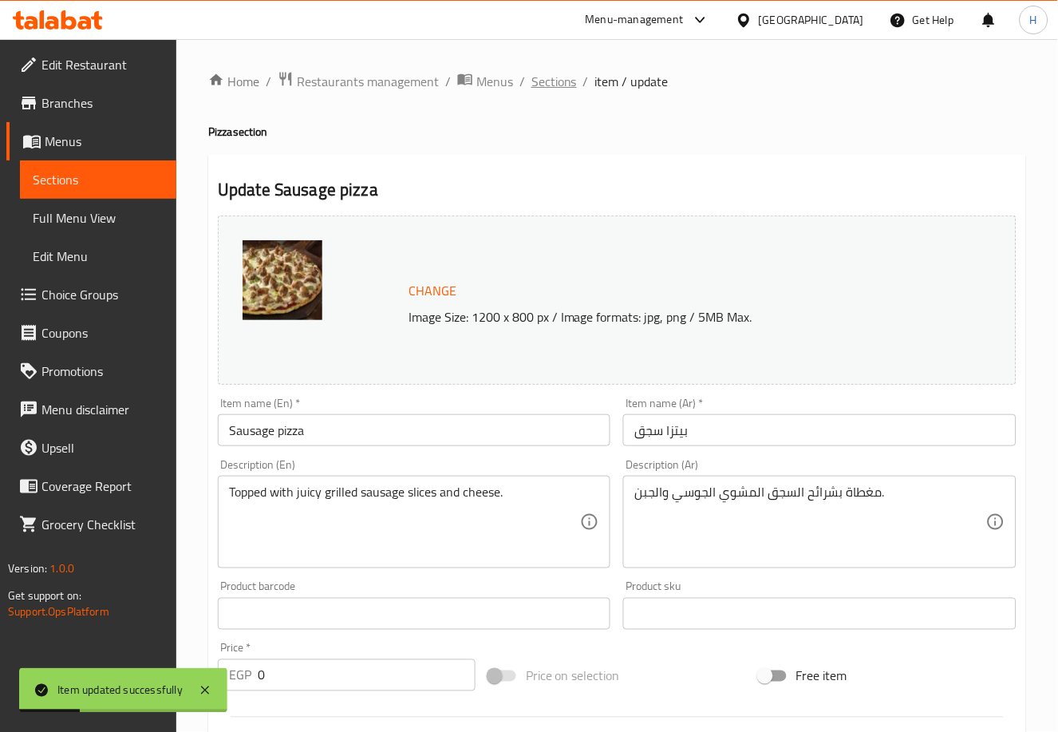
click at [543, 80] on span "Sections" at bounding box center [553, 81] width 45 height 19
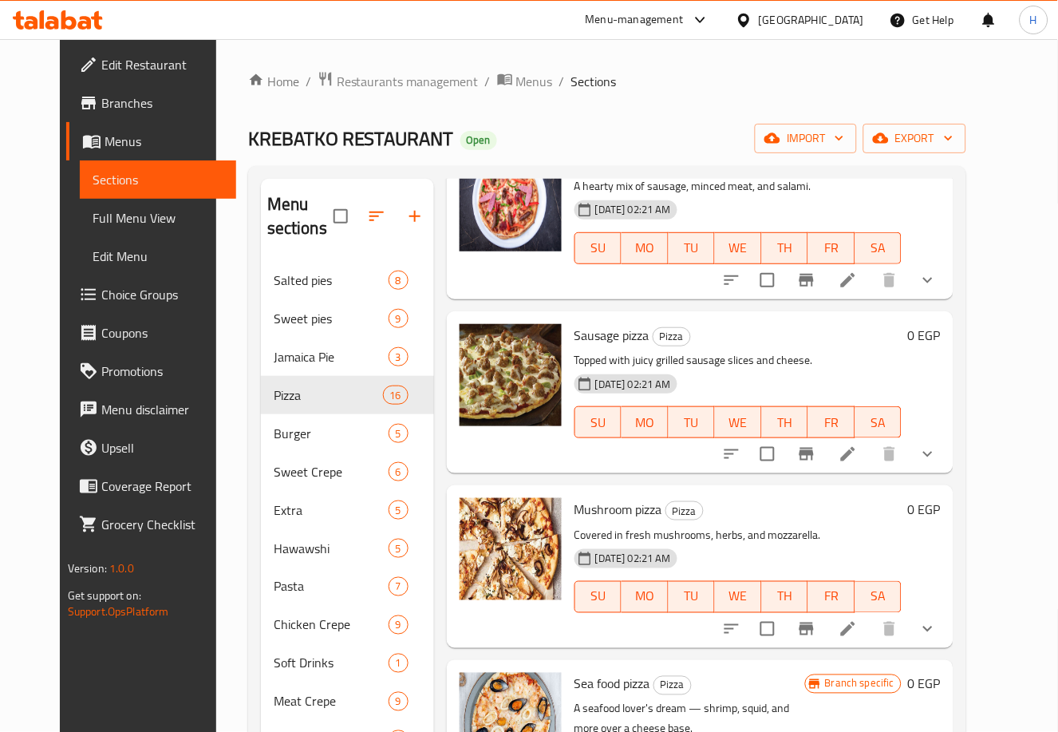
scroll to position [1359, 0]
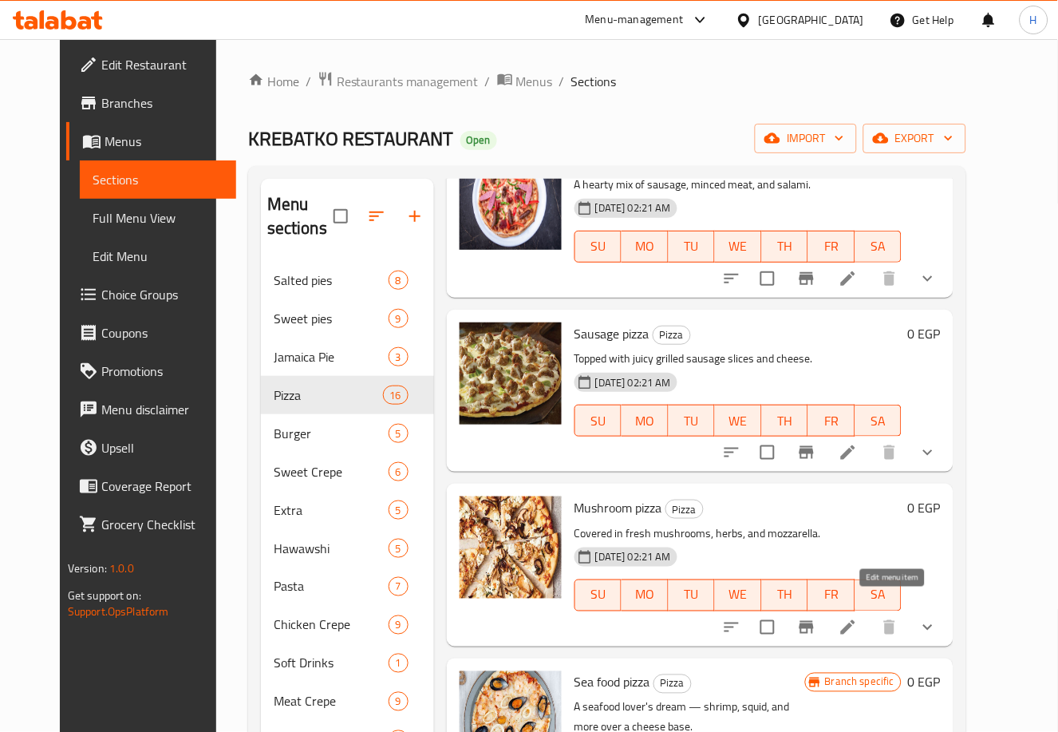
click at [858, 617] on icon at bounding box center [847, 626] width 19 height 19
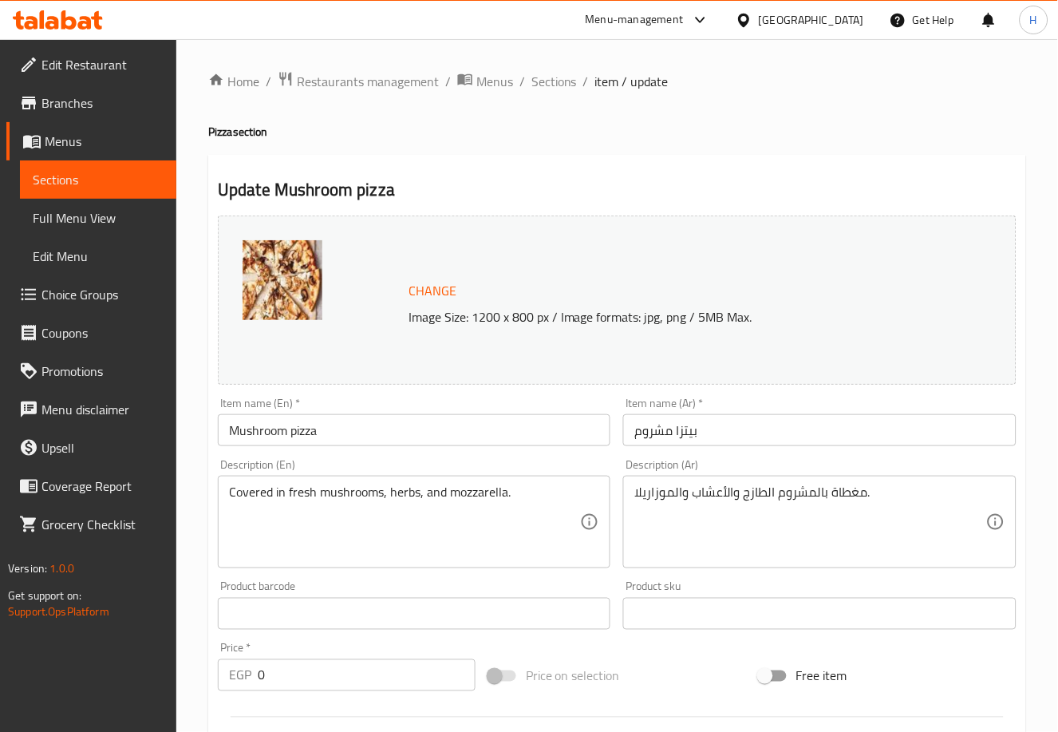
scroll to position [501, 0]
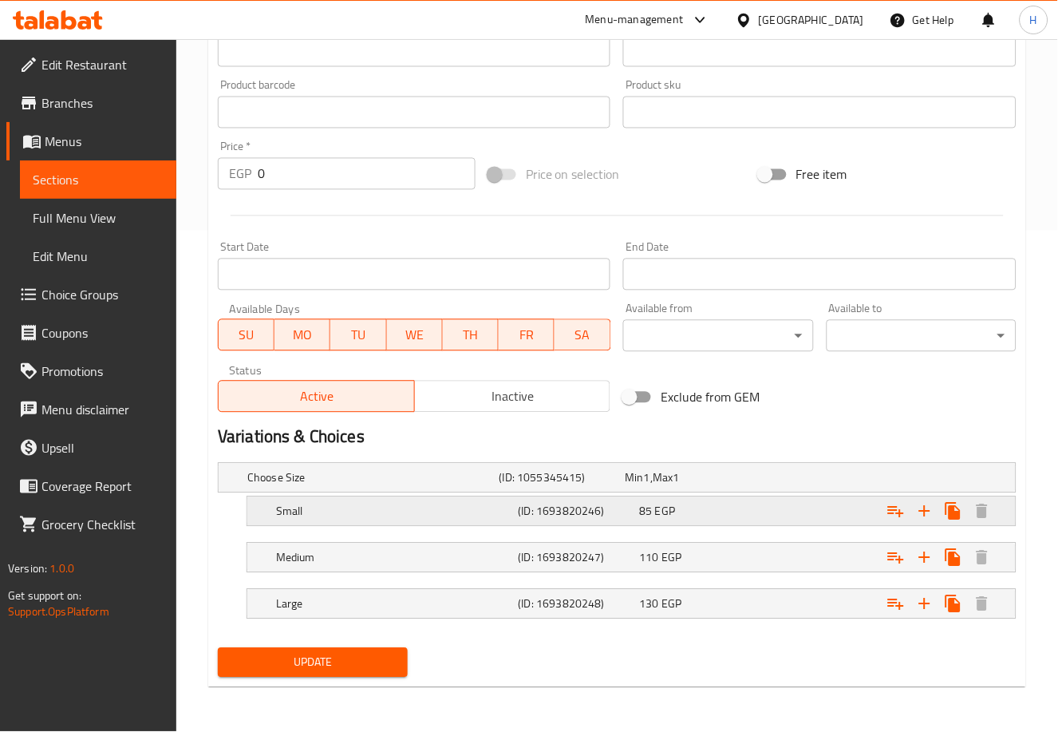
click at [807, 519] on div "Expand" at bounding box center [878, 511] width 243 height 35
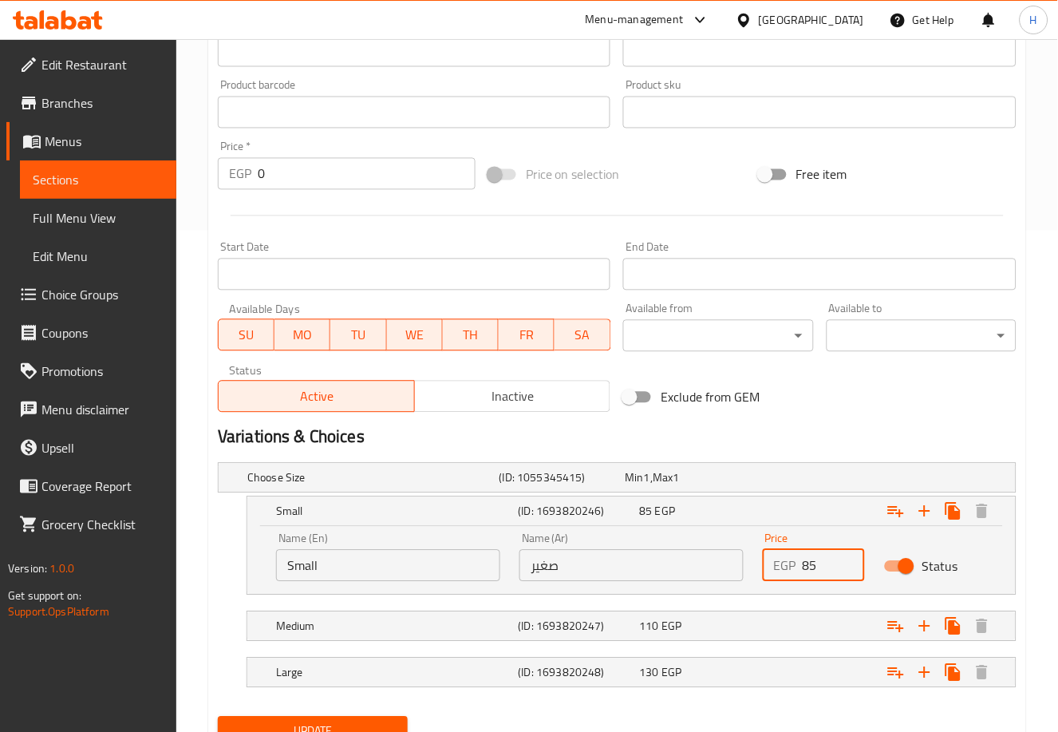
drag, startPoint x: 822, startPoint y: 560, endPoint x: 768, endPoint y: 581, distance: 57.3
click at [768, 581] on div "EGP 85 Price" at bounding box center [814, 566] width 102 height 32
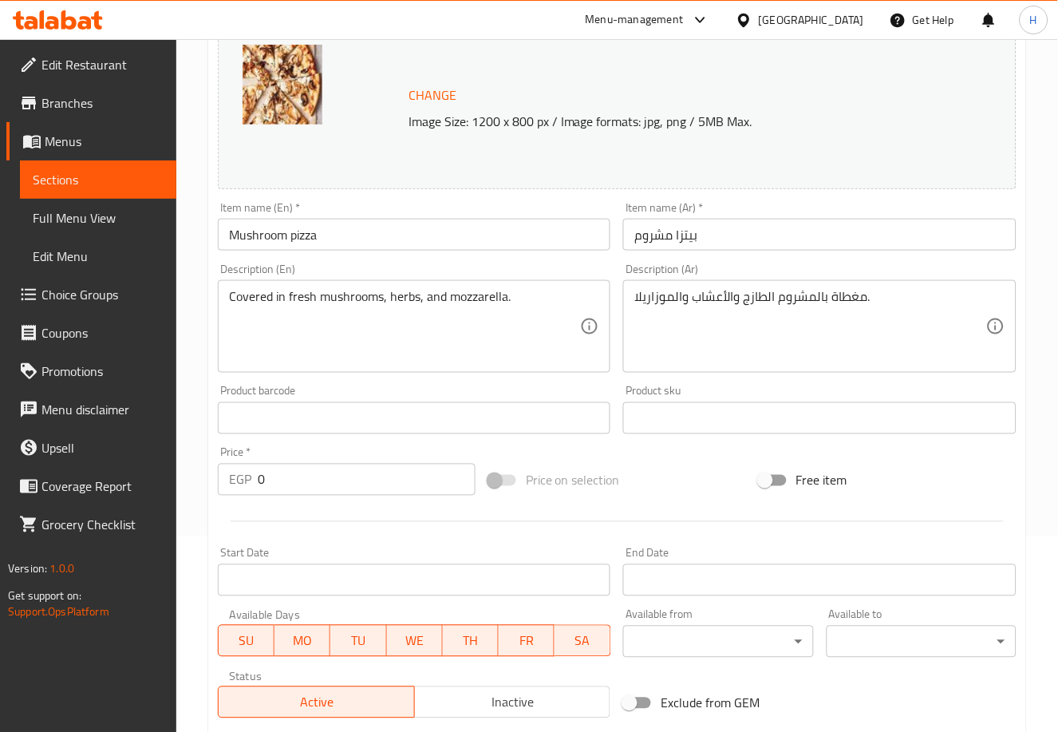
scroll to position [570, 0]
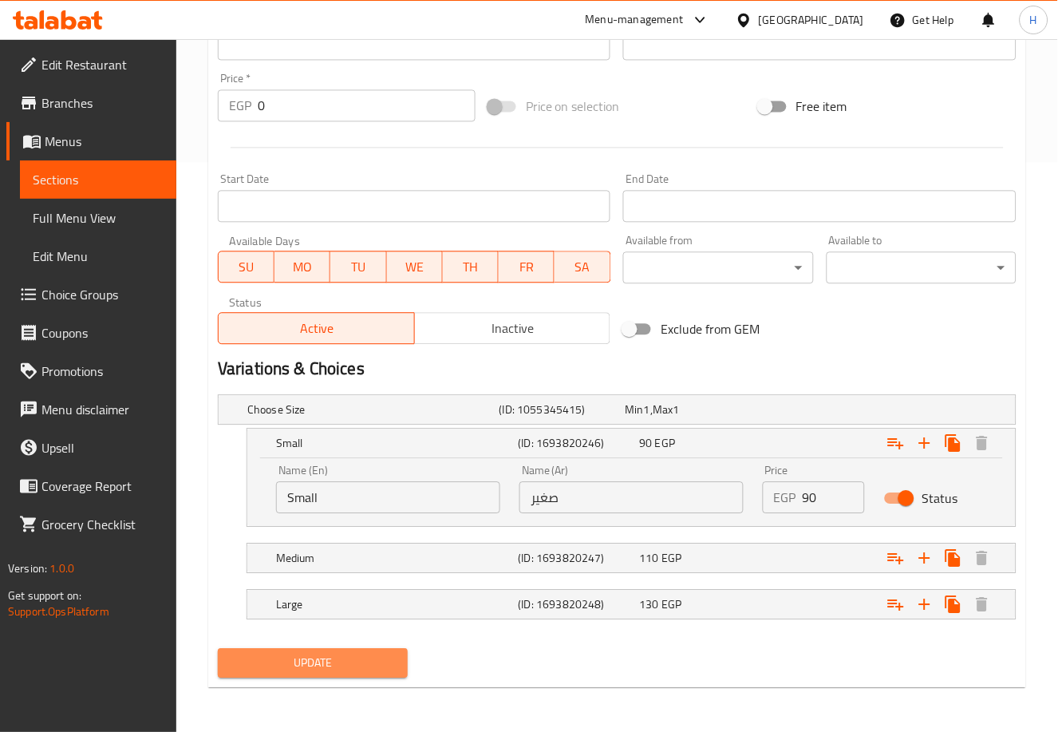
click at [305, 665] on span "Update" at bounding box center [313, 663] width 164 height 20
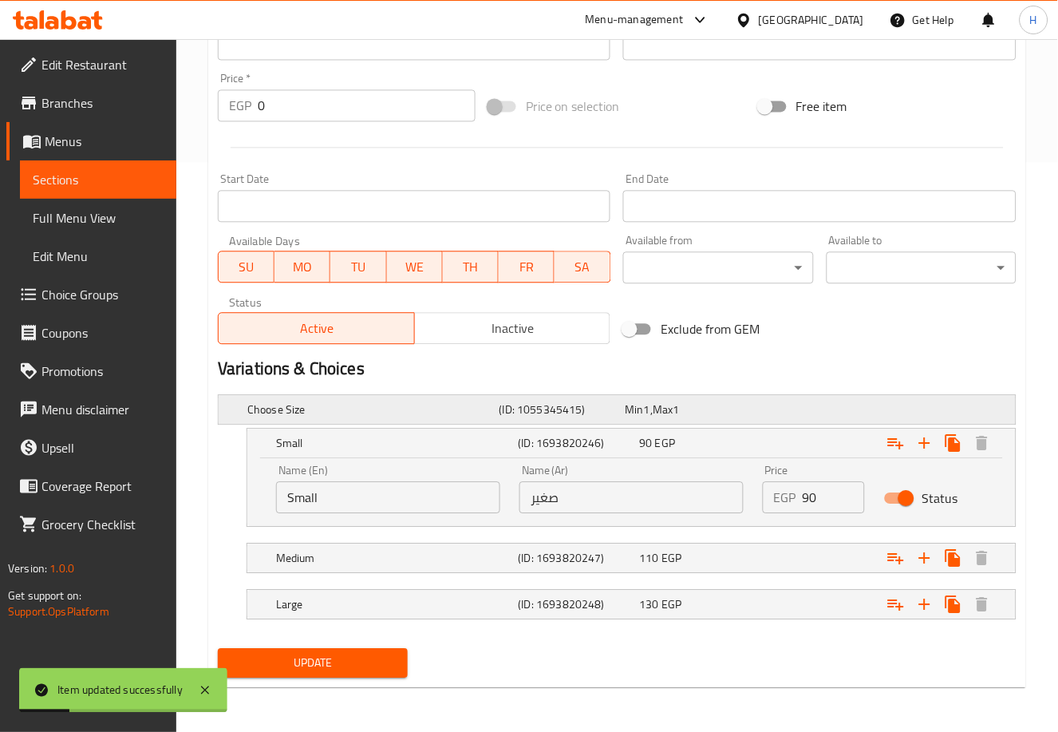
scroll to position [0, 0]
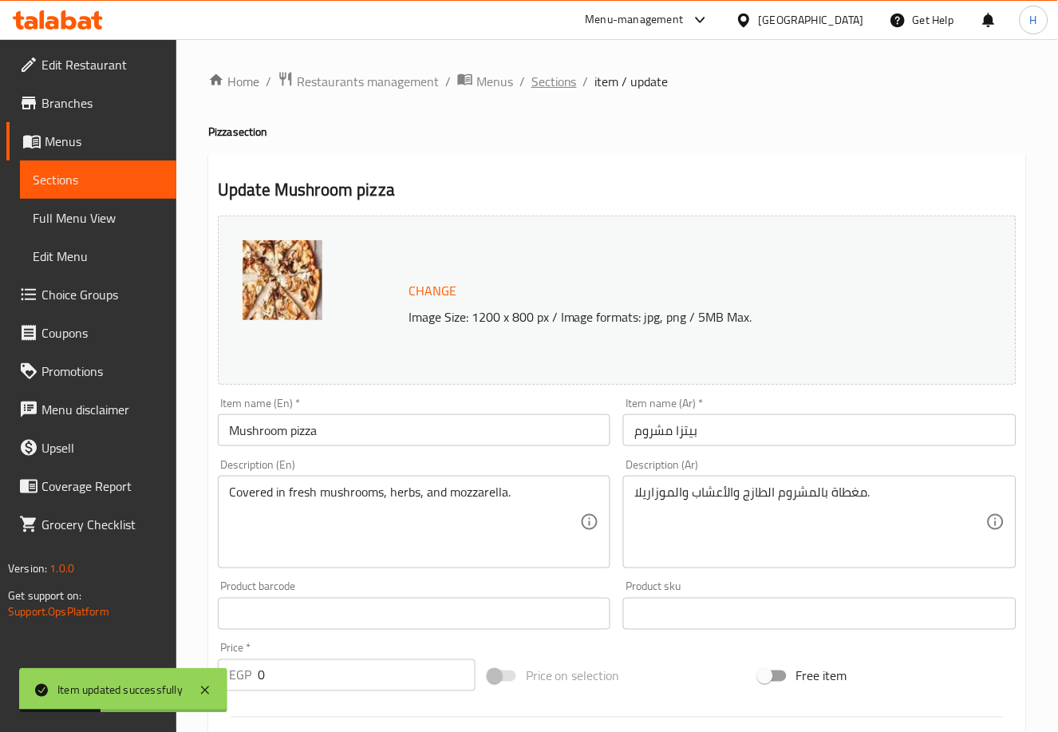
click at [550, 75] on span "Sections" at bounding box center [553, 81] width 45 height 19
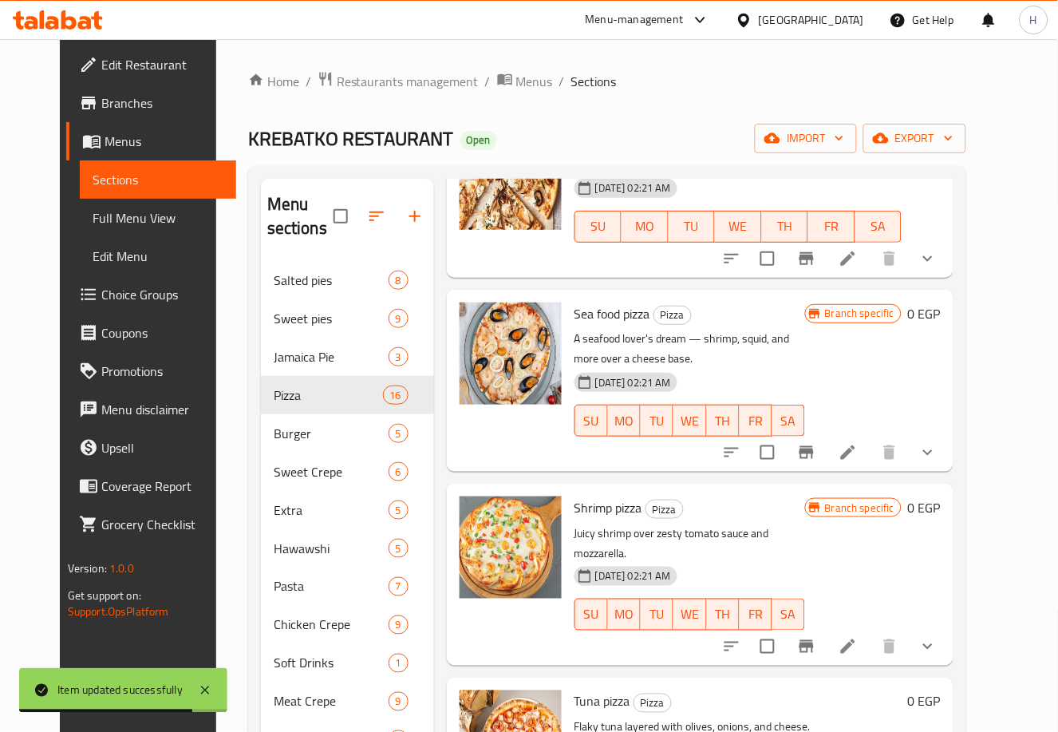
scroll to position [1729, 0]
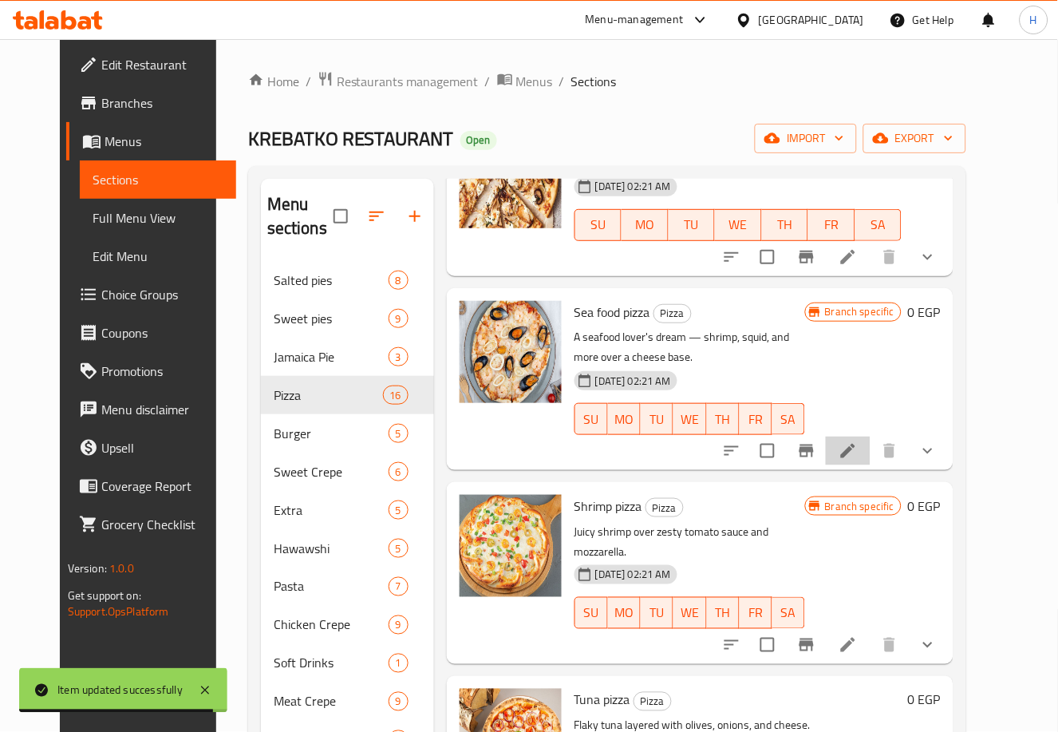
click at [870, 436] on li at bounding box center [848, 450] width 45 height 29
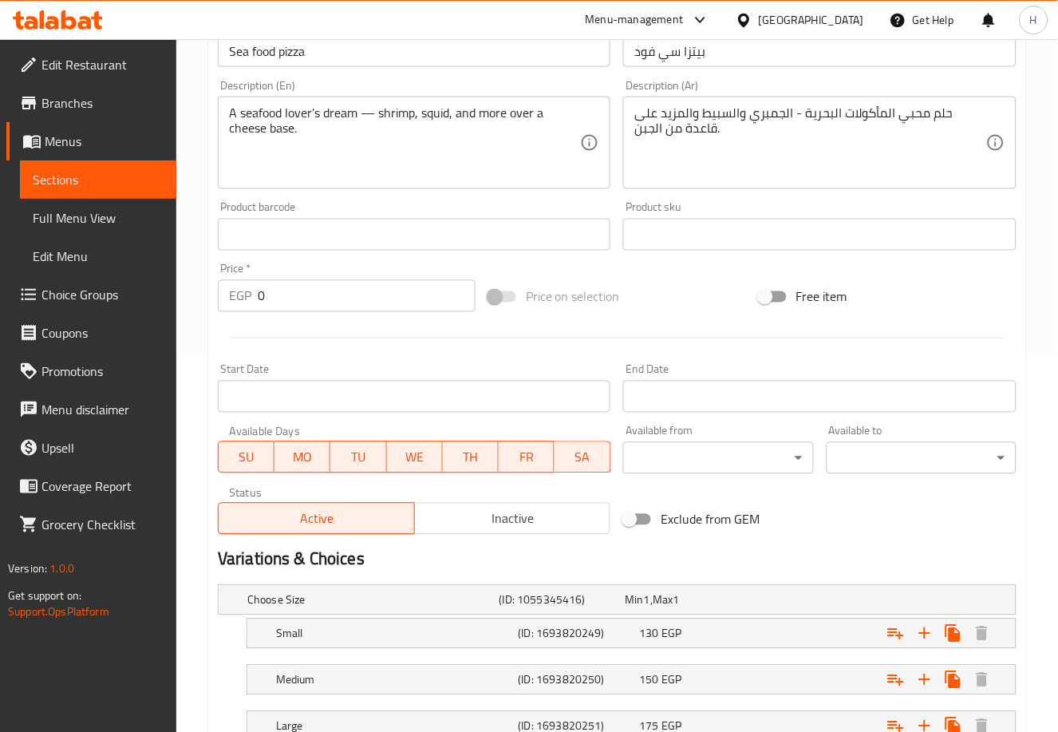
scroll to position [501, 0]
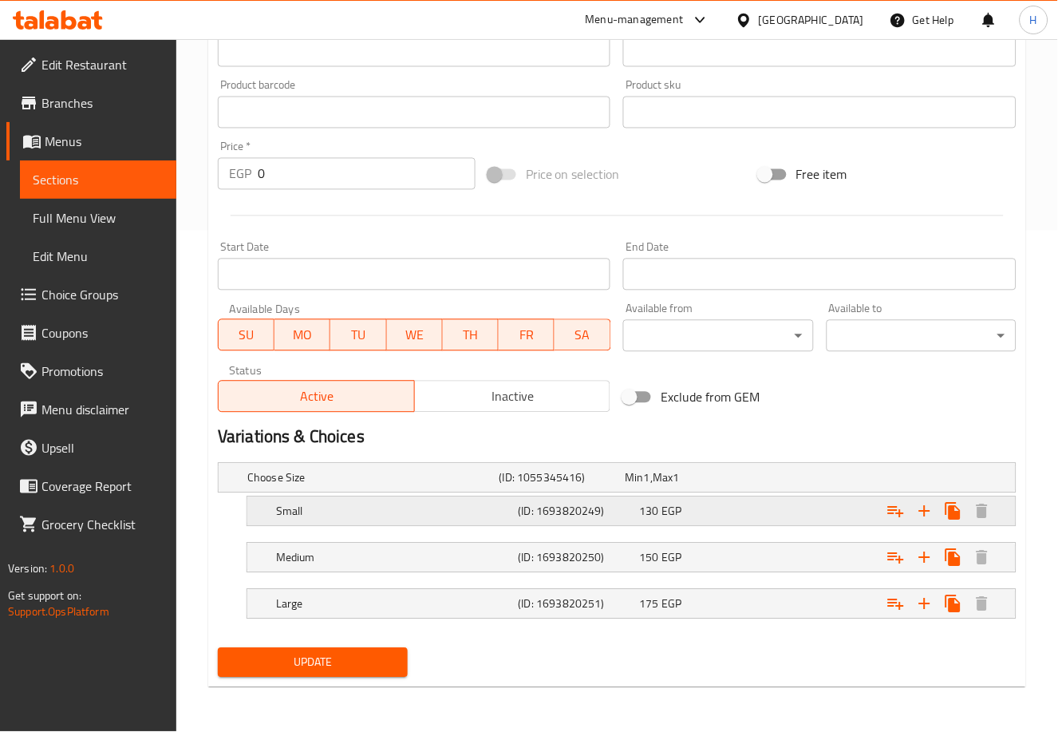
click at [725, 512] on div "130 EGP" at bounding box center [696, 511] width 115 height 16
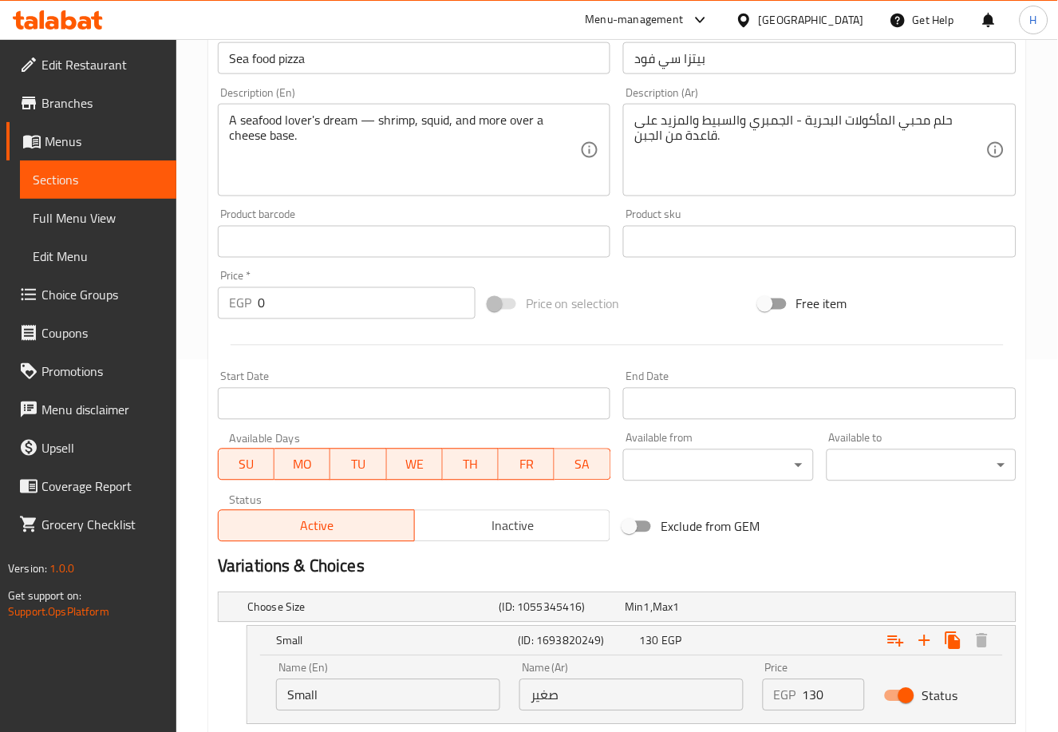
scroll to position [570, 0]
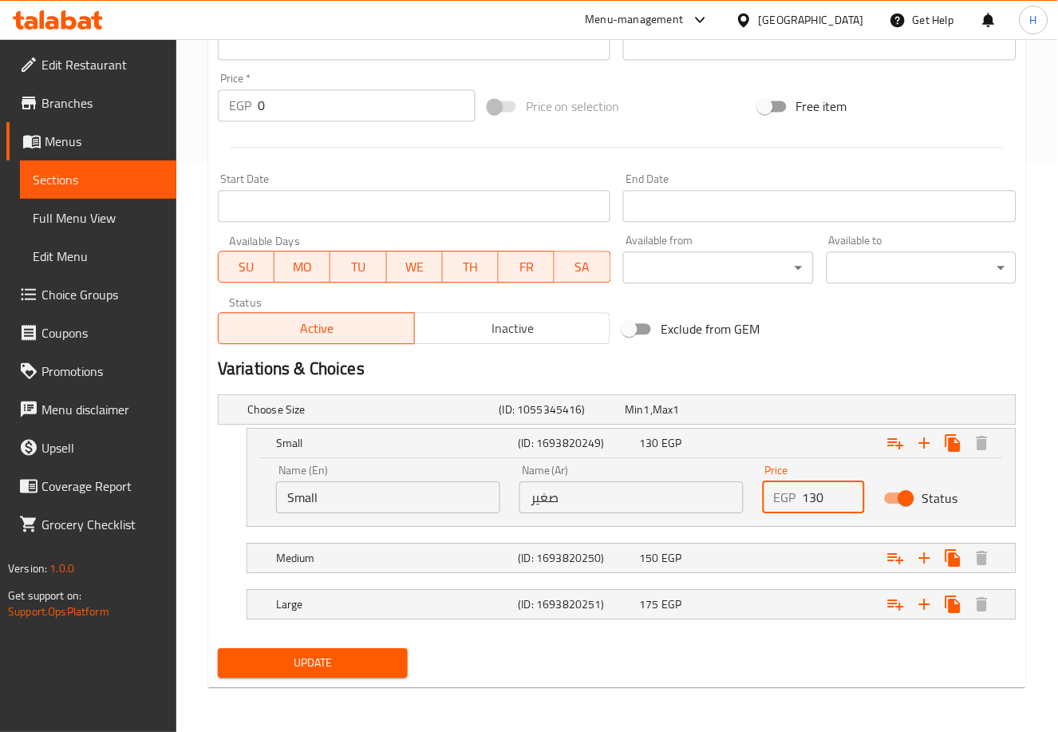
drag, startPoint x: 814, startPoint y: 495, endPoint x: 834, endPoint y: 498, distance: 20.1
click at [834, 498] on input "130" at bounding box center [833, 497] width 62 height 32
click at [775, 548] on div "Expand" at bounding box center [878, 557] width 243 height 35
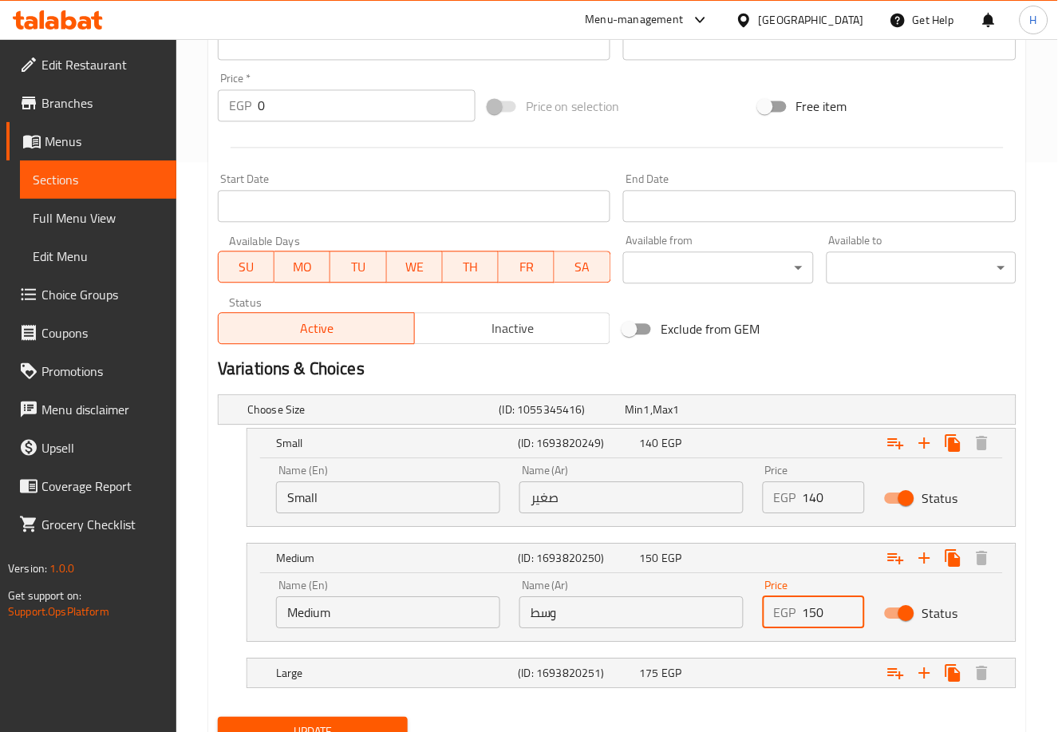
drag, startPoint x: 811, startPoint y: 613, endPoint x: 827, endPoint y: 613, distance: 16.0
click at [827, 613] on input "150" at bounding box center [833, 612] width 62 height 32
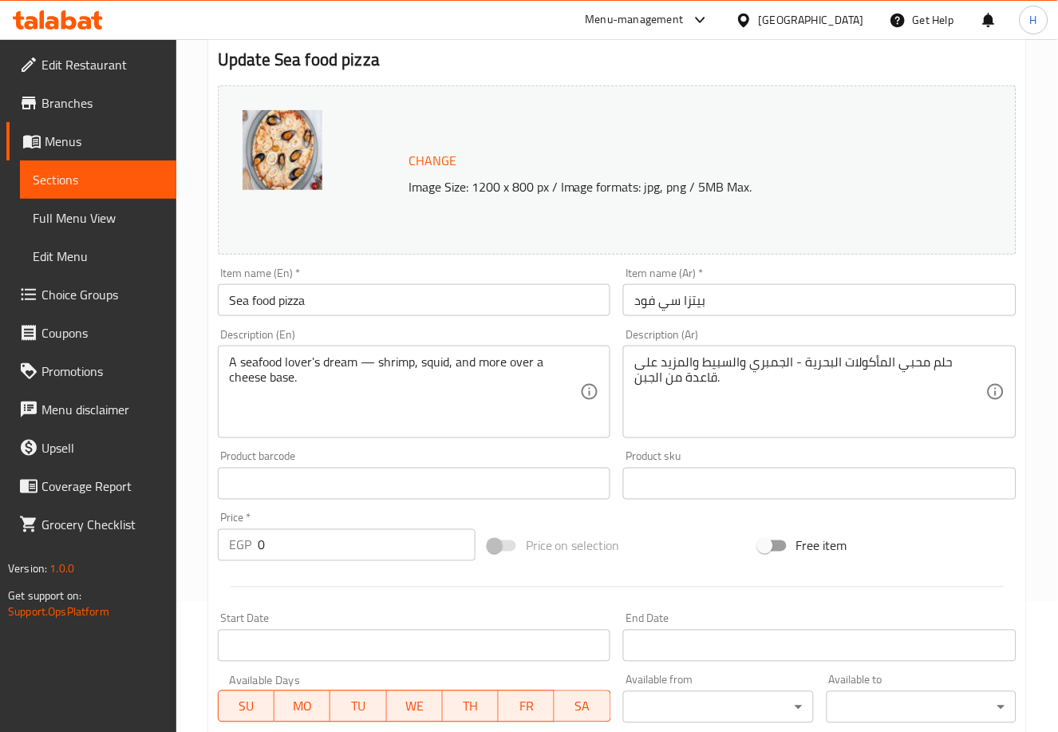
scroll to position [639, 0]
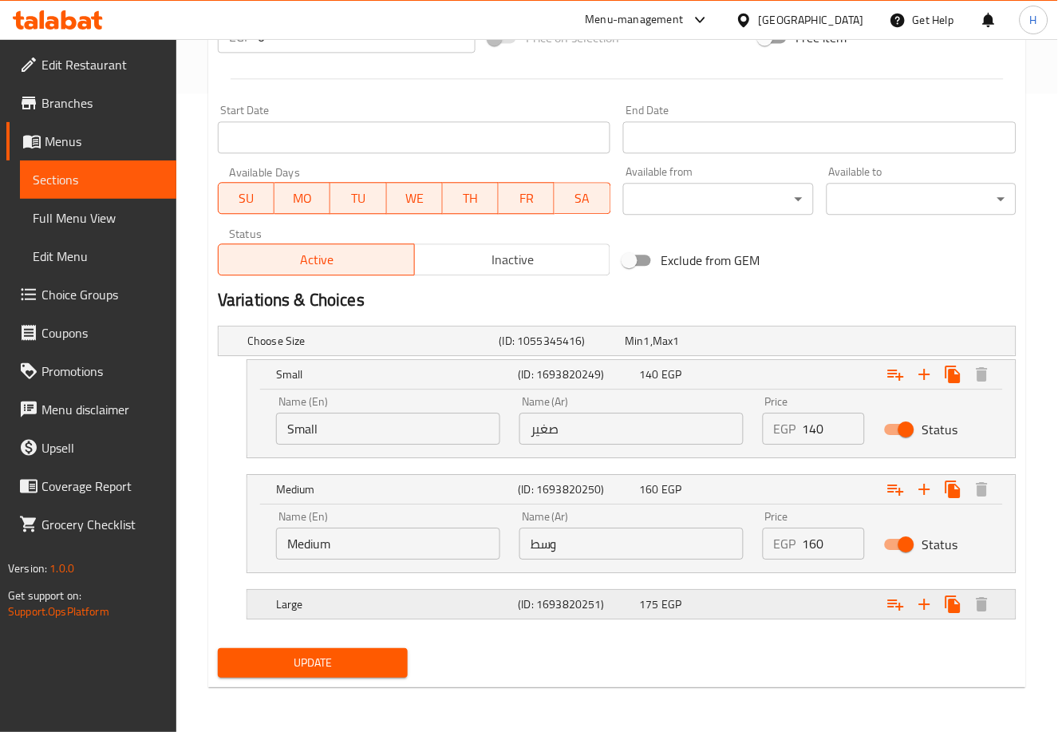
click at [846, 609] on div "Expand" at bounding box center [878, 603] width 243 height 35
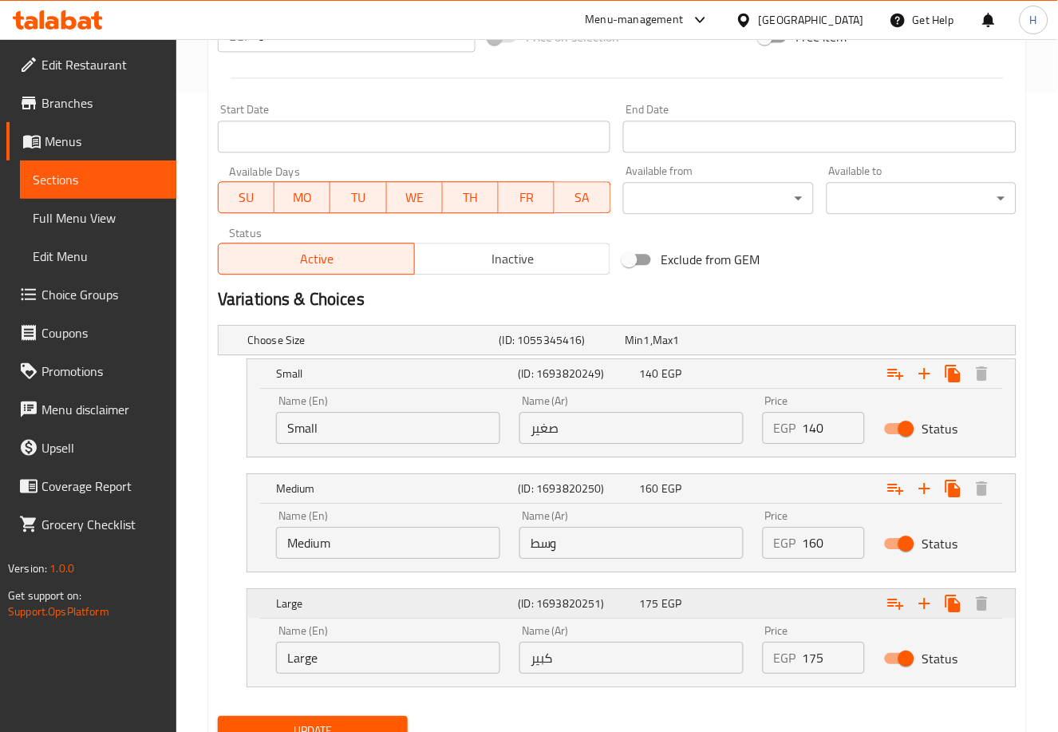
scroll to position [707, 0]
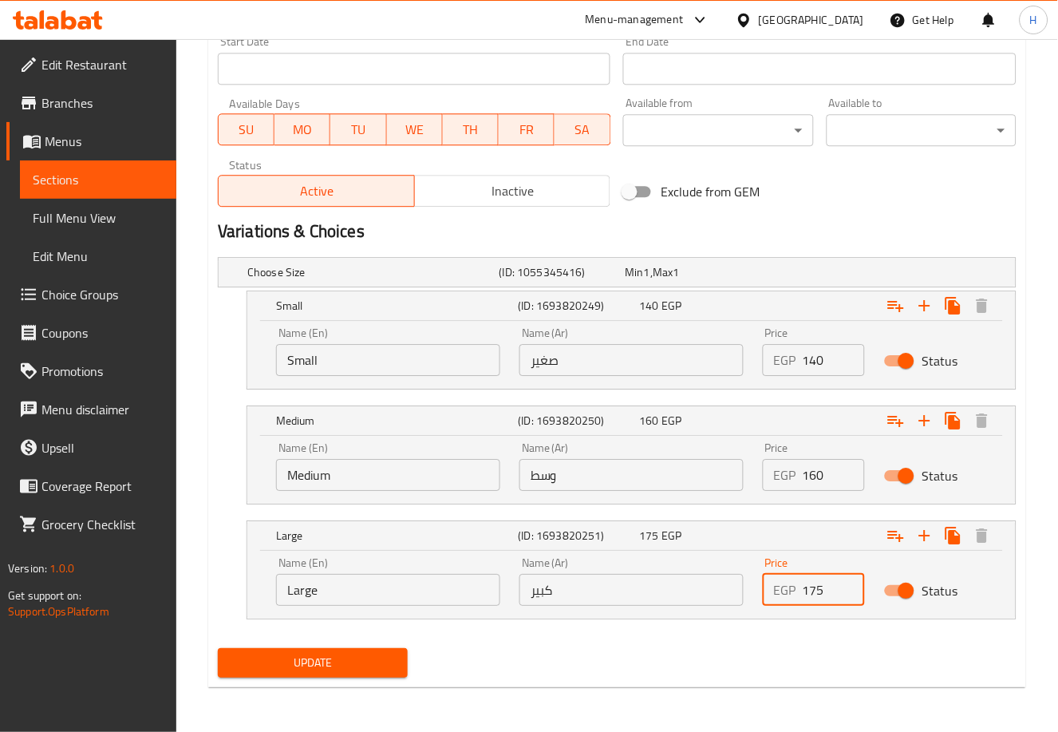
drag, startPoint x: 807, startPoint y: 586, endPoint x: 854, endPoint y: 589, distance: 46.4
click at [854, 589] on input "175" at bounding box center [833, 590] width 62 height 32
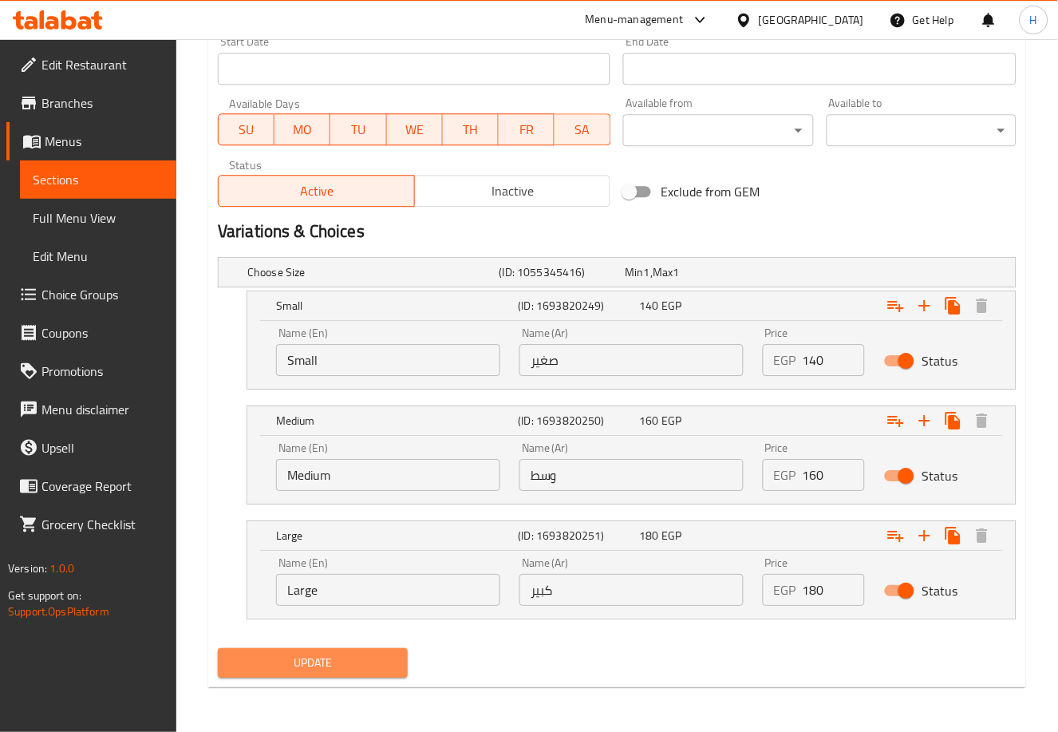
click at [372, 662] on span "Update" at bounding box center [313, 663] width 164 height 20
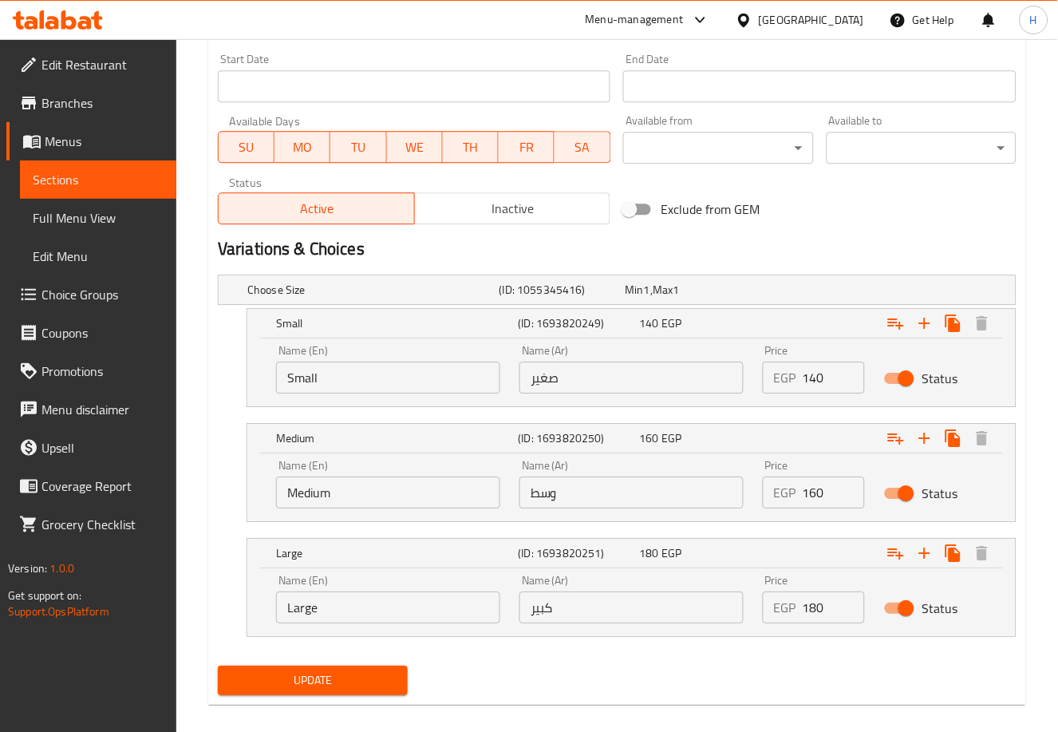
scroll to position [129, 0]
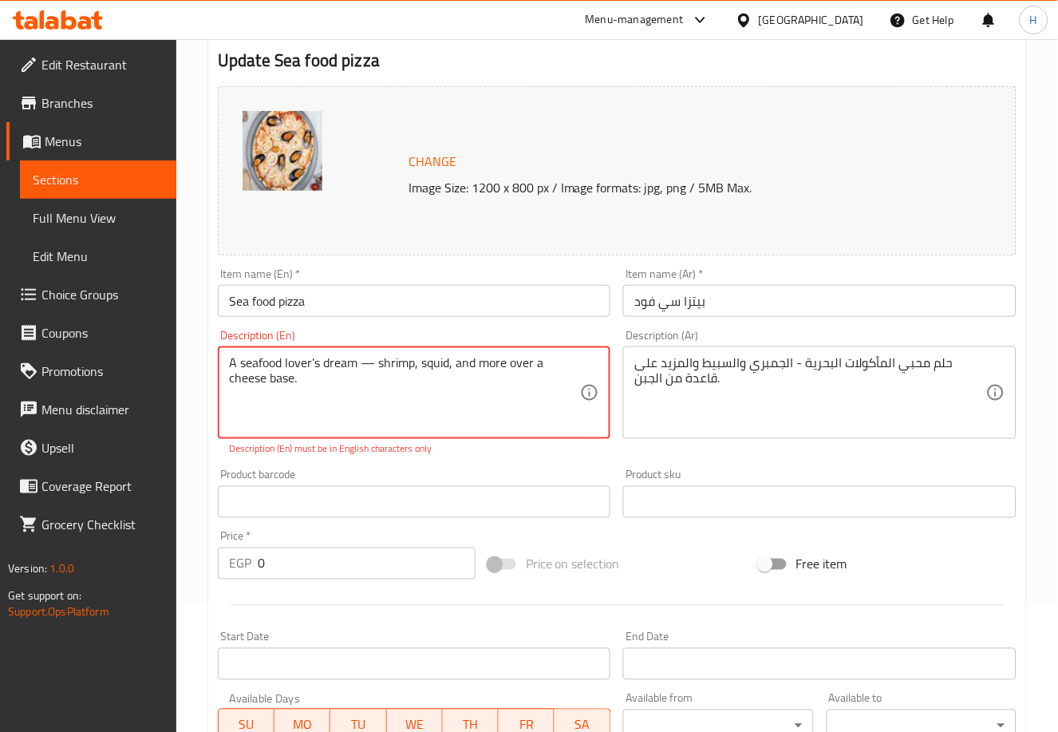
click at [312, 361] on textarea "A seafood lover's dream — shrimp, squid, and more over a cheese base." at bounding box center [404, 393] width 351 height 76
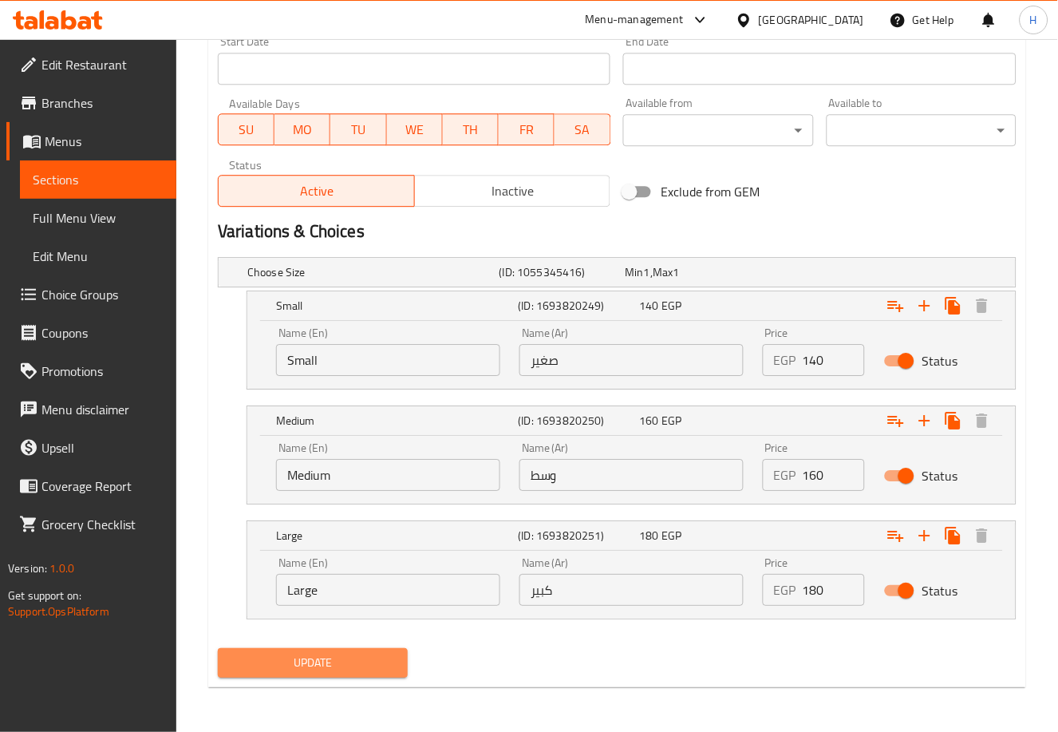
click at [325, 655] on span "Update" at bounding box center [313, 663] width 164 height 20
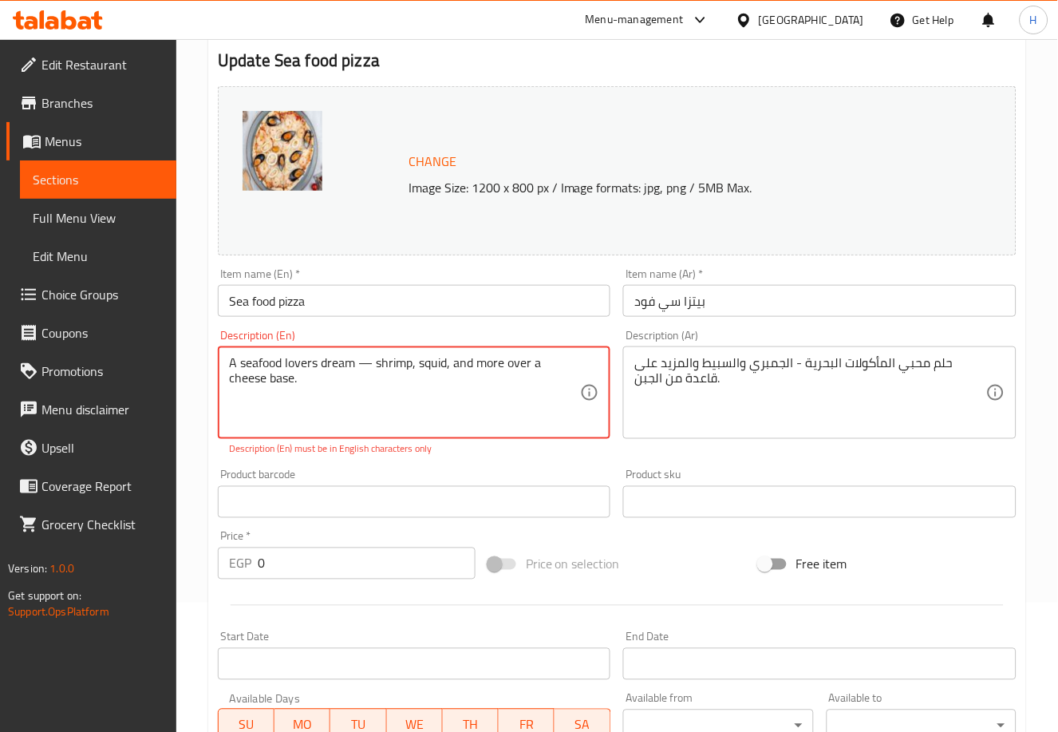
click at [363, 390] on textarea "A seafood lovers dream — shrimp, squid, and more over a cheese base." at bounding box center [404, 393] width 351 height 76
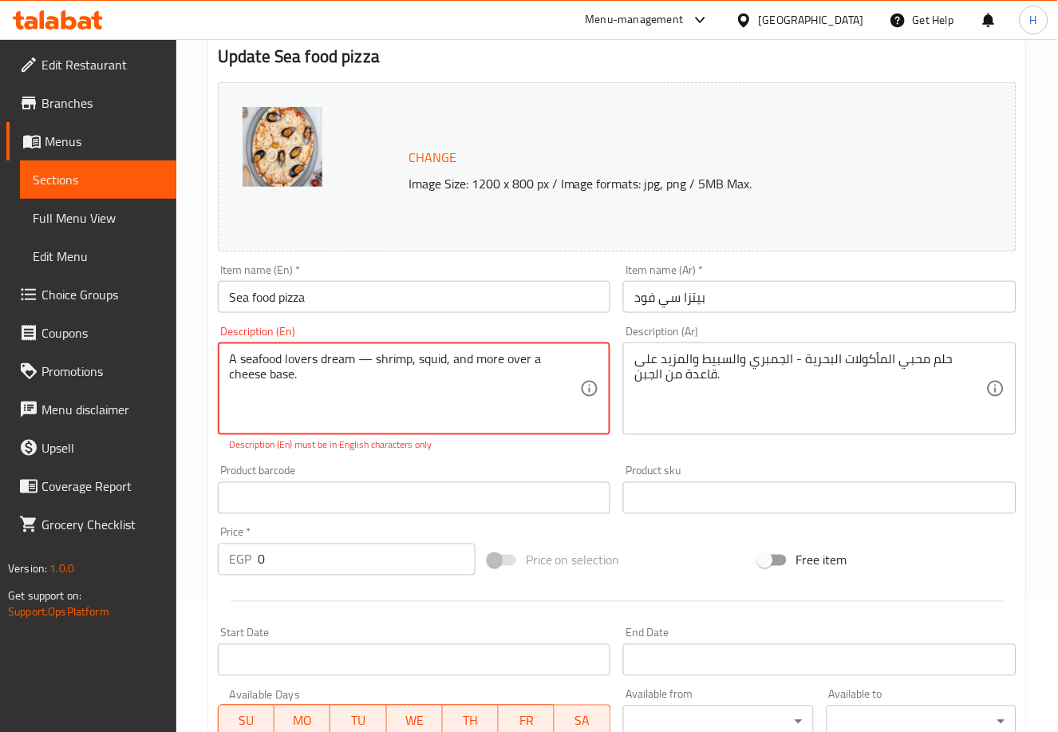
click at [371, 356] on textarea "A seafood lovers dream — shrimp, squid, and more over a cheese base." at bounding box center [404, 389] width 351 height 76
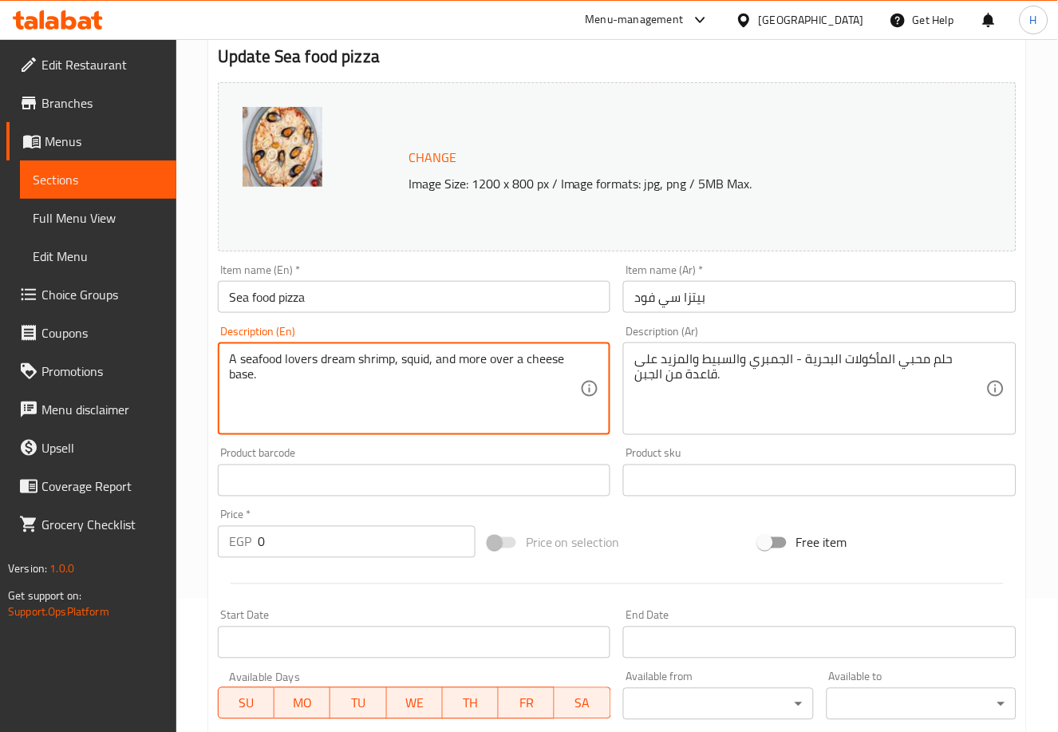
scroll to position [707, 0]
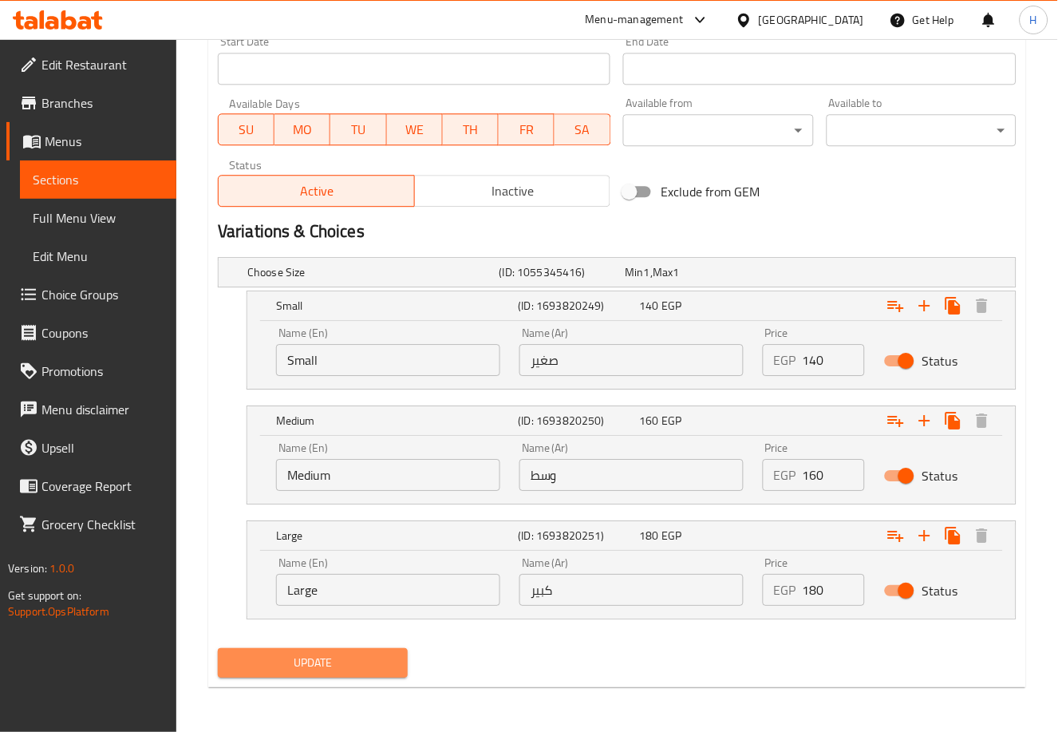
click at [339, 648] on button "Update" at bounding box center [313, 663] width 190 height 30
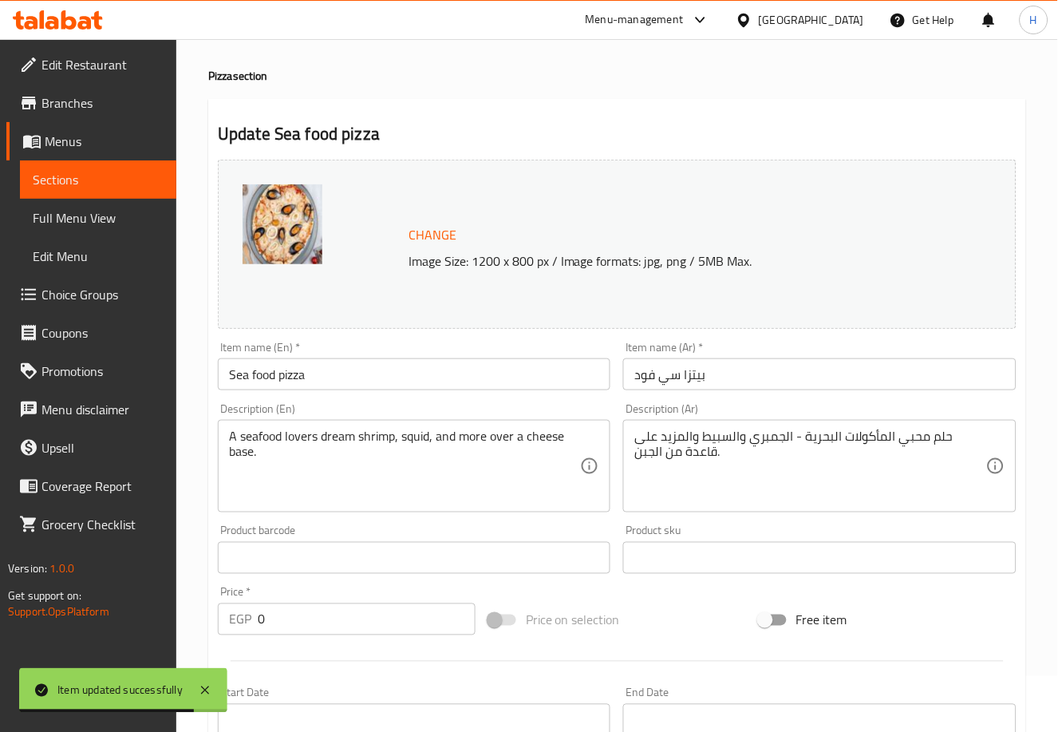
scroll to position [0, 0]
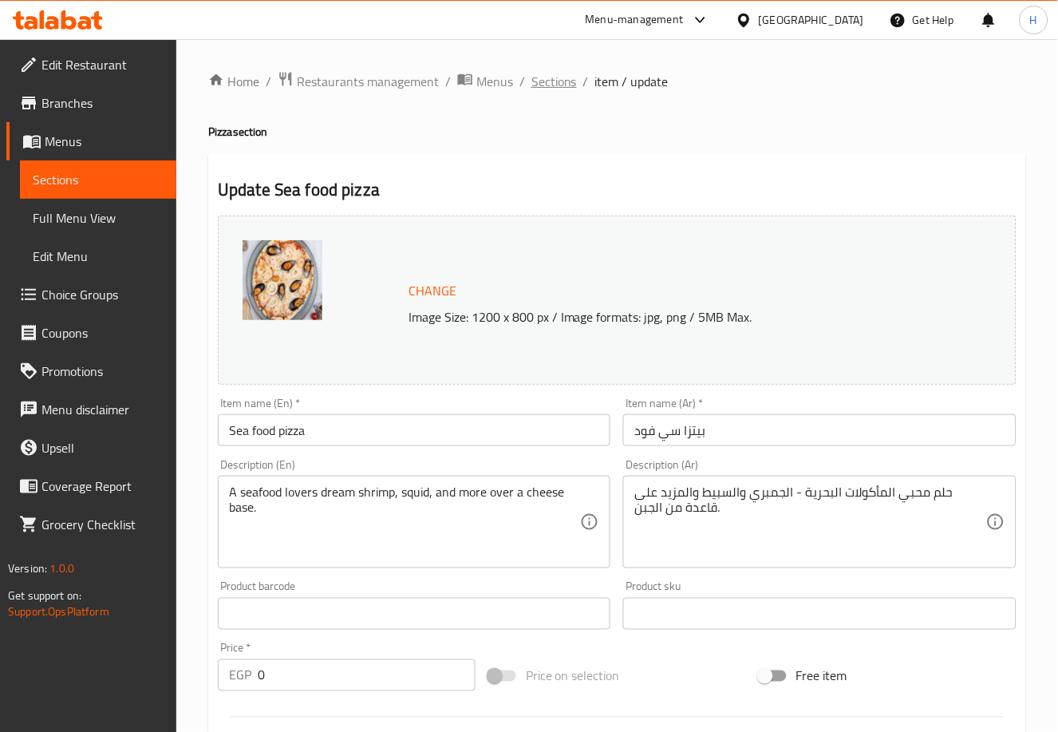
click at [556, 77] on span "Sections" at bounding box center [553, 81] width 45 height 19
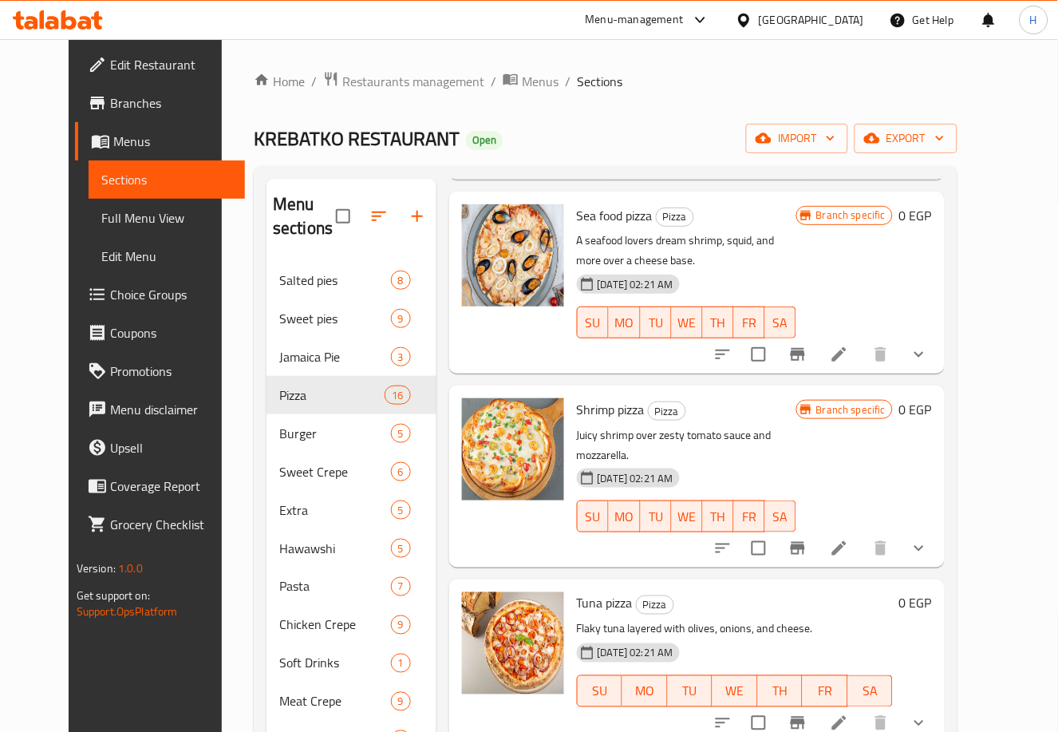
scroll to position [1828, 0]
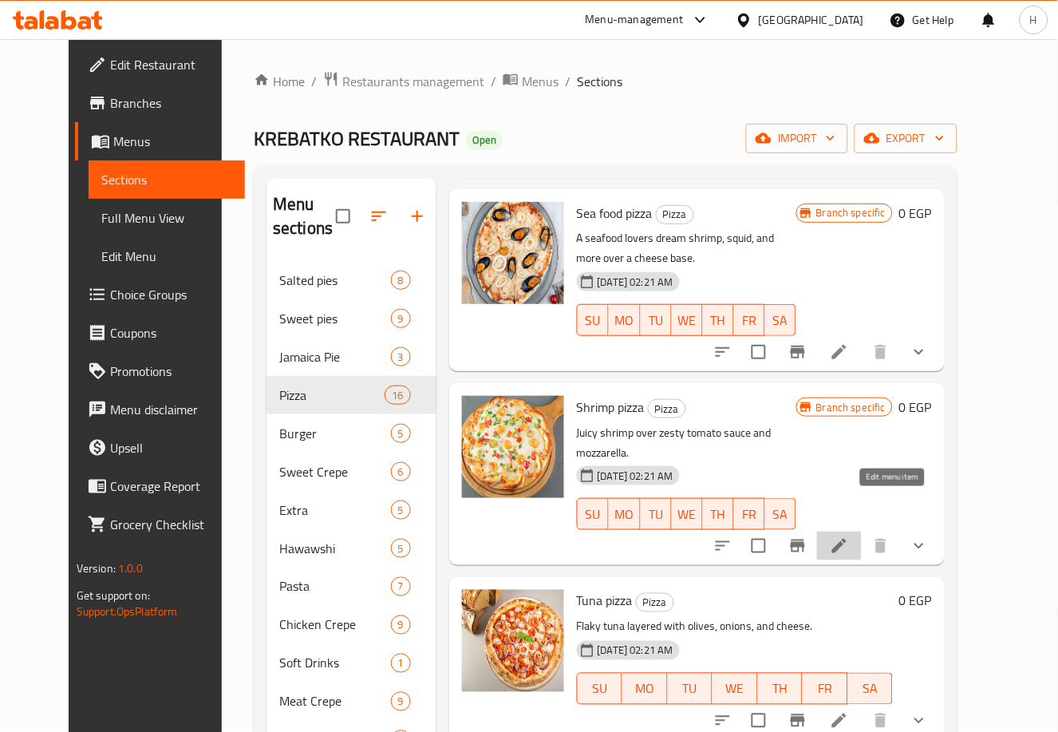
click at [849, 536] on icon at bounding box center [839, 545] width 19 height 19
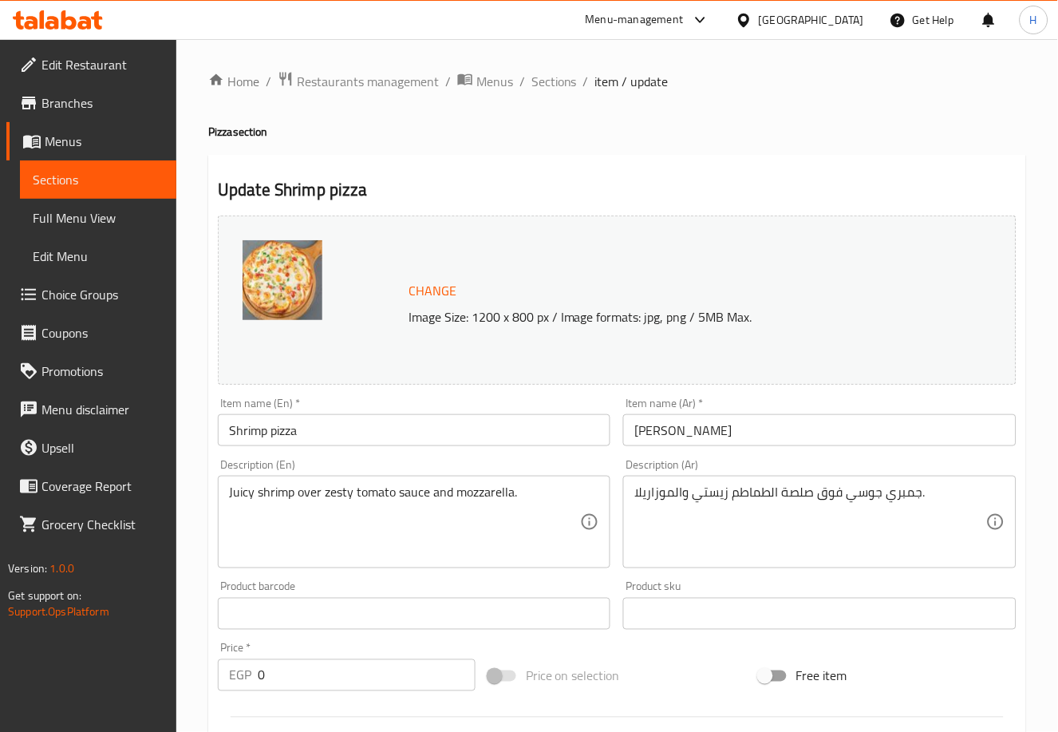
scroll to position [501, 0]
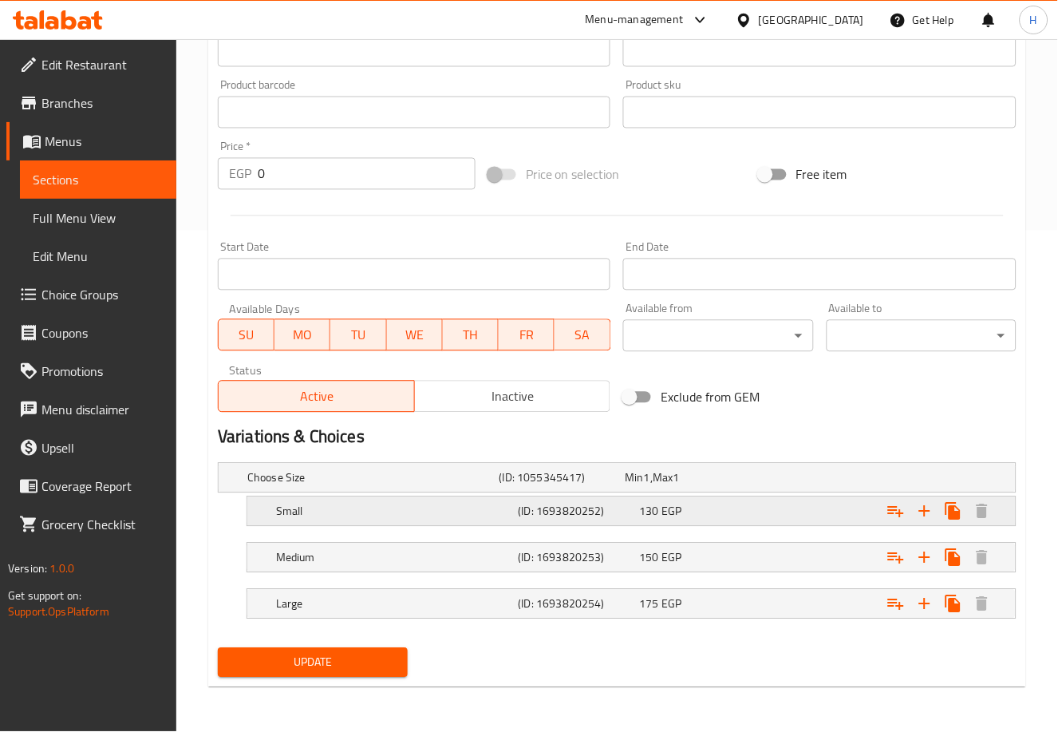
click at [743, 509] on div "130 EGP" at bounding box center [696, 511] width 115 height 16
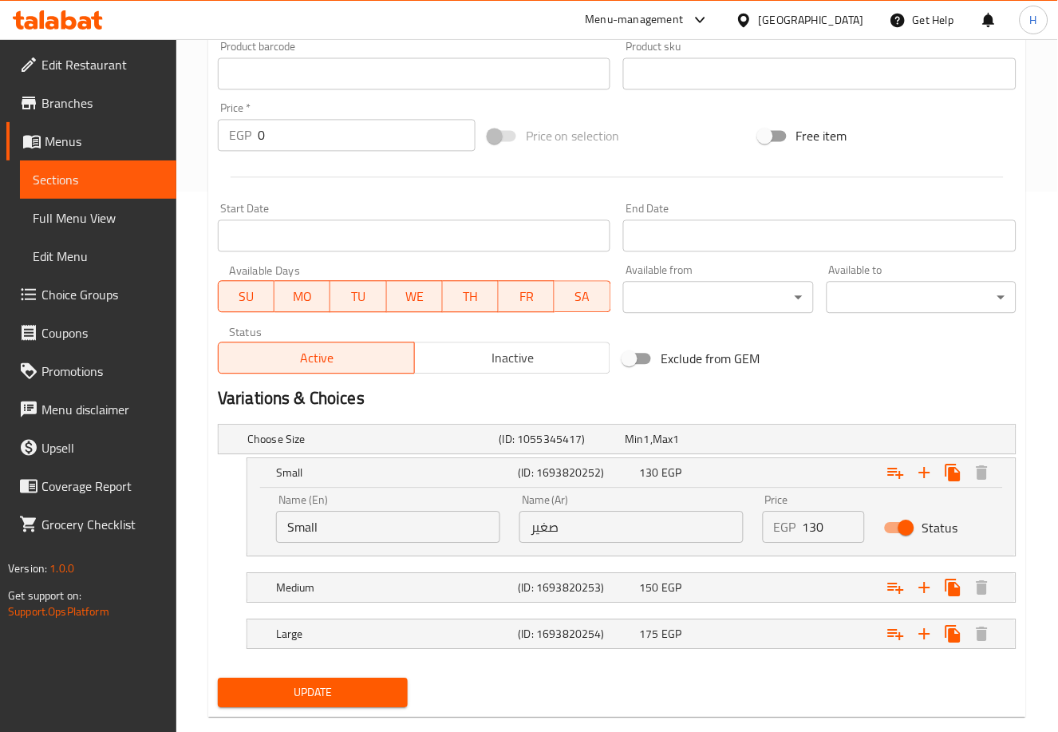
scroll to position [547, 0]
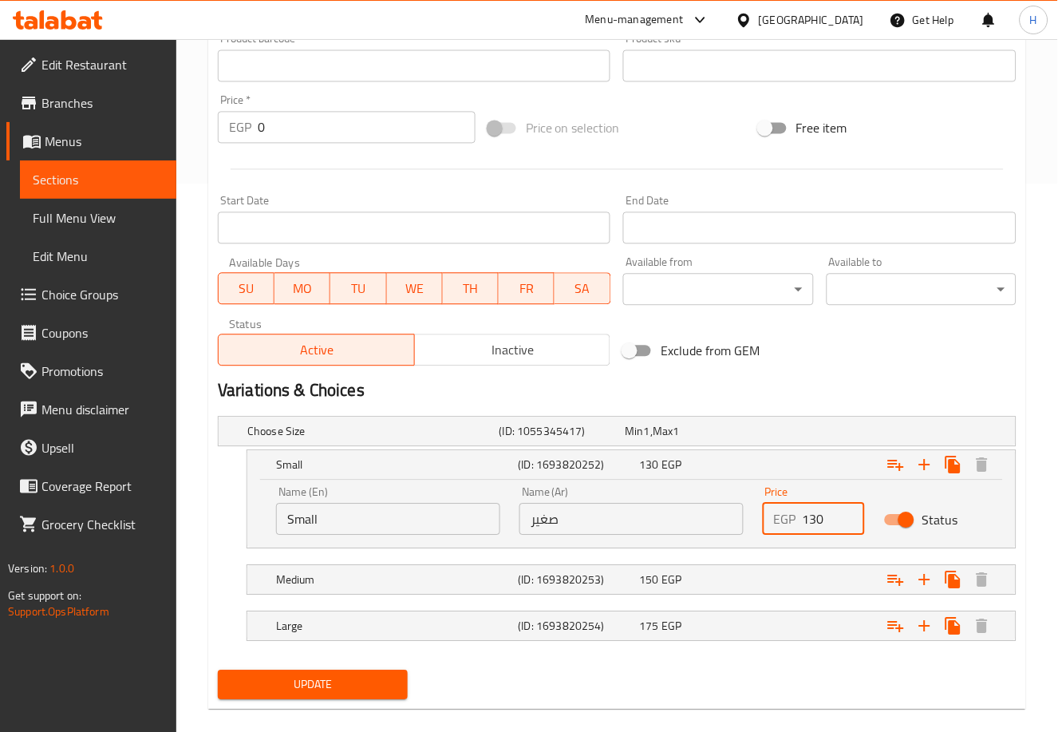
drag, startPoint x: 812, startPoint y: 509, endPoint x: 853, endPoint y: 518, distance: 41.6
click at [853, 518] on input "130" at bounding box center [833, 519] width 62 height 32
click at [811, 578] on div "Expand" at bounding box center [878, 579] width 243 height 35
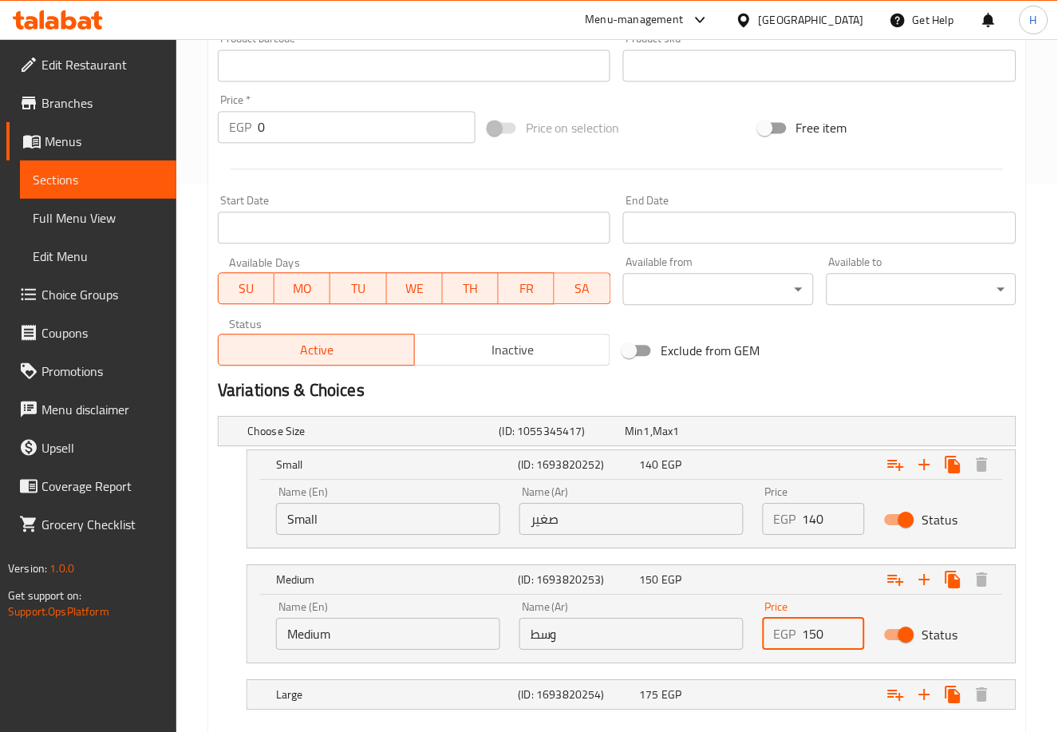
drag, startPoint x: 812, startPoint y: 626, endPoint x: 836, endPoint y: 633, distance: 24.8
click at [836, 633] on input "150" at bounding box center [833, 634] width 62 height 32
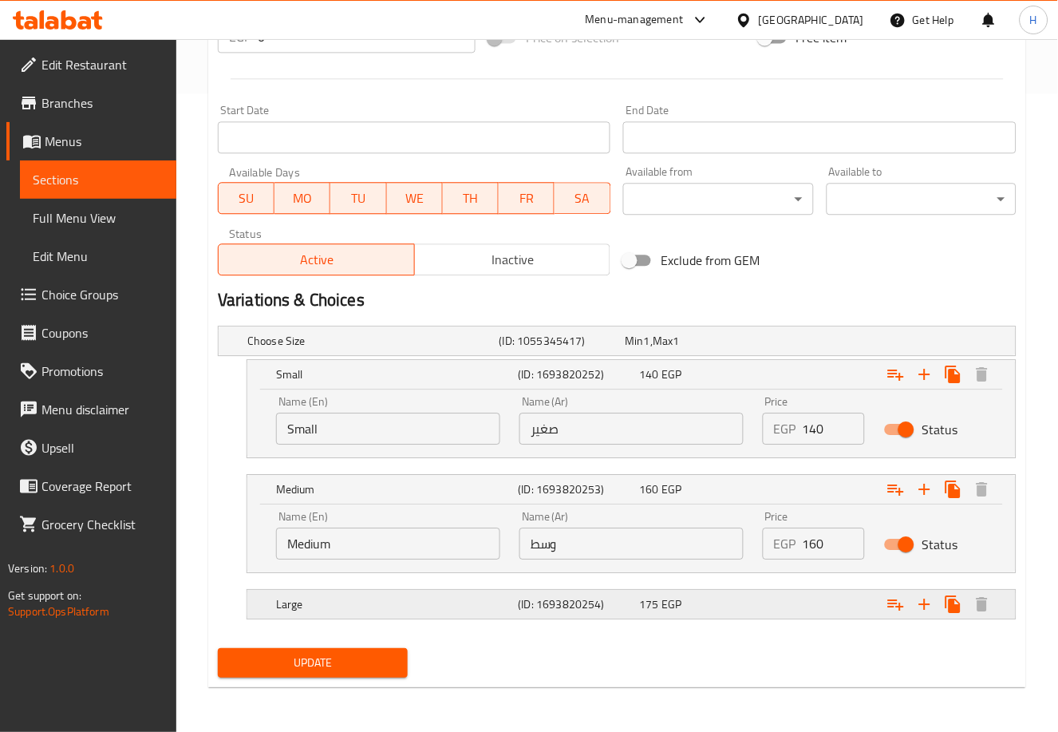
click at [759, 608] on div "Expand" at bounding box center [878, 603] width 243 height 35
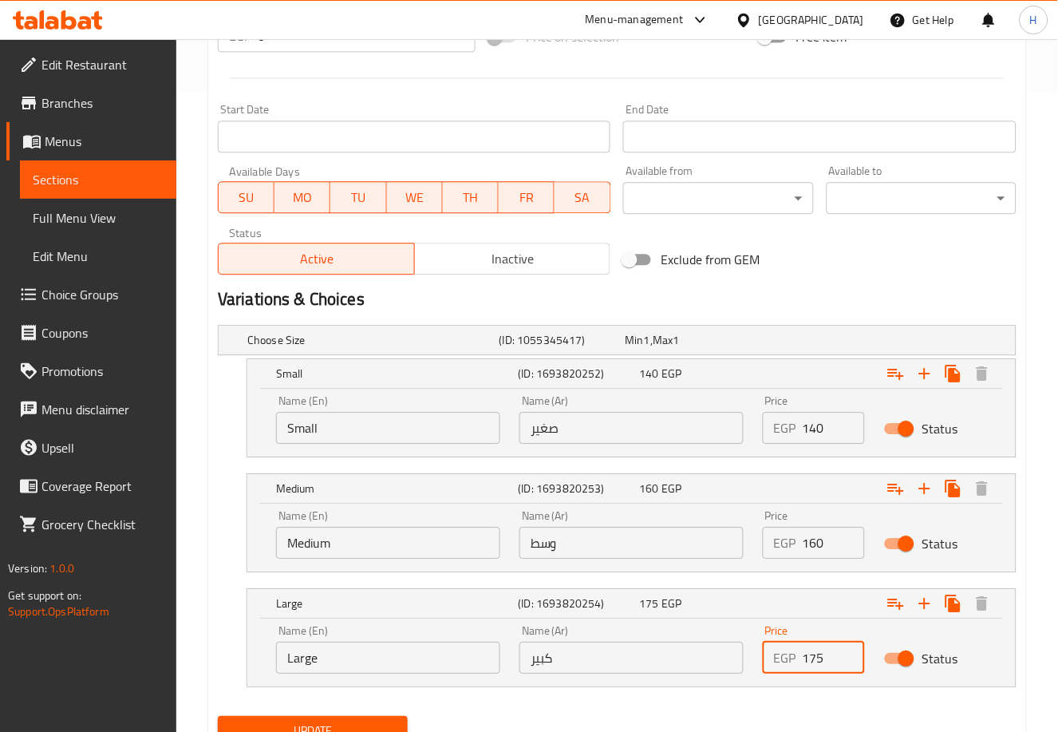
drag, startPoint x: 812, startPoint y: 656, endPoint x: 840, endPoint y: 661, distance: 28.5
click at [840, 661] on input "175" at bounding box center [833, 657] width 62 height 32
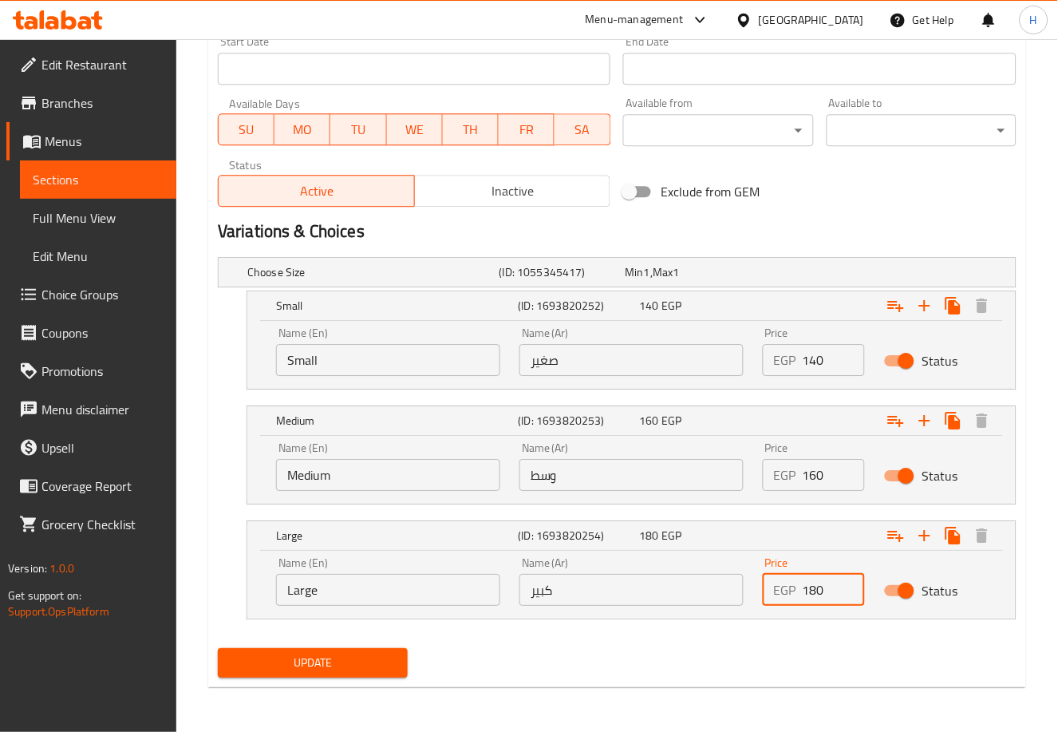
click at [356, 663] on span "Update" at bounding box center [313, 663] width 164 height 20
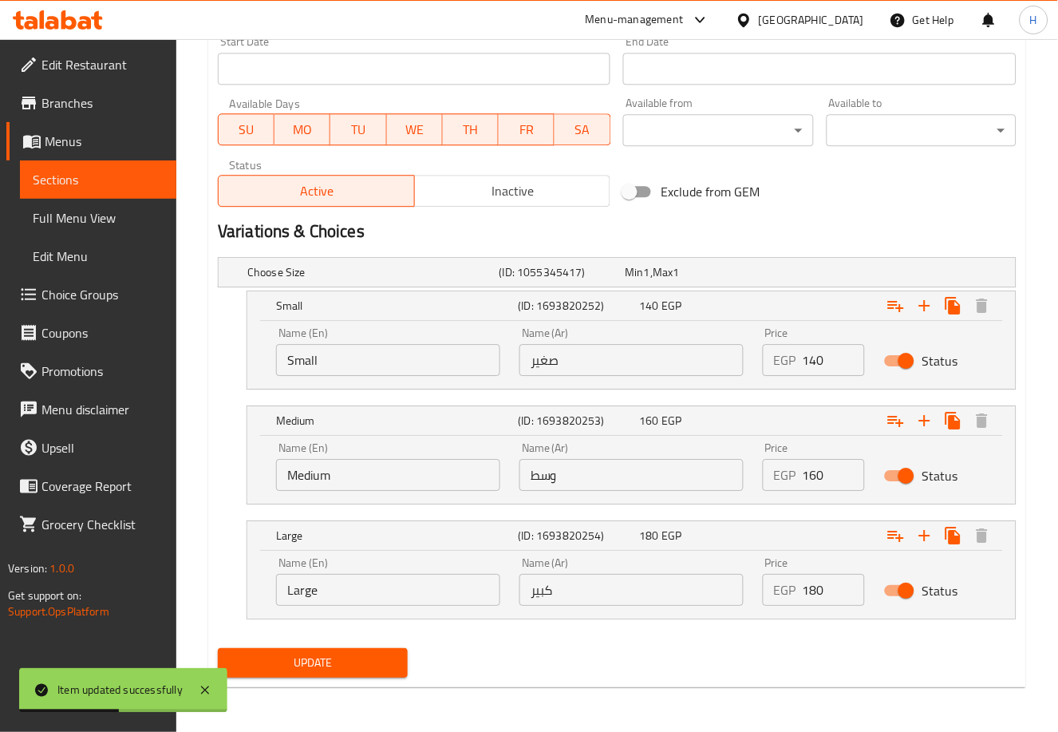
scroll to position [0, 0]
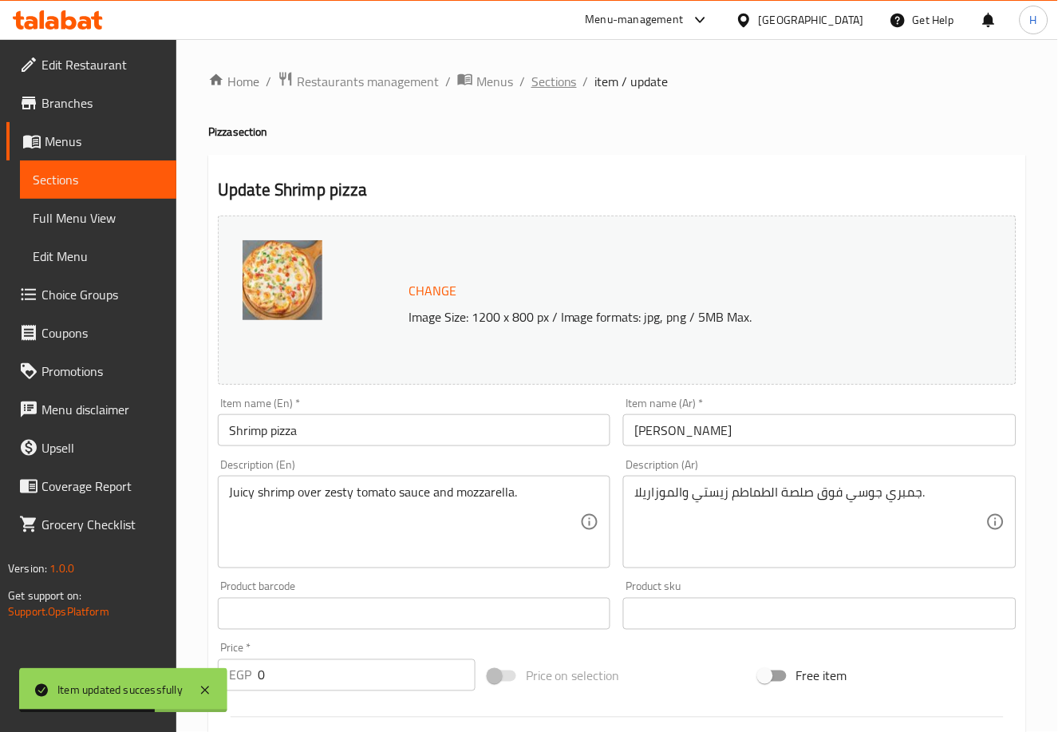
click at [543, 72] on span "Sections" at bounding box center [553, 81] width 45 height 19
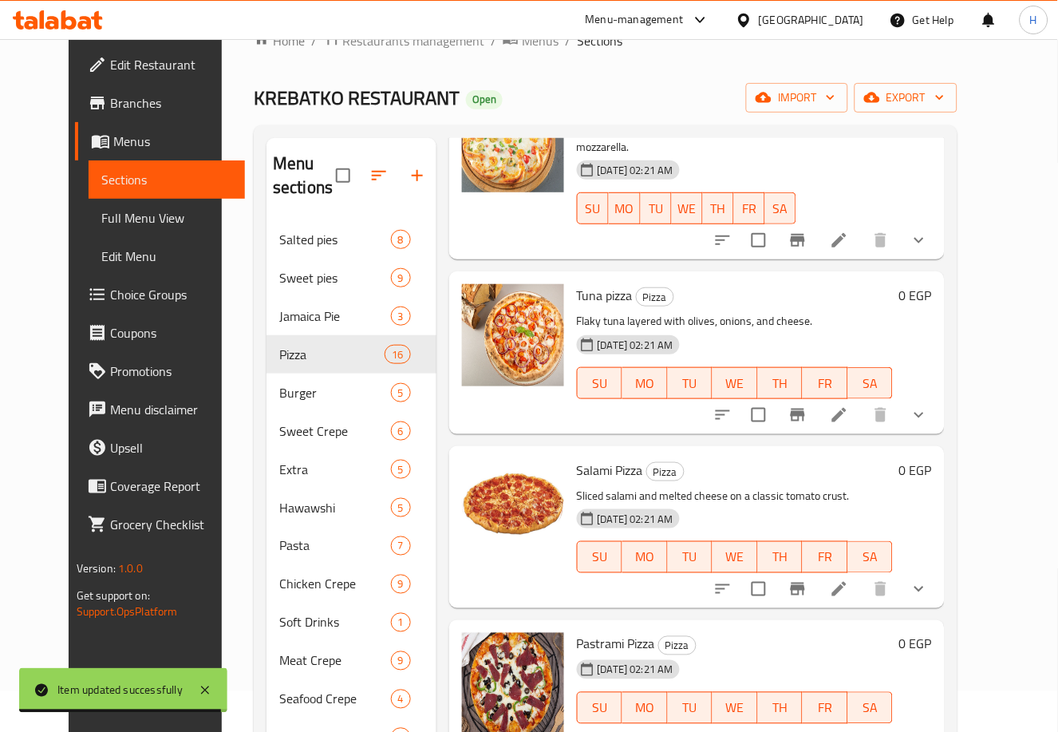
scroll to position [41, 0]
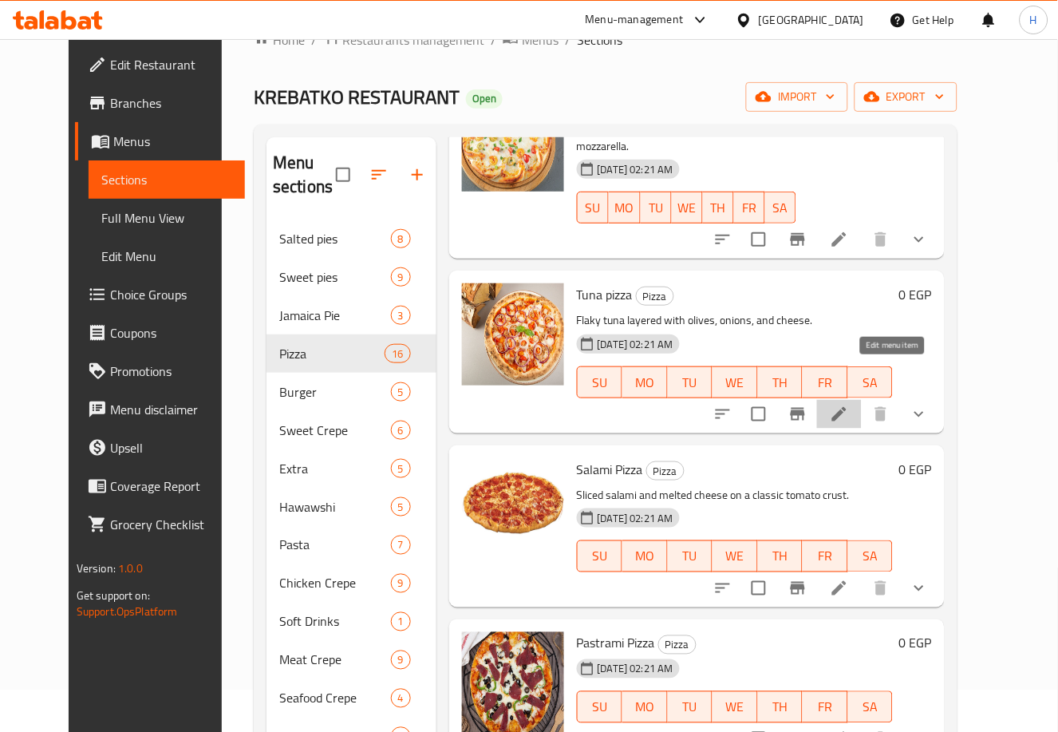
click at [849, 404] on icon at bounding box center [839, 413] width 19 height 19
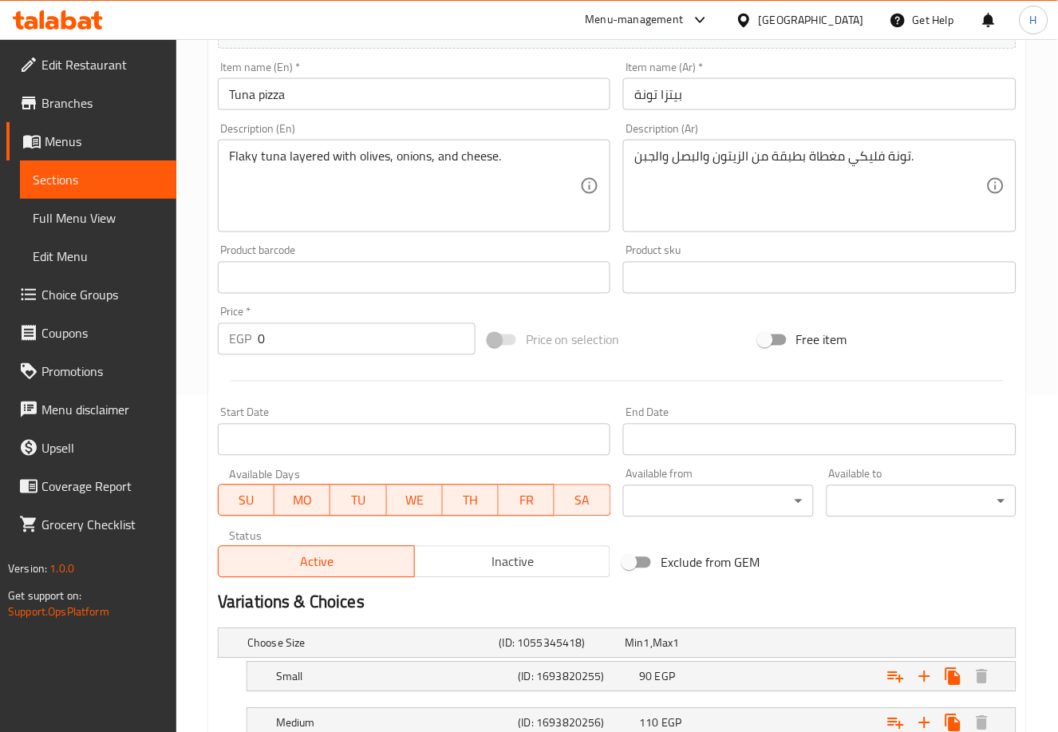
scroll to position [501, 0]
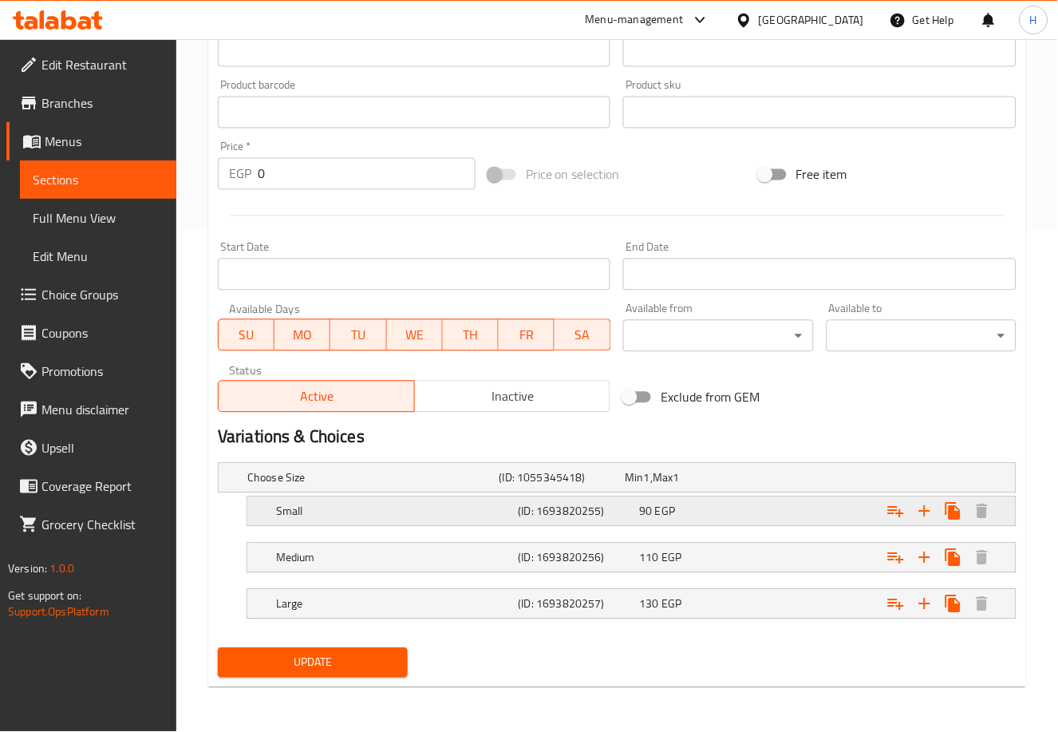
click at [729, 507] on div "90 EGP" at bounding box center [696, 511] width 115 height 16
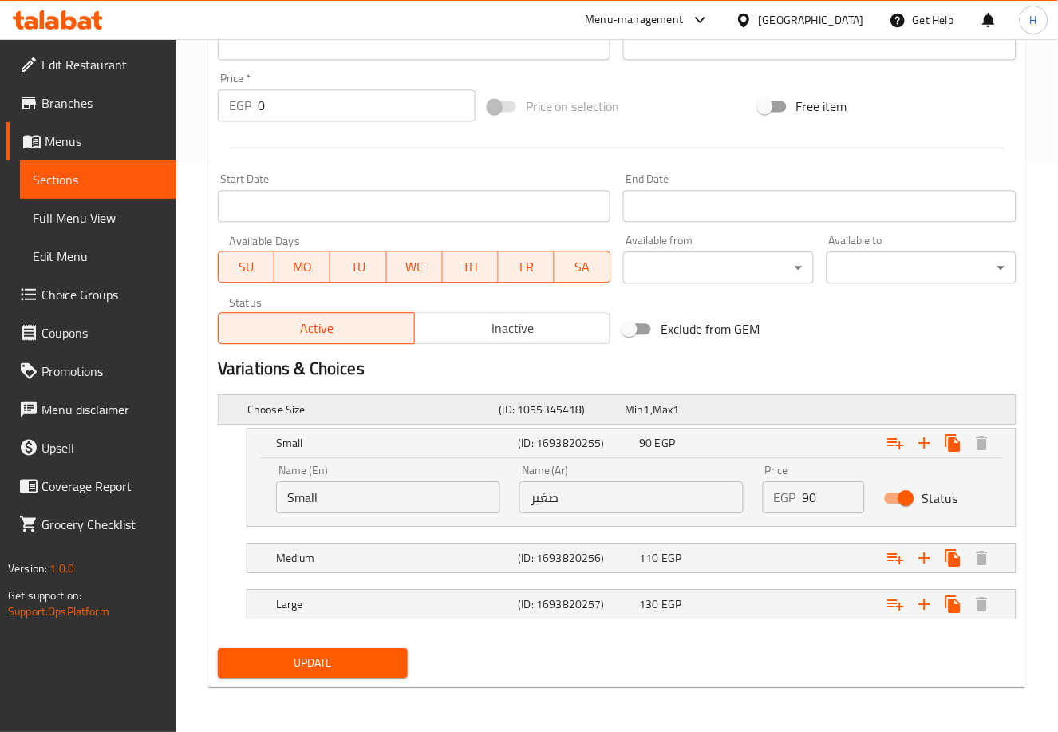
scroll to position [0, 0]
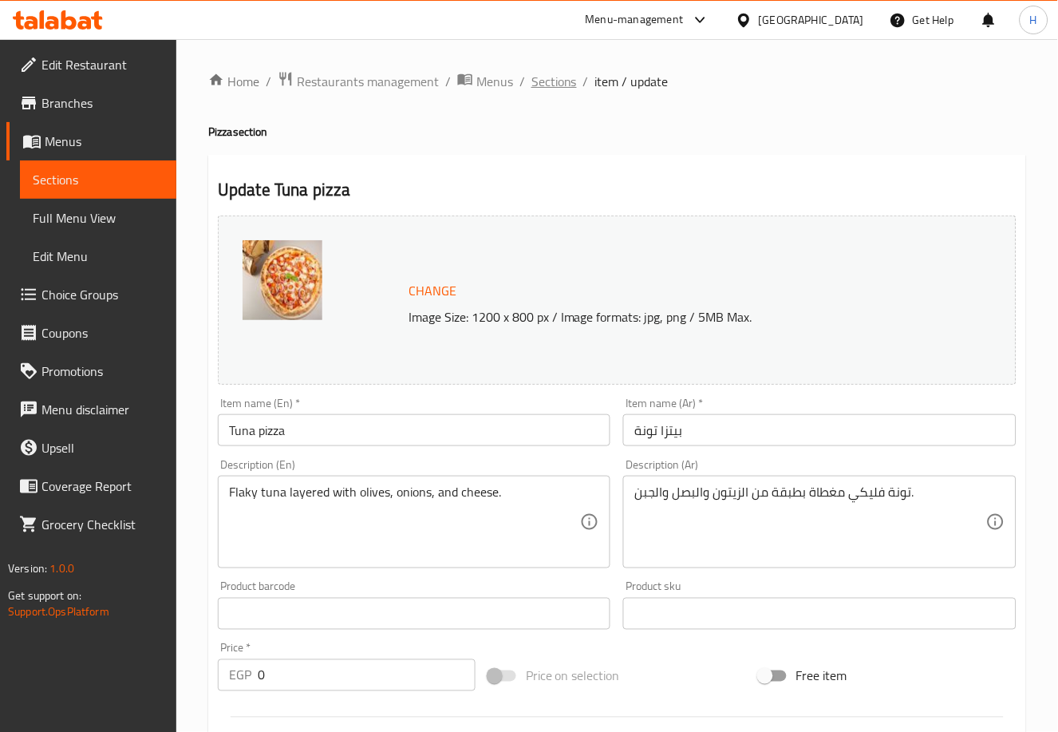
click at [556, 85] on span "Sections" at bounding box center [553, 81] width 45 height 19
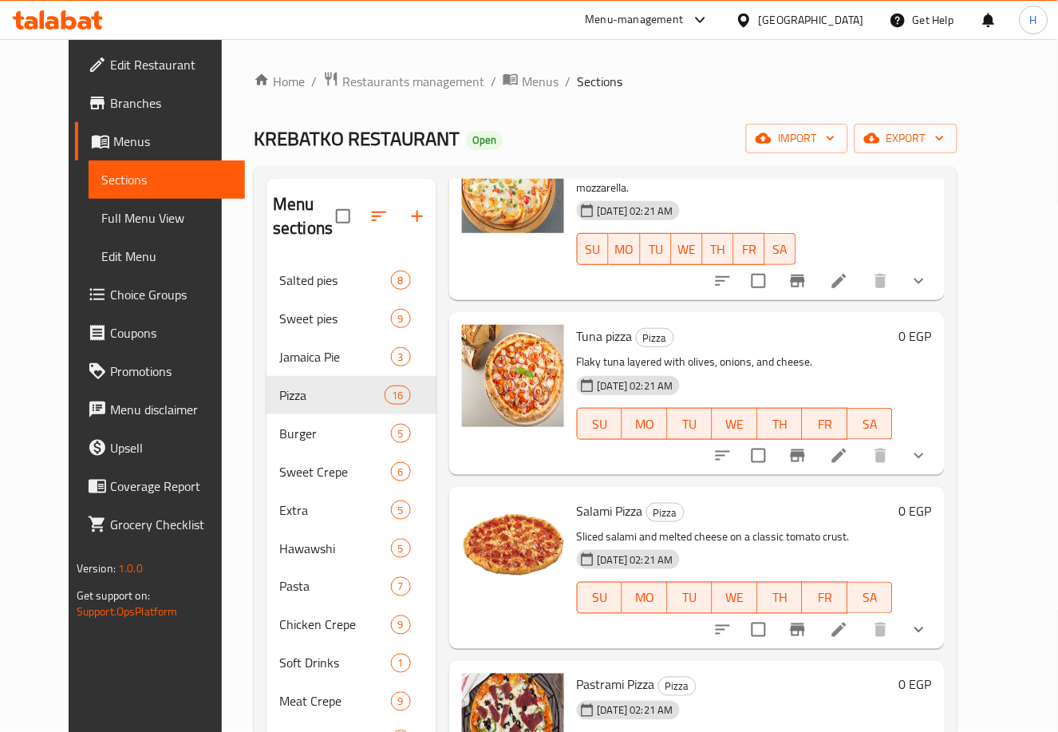
scroll to position [223, 0]
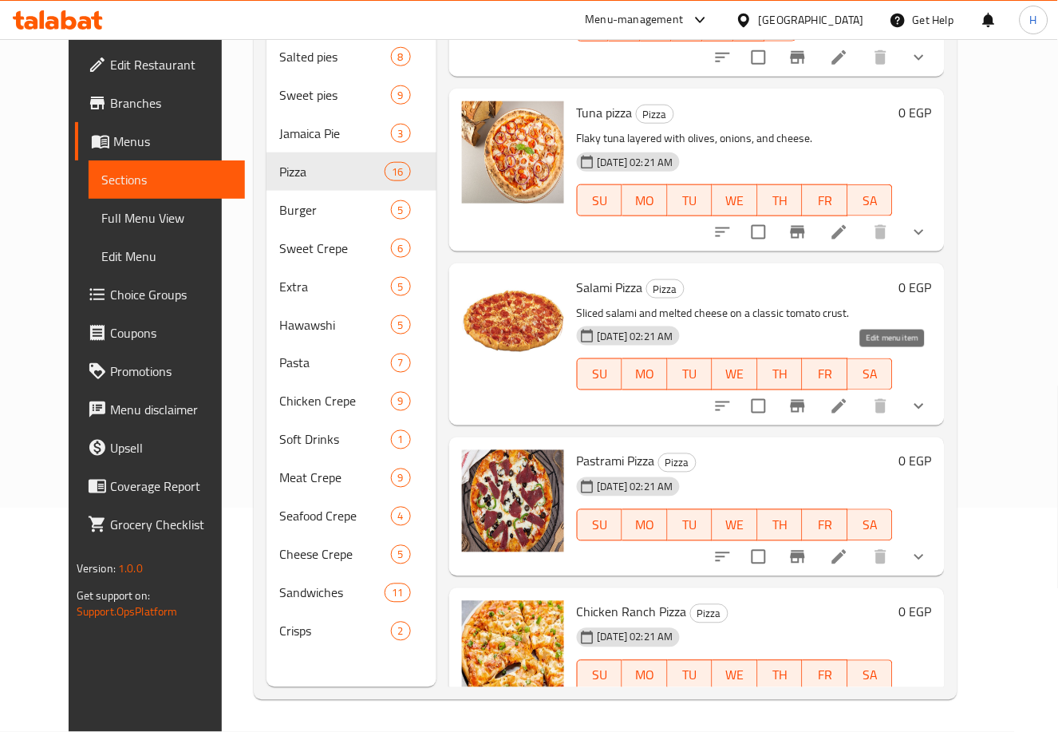
click at [846, 399] on icon at bounding box center [839, 406] width 14 height 14
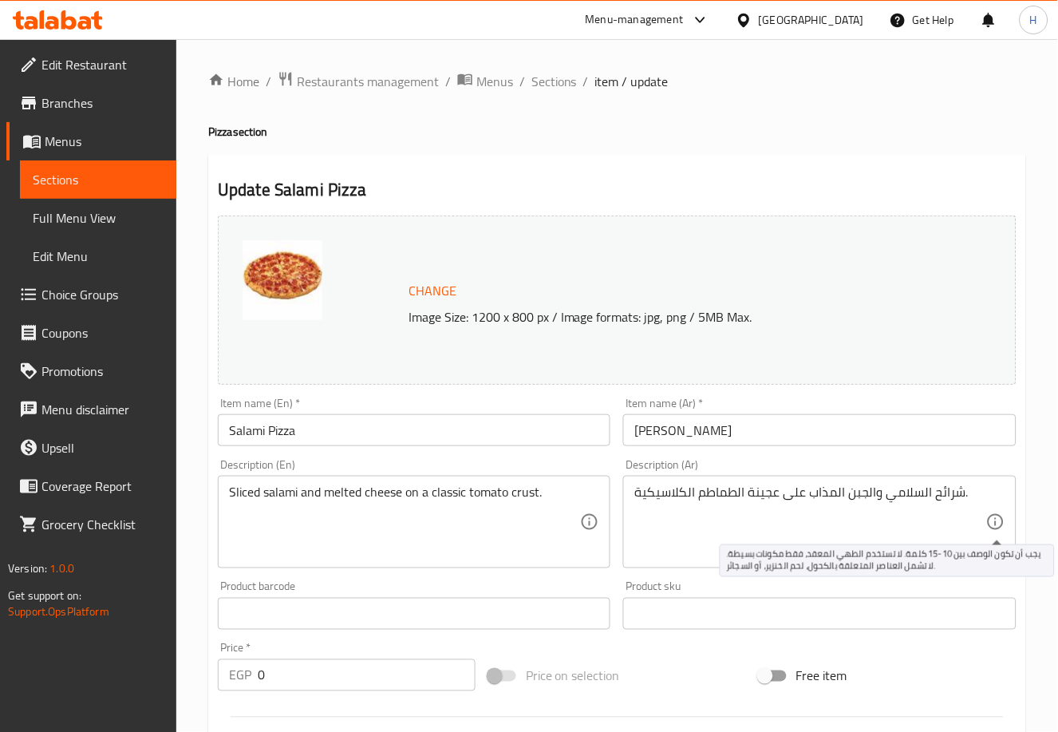
scroll to position [501, 0]
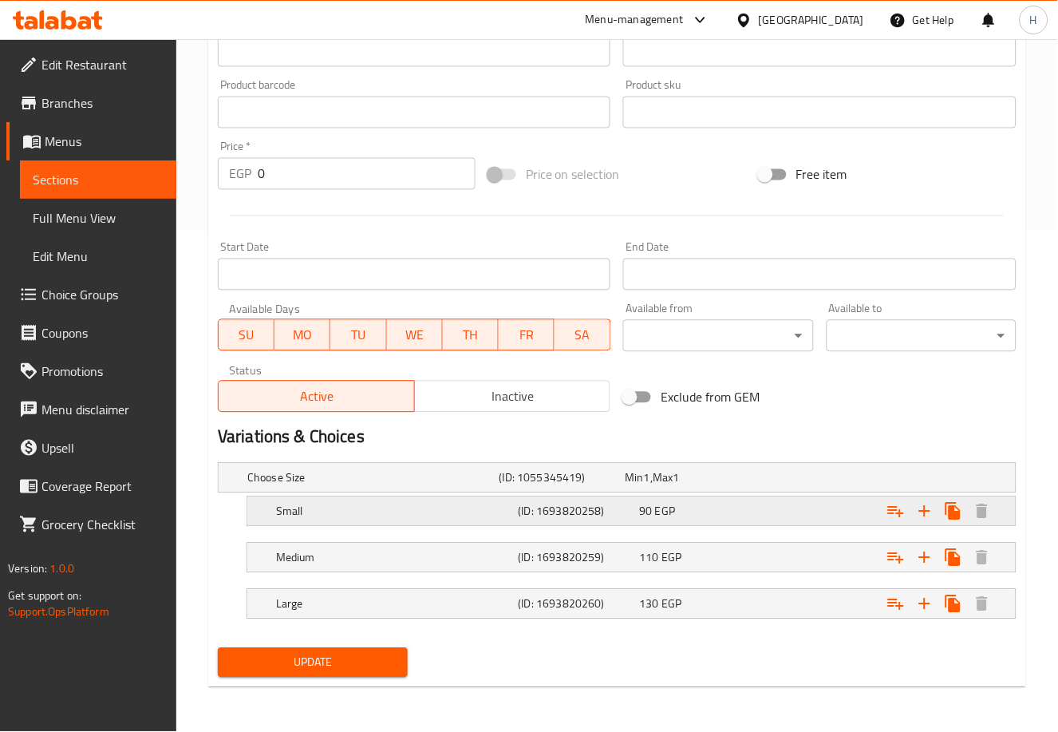
click at [779, 508] on div "Expand" at bounding box center [878, 511] width 243 height 35
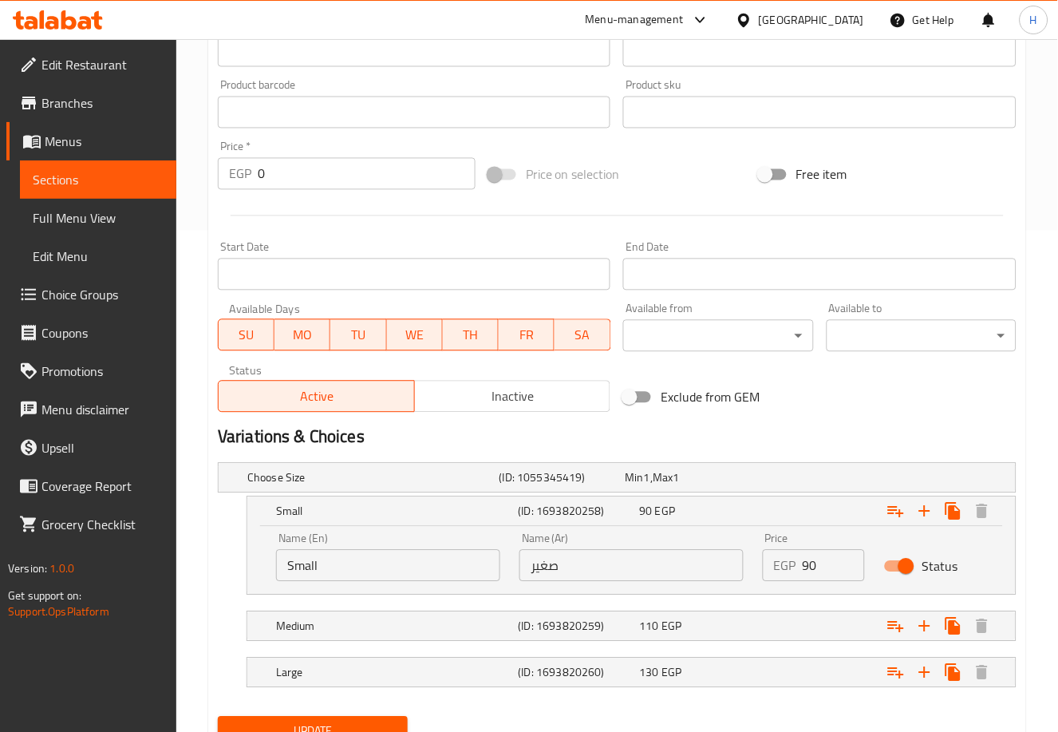
click at [809, 561] on input "90" at bounding box center [833, 566] width 62 height 32
click at [794, 625] on div "Expand" at bounding box center [878, 626] width 243 height 35
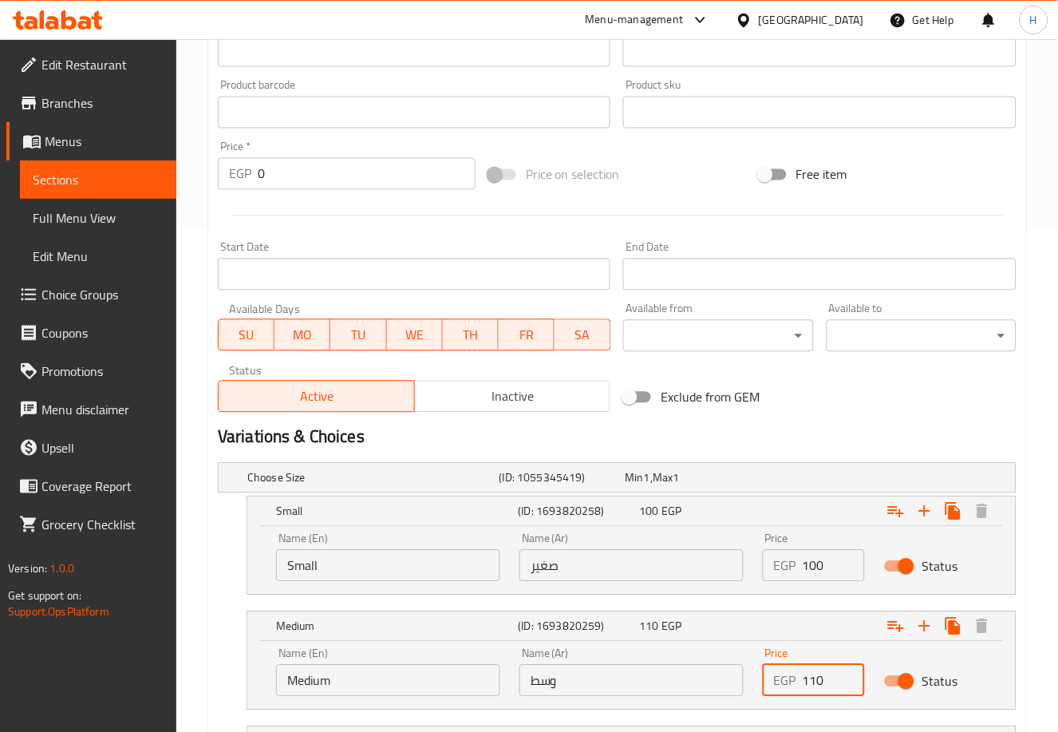
drag, startPoint x: 814, startPoint y: 680, endPoint x: 865, endPoint y: 683, distance: 50.4
click at [865, 683] on input "110" at bounding box center [833, 680] width 62 height 32
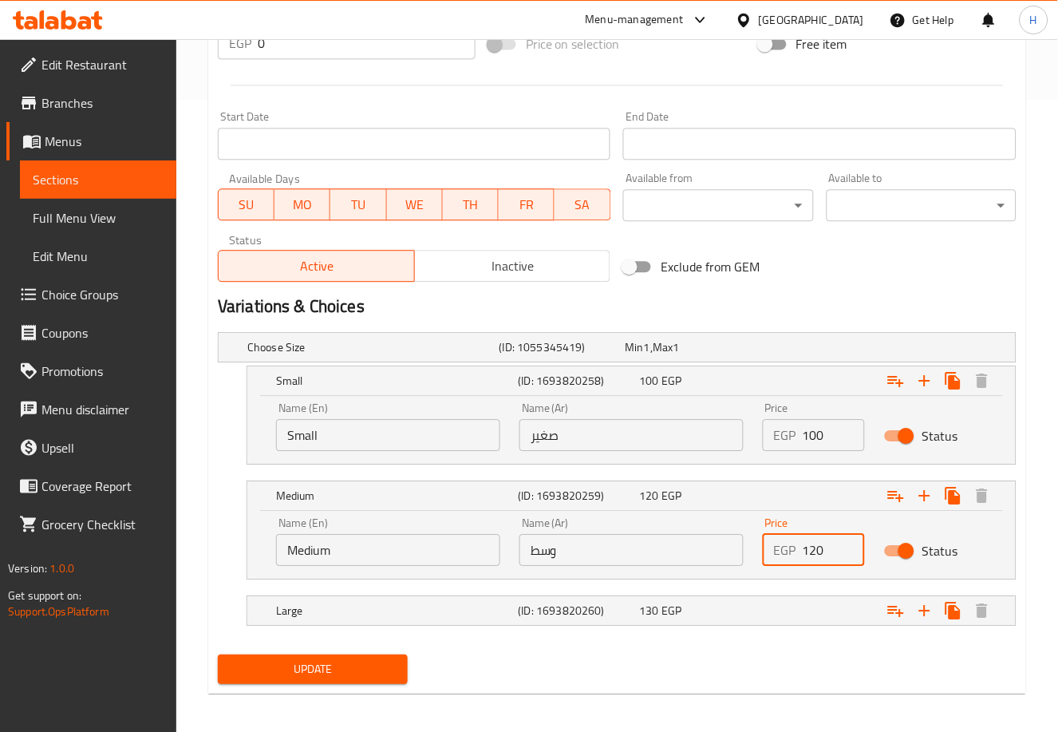
scroll to position [639, 0]
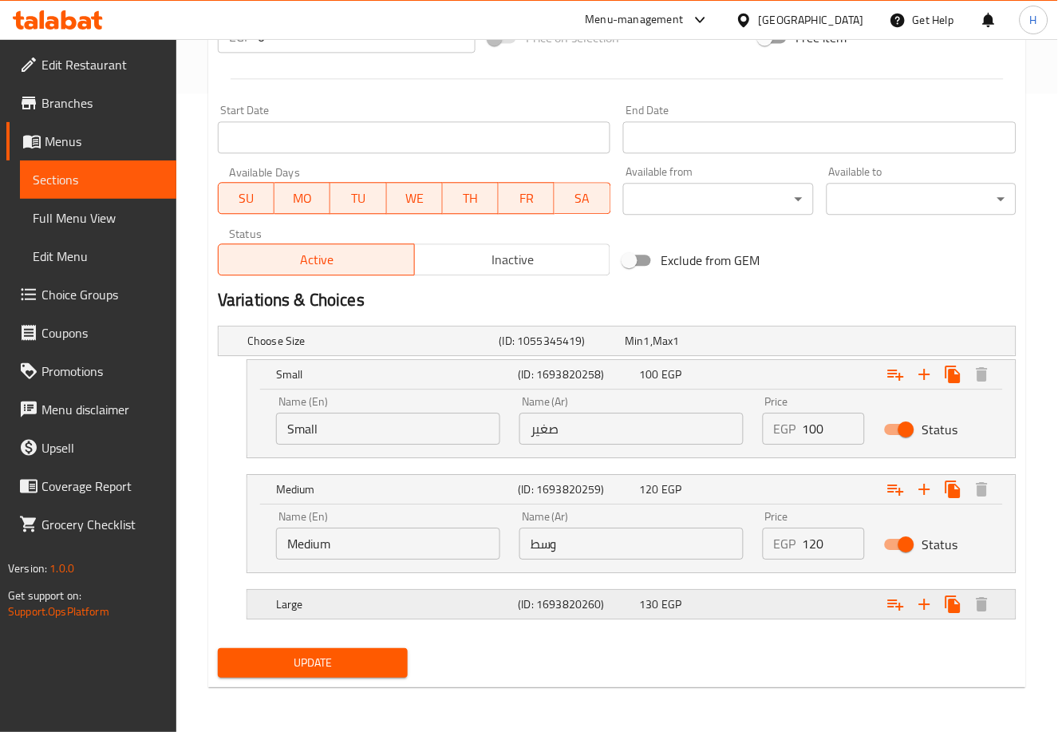
click at [806, 608] on div "Expand" at bounding box center [878, 603] width 243 height 35
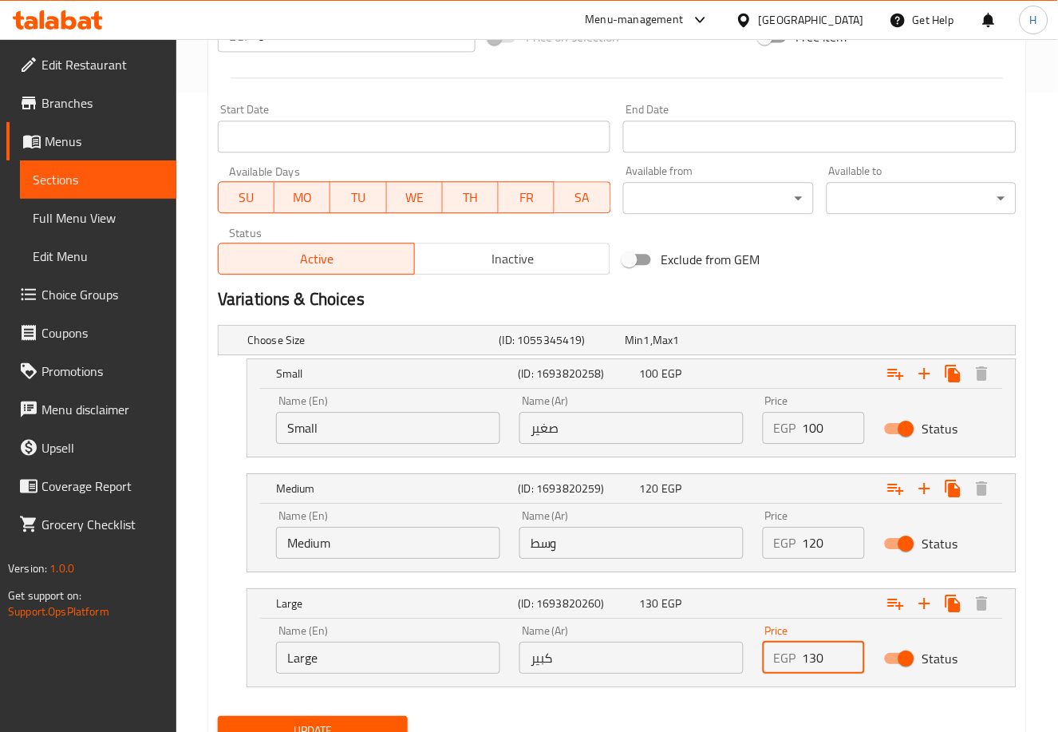
drag, startPoint x: 810, startPoint y: 661, endPoint x: 847, endPoint y: 664, distance: 36.8
click at [847, 664] on input "130" at bounding box center [833, 657] width 62 height 32
click at [362, 711] on div "Update" at bounding box center [312, 730] width 203 height 42
click at [362, 720] on button "Update" at bounding box center [313, 731] width 190 height 30
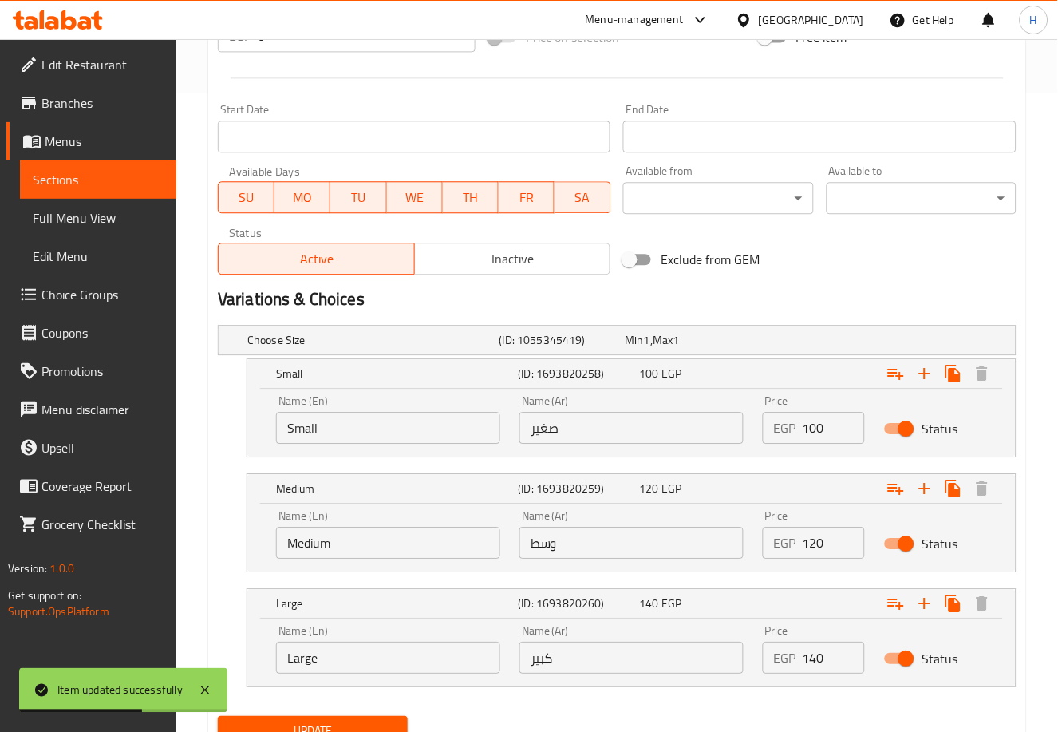
scroll to position [0, 0]
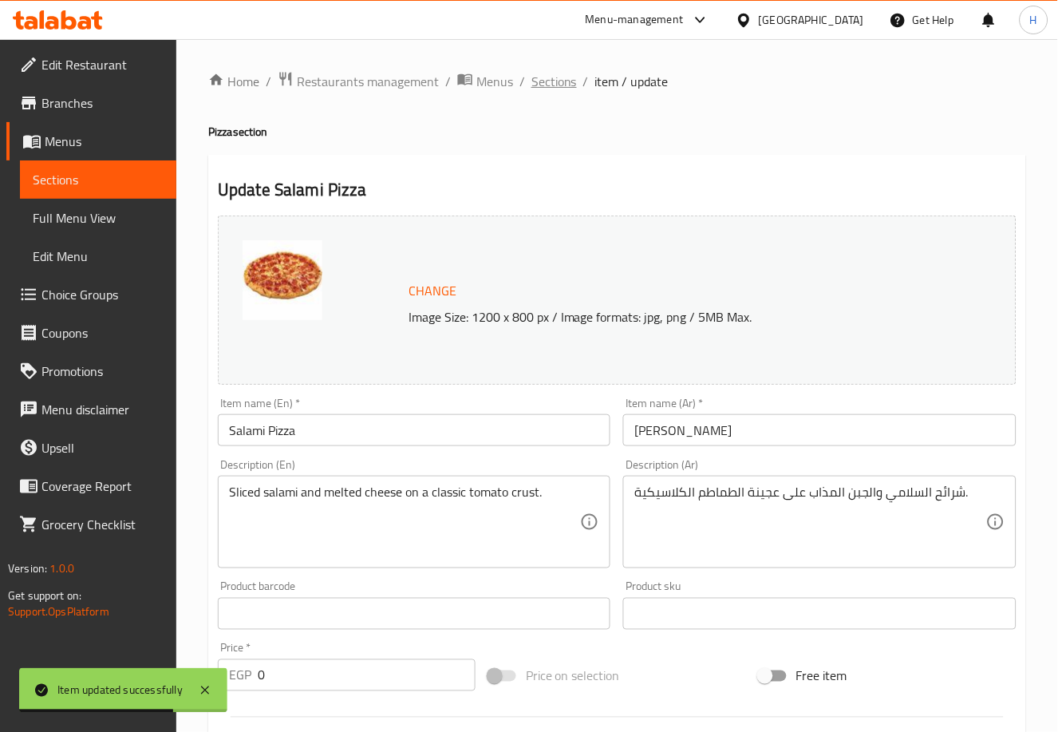
click at [559, 85] on span "Sections" at bounding box center [553, 81] width 45 height 19
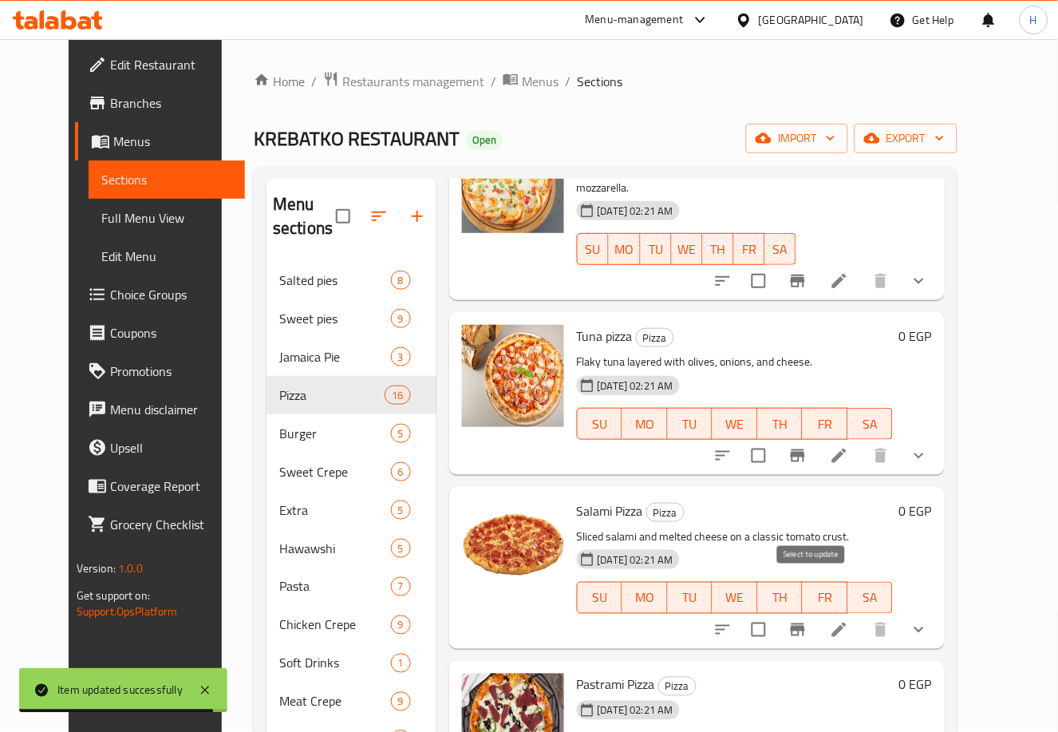
scroll to position [223, 0]
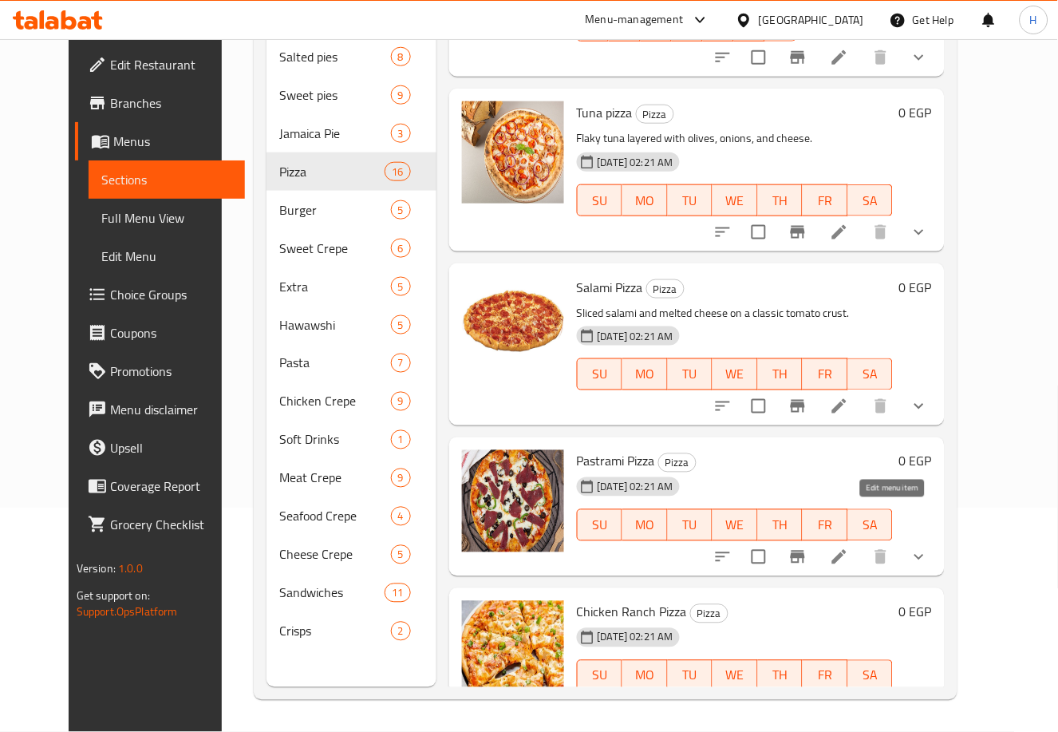
click at [849, 547] on icon at bounding box center [839, 556] width 19 height 19
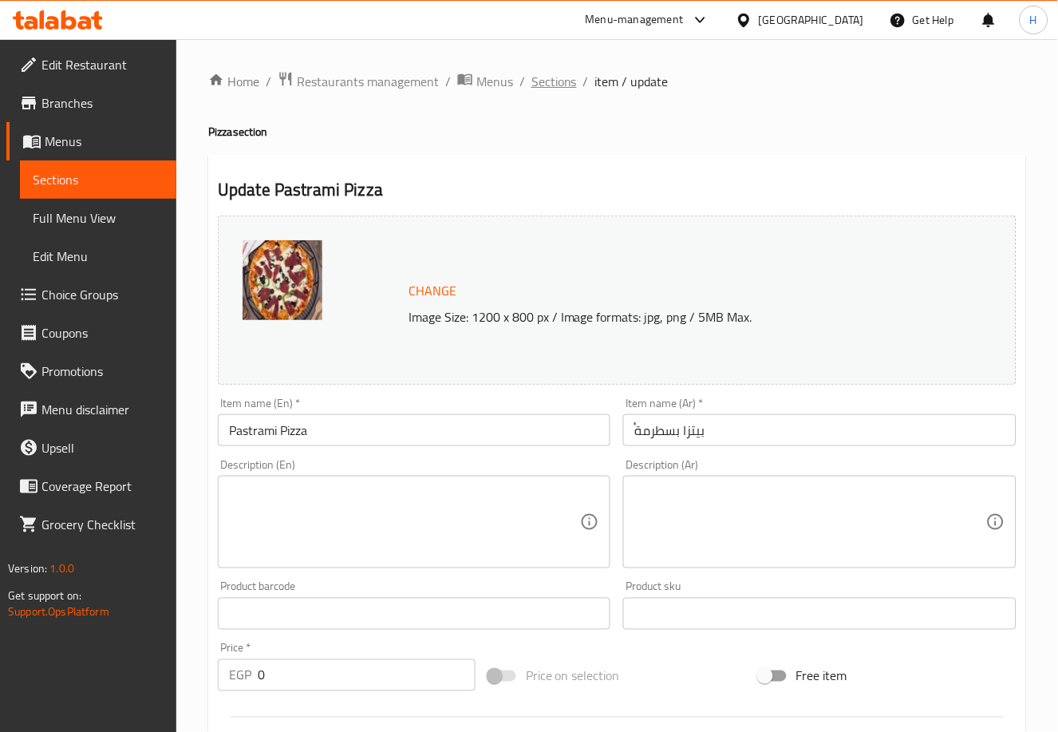
click at [552, 76] on span "Sections" at bounding box center [553, 81] width 45 height 19
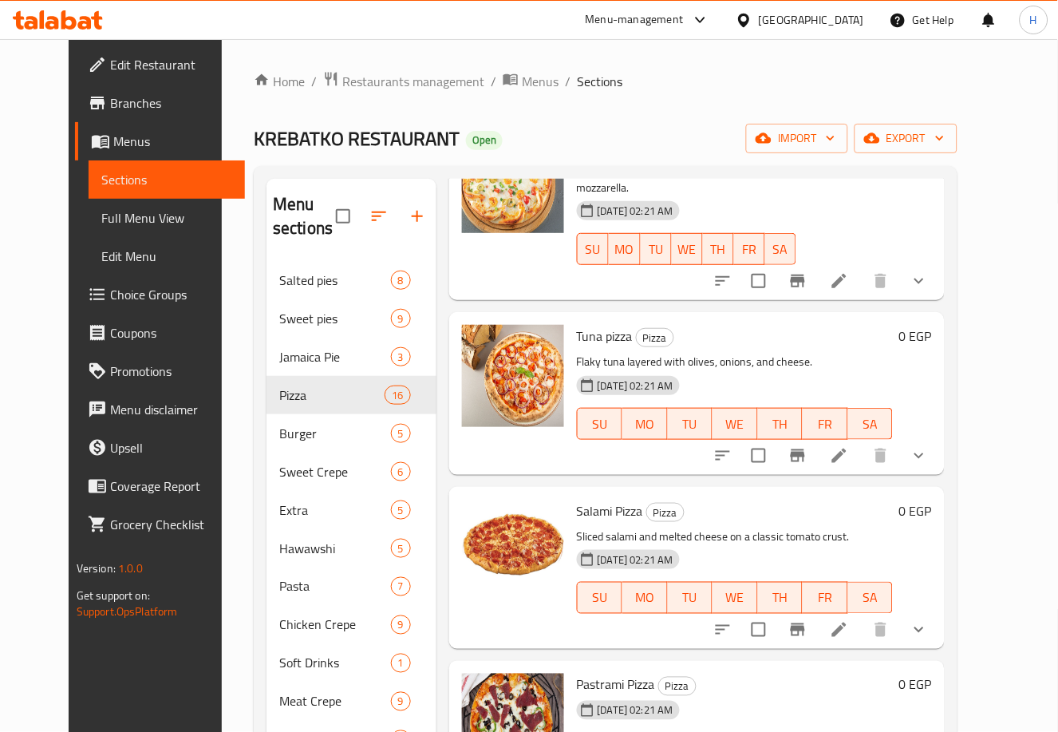
scroll to position [223, 0]
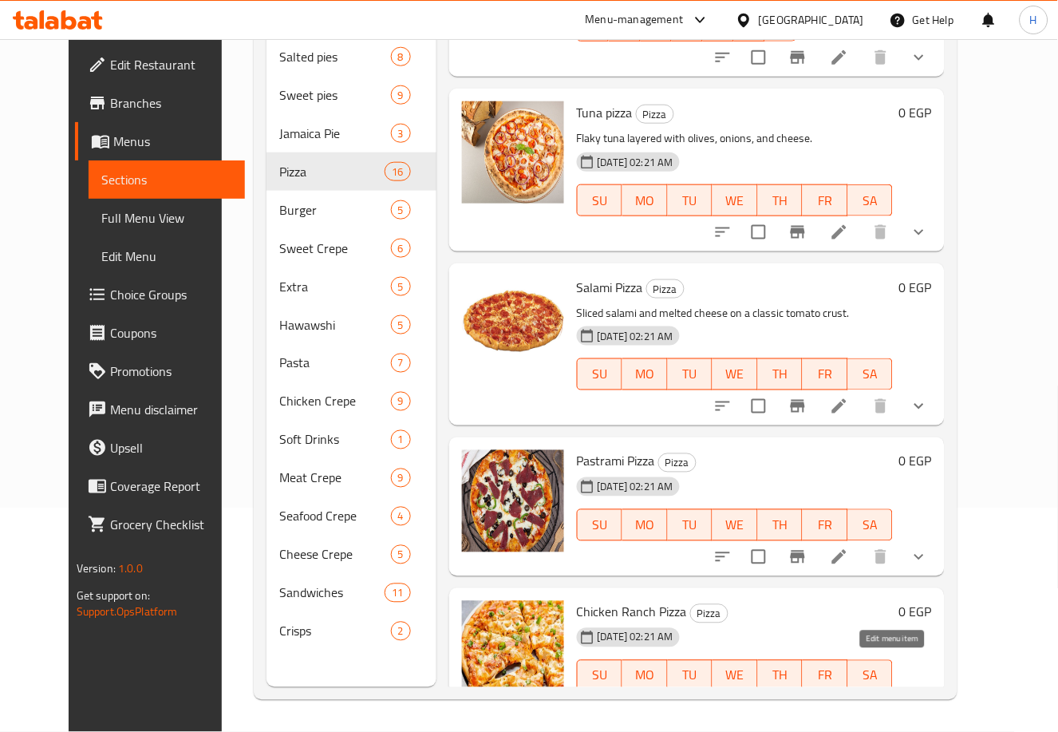
click at [849, 698] on icon at bounding box center [839, 707] width 19 height 19
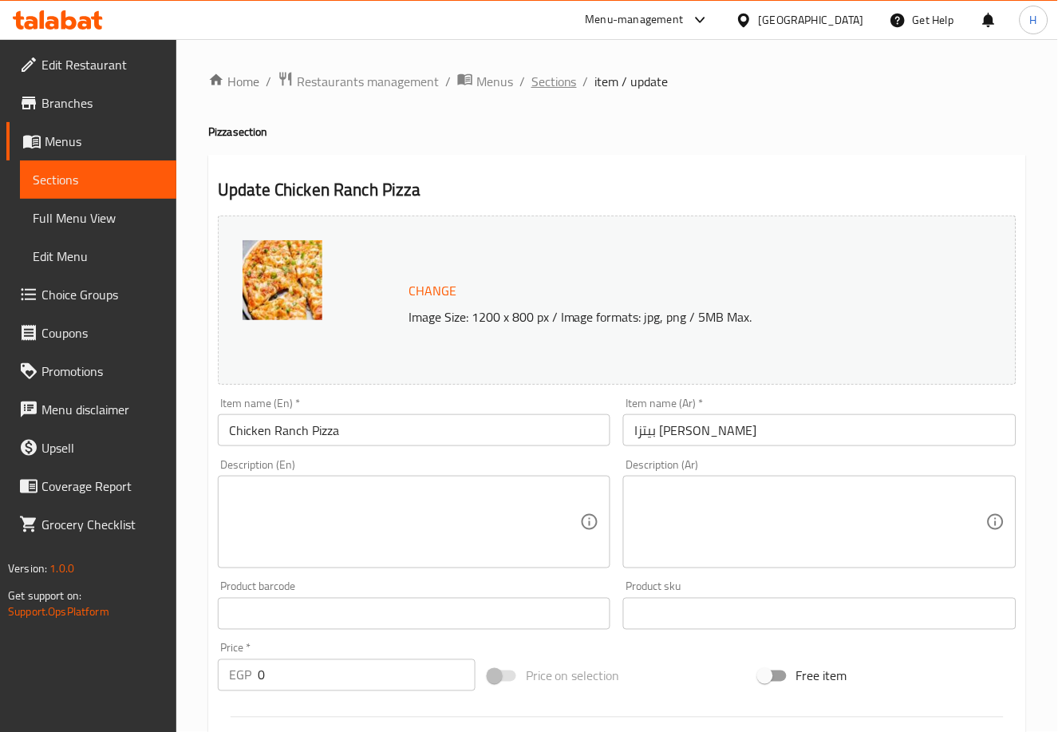
click at [556, 78] on span "Sections" at bounding box center [553, 81] width 45 height 19
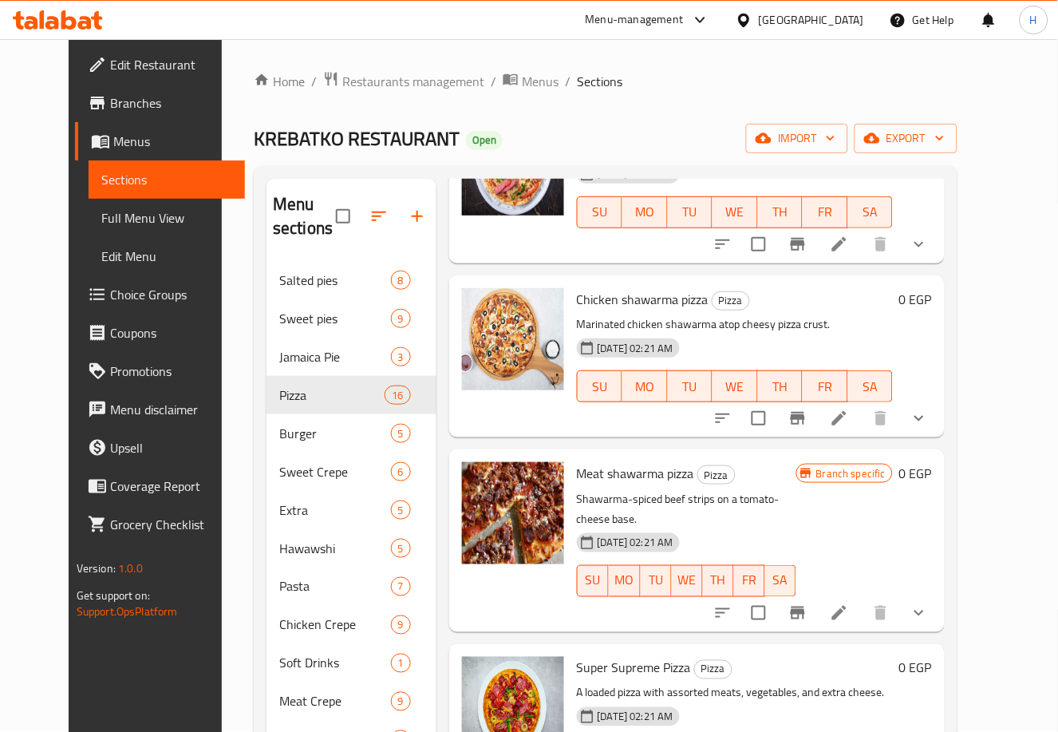
scroll to position [732, 0]
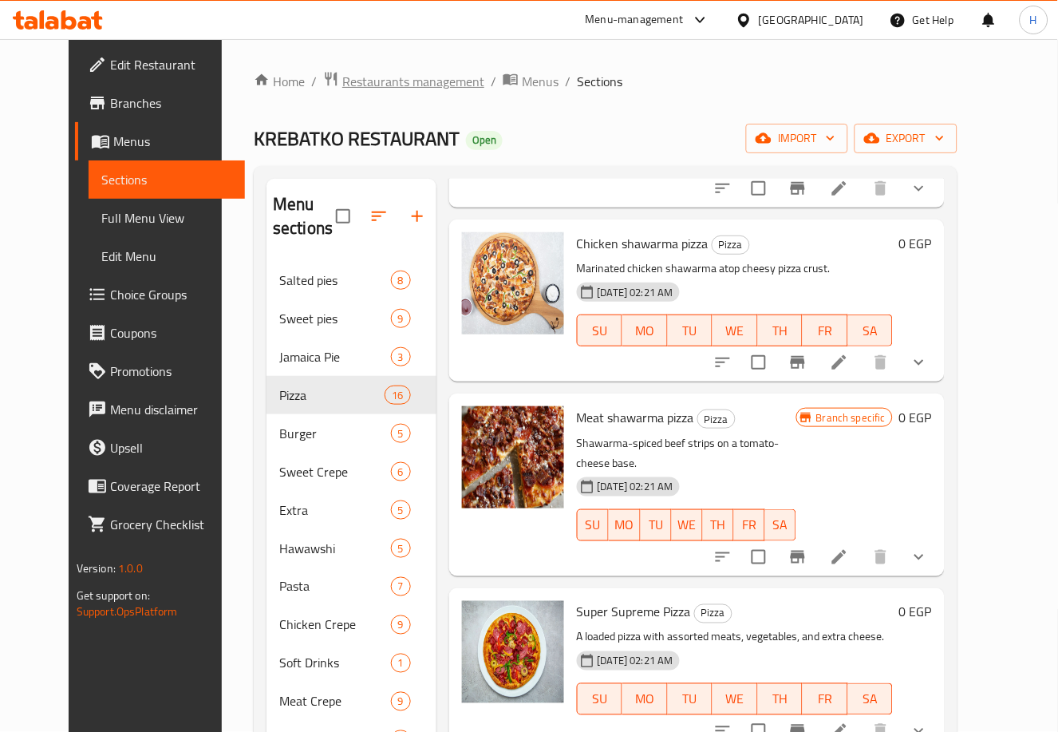
click at [374, 73] on span "Restaurants management" at bounding box center [413, 81] width 142 height 19
